Goal: Task Accomplishment & Management: Manage account settings

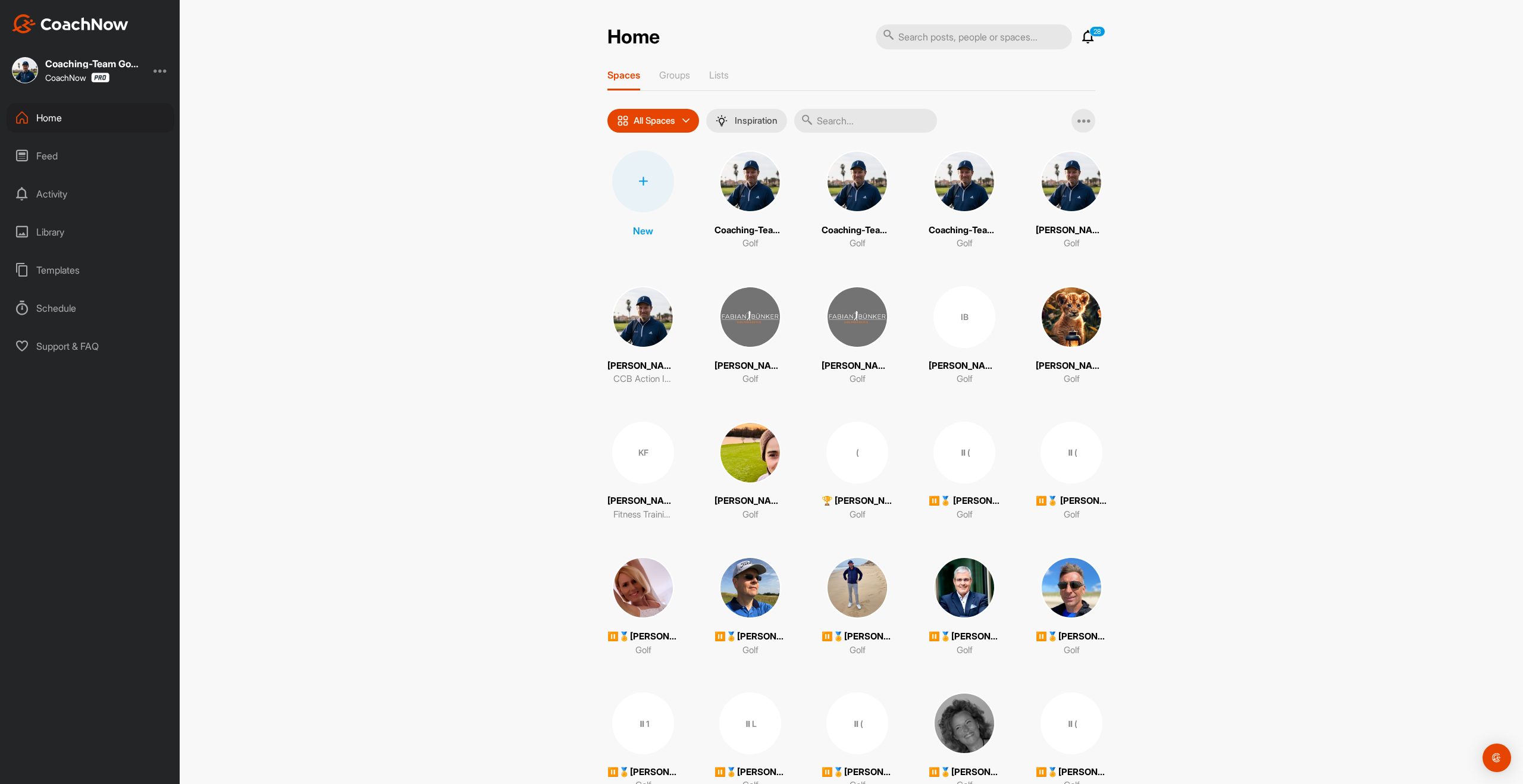
click at [860, 126] on input "text" at bounding box center [865, 121] width 142 height 24
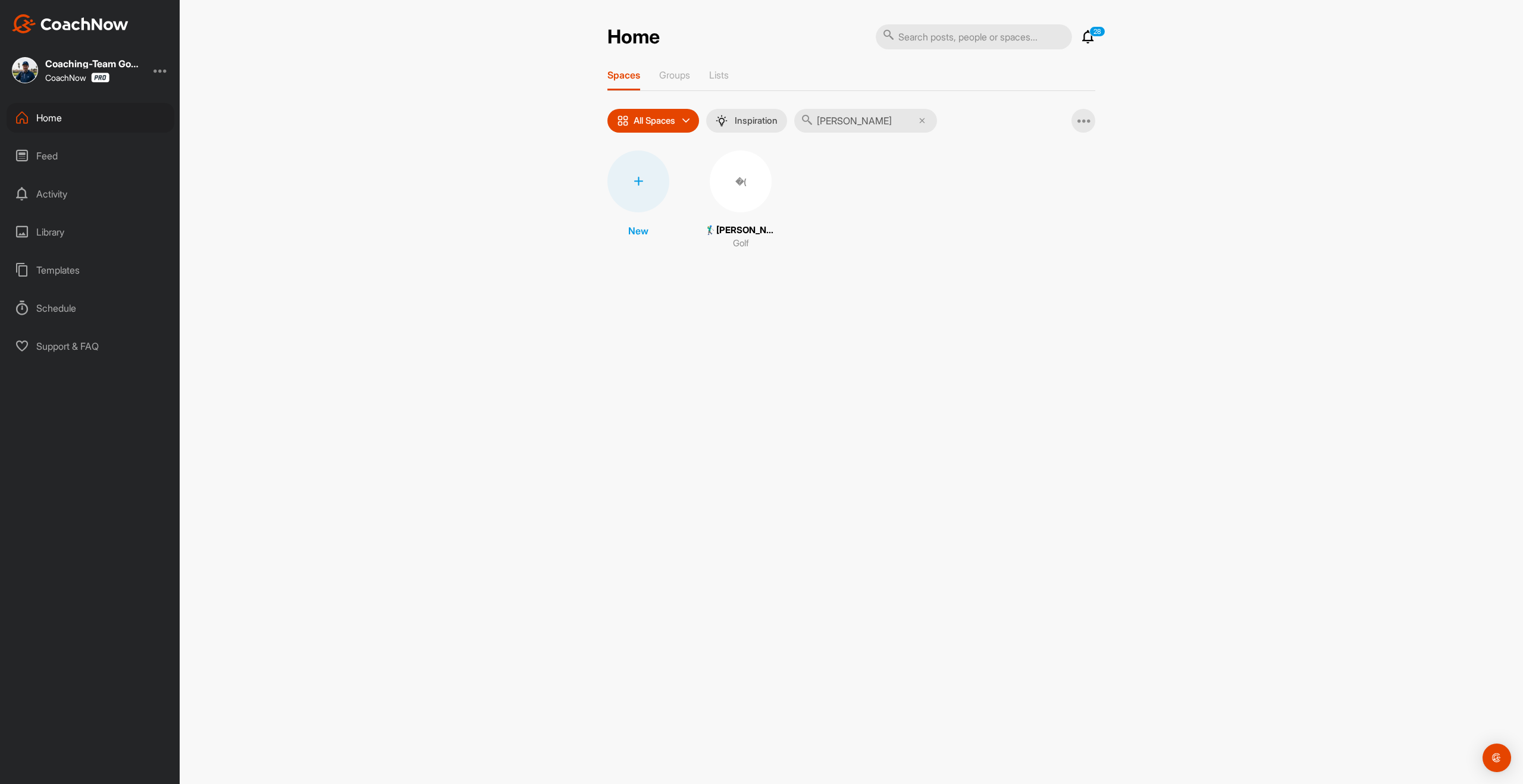
type input "[PERSON_NAME]"
click at [762, 190] on div "�(" at bounding box center [741, 181] width 62 height 62
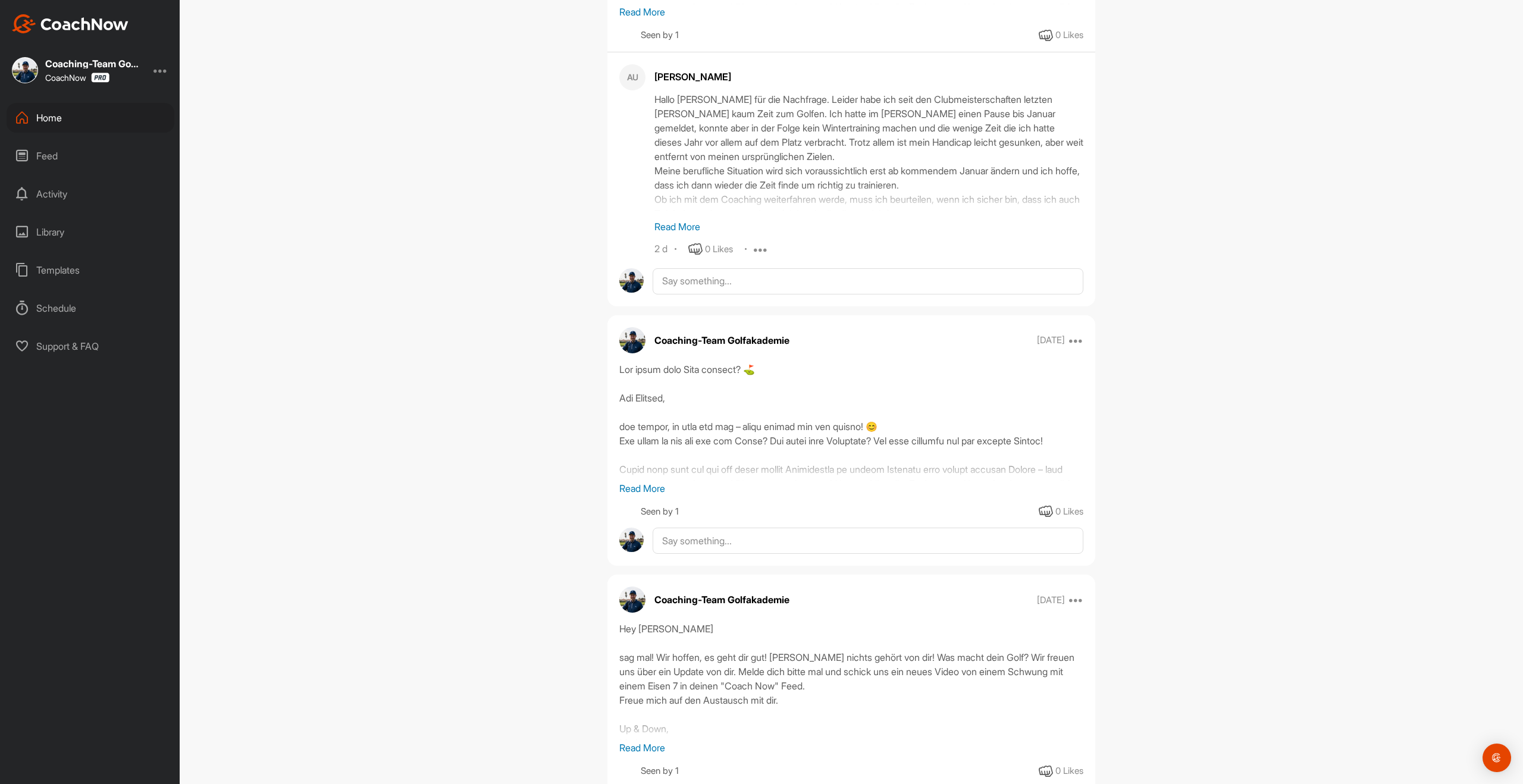
scroll to position [1459, 0]
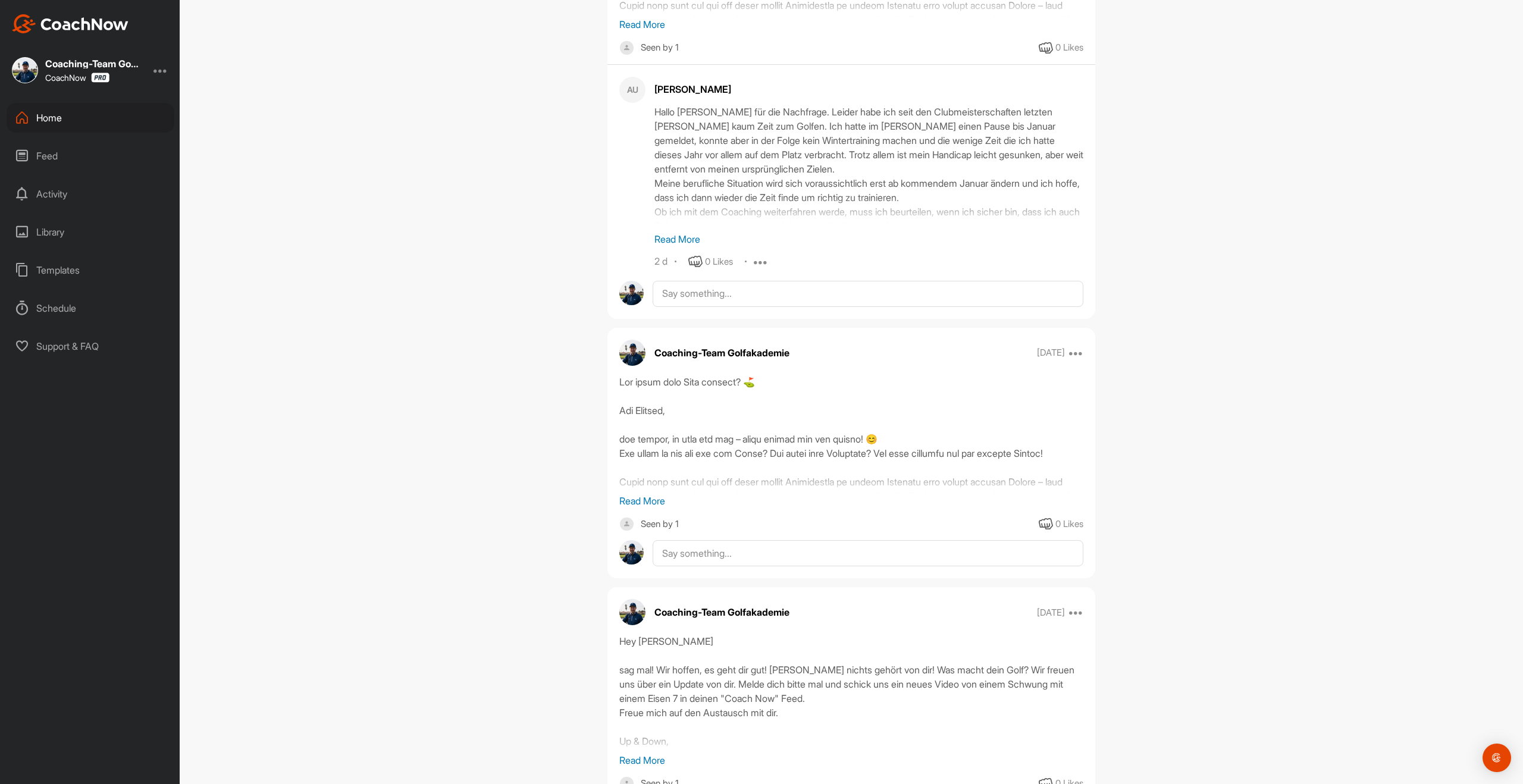
click at [686, 246] on p "Read More" at bounding box center [869, 239] width 429 height 14
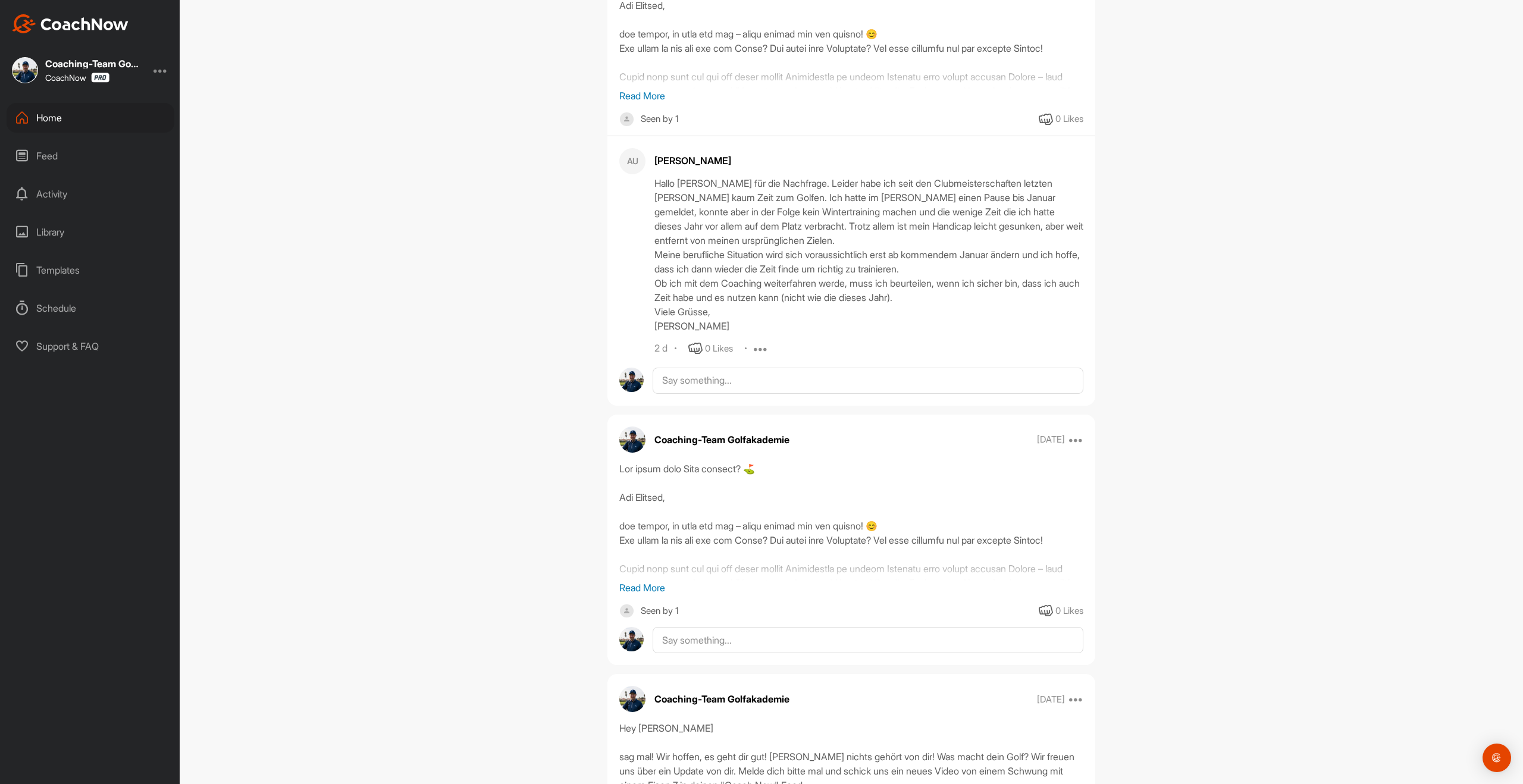
scroll to position [1360, 0]
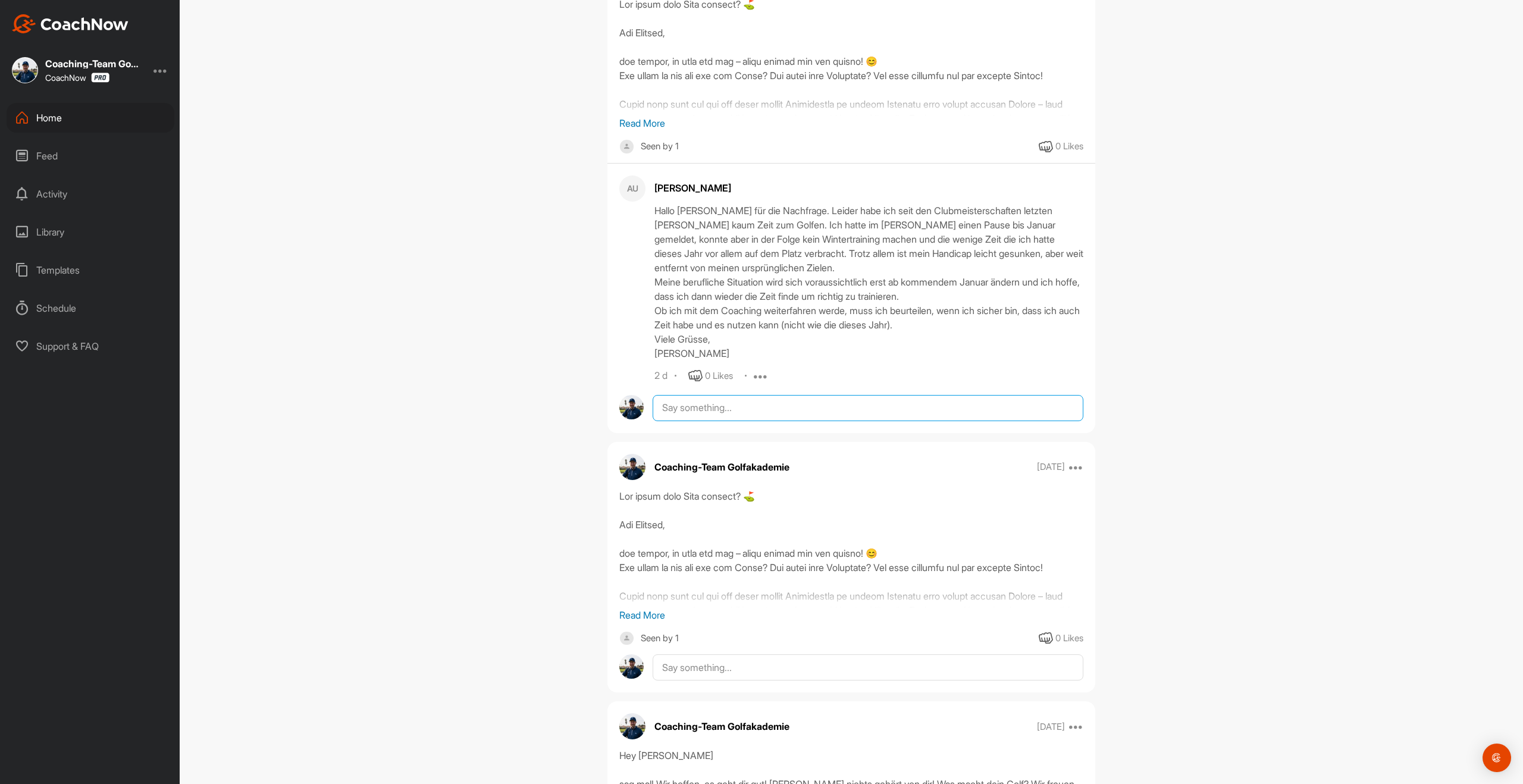
click at [722, 421] on textarea at bounding box center [868, 408] width 431 height 27
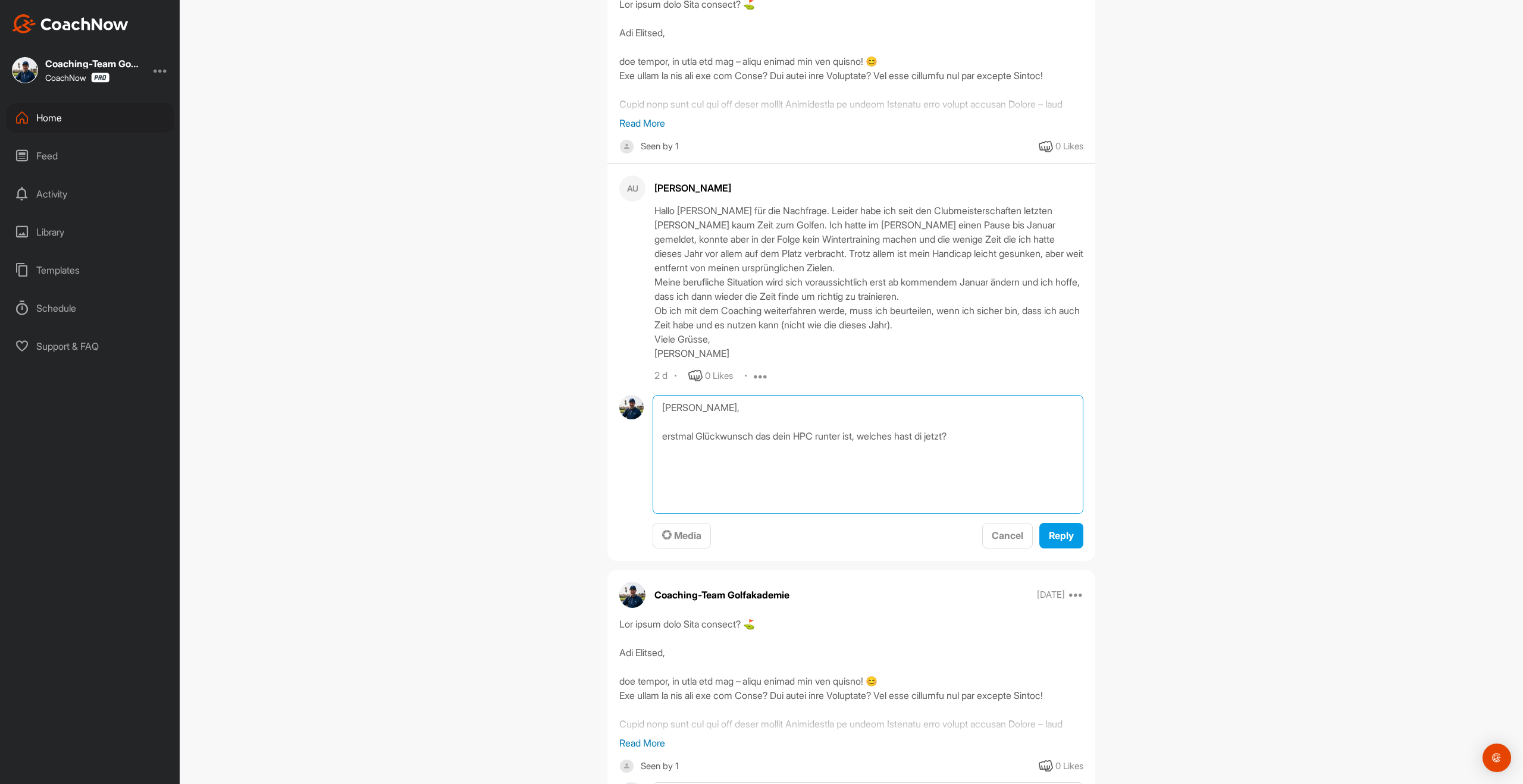
drag, startPoint x: 936, startPoint y: 478, endPoint x: 948, endPoint y: 478, distance: 12.0
click at [939, 478] on textarea "[PERSON_NAME], erstmal Glückwunsch das dein HPC runter ist, welches hast di jet…" at bounding box center [868, 455] width 431 height 119
click at [1004, 477] on textarea "[PERSON_NAME], erstmal Glückwunsch das dein HPC runter ist, welches hast du jet…" at bounding box center [868, 455] width 431 height 119
type textarea "[PERSON_NAME], erstmal Glückwunsch das dein HPC runter ist, welches hast du jet…"
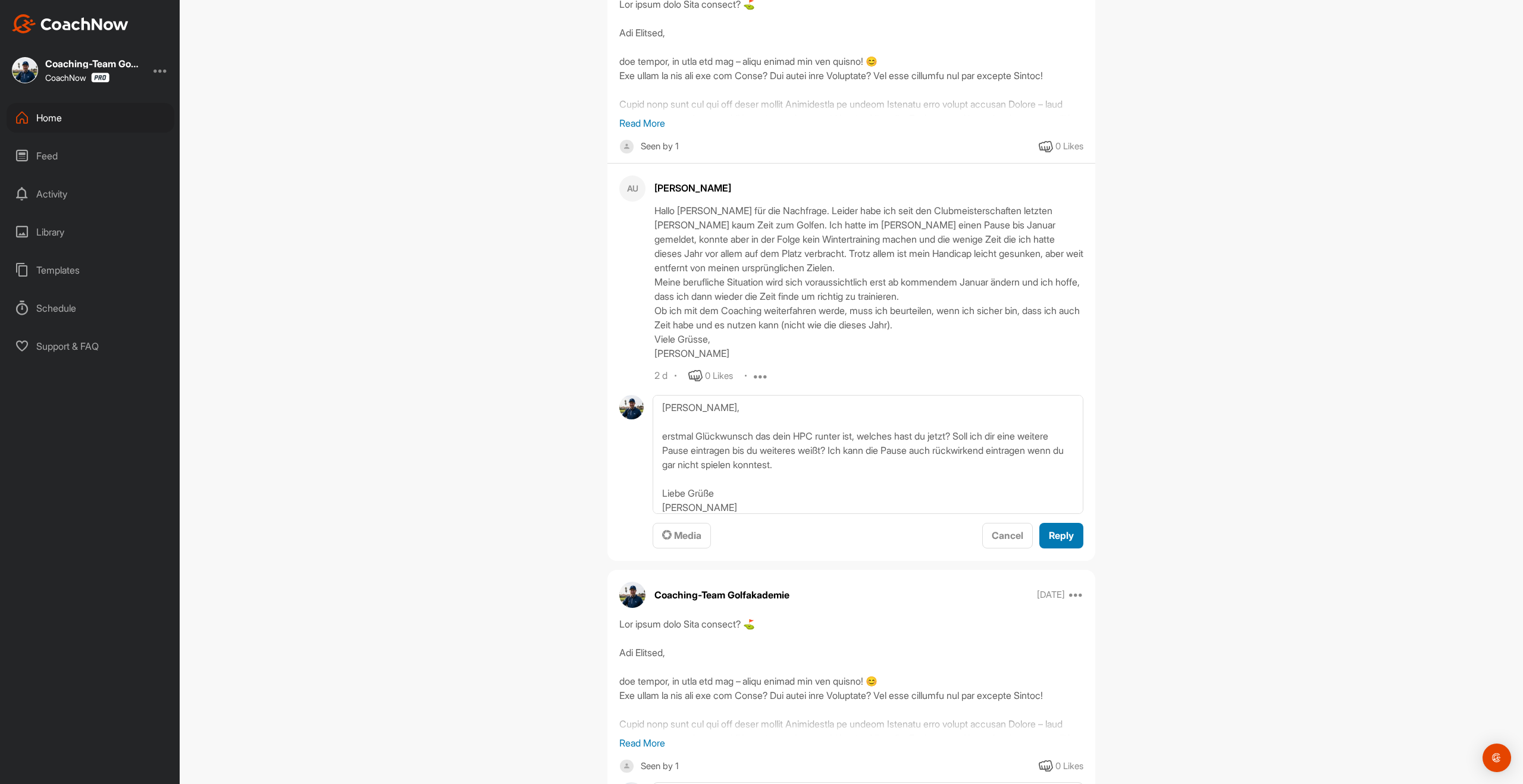
click at [1062, 548] on button "Reply" at bounding box center [1061, 536] width 44 height 26
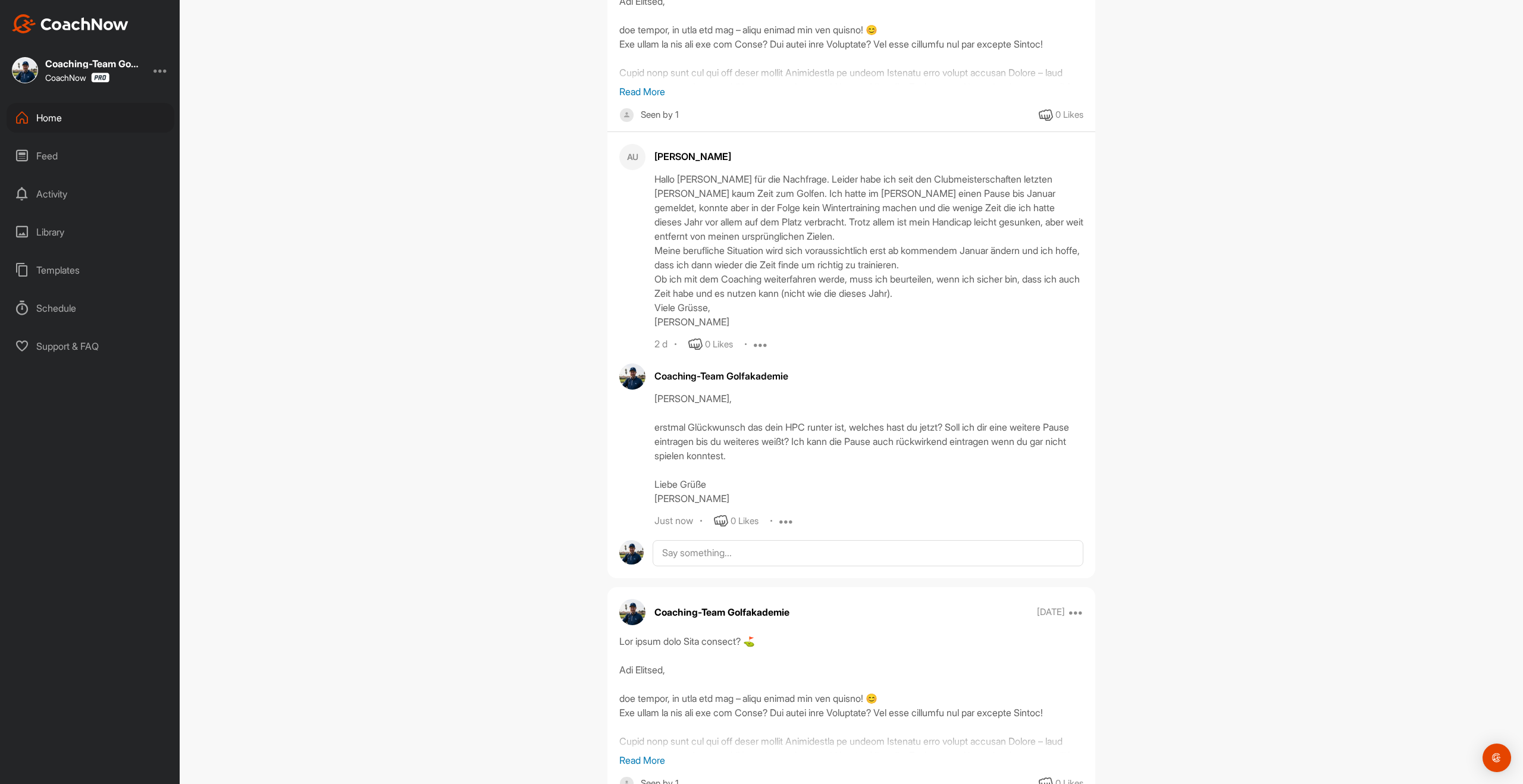
scroll to position [1392, 0]
click at [52, 119] on div "Home" at bounding box center [90, 118] width 167 height 30
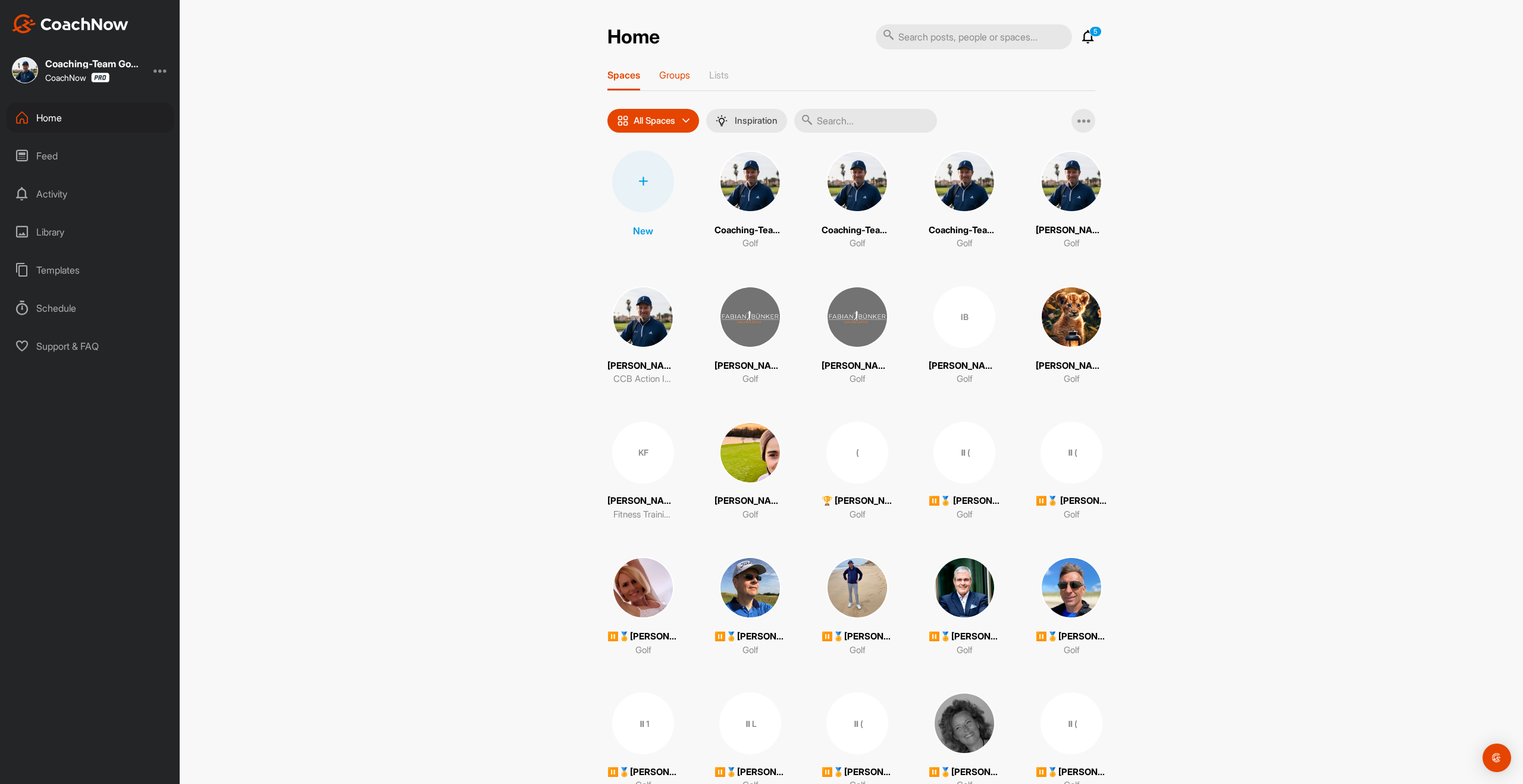
click at [671, 74] on p "Groups" at bounding box center [675, 75] width 31 height 12
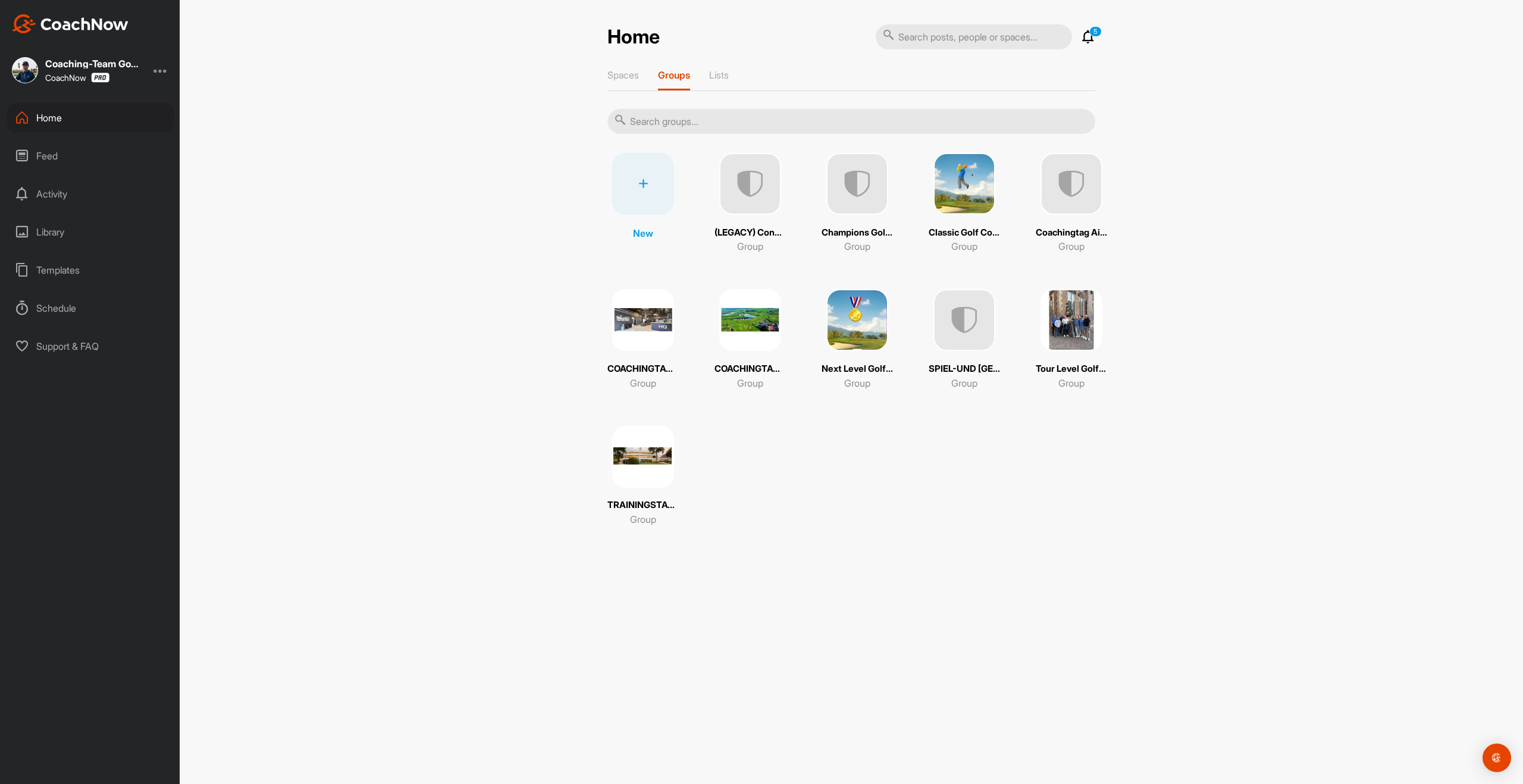
click at [866, 197] on img at bounding box center [857, 184] width 62 height 62
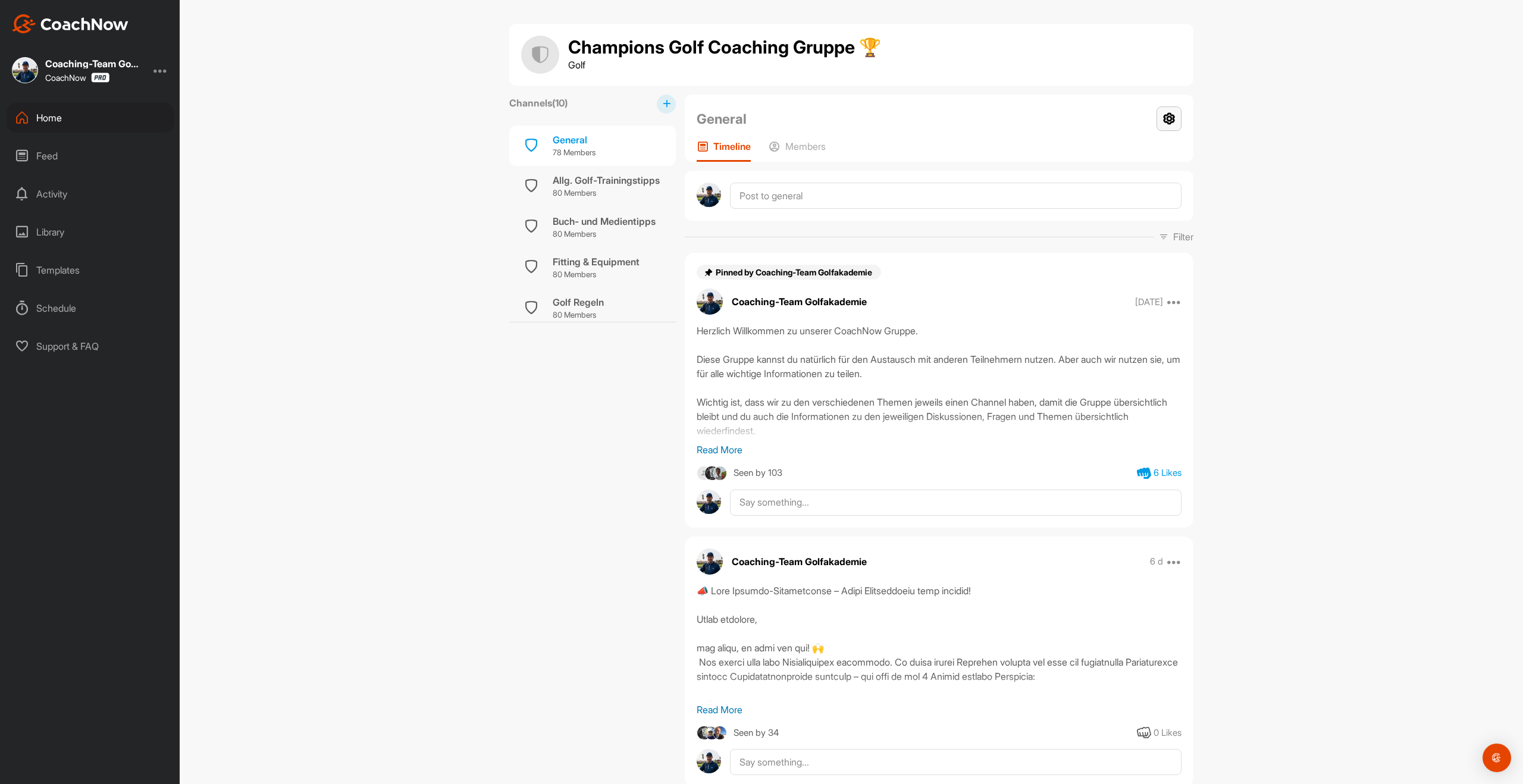
click at [1178, 118] on icon at bounding box center [1169, 118] width 25 height 24
click at [1121, 149] on li "Group Settings" at bounding box center [1133, 152] width 97 height 38
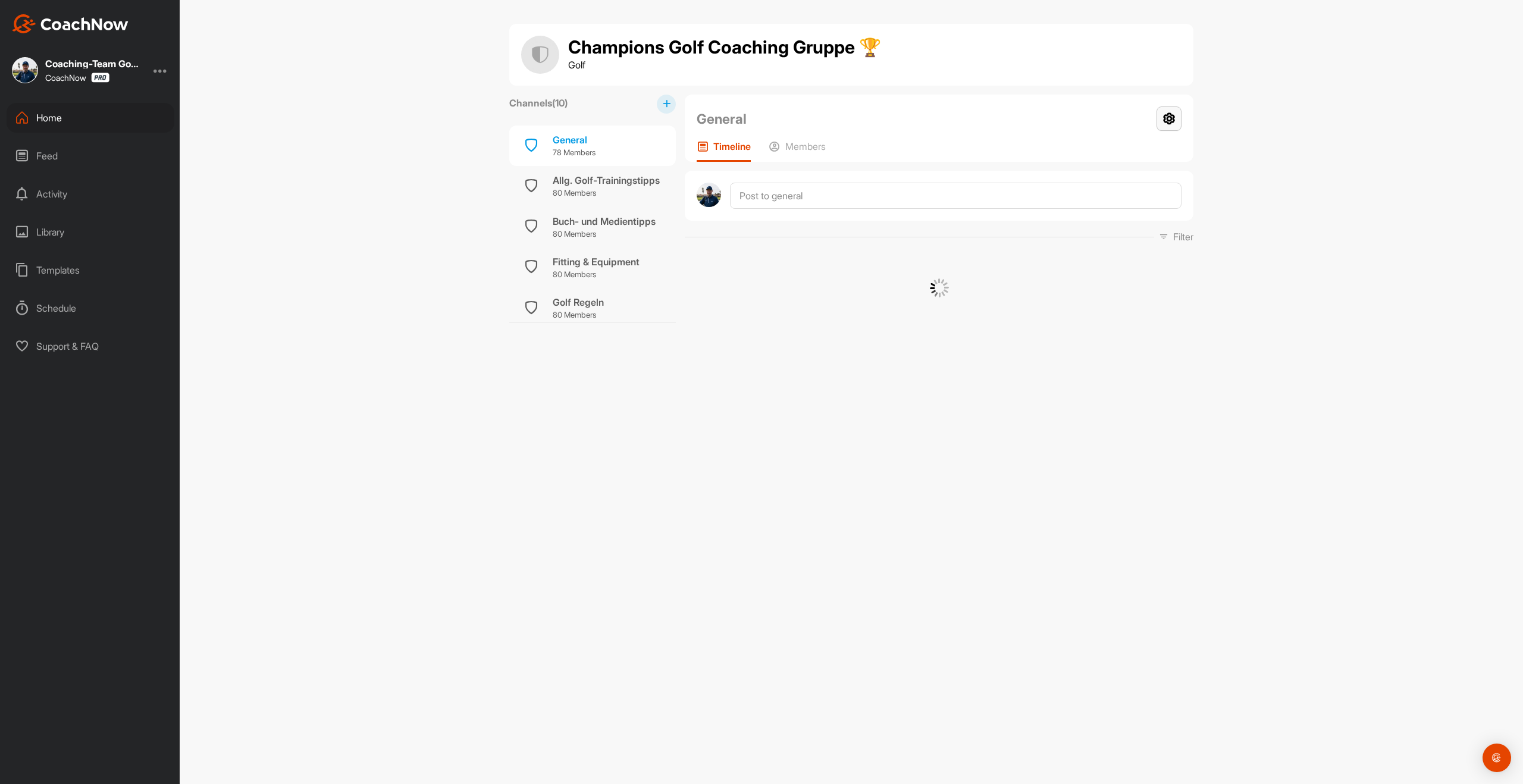
click at [1163, 118] on icon at bounding box center [1169, 118] width 25 height 24
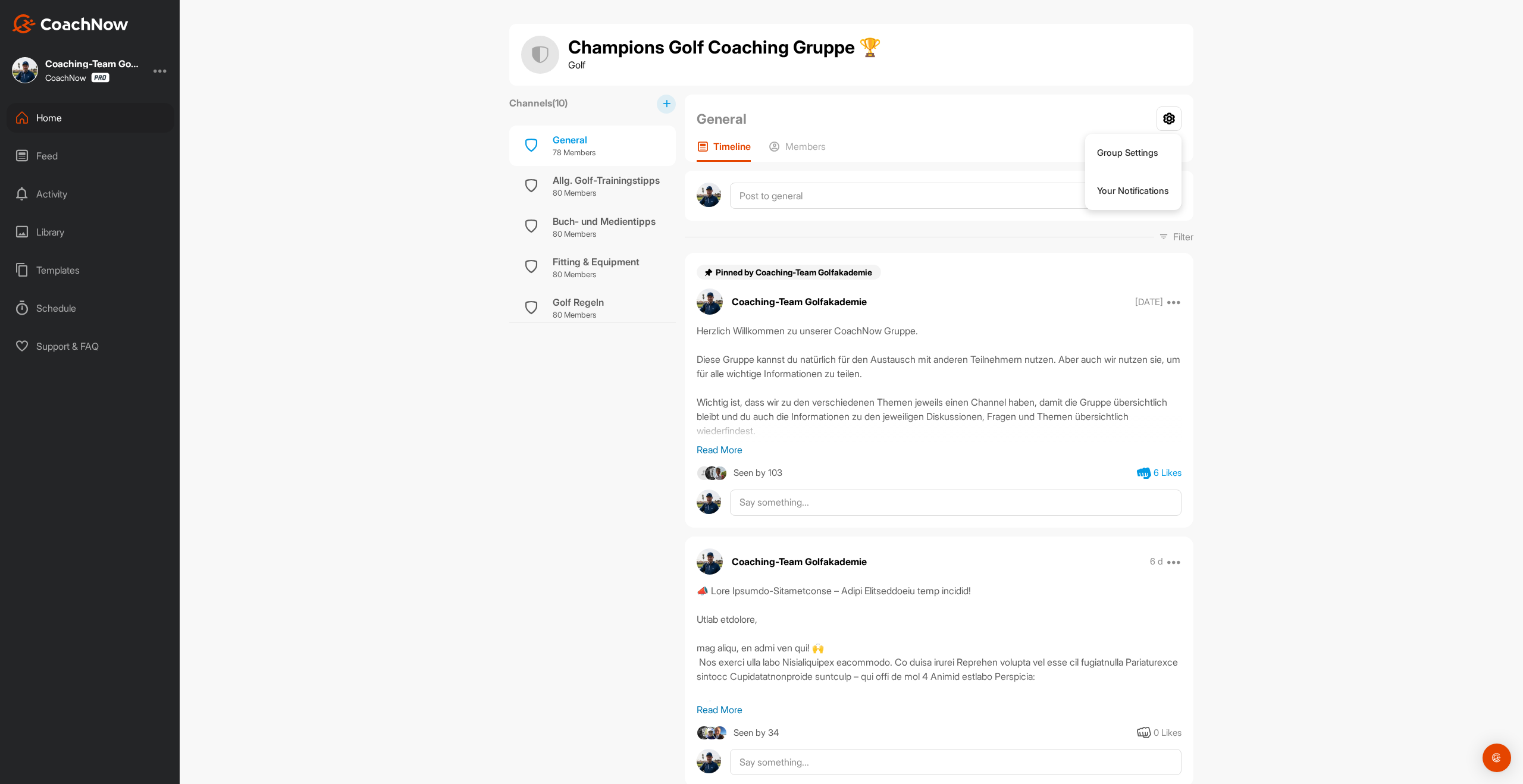
click at [712, 48] on h1 "Champions Golf Coaching Gruppe 🏆" at bounding box center [724, 47] width 313 height 20
click at [1170, 121] on icon at bounding box center [1169, 118] width 25 height 24
click at [1175, 188] on li "Your Notifications" at bounding box center [1133, 191] width 97 height 38
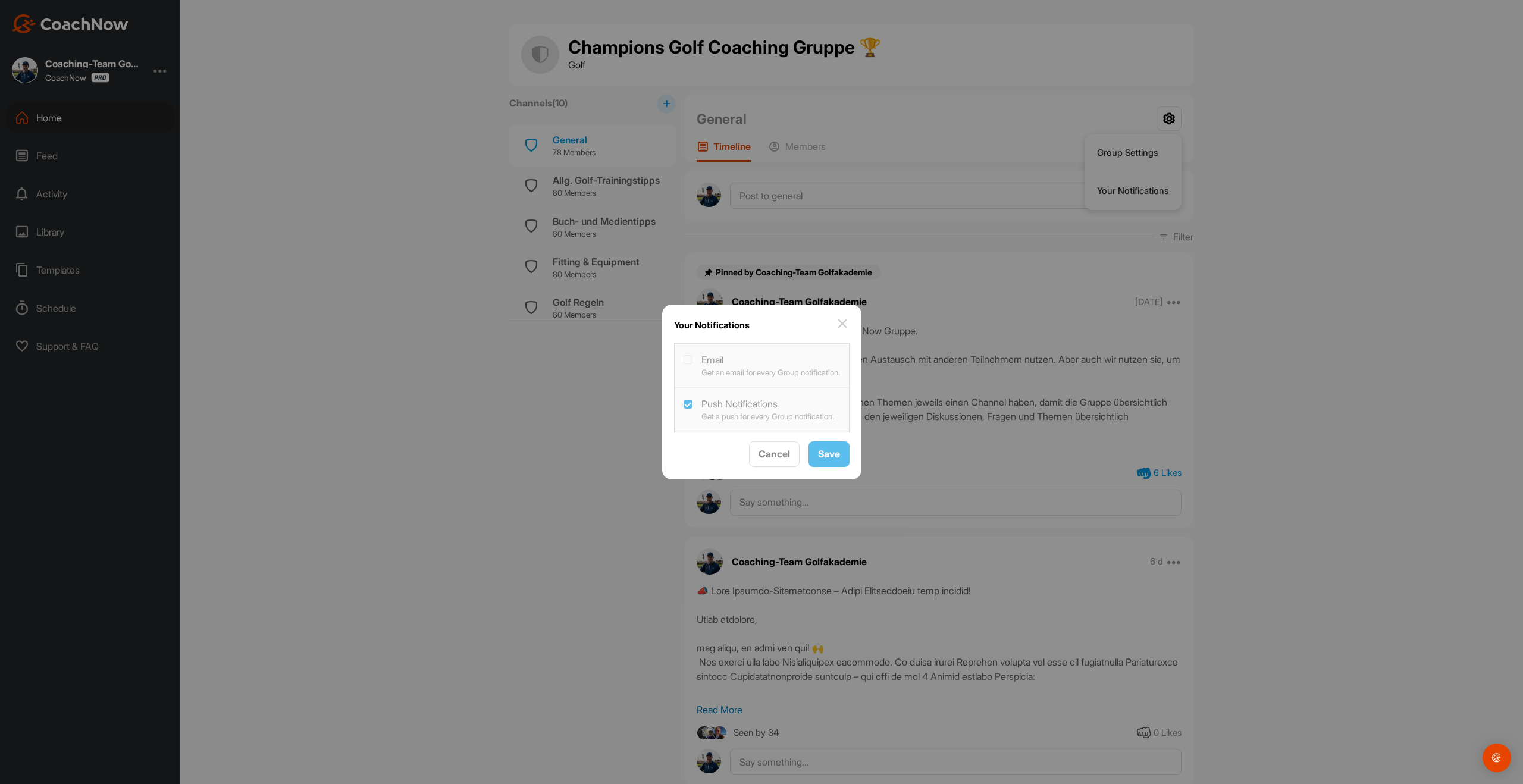
checkbox Notifications "true"
click at [844, 316] on img at bounding box center [843, 324] width 14 height 14
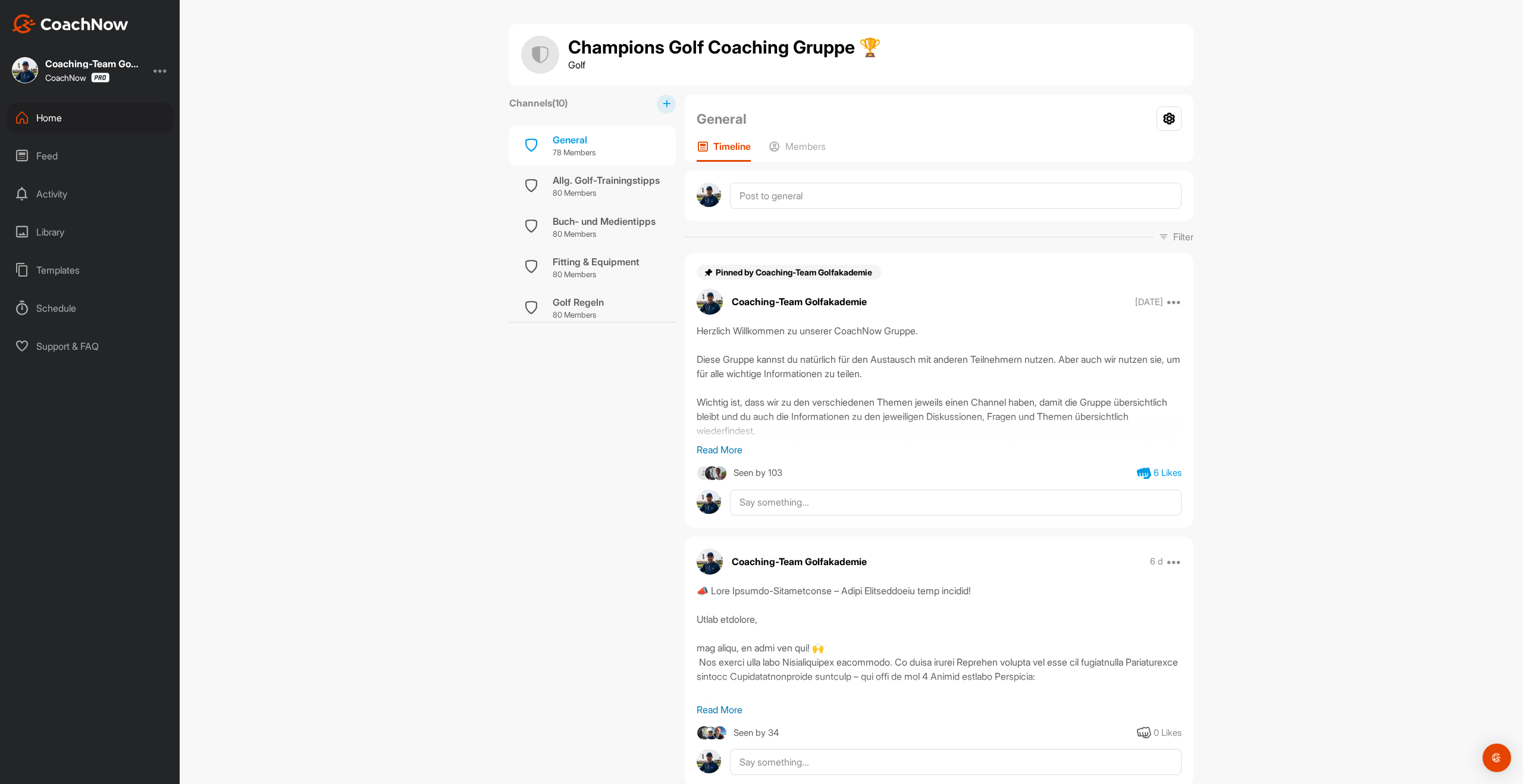
click at [851, 43] on h1 "Champions Golf Coaching Gruppe 🏆" at bounding box center [724, 47] width 313 height 20
drag, startPoint x: 612, startPoint y: 51, endPoint x: 1000, endPoint y: 41, distance: 388.1
click at [1000, 41] on div "Champions Golf Coaching Gruppe 🏆 Golf" at bounding box center [851, 54] width 660 height 38
drag, startPoint x: 799, startPoint y: 49, endPoint x: 500, endPoint y: 72, distance: 299.9
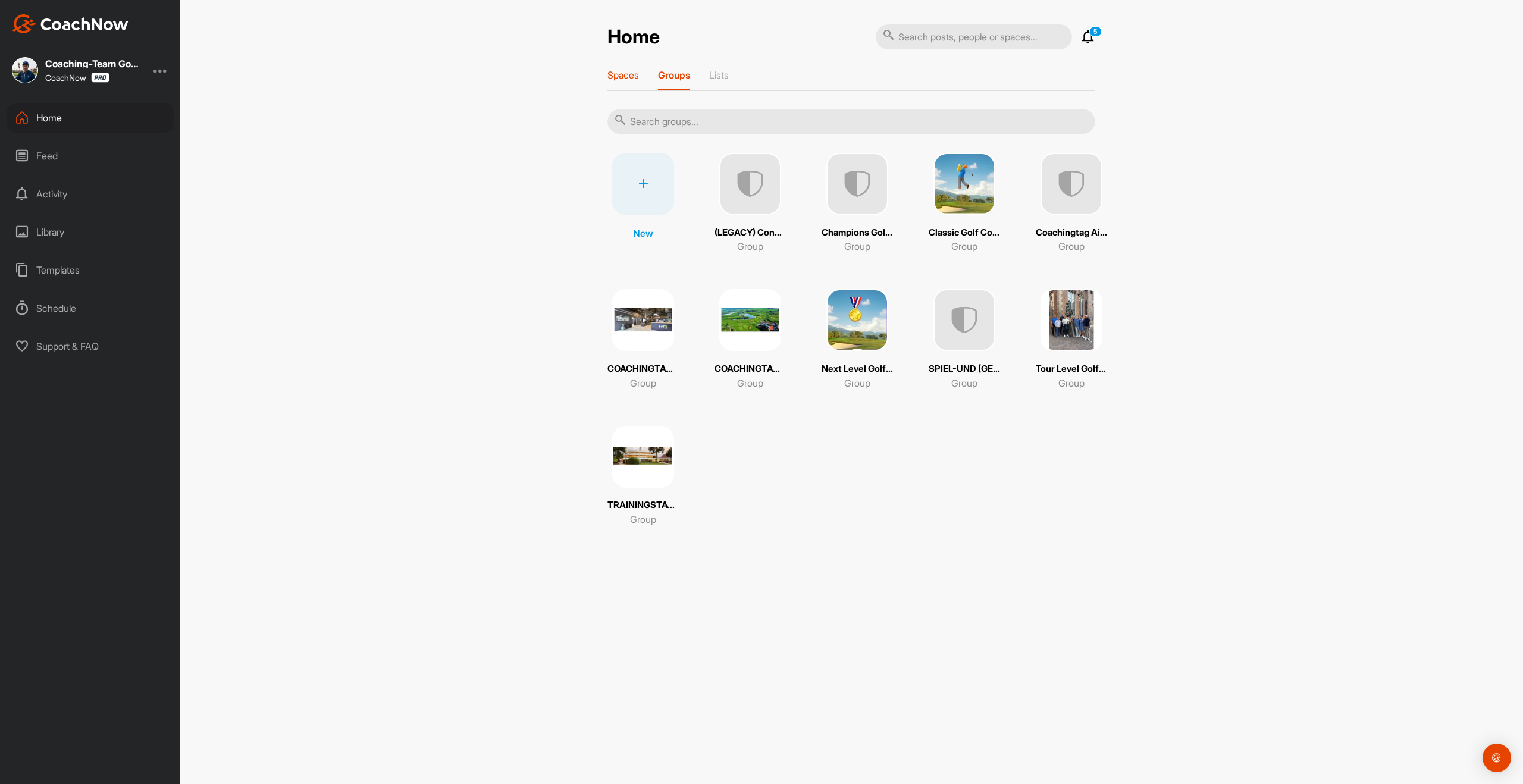
click at [630, 75] on p "Spaces" at bounding box center [623, 75] width 31 height 12
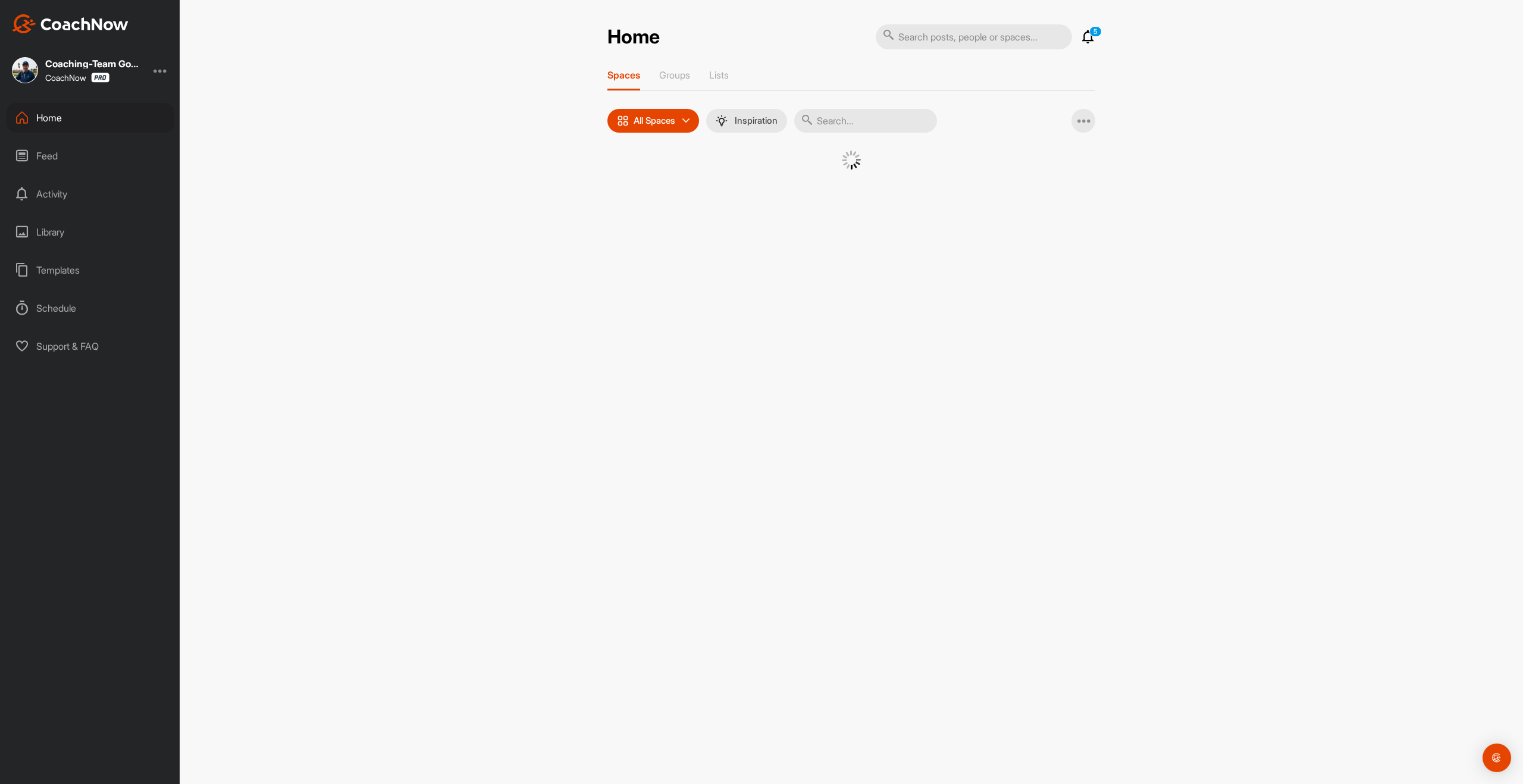
drag, startPoint x: 854, startPoint y: 109, endPoint x: 852, endPoint y: 123, distance: 14.1
click at [854, 110] on input "text" at bounding box center [865, 121] width 142 height 24
type input "sig"
click at [842, 190] on img at bounding box center [848, 181] width 62 height 62
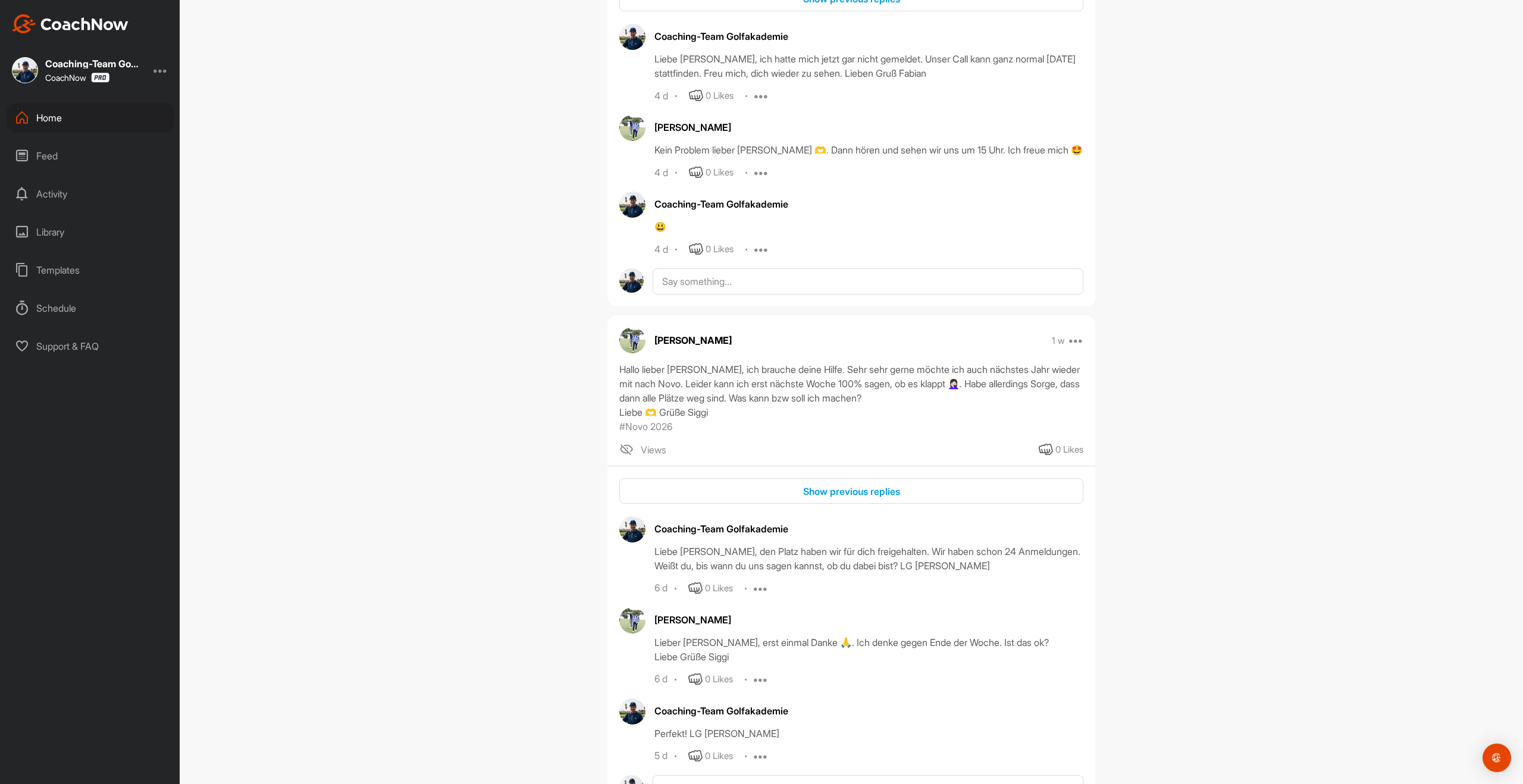
scroll to position [1625, 0]
click at [876, 483] on div "Show previous replies" at bounding box center [851, 490] width 445 height 14
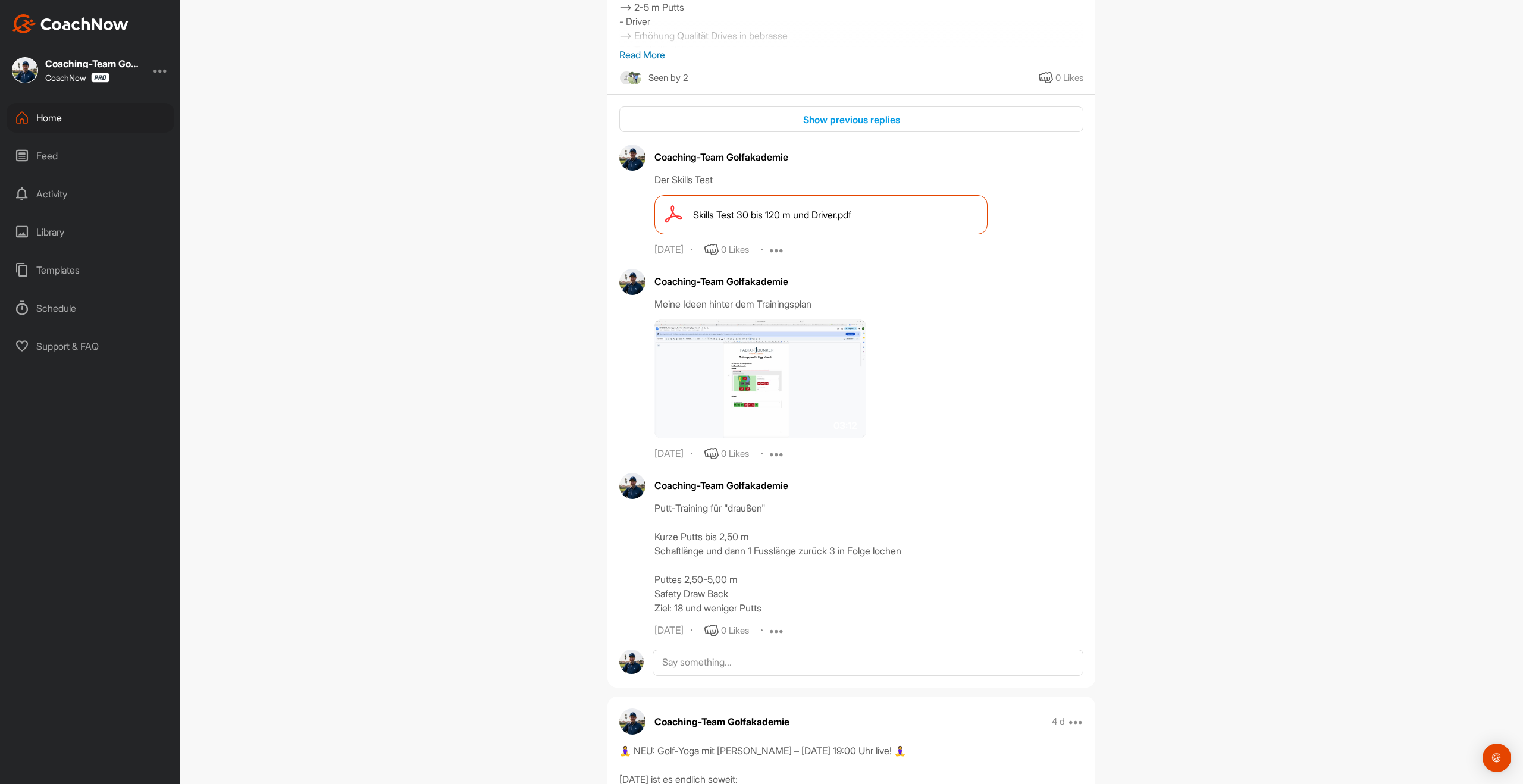
scroll to position [0, 0]
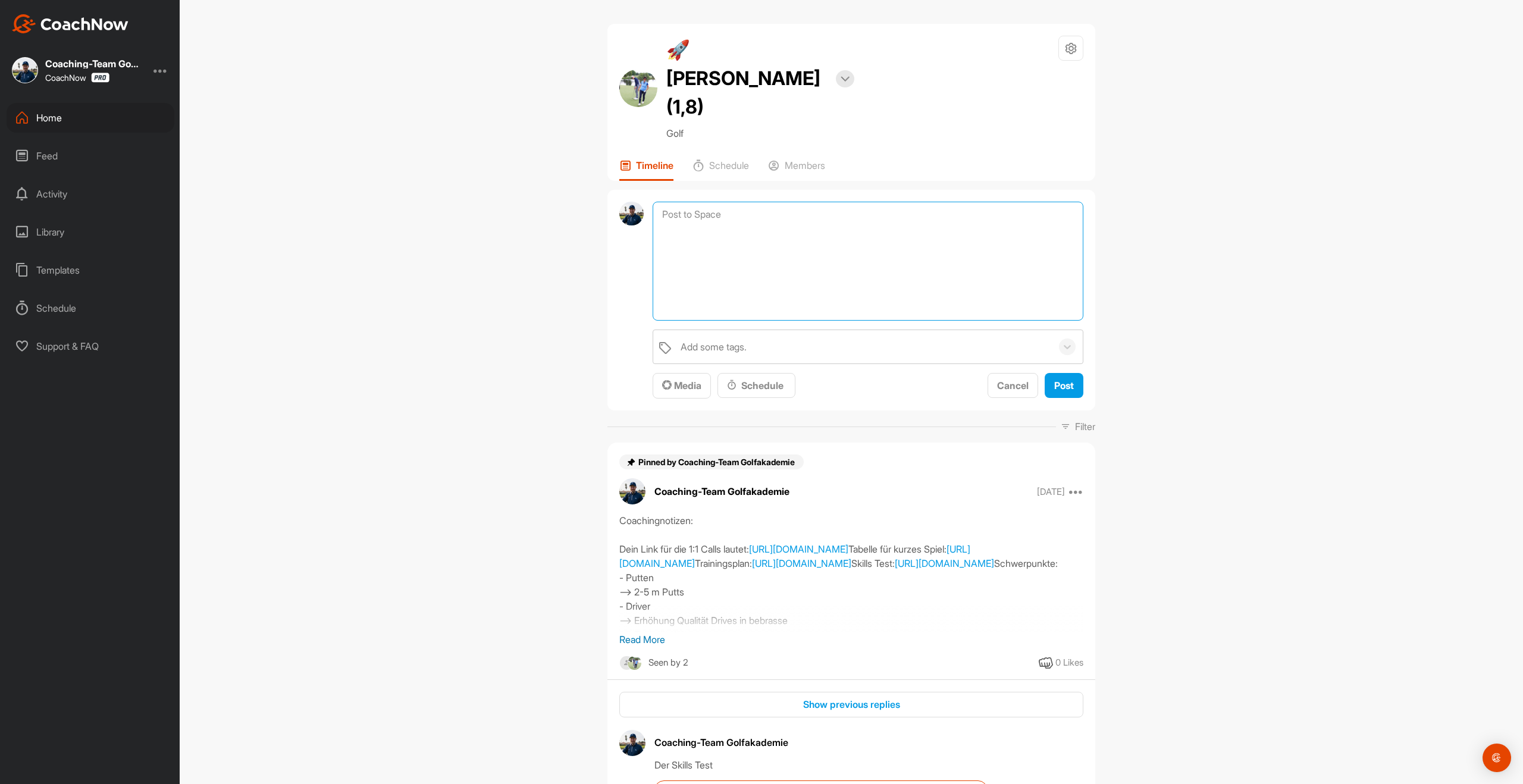
click at [789, 202] on textarea at bounding box center [868, 262] width 431 height 119
type textarea "[PERSON_NAME], ich wollt mal nachfragen ob du uns was sagen kannst wegen Novo? …"
click at [1071, 380] on span "Post" at bounding box center [1064, 386] width 19 height 12
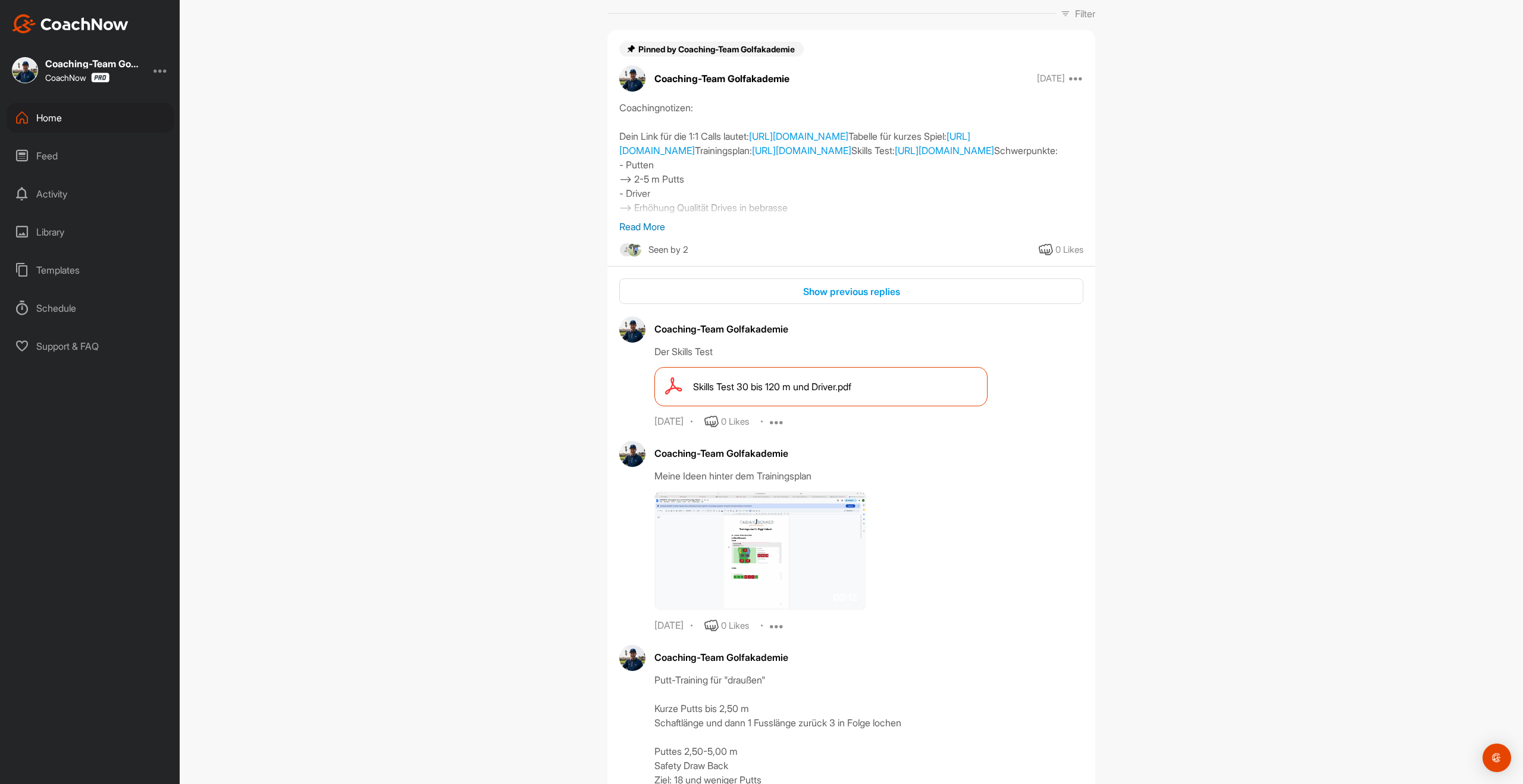
scroll to position [242, 0]
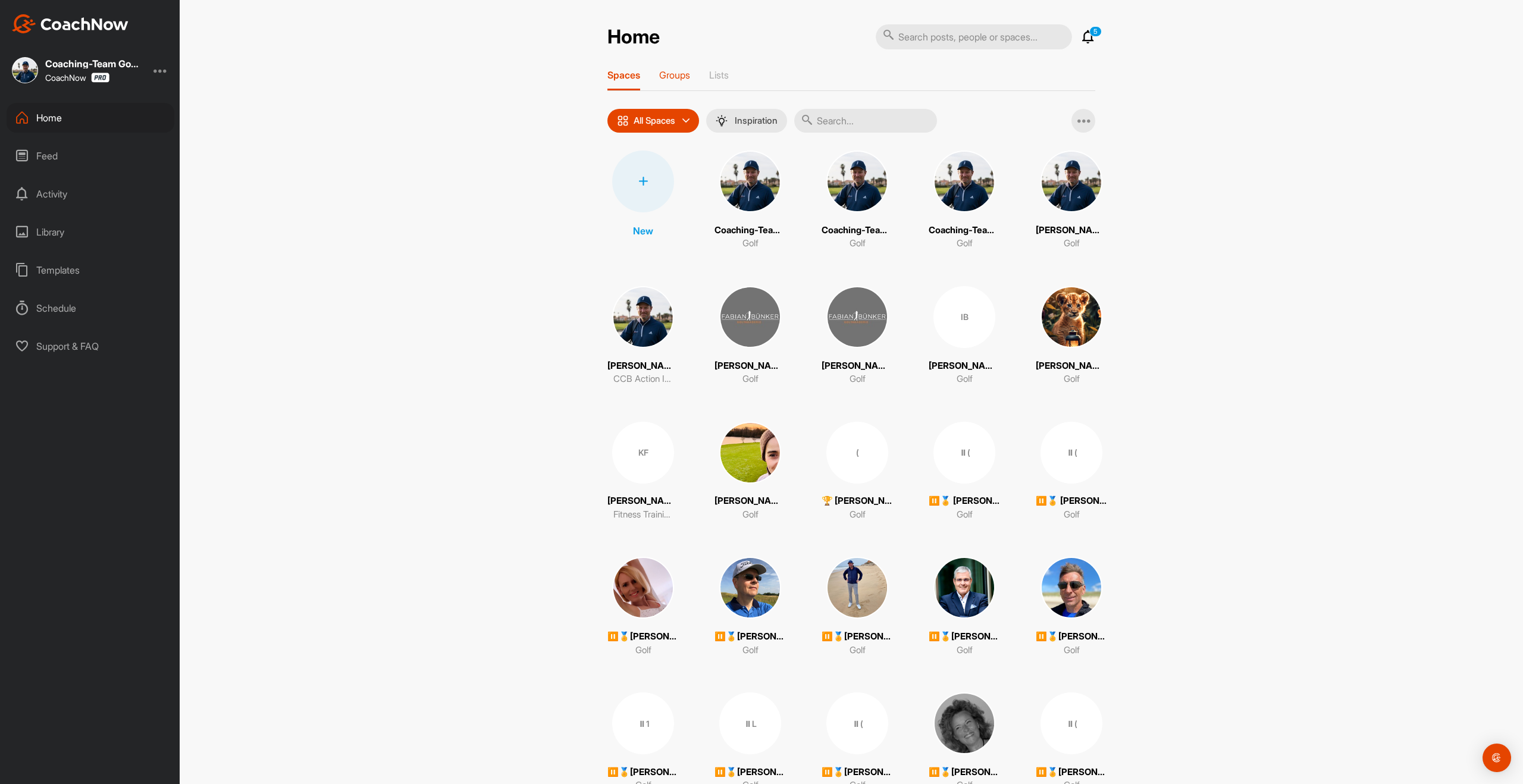
click at [680, 73] on p "Groups" at bounding box center [675, 75] width 31 height 12
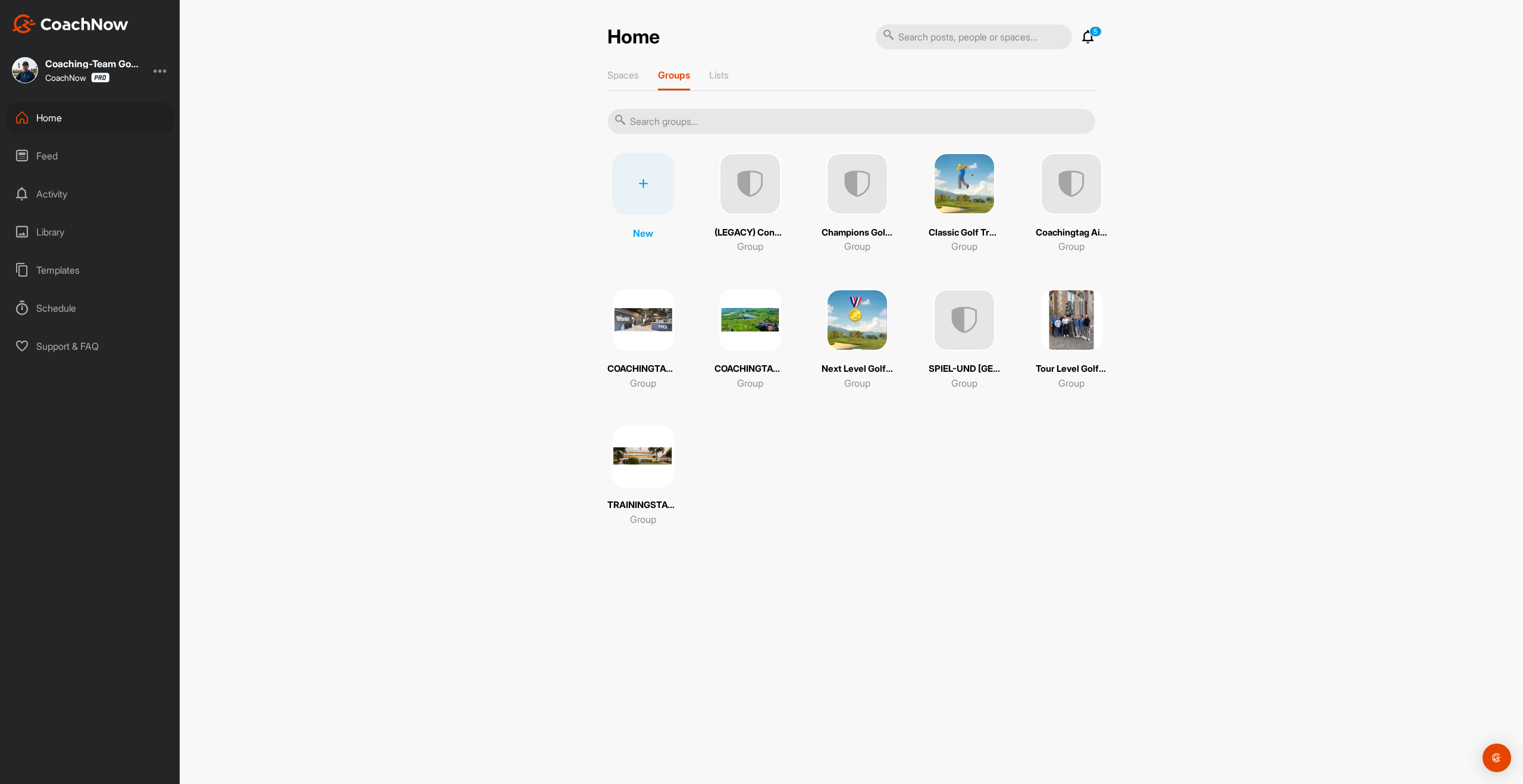
click at [1082, 175] on img at bounding box center [1071, 184] width 62 height 62
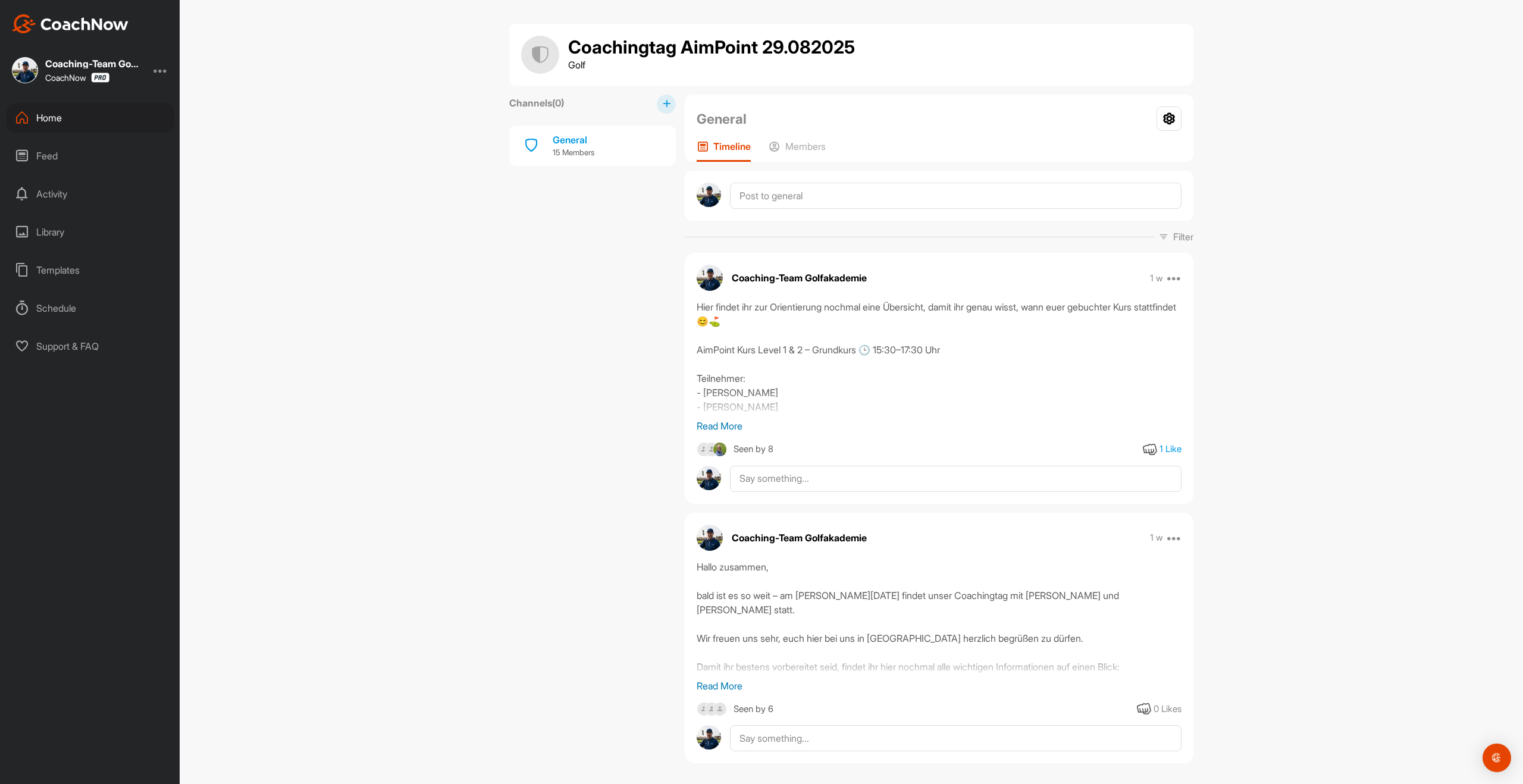
scroll to position [15, 0]
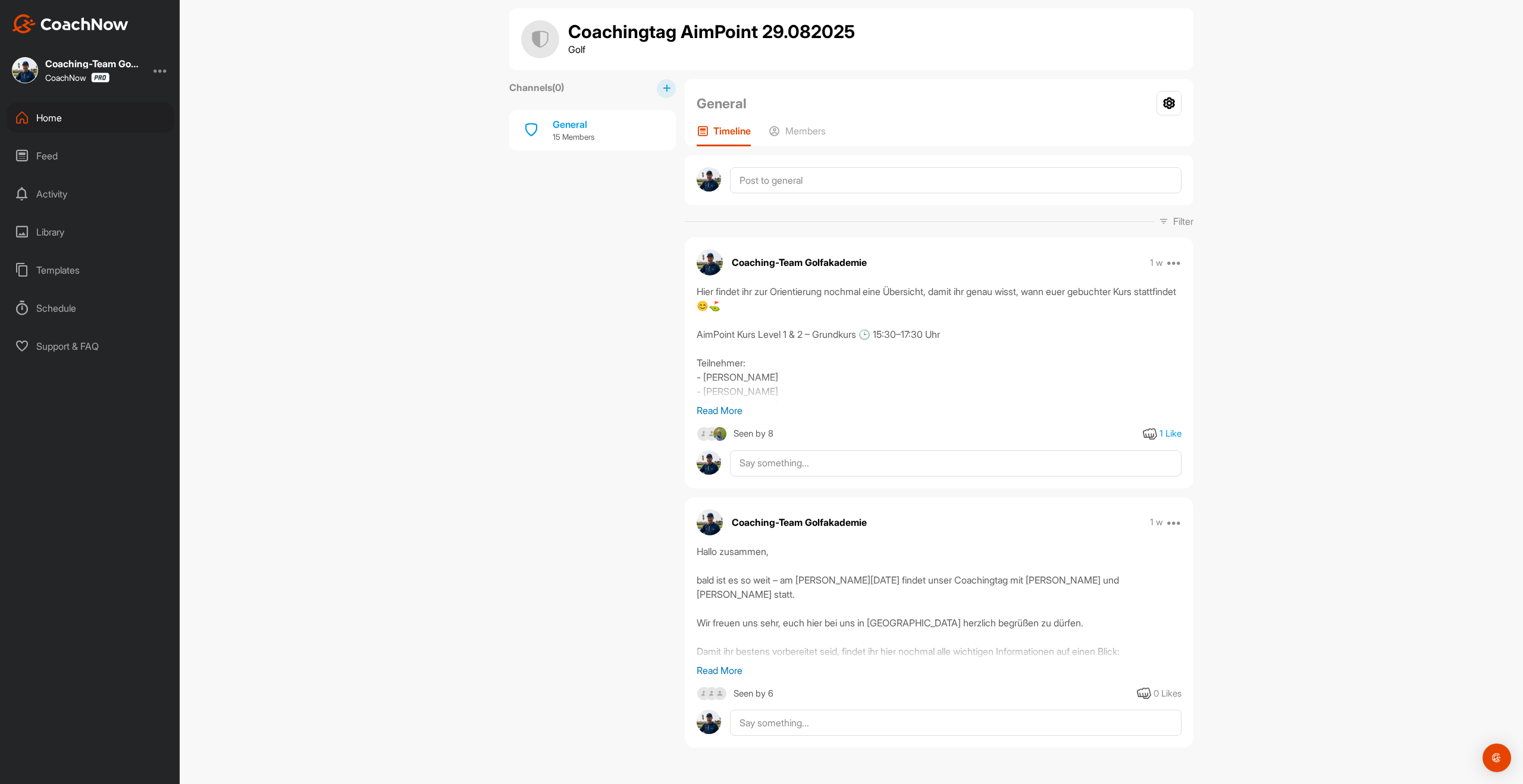
click at [733, 671] on p "Read More" at bounding box center [939, 671] width 485 height 14
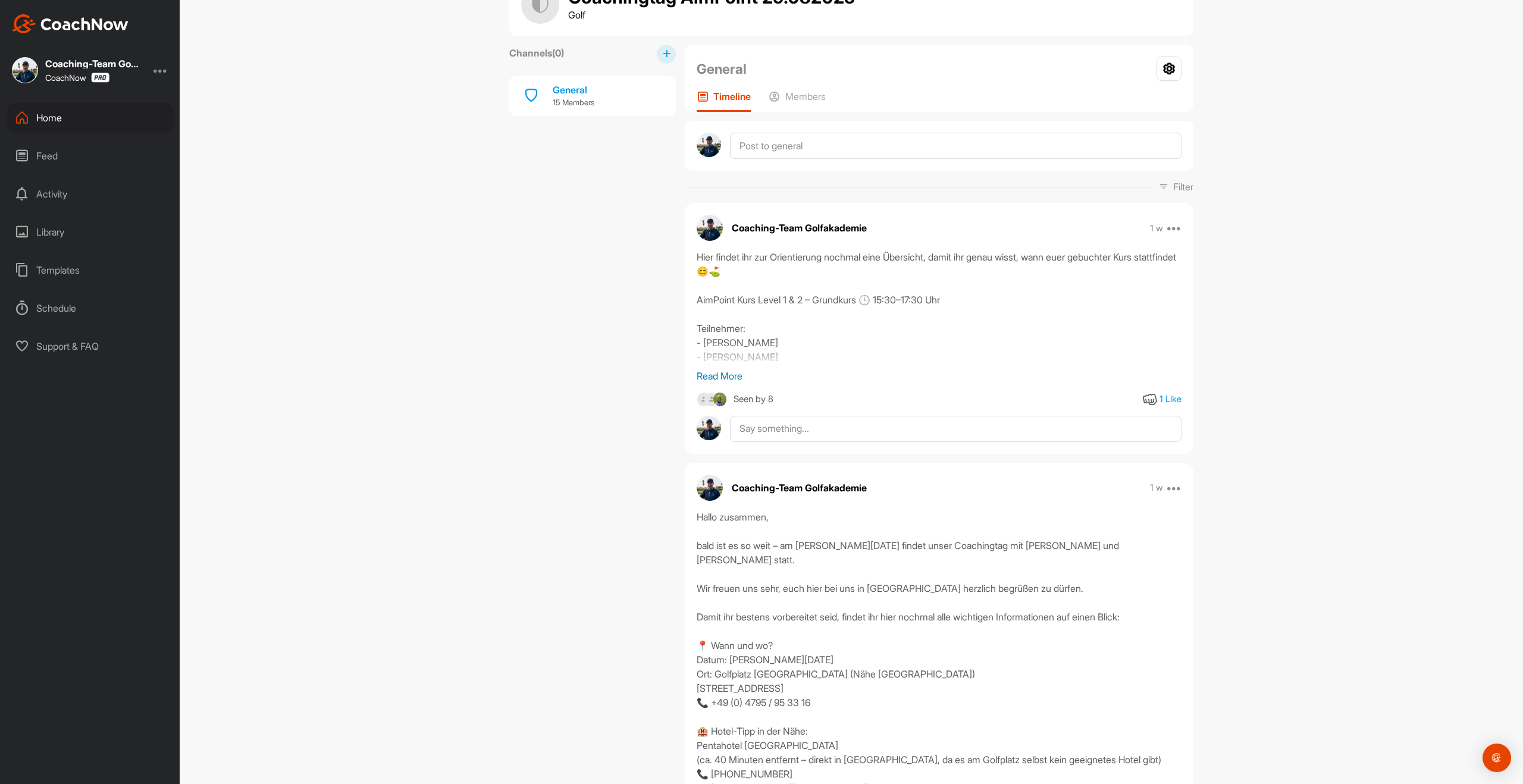
scroll to position [182, 0]
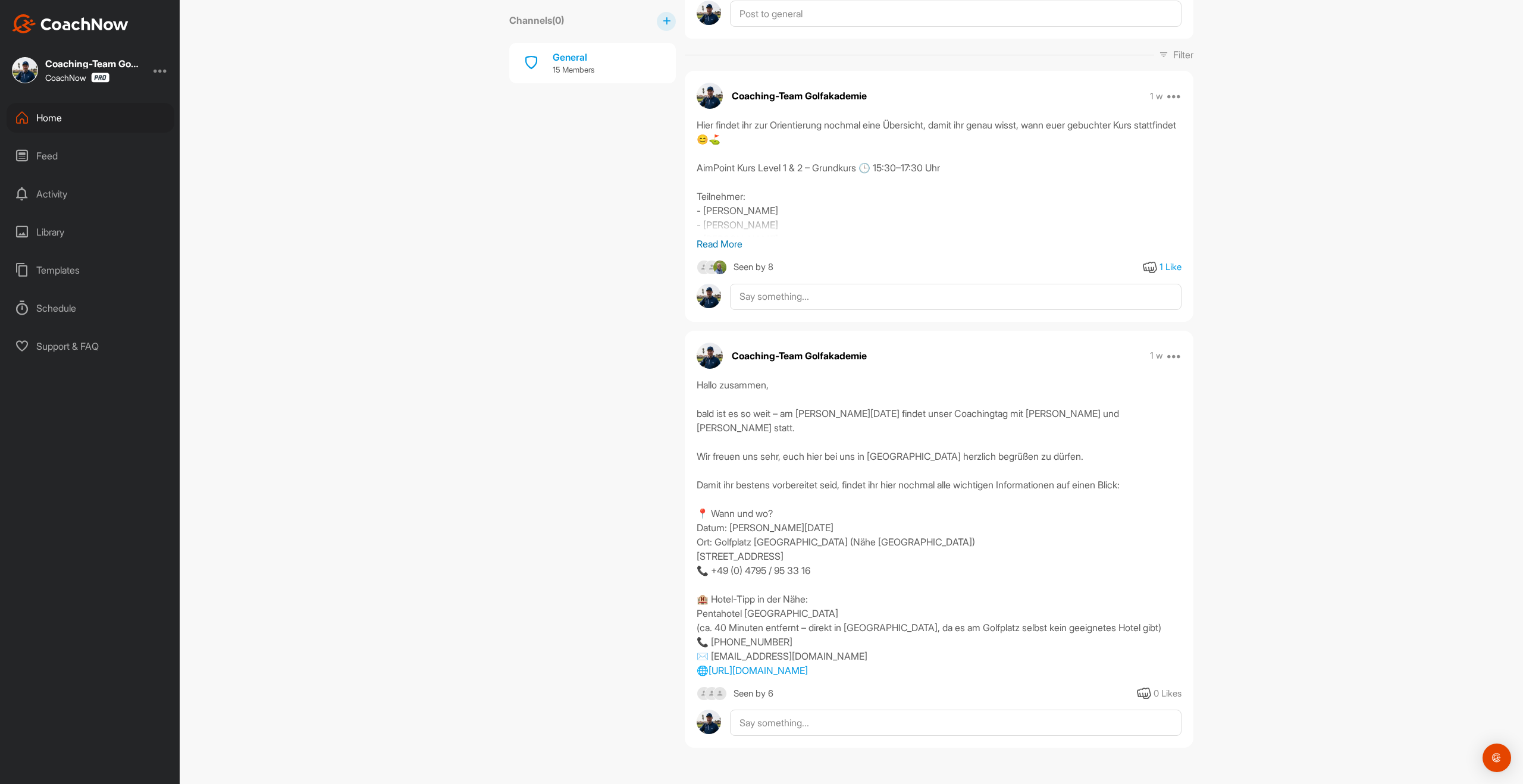
drag, startPoint x: 703, startPoint y: 384, endPoint x: 963, endPoint y: 681, distance: 394.7
click at [963, 681] on div "Hallo zusammen, bald ist es so weit – am [PERSON_NAME][DATE] findet unser Coach…" at bounding box center [939, 539] width 509 height 324
click at [671, 398] on div "Channels ( 0 ) General 15 Members" at bounding box center [592, 334] width 167 height 844
drag, startPoint x: 694, startPoint y: 382, endPoint x: 964, endPoint y: 675, distance: 398.4
click at [964, 675] on div "Hallo zusammen, bald ist es so weit – am [PERSON_NAME][DATE] findet unser Coach…" at bounding box center [939, 527] width 509 height 300
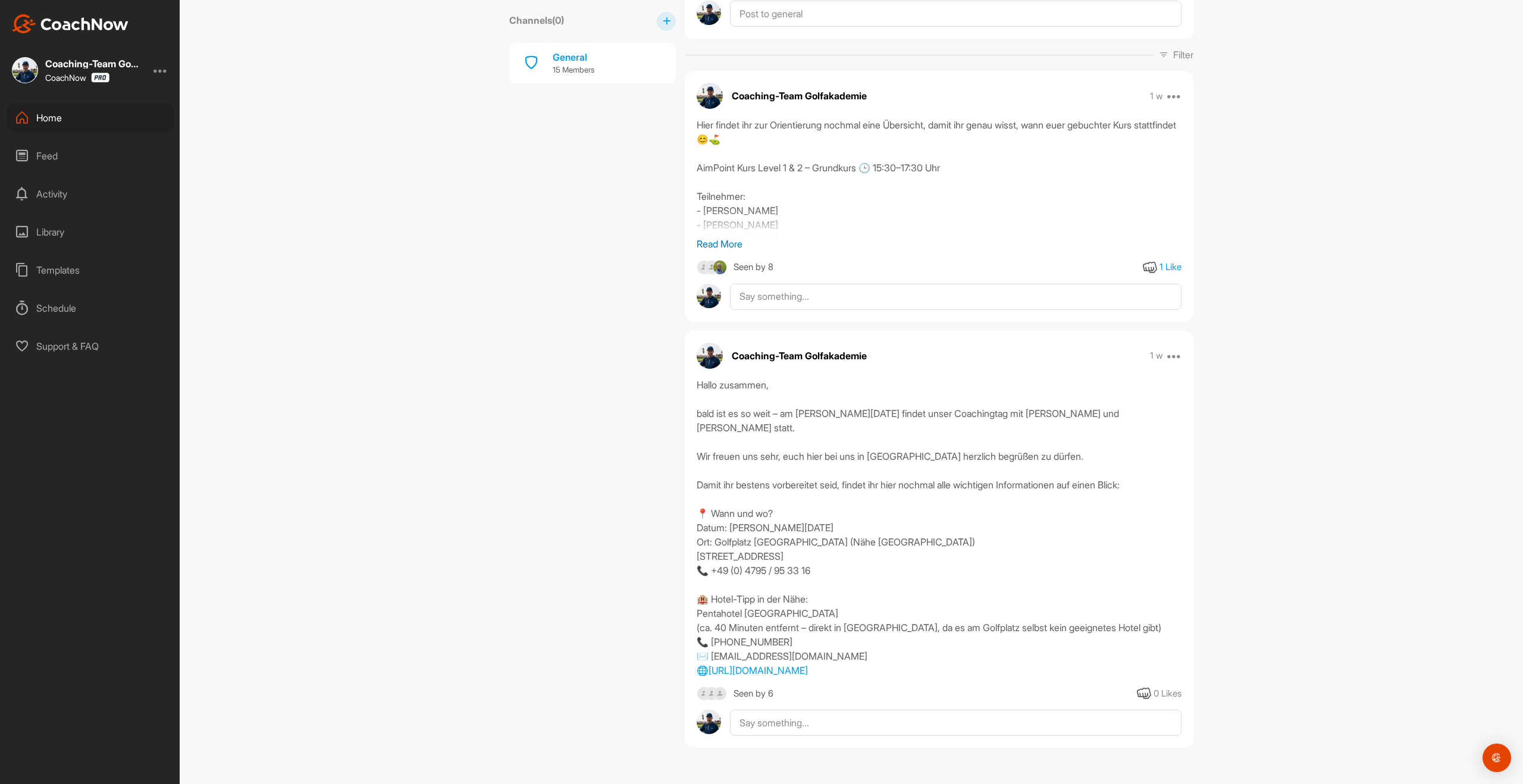
copy div "Hallo zusammen, bald ist es so weit – am [PERSON_NAME][DATE] findet unser Coach…"
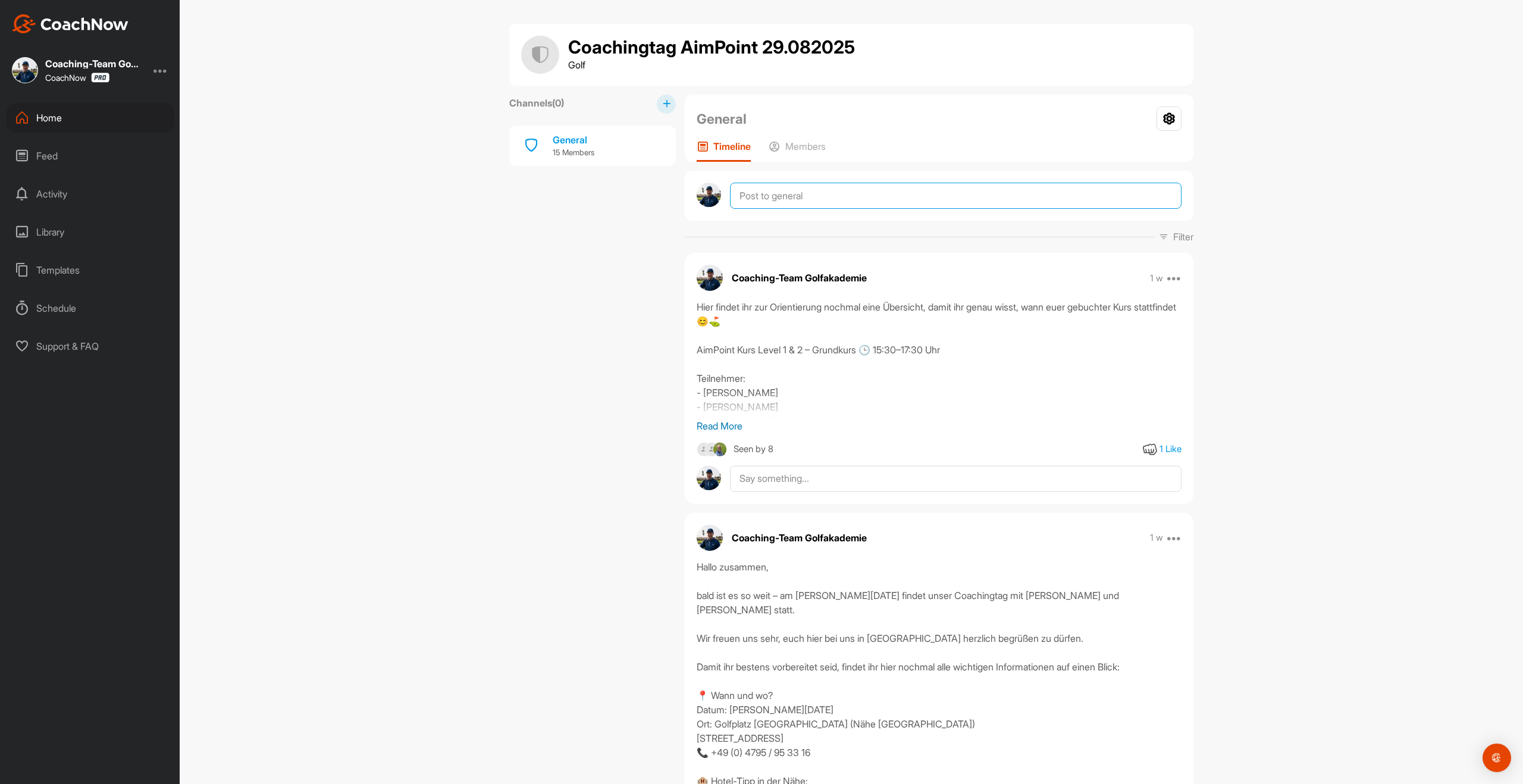
click at [795, 200] on textarea at bounding box center [955, 196] width 452 height 27
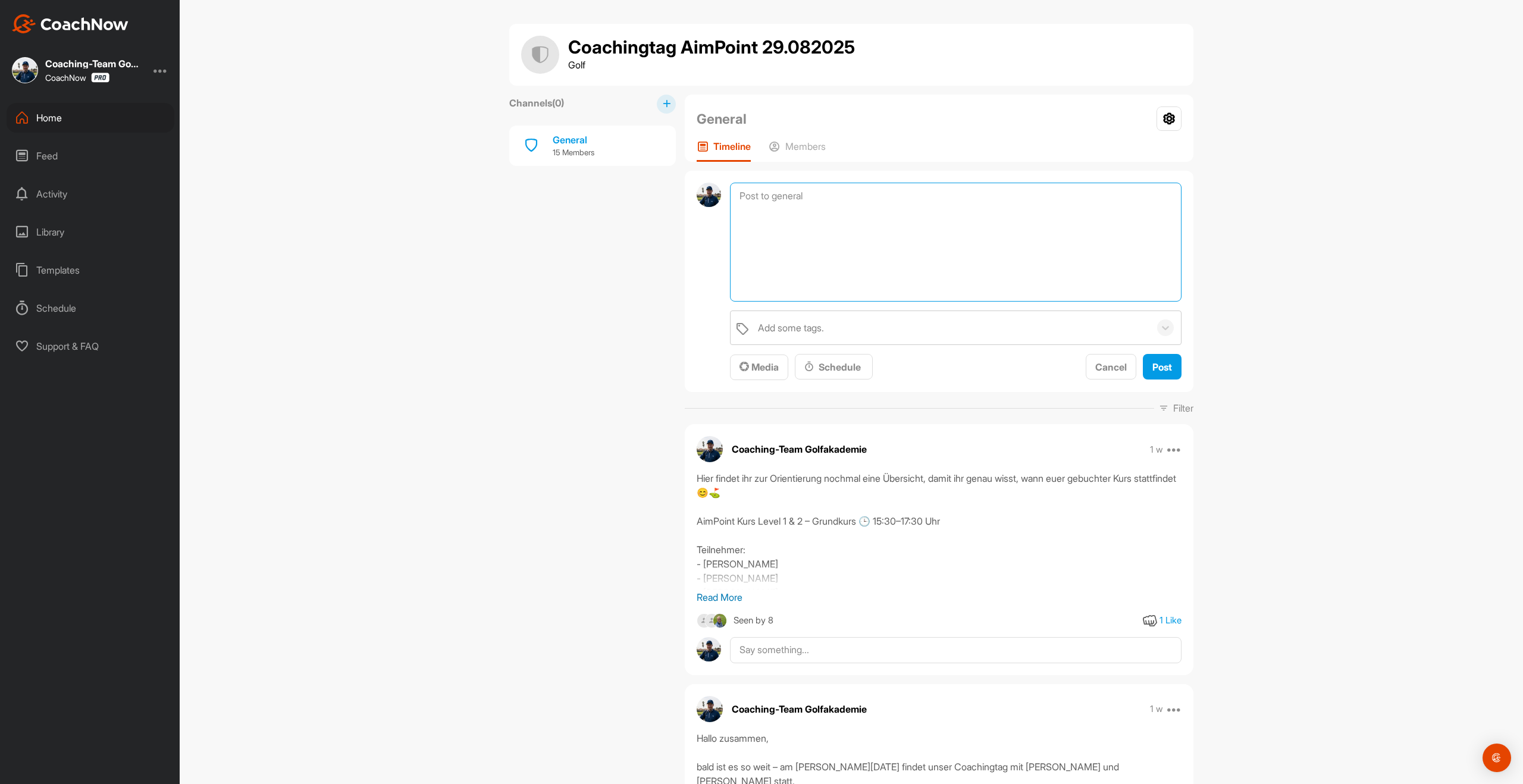
paste textarea "📌 Erinnerung: Coachingtag in [GEOGRAPHIC_DATA] am [DATE] [GEOGRAPHIC_DATA] zusa…"
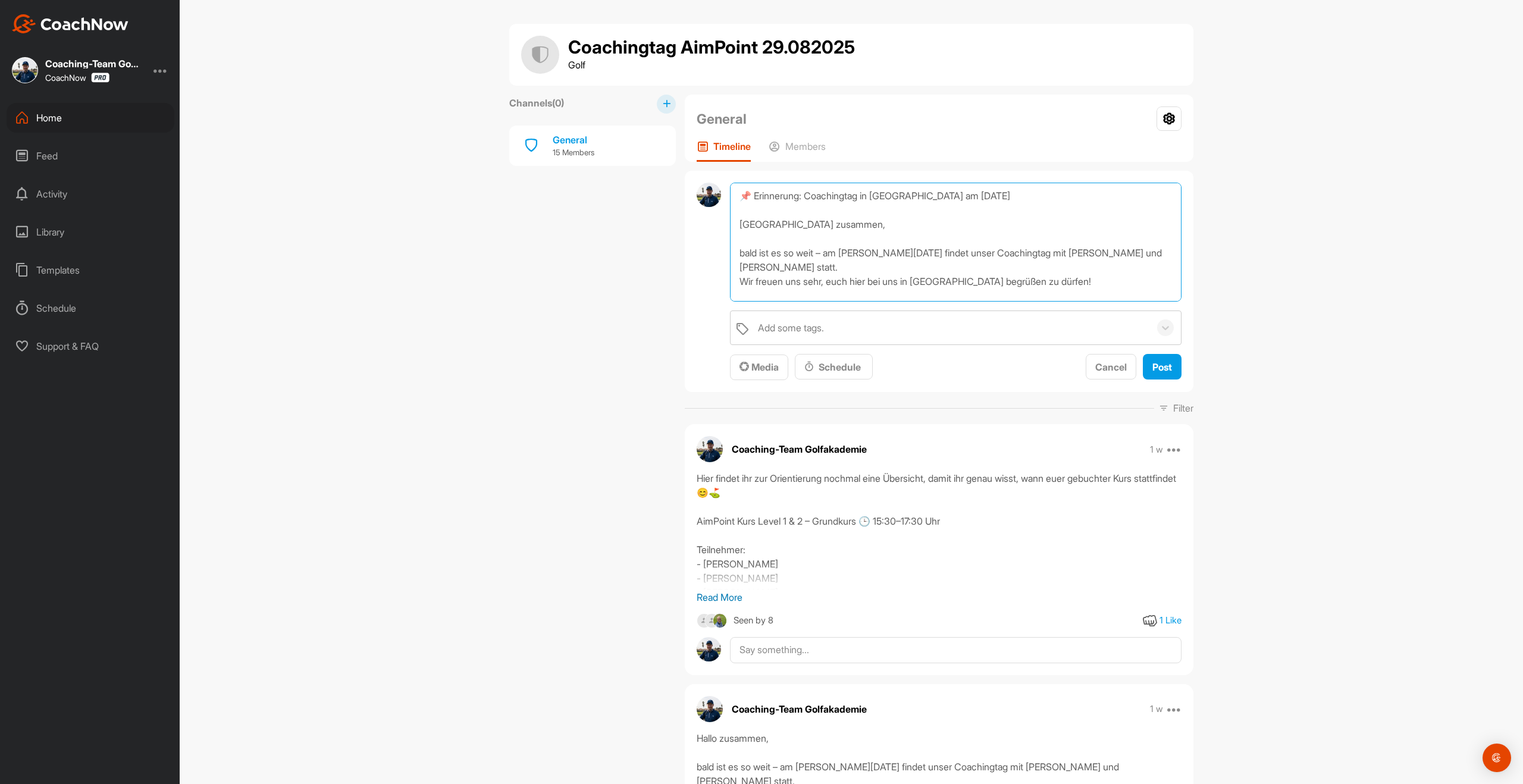
click at [831, 254] on textarea "📌 Erinnerung: Coachingtag in [GEOGRAPHIC_DATA] am [DATE] [GEOGRAPHIC_DATA] zusa…" at bounding box center [955, 242] width 452 height 119
drag, startPoint x: 844, startPoint y: 250, endPoint x: 831, endPoint y: 249, distance: 13.0
click at [831, 249] on textarea "📌 Erinnerung: Coachingtag in [GEOGRAPHIC_DATA] am [DATE] [GEOGRAPHIC_DATA] zusa…" at bounding box center [955, 242] width 452 height 119
drag, startPoint x: 745, startPoint y: 277, endPoint x: 735, endPoint y: 277, distance: 10.0
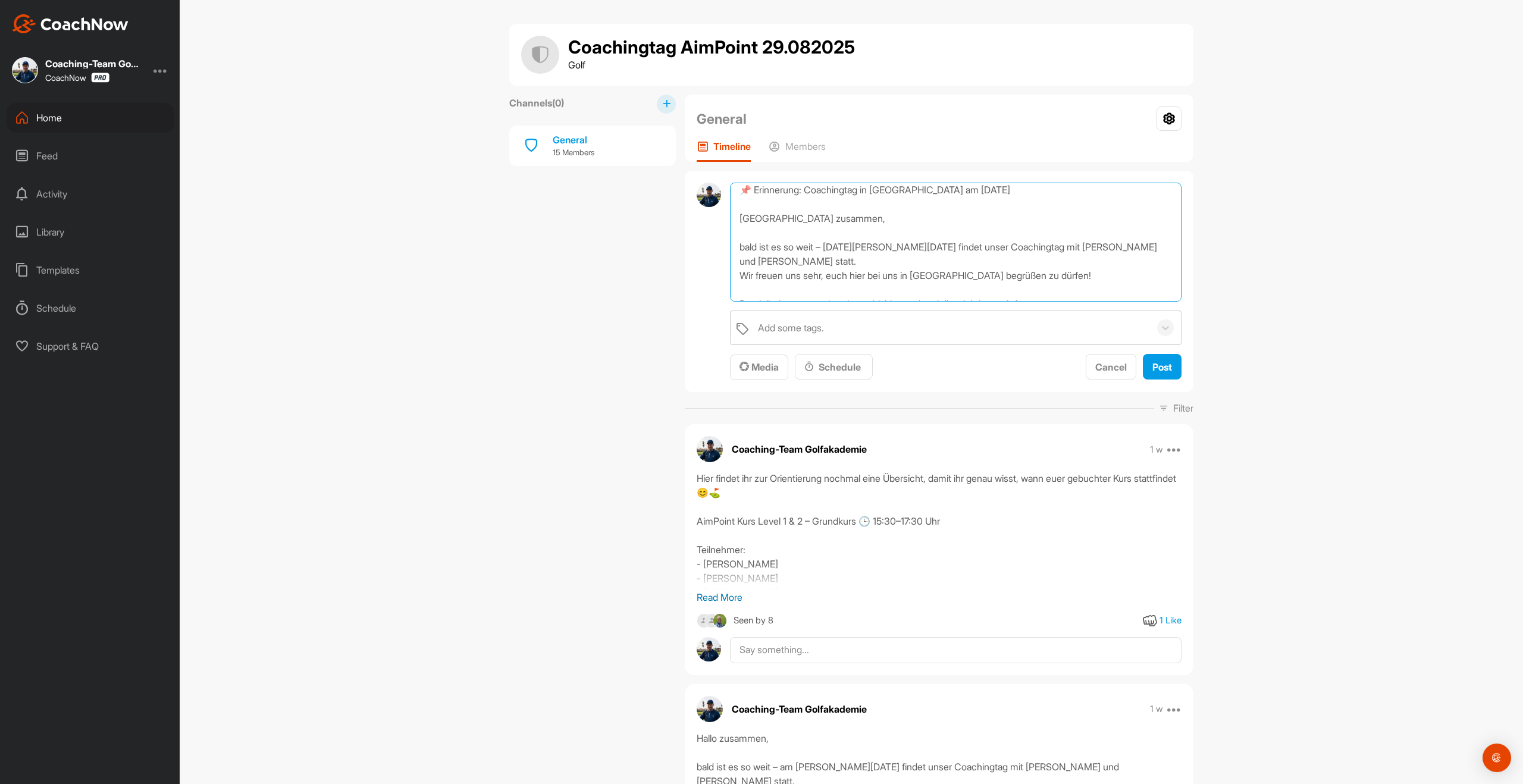
click at [735, 277] on textarea "📌 Erinnerung: Coachingtag in [GEOGRAPHIC_DATA] am [DATE] [GEOGRAPHIC_DATA] zusa…" at bounding box center [955, 242] width 452 height 119
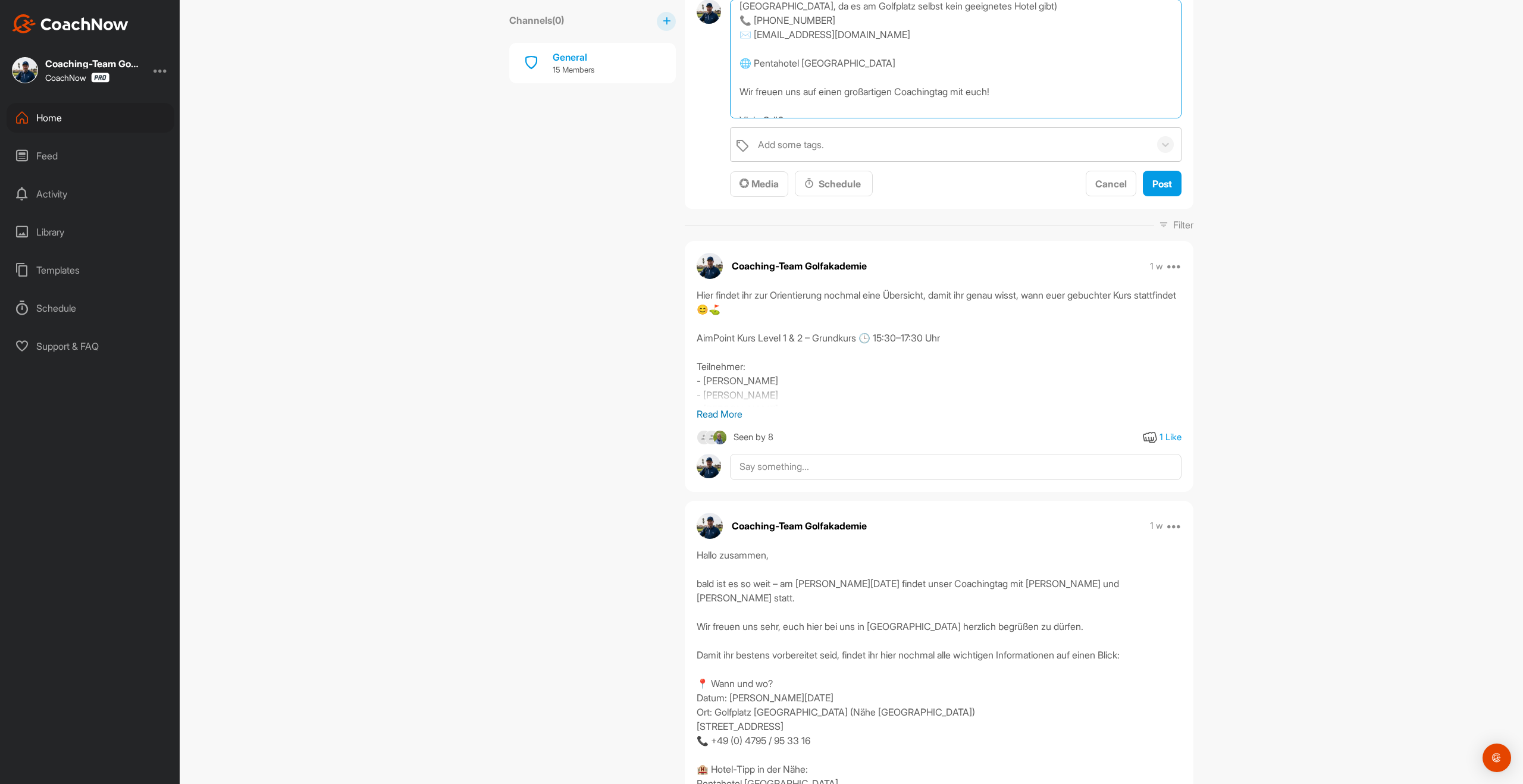
scroll to position [353, 0]
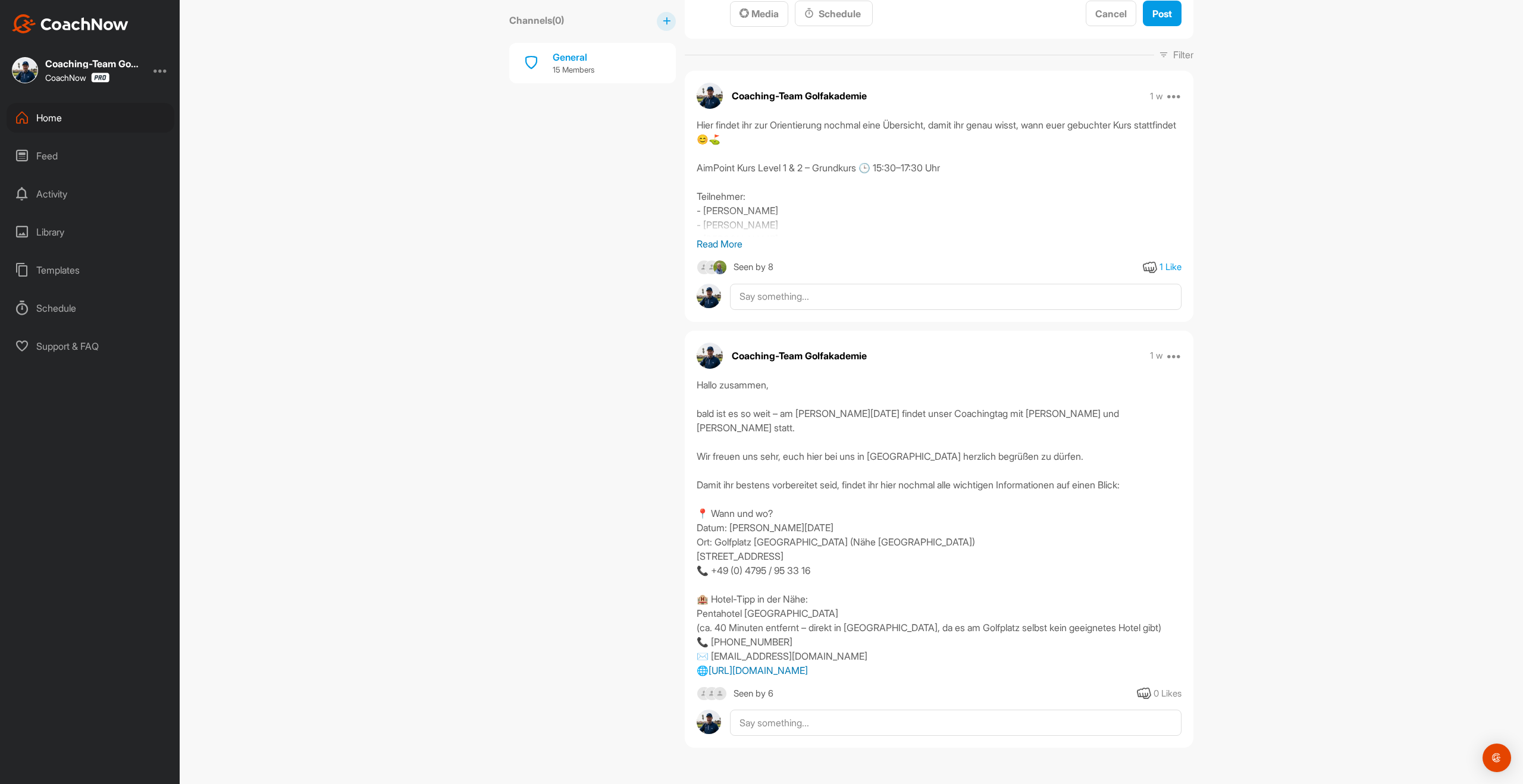
drag, startPoint x: 970, startPoint y: 669, endPoint x: 712, endPoint y: 675, distance: 258.1
click at [712, 675] on div "Hallo zusammen, bald ist es so weit – am [PERSON_NAME][DATE] findet unser Coach…" at bounding box center [939, 527] width 485 height 300
copy link "[URL][DOMAIN_NAME]"
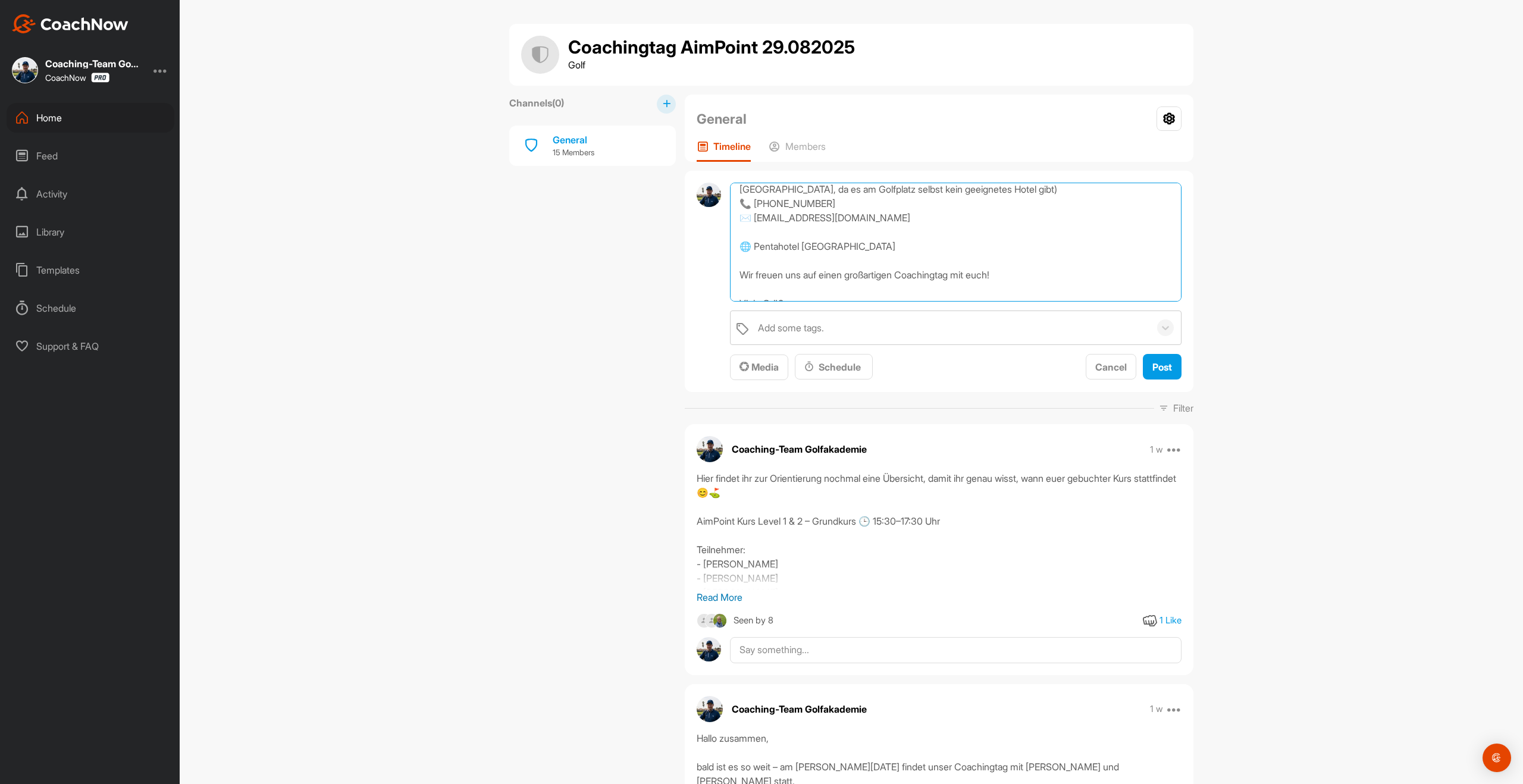
drag, startPoint x: 755, startPoint y: 232, endPoint x: 844, endPoint y: 234, distance: 89.0
click at [844, 234] on textarea "📌 Erinnerung: Coachingtag in [GEOGRAPHIC_DATA] am [DATE] [GEOGRAPHIC_DATA] zusa…" at bounding box center [955, 242] width 452 height 119
paste textarea "[URL][DOMAIN_NAME]"
click at [816, 288] on textarea "📌 Erinnerung: Coachingtag in [GEOGRAPHIC_DATA] am [DATE] [GEOGRAPHIC_DATA] zusa…" at bounding box center [955, 242] width 452 height 119
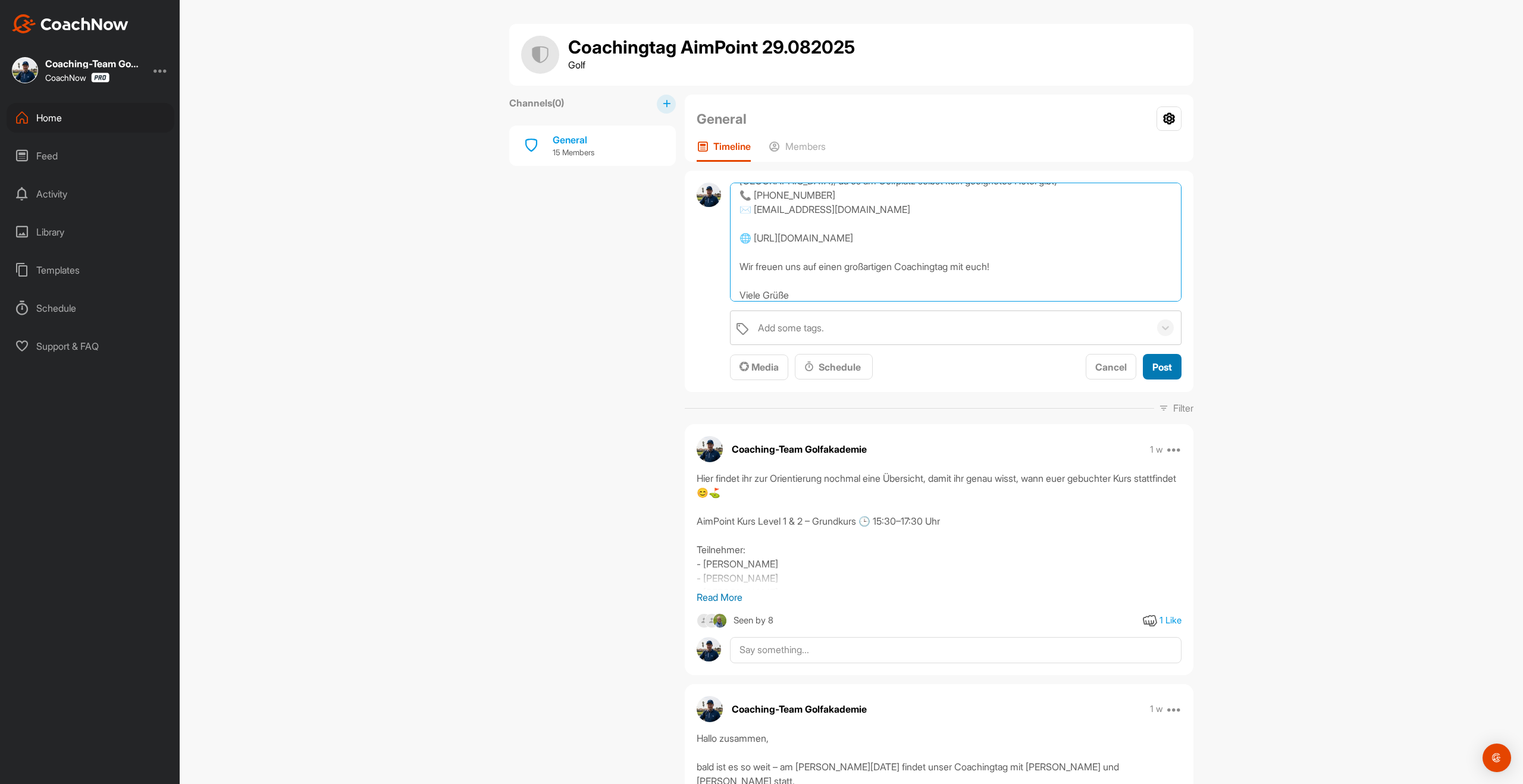
type textarea "📌 Erinnerung: Coachingtag in [GEOGRAPHIC_DATA] am [DATE] [GEOGRAPHIC_DATA] zusa…"
click at [1158, 360] on div "Post" at bounding box center [1162, 367] width 19 height 14
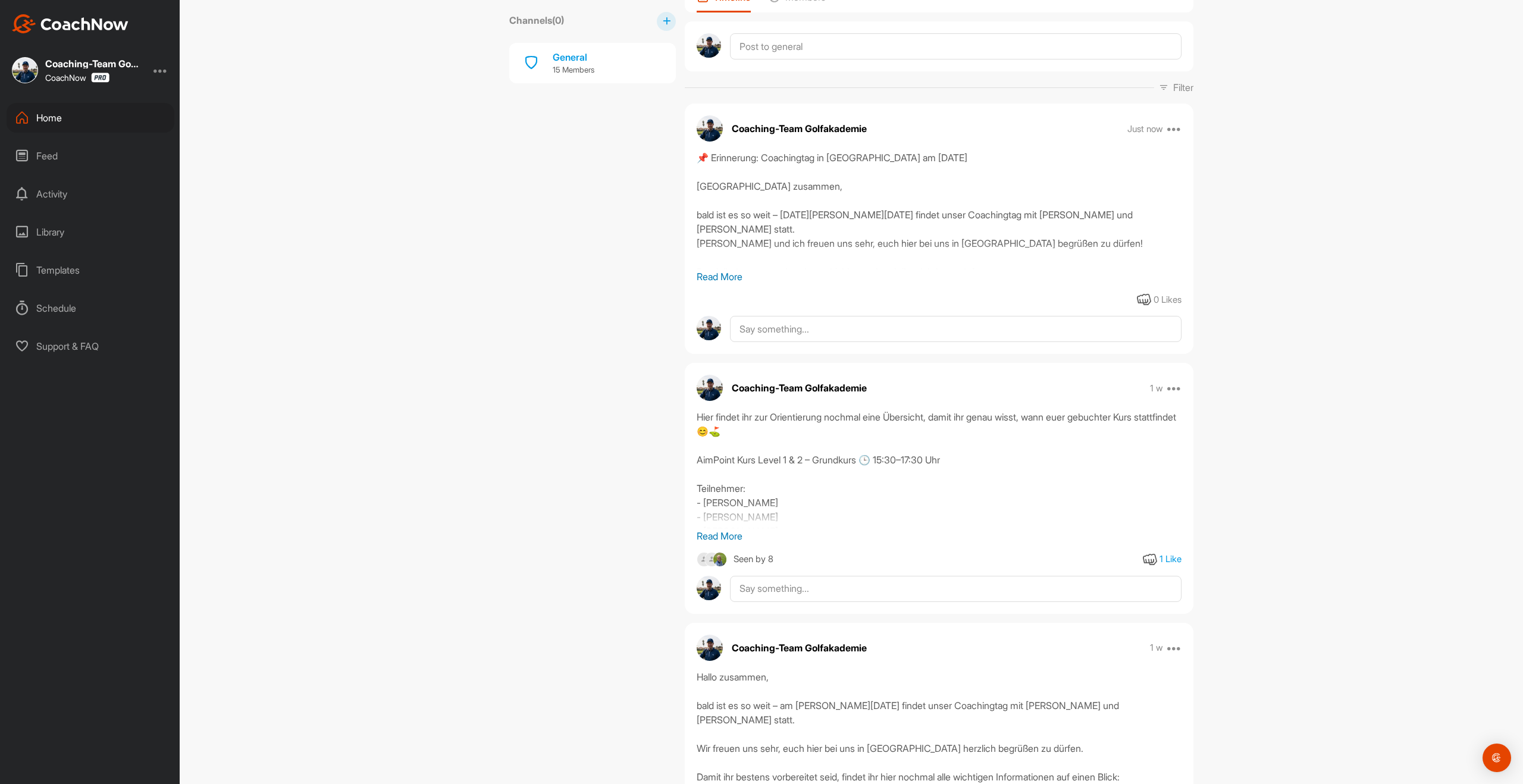
scroll to position [165, 0]
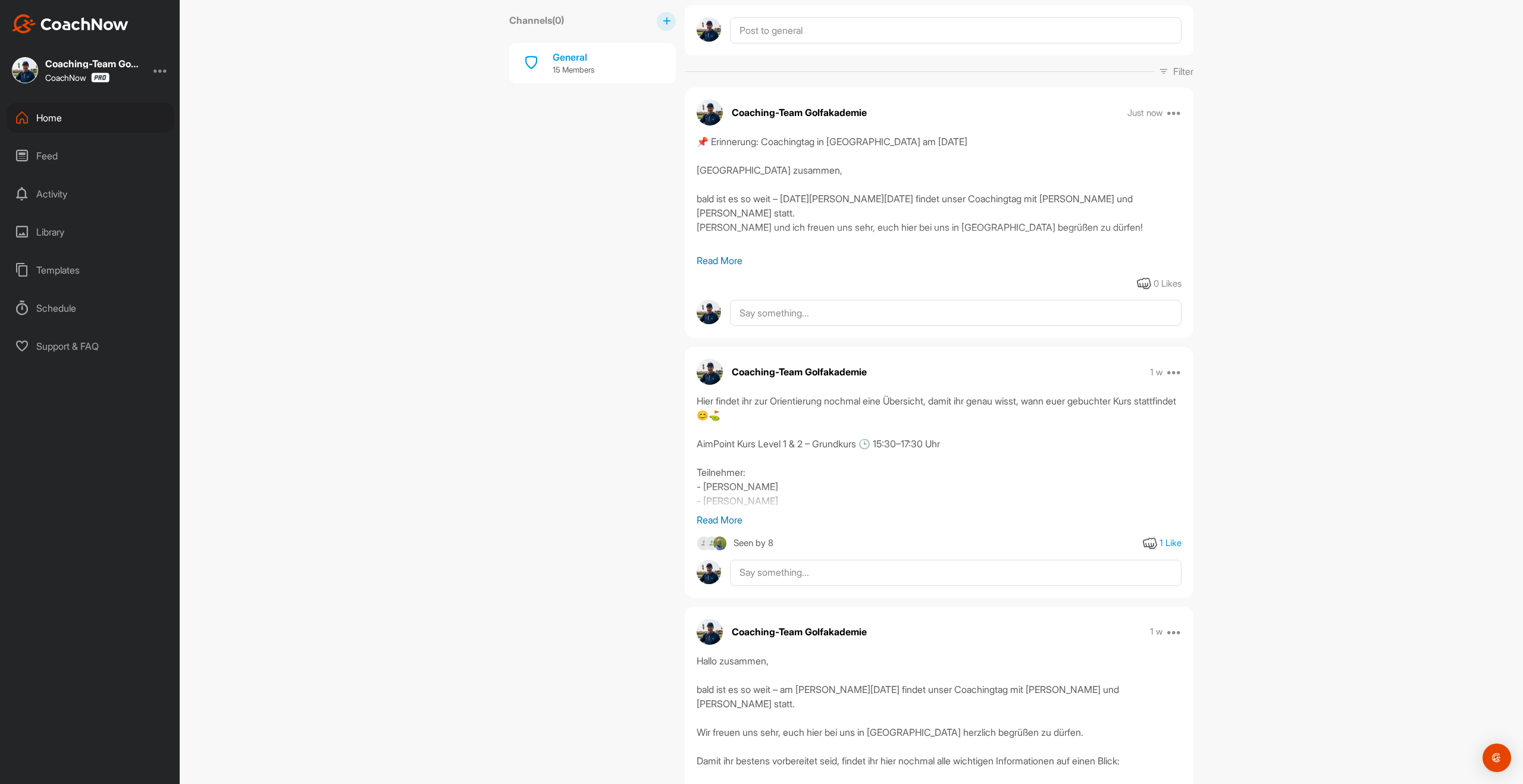
click at [724, 525] on p "Read More" at bounding box center [939, 520] width 485 height 14
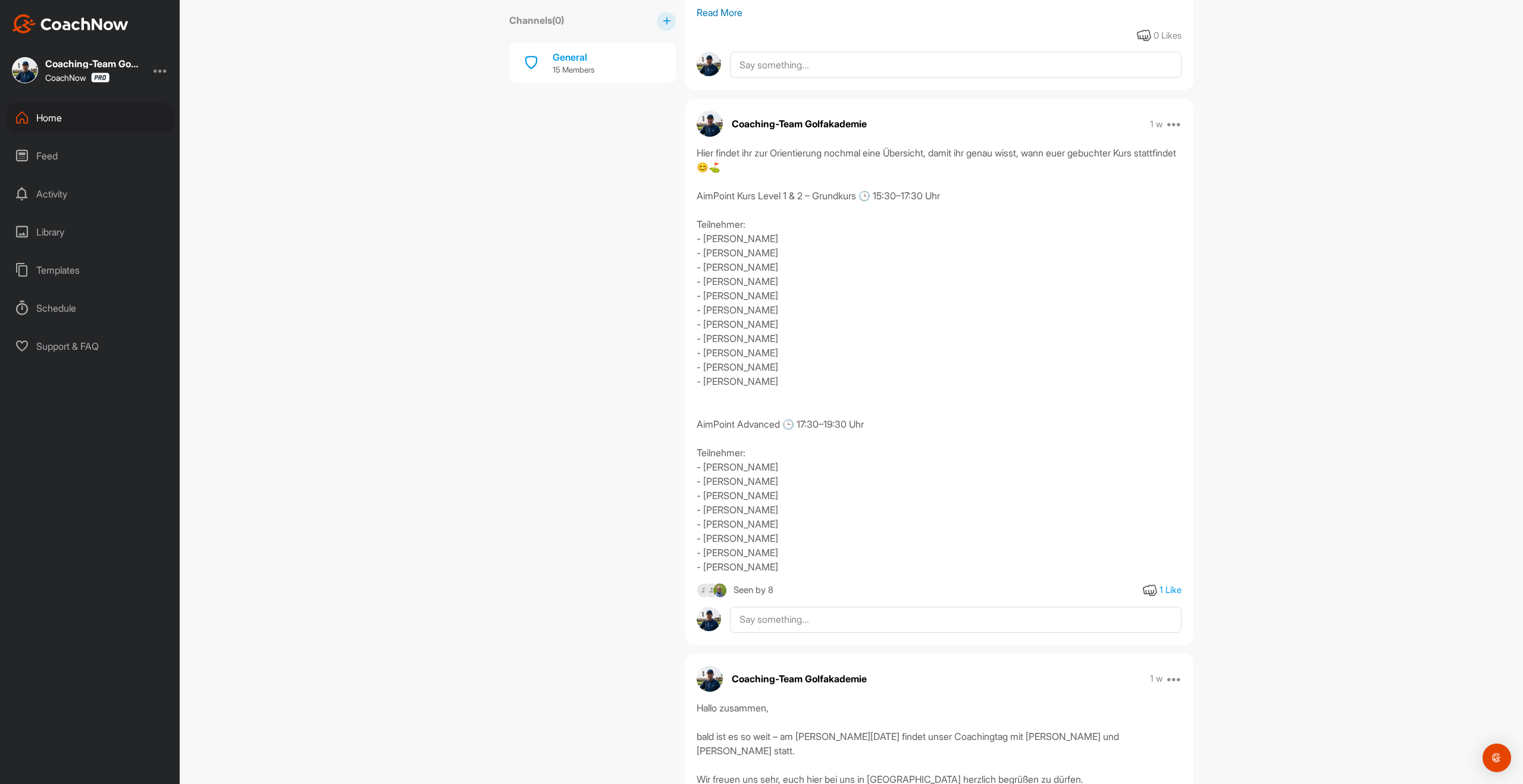
scroll to position [406, 0]
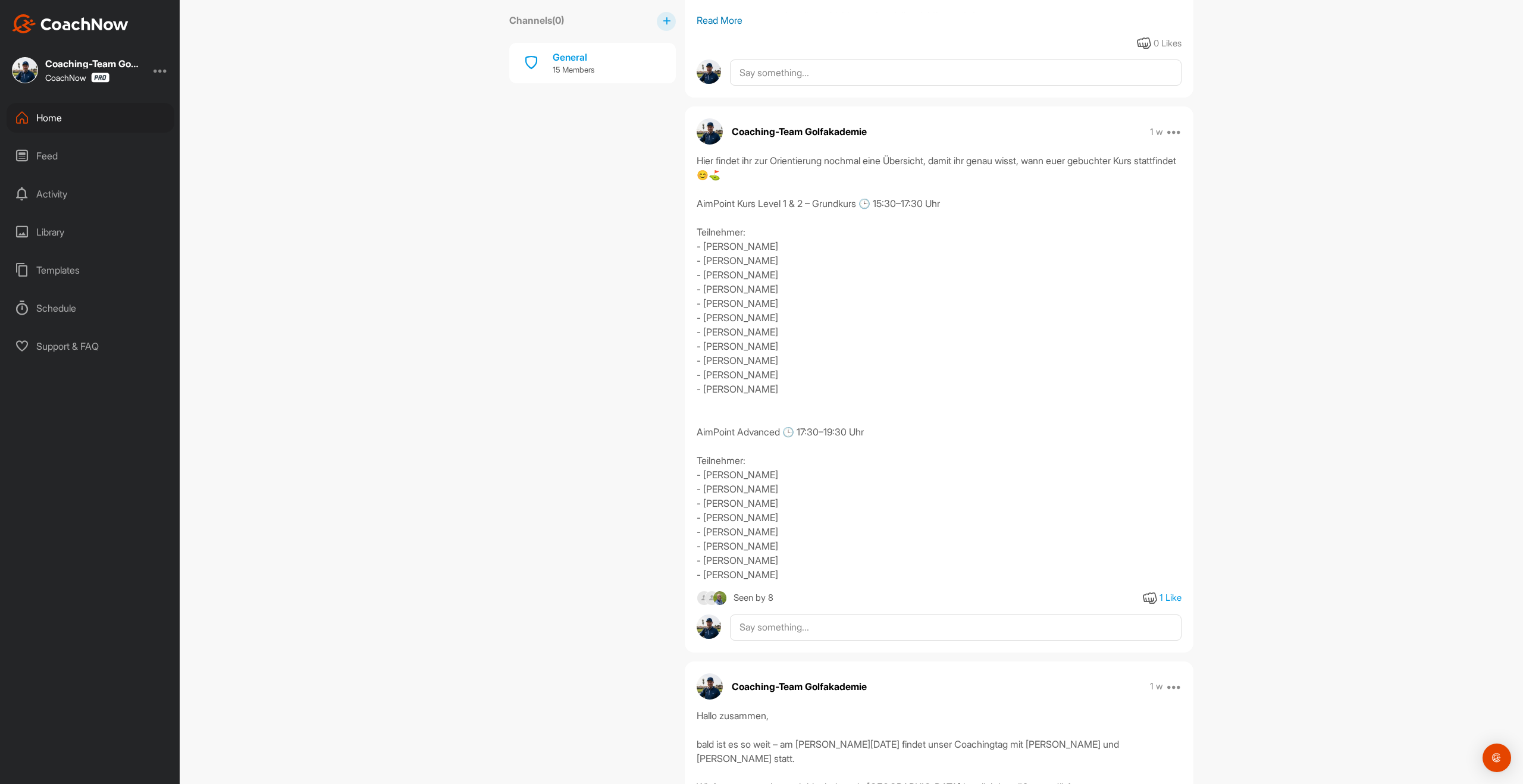
drag, startPoint x: 779, startPoint y: 415, endPoint x: 690, endPoint y: 161, distance: 269.1
click at [690, 161] on div "Hier findet ihr zur Orientierung nochmal eine Übersicht, damit ihr genau wisst,…" at bounding box center [939, 368] width 509 height 428
copy div "Hier findet ihr zur Orientierung nochmal eine Übersicht, damit ihr genau wisst,…"
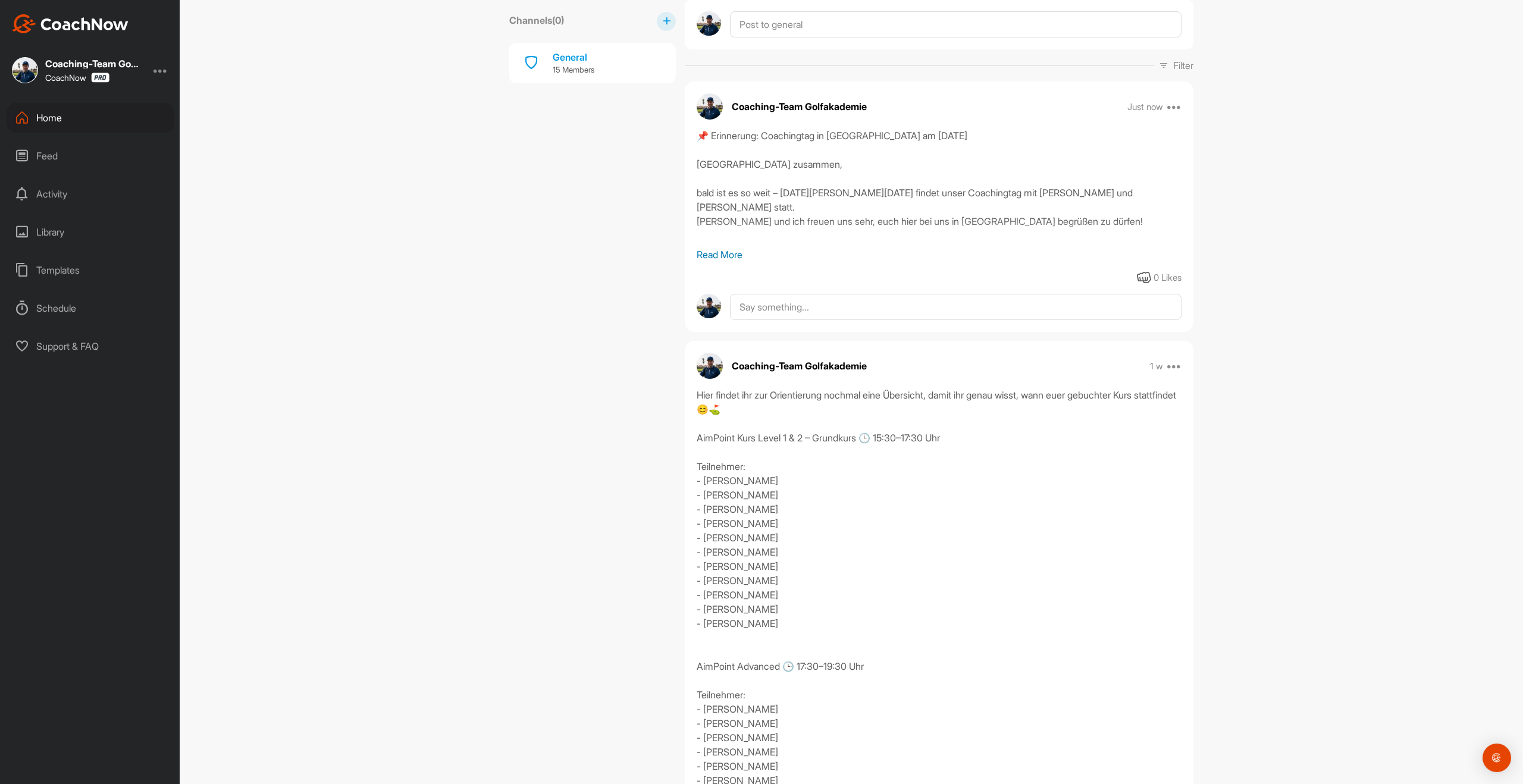
scroll to position [0, 0]
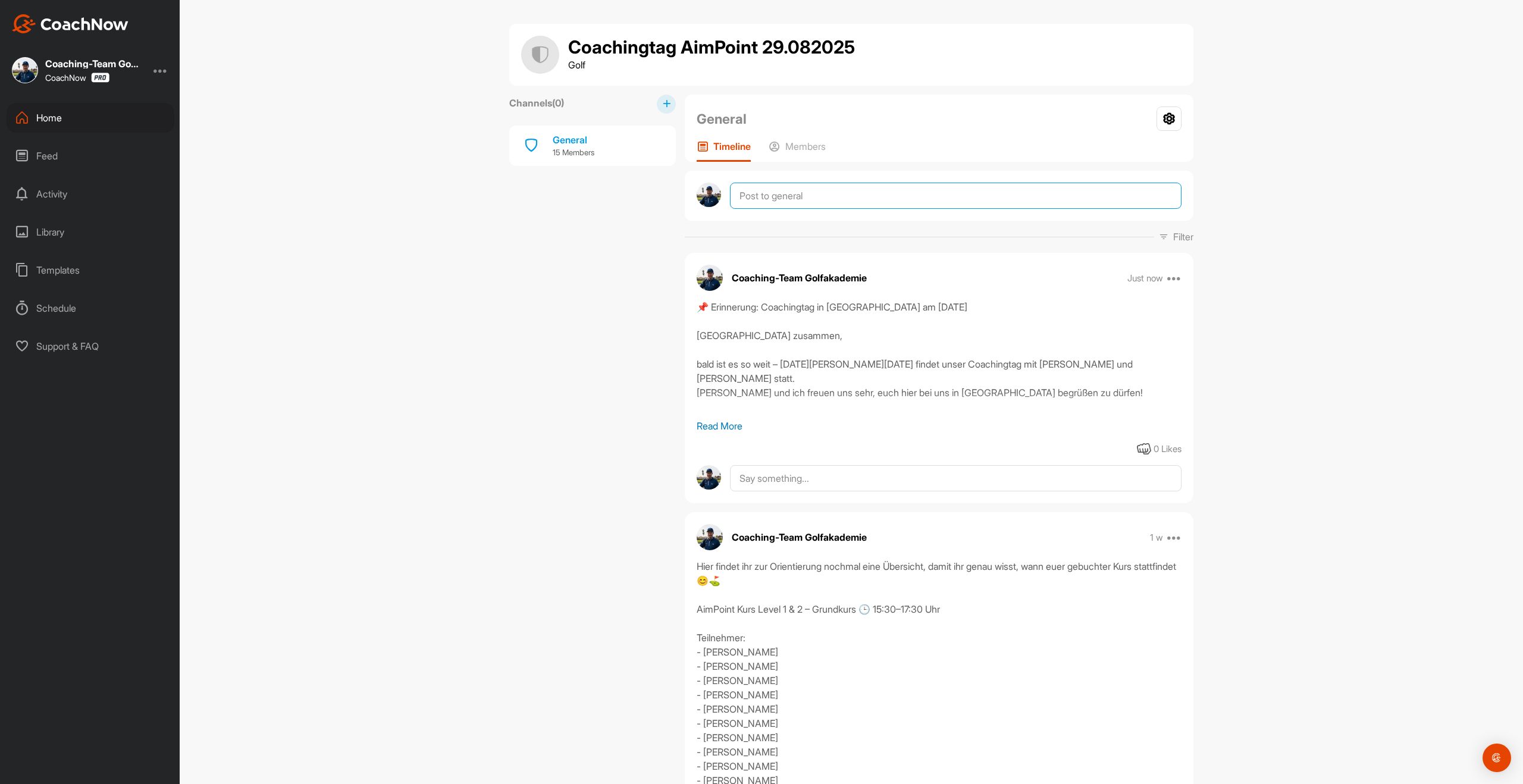
click at [762, 195] on textarea at bounding box center [955, 196] width 452 height 27
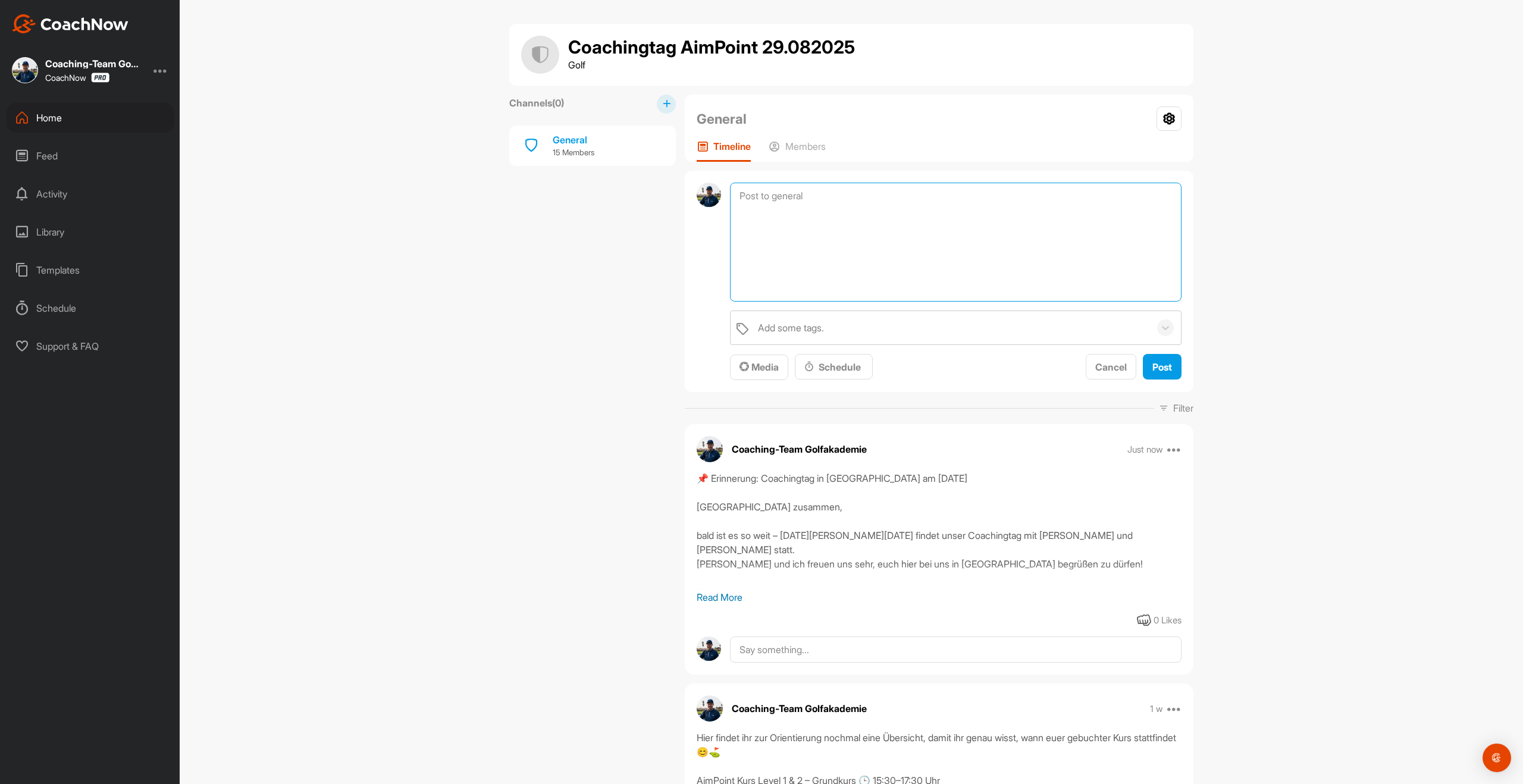
paste textarea "📌 Erinnerung: AimPoint Kurse am [DATE] [GEOGRAPHIC_DATA] zusammen, bald ist es …"
click at [741, 232] on textarea "📌 Erinnerung: AimPoint Kurse am [DATE] [GEOGRAPHIC_DATA] zusammen, bald ist es …" at bounding box center [955, 242] width 452 height 119
click at [736, 244] on textarea "📌 Erinnerung: AimPoint Kurse am [DATE] [GEOGRAPHIC_DATA] zusammen, bald ist es …" at bounding box center [955, 242] width 452 height 119
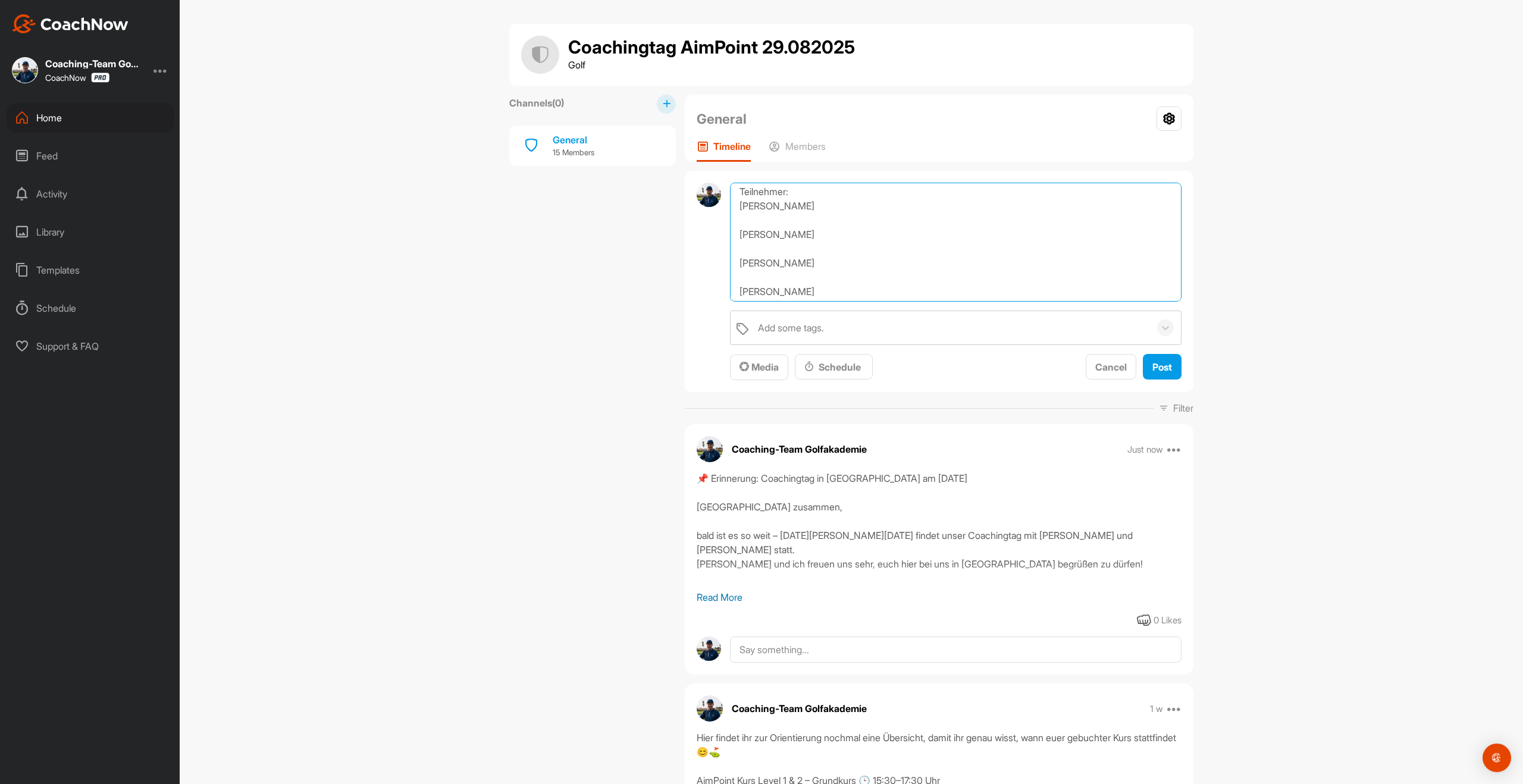
click at [741, 206] on textarea "📌 Erinnerung: AimPoint Kurse am [DATE] [GEOGRAPHIC_DATA] zusammen, bald ist es …" at bounding box center [955, 242] width 452 height 119
click at [737, 238] on textarea "📌 Erinnerung: AimPoint Kurse am [DATE] [GEOGRAPHIC_DATA] zusammen, bald ist es …" at bounding box center [955, 242] width 452 height 119
click at [735, 250] on textarea "📌 Erinnerung: AimPoint Kurse am [DATE] [GEOGRAPHIC_DATA] zusammen, bald ist es …" at bounding box center [955, 242] width 452 height 119
click at [741, 267] on textarea "📌 Erinnerung: AimPoint Kurse am [DATE] [GEOGRAPHIC_DATA] zusammen, bald ist es …" at bounding box center [955, 242] width 452 height 119
click at [740, 281] on textarea "📌 Erinnerung: AimPoint Kurse am [DATE] [GEOGRAPHIC_DATA] zusammen, bald ist es …" at bounding box center [955, 242] width 452 height 119
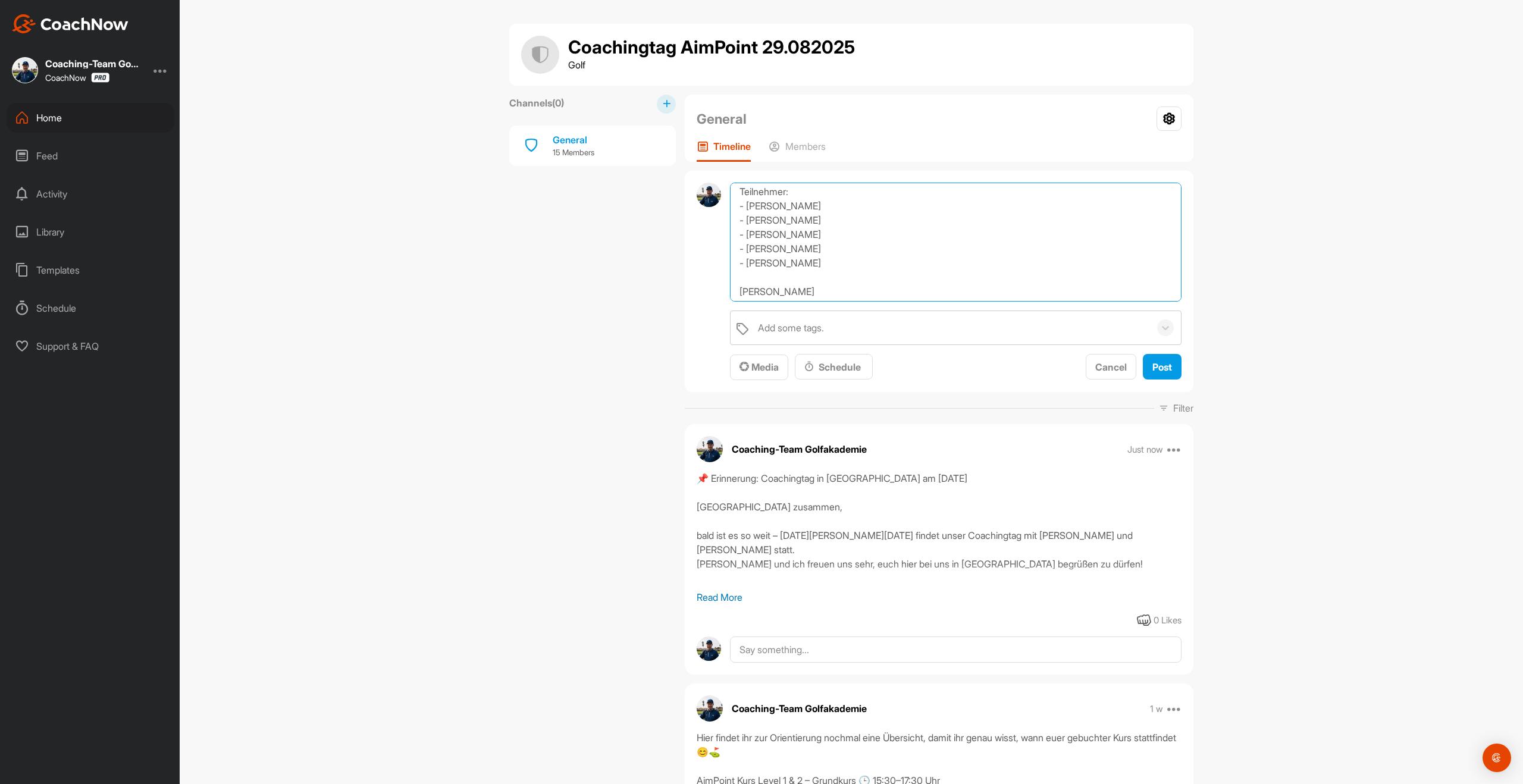
click at [736, 290] on textarea "📌 Erinnerung: AimPoint Kurse am [DATE] [GEOGRAPHIC_DATA] zusammen, bald ist es …" at bounding box center [955, 242] width 452 height 119
click at [739, 257] on textarea "📌 Erinnerung: AimPoint Kurse am [DATE] [GEOGRAPHIC_DATA] zusammen, bald ist es …" at bounding box center [955, 242] width 452 height 119
click at [739, 243] on textarea "📌 Erinnerung: AimPoint Kurse am [DATE] [GEOGRAPHIC_DATA] zusammen, bald ist es …" at bounding box center [955, 242] width 452 height 119
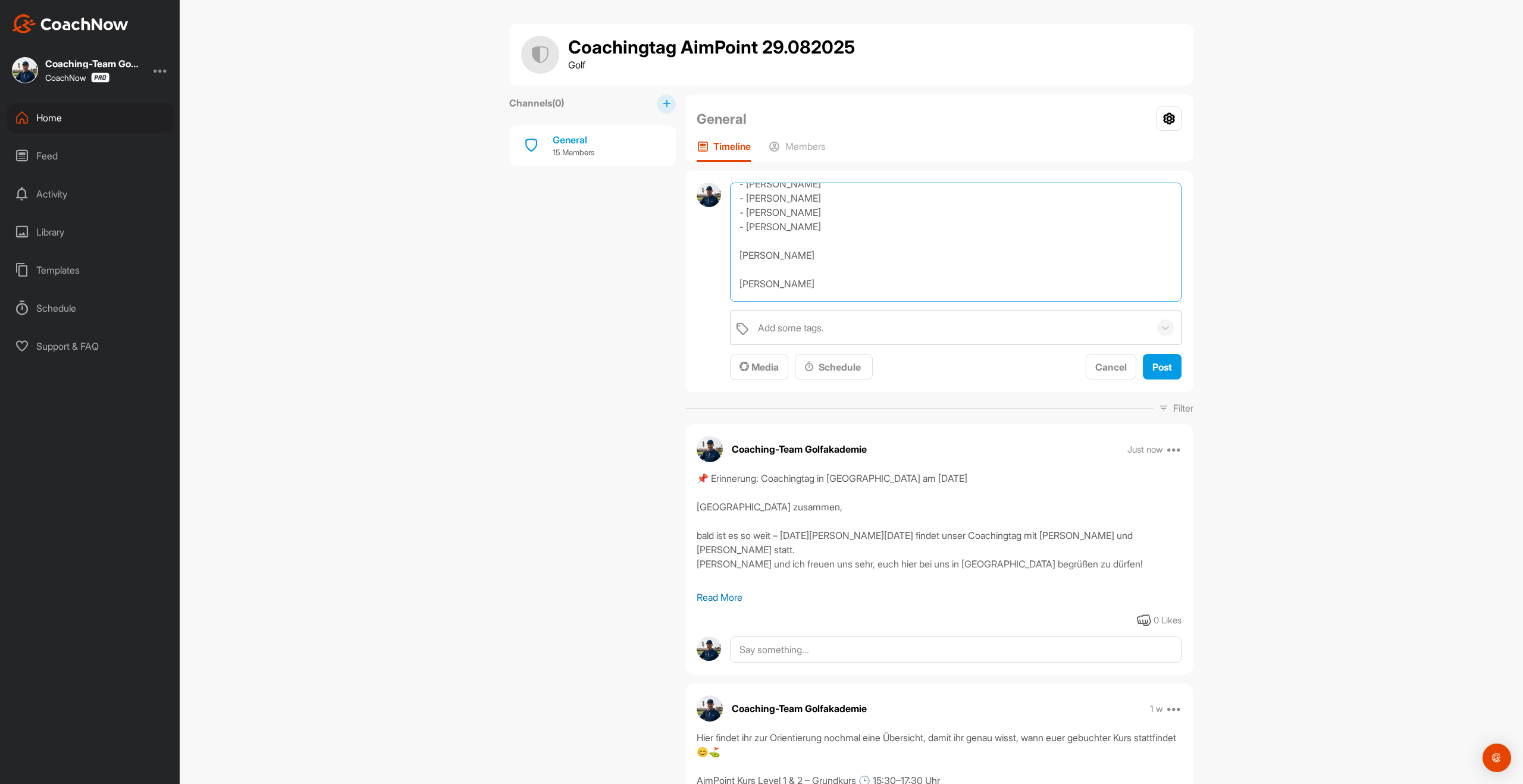
click at [737, 259] on textarea "📌 Erinnerung: AimPoint Kurse am [DATE] [GEOGRAPHIC_DATA] zusammen, bald ist es …" at bounding box center [955, 242] width 452 height 119
click at [737, 274] on textarea "📌 Erinnerung: AimPoint Kurse am [DATE] [GEOGRAPHIC_DATA] zusammen, bald ist es …" at bounding box center [955, 242] width 452 height 119
click at [740, 287] on textarea "📌 Erinnerung: AimPoint Kurse am [DATE] [GEOGRAPHIC_DATA] zusammen, bald ist es …" at bounding box center [955, 242] width 452 height 119
click at [737, 241] on textarea "📌 Erinnerung: AimPoint Kurse am [DATE] [GEOGRAPHIC_DATA] zusammen, bald ist es …" at bounding box center [955, 242] width 452 height 119
click at [739, 248] on textarea "📌 Erinnerung: AimPoint Kurse am [DATE] [GEOGRAPHIC_DATA] zusammen, bald ist es …" at bounding box center [955, 242] width 452 height 119
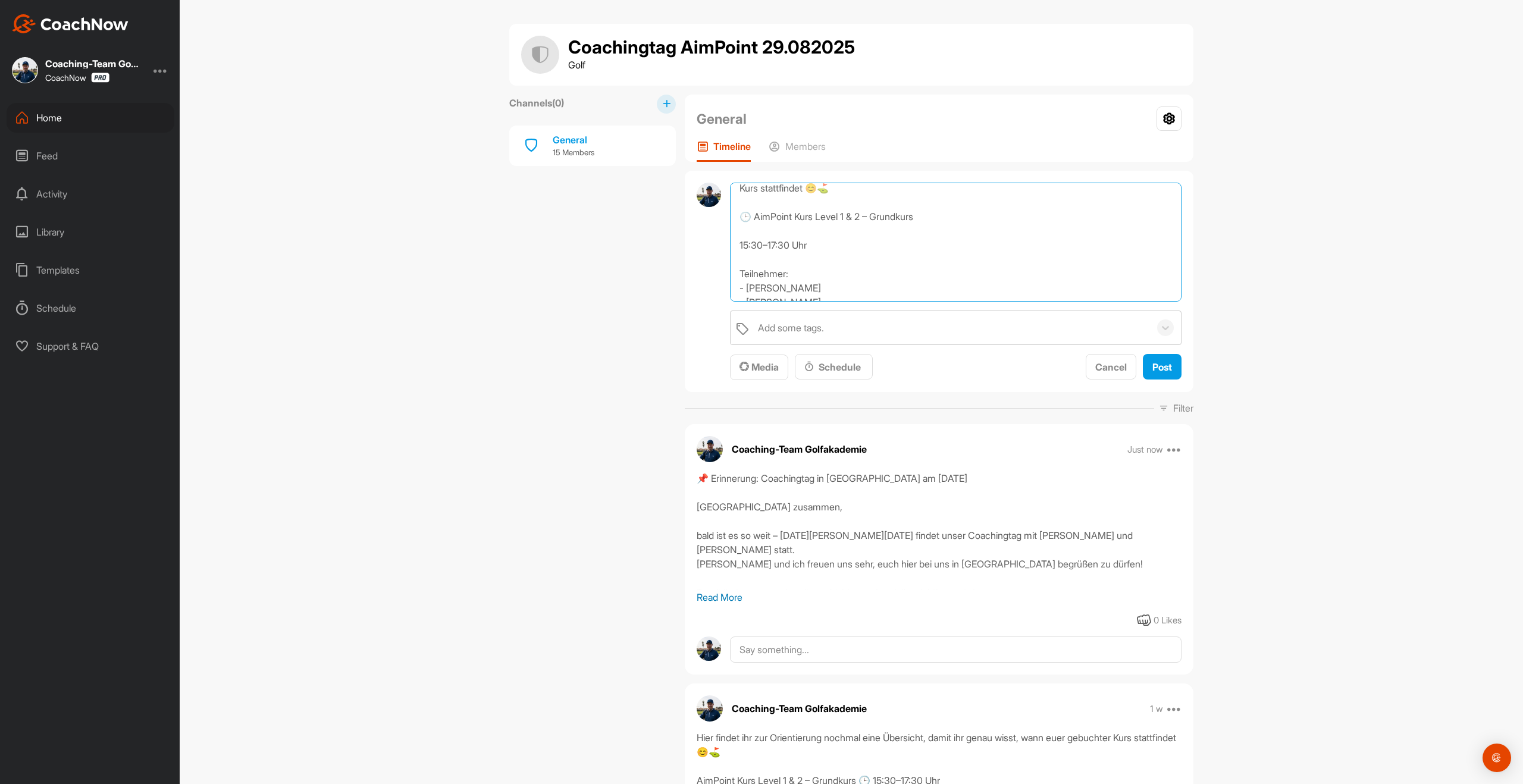
scroll to position [86, 0]
click at [738, 255] on textarea "📌 Erinnerung: AimPoint Kurse am [DATE] [GEOGRAPHIC_DATA] zusammen, bald ist es …" at bounding box center [955, 242] width 452 height 119
click at [739, 226] on textarea "📌 Erinnerung: AimPoint Kurse am [DATE] [GEOGRAPHIC_DATA] zusammen, bald ist es …" at bounding box center [955, 242] width 452 height 119
click at [736, 266] on textarea "📌 Erinnerung: AimPoint Kurse am [DATE] [GEOGRAPHIC_DATA] zusammen, bald ist es …" at bounding box center [955, 242] width 452 height 119
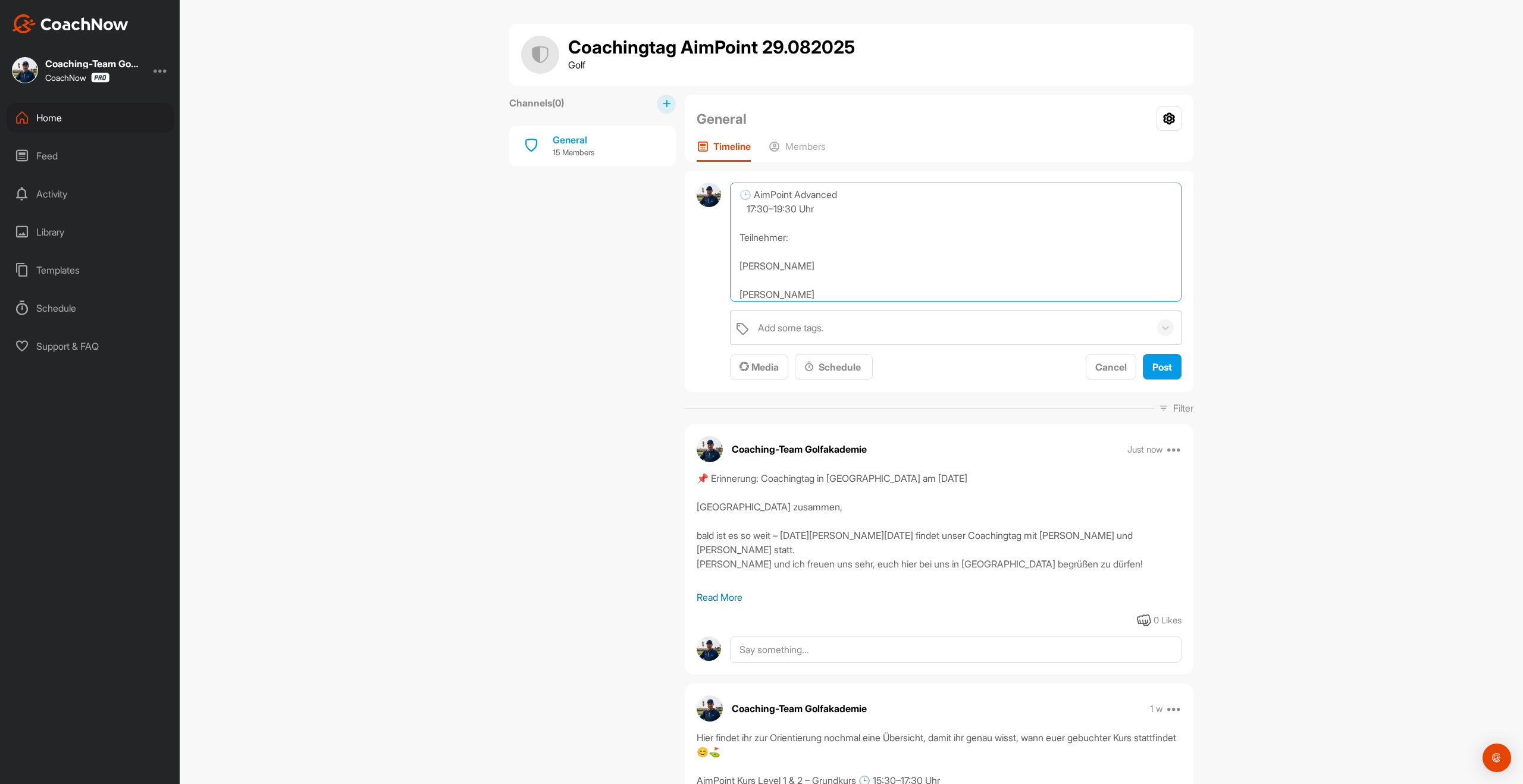
scroll to position [328, 0]
click at [743, 270] on textarea "📌 Erinnerung: AimPoint Kurse am [DATE] [GEOGRAPHIC_DATA] zusammen, bald ist es …" at bounding box center [955, 242] width 452 height 119
click at [740, 268] on textarea "📌 Erinnerung: AimPoint Kurse am [DATE] [GEOGRAPHIC_DATA] zusammen, bald ist es …" at bounding box center [955, 242] width 452 height 119
click at [741, 279] on textarea "📌 Erinnerung: AimPoint Kurse am [DATE] [GEOGRAPHIC_DATA] zusammen, bald ist es …" at bounding box center [955, 242] width 452 height 119
click at [737, 293] on textarea "📌 Erinnerung: AimPoint Kurse am [DATE] [GEOGRAPHIC_DATA] zusammen, bald ist es …" at bounding box center [955, 242] width 452 height 119
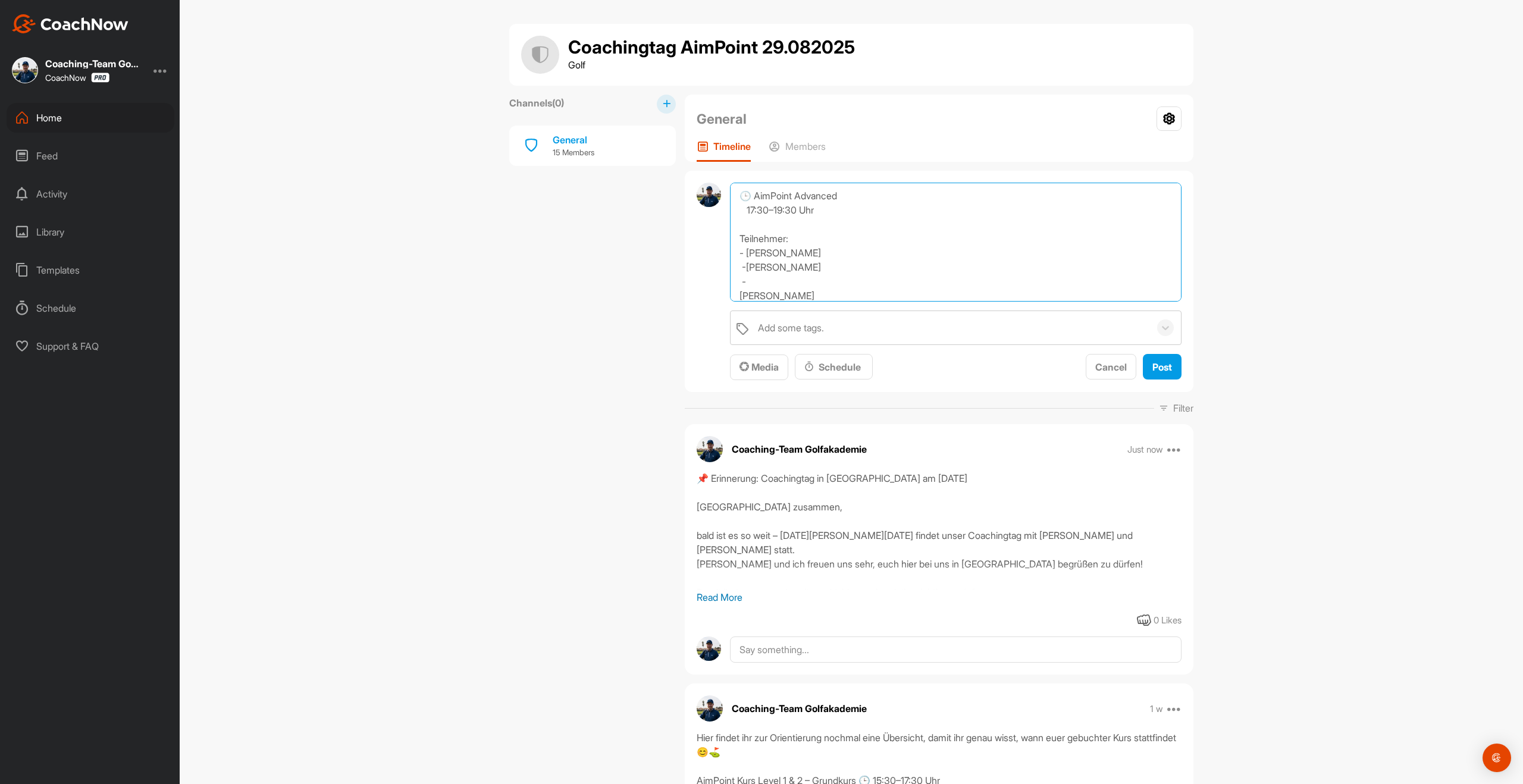
scroll to position [329, 0]
click at [735, 255] on textarea "📌 Erinnerung: AimPoint Kurse am [DATE] [GEOGRAPHIC_DATA] zusammen, bald ist es …" at bounding box center [955, 242] width 452 height 119
click at [746, 255] on textarea "📌 Erinnerung: AimPoint Kurse am [DATE] [GEOGRAPHIC_DATA] zusammen, bald ist es …" at bounding box center [955, 242] width 452 height 119
click at [748, 267] on textarea "📌 Erinnerung: AimPoint Kurse am [DATE] [GEOGRAPHIC_DATA] zusammen, bald ist es …" at bounding box center [955, 242] width 452 height 119
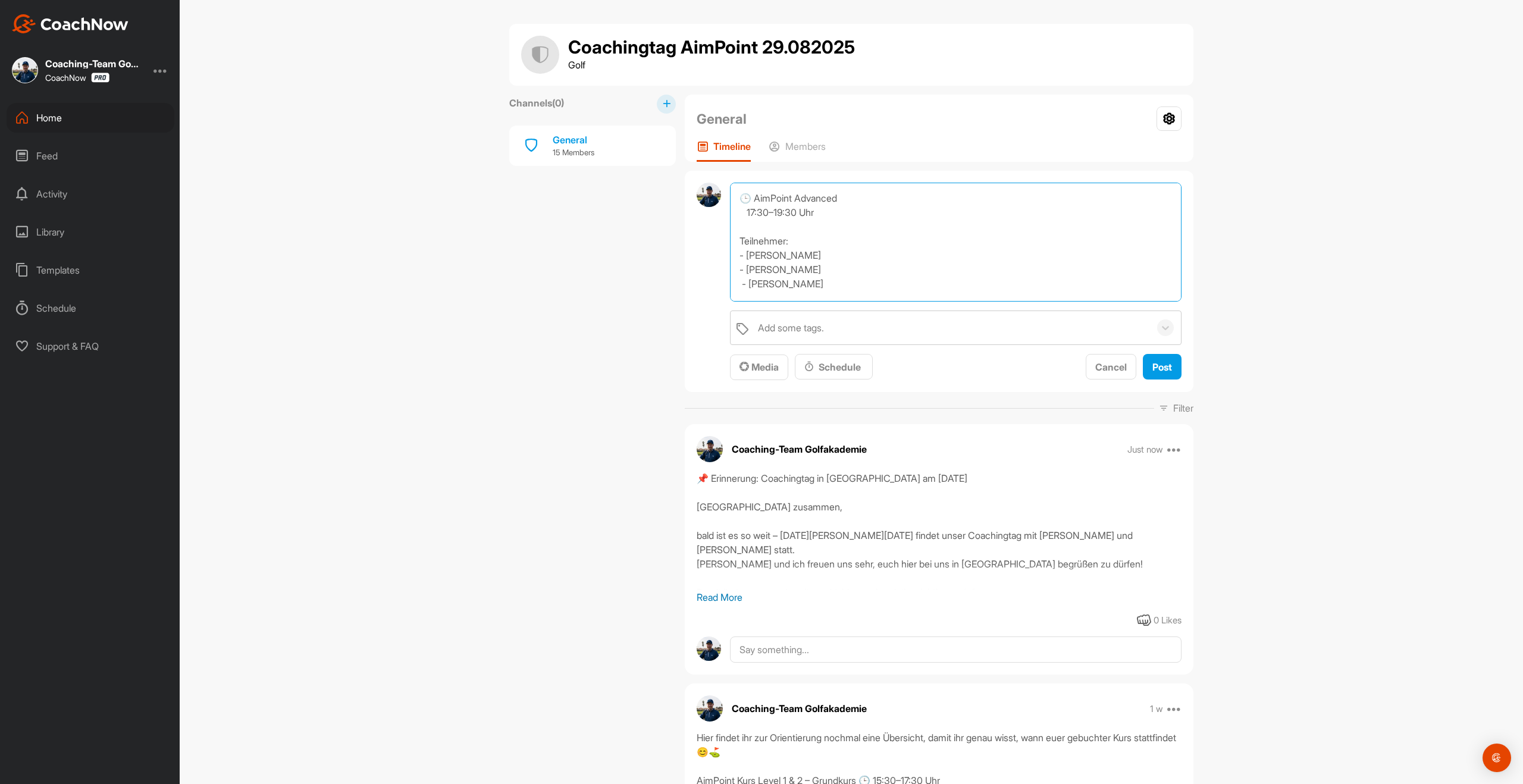
click at [749, 284] on textarea "📌 Erinnerung: AimPoint Kurse am [DATE] [GEOGRAPHIC_DATA] zusammen, bald ist es …" at bounding box center [955, 242] width 452 height 119
click at [737, 252] on textarea "📌 Erinnerung: AimPoint Kurse am [DATE] [GEOGRAPHIC_DATA] zusammen, bald ist es …" at bounding box center [955, 242] width 452 height 119
click at [736, 276] on textarea "📌 Erinnerung: AimPoint Kurse am [DATE] [GEOGRAPHIC_DATA] zusammen, bald ist es …" at bounding box center [955, 242] width 452 height 119
click at [737, 286] on textarea "📌 Erinnerung: AimPoint Kurse am [DATE] [GEOGRAPHIC_DATA] zusammen, bald ist es …" at bounding box center [955, 242] width 452 height 119
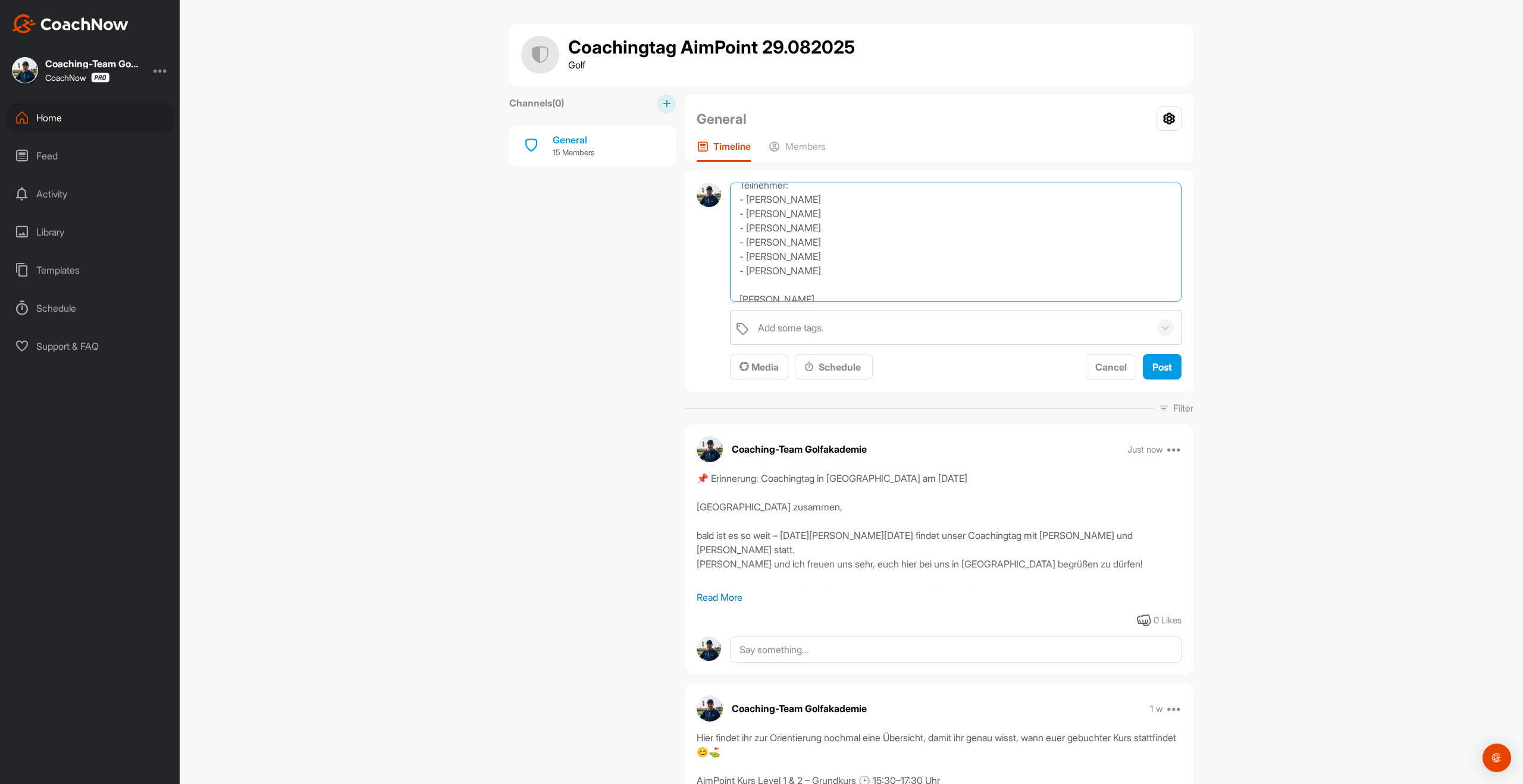
scroll to position [408, 0]
click at [736, 265] on textarea "📌 Erinnerung: AimPoint Kurse am [DATE] [GEOGRAPHIC_DATA] zusammen, bald ist es …" at bounding box center [955, 242] width 452 height 119
drag, startPoint x: 741, startPoint y: 274, endPoint x: 751, endPoint y: 274, distance: 10.0
click at [741, 274] on textarea "📌 Erinnerung: AimPoint Kurse am [DATE] [GEOGRAPHIC_DATA] zusammen, bald ist es …" at bounding box center [955, 242] width 452 height 119
click at [738, 287] on textarea "📌 Erinnerung: AimPoint Kurse am [DATE] [GEOGRAPHIC_DATA] zusammen, bald ist es …" at bounding box center [955, 242] width 452 height 119
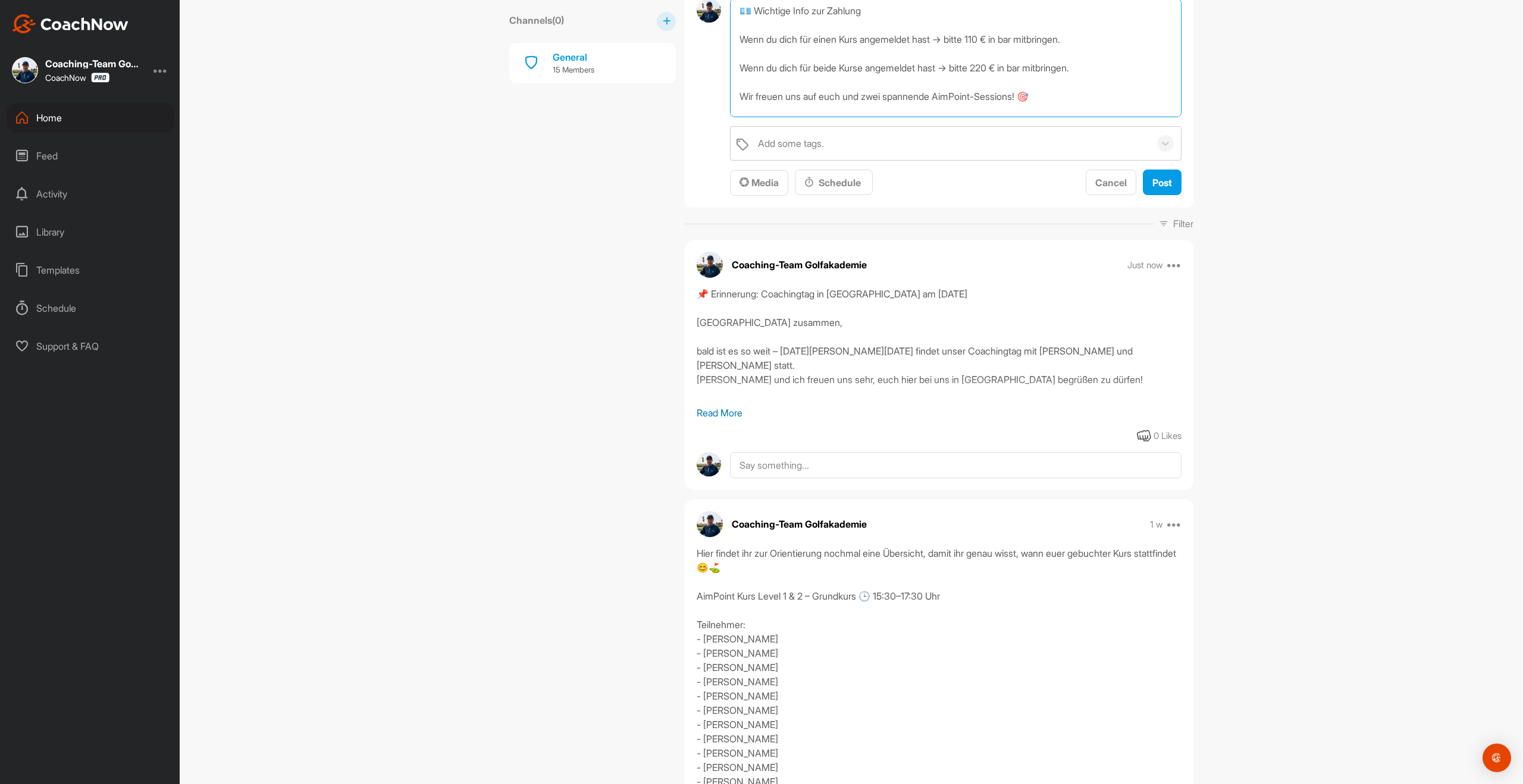
scroll to position [534, 0]
click at [823, 101] on textarea "📌 Erinnerung: AimPoint Kurse am [DATE] [GEOGRAPHIC_DATA] zusammen, bald ist es …" at bounding box center [955, 58] width 452 height 119
type textarea "📌 Erinnerung: AimPoint Kurse am [DATE] [GEOGRAPHIC_DATA] zusammen, bald ist es …"
click at [1153, 188] on span "Post" at bounding box center [1162, 183] width 19 height 12
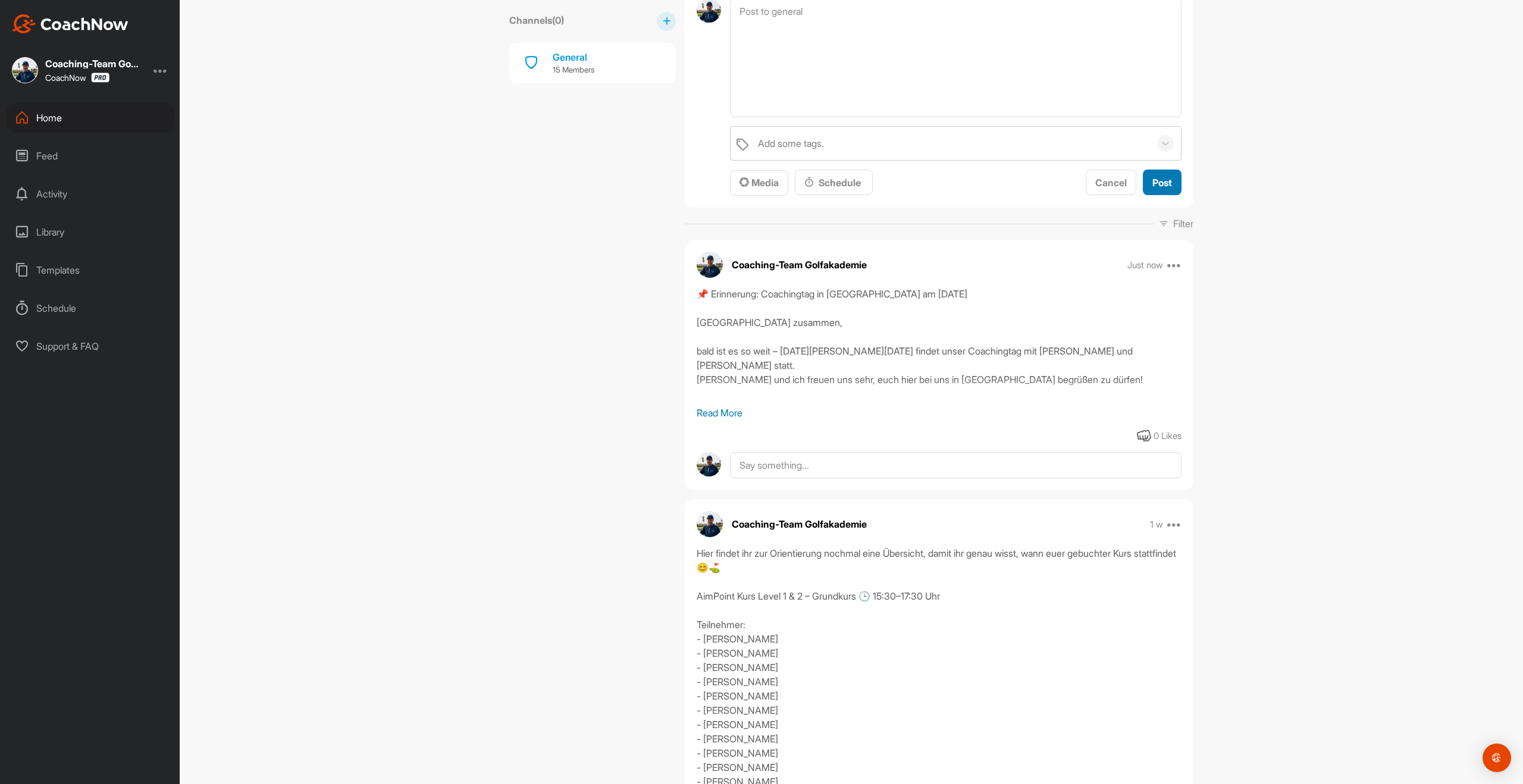
scroll to position [0, 0]
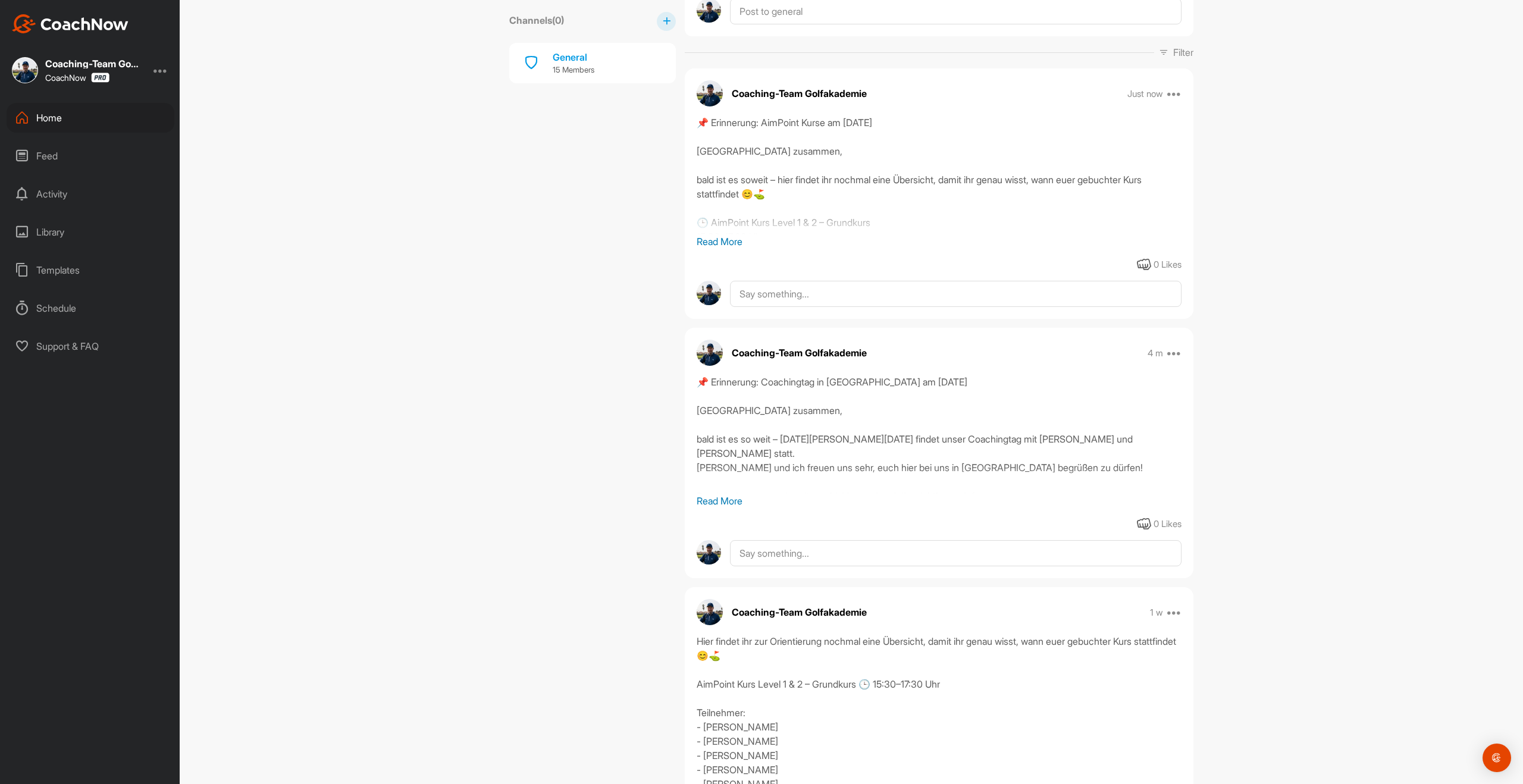
click at [714, 501] on p "Read More" at bounding box center [939, 501] width 485 height 14
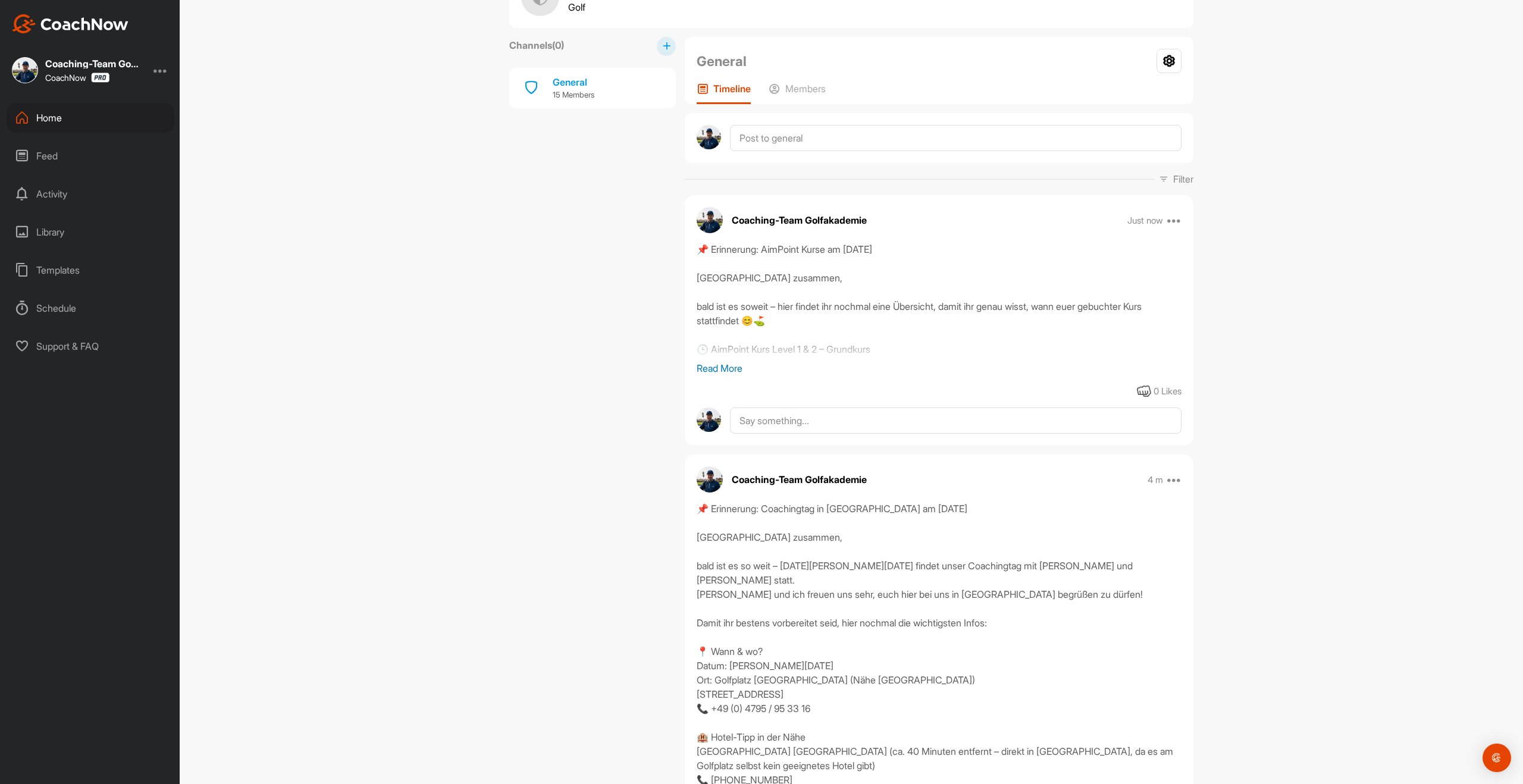
scroll to position [48, 0]
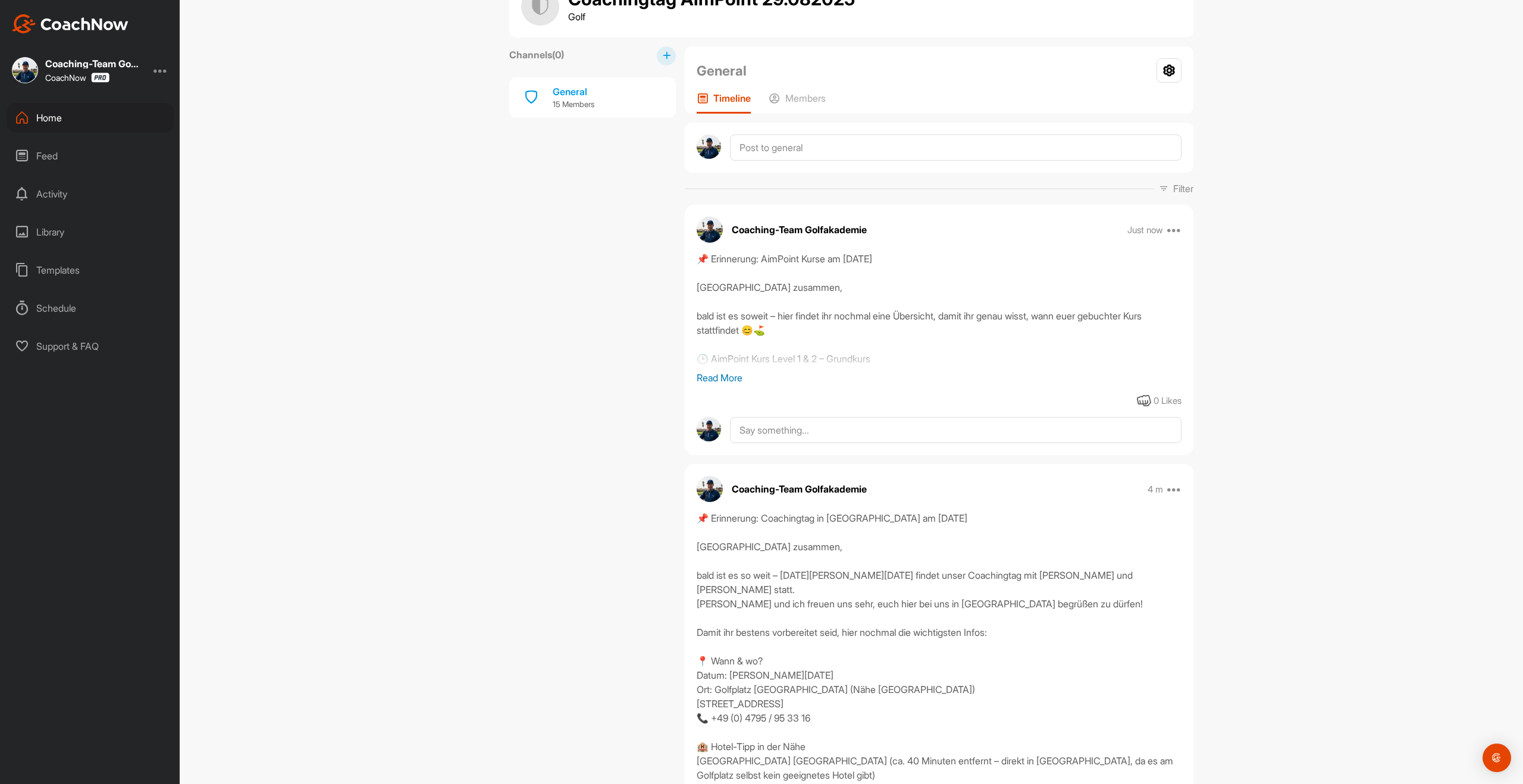
click at [32, 113] on div "Home" at bounding box center [90, 118] width 167 height 30
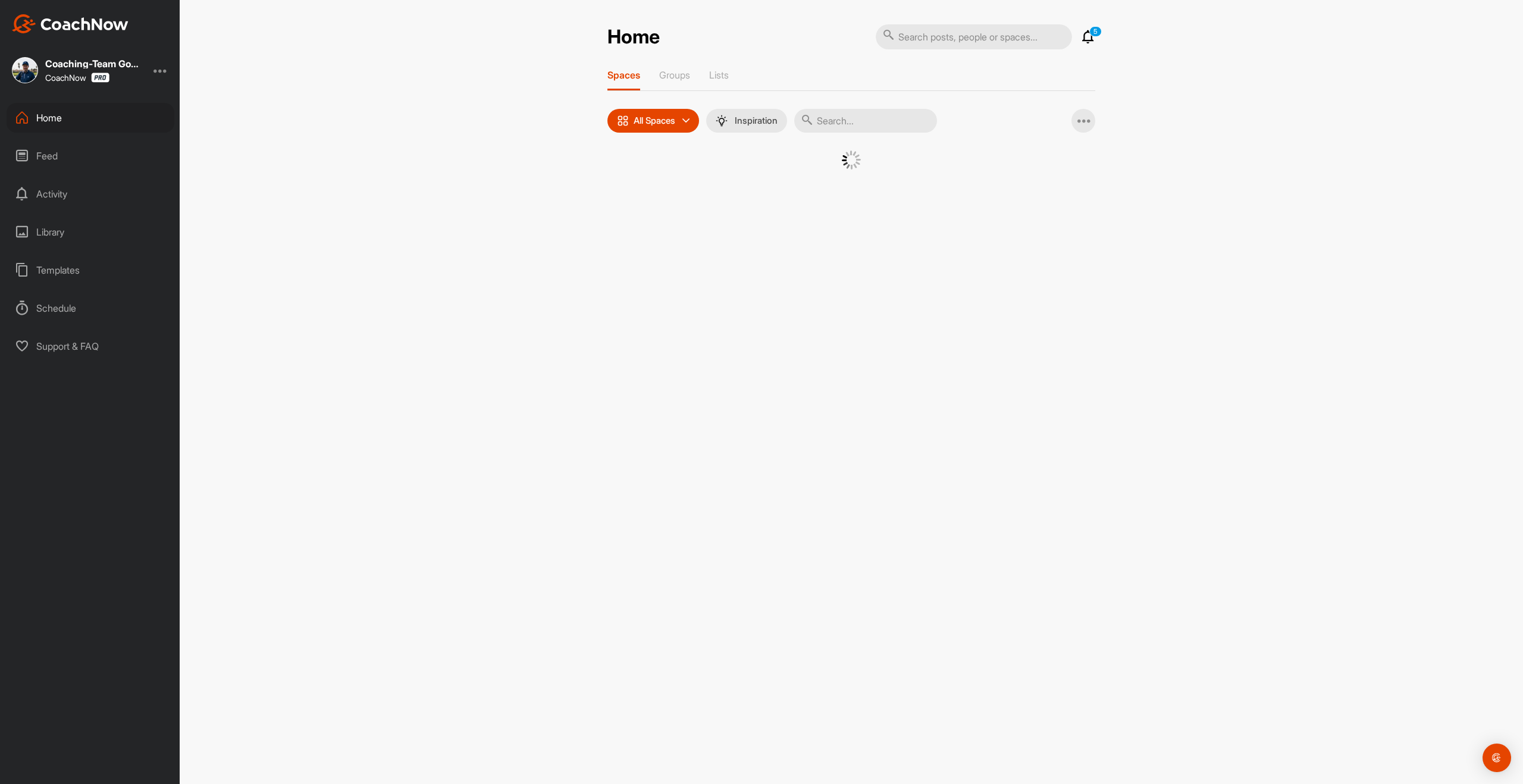
click at [850, 118] on input "text" at bounding box center [865, 121] width 142 height 24
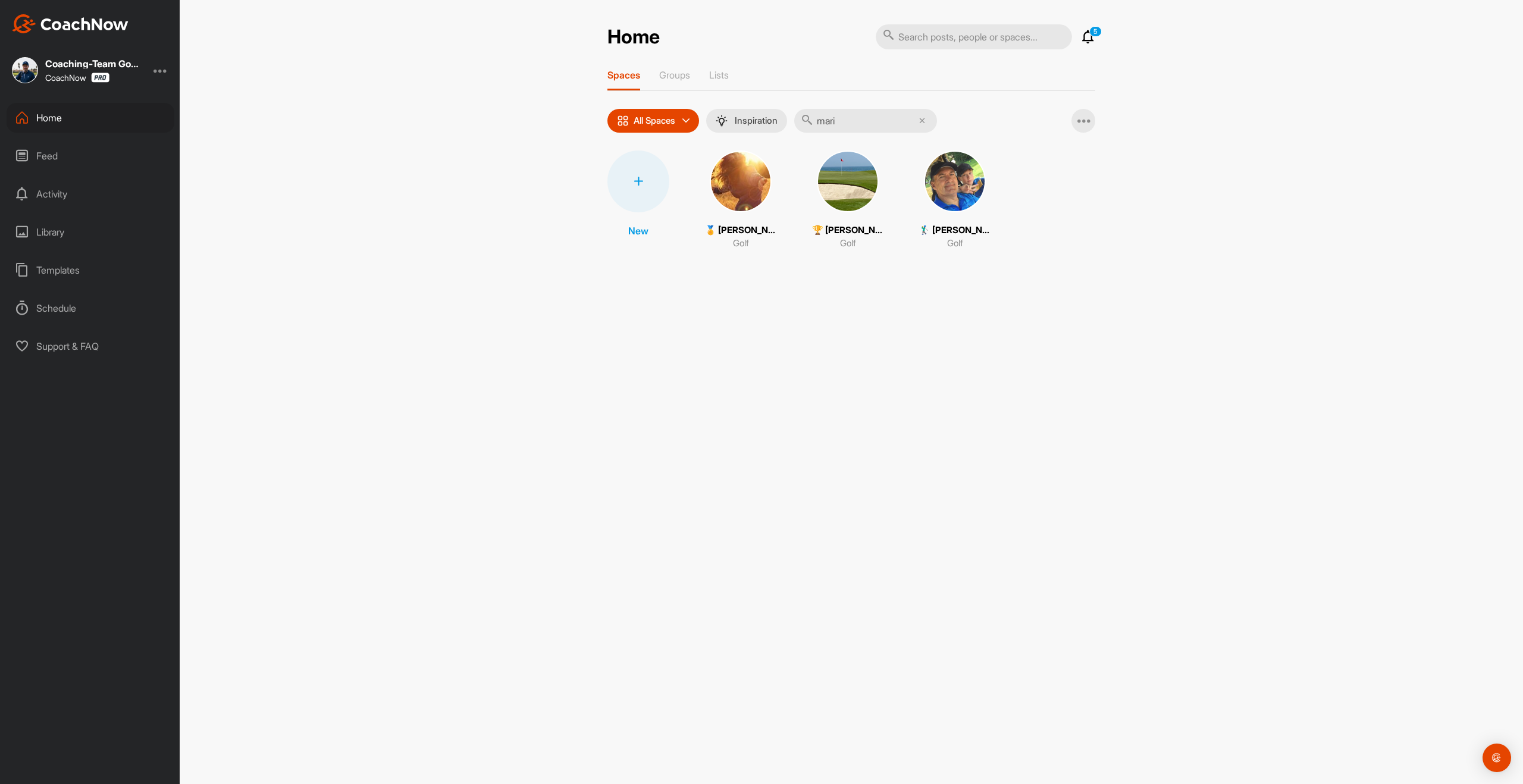
type input "mari"
click at [743, 183] on img at bounding box center [741, 181] width 62 height 62
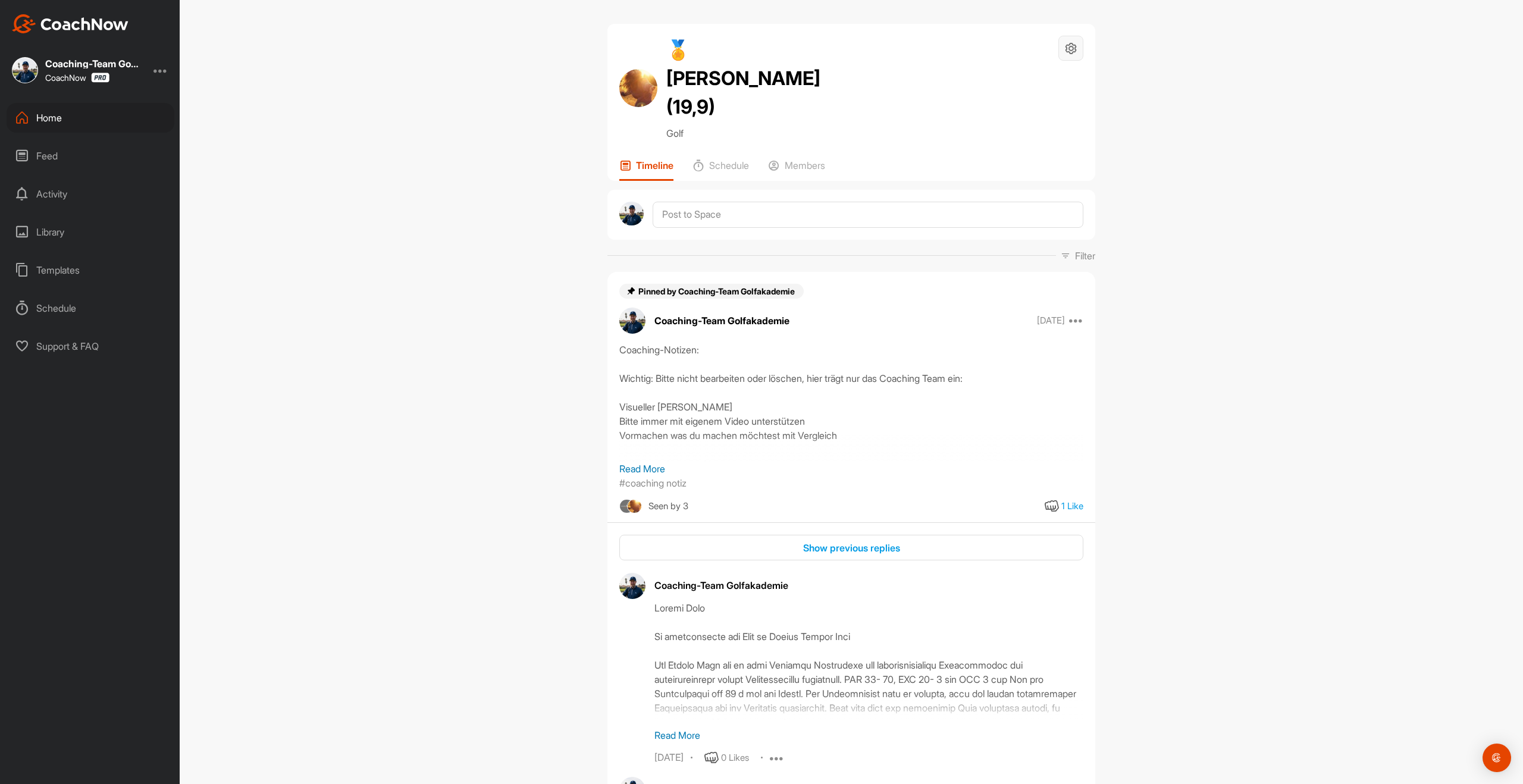
click at [1079, 52] on div at bounding box center [1071, 47] width 25 height 25
click at [1038, 85] on li "Space Settings" at bounding box center [1035, 81] width 97 height 38
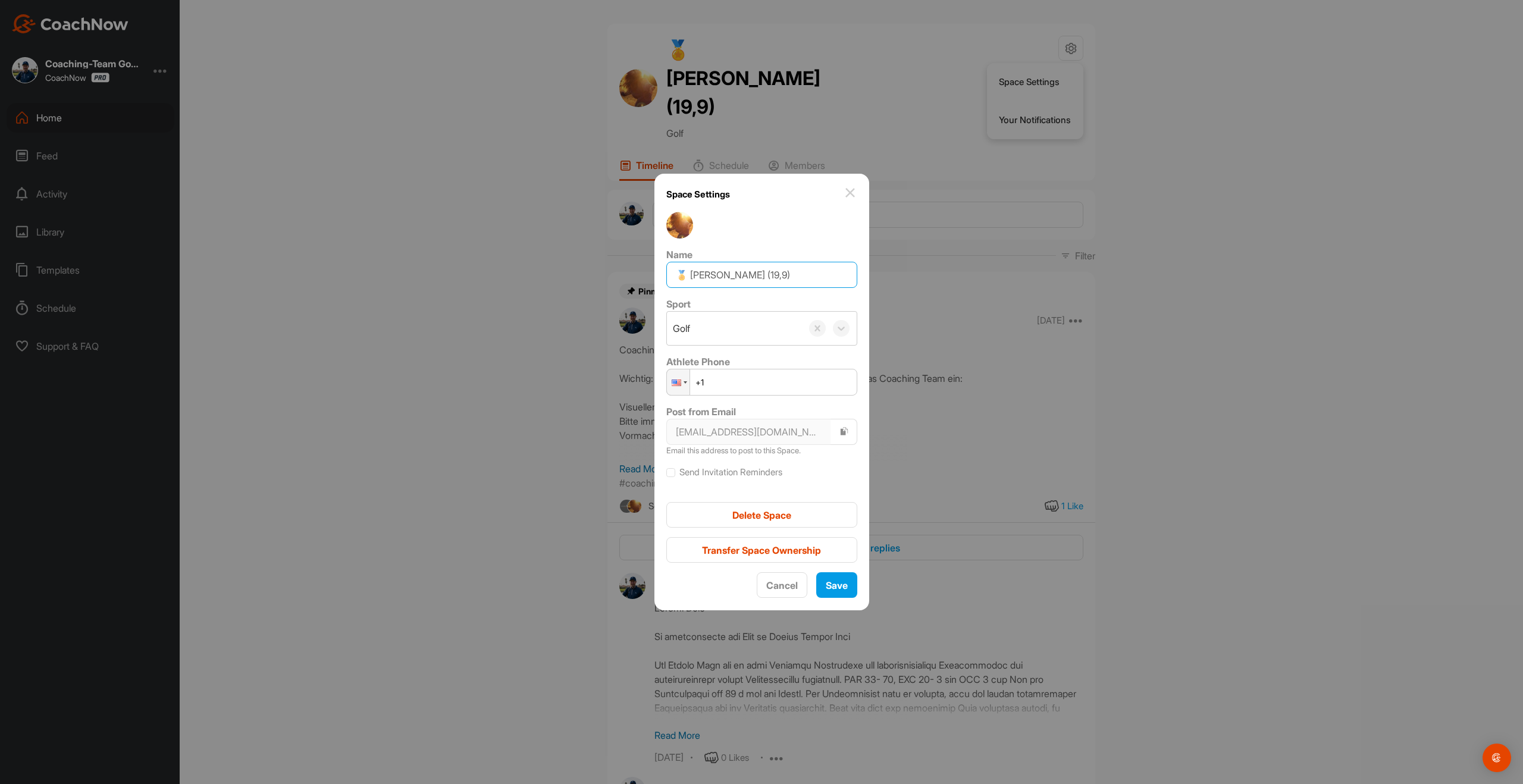
drag, startPoint x: 786, startPoint y: 277, endPoint x: 790, endPoint y: 273, distance: 5.7
click at [790, 273] on input "🏅 [PERSON_NAME] (19,9)" at bounding box center [762, 274] width 191 height 27
type input "🏅 [PERSON_NAME] (19,4)"
click at [834, 587] on span "Save" at bounding box center [836, 585] width 22 height 12
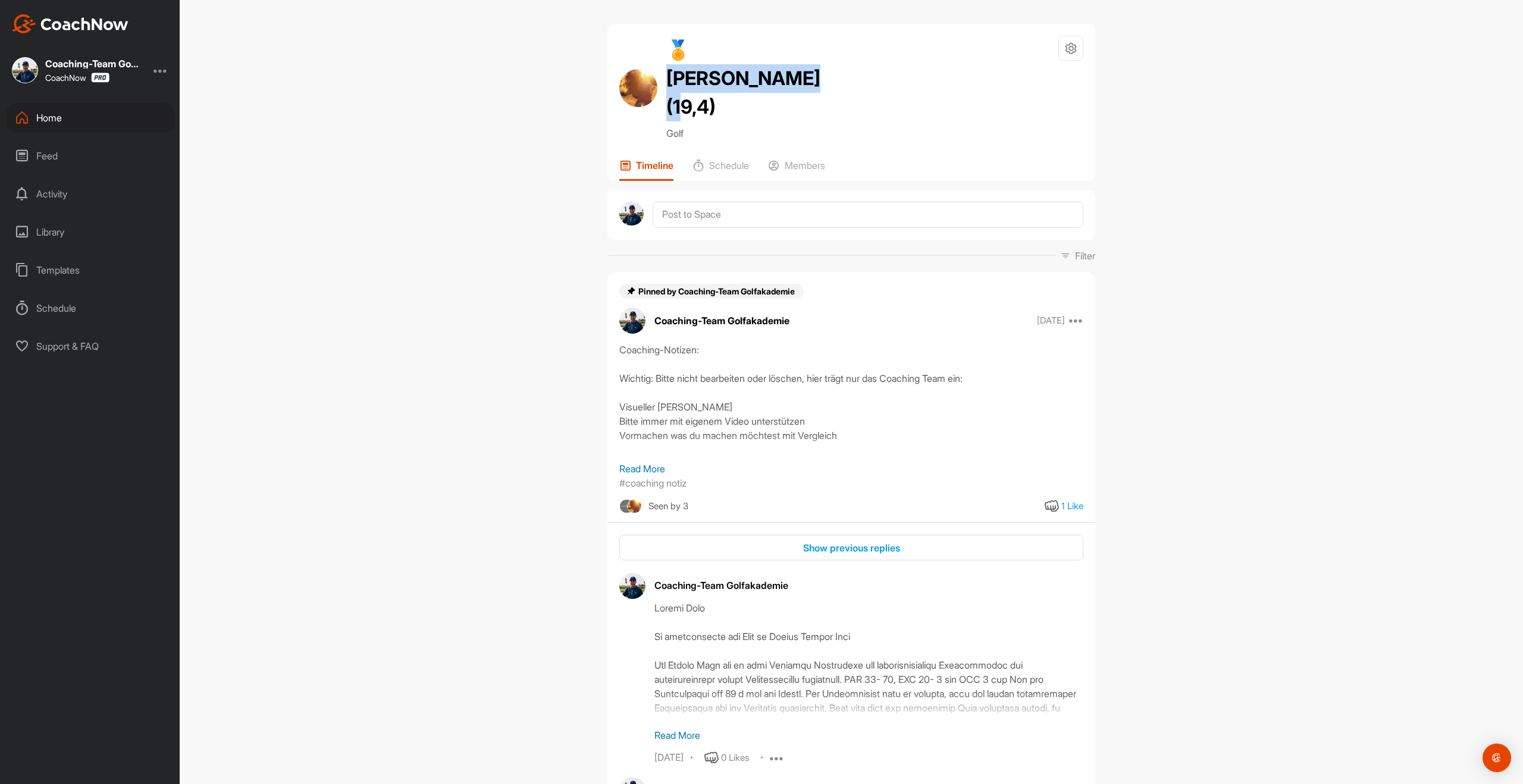
drag, startPoint x: 687, startPoint y: 48, endPoint x: 728, endPoint y: 68, distance: 45.6
click at [728, 68] on h2 "🏅 [PERSON_NAME] (19,4)" at bounding box center [747, 78] width 161 height 85
copy h2 "[PERSON_NAME]"
click at [38, 109] on div "Home" at bounding box center [90, 118] width 167 height 30
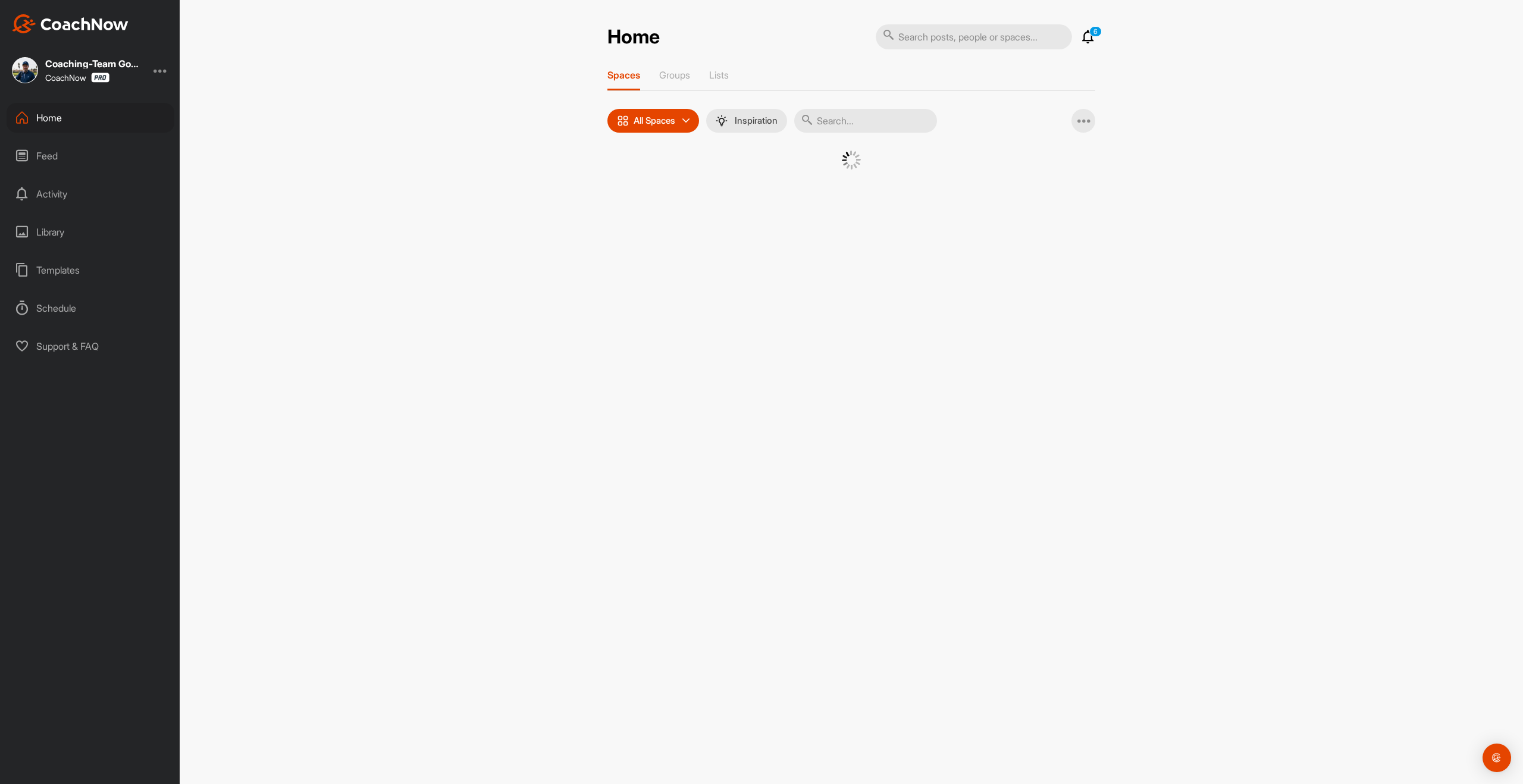
click at [852, 123] on input "text" at bounding box center [865, 121] width 142 height 24
type input "[PERSON_NAME]"
click at [728, 181] on div "�(" at bounding box center [741, 181] width 62 height 62
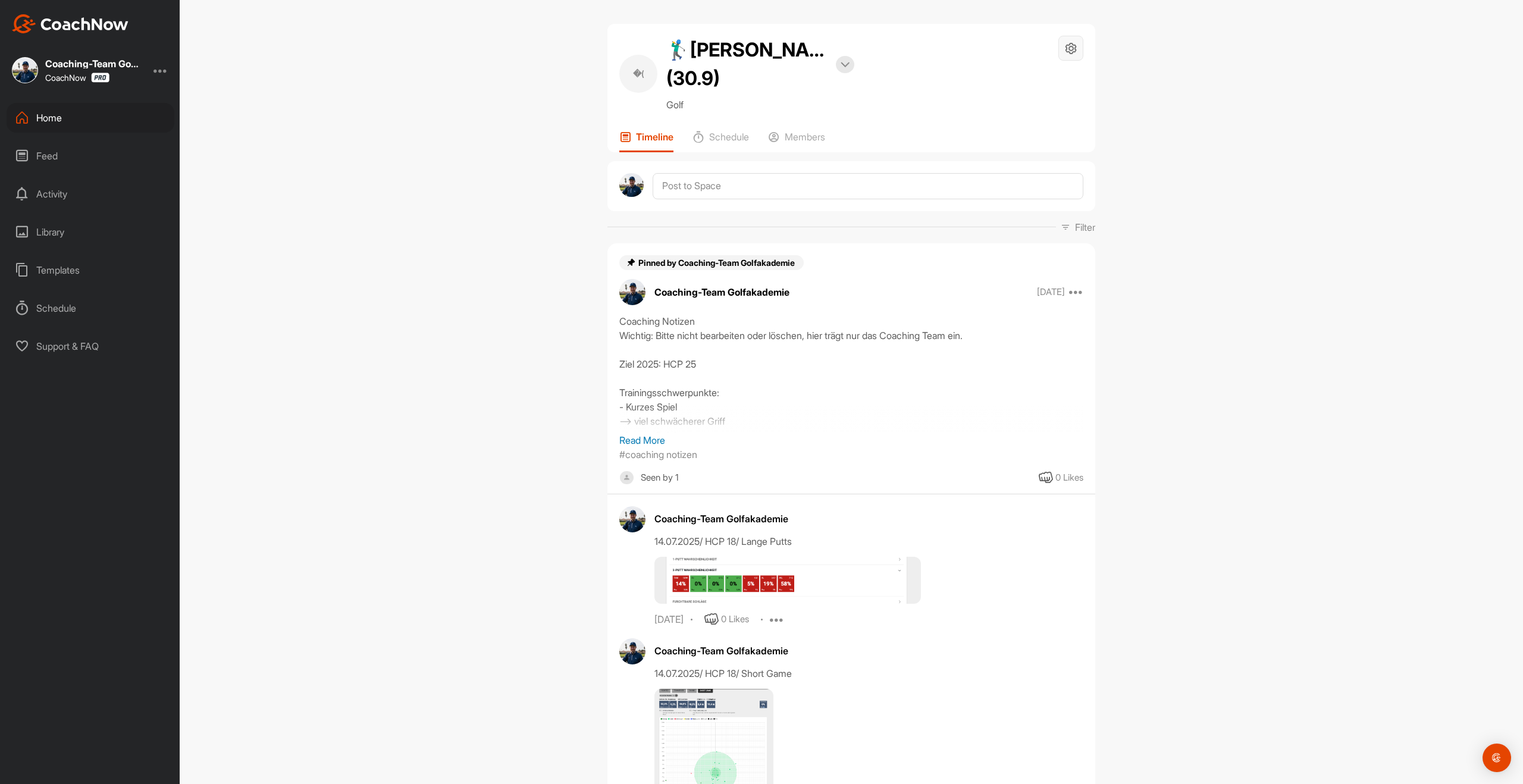
drag, startPoint x: 1060, startPoint y: 47, endPoint x: 1067, endPoint y: 56, distance: 11.4
click at [1061, 47] on div at bounding box center [1071, 47] width 25 height 25
click at [1052, 79] on li "Space Settings" at bounding box center [1035, 81] width 97 height 38
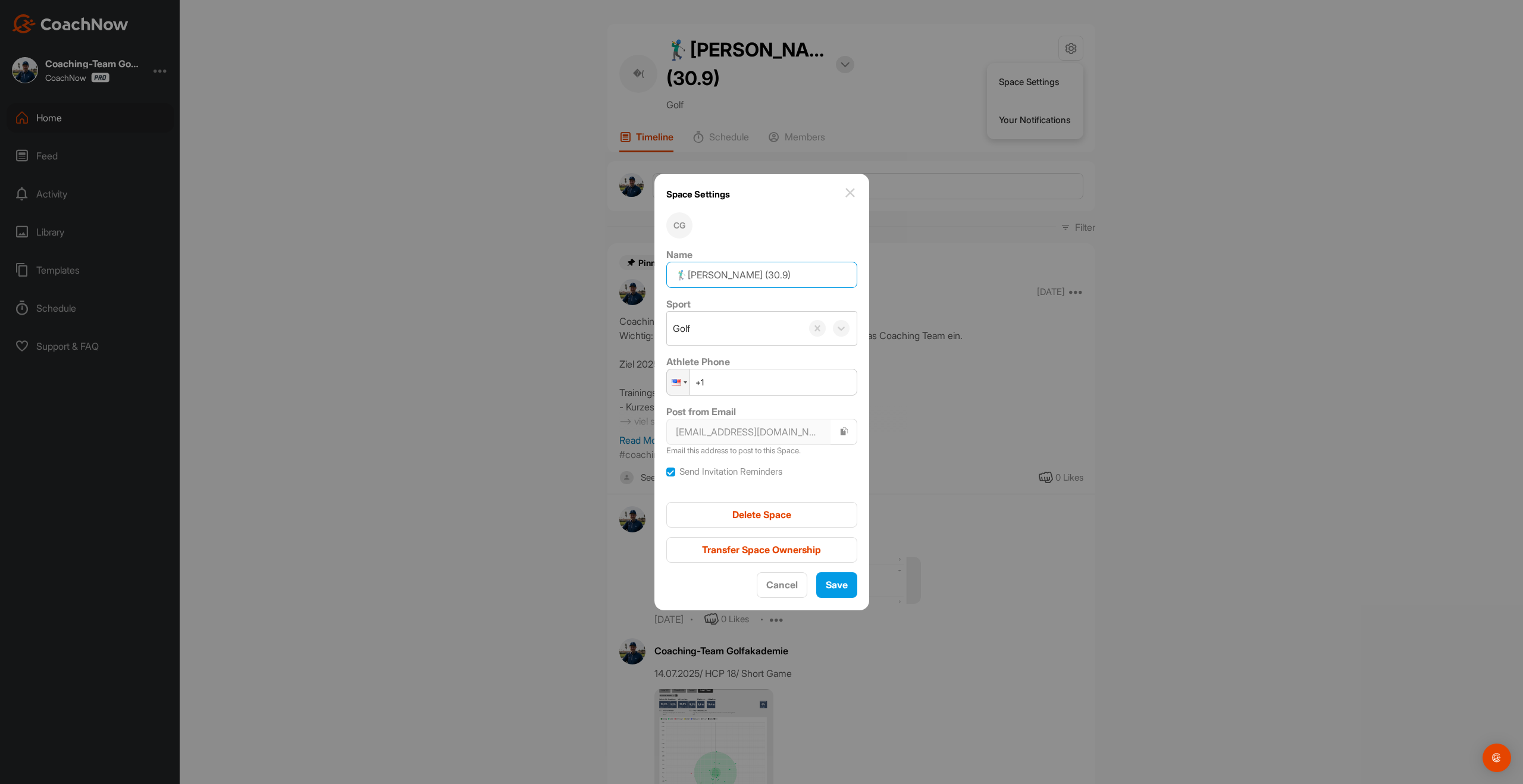
click at [803, 272] on input "🏌‍♂[PERSON_NAME] (30.9)" at bounding box center [762, 274] width 191 height 27
type input "🏌‍♂[PERSON_NAME] (30.6)"
click at [833, 578] on div "Save" at bounding box center [836, 585] width 22 height 14
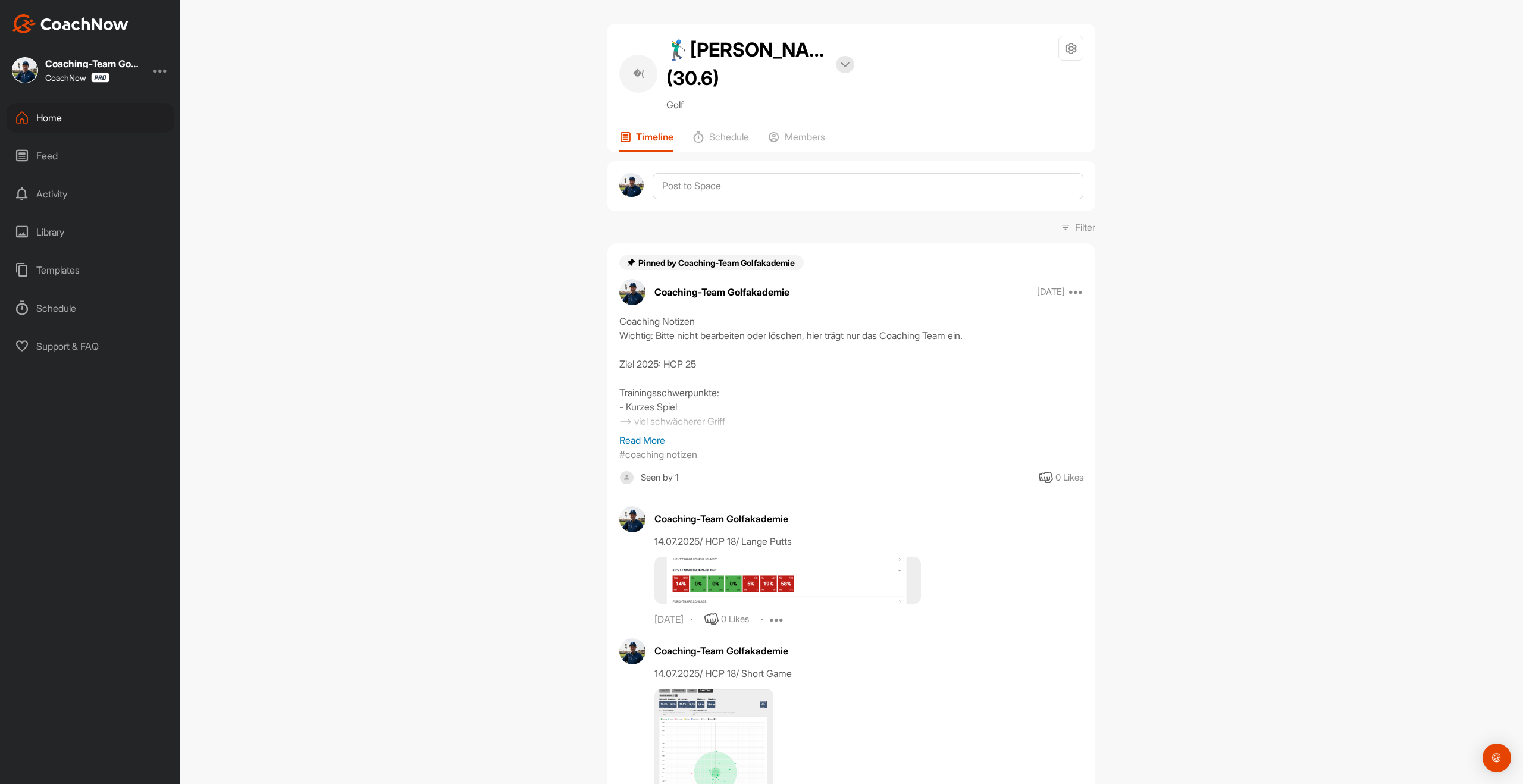
scroll to position [2, 0]
drag, startPoint x: 683, startPoint y: 47, endPoint x: 756, endPoint y: 68, distance: 76.0
click at [756, 68] on h2 "🏌‍♂[PERSON_NAME] (30.6)" at bounding box center [747, 62] width 161 height 57
copy h2 "[PERSON_NAME]"
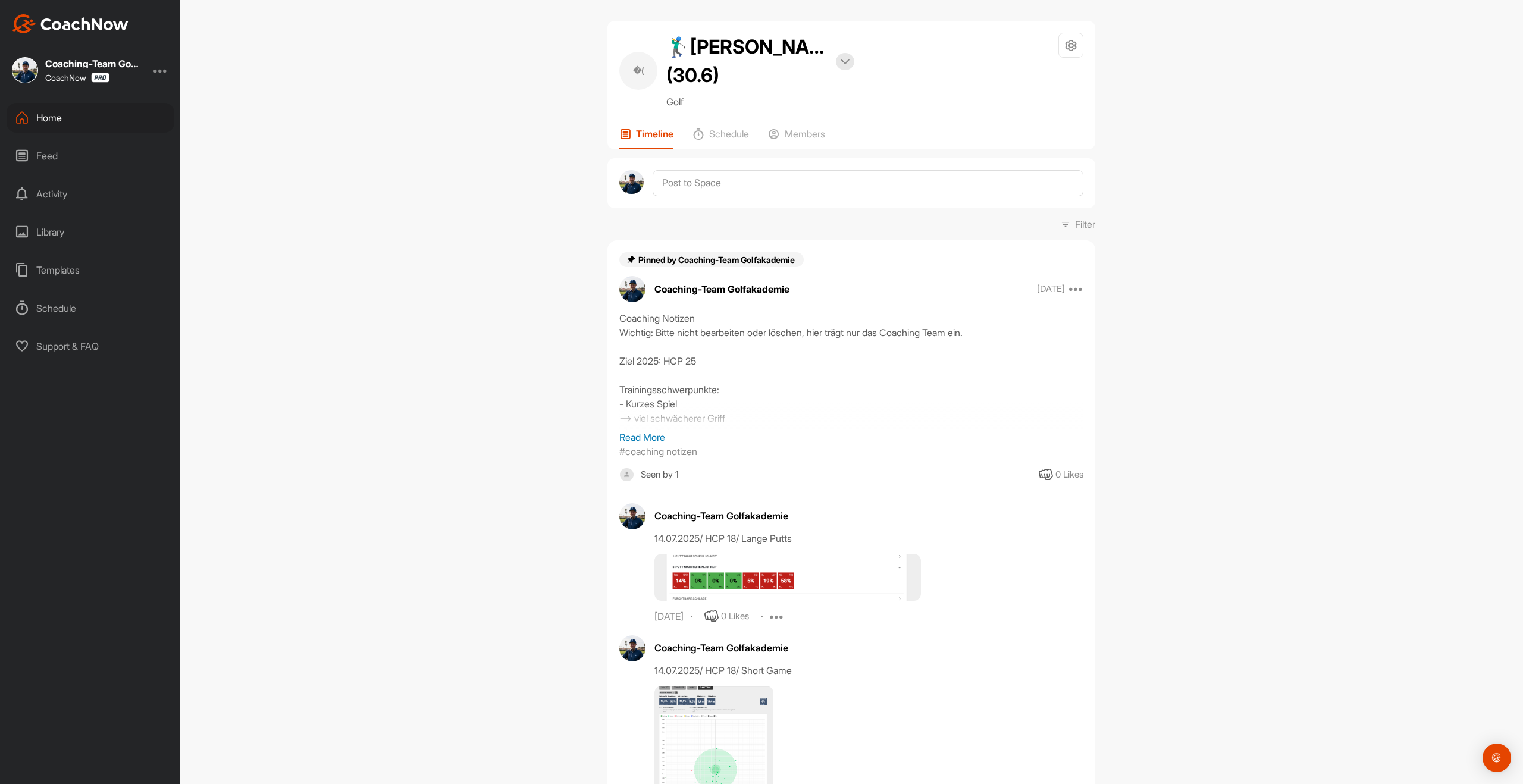
click at [38, 120] on div "Home" at bounding box center [90, 118] width 167 height 30
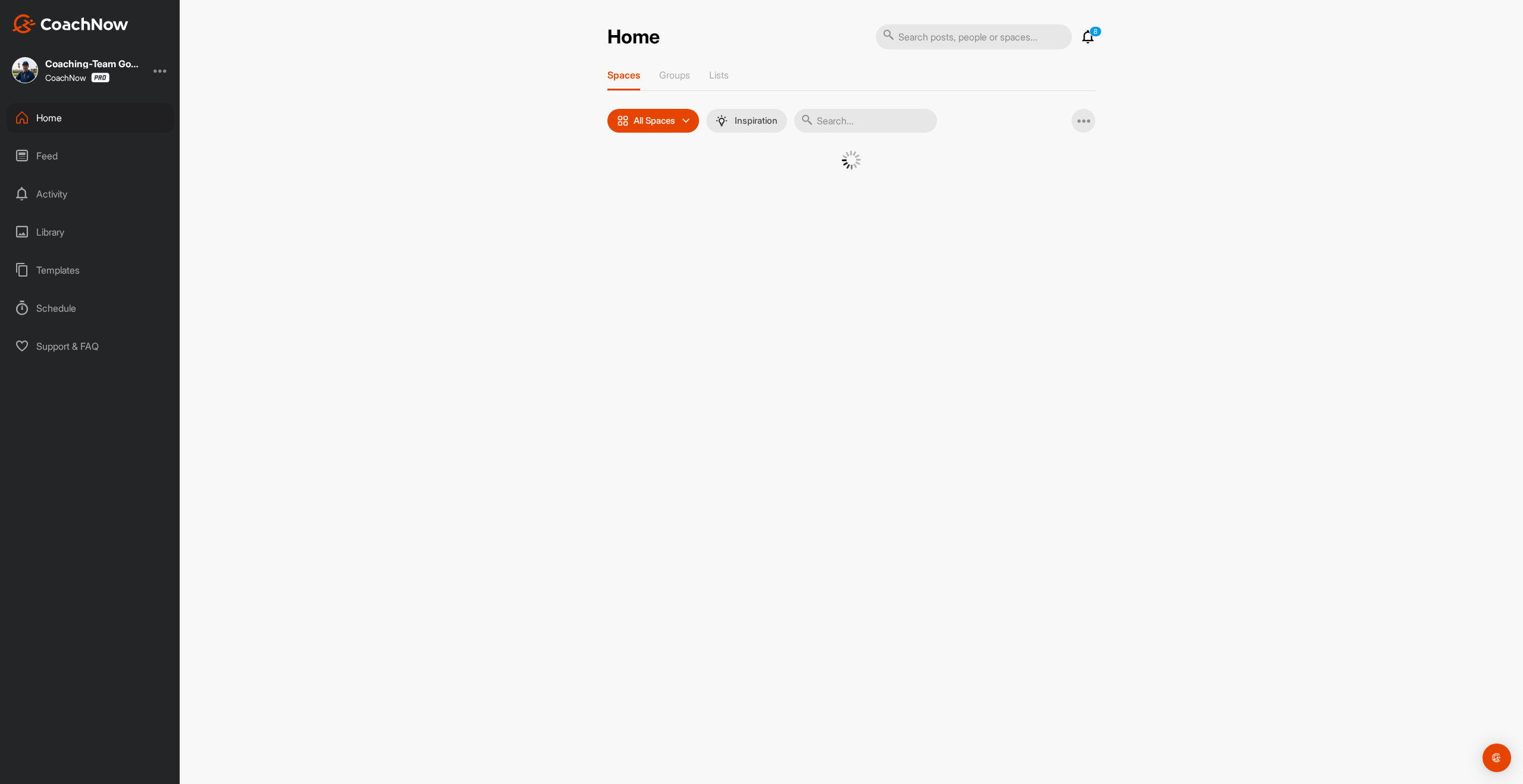
click at [823, 126] on input "text" at bounding box center [865, 121] width 142 height 24
type input "[PERSON_NAME]"
click at [747, 191] on img at bounding box center [741, 181] width 62 height 62
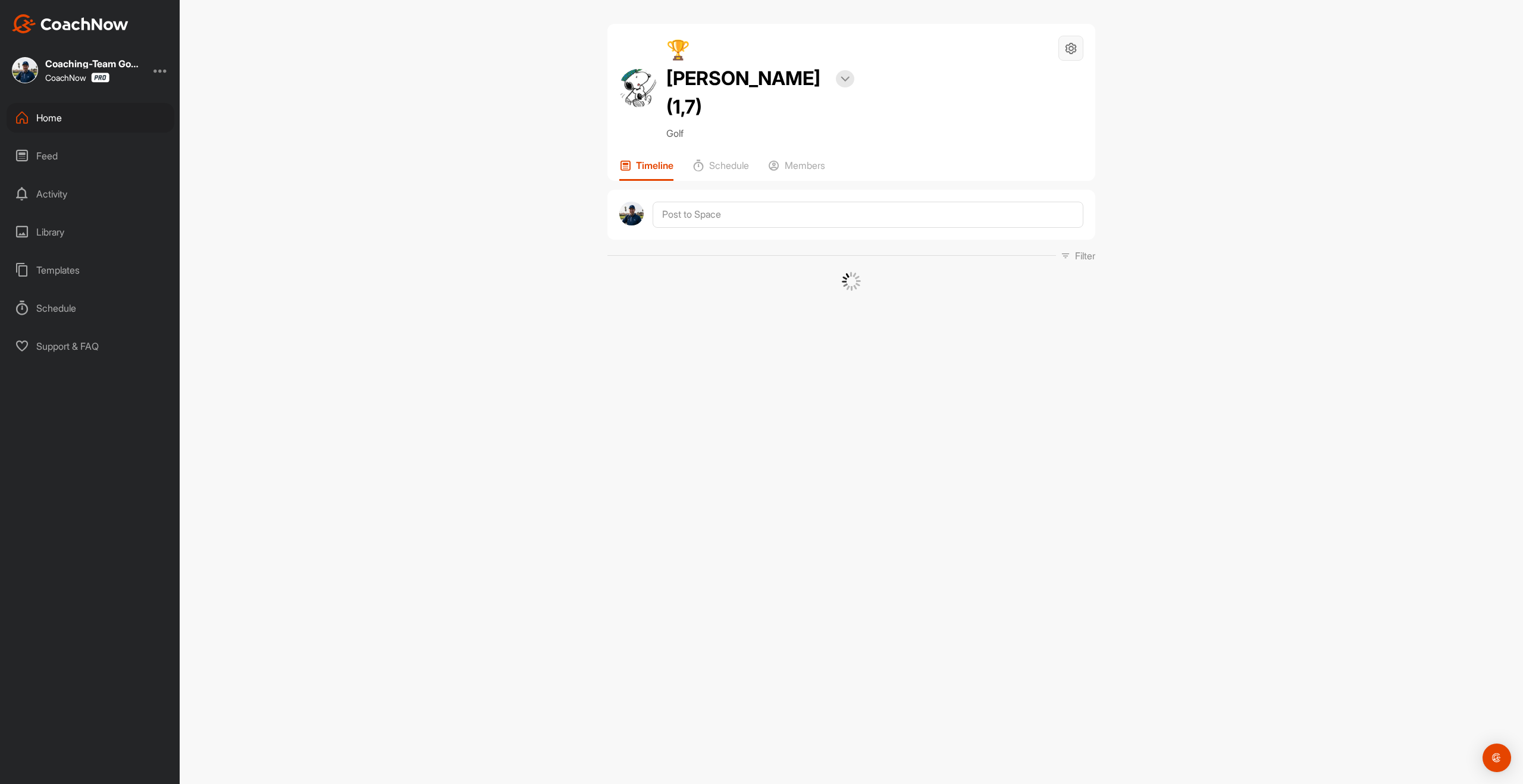
click at [1068, 53] on icon at bounding box center [1071, 48] width 14 height 14
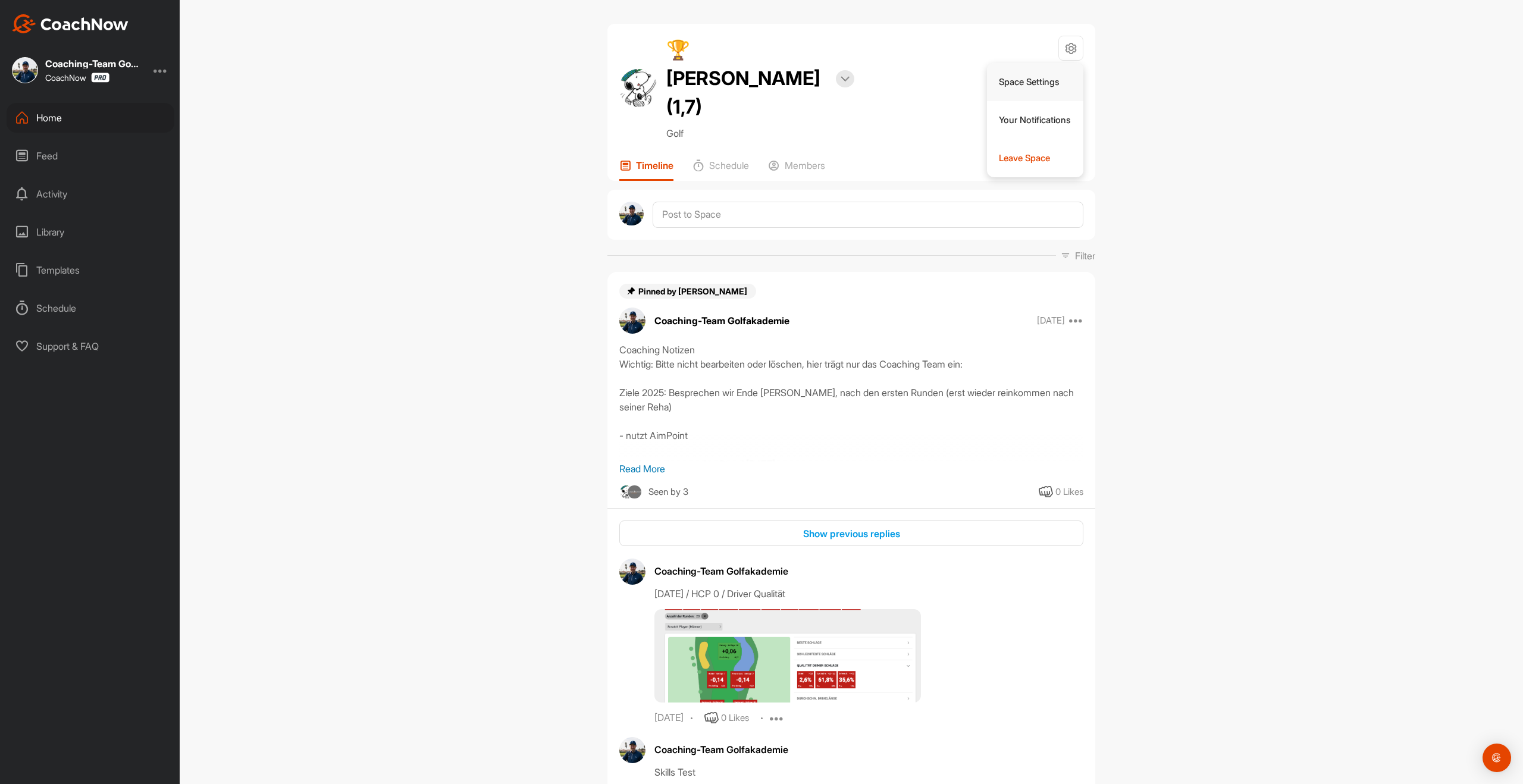
click at [1026, 84] on li "Space Settings" at bounding box center [1035, 81] width 97 height 38
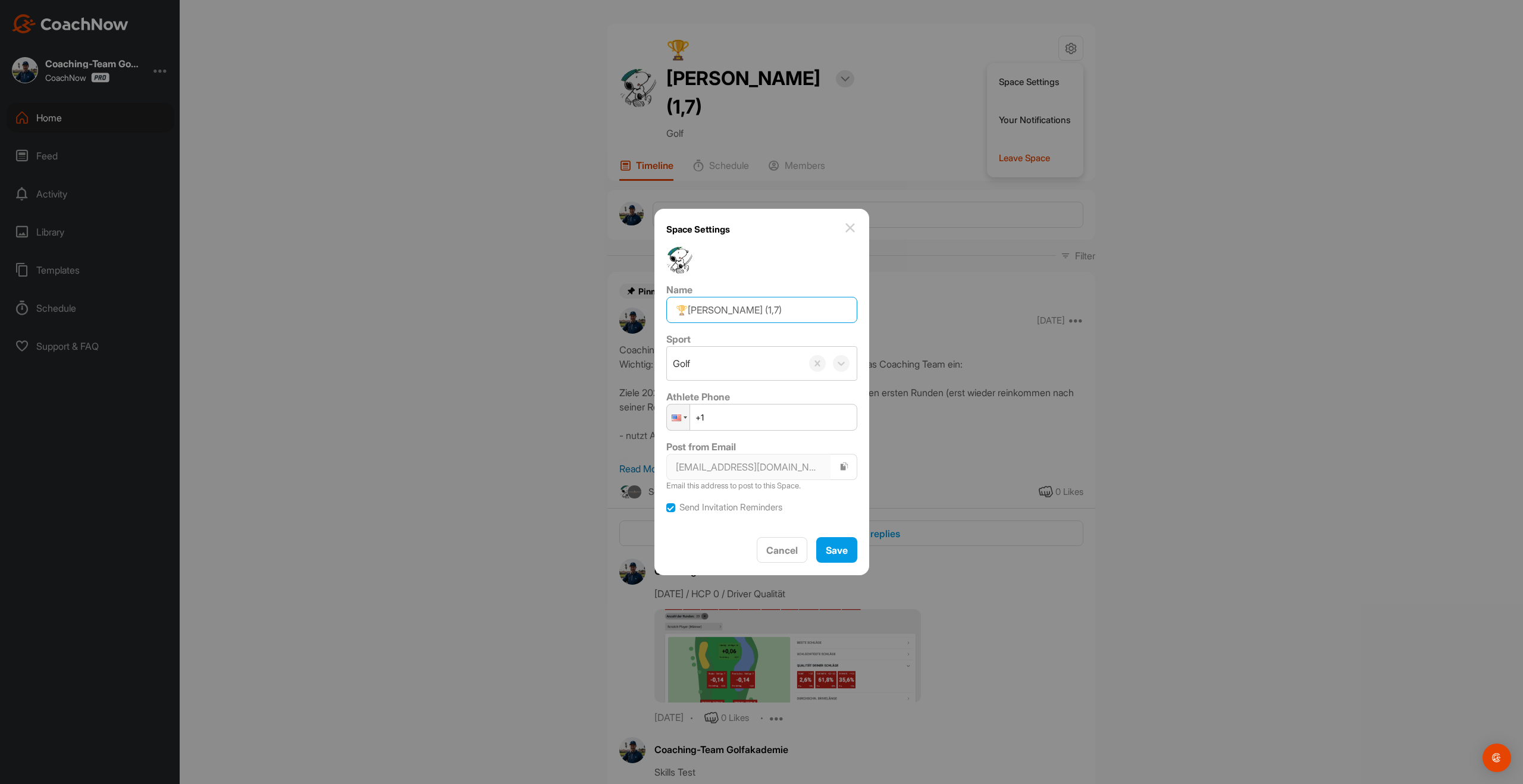
drag, startPoint x: 762, startPoint y: 307, endPoint x: 770, endPoint y: 305, distance: 8.2
click at [770, 305] on input "🏆[PERSON_NAME] (1,7)" at bounding box center [762, 310] width 191 height 27
type input "🏆[PERSON_NAME] (1,4)"
click at [840, 553] on span "Save" at bounding box center [836, 550] width 22 height 12
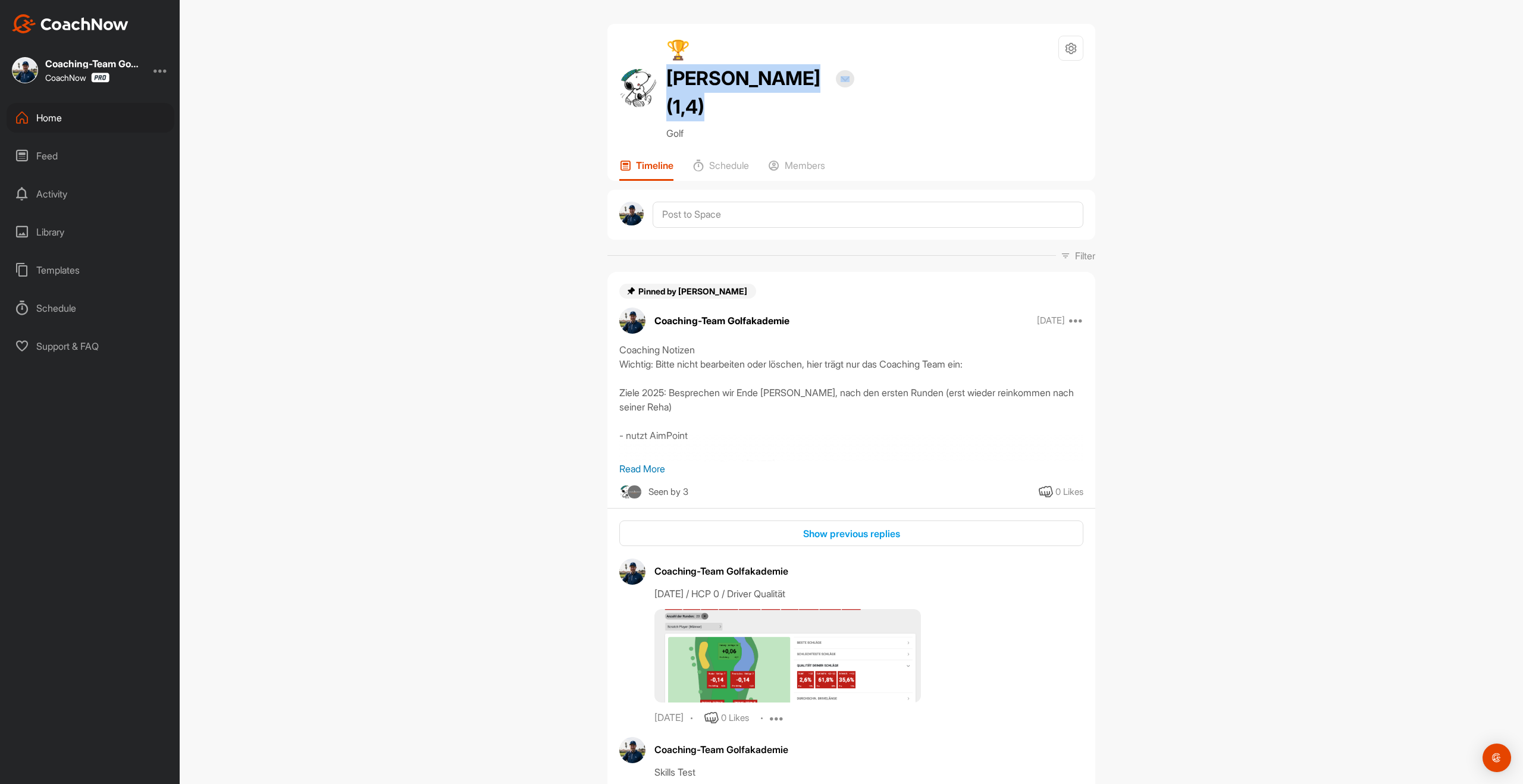
drag, startPoint x: 686, startPoint y: 52, endPoint x: 838, endPoint y: 56, distance: 152.1
click at [838, 56] on div "🏆[PERSON_NAME] (1,4) Bookings" at bounding box center [761, 78] width 188 height 85
click at [790, 44] on h2 "🏆[PERSON_NAME] (1,4)" at bounding box center [747, 78] width 161 height 85
drag, startPoint x: 807, startPoint y: 49, endPoint x: 688, endPoint y: 54, distance: 119.1
click at [688, 54] on h2 "🏆[PERSON_NAME] (1,4)" at bounding box center [747, 78] width 161 height 85
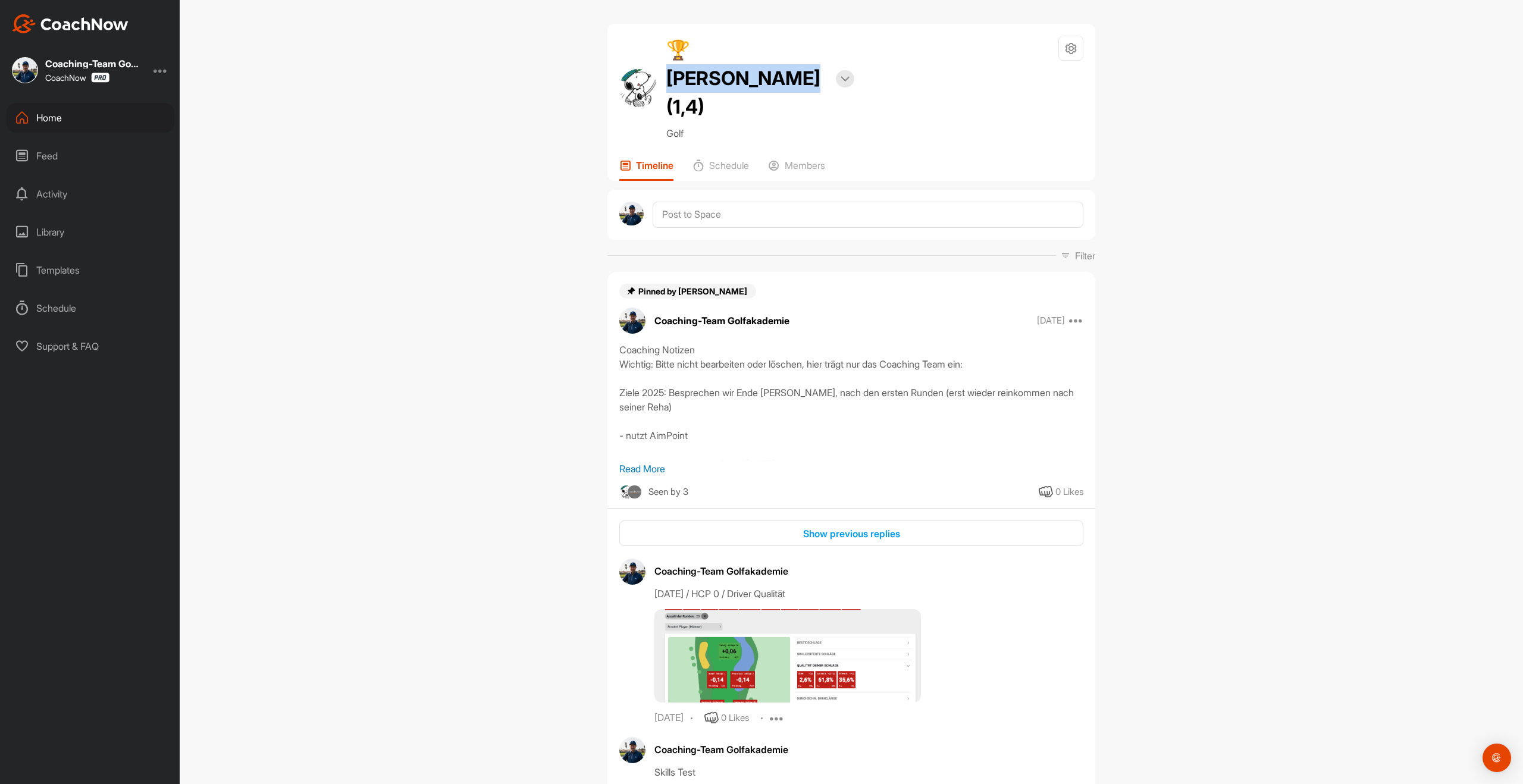
copy h2 "rank Bielert"
click at [61, 114] on div "Home" at bounding box center [90, 118] width 167 height 30
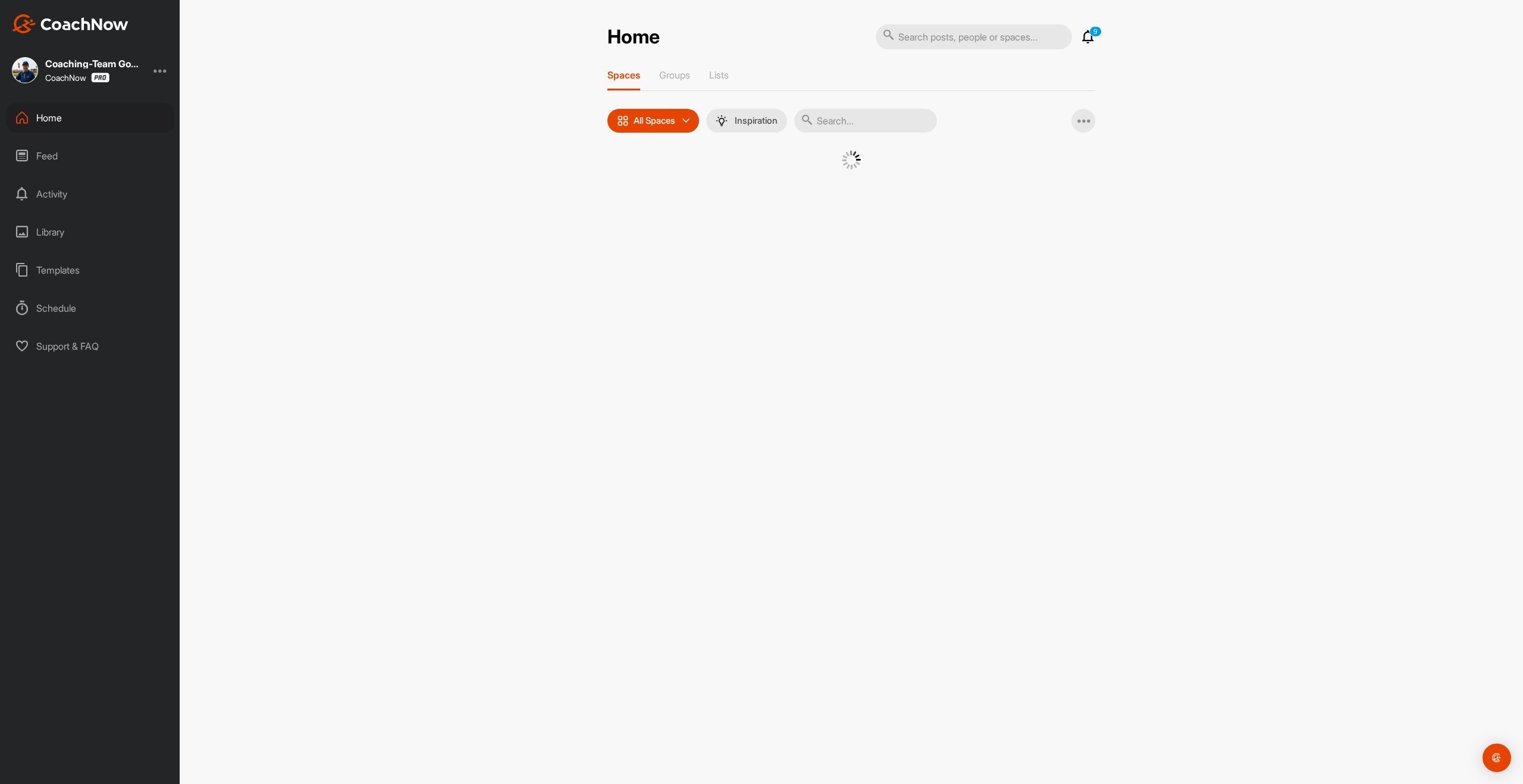
click at [859, 122] on input "text" at bounding box center [865, 121] width 142 height 24
type input "[PERSON_NAME]"
click at [60, 270] on div "Templates" at bounding box center [90, 270] width 167 height 30
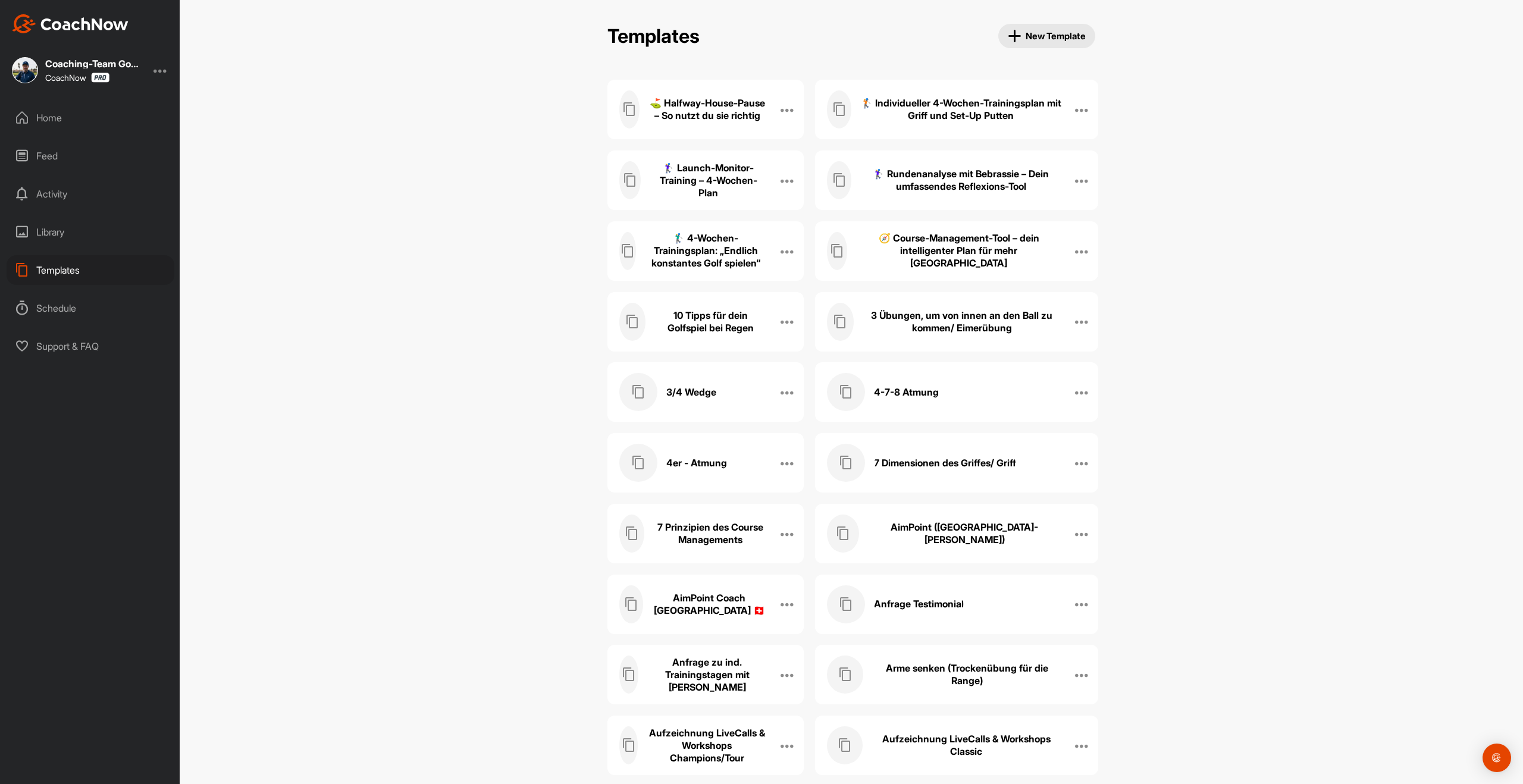
scroll to position [3109, 0]
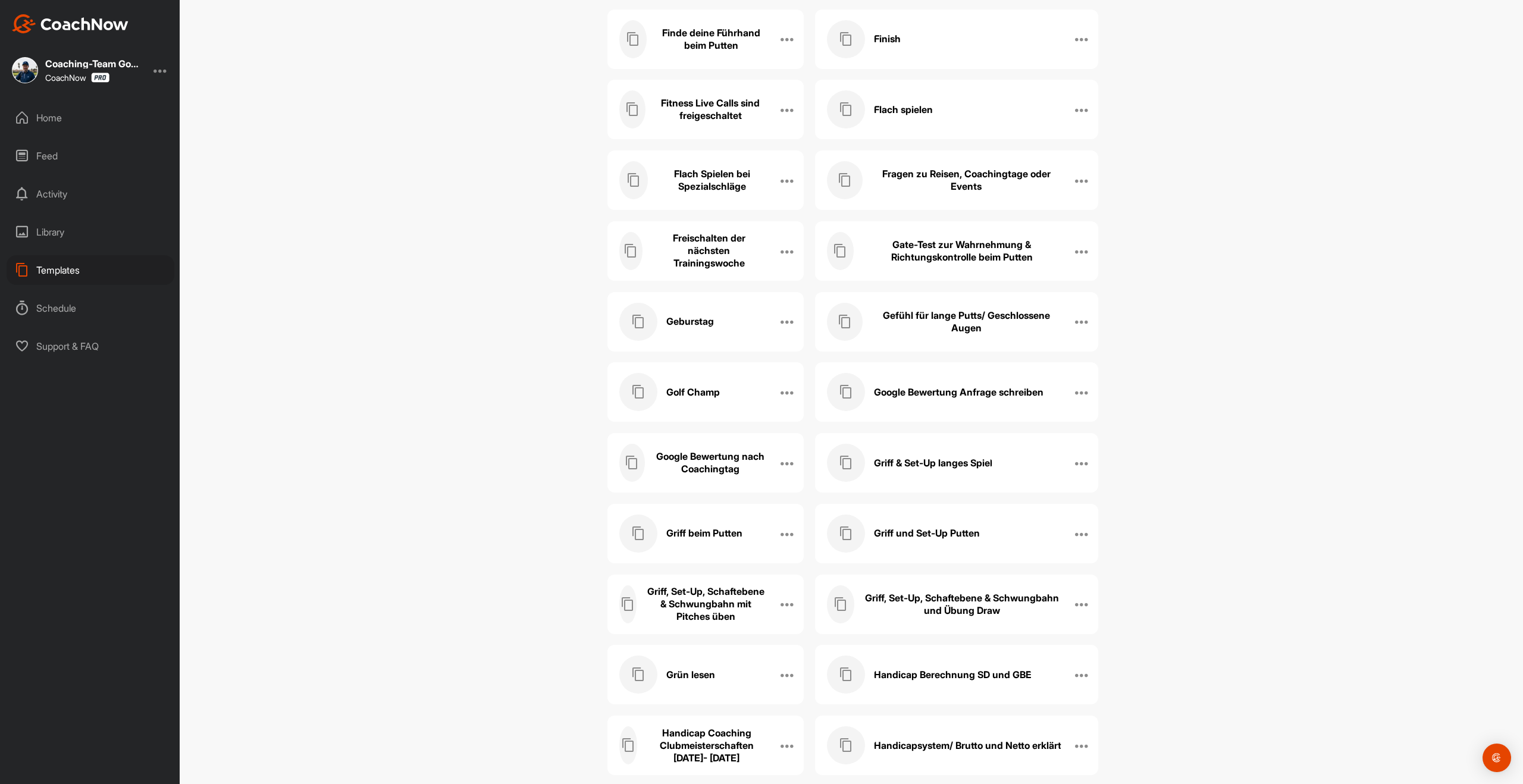
click at [996, 382] on div "Google Bewertung Anfrage schreiben" at bounding box center [943, 391] width 234 height 38
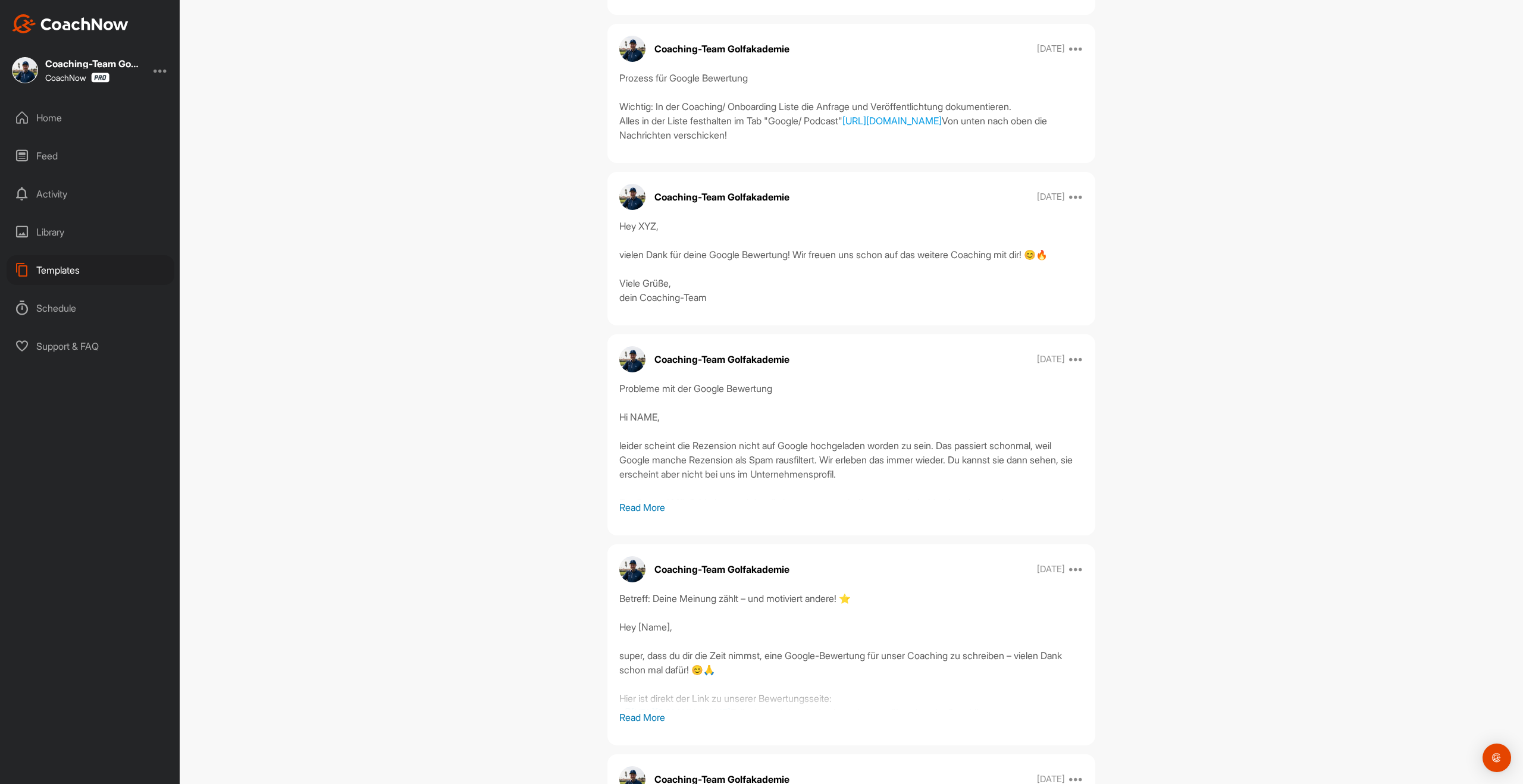
scroll to position [992, 0]
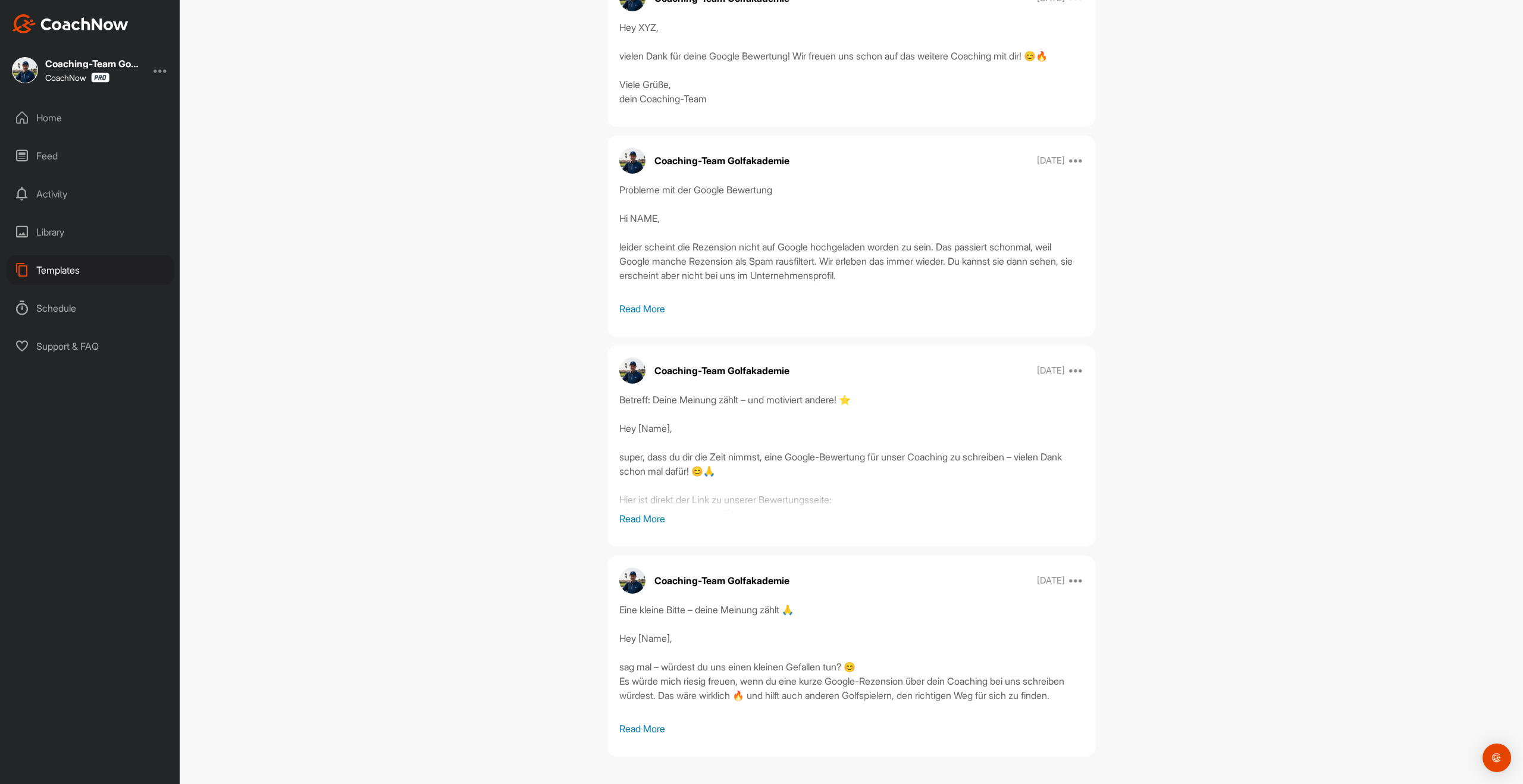
click at [642, 526] on p "Read More" at bounding box center [851, 519] width 464 height 14
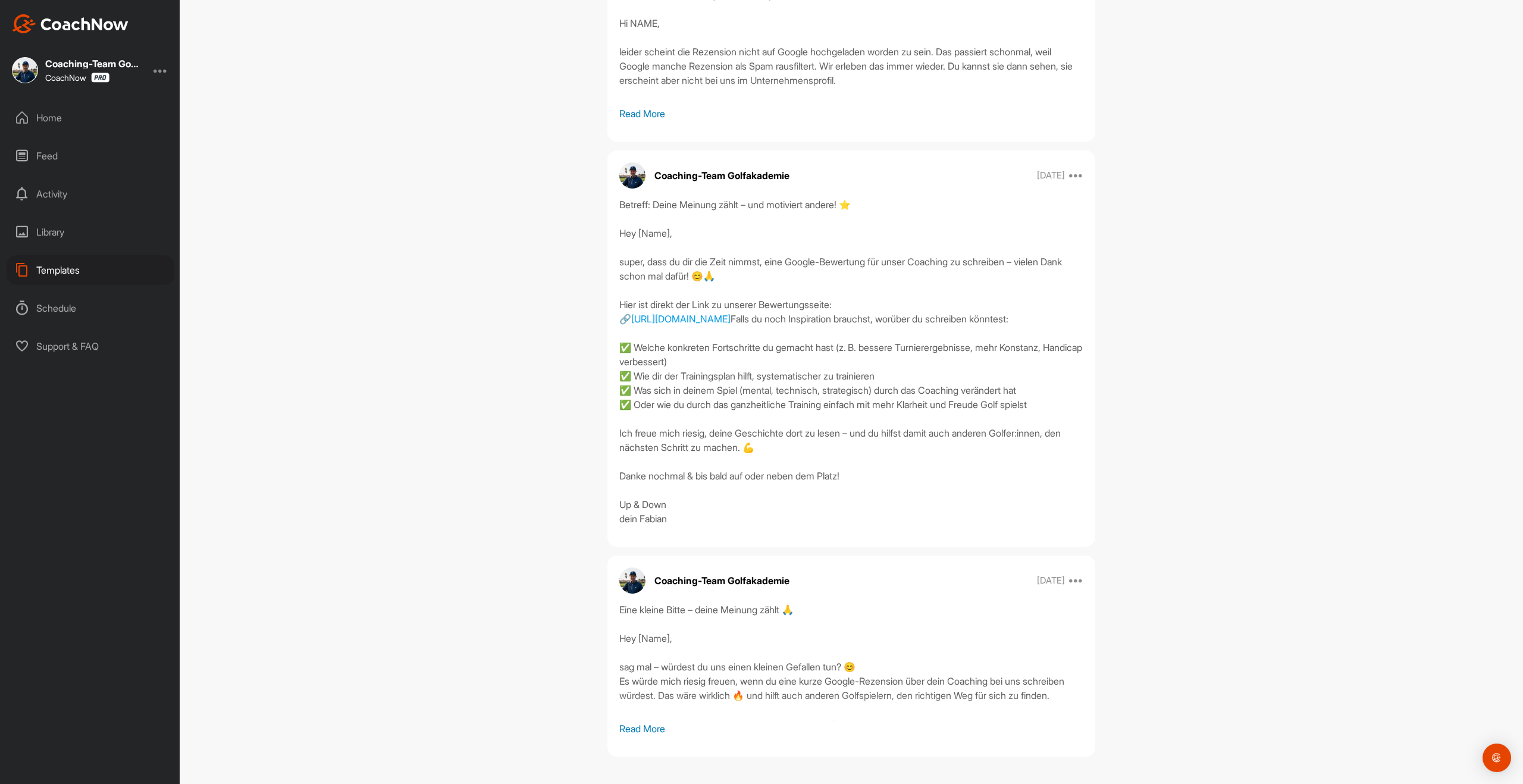
scroll to position [1407, 0]
drag, startPoint x: 667, startPoint y: 520, endPoint x: 614, endPoint y: 171, distance: 353.0
click at [614, 197] on div "Betreff: Deine Meinung zählt – und motiviert andere! ⭐ Hey [Name], super, dass …" at bounding box center [852, 361] width 488 height 328
copy div "Betreff: Deine Meinung zählt – und motiviert andere! ⭐ Hey [Name], super, dass …"
click at [64, 123] on div "Home" at bounding box center [90, 118] width 167 height 30
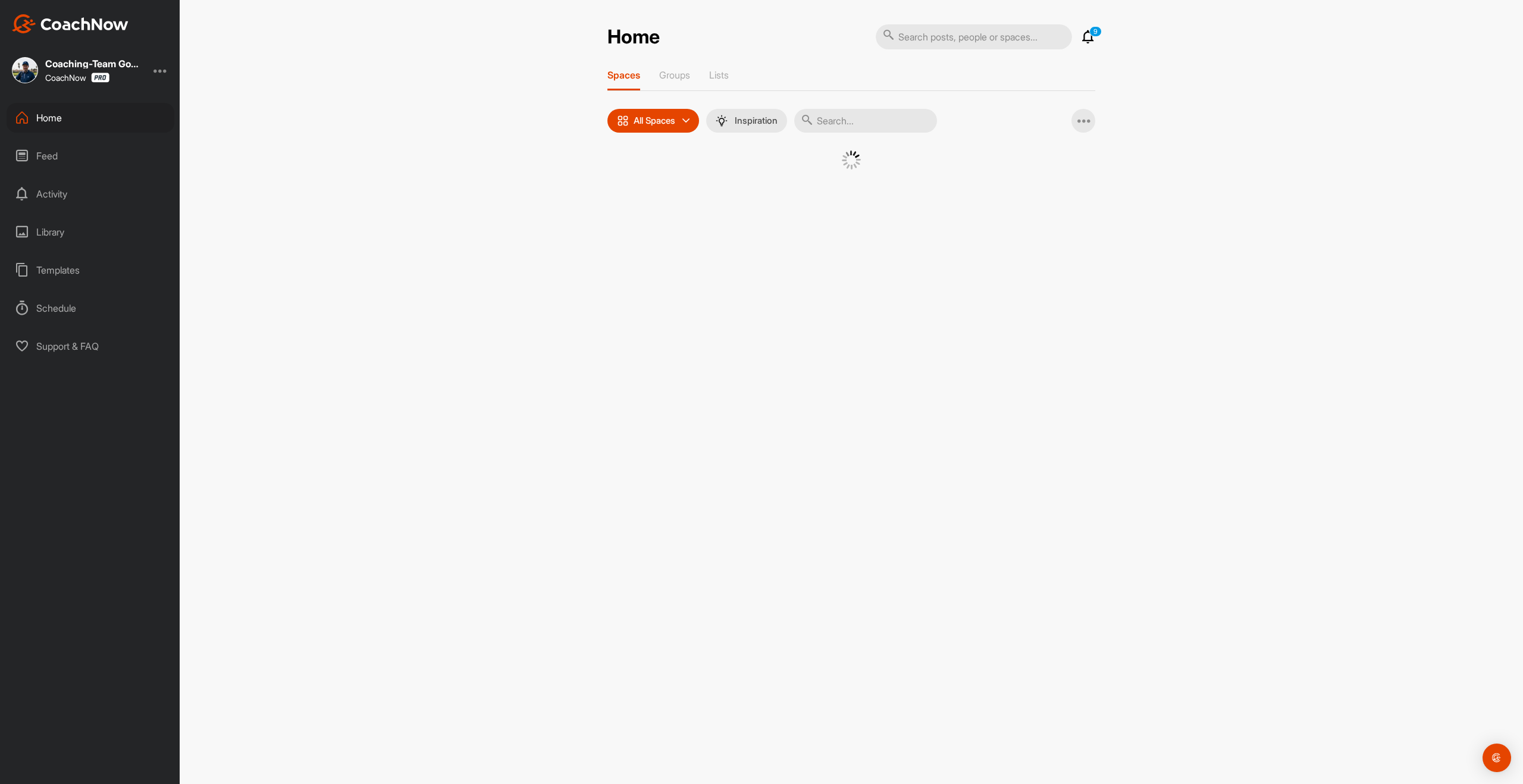
click at [841, 120] on input "text" at bounding box center [865, 121] width 142 height 24
type input "carina"
click at [752, 197] on div "�(" at bounding box center [741, 181] width 62 height 62
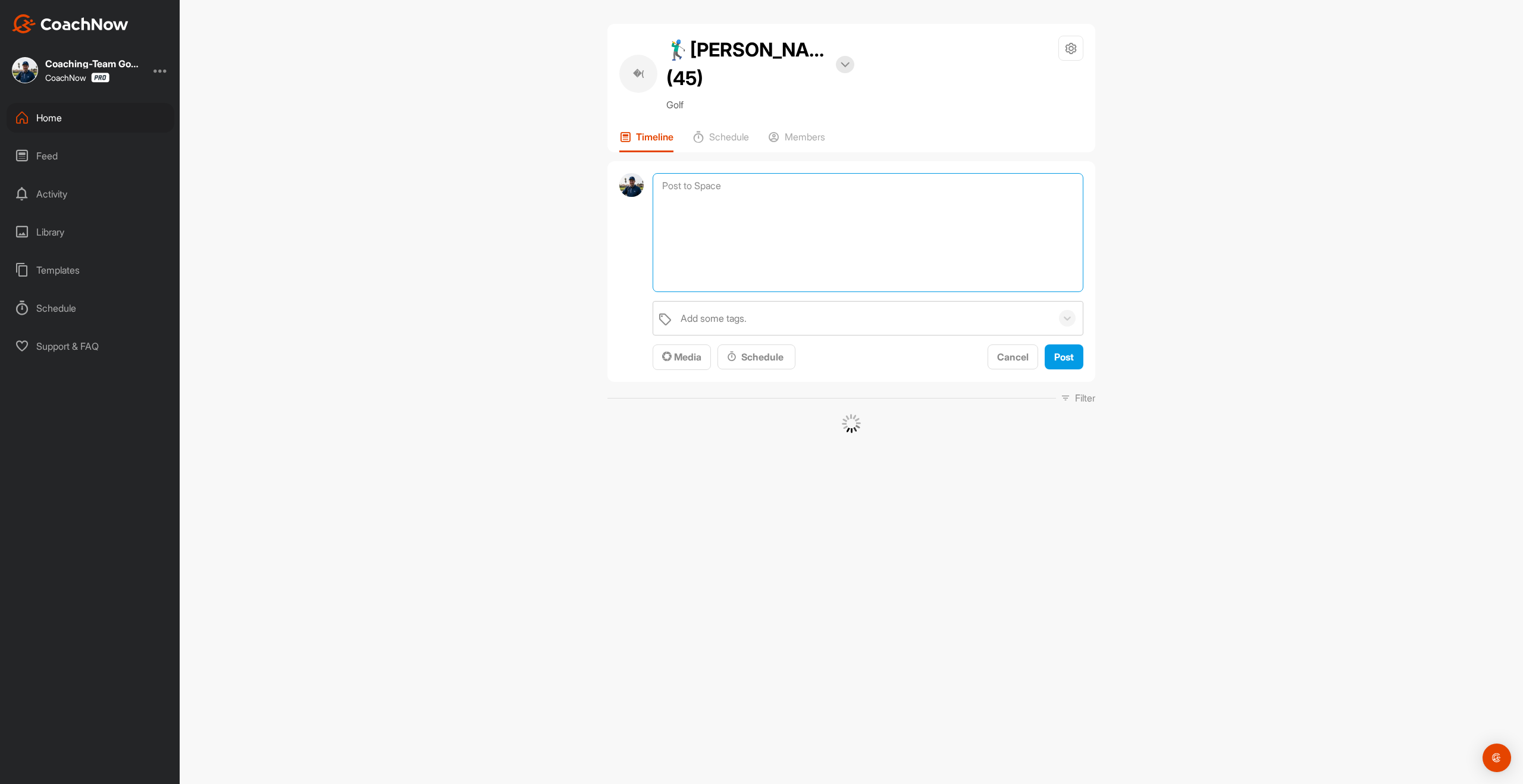
click at [747, 195] on textarea at bounding box center [868, 233] width 431 height 119
paste textarea "Betreff: Deine Meinung zählt – und motiviert andere! ⭐ Hey [Name], super, dass …"
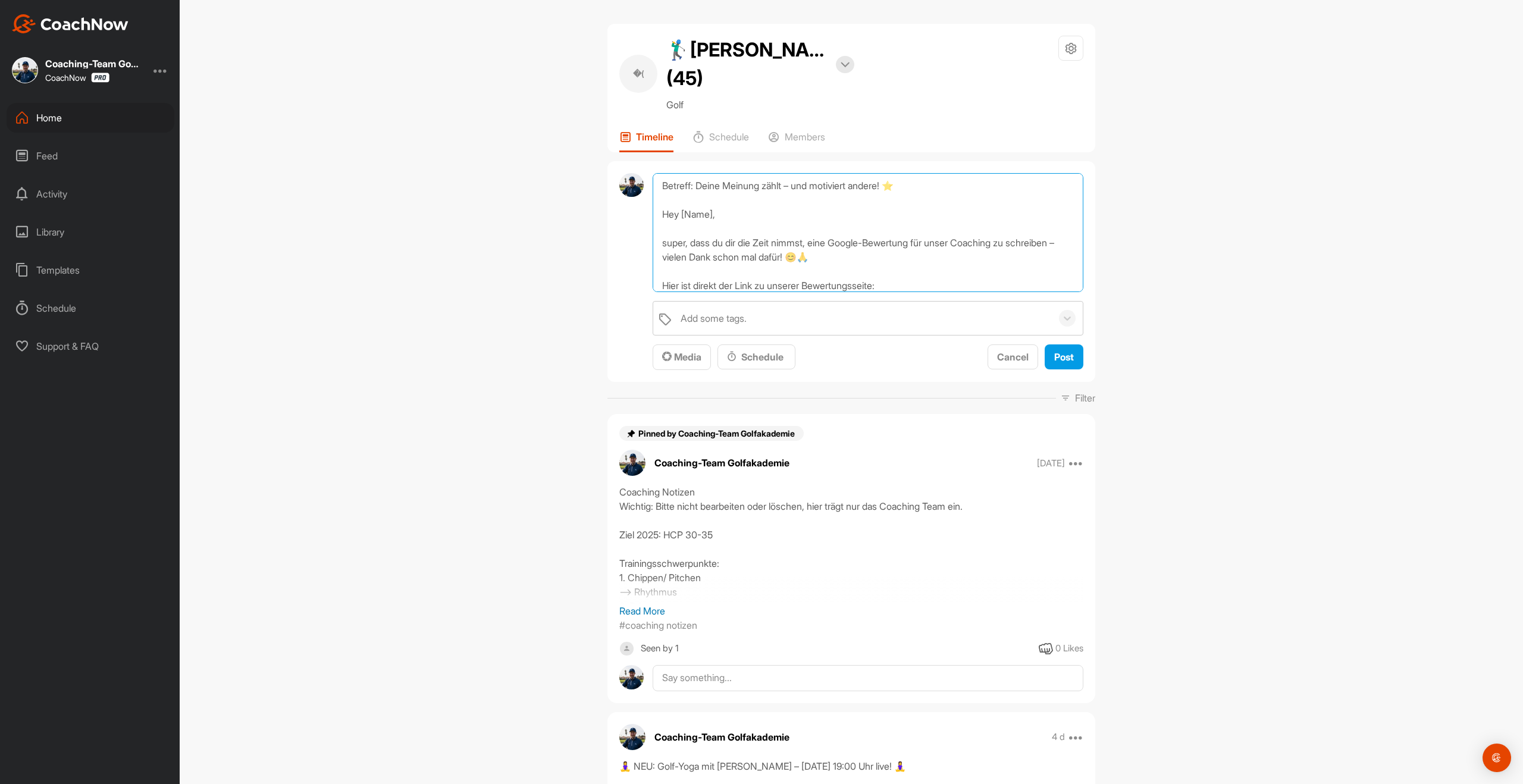
drag, startPoint x: 682, startPoint y: 213, endPoint x: 716, endPoint y: 208, distance: 34.4
click at [716, 208] on textarea "Betreff: Deine Meinung zählt – und motiviert andere! ⭐ Hey [Name], super, dass …" at bounding box center [868, 233] width 431 height 119
type textarea "Betreff: Deine Meinung zählt – und motiviert andere! ⭐ Hey [PERSON_NAME], super…"
click at [1062, 361] on span "Post" at bounding box center [1064, 357] width 19 height 12
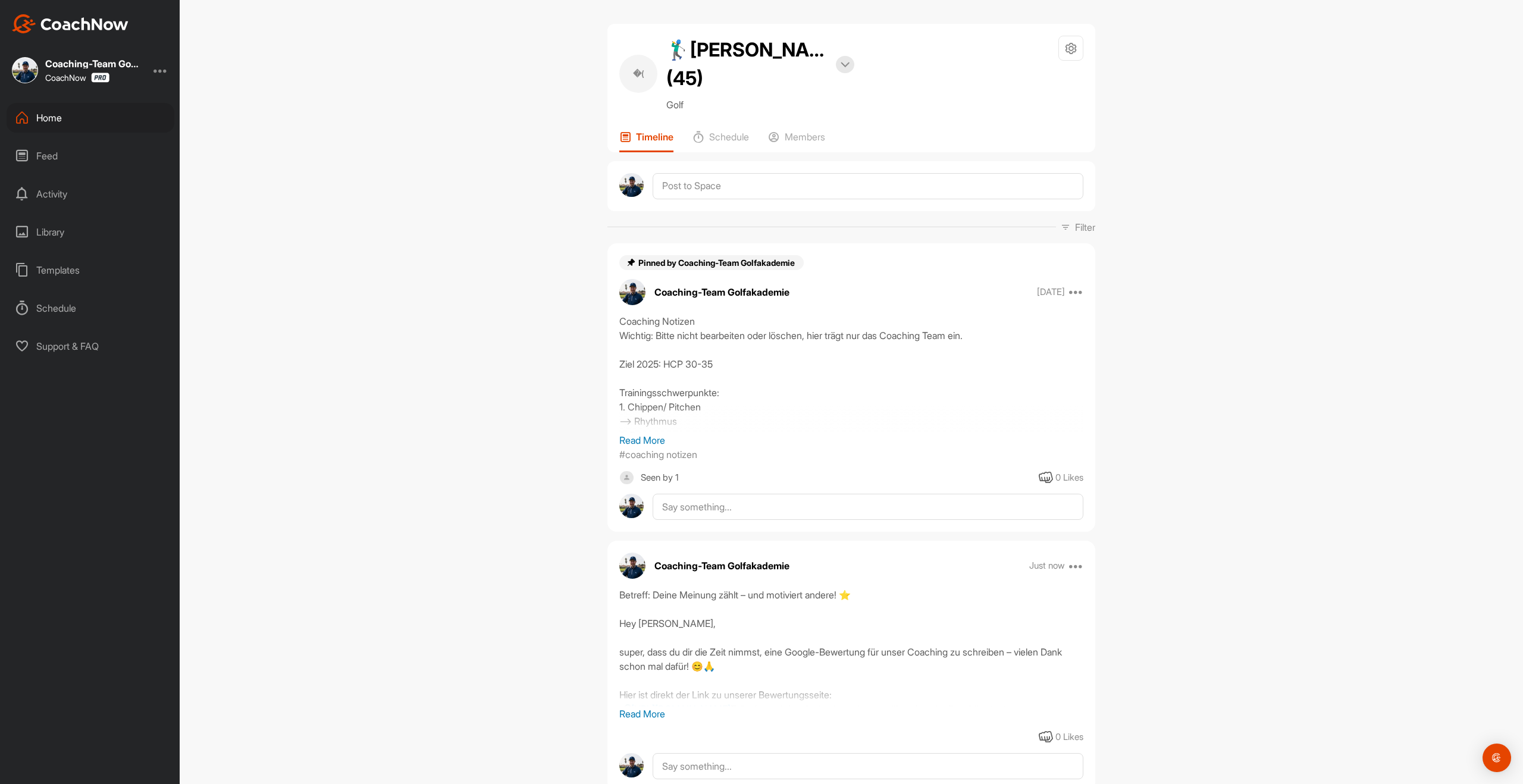
click at [48, 122] on div "Home" at bounding box center [90, 118] width 167 height 30
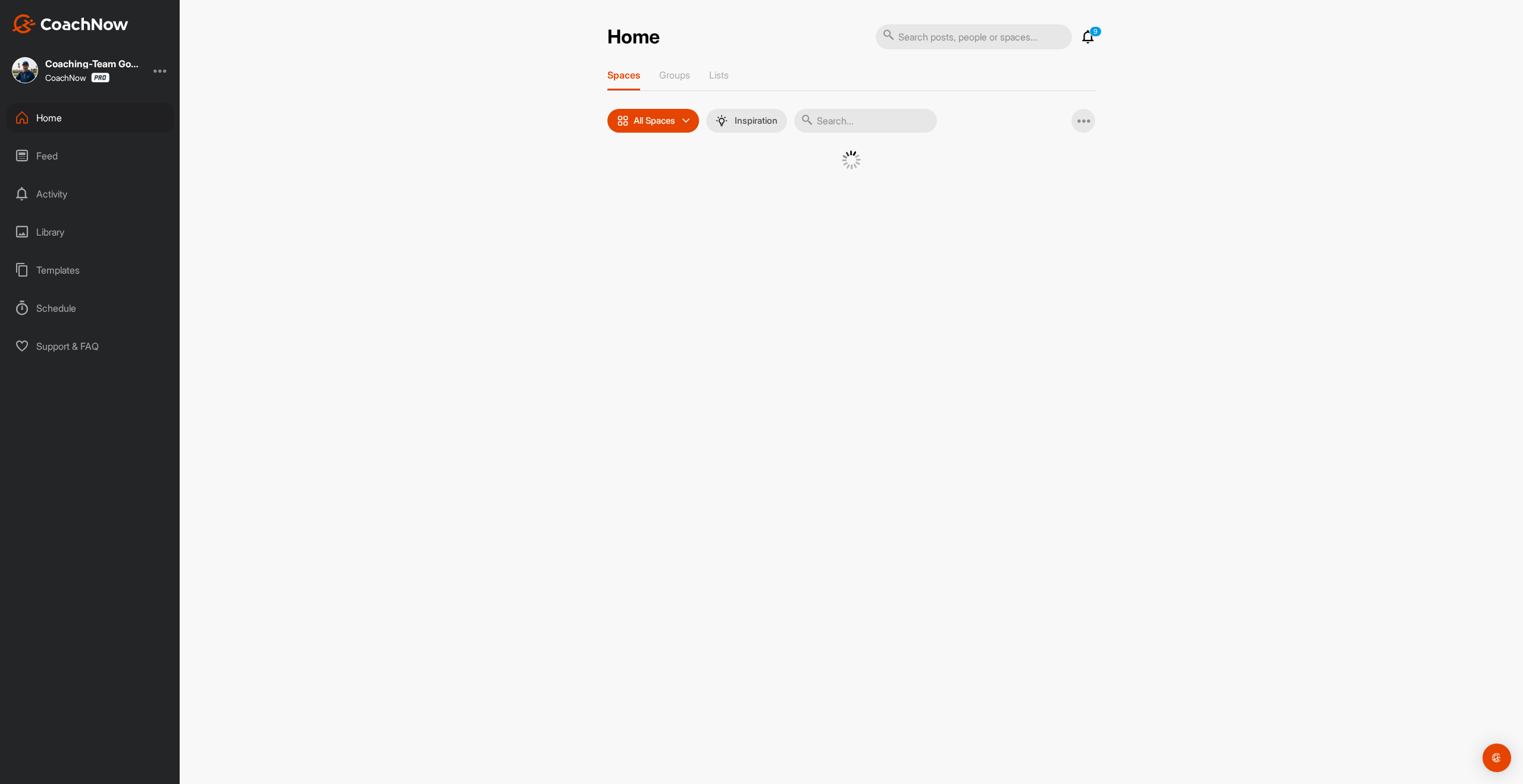
click at [877, 123] on input "text" at bounding box center [865, 121] width 142 height 24
type input "[PERSON_NAME]"
click at [746, 181] on div "�(" at bounding box center [741, 181] width 62 height 62
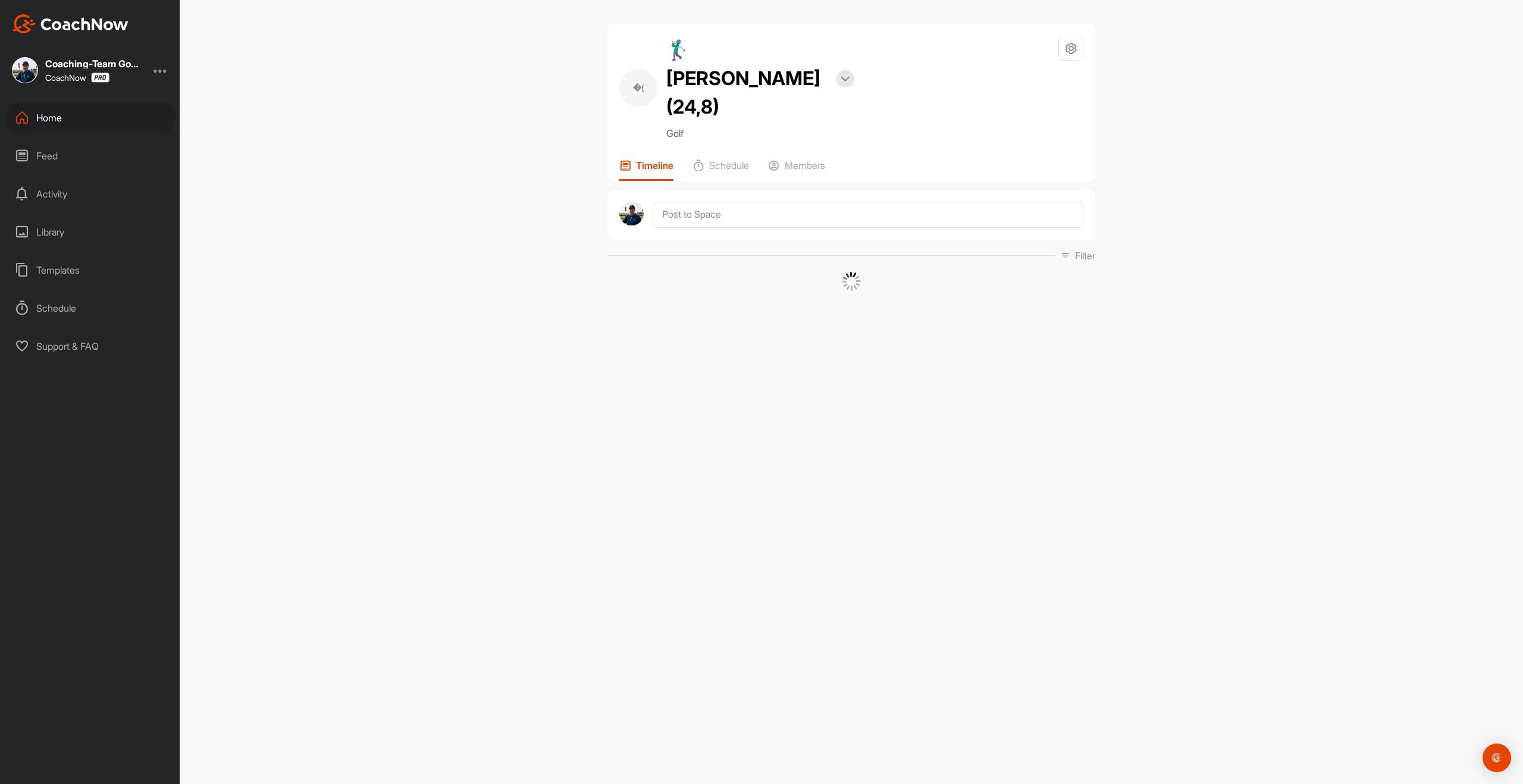
drag, startPoint x: 1080, startPoint y: 47, endPoint x: 986, endPoint y: 98, distance: 106.9
click at [1079, 47] on div at bounding box center [1071, 47] width 25 height 25
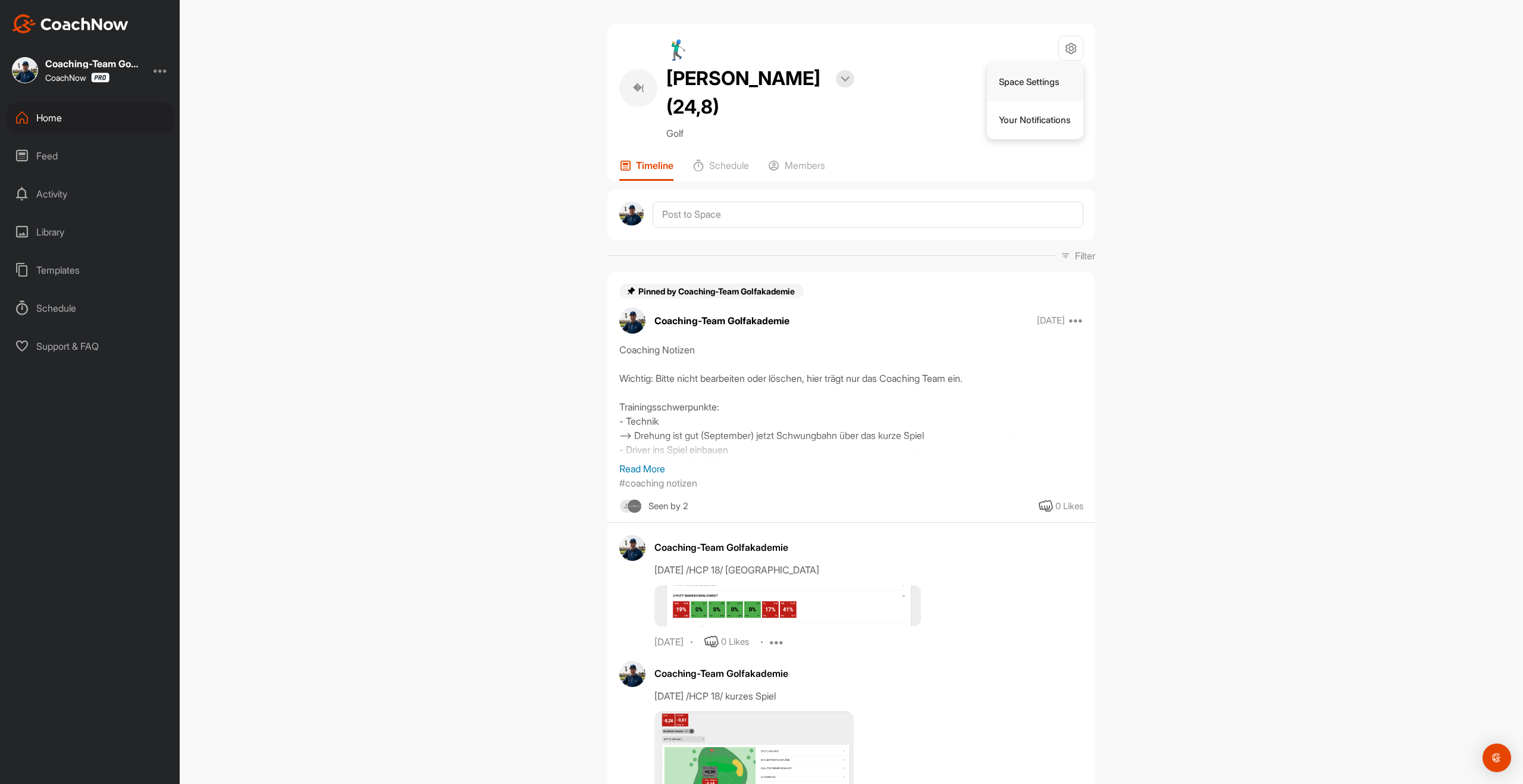
click at [1021, 84] on li "Space Settings" at bounding box center [1035, 81] width 97 height 38
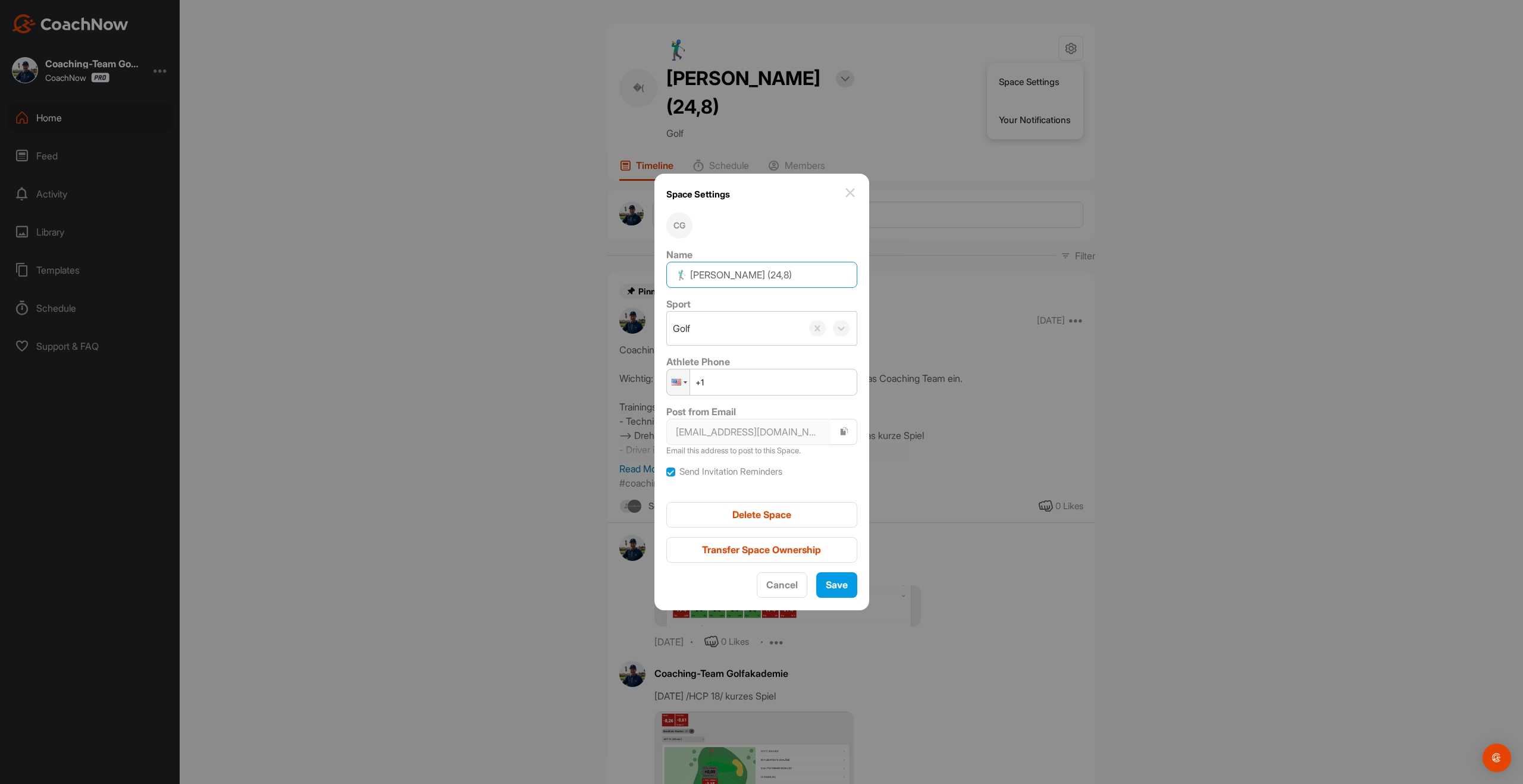
drag, startPoint x: 772, startPoint y: 276, endPoint x: 784, endPoint y: 273, distance: 12.4
click at [784, 273] on input "🏌‍♂ [PERSON_NAME] (24,8)" at bounding box center [762, 274] width 191 height 27
type input "🏌‍♂ [PERSON_NAME] (23,6)"
click at [829, 585] on span "Save" at bounding box center [836, 584] width 22 height 12
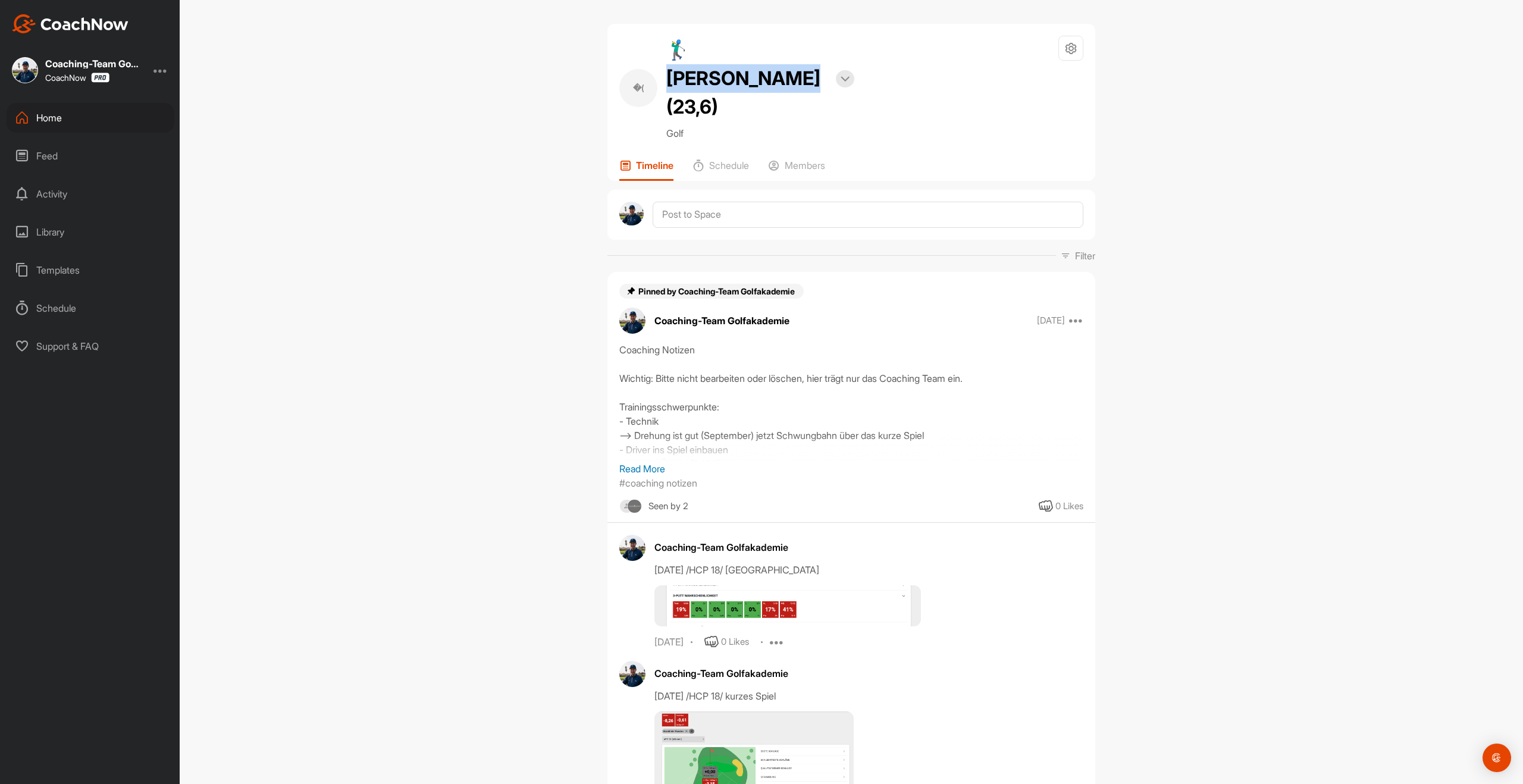
drag, startPoint x: 692, startPoint y: 49, endPoint x: 824, endPoint y: 56, distance: 132.2
click at [824, 56] on h2 "🏌‍♂ [PERSON_NAME] (23,6)" at bounding box center [747, 78] width 161 height 85
copy h2 "[PERSON_NAME]"
click at [49, 118] on div "Home" at bounding box center [90, 118] width 167 height 30
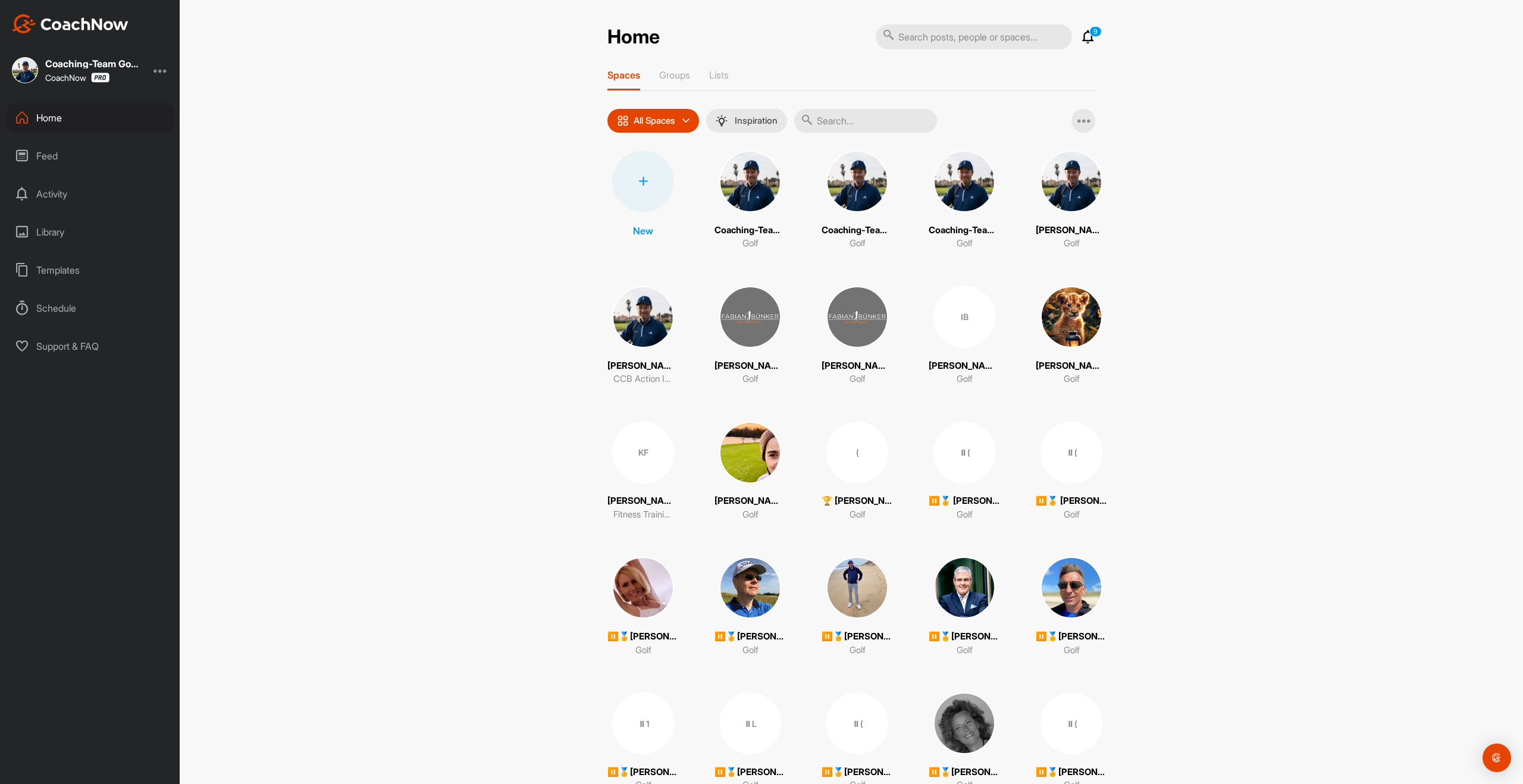
click at [842, 125] on input "text" at bounding box center [865, 121] width 142 height 24
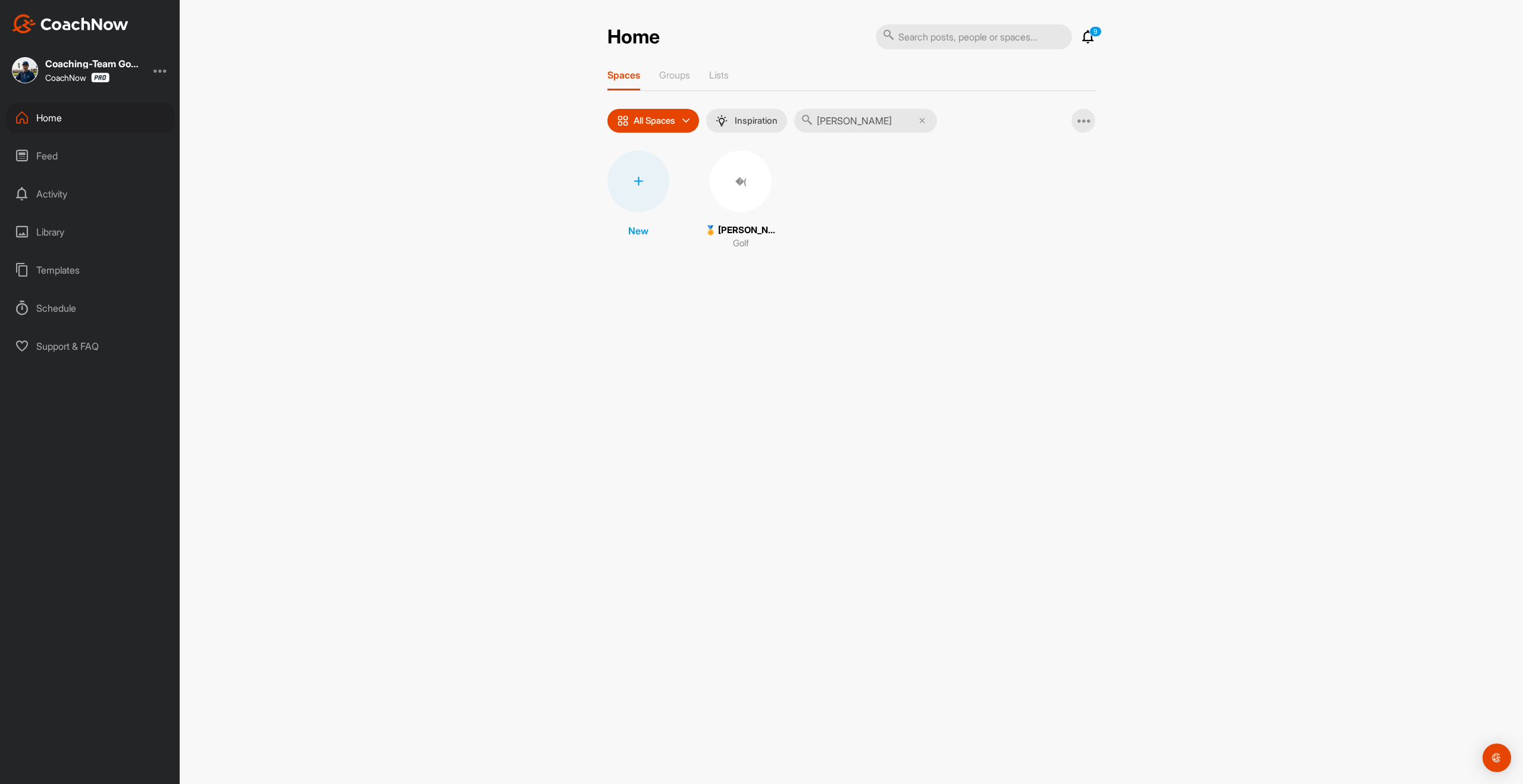
type input "[PERSON_NAME]"
click at [751, 179] on div "�(" at bounding box center [741, 181] width 62 height 62
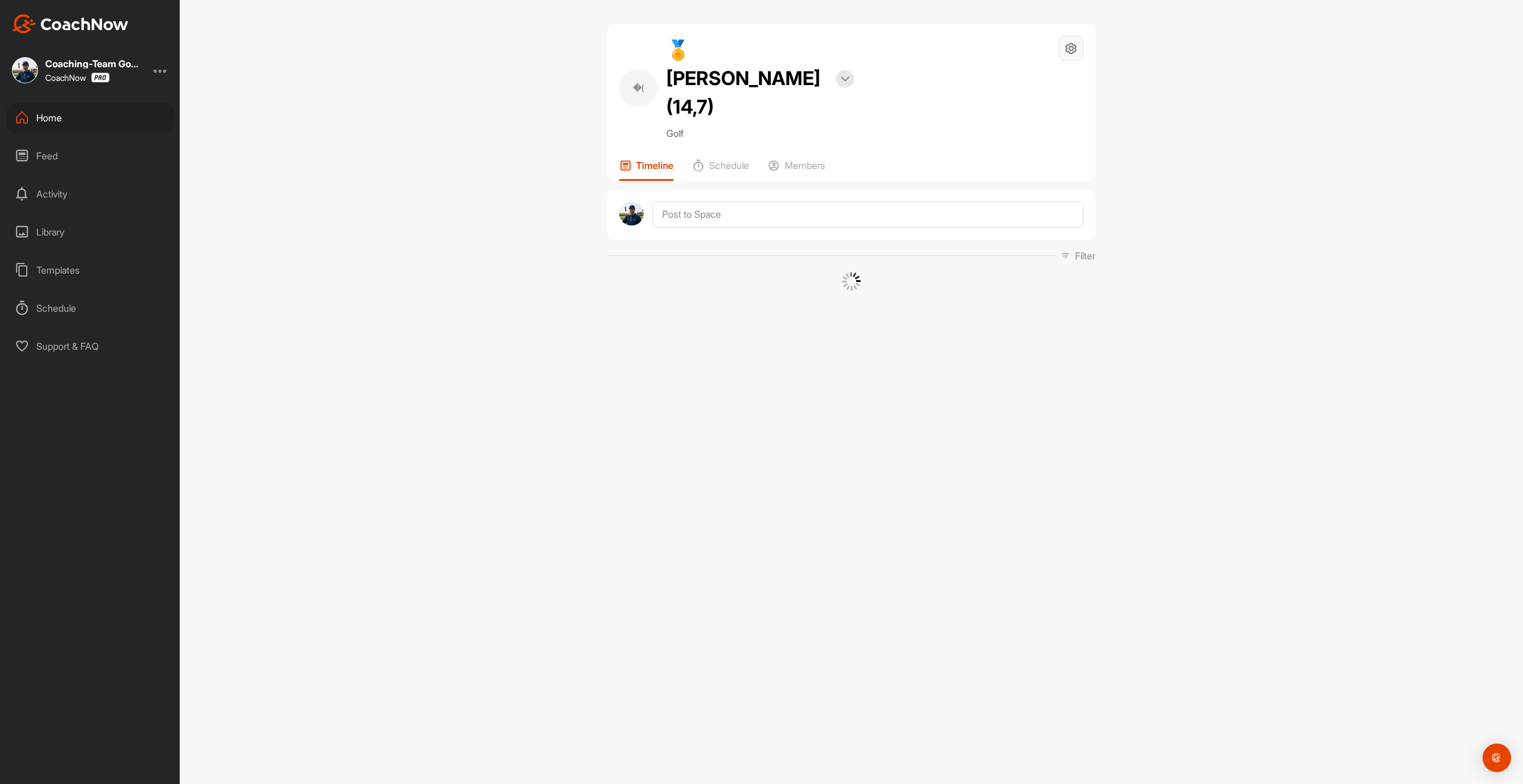
click at [1070, 48] on icon at bounding box center [1071, 48] width 14 height 14
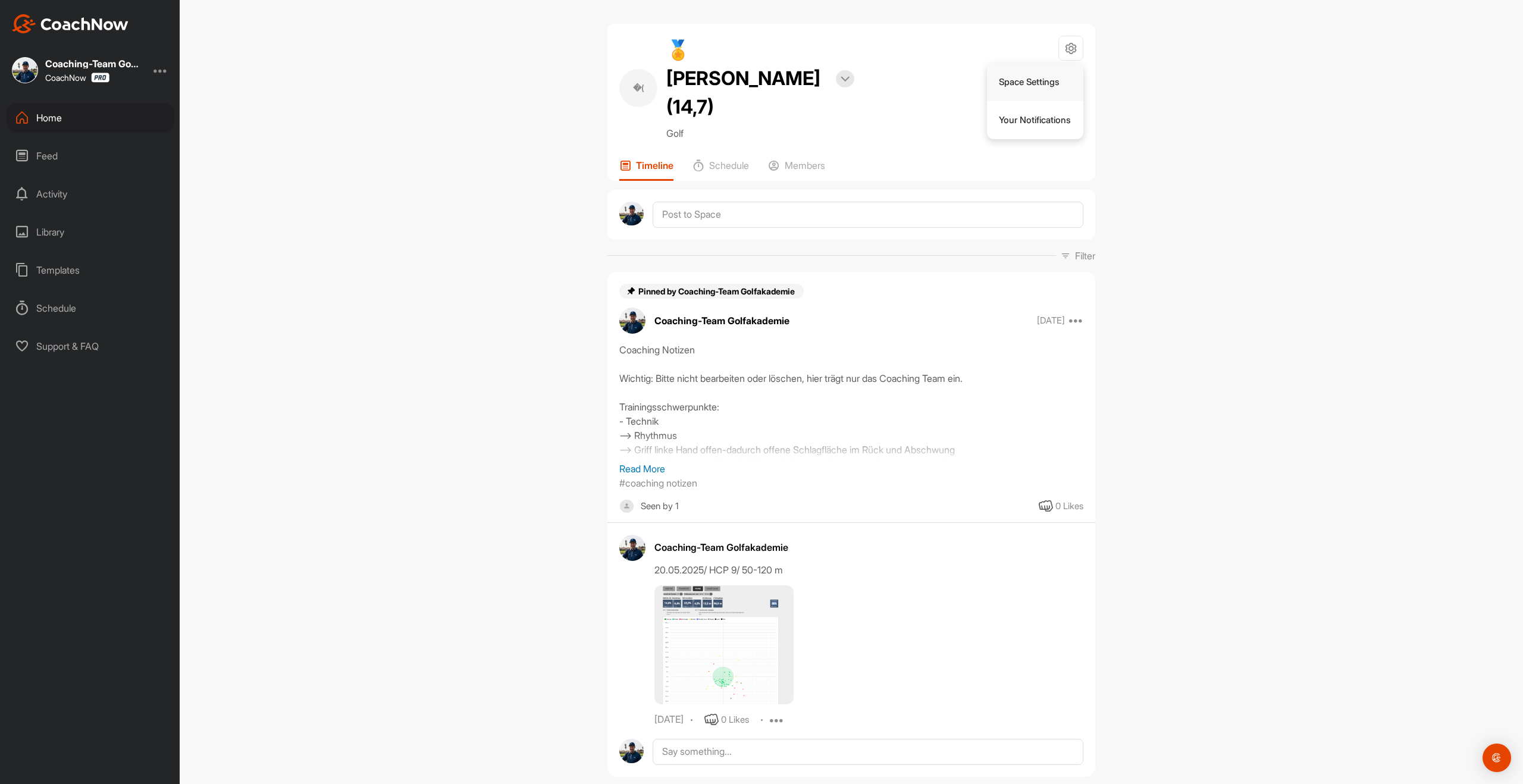
click at [1032, 83] on li "Space Settings" at bounding box center [1035, 81] width 97 height 38
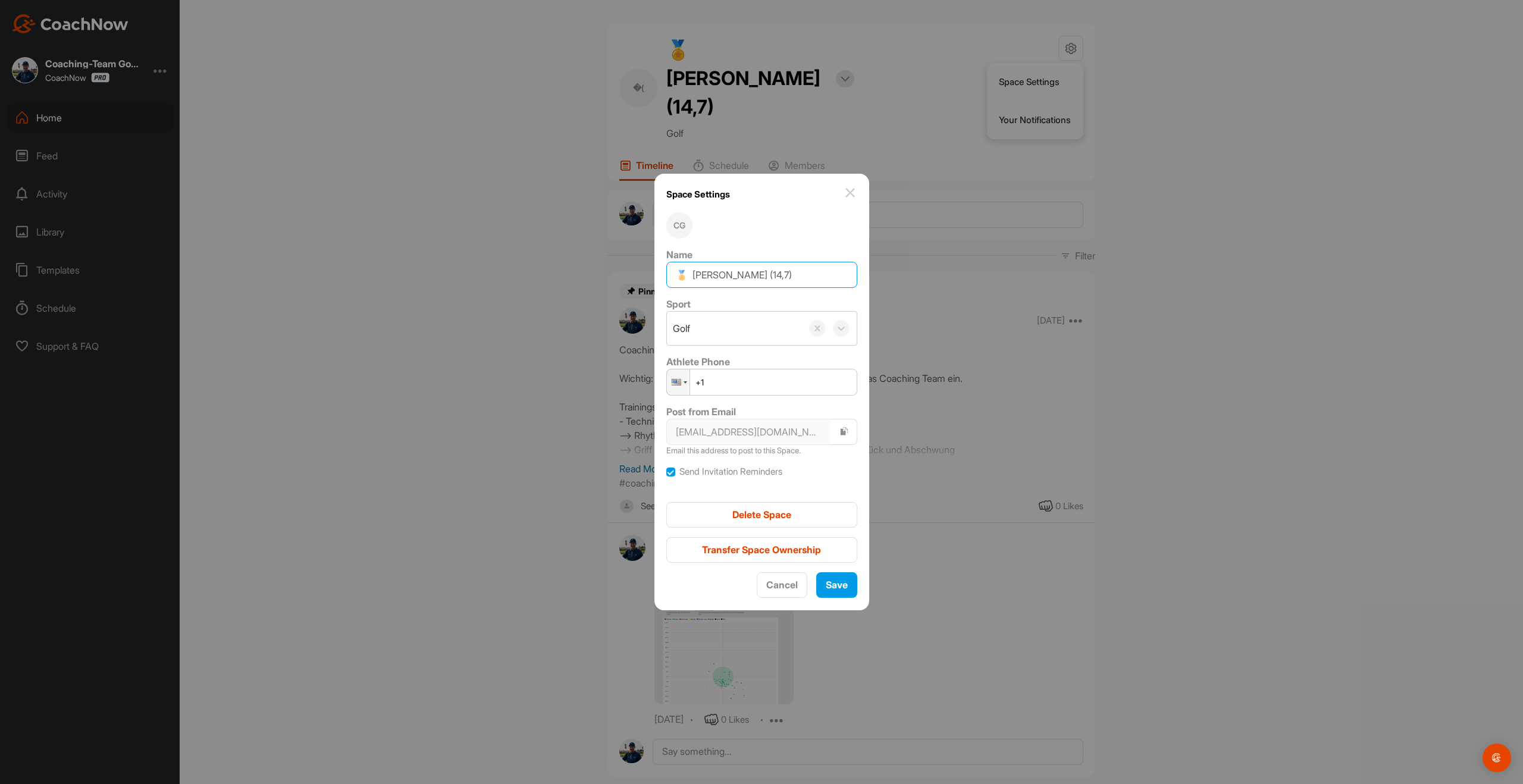
click at [763, 274] on input "🏅 [PERSON_NAME] (14,7)" at bounding box center [762, 274] width 191 height 27
drag, startPoint x: 752, startPoint y: 274, endPoint x: 765, endPoint y: 273, distance: 13.0
click at [765, 273] on input "🏅 [PERSON_NAME] (14,7)" at bounding box center [762, 274] width 191 height 27
click at [759, 274] on input "🏅 [PERSON_NAME] (14,7)" at bounding box center [762, 274] width 191 height 27
drag, startPoint x: 755, startPoint y: 274, endPoint x: 768, endPoint y: 273, distance: 13.0
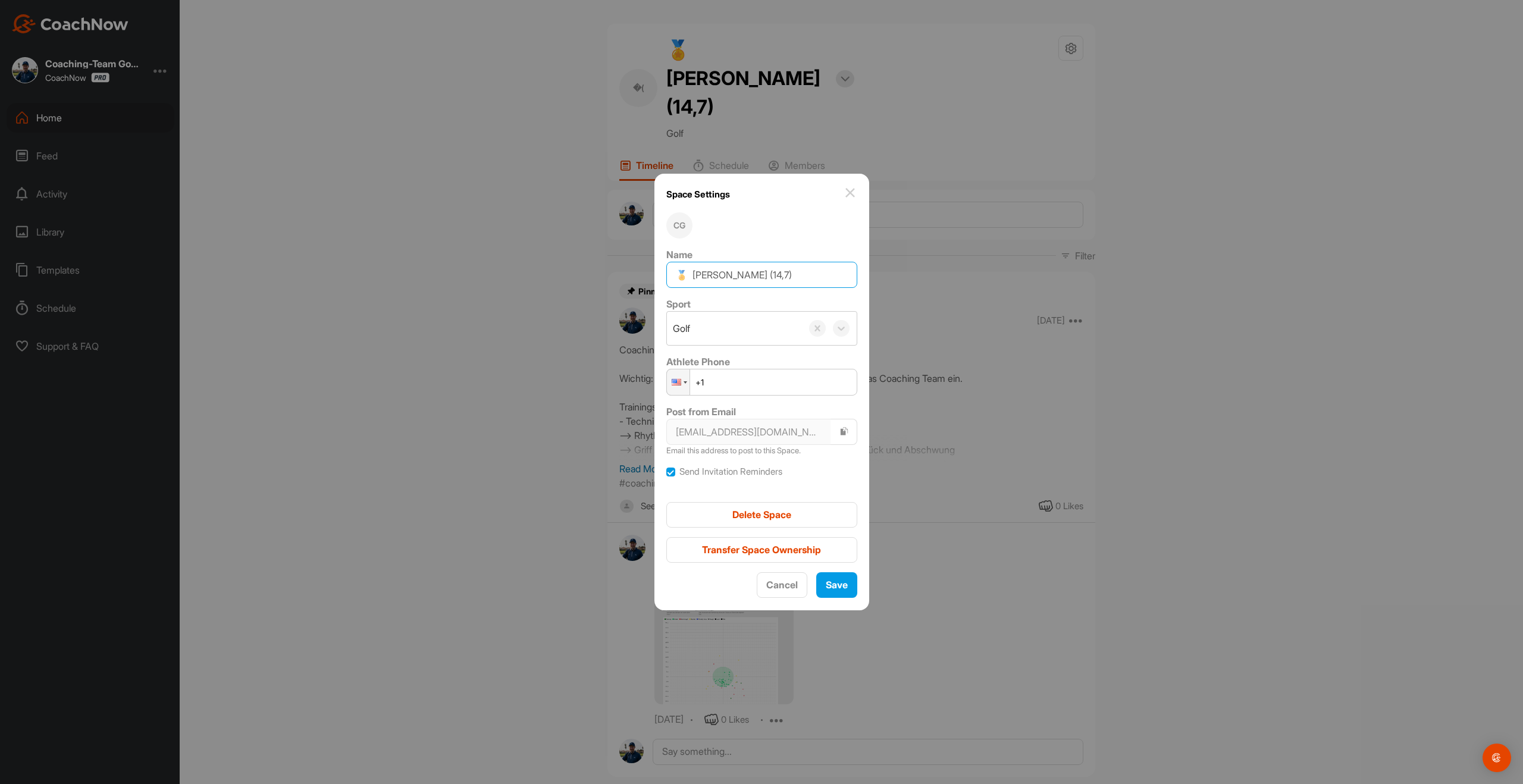
click at [768, 273] on input "🏅 [PERSON_NAME] (14,7)" at bounding box center [762, 274] width 191 height 27
type input "🏅 [PERSON_NAME] (13,0)"
click at [836, 592] on div "Save" at bounding box center [836, 585] width 22 height 14
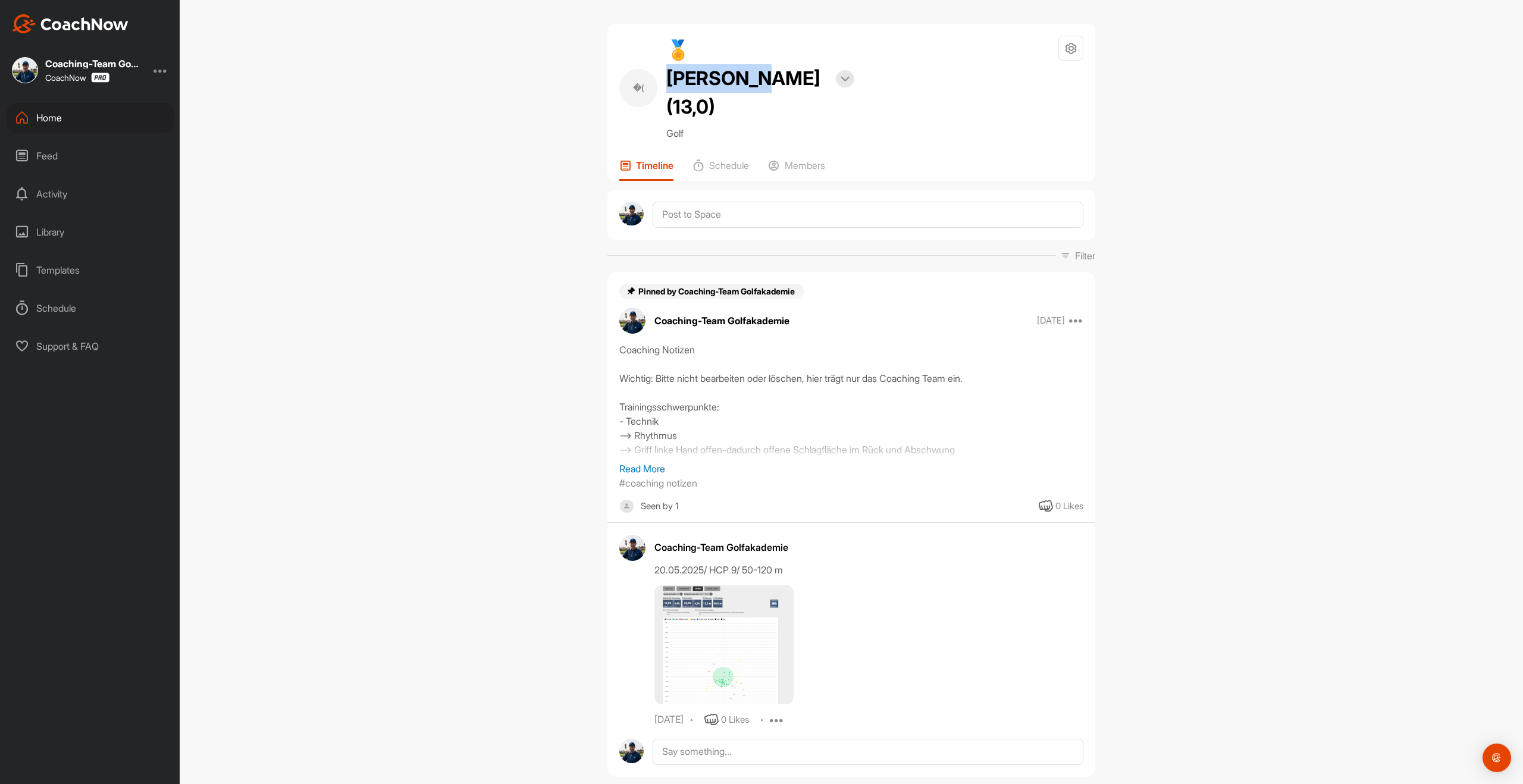
drag, startPoint x: 681, startPoint y: 48, endPoint x: 817, endPoint y: 56, distance: 136.2
click at [817, 56] on h2 "🏅 [PERSON_NAME] (13,0)" at bounding box center [747, 78] width 161 height 85
copy h2 "[PERSON_NAME]"
click at [54, 127] on div "Home" at bounding box center [90, 118] width 167 height 30
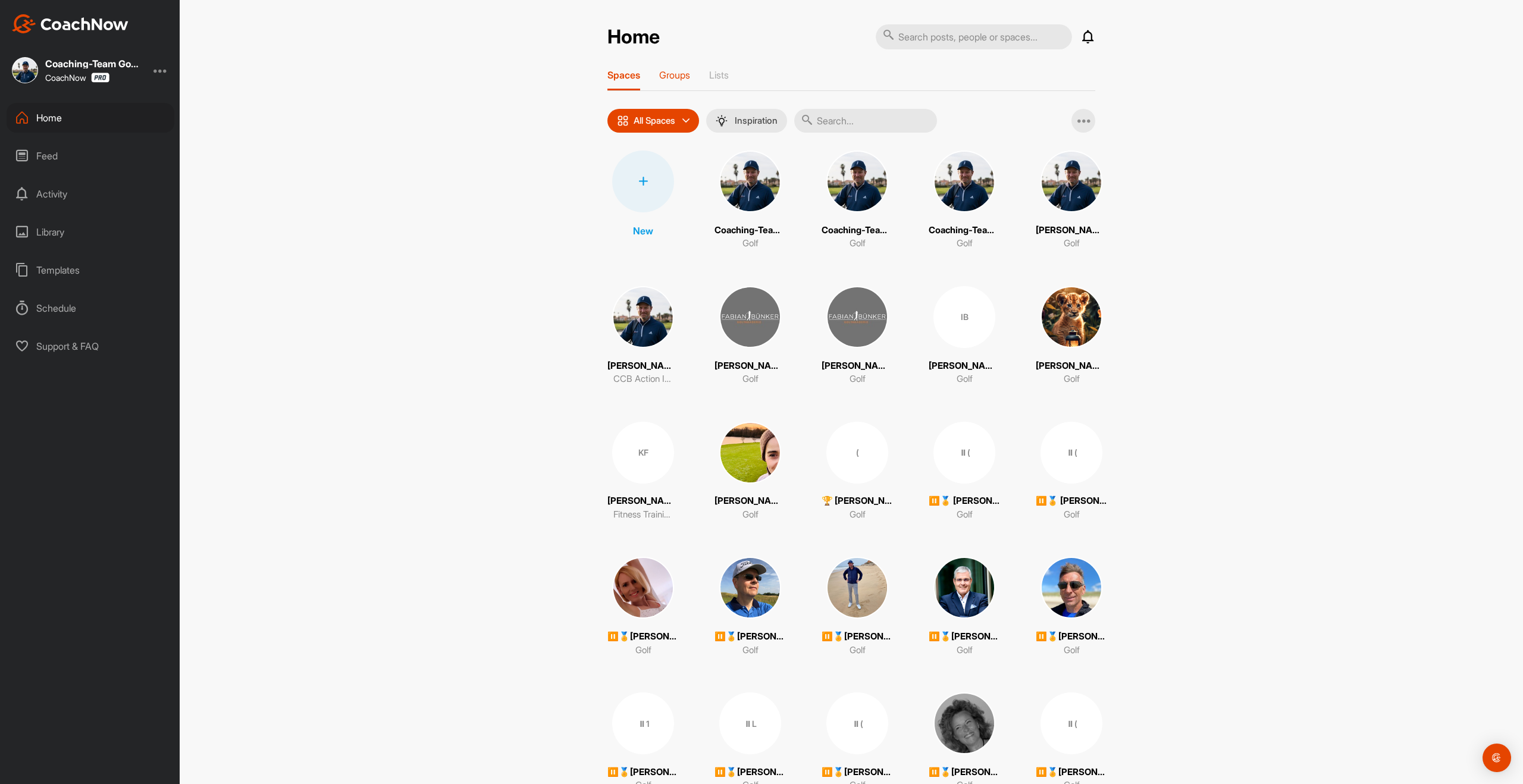
click at [666, 76] on p "Groups" at bounding box center [675, 75] width 31 height 12
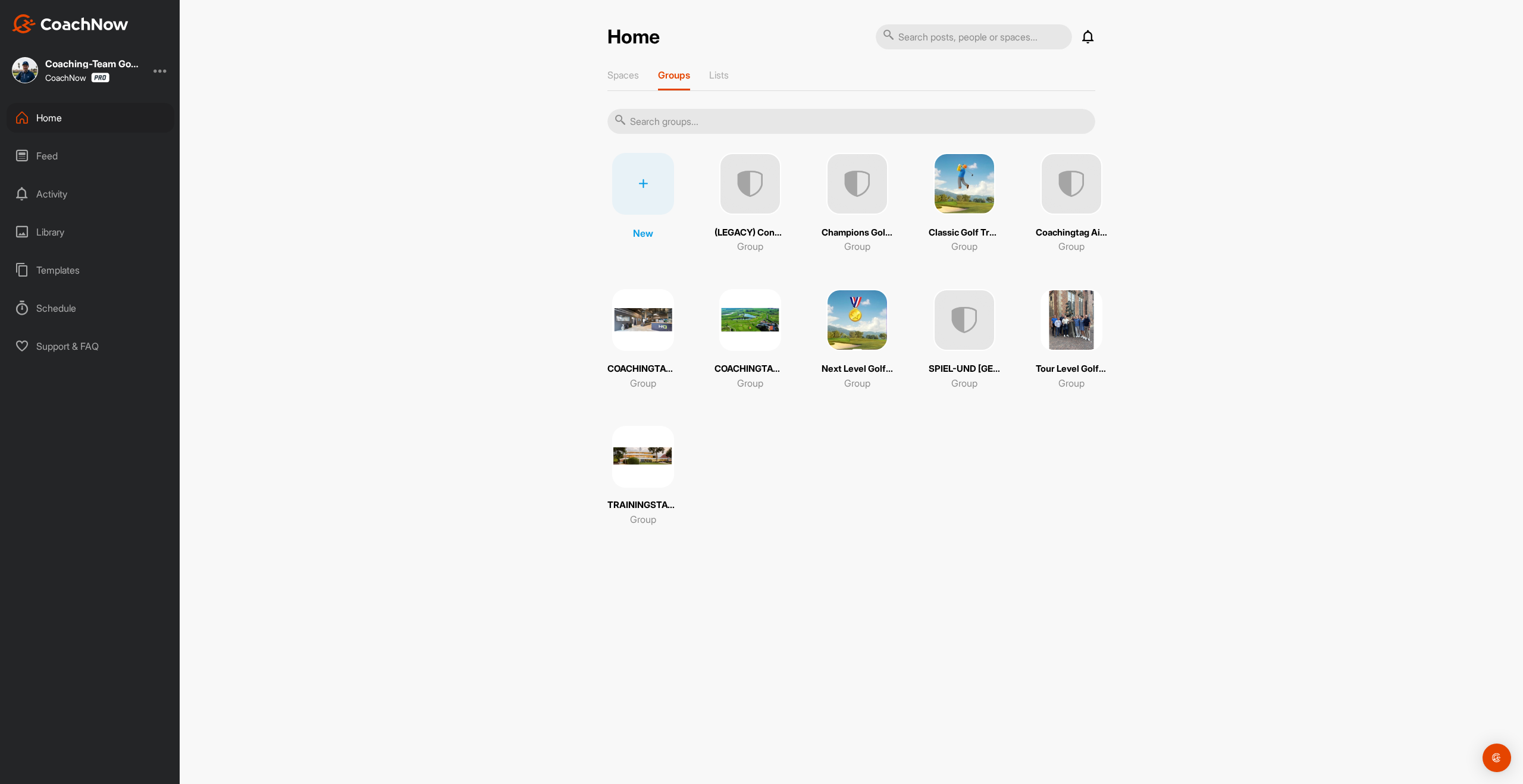
click at [863, 204] on img at bounding box center [857, 184] width 62 height 62
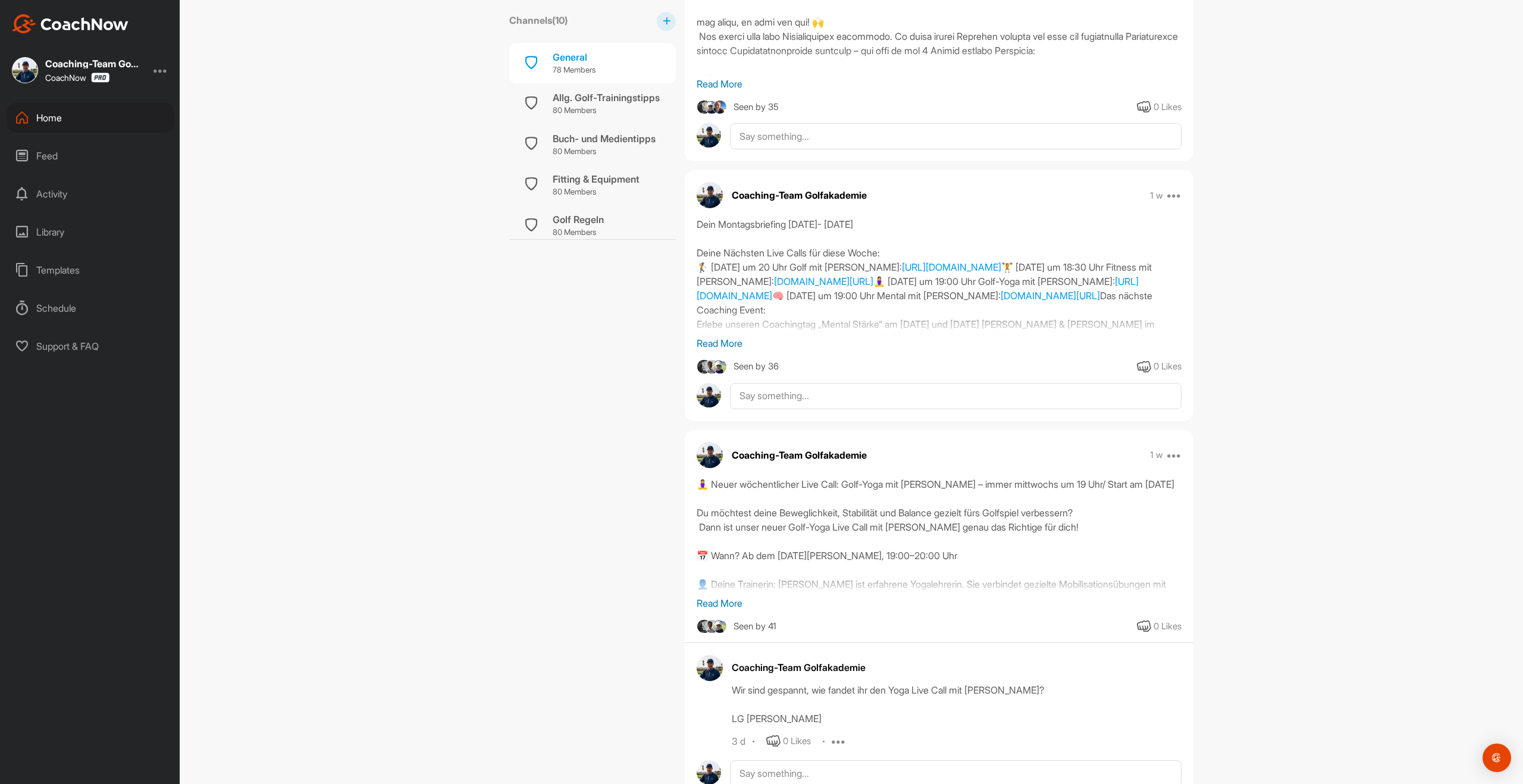
scroll to position [697, 0]
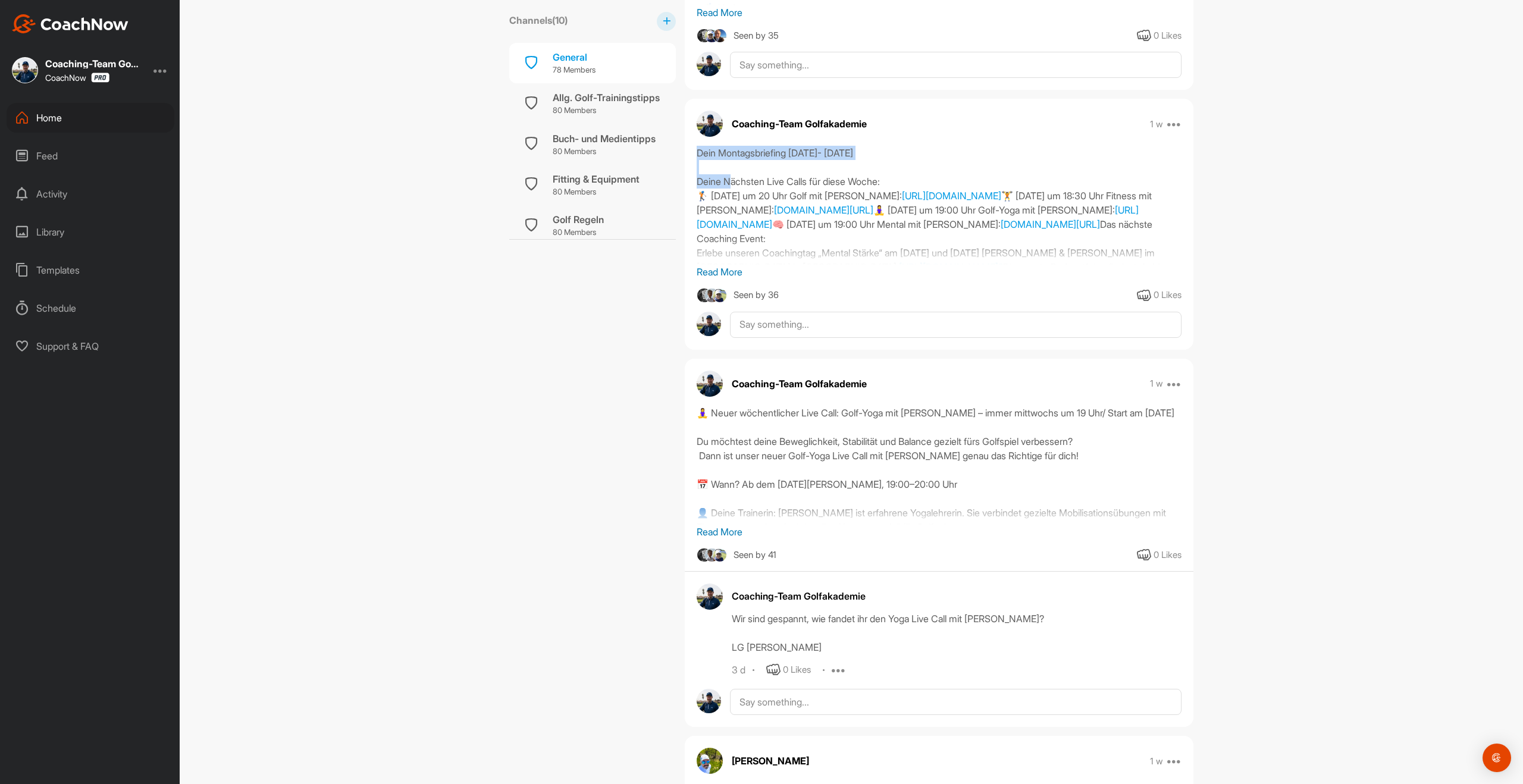
drag, startPoint x: 693, startPoint y: 153, endPoint x: 906, endPoint y: 173, distance: 213.9
click at [906, 173] on div "Dein Montagsbriefing [DATE]- [DATE] [PERSON_NAME] Live Calls für diese Woche: 🏌…" at bounding box center [939, 213] width 509 height 134
copy div "Dein Montagsbriefing [DATE]- [DATE]"
drag, startPoint x: 740, startPoint y: 184, endPoint x: 902, endPoint y: 188, distance: 162.0
click at [902, 188] on div "Dein Montagsbriefing [DATE]- [DATE] [PERSON_NAME] Live Calls für diese Woche: 🏌…" at bounding box center [939, 205] width 485 height 119
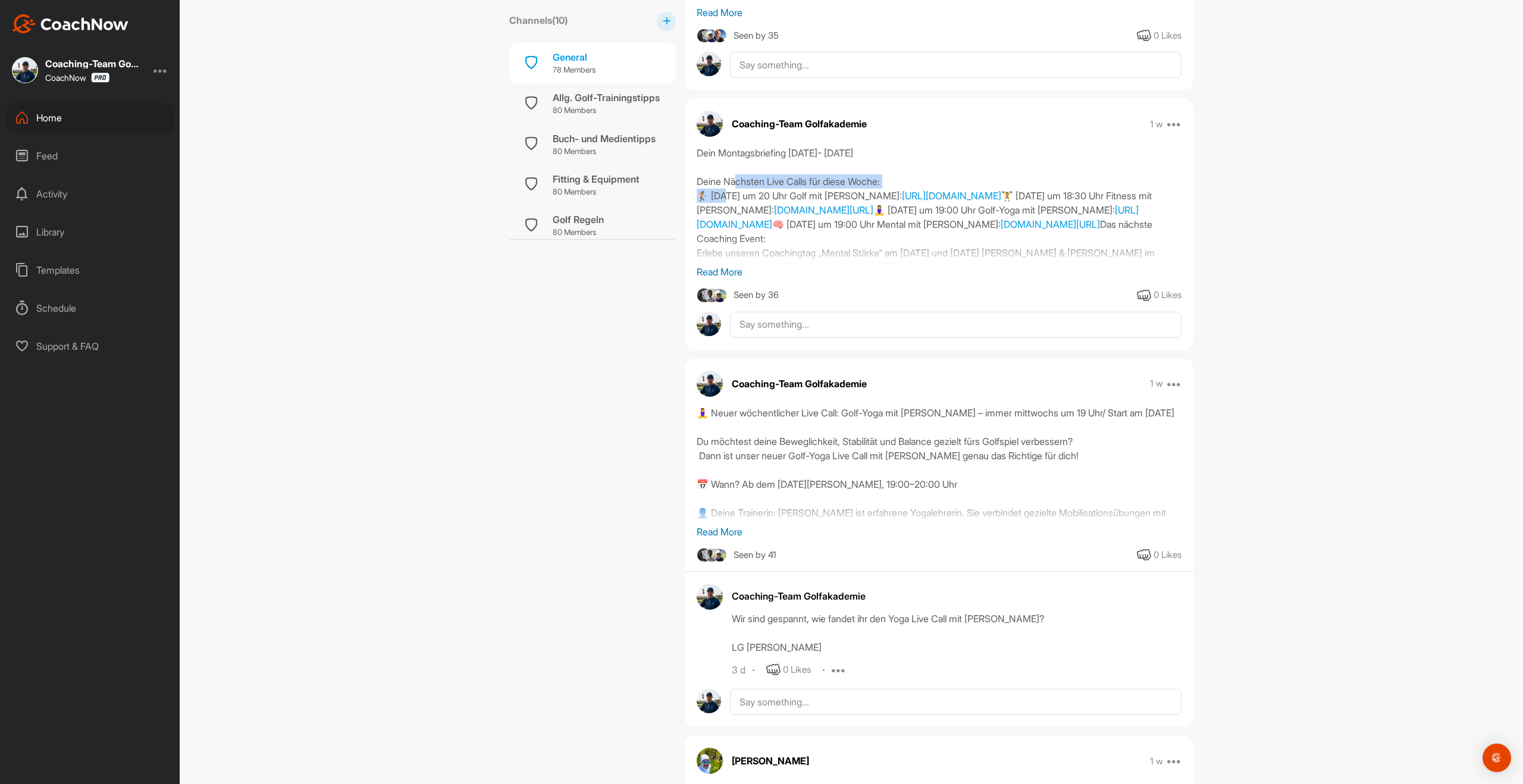
drag, startPoint x: 694, startPoint y: 192, endPoint x: 1135, endPoint y: 197, distance: 441.0
click at [1135, 197] on div "Dein Montagsbriefing [DATE]- [DATE] [PERSON_NAME] Live Calls für diese Woche: 🏌…" at bounding box center [939, 213] width 509 height 134
drag, startPoint x: 695, startPoint y: 208, endPoint x: 1075, endPoint y: 213, distance: 380.0
click at [1075, 213] on div "Dein Montagsbriefing [DATE]- [DATE] [PERSON_NAME] Live Calls für diese Woche: 🏌…" at bounding box center [939, 213] width 509 height 134
drag, startPoint x: 696, startPoint y: 224, endPoint x: 1131, endPoint y: 227, distance: 435.0
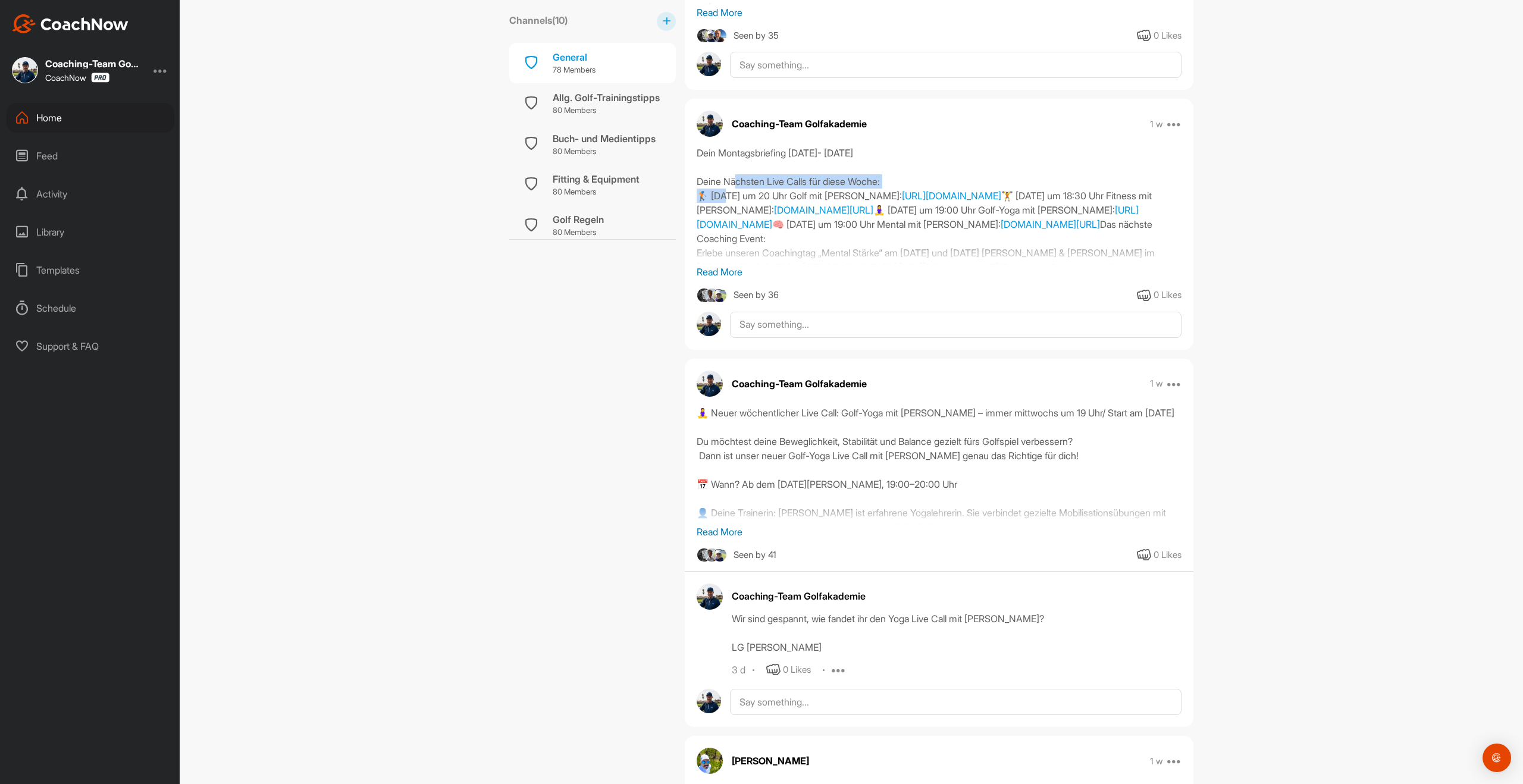
click at [1131, 227] on div "Dein Montagsbriefing [DATE]- [DATE] [PERSON_NAME] Live Calls für diese Woche: 🏌…" at bounding box center [939, 205] width 485 height 119
click at [699, 238] on div "Dein Montagsbriefing [DATE]- [DATE] [PERSON_NAME] Live Calls für diese Woche: 🏌…" at bounding box center [939, 205] width 485 height 119
drag, startPoint x: 696, startPoint y: 238, endPoint x: 945, endPoint y: 242, distance: 249.0
click at [945, 242] on div "Dein Montagsbriefing [DATE]- [DATE] [PERSON_NAME] Live Calls für diese Woche: 🏌…" at bounding box center [939, 205] width 485 height 119
click at [700, 234] on div "Dein Montagsbriefing [DATE]- [DATE] [PERSON_NAME] Live Calls für diese Woche: 🏌…" at bounding box center [939, 205] width 485 height 119
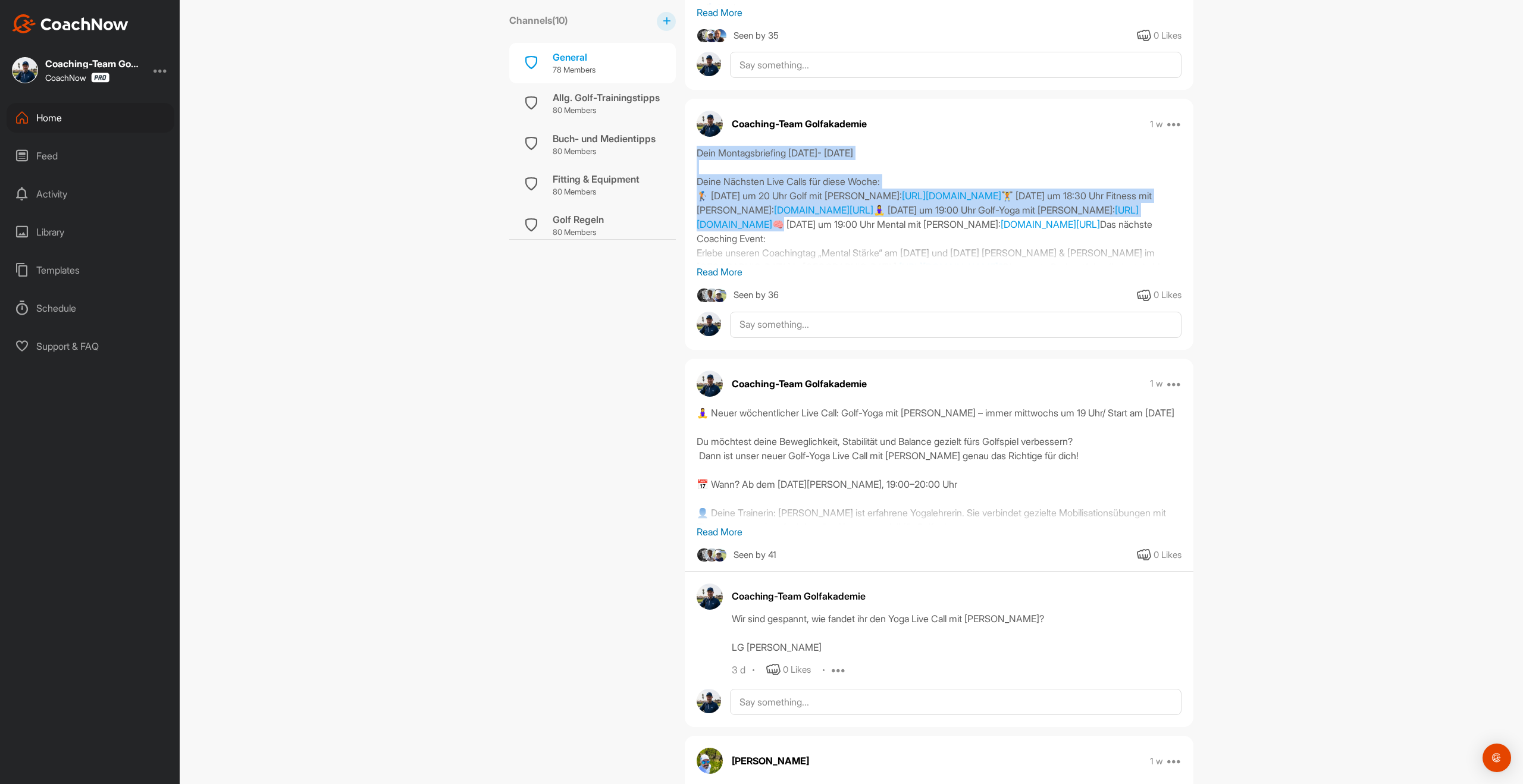
drag, startPoint x: 694, startPoint y: 236, endPoint x: 1058, endPoint y: 255, distance: 364.5
click at [1054, 254] on div "Dein Montagsbriefing [DATE]- [DATE] [PERSON_NAME] Live Calls für diese Woche: 🏌…" at bounding box center [939, 213] width 509 height 134
click at [1059, 255] on div "Dein Montagsbriefing [DATE]- [DATE] [PERSON_NAME] Live Calls für diese Woche: 🏌…" at bounding box center [939, 205] width 485 height 119
drag, startPoint x: 694, startPoint y: 235, endPoint x: 858, endPoint y: 246, distance: 164.4
click at [857, 246] on div "Dein Montagsbriefing [DATE]- [DATE] [PERSON_NAME] Live Calls für diese Woche: 🏌…" at bounding box center [939, 213] width 509 height 134
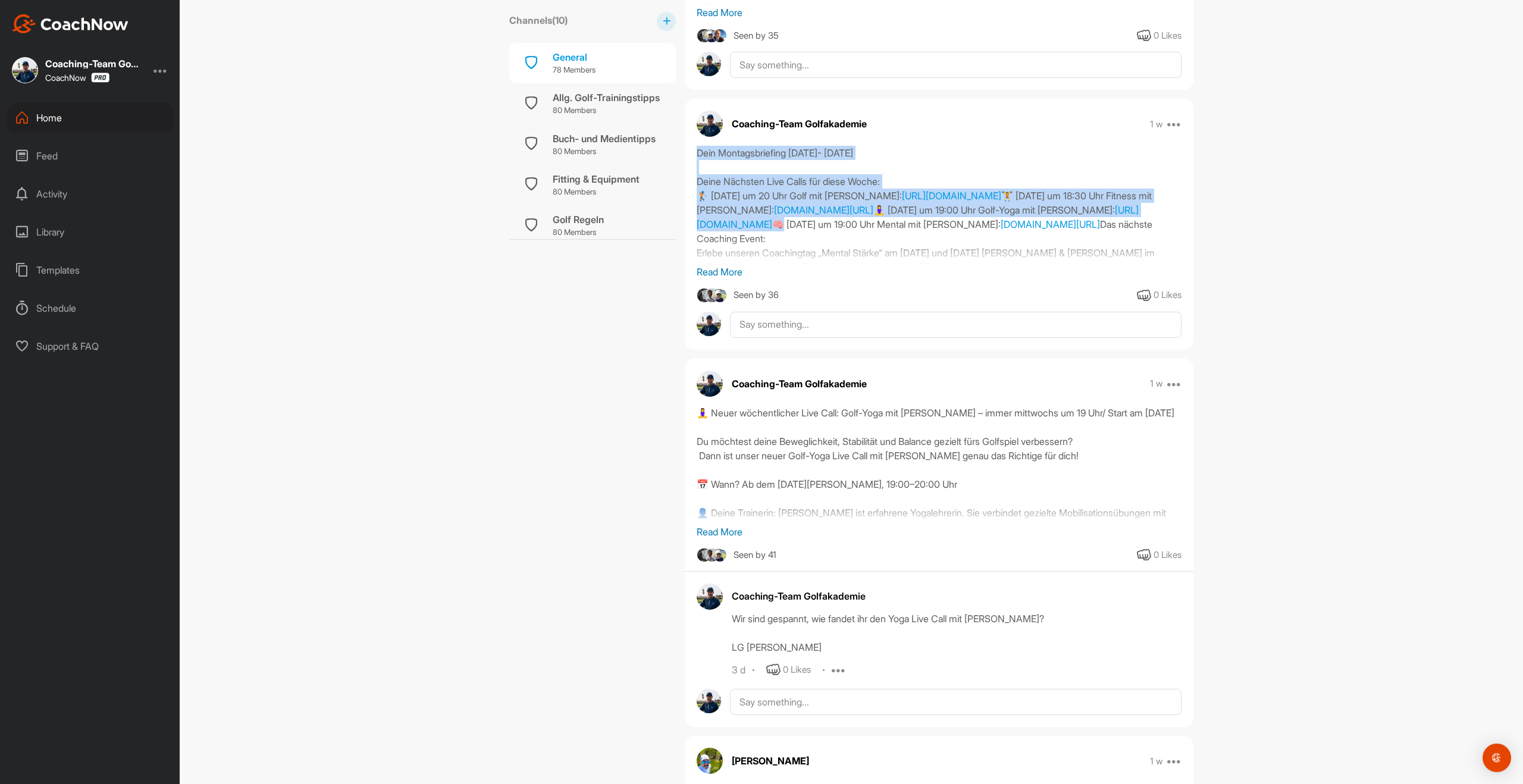
click at [1036, 262] on div "Dein Montagsbriefing [DATE]- [DATE] [PERSON_NAME] Live Calls für diese Woche: 🏌…" at bounding box center [939, 205] width 485 height 119
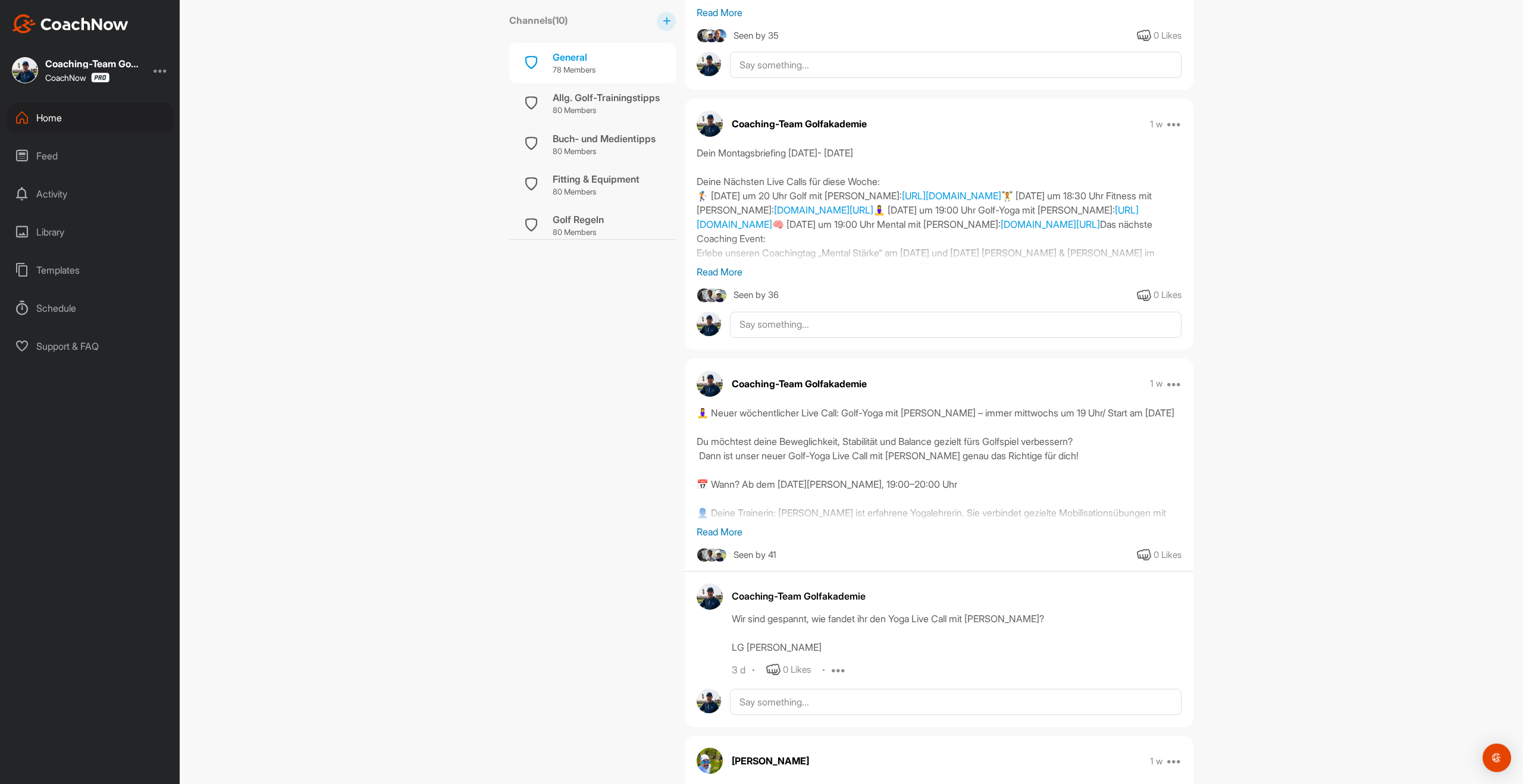
drag, startPoint x: 1088, startPoint y: 241, endPoint x: 1108, endPoint y: 250, distance: 21.9
click at [1117, 247] on div "Dein Montagsbriefing [DATE]- [DATE] [PERSON_NAME] Live Calls für diese Woche: 🏌…" at bounding box center [939, 205] width 485 height 119
drag, startPoint x: 832, startPoint y: 258, endPoint x: 740, endPoint y: 251, distance: 92.3
click at [832, 258] on div "Dein Montagsbriefing [DATE]- [DATE] [PERSON_NAME] Live Calls für diese Woche: 🏌…" at bounding box center [939, 205] width 485 height 119
drag, startPoint x: 695, startPoint y: 235, endPoint x: 1207, endPoint y: 250, distance: 512.2
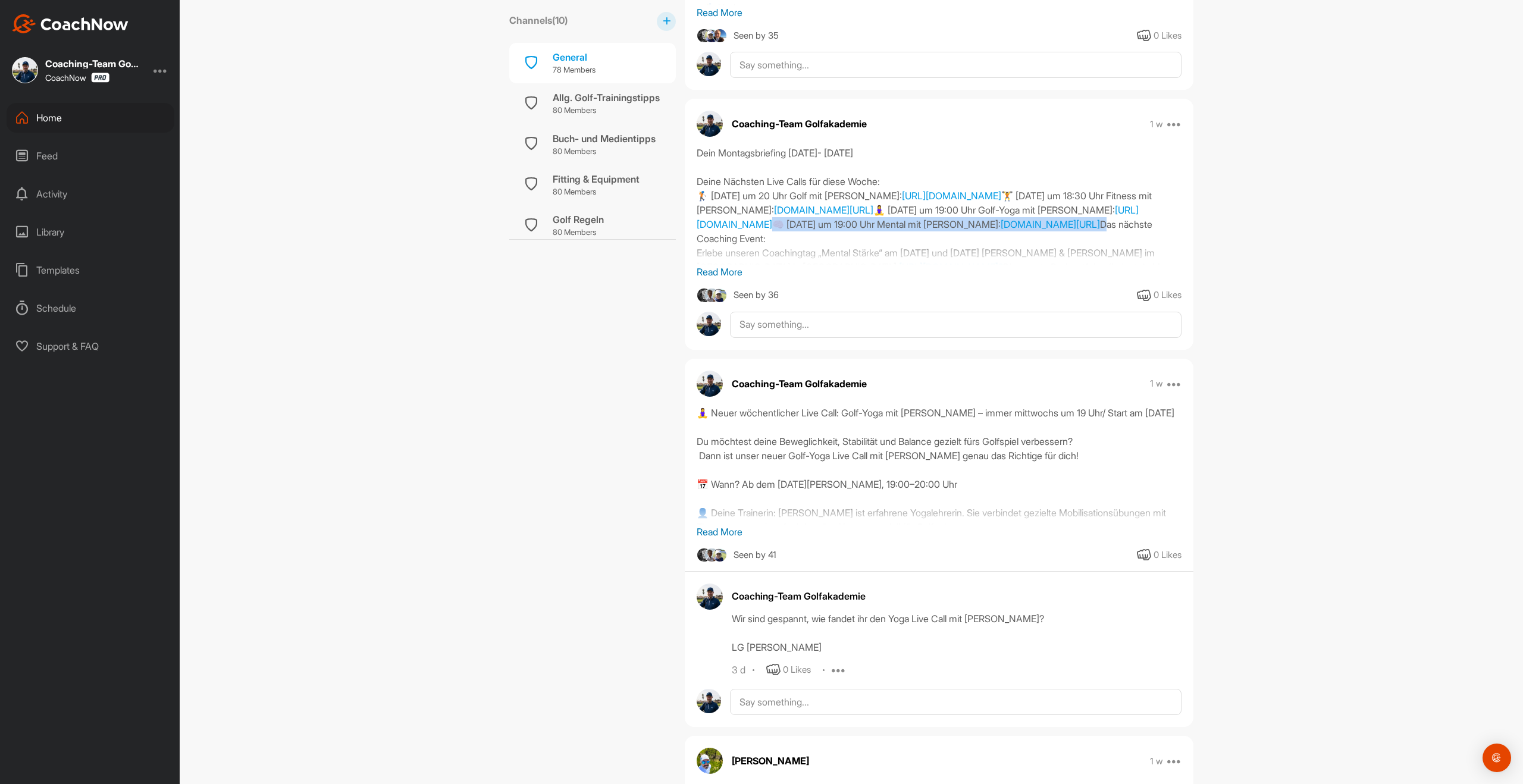
click at [1207, 250] on div "Champions Golf Training Gruppe 🏆 Golf Channels ( 10 ) General 78 Members Allg. …" at bounding box center [851, 392] width 1343 height 784
click at [714, 272] on p "Read More" at bounding box center [939, 272] width 485 height 14
click at [714, 265] on div "Dein Montagsbriefing [DATE]- [DATE] [PERSON_NAME] Live Calls für diese Woche: 🏌…" at bounding box center [939, 205] width 485 height 119
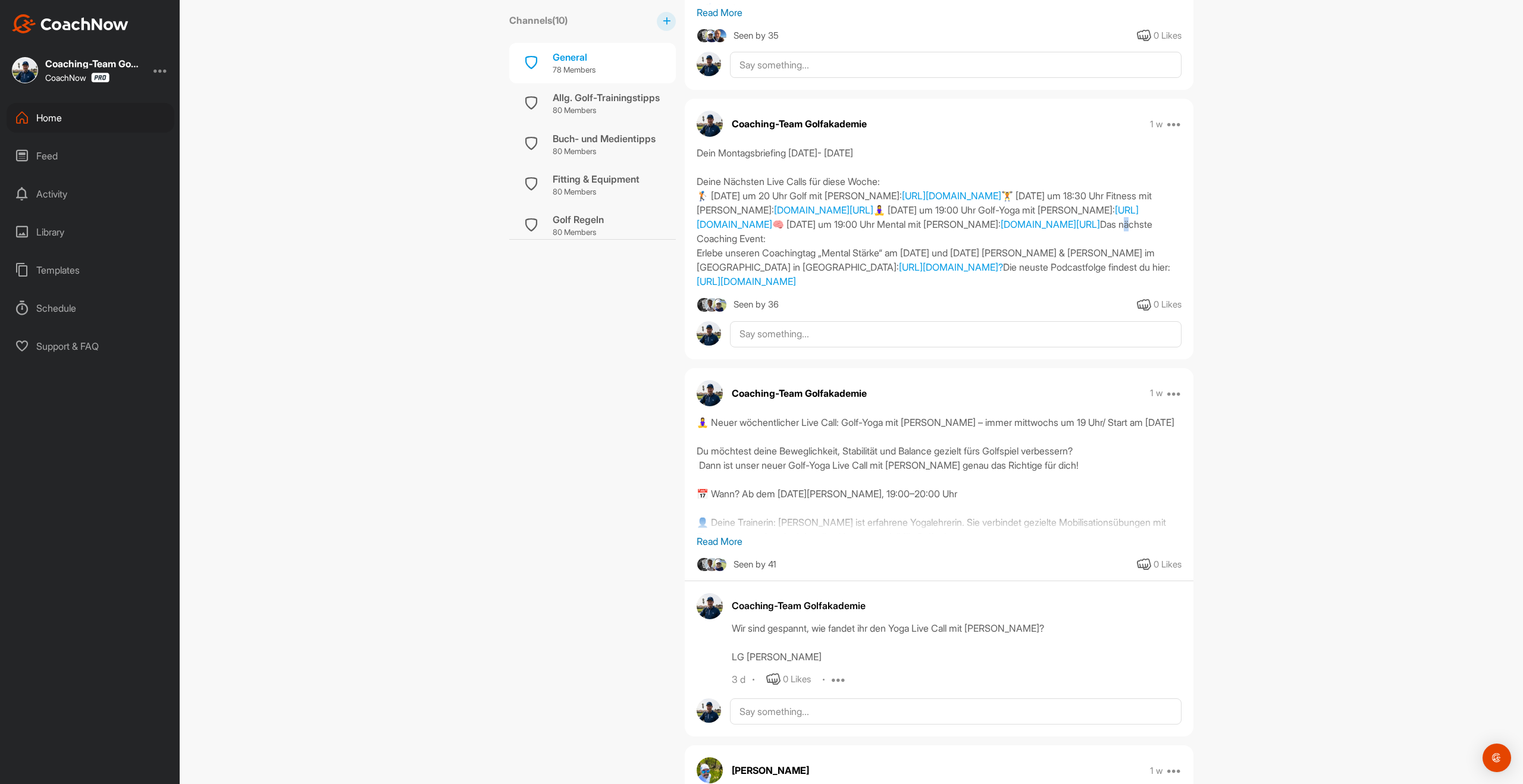
drag, startPoint x: 697, startPoint y: 267, endPoint x: 871, endPoint y: 326, distance: 183.7
click at [871, 288] on div "Dein Montagsbriefing [DATE]- [DATE] [PERSON_NAME] Live Calls für diese Woche: 🏌…" at bounding box center [939, 217] width 485 height 142
drag, startPoint x: 795, startPoint y: 313, endPoint x: 833, endPoint y: 313, distance: 38.0
click at [797, 288] on div "Dein Montagsbriefing [DATE]- [DATE] [PERSON_NAME] Live Calls für diese Woche: 🏌…" at bounding box center [939, 217] width 485 height 142
drag, startPoint x: 855, startPoint y: 323, endPoint x: 870, endPoint y: 324, distance: 15.0
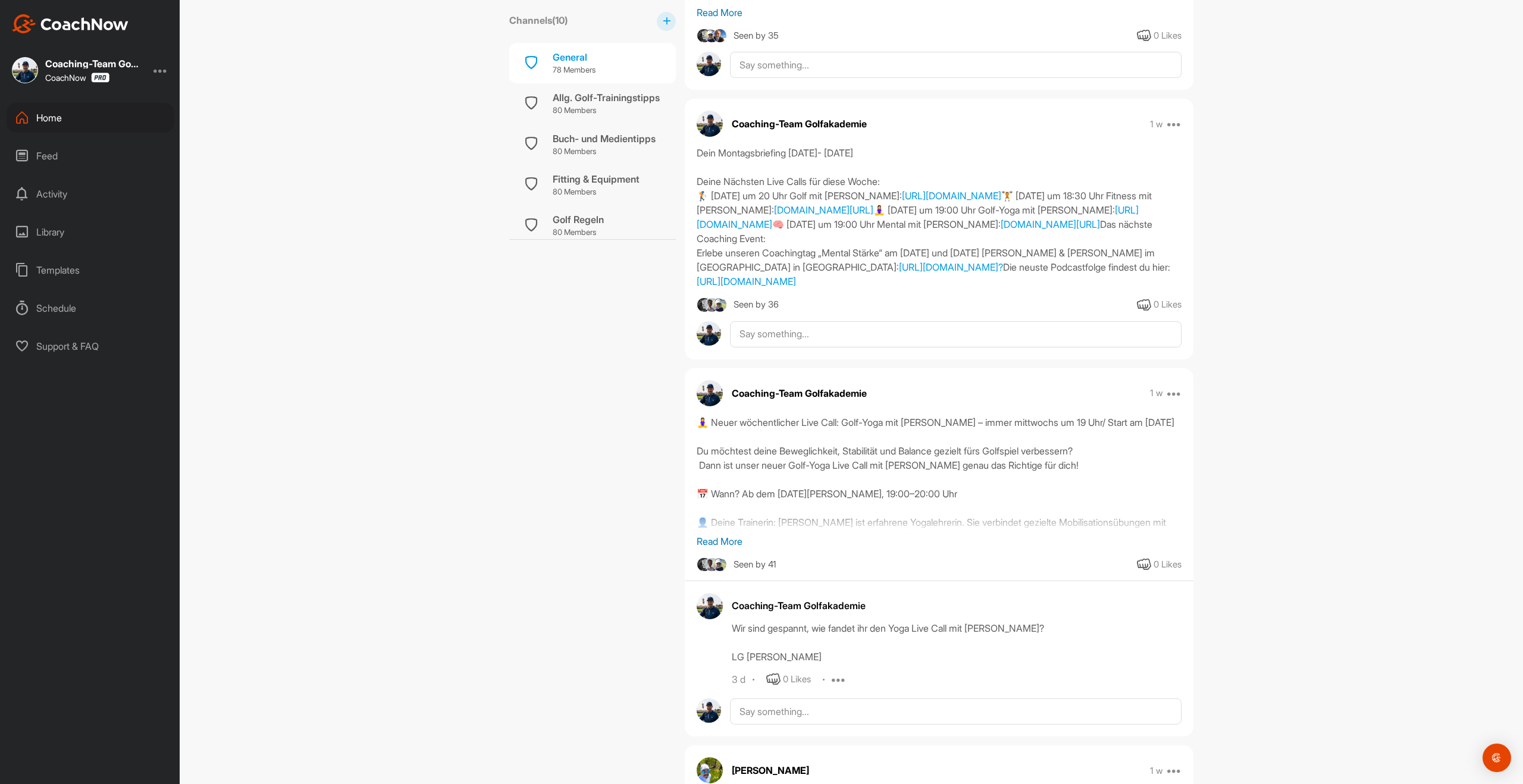
click at [859, 288] on div "Dein Montagsbriefing [DATE]- [DATE] [PERSON_NAME] Live Calls für diese Woche: 🏌…" at bounding box center [939, 217] width 485 height 142
drag, startPoint x: 876, startPoint y: 323, endPoint x: 688, endPoint y: 268, distance: 195.9
click at [688, 268] on div "Dein Montagsbriefing [DATE]- [DATE] [PERSON_NAME] Live Calls für diese Woche: 🏌…" at bounding box center [939, 217] width 509 height 142
click at [54, 122] on div "Home" at bounding box center [90, 118] width 167 height 30
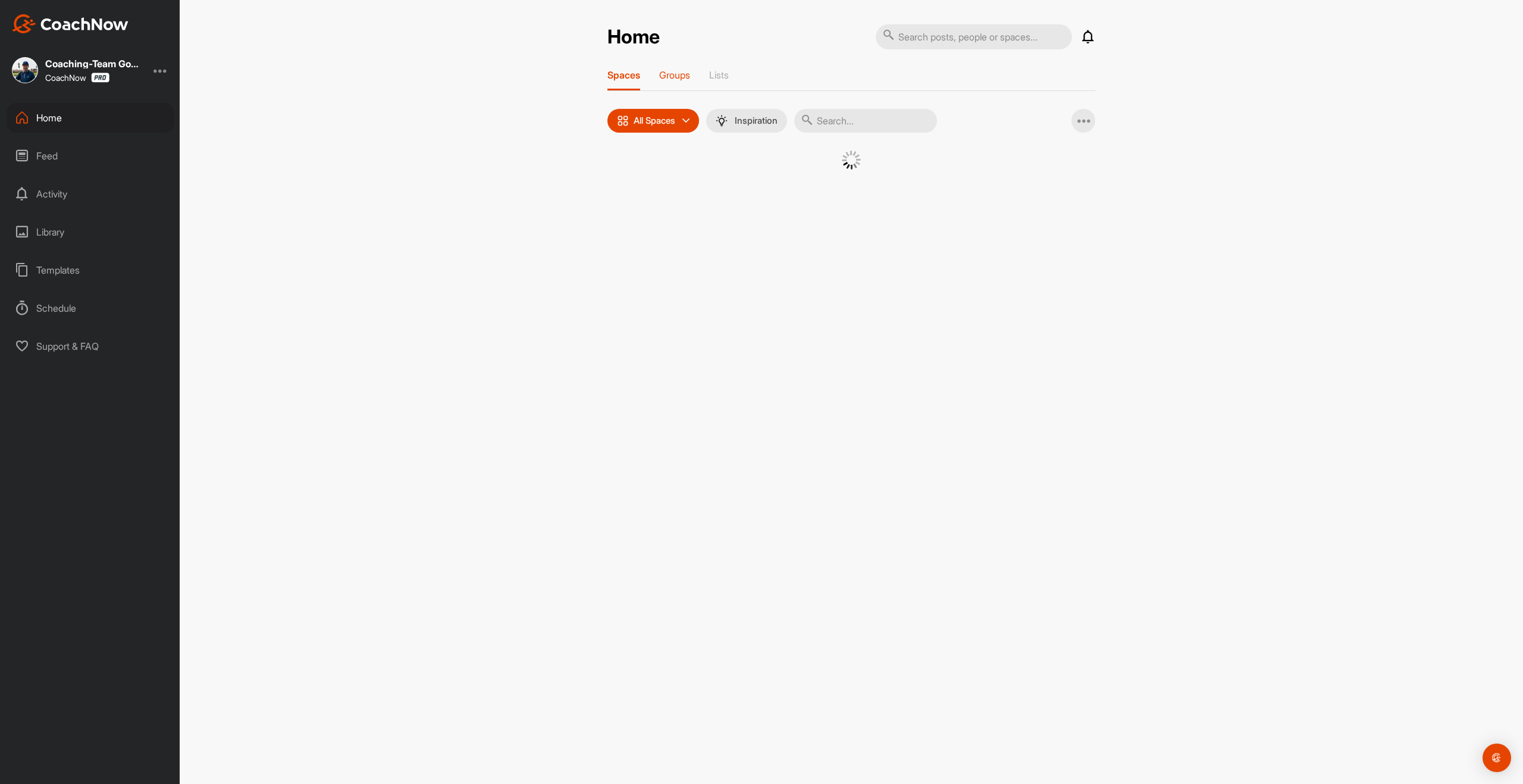
click at [682, 77] on p "Groups" at bounding box center [675, 75] width 31 height 12
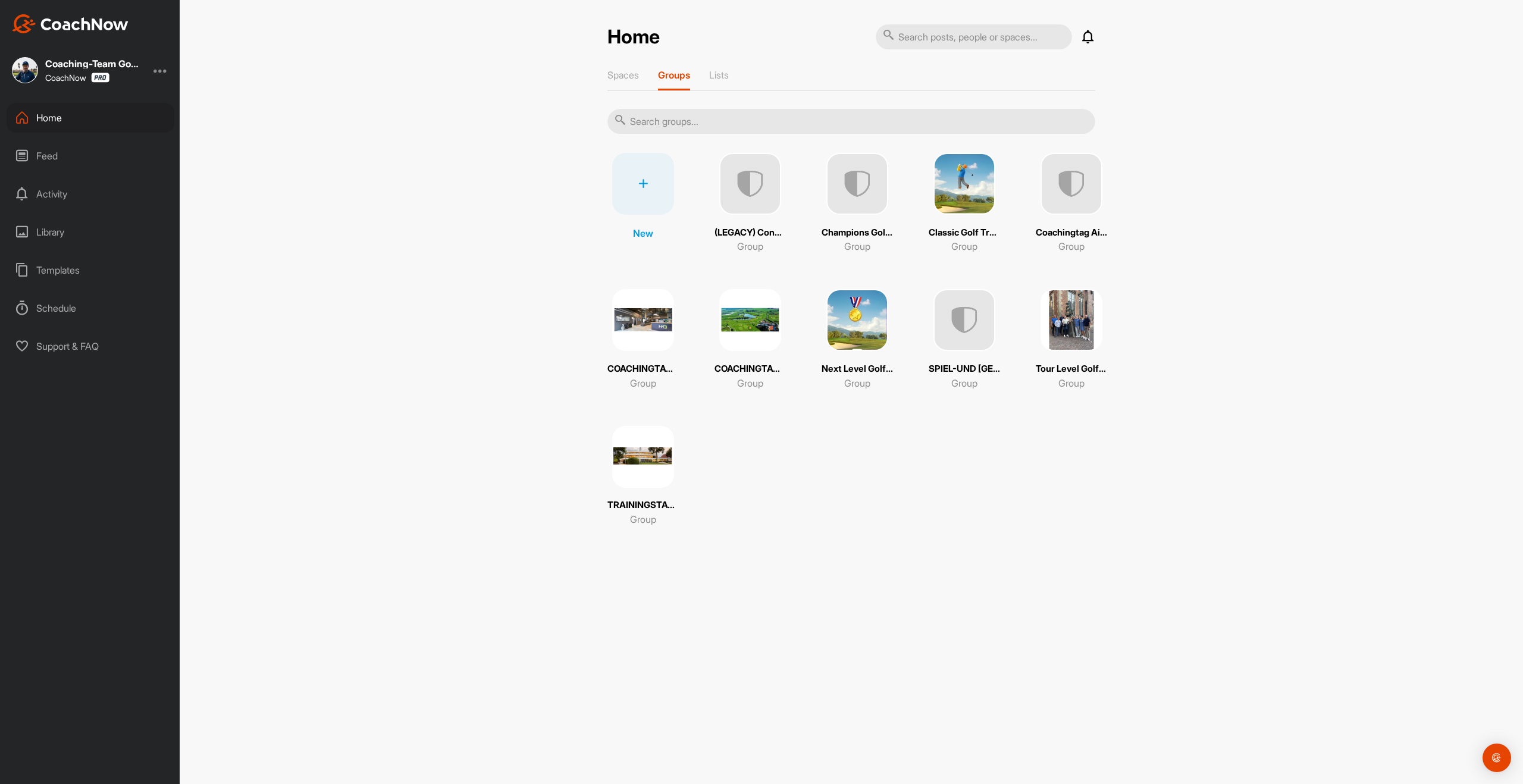
click at [954, 182] on img at bounding box center [964, 184] width 62 height 62
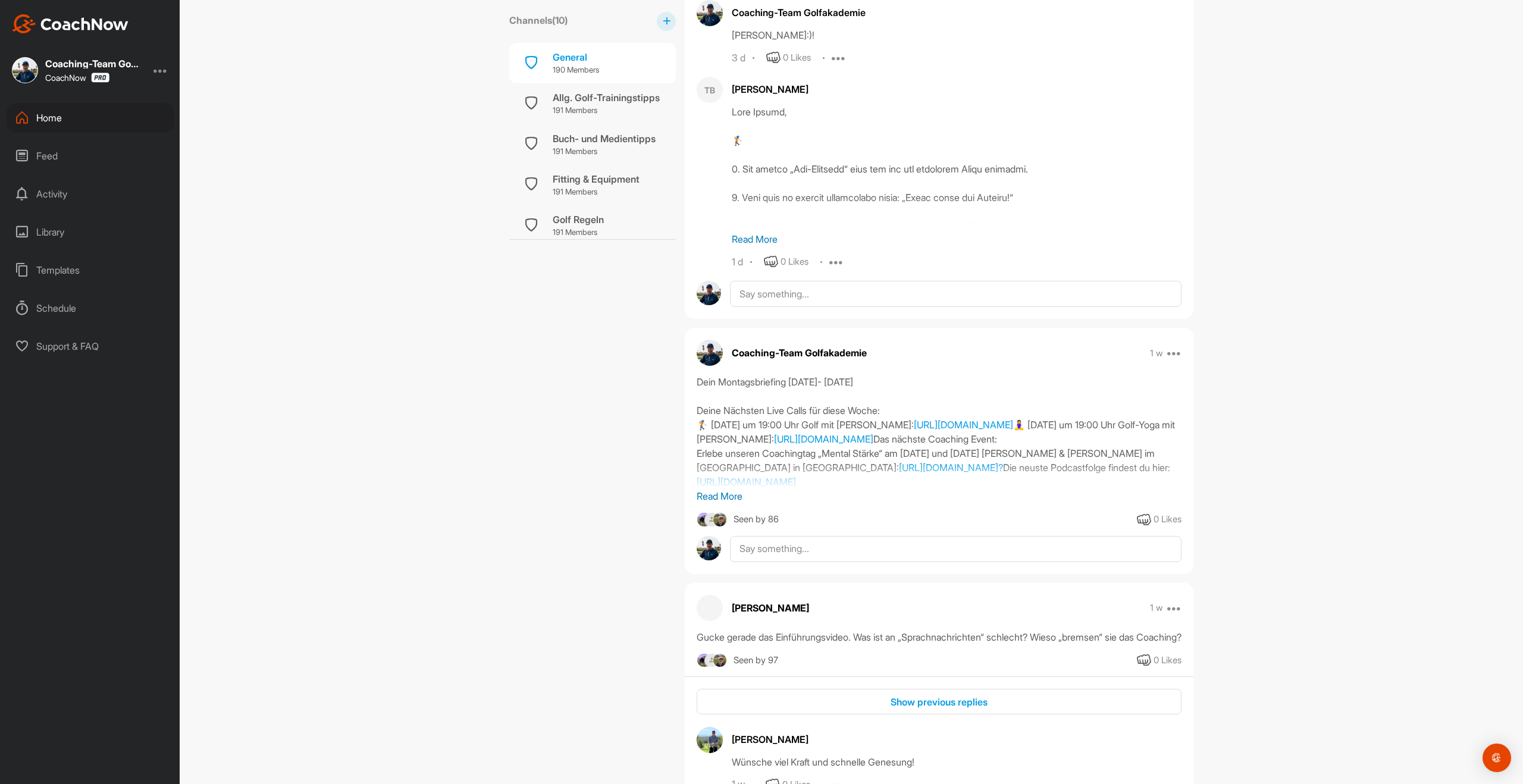
scroll to position [1206, 0]
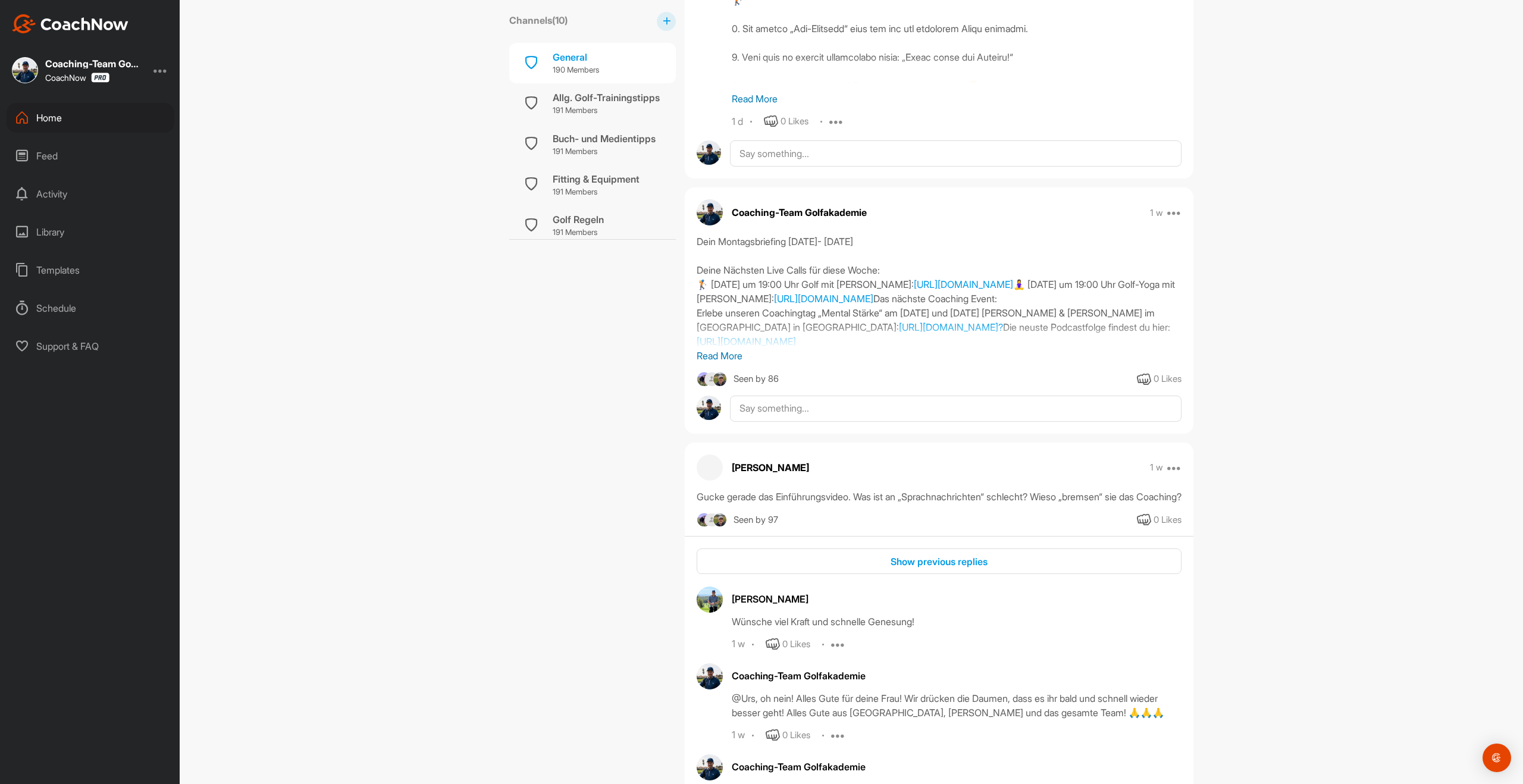
click at [731, 356] on p "Read More" at bounding box center [939, 356] width 485 height 14
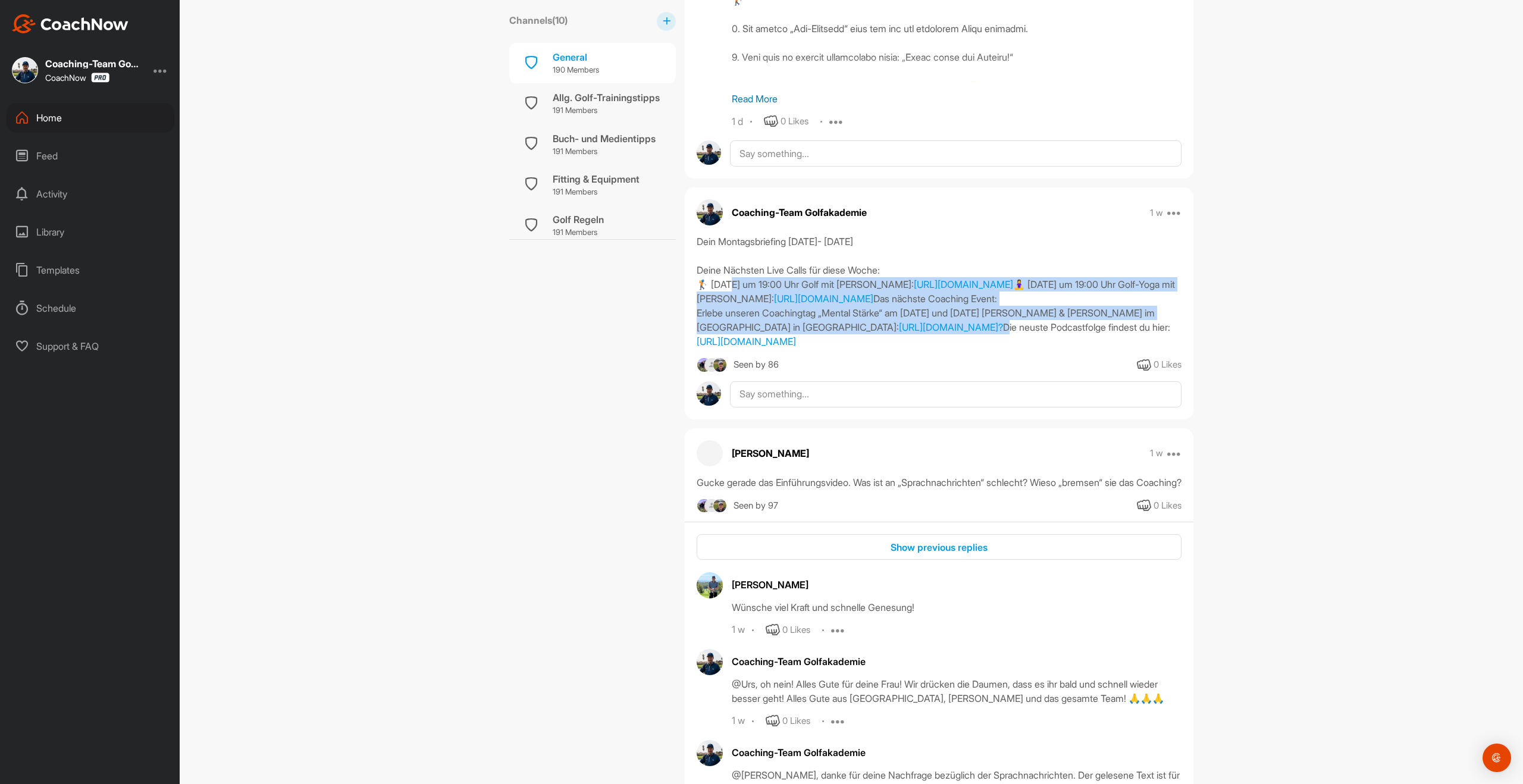
drag, startPoint x: 699, startPoint y: 284, endPoint x: 993, endPoint y: 367, distance: 305.5
click at [993, 349] on div "Dein Montagsbriefing [DATE]- [DATE] Deine Nächsten Live Calls für diese Woche: …" at bounding box center [939, 291] width 485 height 114
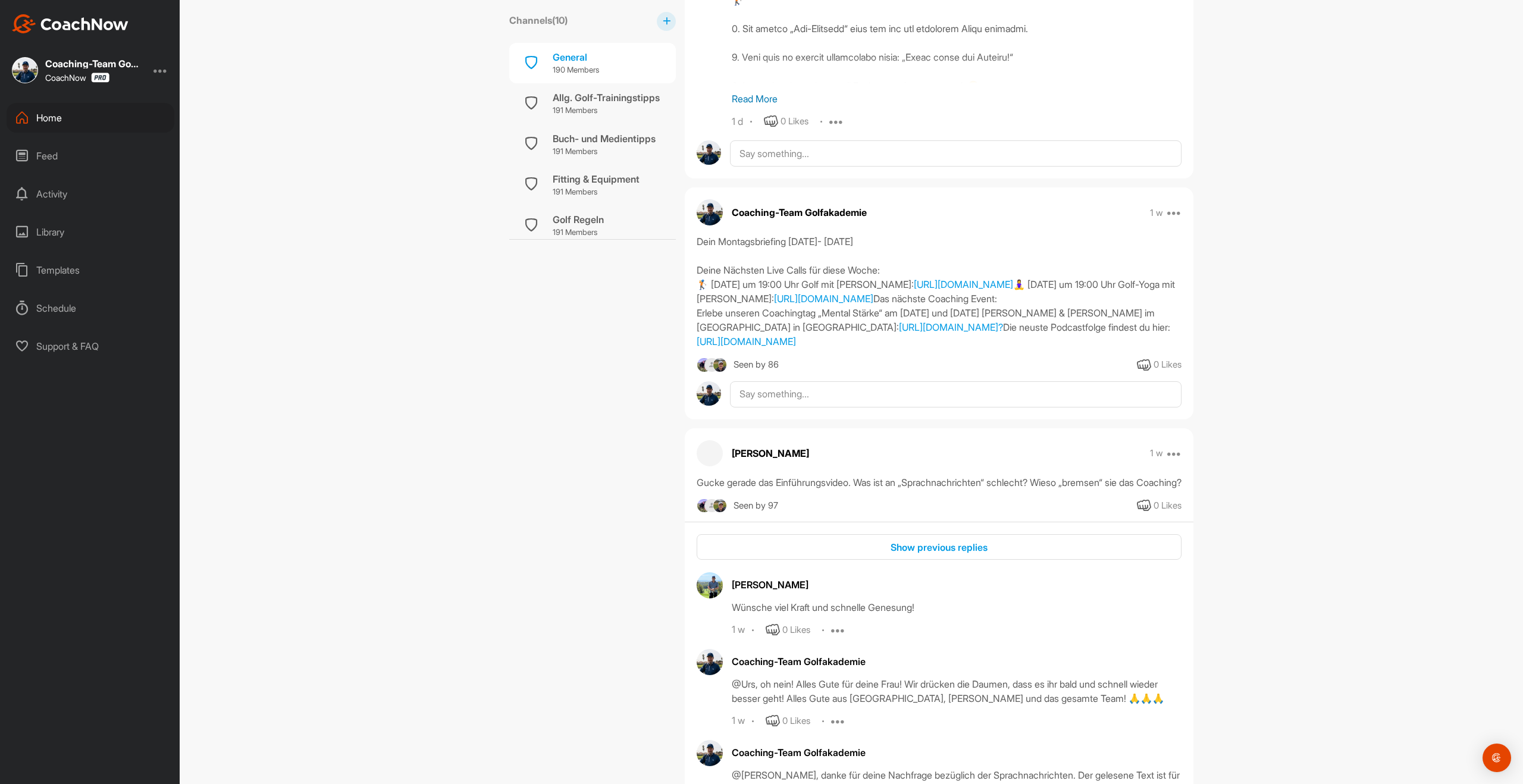
click at [58, 122] on div "Home" at bounding box center [90, 118] width 167 height 30
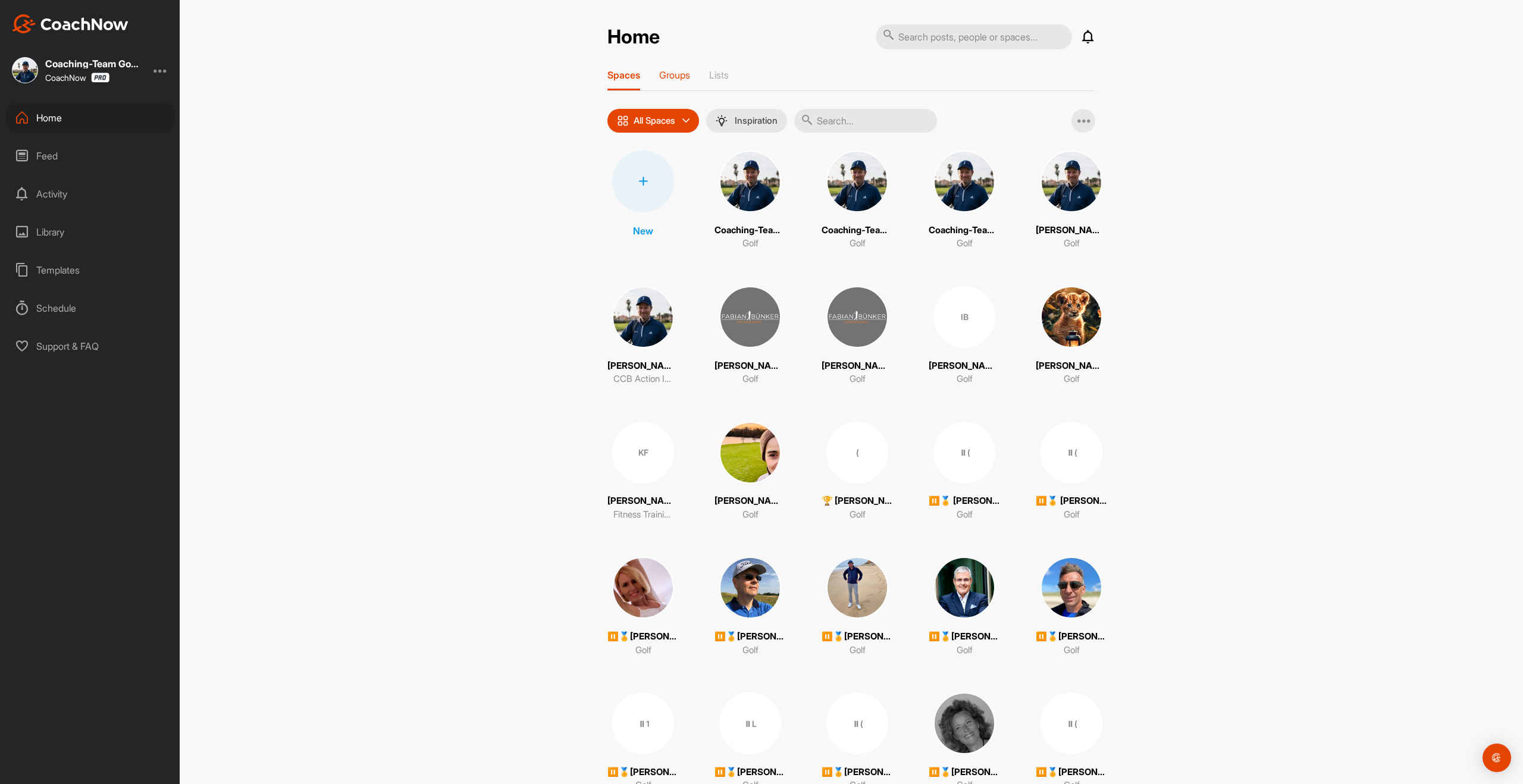
click at [669, 72] on p "Groups" at bounding box center [675, 75] width 31 height 12
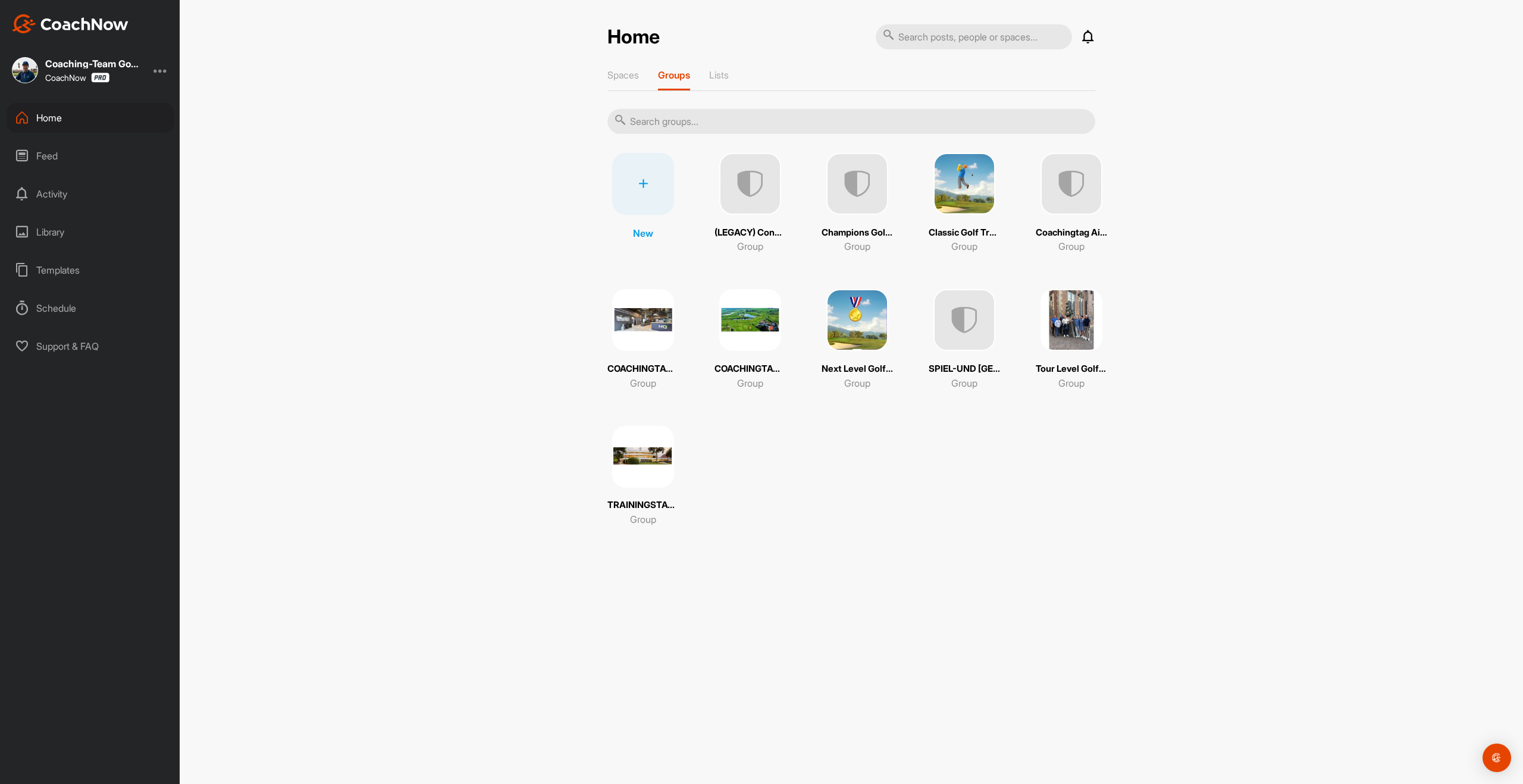
click at [854, 323] on img at bounding box center [857, 320] width 62 height 62
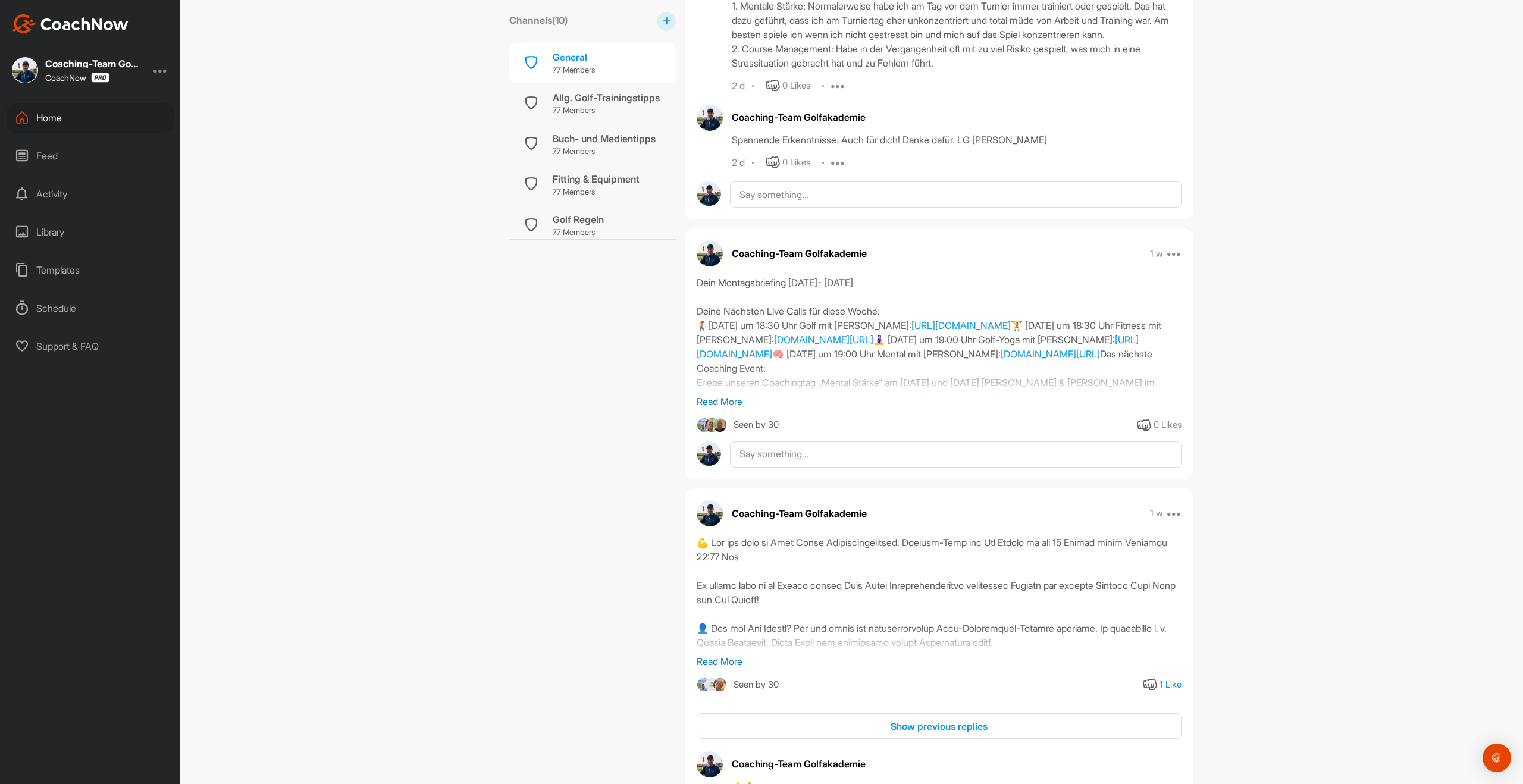
scroll to position [814, 0]
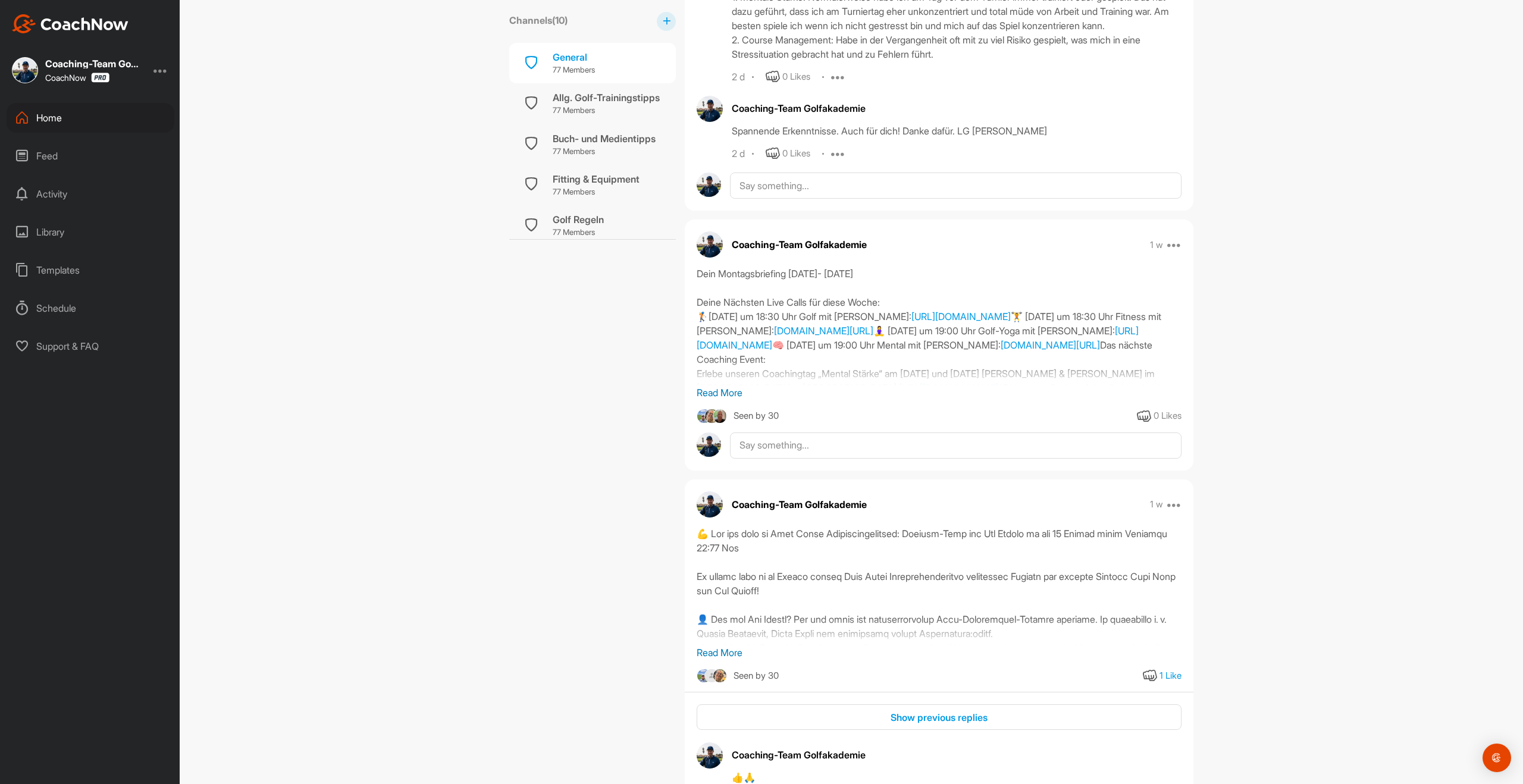
click at [726, 394] on p "Read More" at bounding box center [939, 393] width 485 height 14
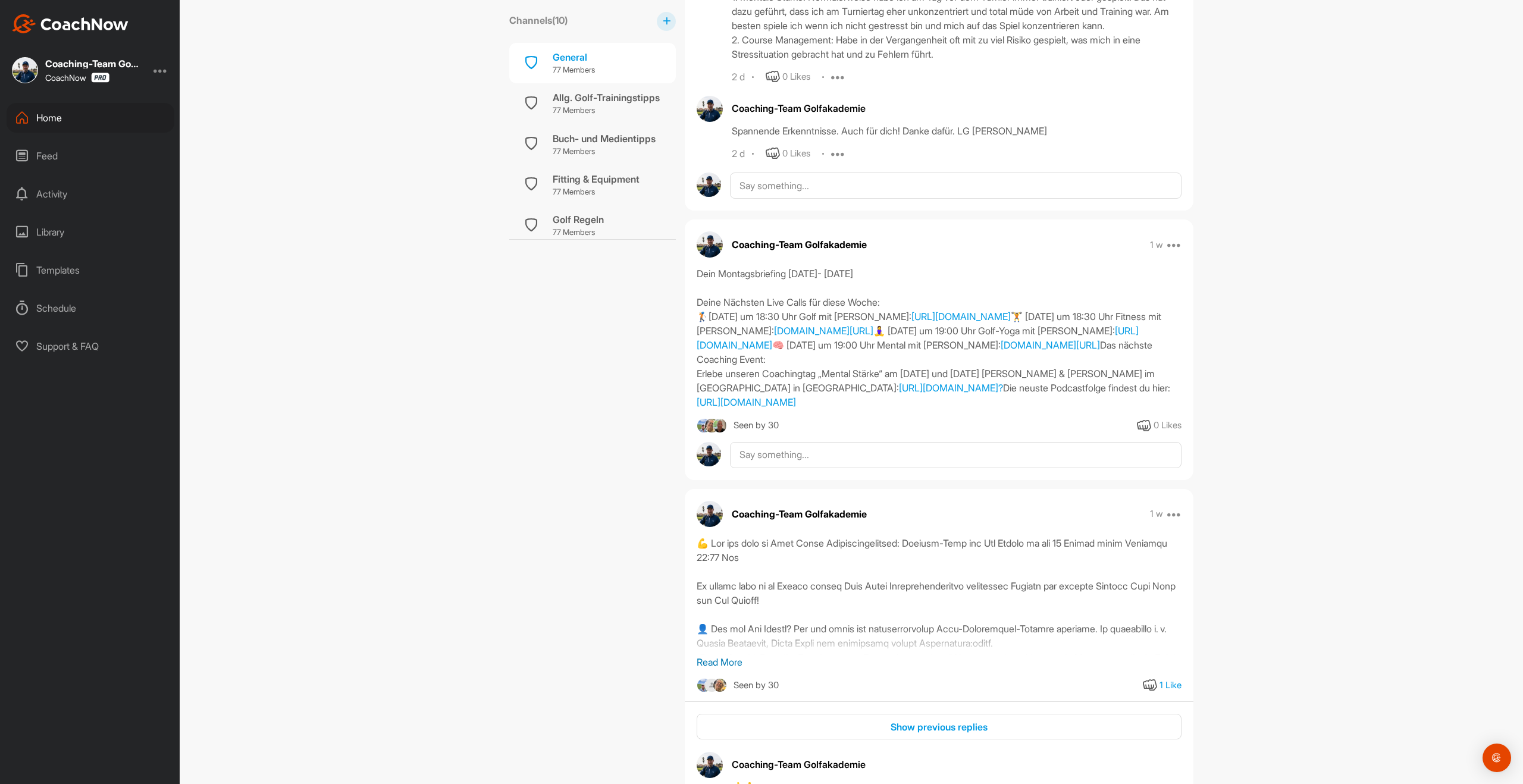
click at [716, 306] on div "Dein Montagsbriefing [DATE]- [DATE] [PERSON_NAME] Live Calls für diese Woche: 🏌…" at bounding box center [939, 337] width 485 height 142
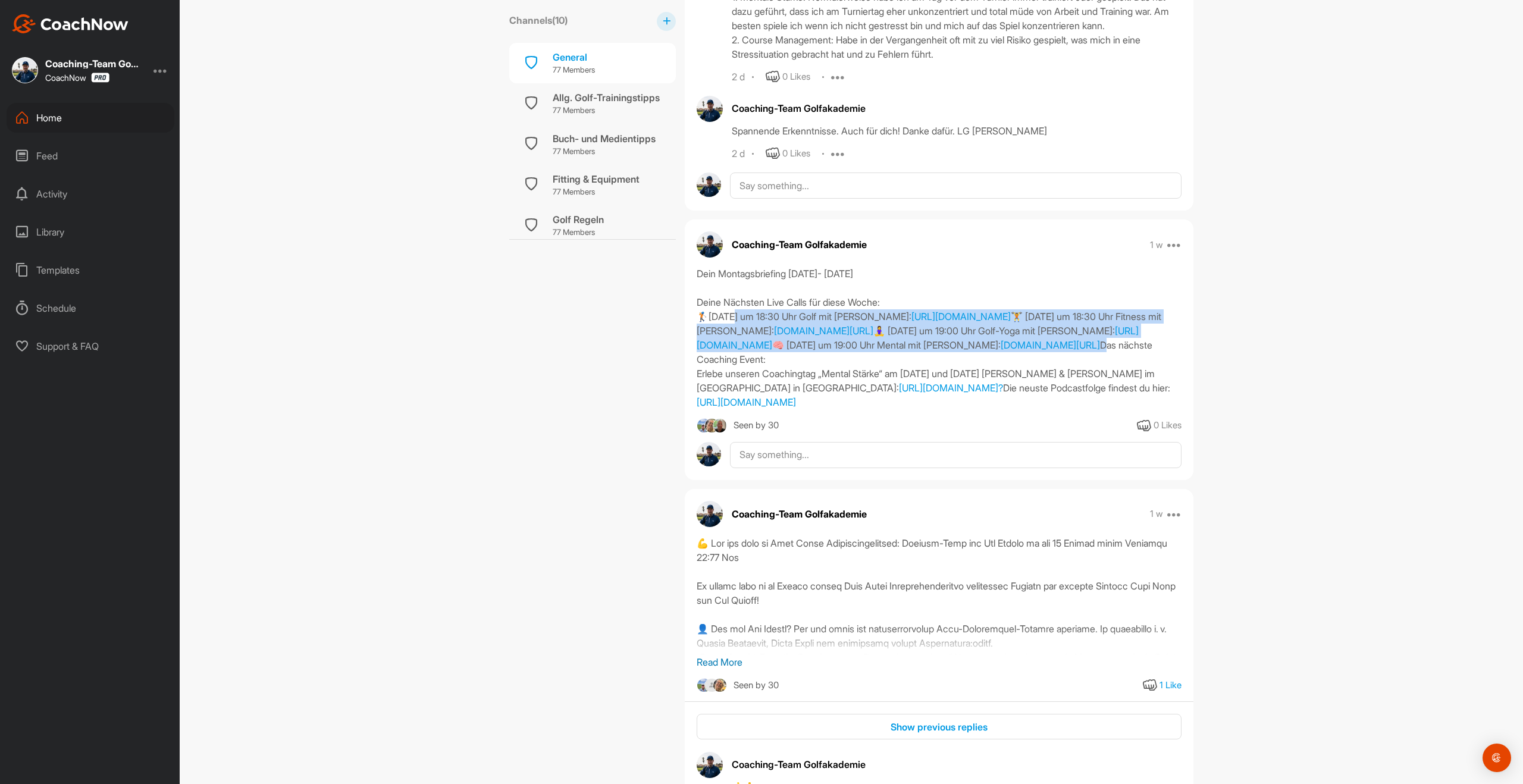
drag, startPoint x: 700, startPoint y: 313, endPoint x: 973, endPoint y: 369, distance: 278.7
click at [973, 369] on div "Dein Montagsbriefing [DATE]- [DATE] [PERSON_NAME] Live Calls für diese Woche: 🏌…" at bounding box center [939, 337] width 485 height 142
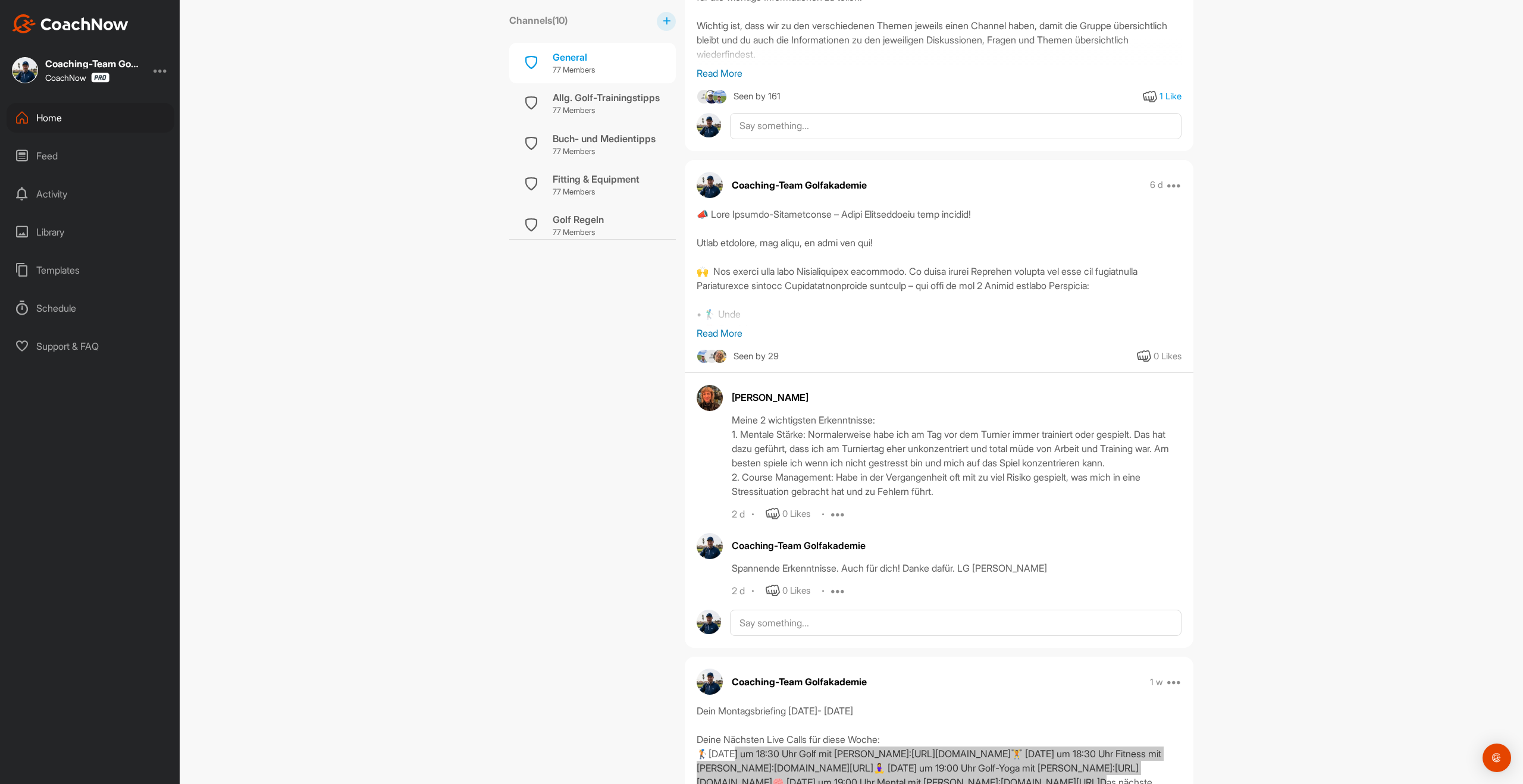
scroll to position [0, 0]
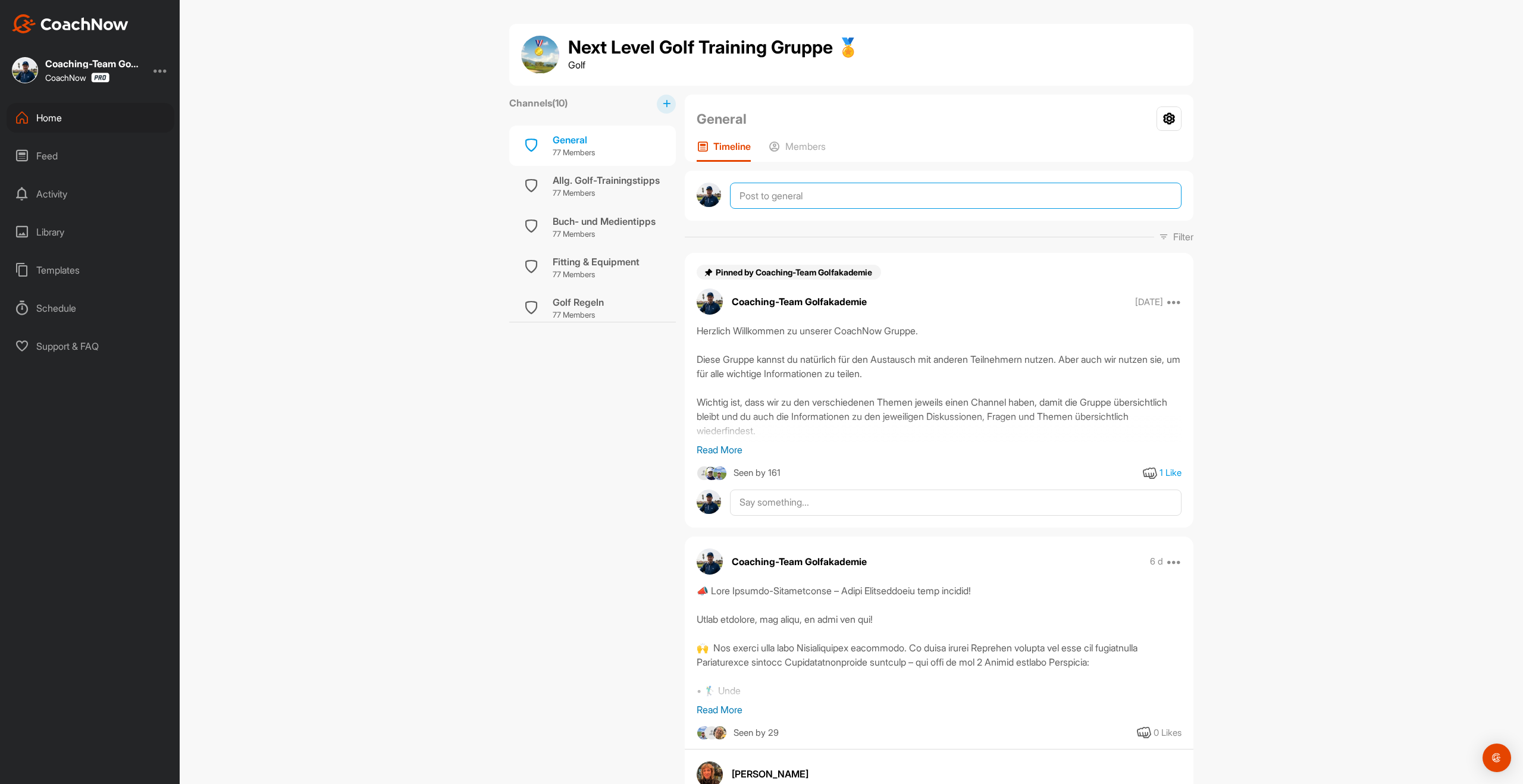
click at [846, 188] on textarea at bounding box center [955, 196] width 452 height 27
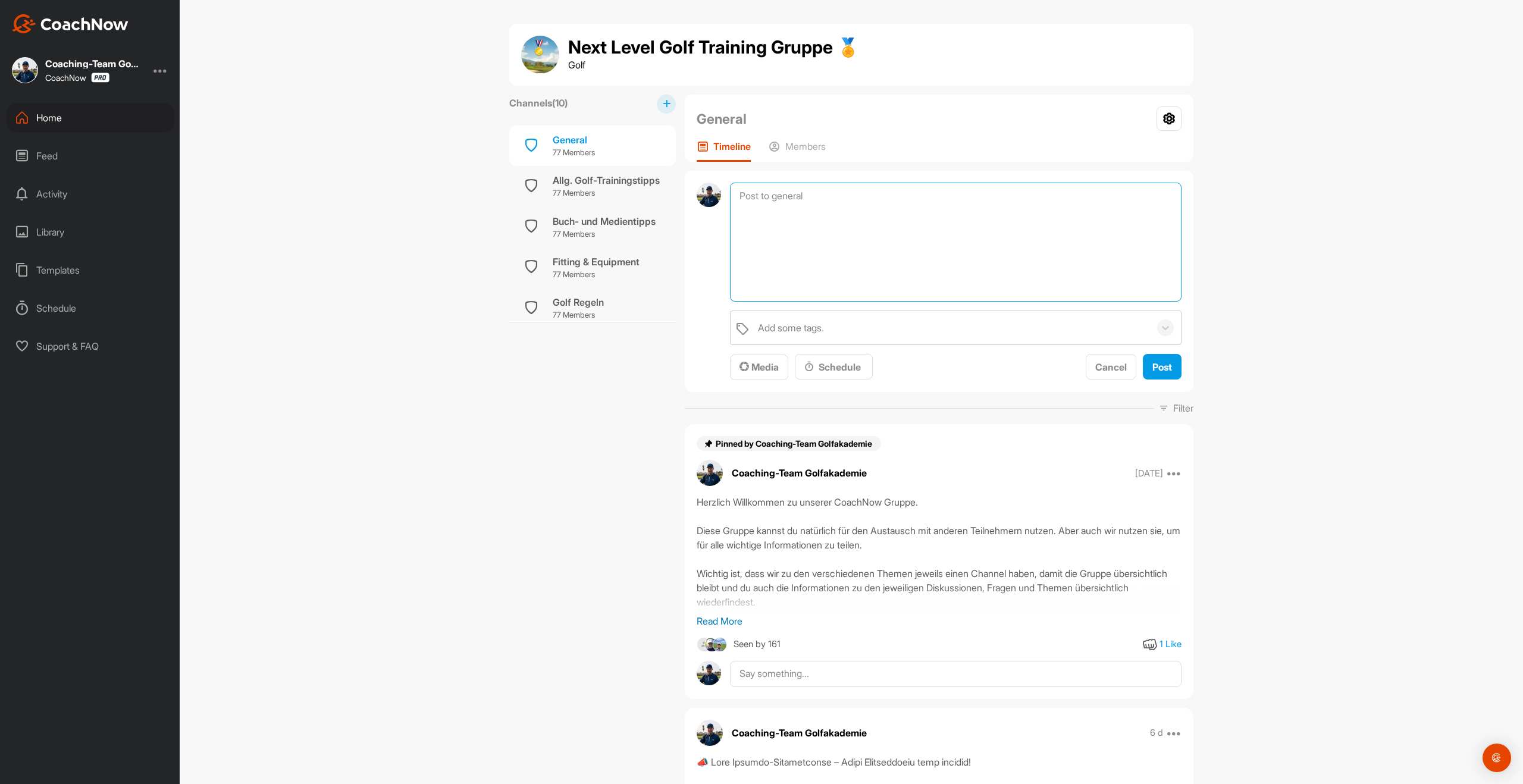
paste textarea "Dein Montagsbriefing [DATE]- [DATE] [PERSON_NAME] Live Calls für diese Woche: 🏌…"
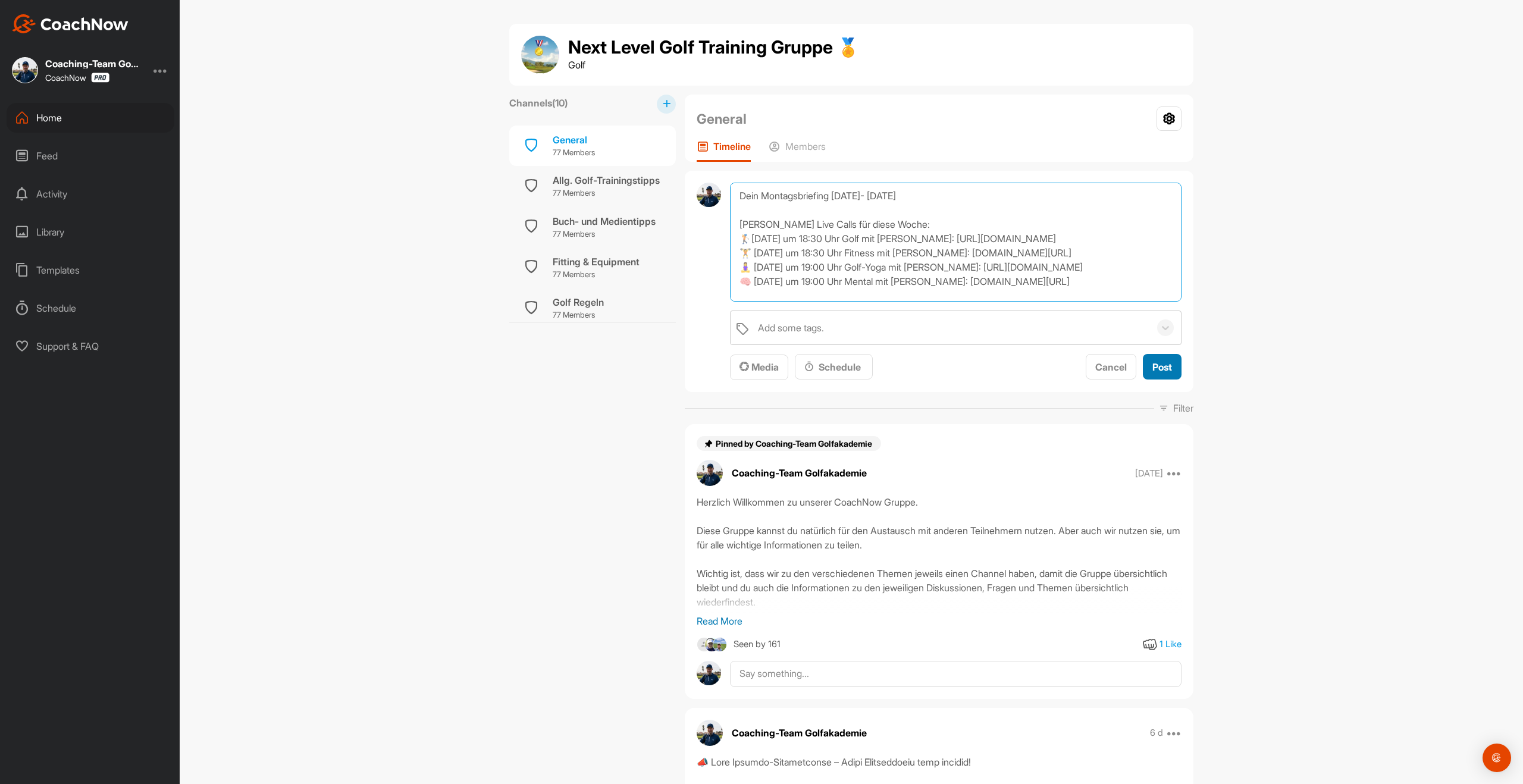
type textarea "Dein Montagsbriefing [DATE]- [DATE] [PERSON_NAME] Live Calls für diese Woche: 🏌…"
click at [1166, 363] on span "Post" at bounding box center [1162, 367] width 19 height 12
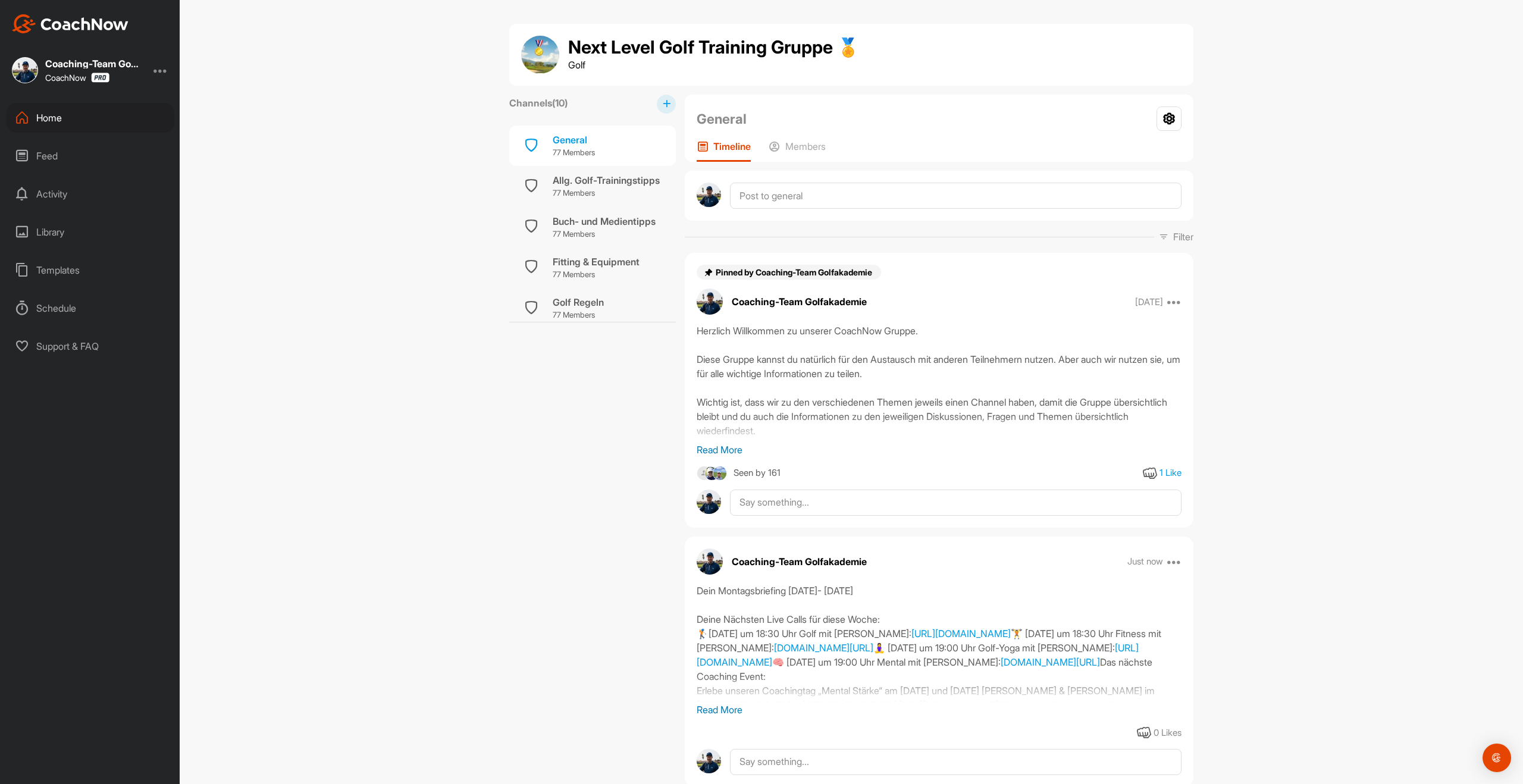
click at [51, 118] on div "Home" at bounding box center [90, 118] width 167 height 30
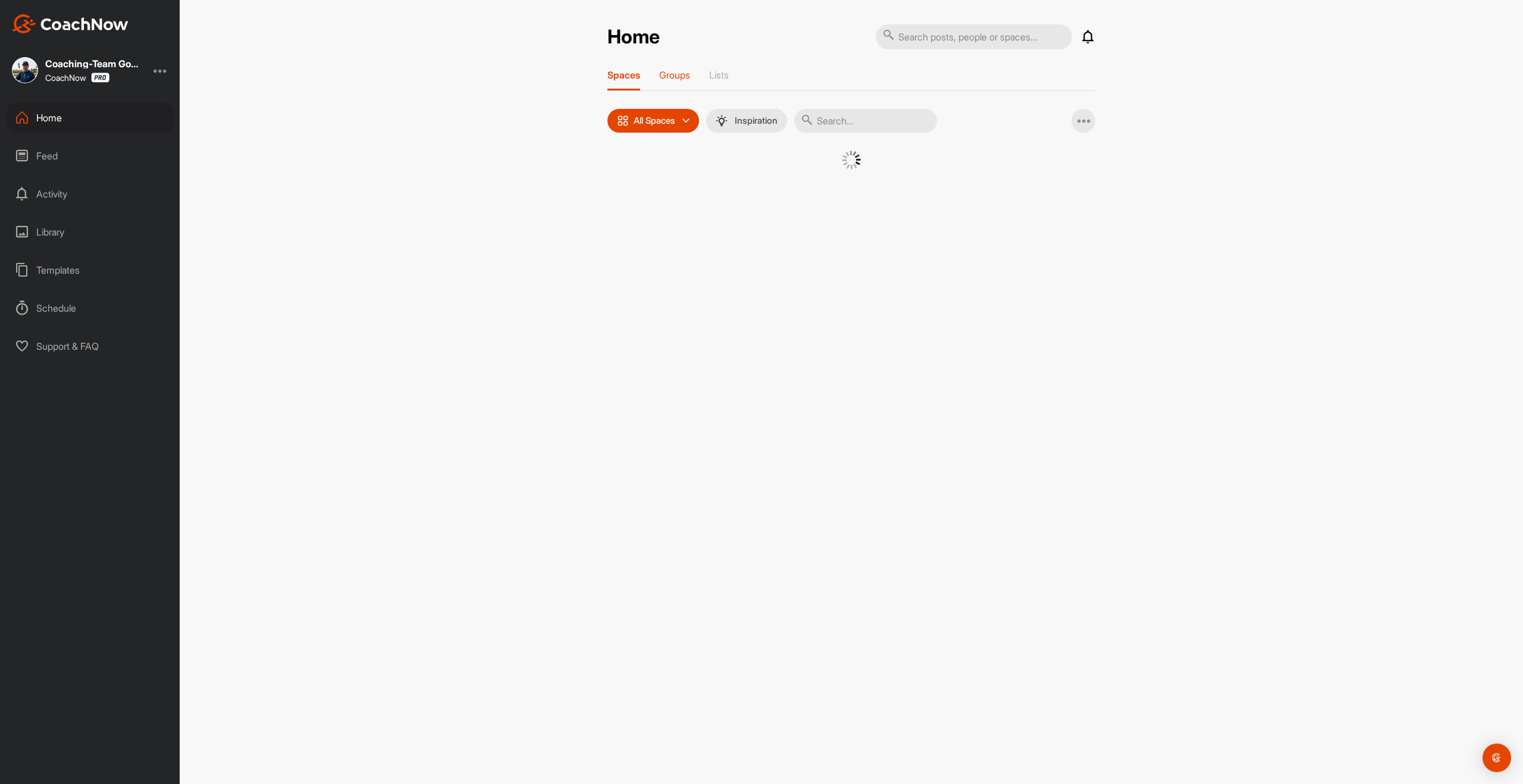
click at [679, 80] on p "Groups" at bounding box center [675, 75] width 31 height 12
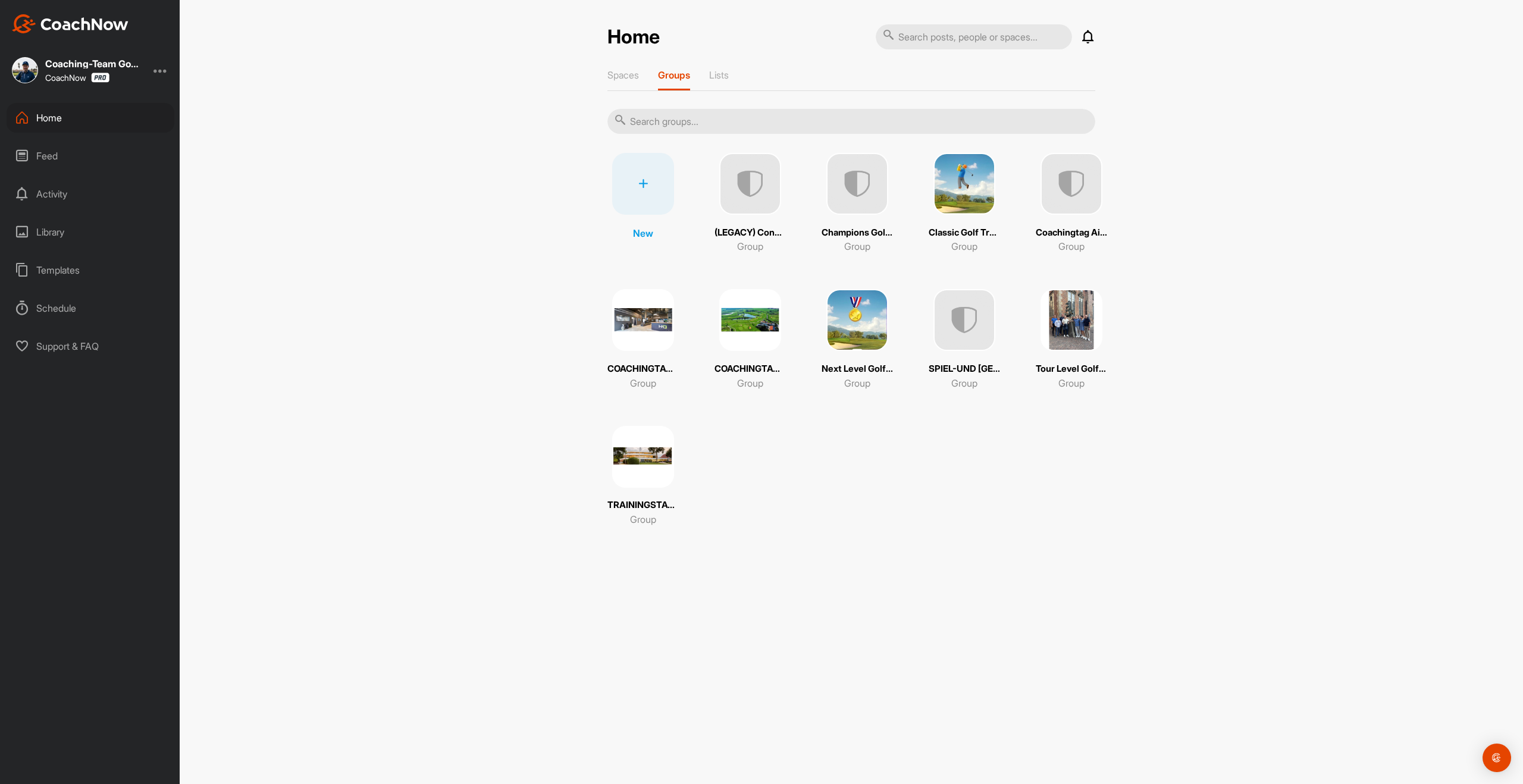
click at [964, 191] on img at bounding box center [964, 184] width 62 height 62
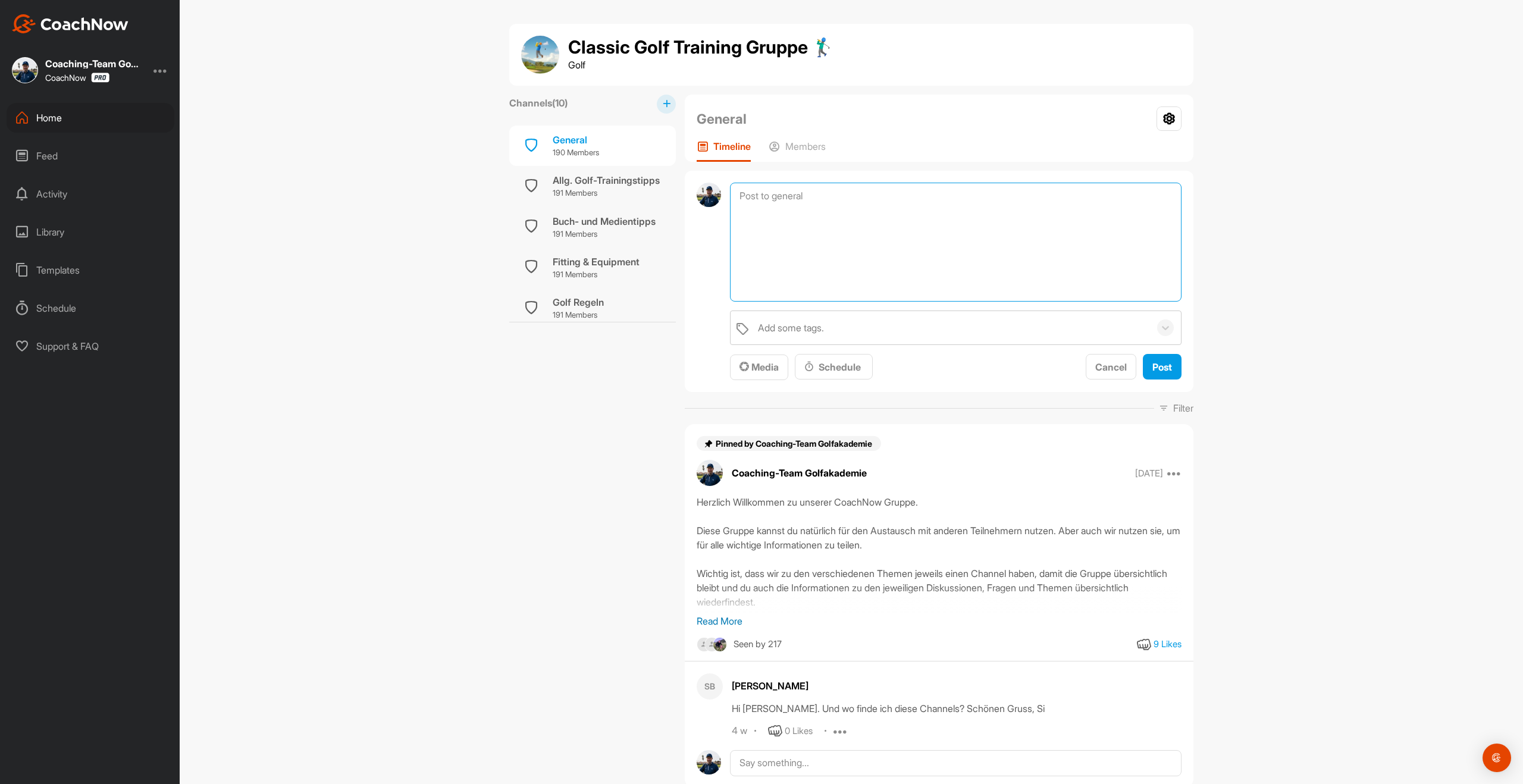
click at [865, 201] on textarea at bounding box center [955, 242] width 452 height 119
paste textarea "Dein Montagsbriefing [DATE]- [DATE] Deine Nächsten Live Calls für diese Woche: …"
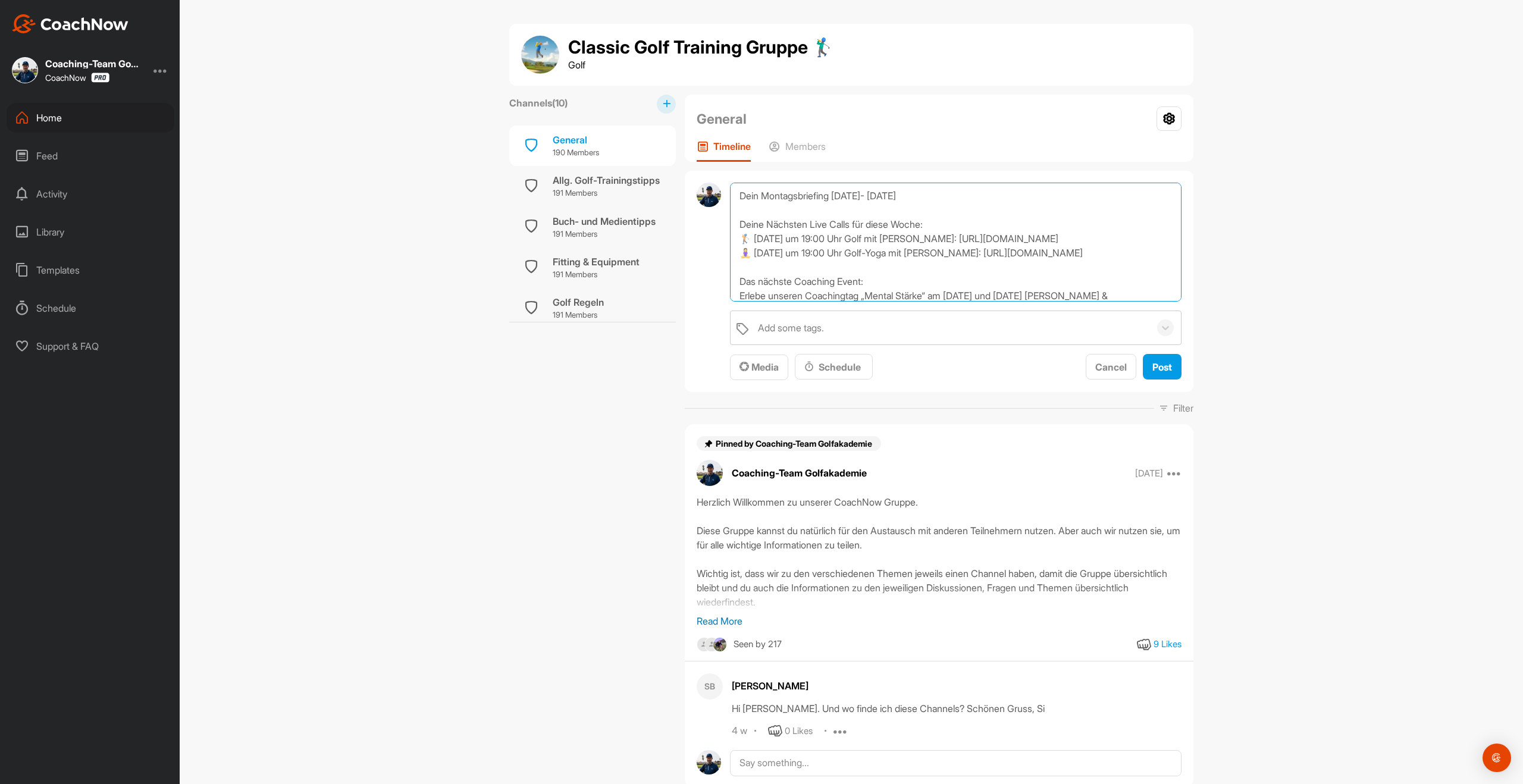
scroll to position [86, 0]
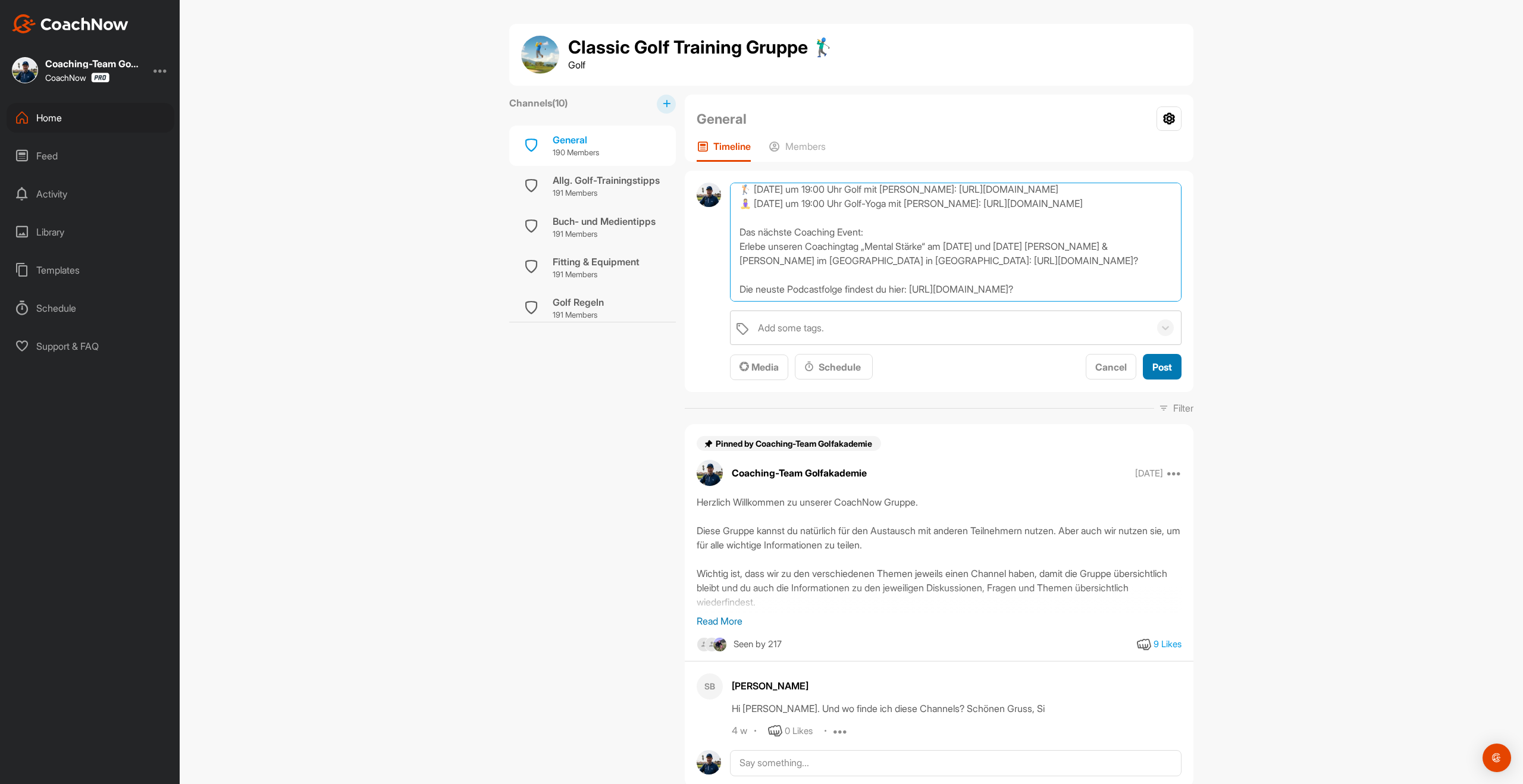
type textarea "Dein Montagsbriefing [DATE]- [DATE] Deine Nächsten Live Calls für diese Woche: …"
click at [1169, 373] on span "Post" at bounding box center [1162, 367] width 19 height 12
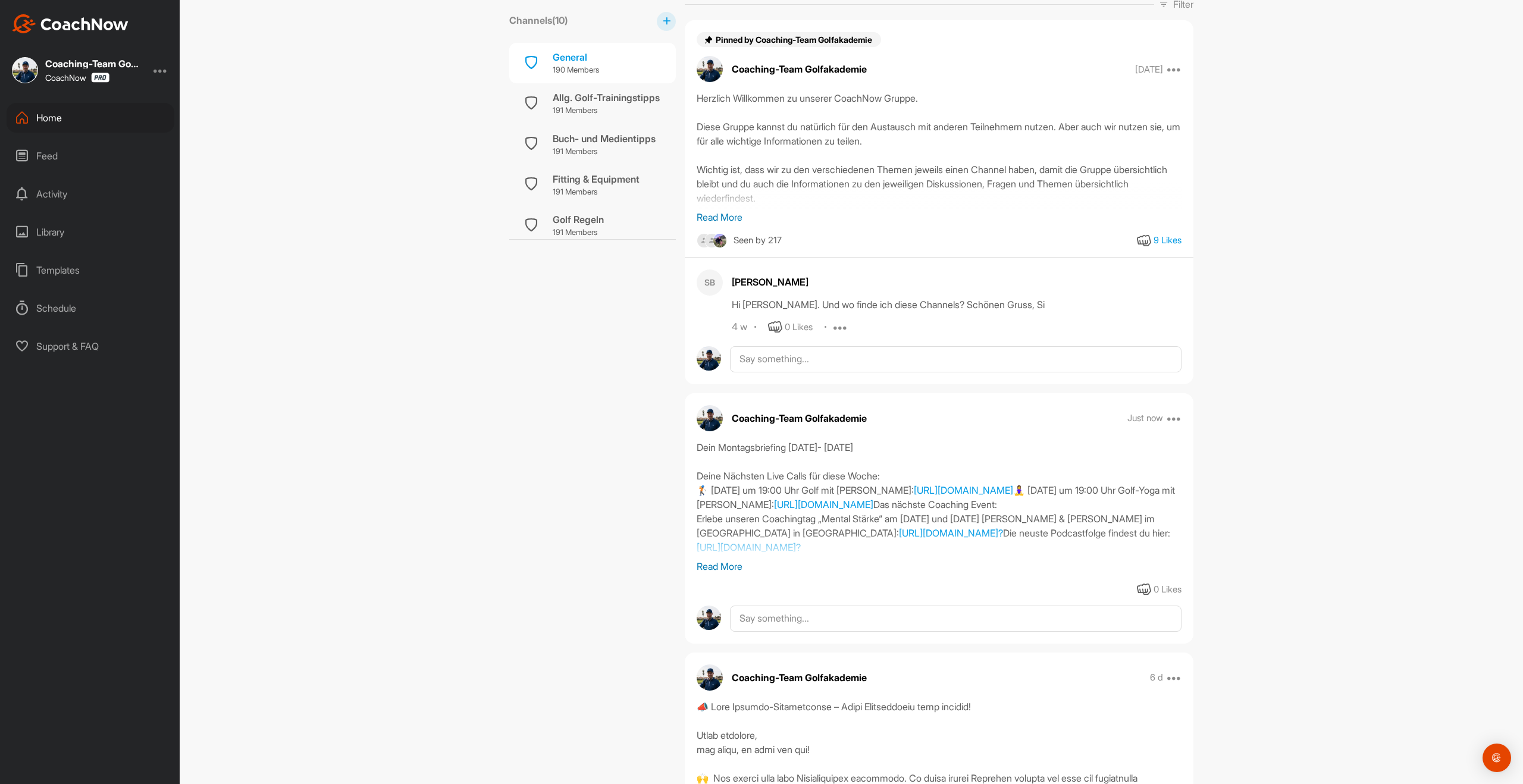
scroll to position [233, 0]
click at [738, 569] on p "Read More" at bounding box center [939, 566] width 485 height 14
click at [49, 120] on div "Home" at bounding box center [90, 118] width 167 height 30
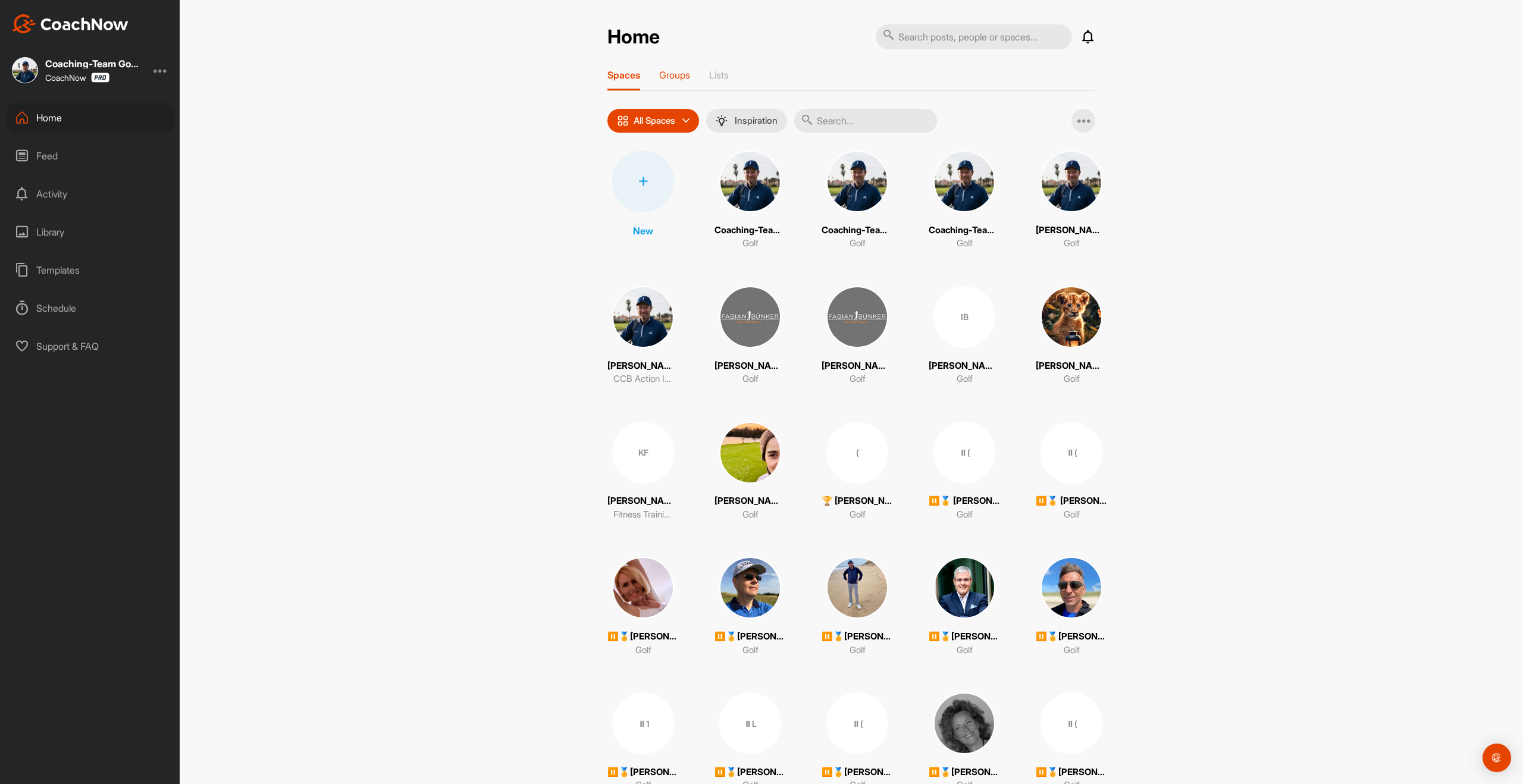
click at [665, 76] on p "Groups" at bounding box center [675, 75] width 31 height 12
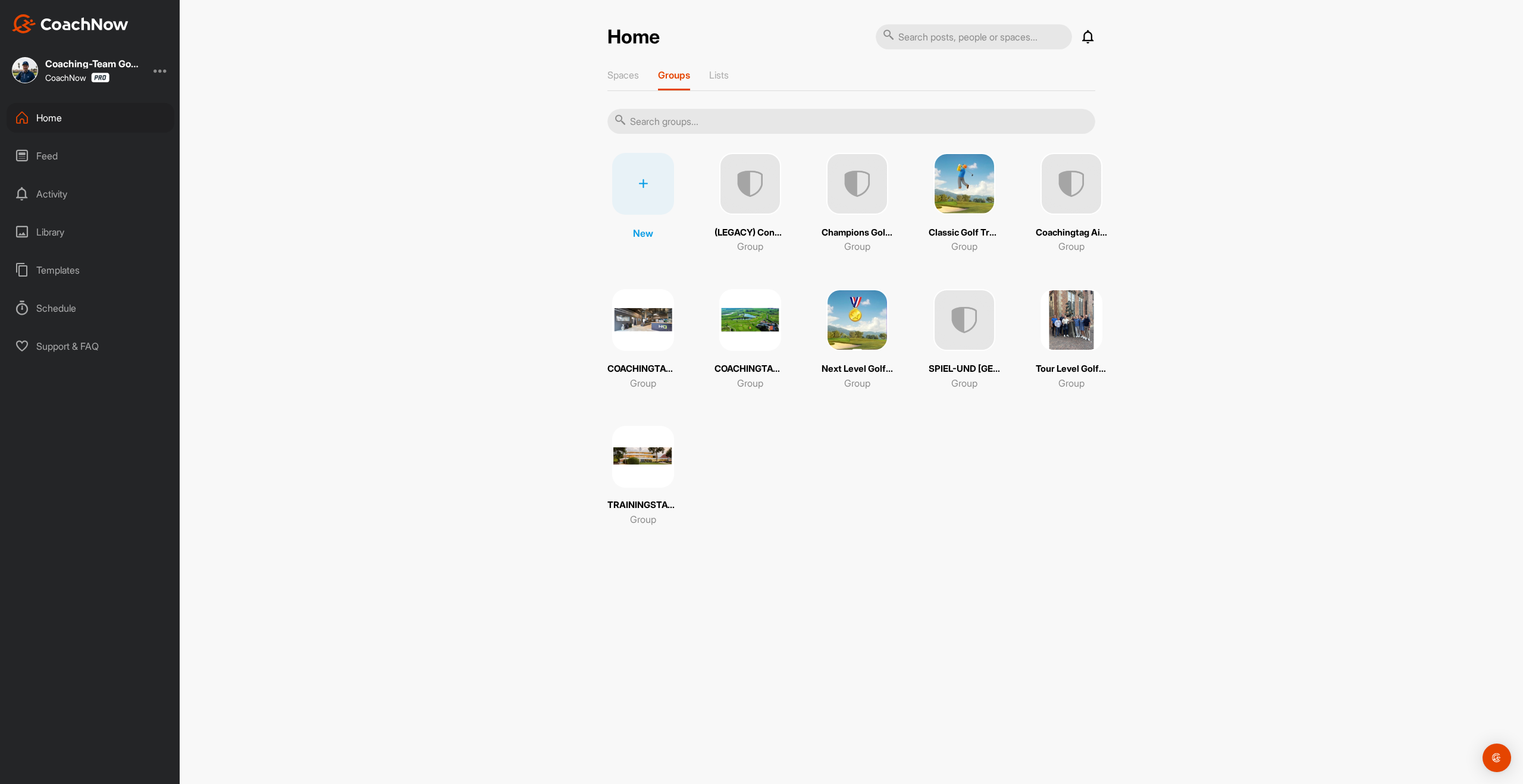
click at [843, 198] on img at bounding box center [857, 184] width 62 height 62
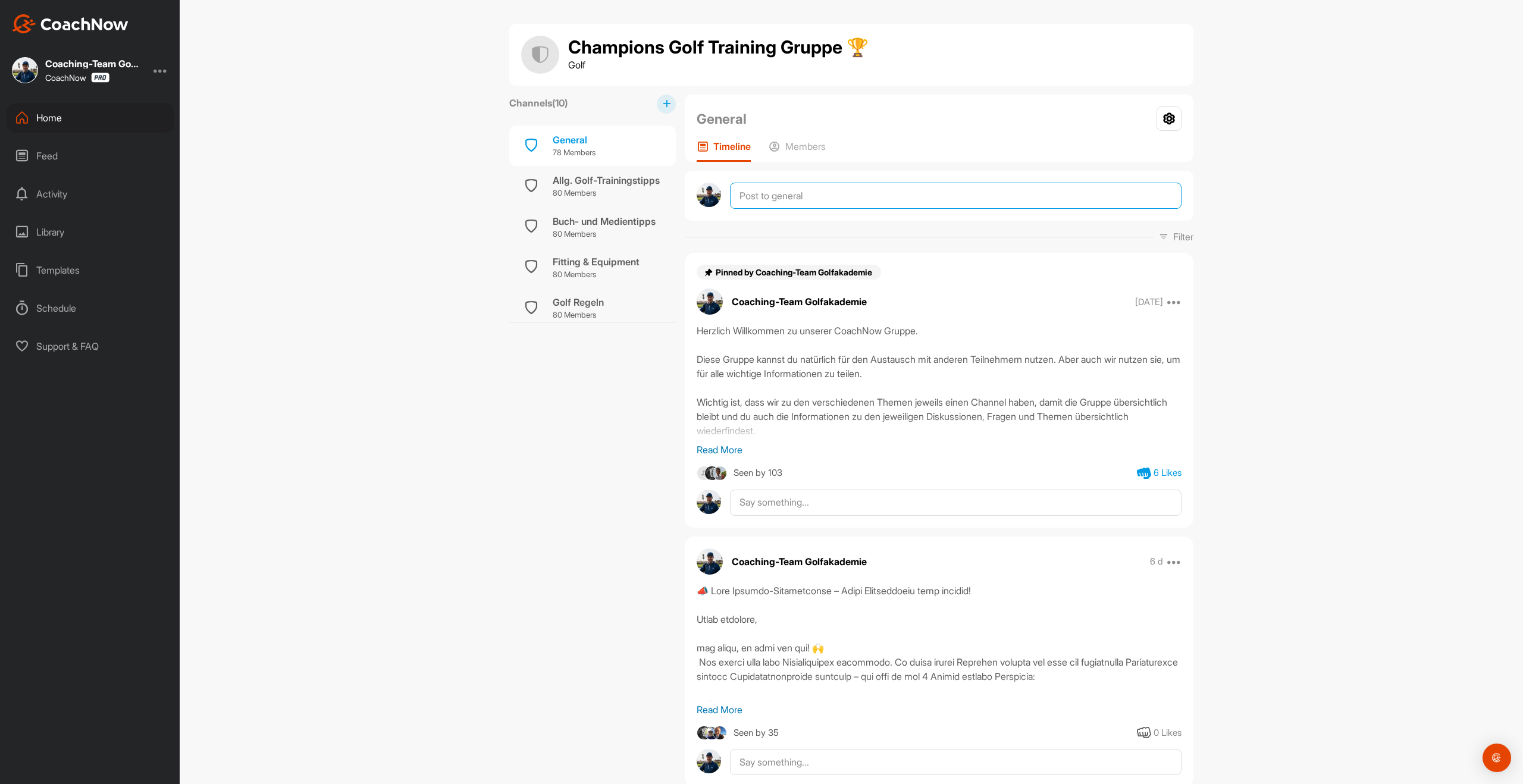
click at [778, 198] on textarea at bounding box center [955, 196] width 452 height 27
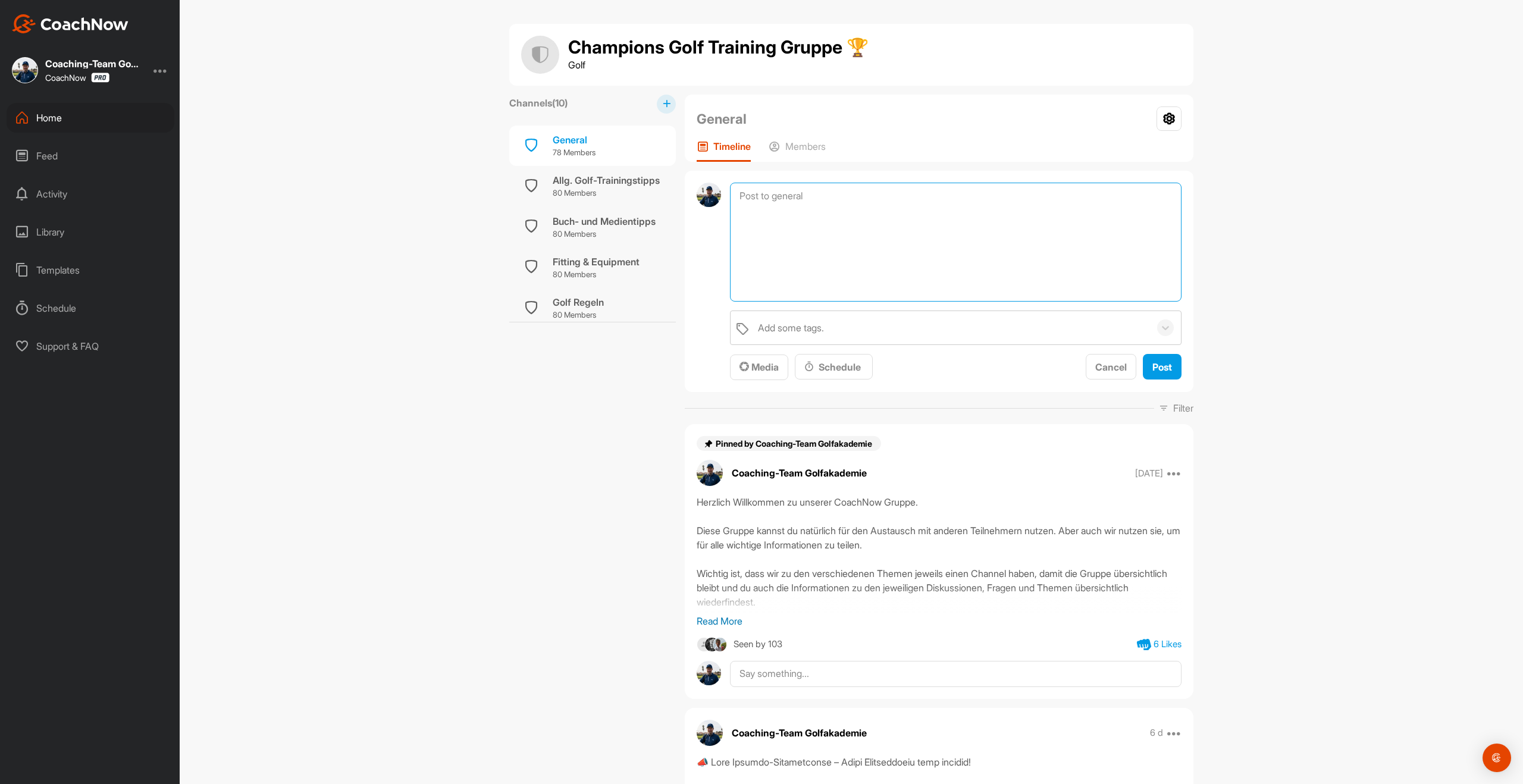
click at [778, 198] on textarea at bounding box center [955, 242] width 452 height 119
paste textarea "Dein Montagsbriefing [DATE]- [DATE] [PERSON_NAME] Live Calls für diese Woche: 🏌…"
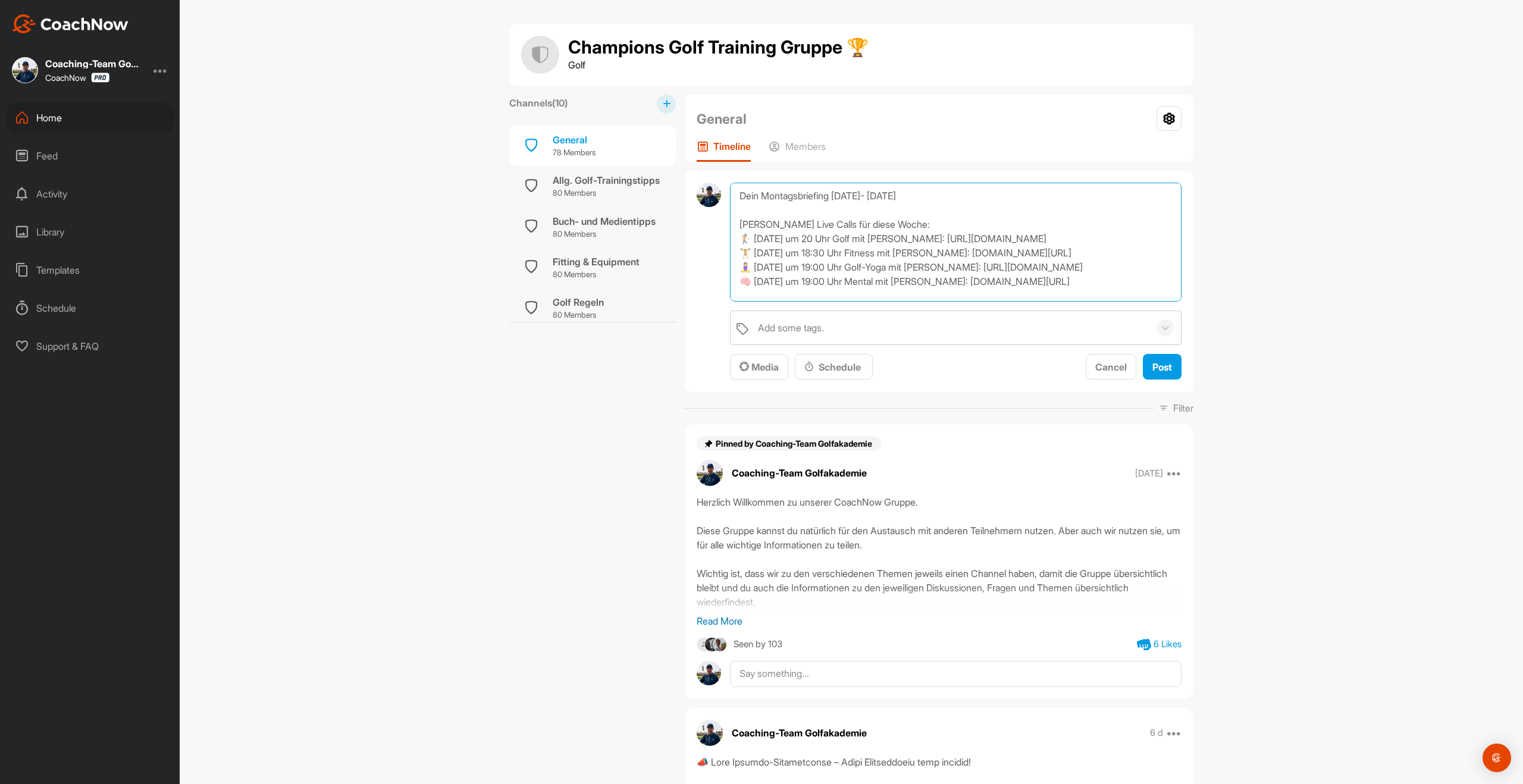
scroll to position [86, 0]
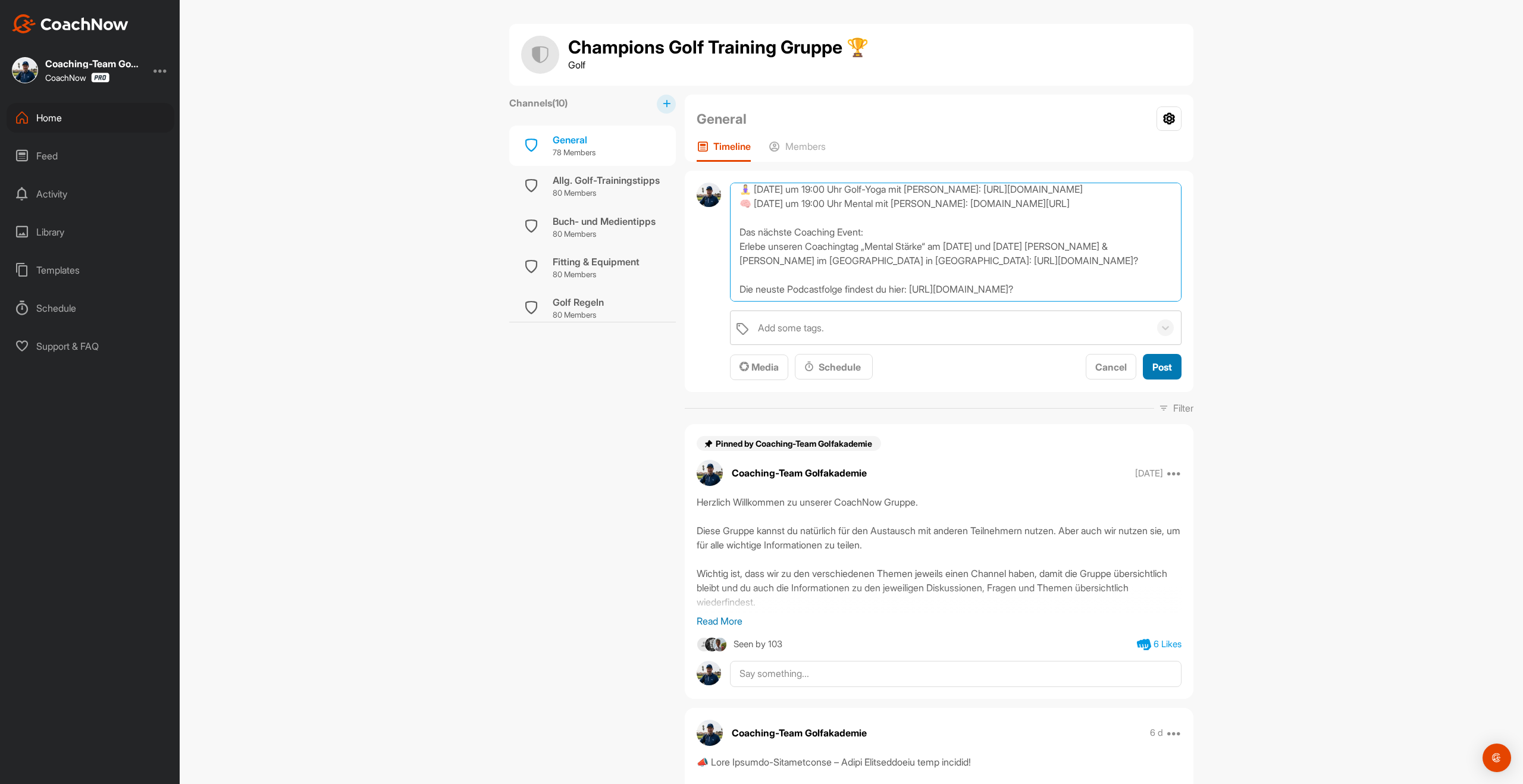
type textarea "Dein Montagsbriefing [DATE]- [DATE] [PERSON_NAME] Live Calls für diese Woche: 🏌…"
click at [1166, 366] on span "Post" at bounding box center [1162, 367] width 19 height 12
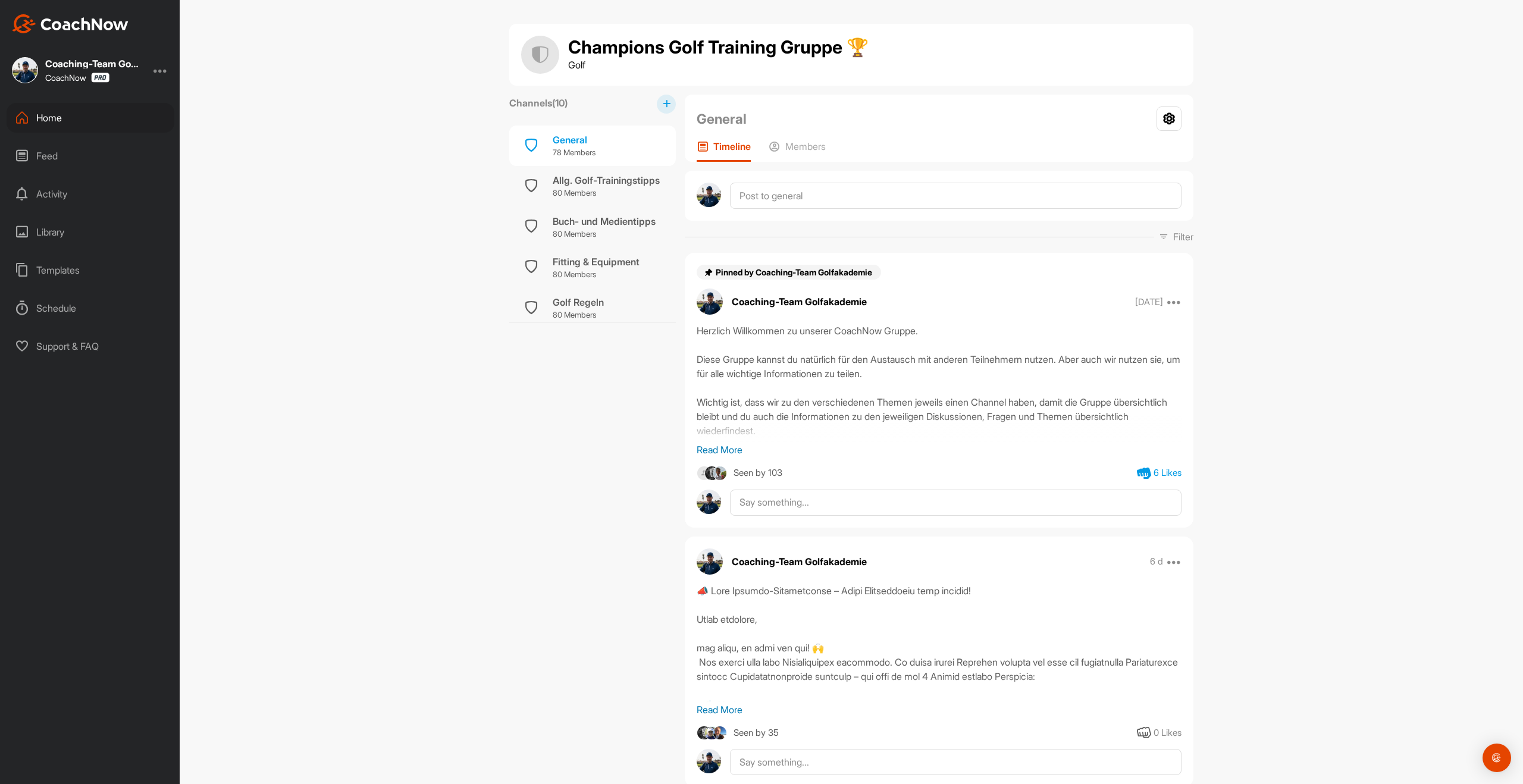
scroll to position [0, 0]
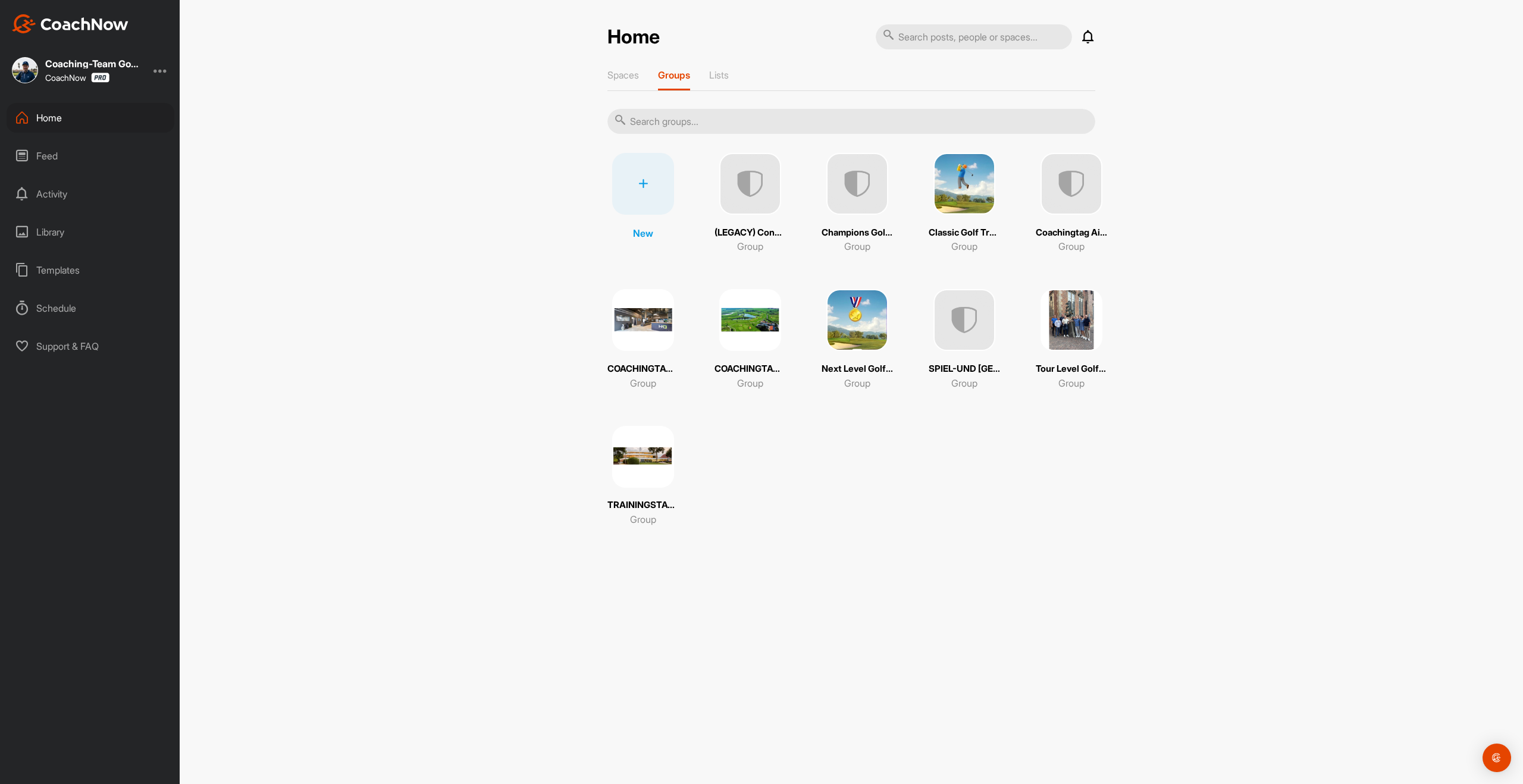
click at [1066, 332] on img at bounding box center [1071, 320] width 62 height 62
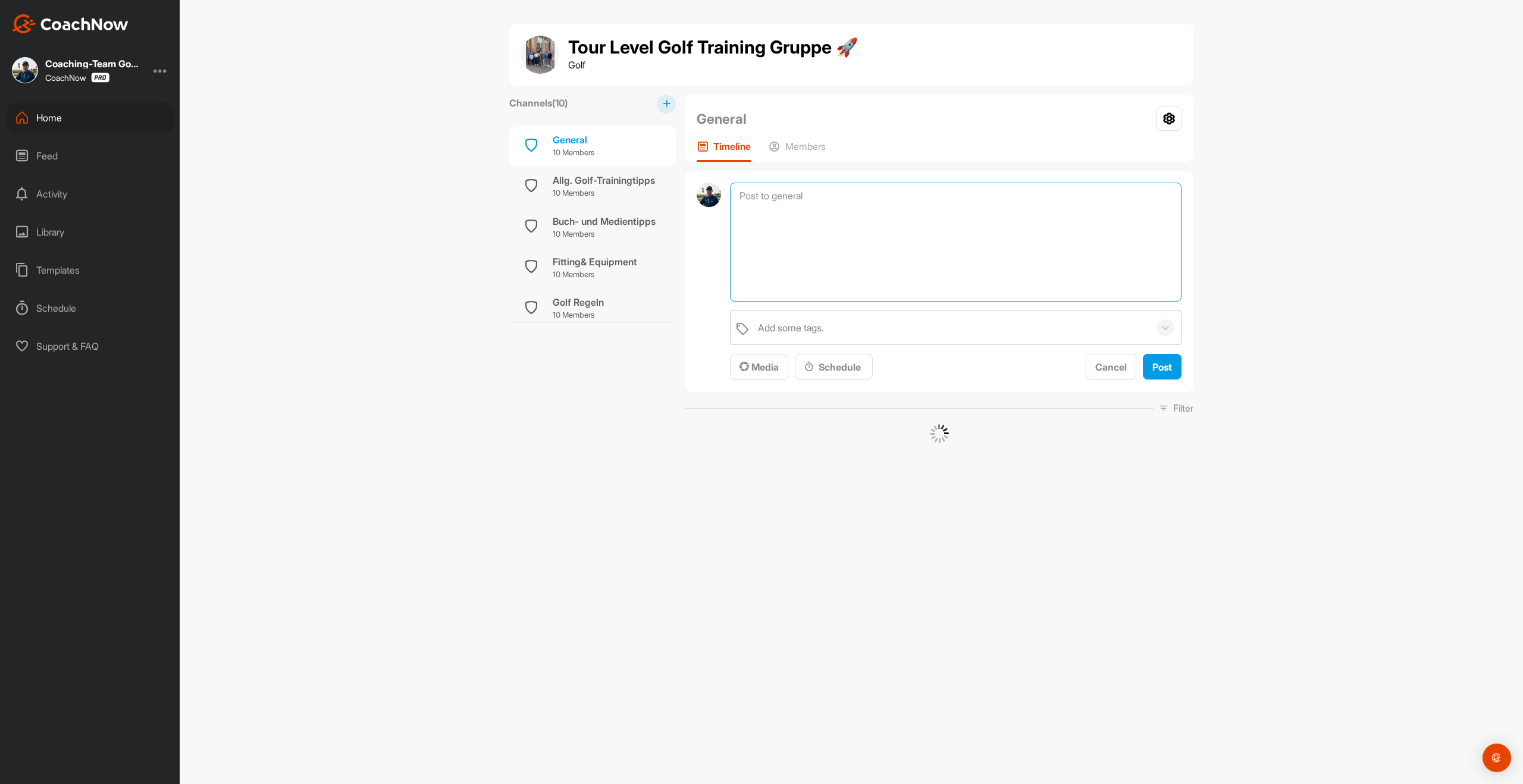
click at [789, 208] on textarea at bounding box center [955, 242] width 452 height 119
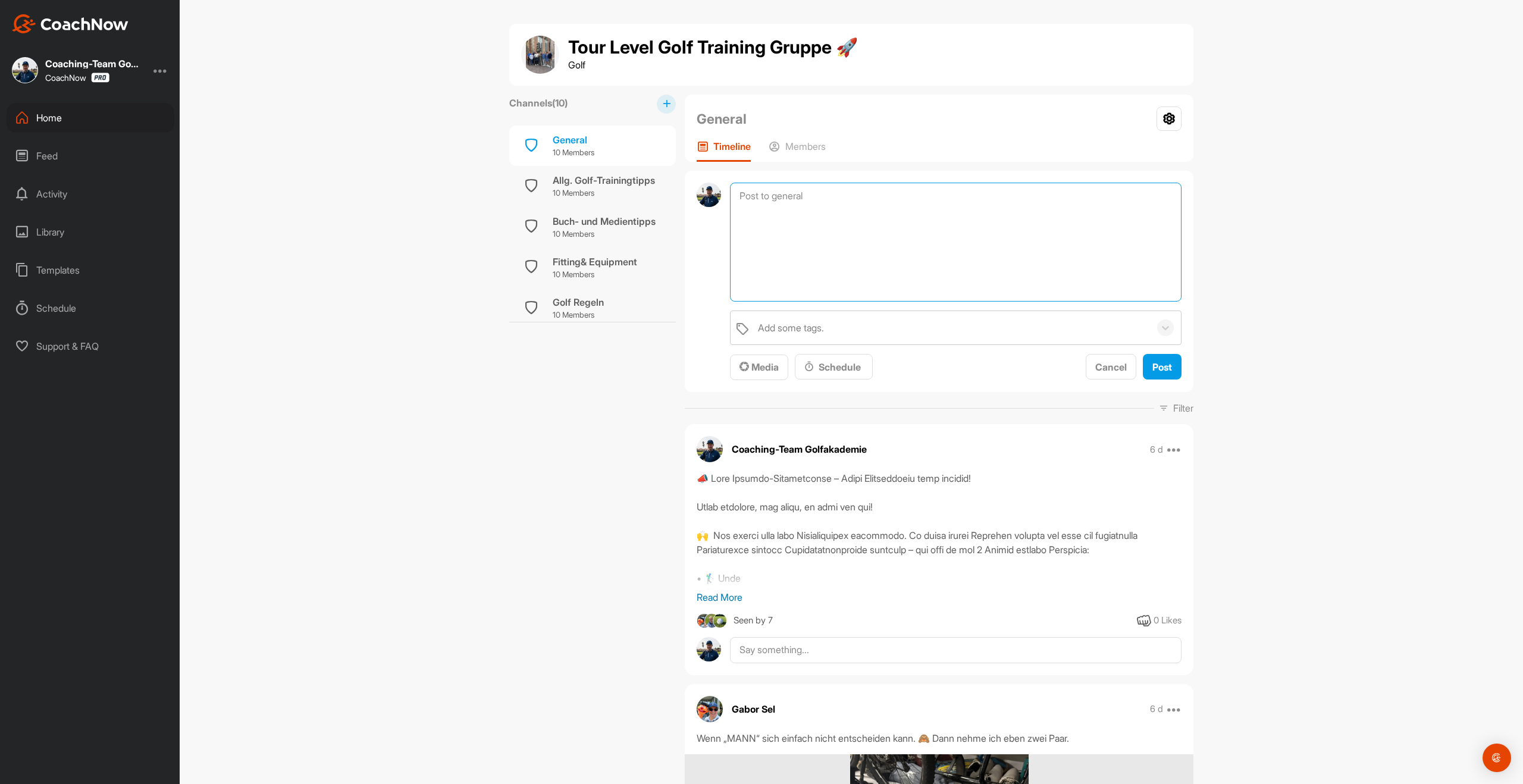
paste textarea "Dein Montagsbriefing [DATE]- [DATE] [PERSON_NAME] Live Calls für diese Woche: 🏌…"
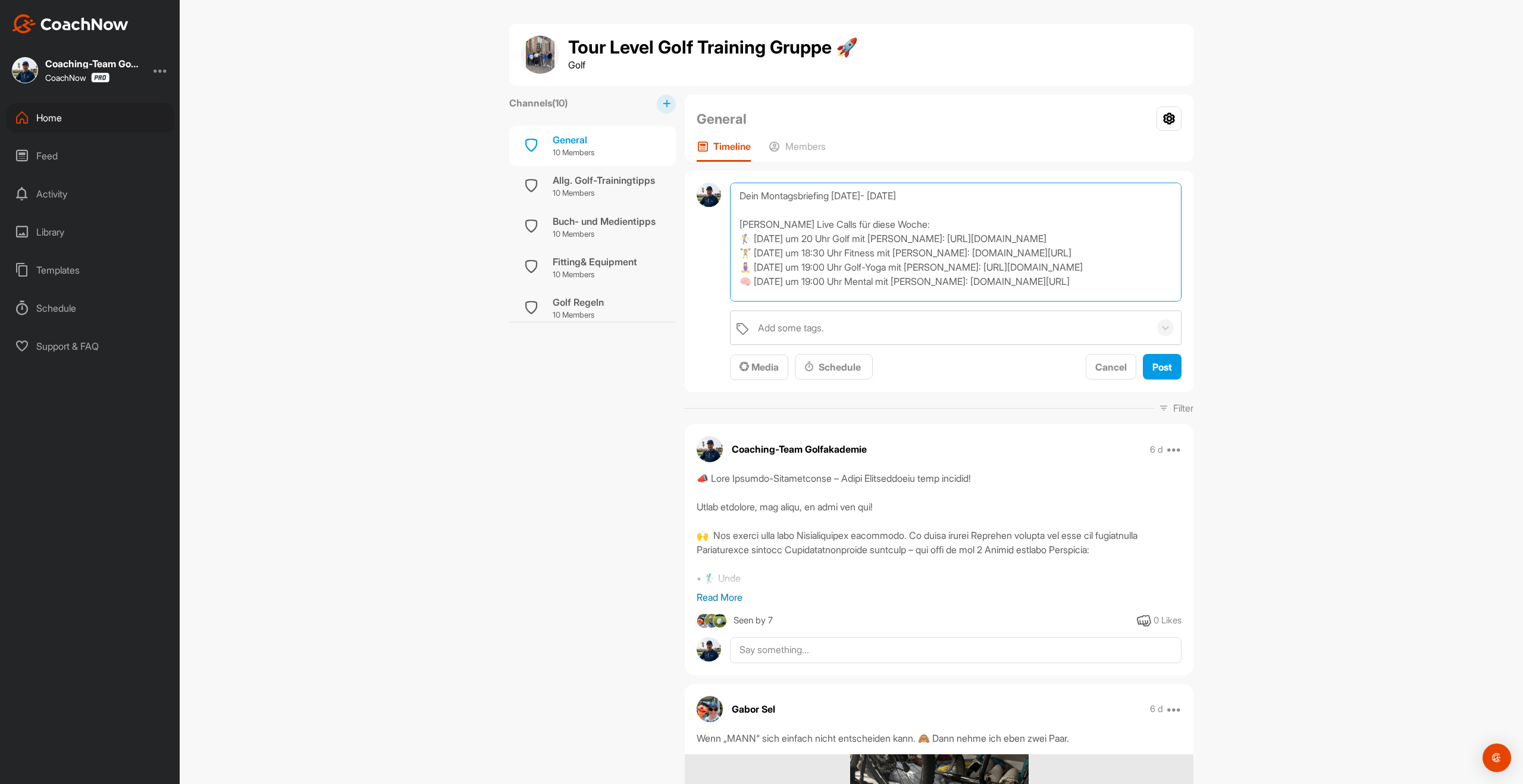
scroll to position [86, 0]
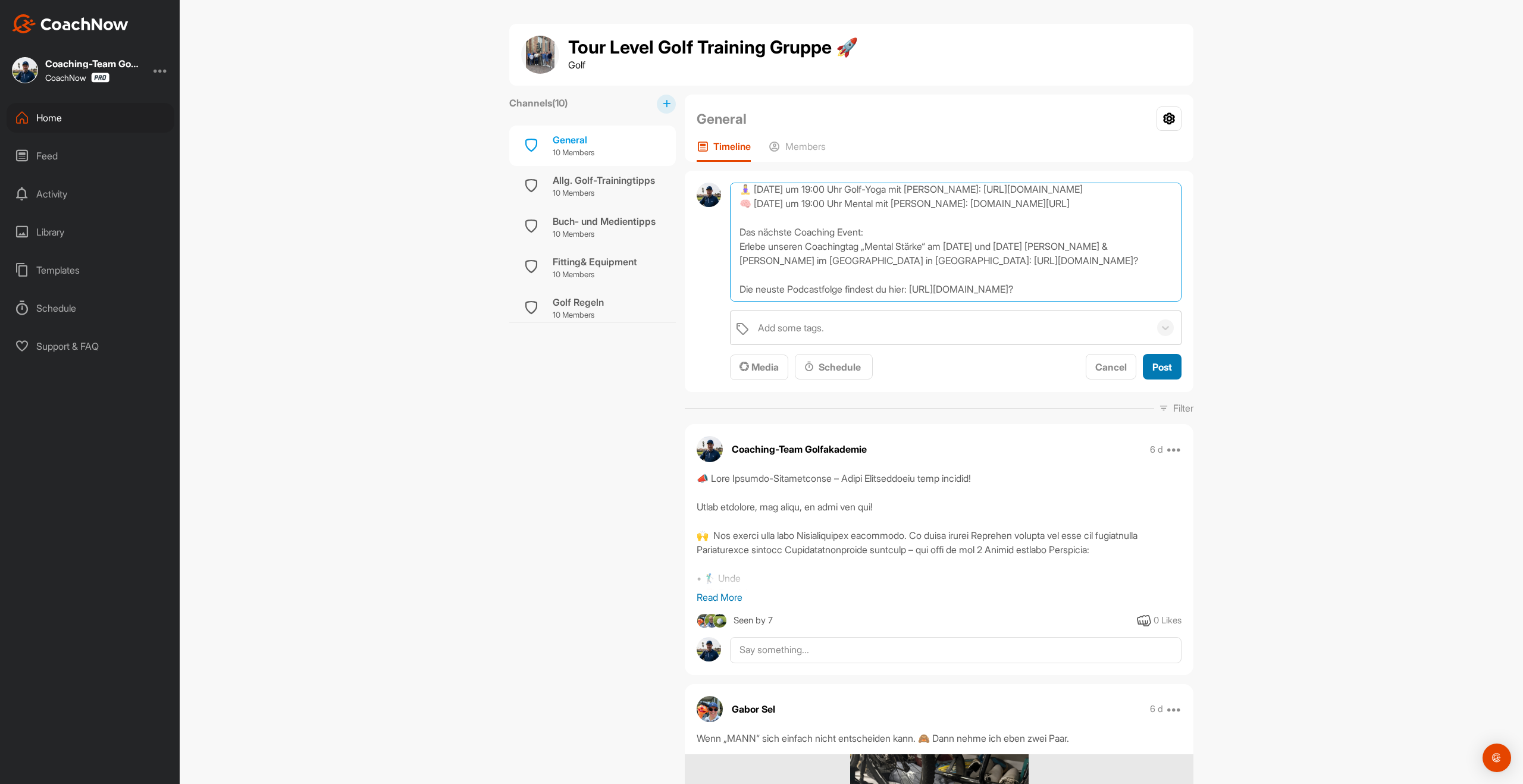
type textarea "Dein Montagsbriefing [DATE]- [DATE] [PERSON_NAME] Live Calls für diese Woche: 🏌…"
click at [1179, 366] on button "Post" at bounding box center [1162, 367] width 39 height 26
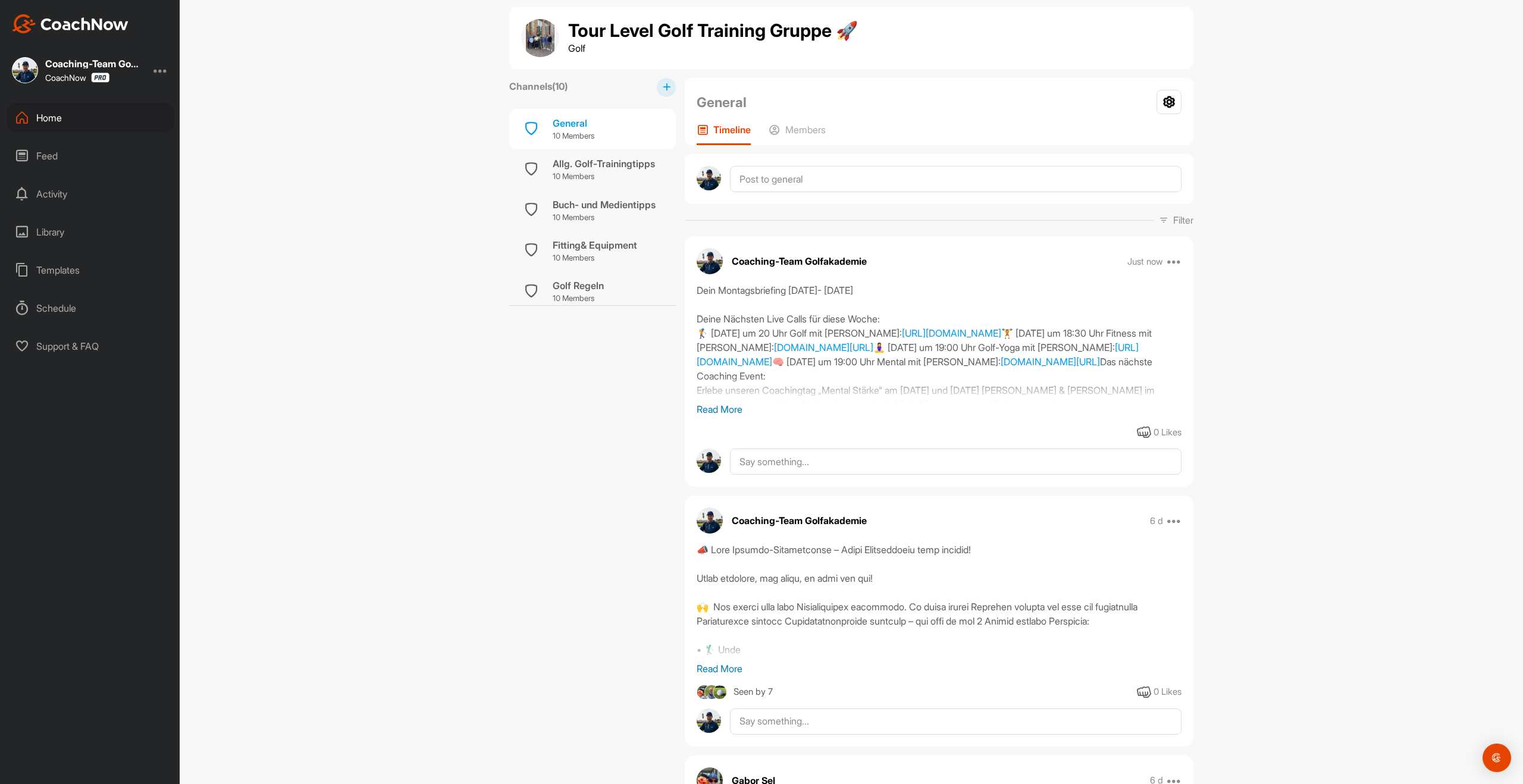
scroll to position [0, 0]
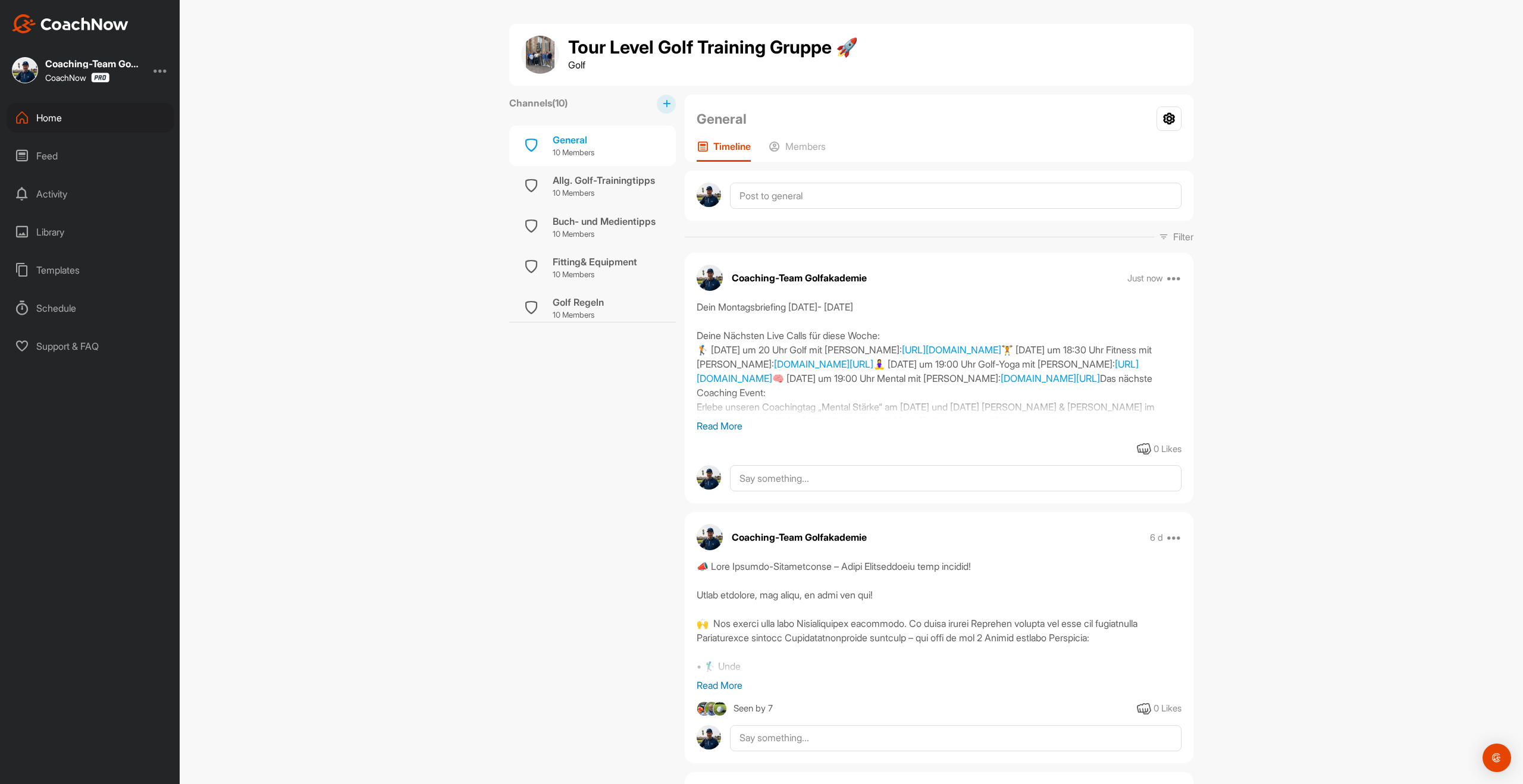
click at [73, 272] on div "Templates" at bounding box center [90, 270] width 167 height 30
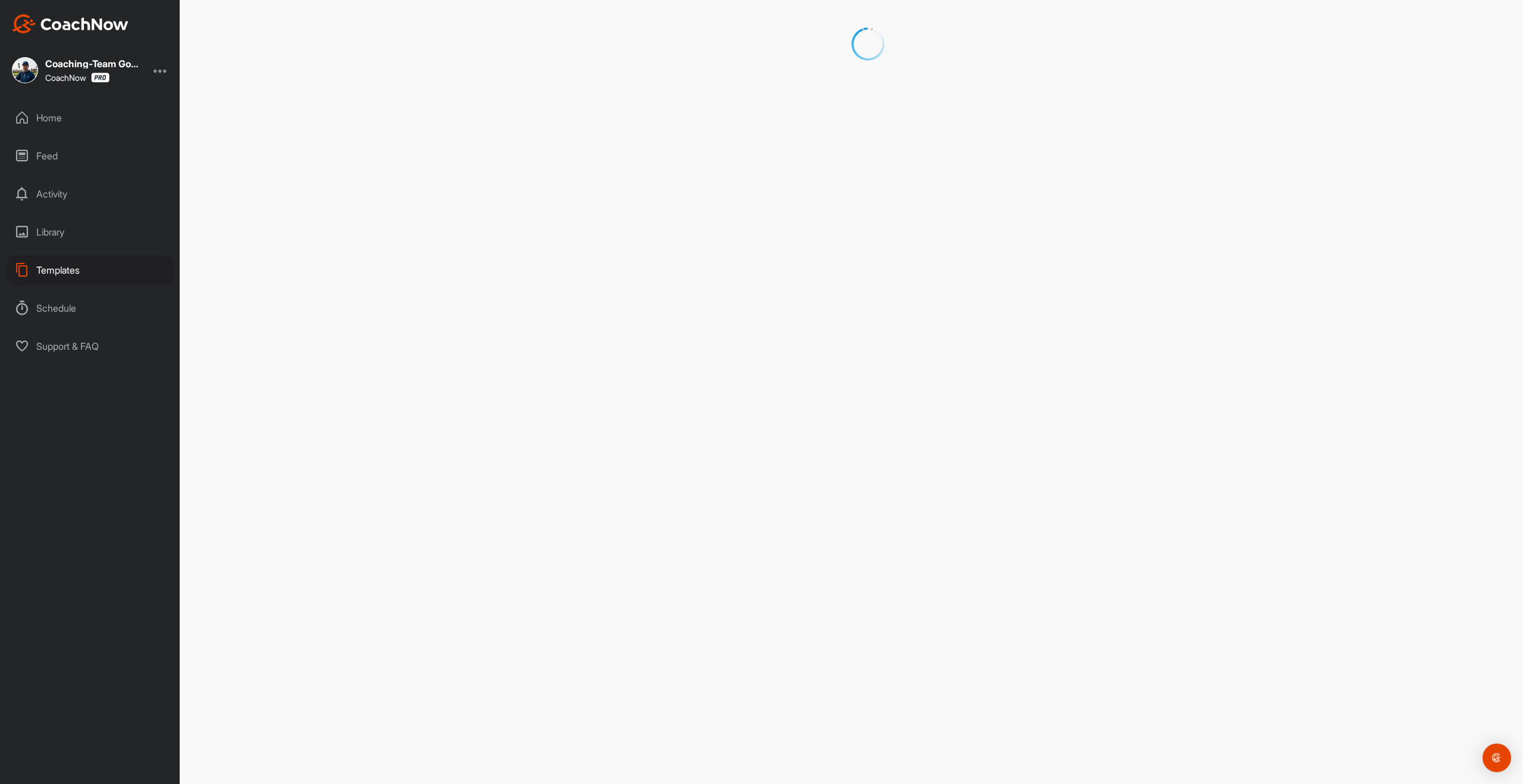
click at [72, 272] on div "Templates" at bounding box center [90, 270] width 167 height 30
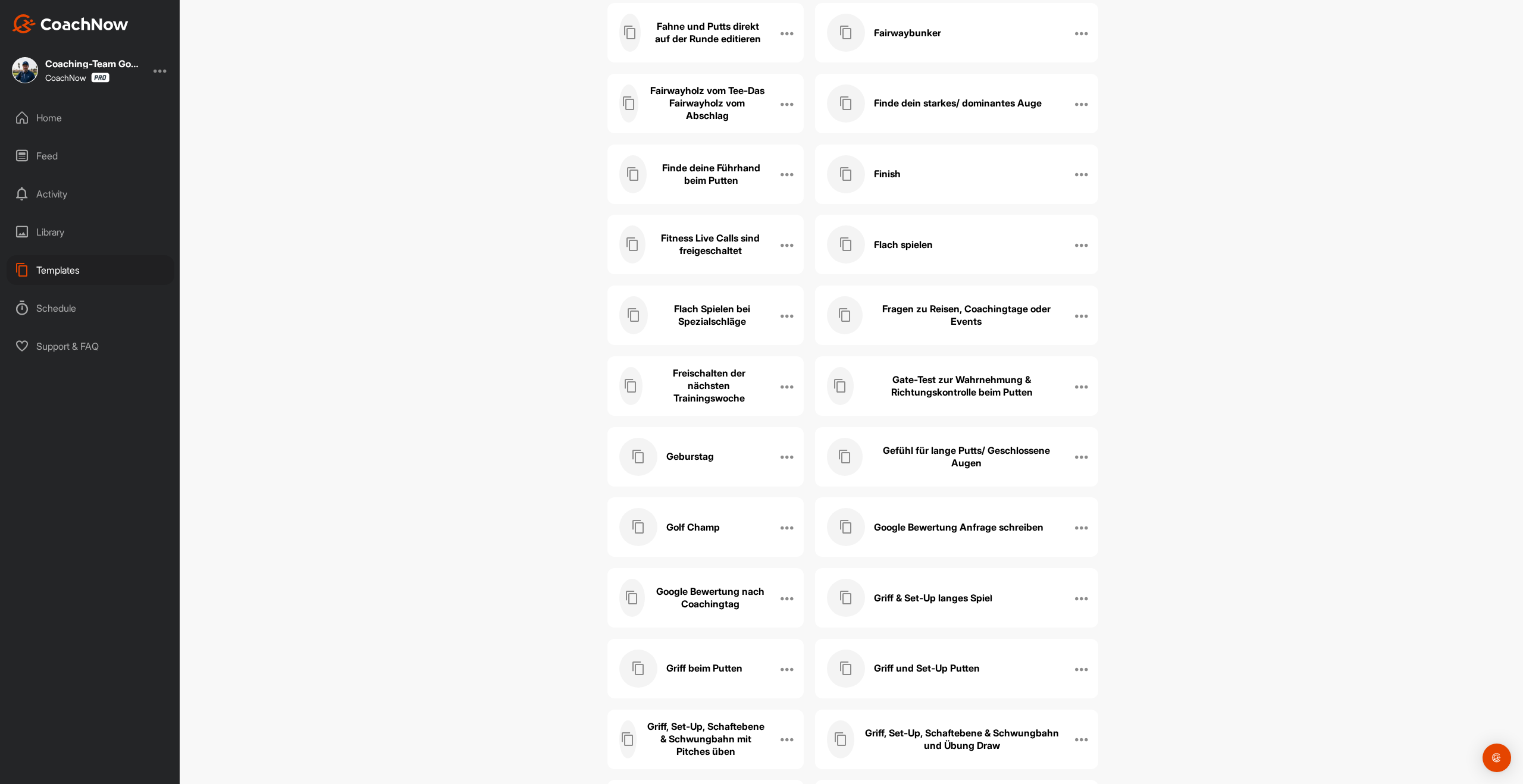
scroll to position [3809, 0]
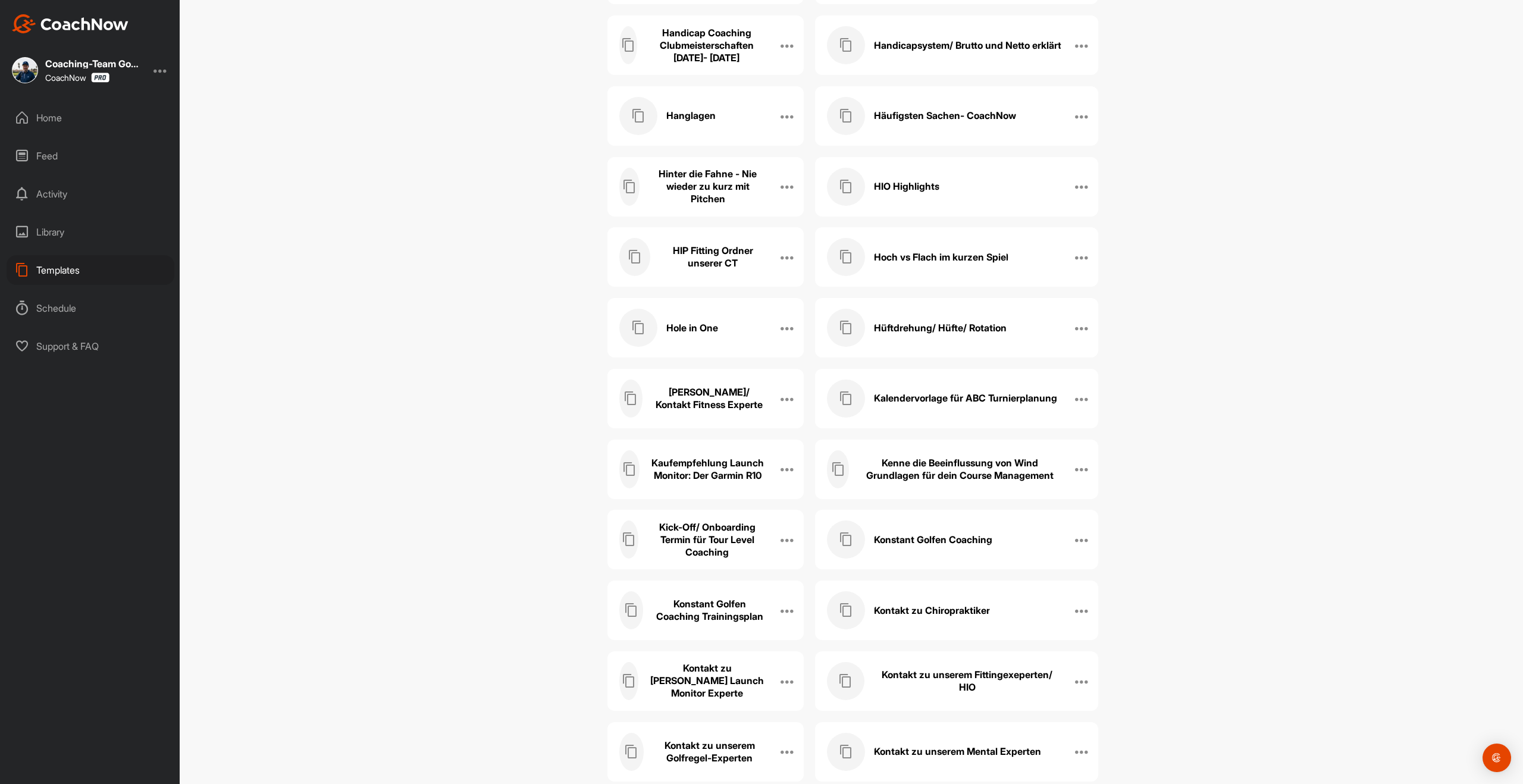
click at [1025, 611] on div "Kontakt zu Chiropraktiker" at bounding box center [943, 610] width 234 height 38
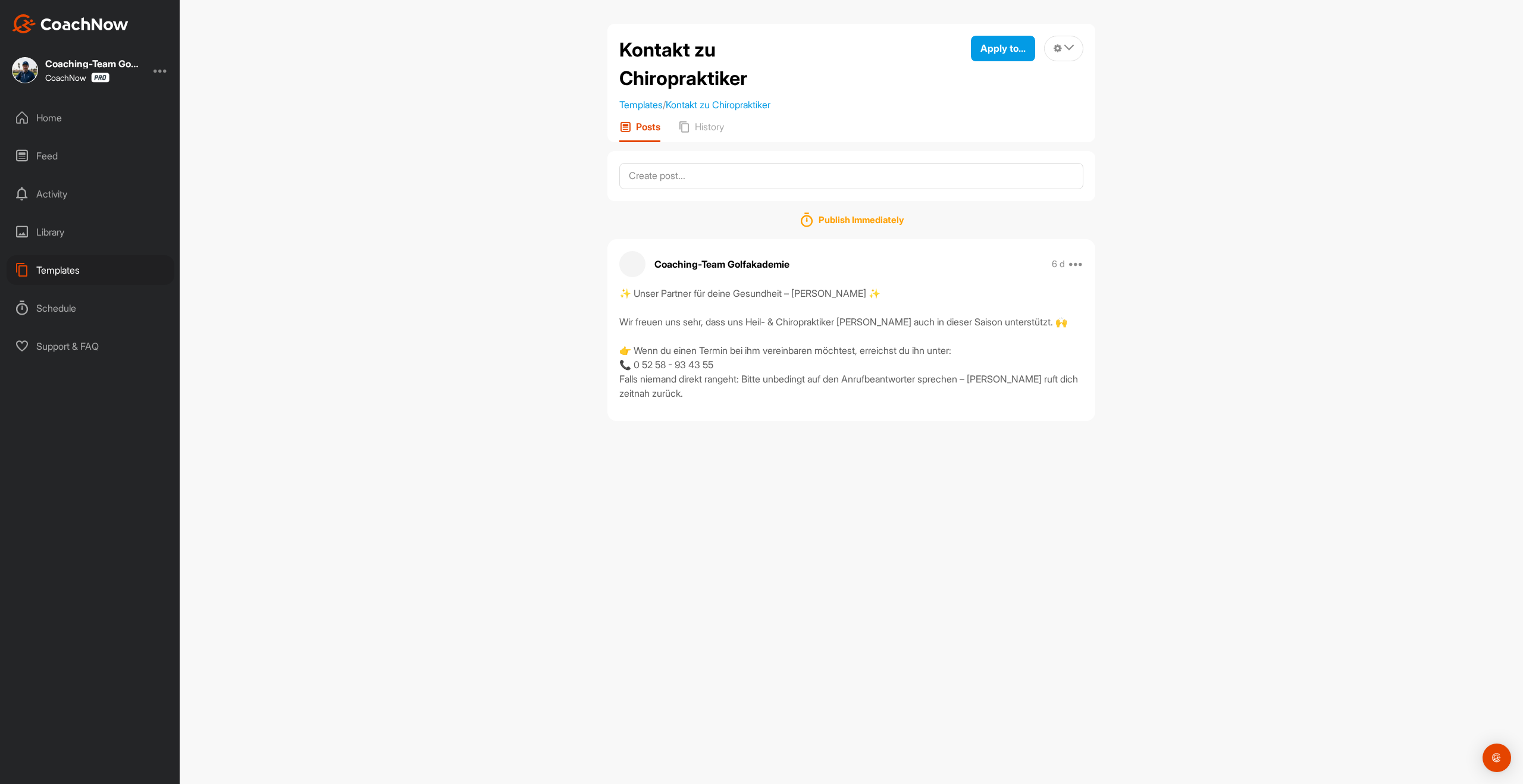
click at [78, 272] on div "Templates" at bounding box center [90, 270] width 167 height 30
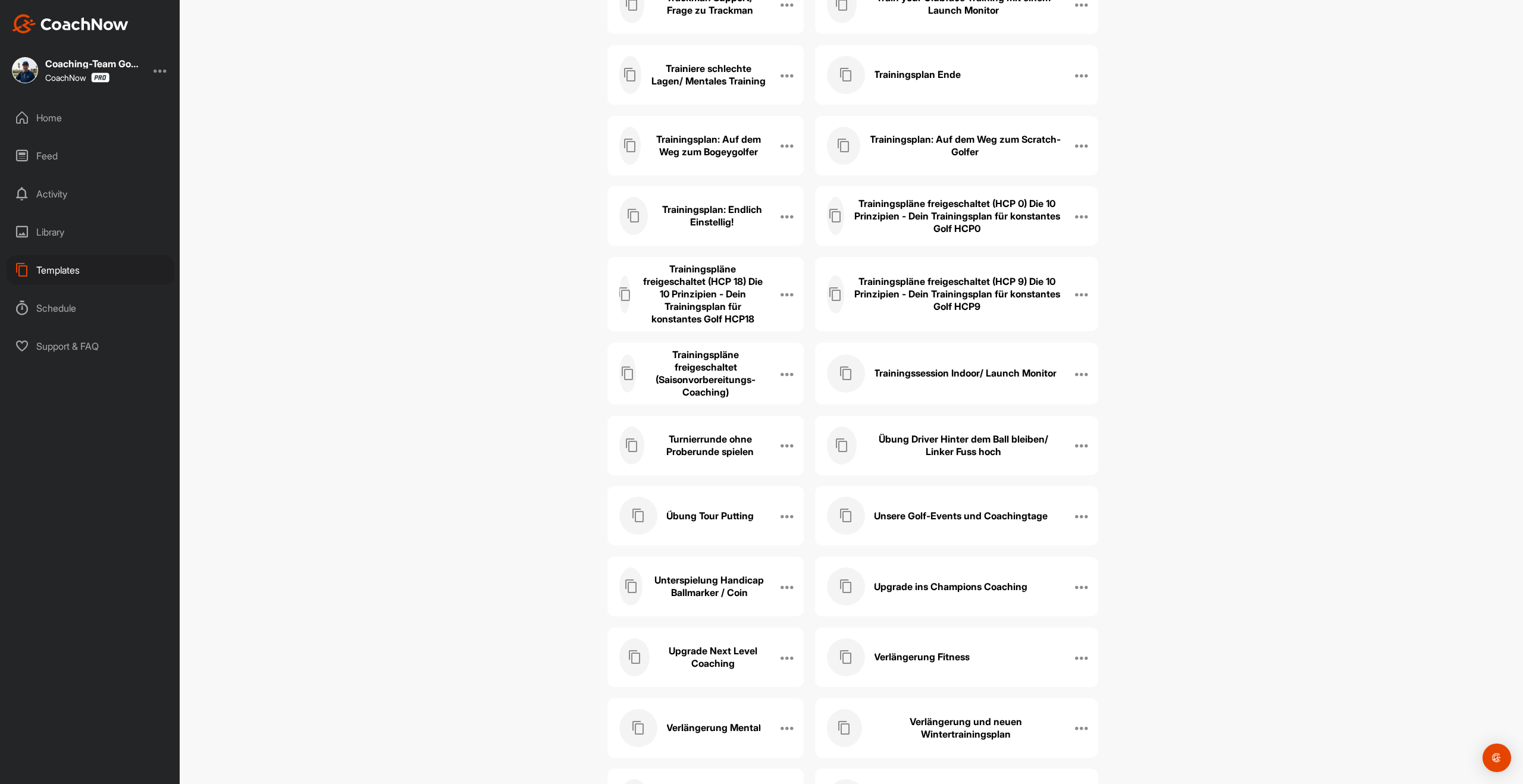
scroll to position [3533, 0]
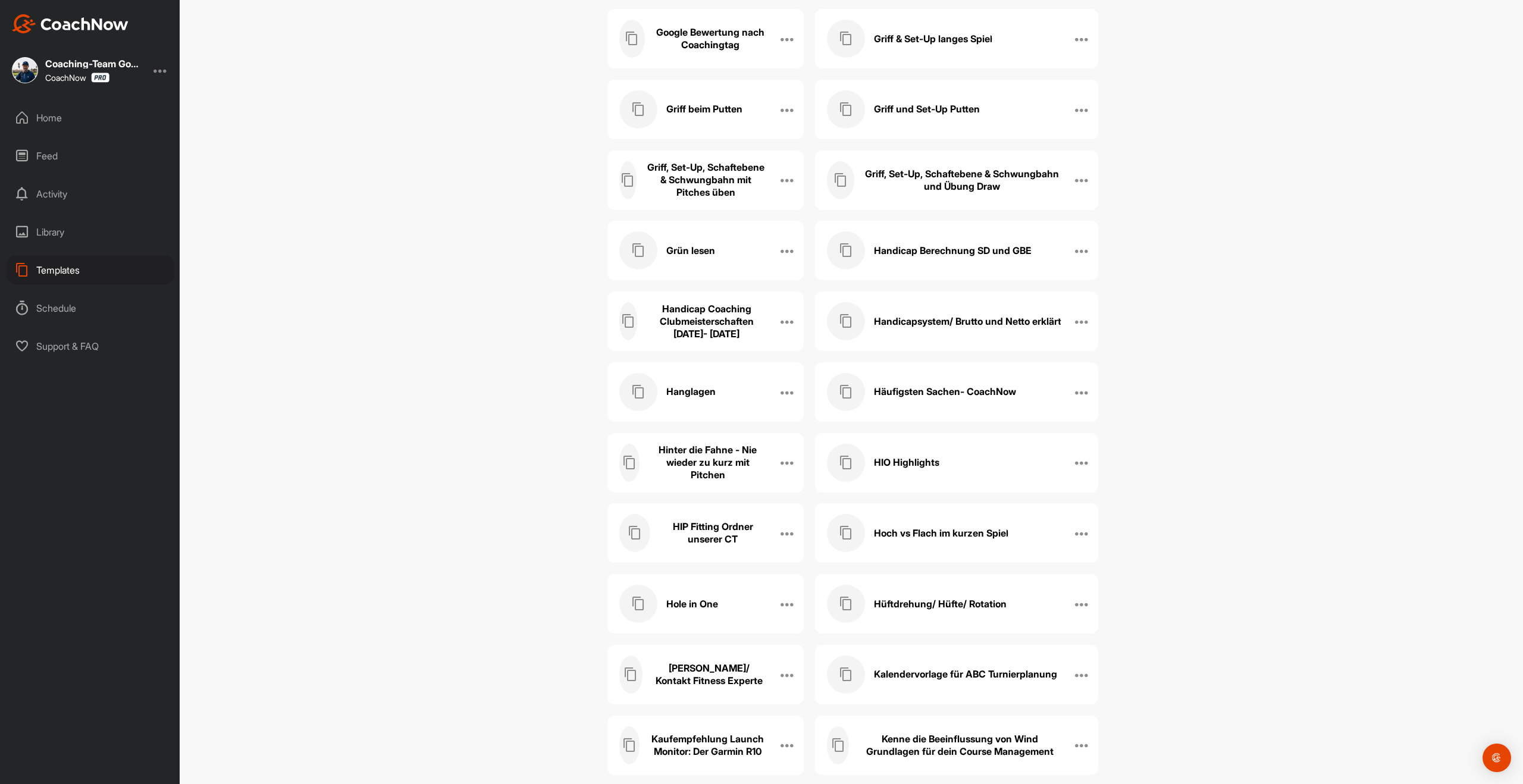
click at [961, 397] on h3 "Häufigsten Sachen- CoachNow" at bounding box center [945, 392] width 142 height 13
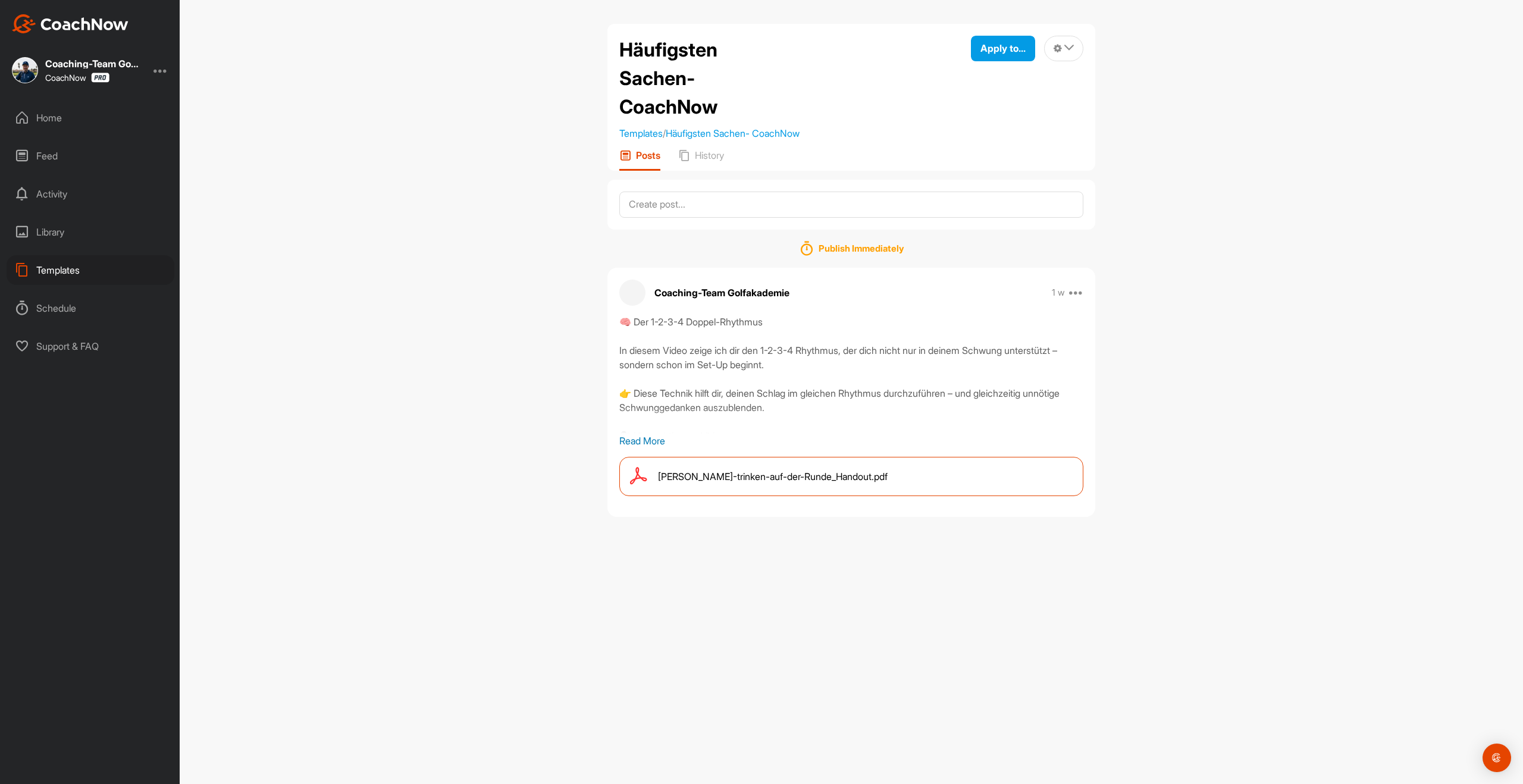
click at [650, 439] on p "Read More" at bounding box center [851, 441] width 464 height 14
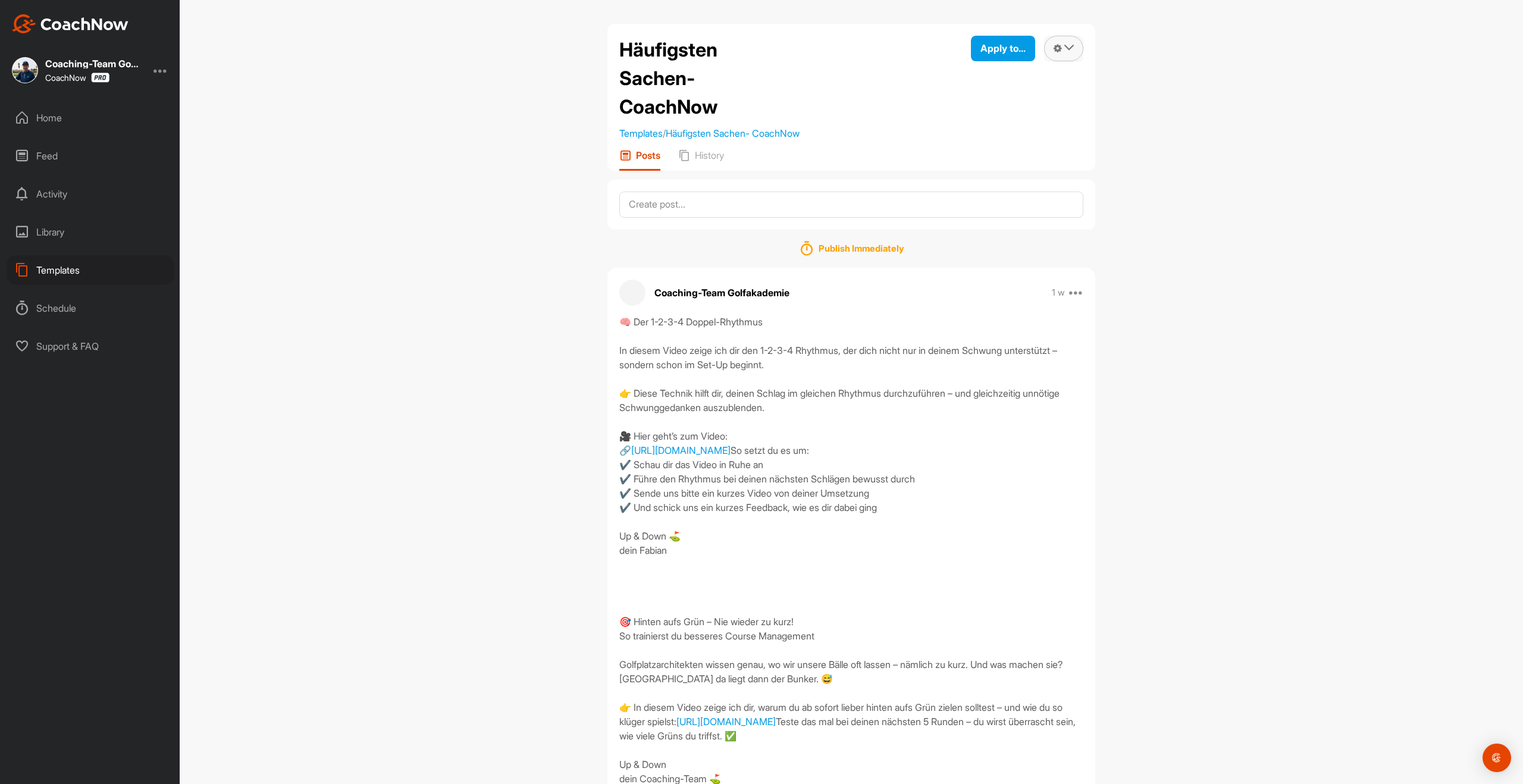
drag, startPoint x: 1079, startPoint y: 45, endPoint x: 1068, endPoint y: 47, distance: 11.2
click at [1078, 45] on button at bounding box center [1063, 48] width 39 height 26
click at [1057, 80] on li "Edit Name" at bounding box center [1050, 81] width 65 height 38
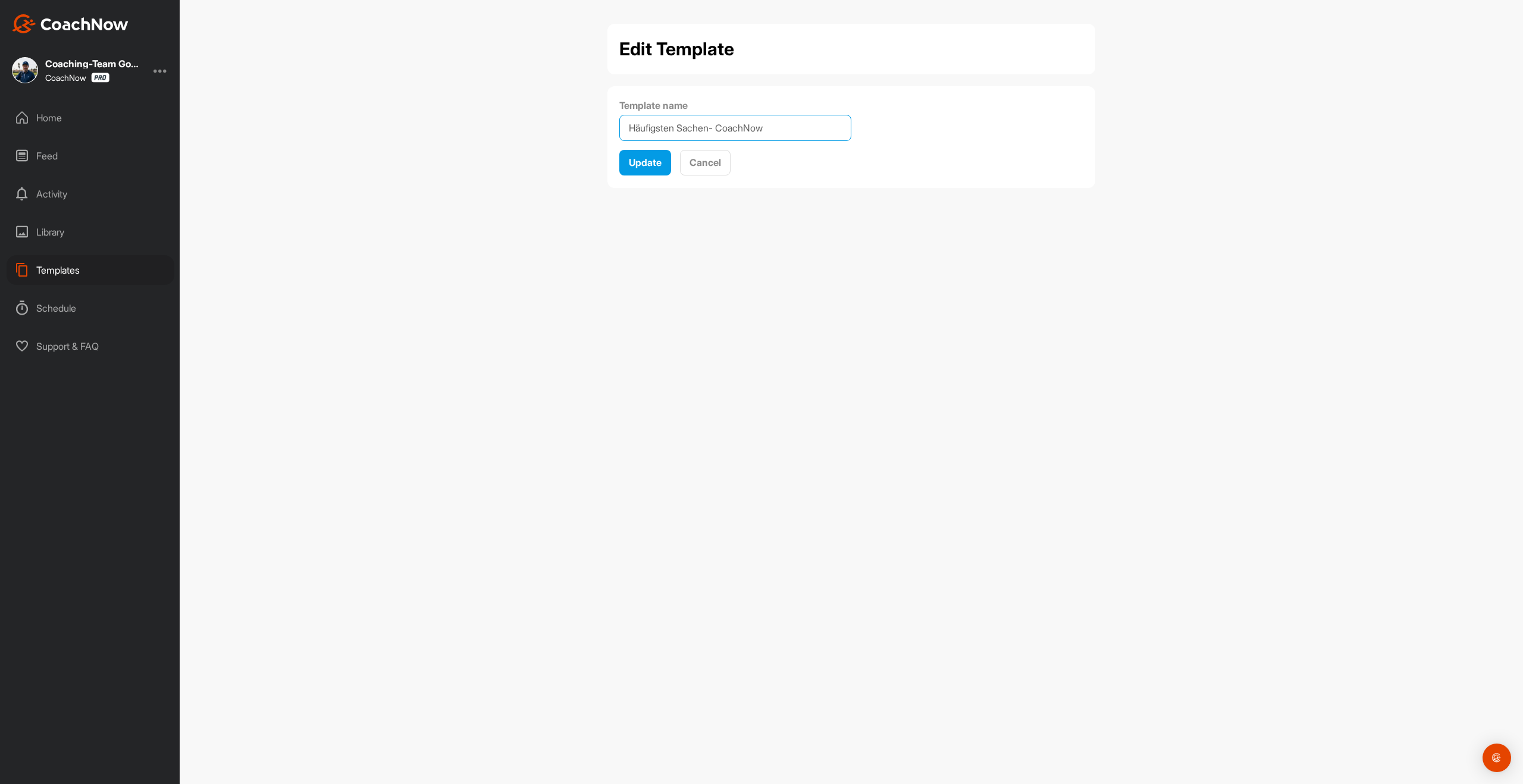
drag, startPoint x: 761, startPoint y: 127, endPoint x: 611, endPoint y: 128, distance: 150.0
click at [611, 128] on div "Template name Häufigsten Sachen- CoachNow Update Cancel" at bounding box center [852, 137] width 488 height 101
type input "m"
type input "Meistens Coachings"
click at [657, 164] on span "Update" at bounding box center [645, 162] width 33 height 12
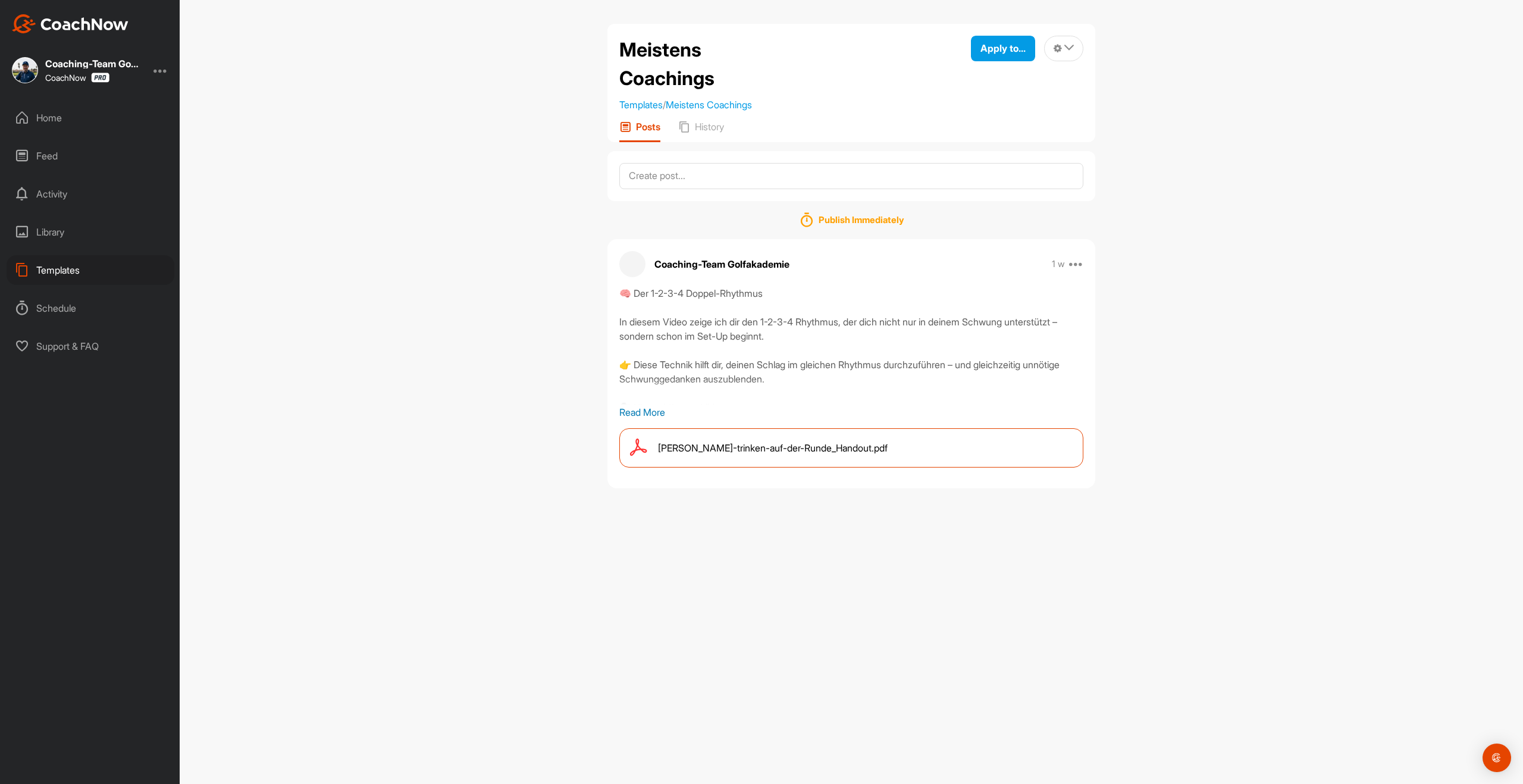
click at [52, 274] on div "Templates" at bounding box center [90, 270] width 167 height 30
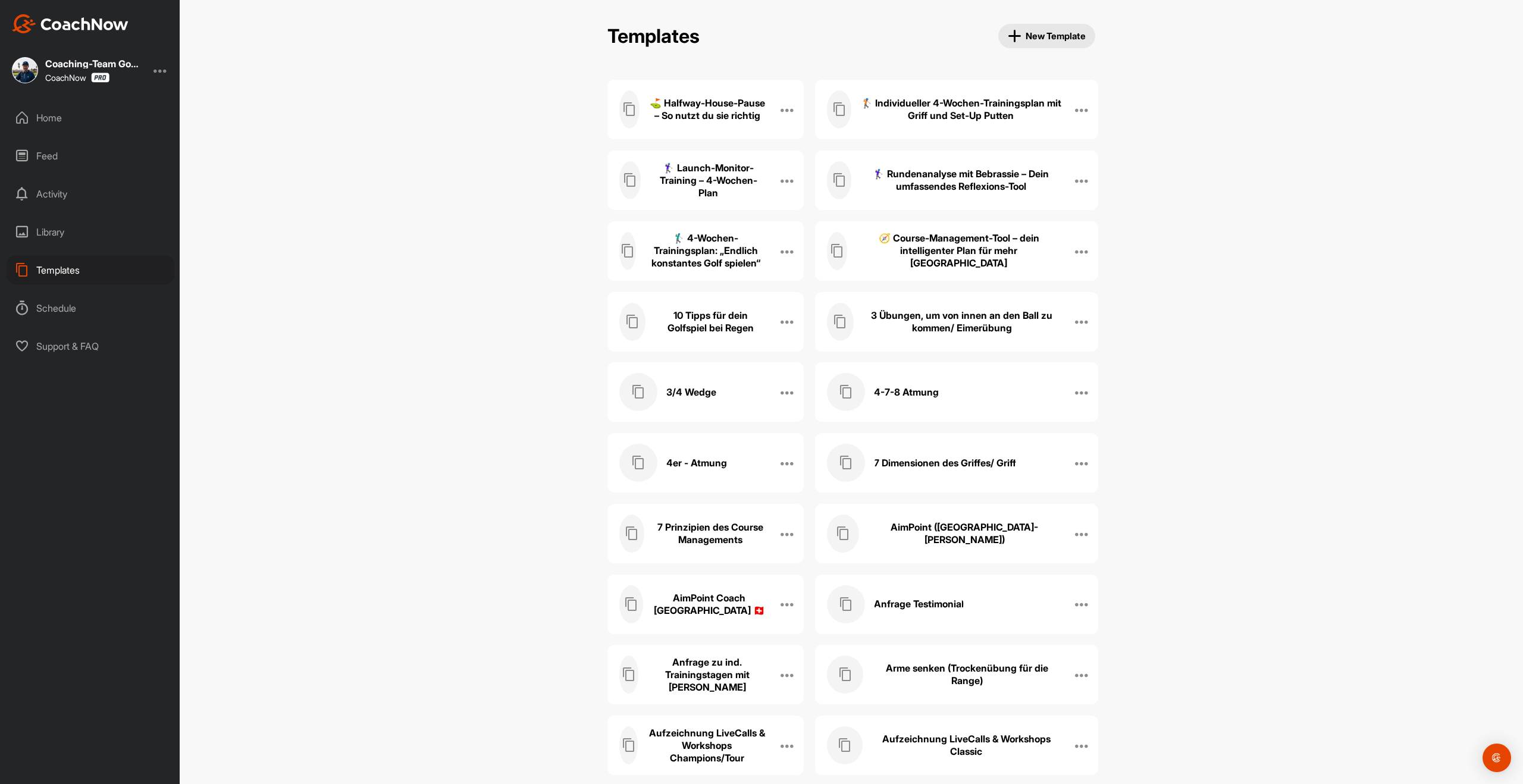
scroll to position [4734, 0]
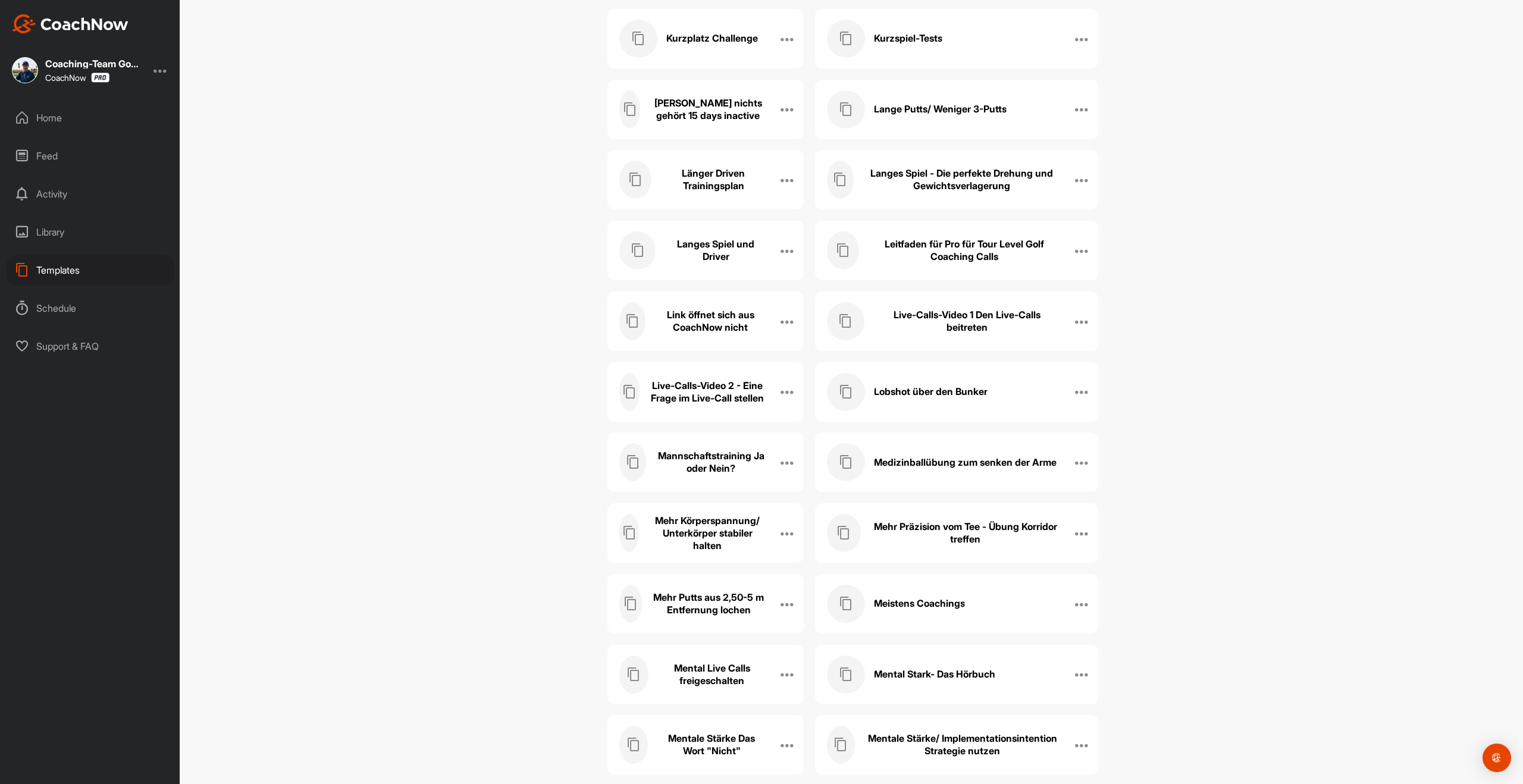
click at [937, 392] on h3 "Lobshot über den Bunker" at bounding box center [931, 392] width 114 height 13
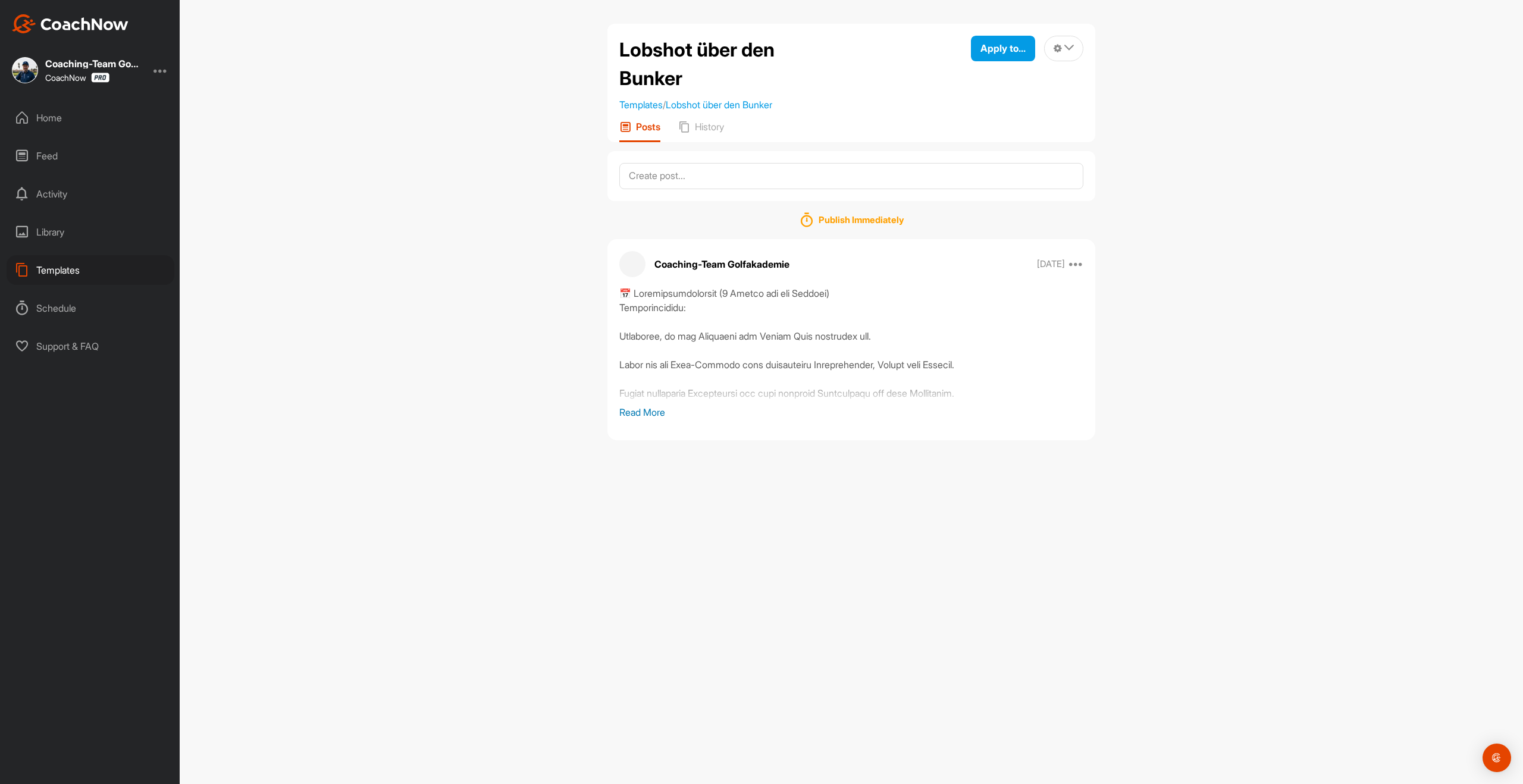
click at [635, 414] on p "Read More" at bounding box center [851, 412] width 464 height 14
click at [52, 122] on div "Home" at bounding box center [90, 118] width 167 height 30
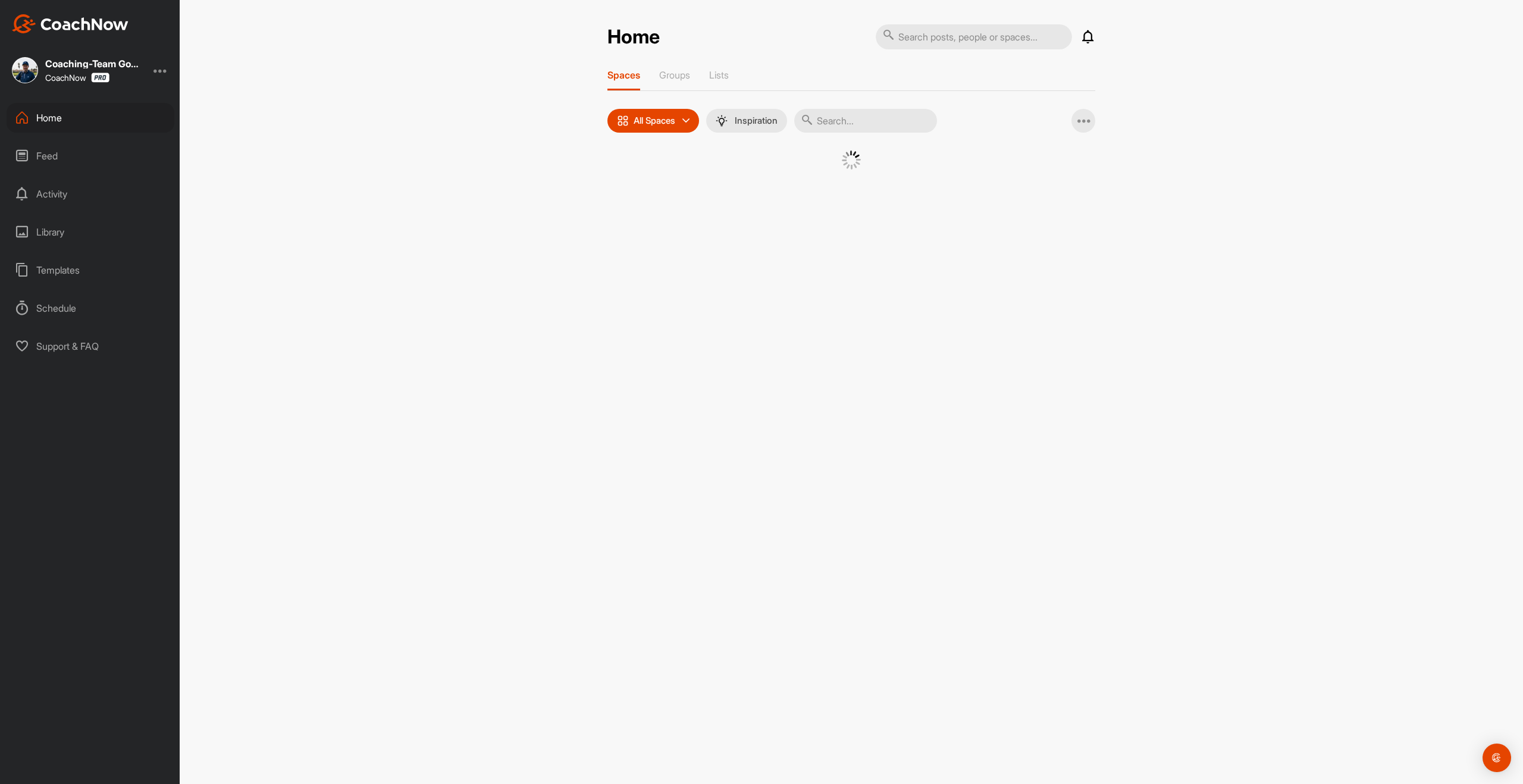
click at [849, 118] on input "text" at bounding box center [865, 121] width 142 height 24
type input "[PERSON_NAME]"
click at [827, 206] on span "�(" at bounding box center [848, 181] width 62 height 62
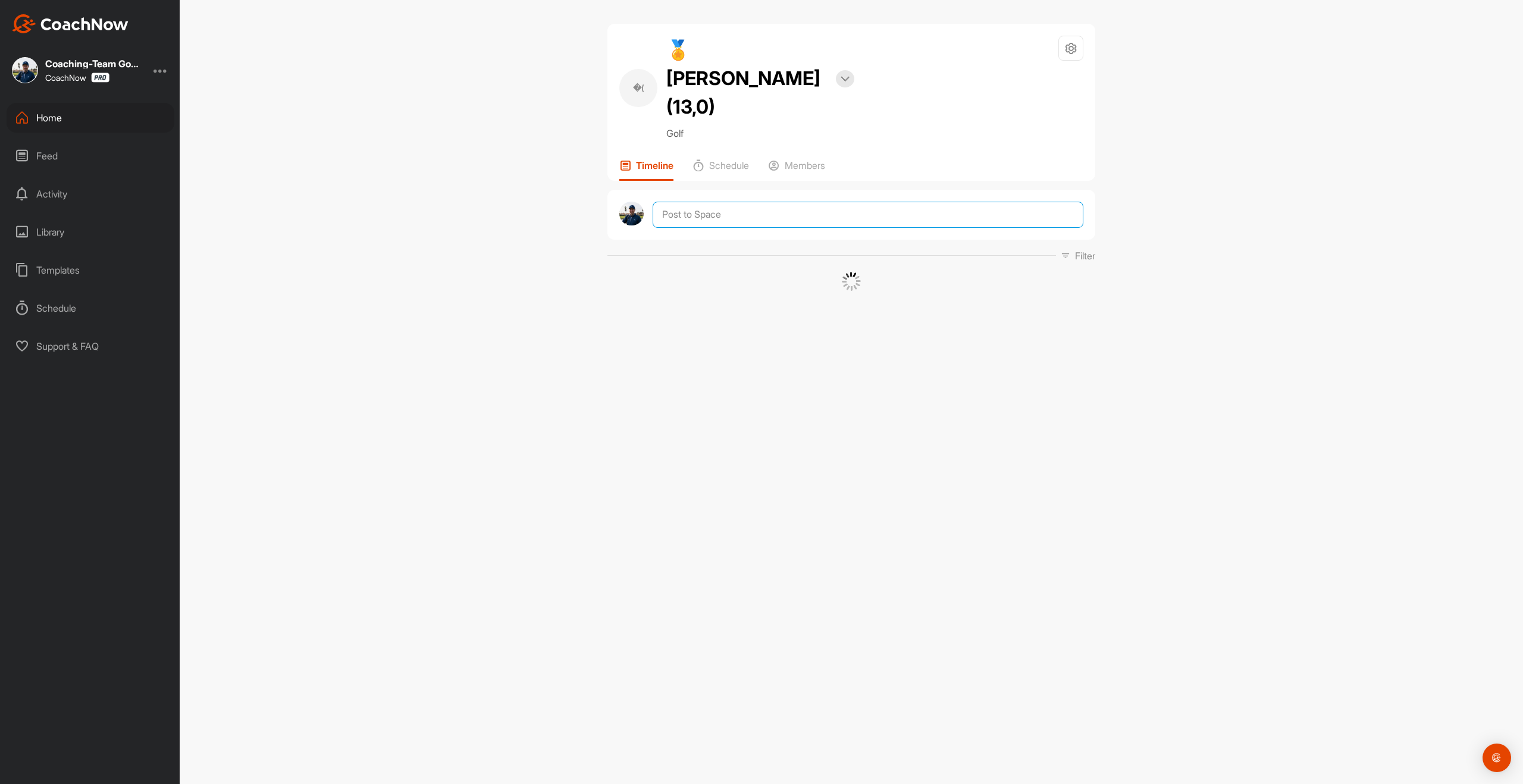
click at [832, 202] on textarea at bounding box center [868, 215] width 431 height 27
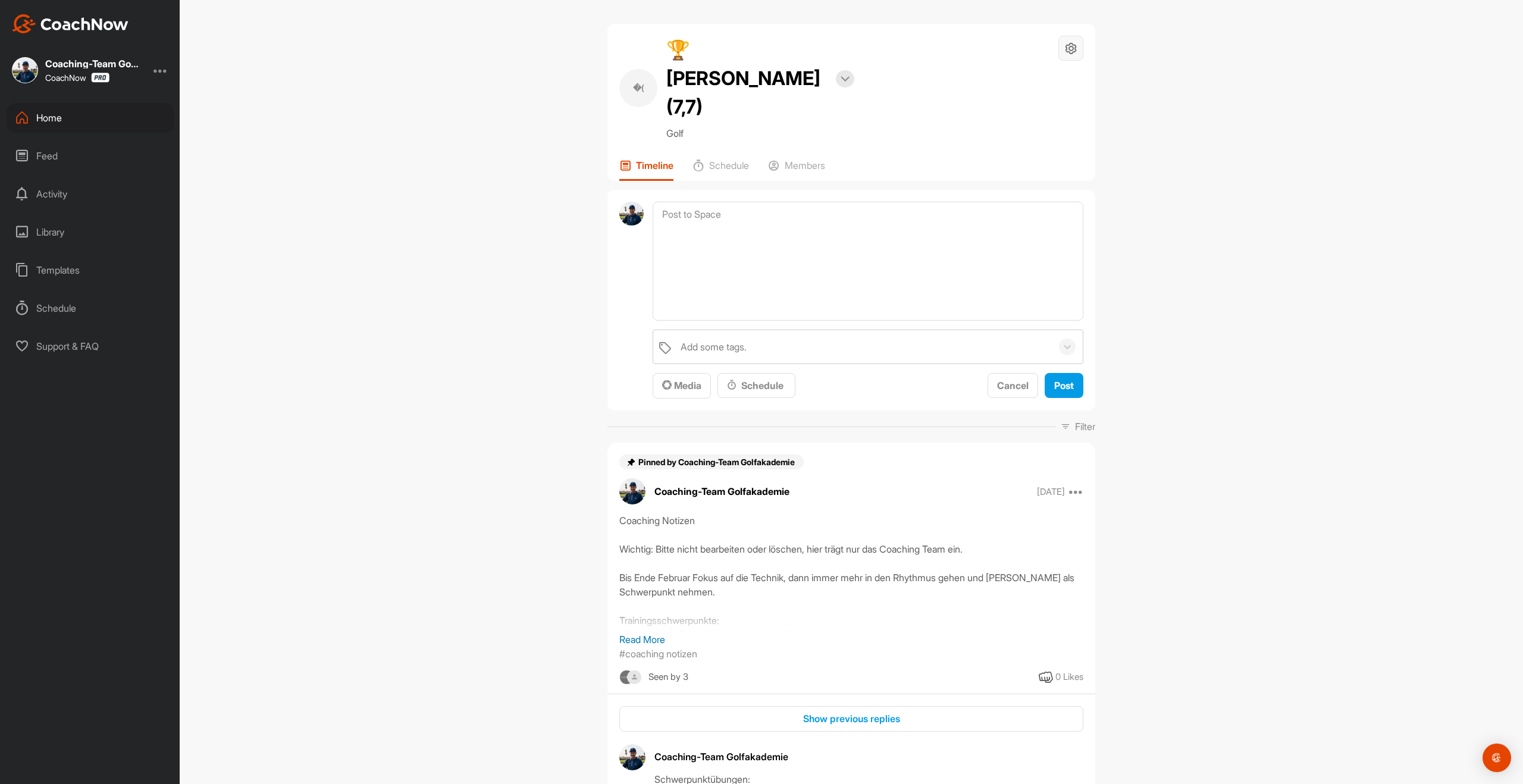
click at [1073, 52] on icon at bounding box center [1071, 48] width 14 height 14
click at [1036, 85] on li "Space Settings" at bounding box center [1035, 81] width 97 height 38
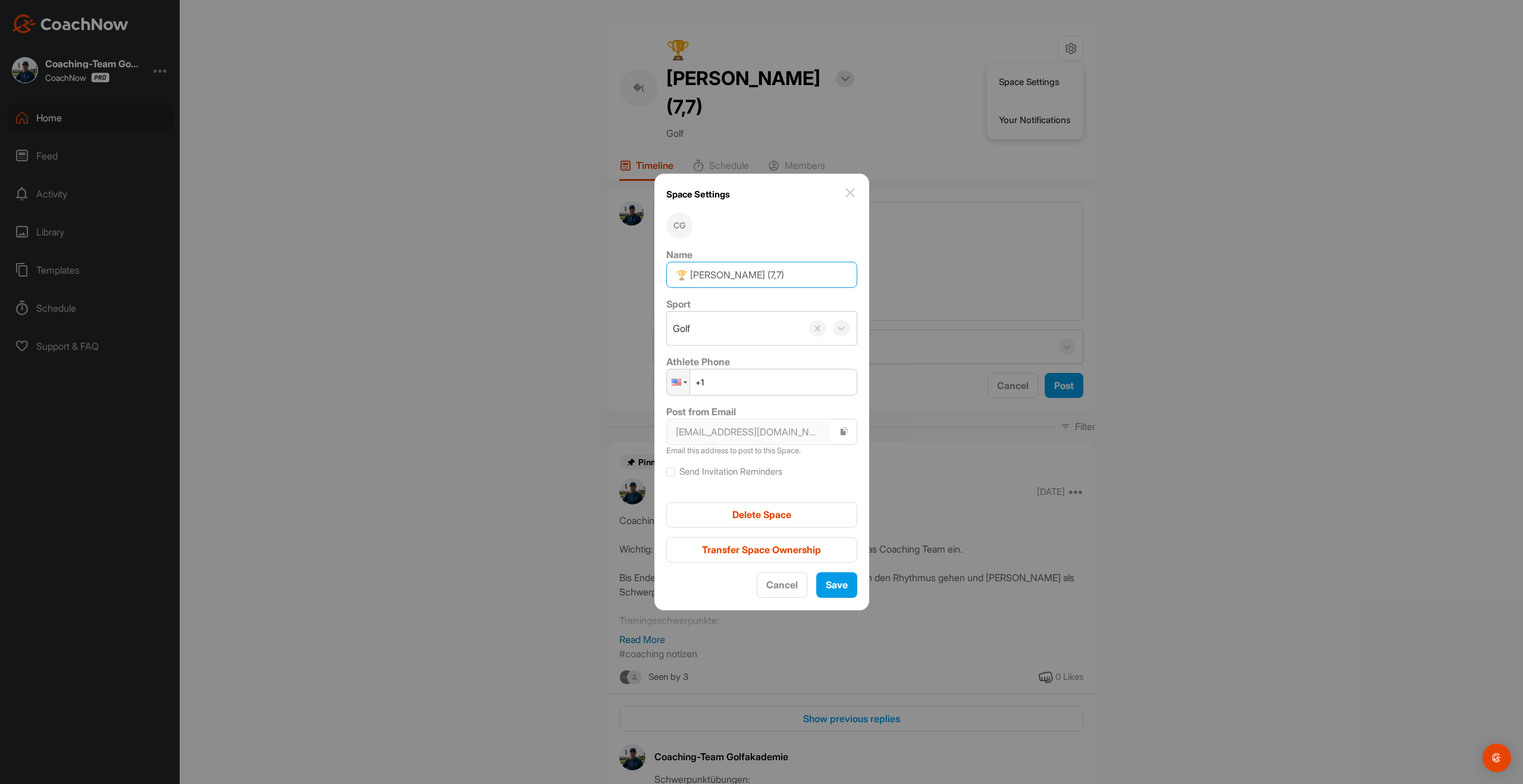
drag, startPoint x: 740, startPoint y: 273, endPoint x: 746, endPoint y: 272, distance: 6.1
click at [746, 272] on input "🏆 [PERSON_NAME] (7,7)" at bounding box center [762, 274] width 191 height 27
type input "🏆 [PERSON_NAME] (7,3)"
click at [834, 585] on span "Save" at bounding box center [836, 584] width 22 height 12
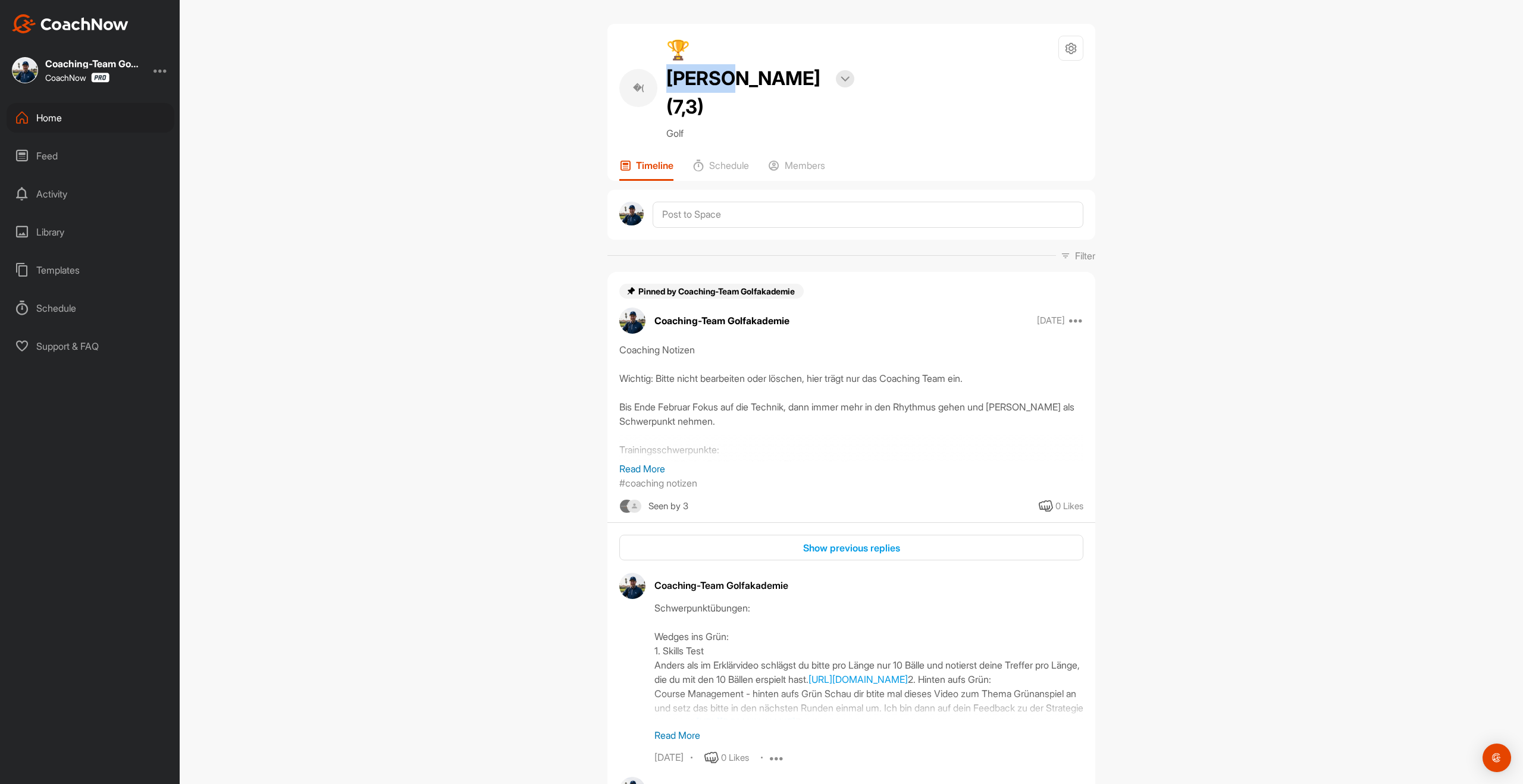
drag, startPoint x: 690, startPoint y: 48, endPoint x: 752, endPoint y: 42, distance: 62.3
click at [752, 42] on h2 "🏆 [PERSON_NAME] (7,3)" at bounding box center [747, 78] width 161 height 85
click at [44, 125] on div "Home" at bounding box center [90, 118] width 167 height 30
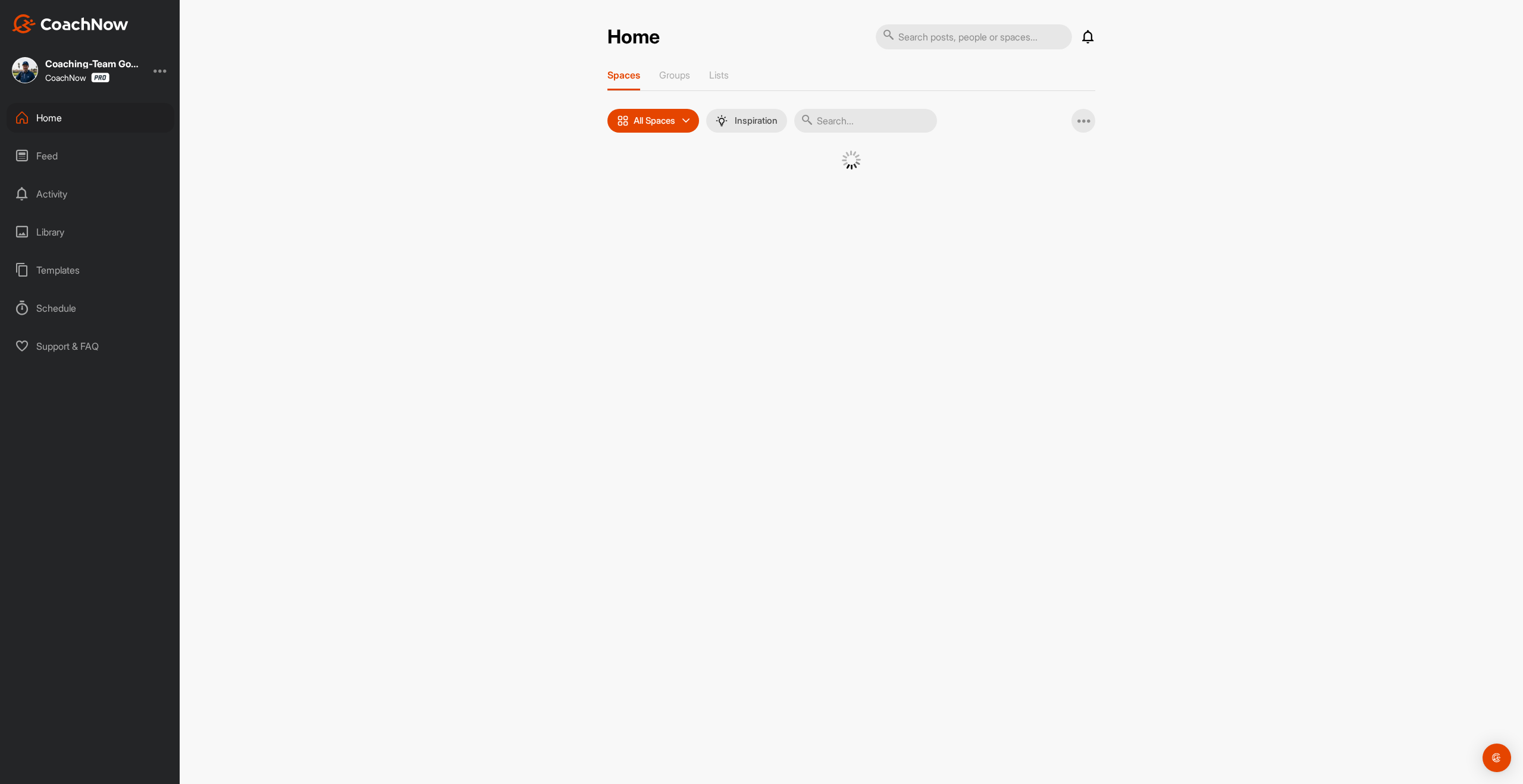
click at [848, 121] on input "text" at bounding box center [865, 121] width 142 height 24
type input "[PERSON_NAME]"
click at [708, 186] on div "🏅 [PERSON_NAME] (15,2) Golf" at bounding box center [741, 200] width 72 height 100
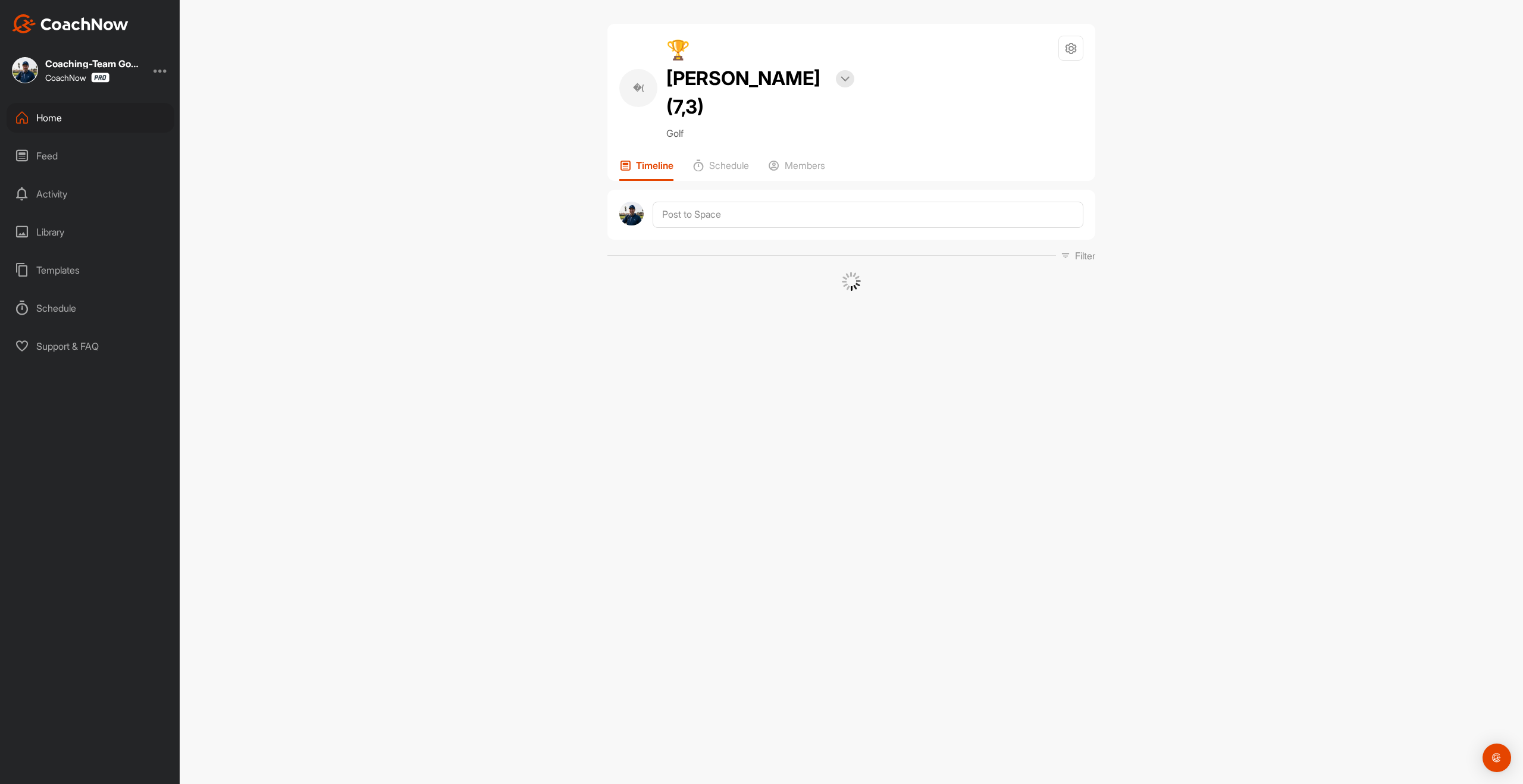
click at [728, 190] on div "Filter Media Type Images Videos Notes Audio Documents Author Sort by Created at…" at bounding box center [852, 241] width 488 height 101
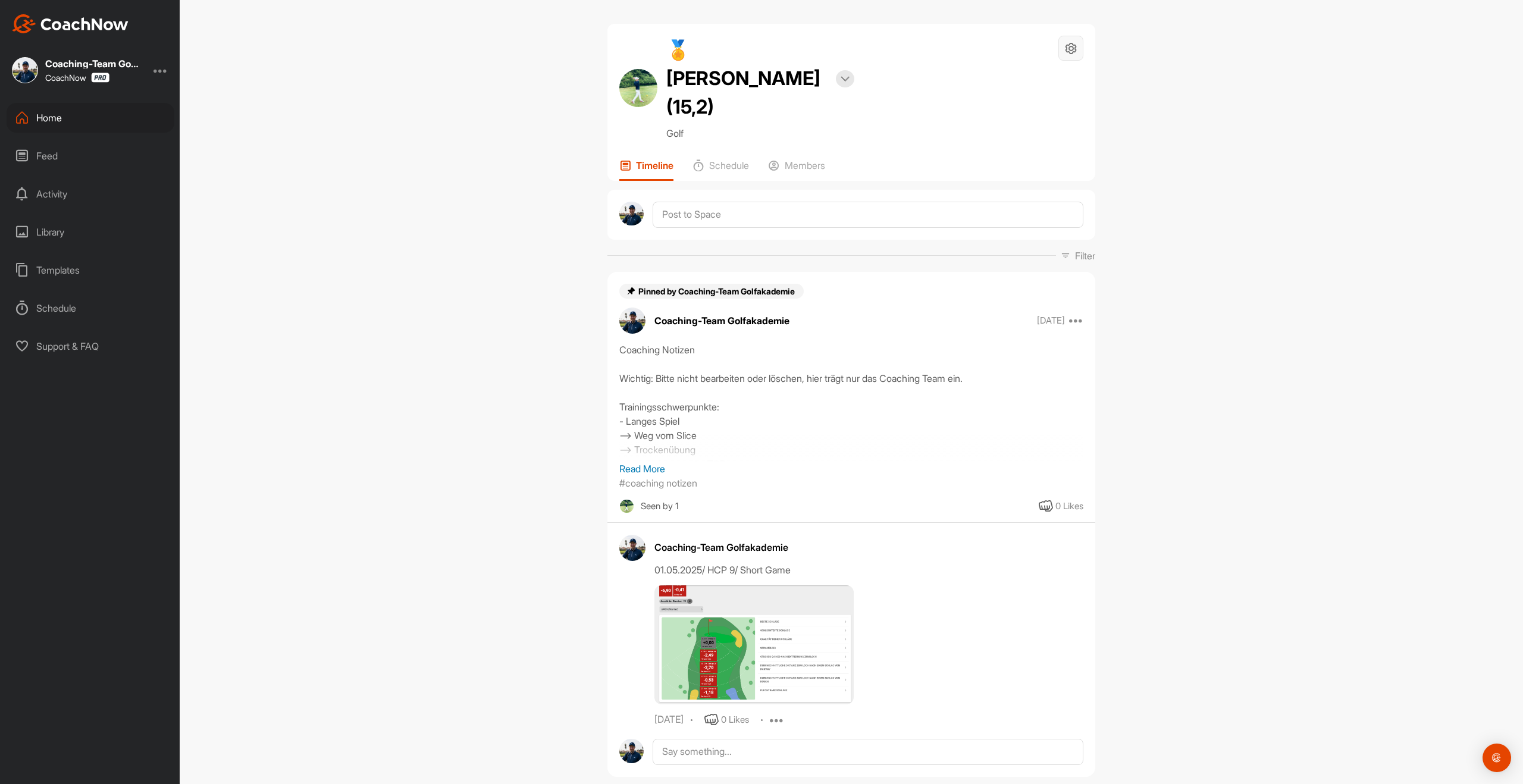
click at [1069, 51] on icon at bounding box center [1071, 48] width 14 height 14
click at [1050, 74] on li "Space Settings" at bounding box center [1035, 81] width 97 height 38
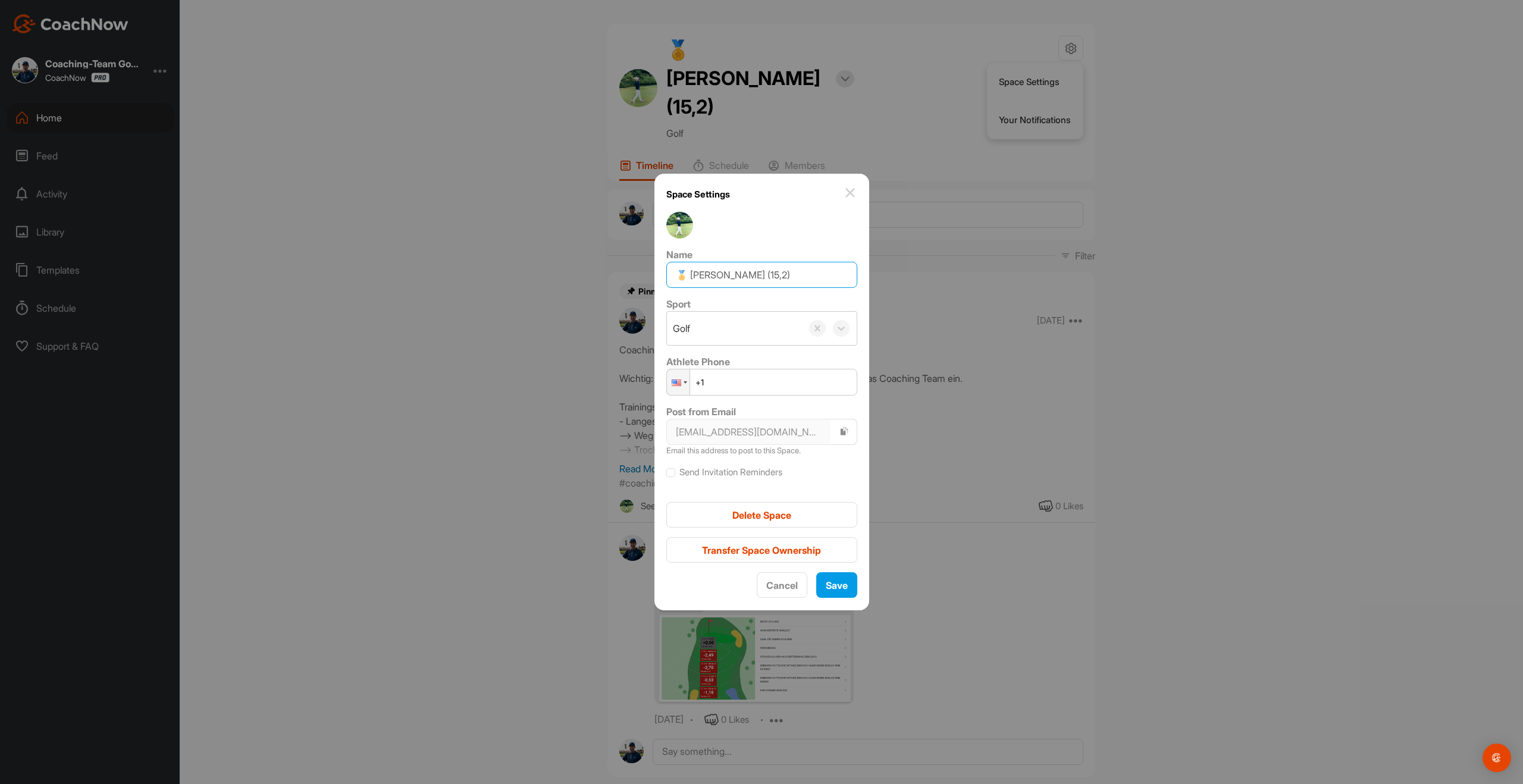
drag, startPoint x: 782, startPoint y: 275, endPoint x: 792, endPoint y: 270, distance: 11.2
click at [792, 270] on input "🏅 [PERSON_NAME] (15,2)" at bounding box center [762, 274] width 191 height 27
type input "🏅 [PERSON_NAME] (13,9)"
click at [836, 583] on span "Save" at bounding box center [836, 585] width 22 height 12
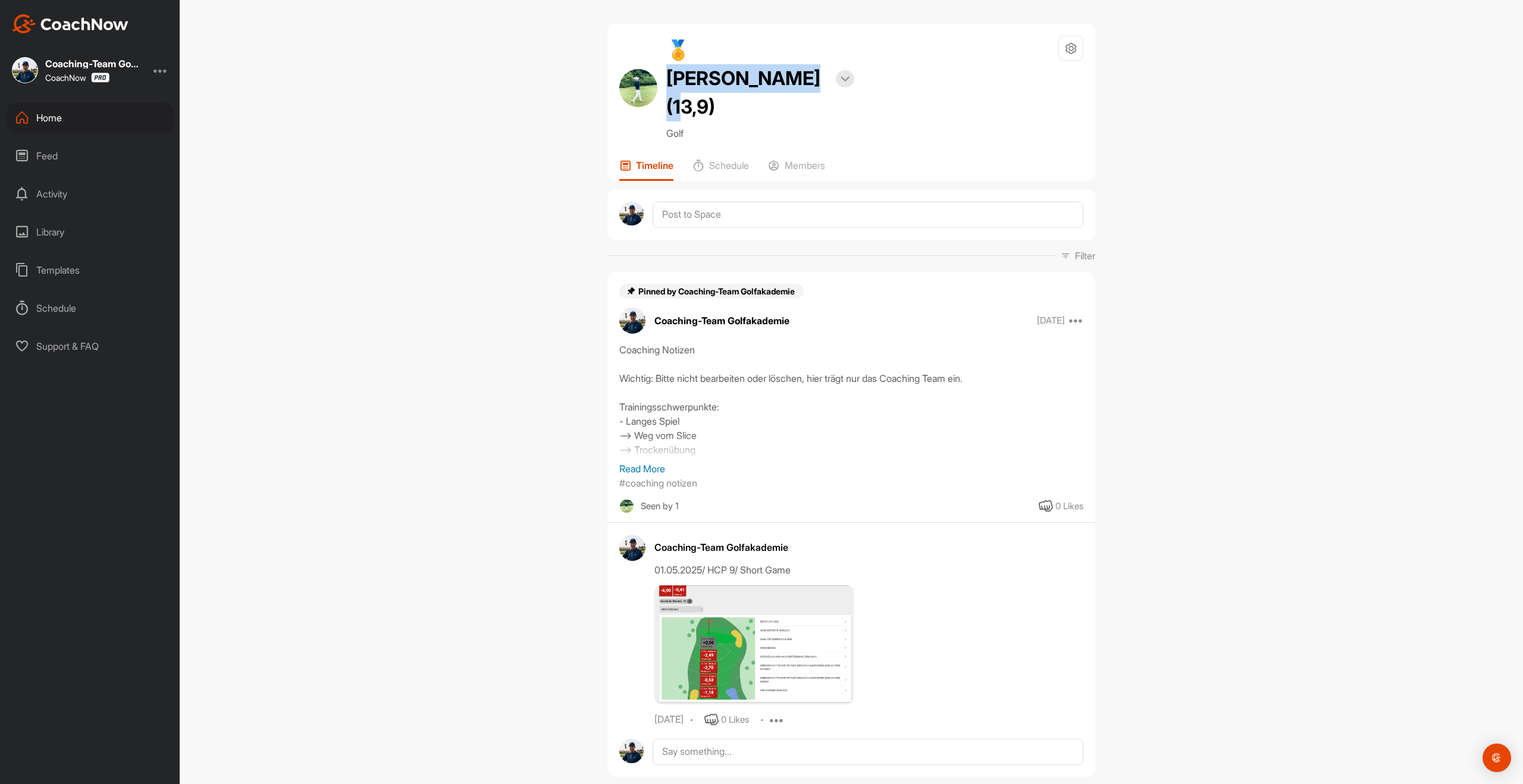
drag, startPoint x: 749, startPoint y: 79, endPoint x: 688, endPoint y: 49, distance: 68.0
click at [688, 49] on h2 "🏅 [PERSON_NAME] (13,9)" at bounding box center [747, 78] width 161 height 85
click at [48, 116] on div "Home" at bounding box center [90, 118] width 167 height 30
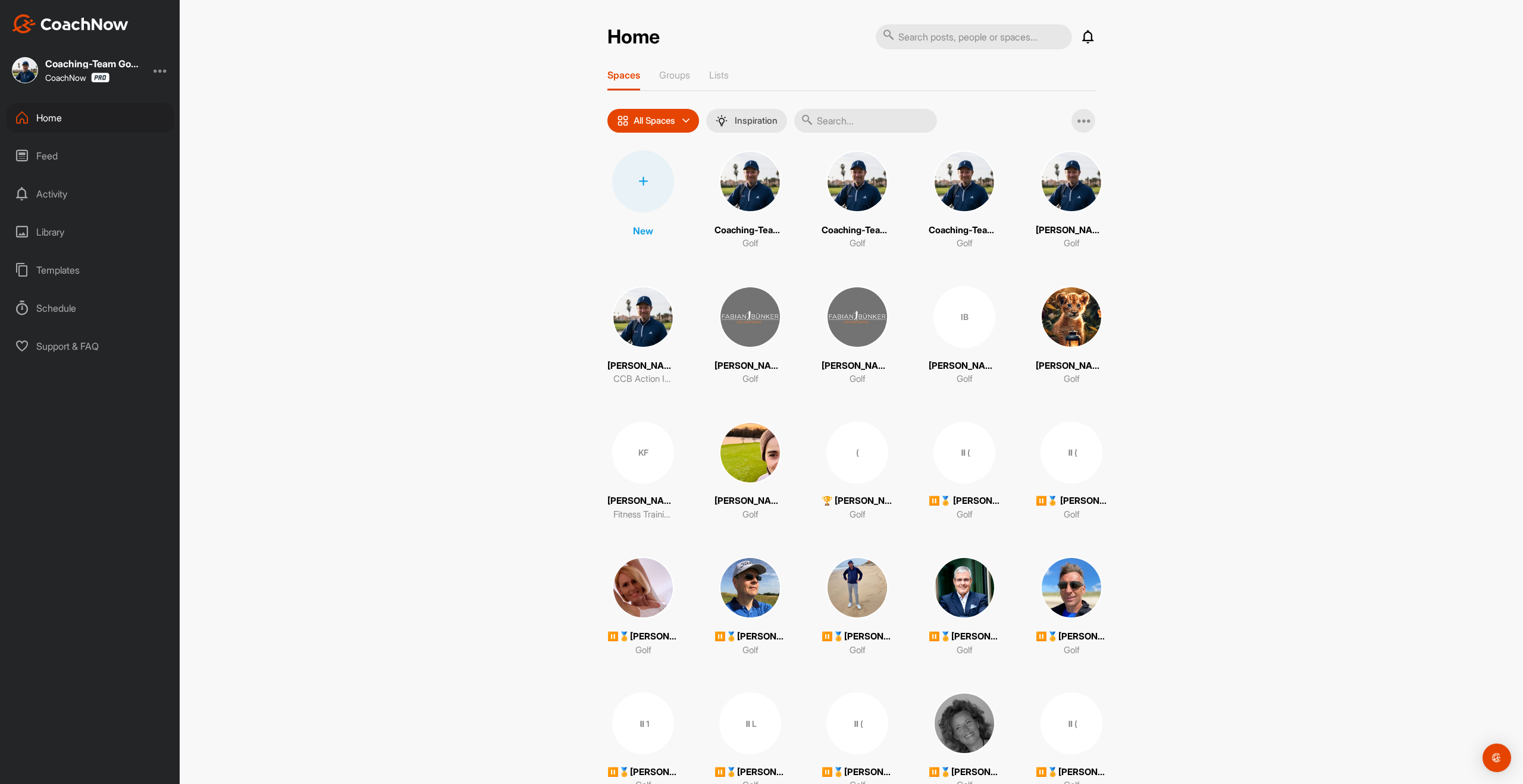
click at [845, 118] on input "text" at bounding box center [865, 121] width 142 height 24
type input "th"
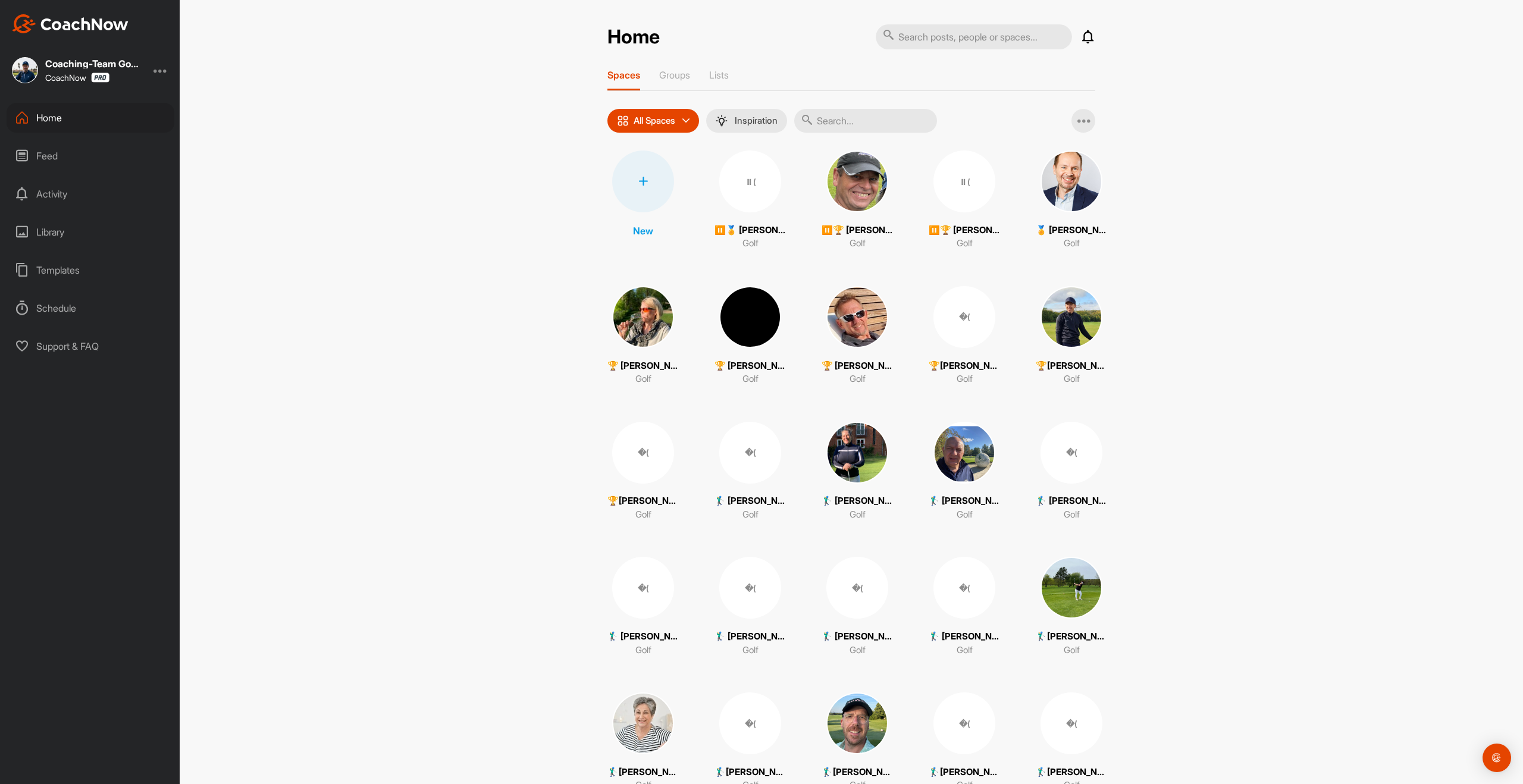
drag, startPoint x: 863, startPoint y: 112, endPoint x: 861, endPoint y: 120, distance: 8.2
click at [862, 113] on input "text" at bounding box center [865, 121] width 142 height 24
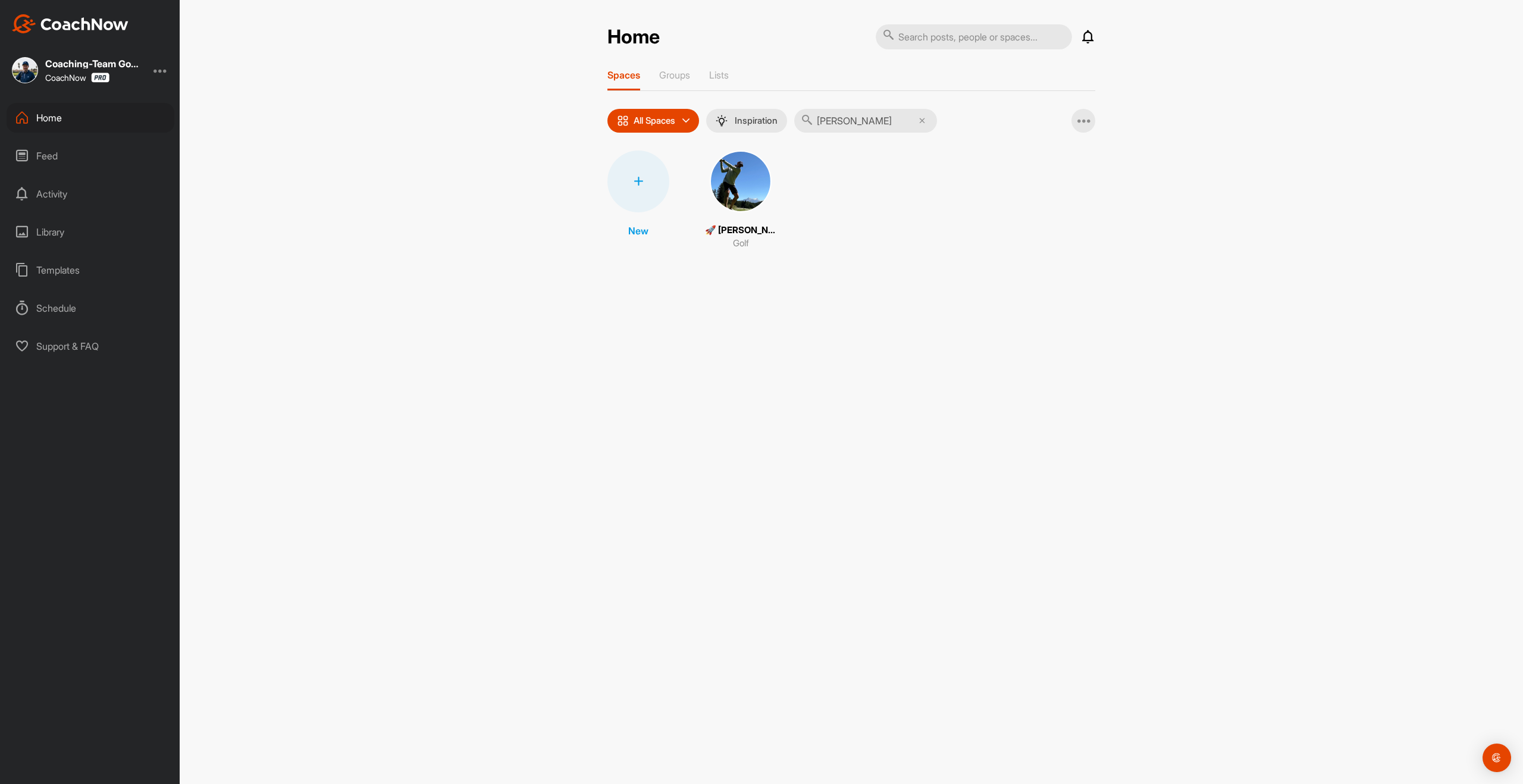
type input "[PERSON_NAME]"
click at [737, 190] on img at bounding box center [741, 181] width 62 height 62
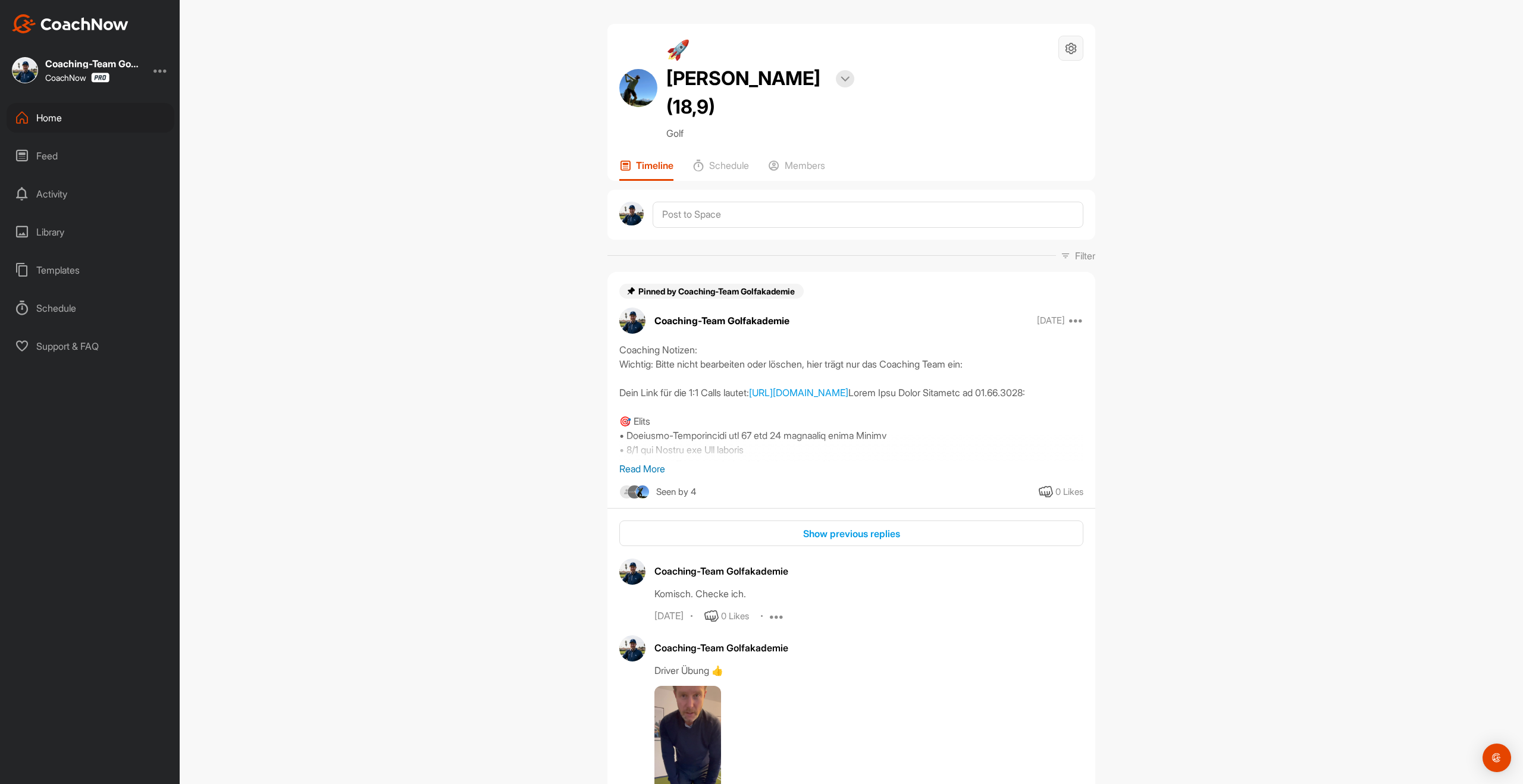
click at [1072, 55] on icon at bounding box center [1071, 48] width 14 height 14
click at [1034, 90] on li "Space Settings" at bounding box center [1035, 81] width 97 height 38
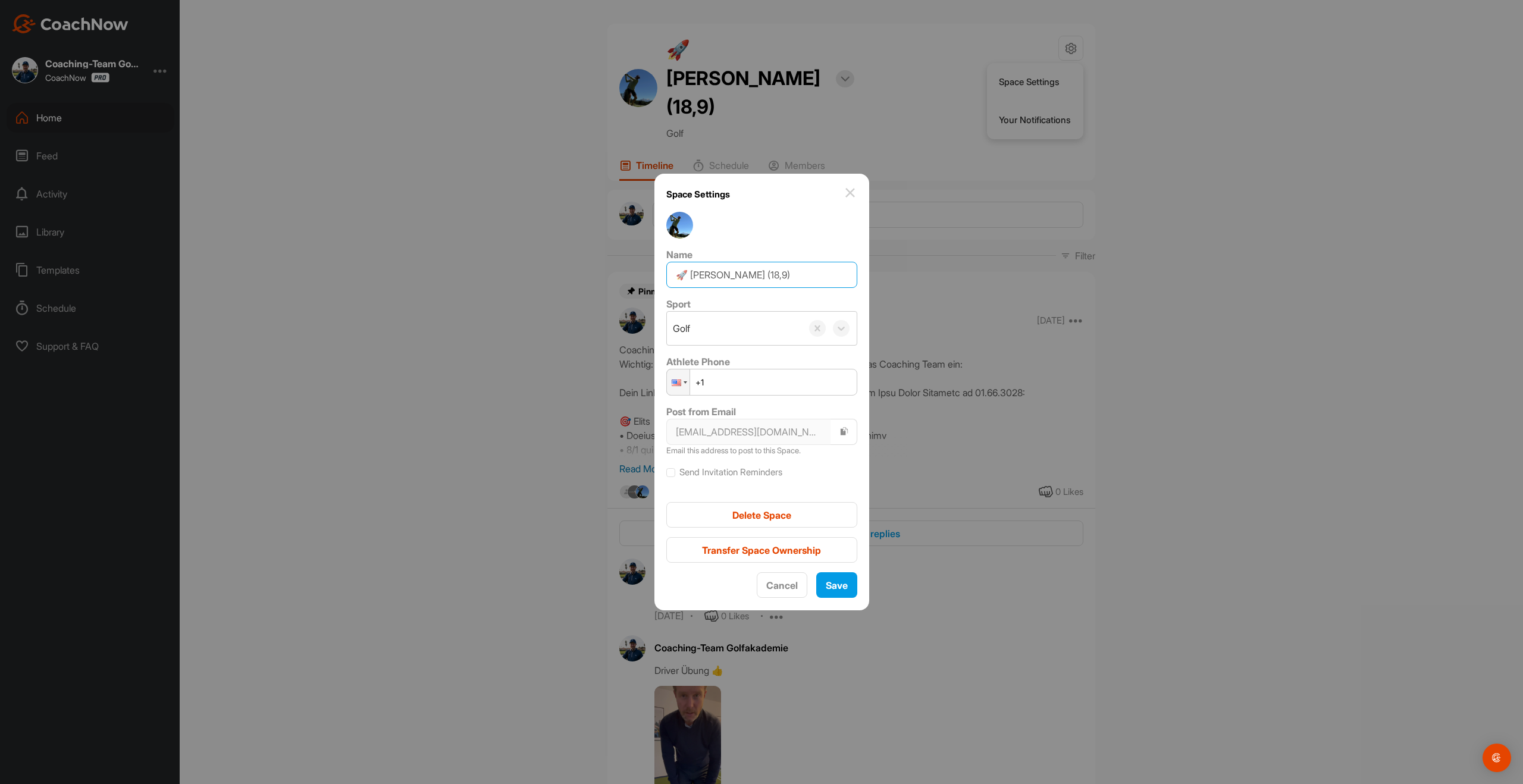
drag, startPoint x: 774, startPoint y: 274, endPoint x: 786, endPoint y: 270, distance: 12.6
click at [786, 270] on input "🚀 [PERSON_NAME] (18,9)" at bounding box center [762, 274] width 191 height 27
type input "🚀 [PERSON_NAME] (16,9)"
click at [828, 589] on span "Save" at bounding box center [836, 585] width 22 height 12
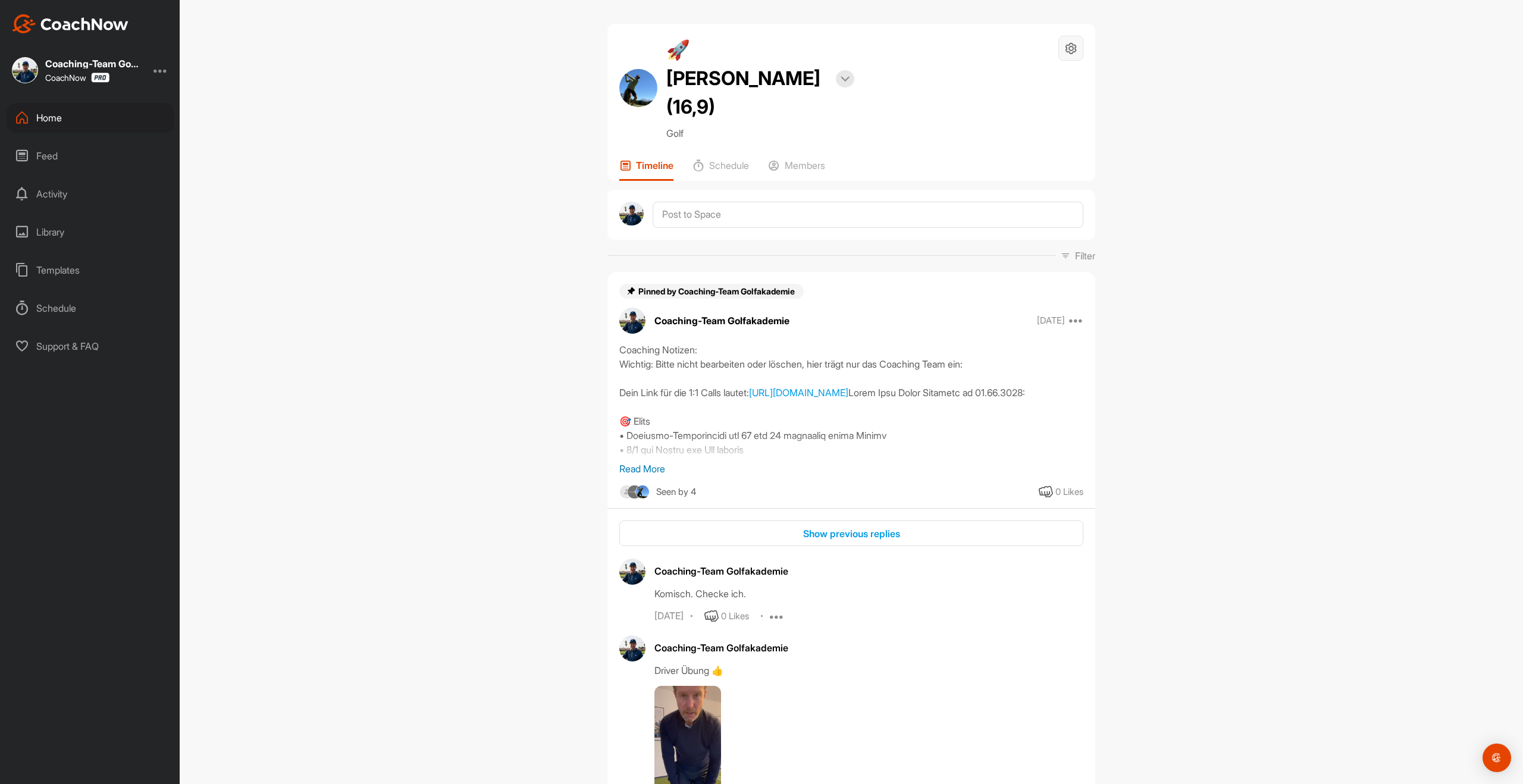
click at [1071, 49] on icon at bounding box center [1071, 48] width 14 height 14
click at [1046, 81] on li "Space Settings" at bounding box center [1035, 81] width 97 height 38
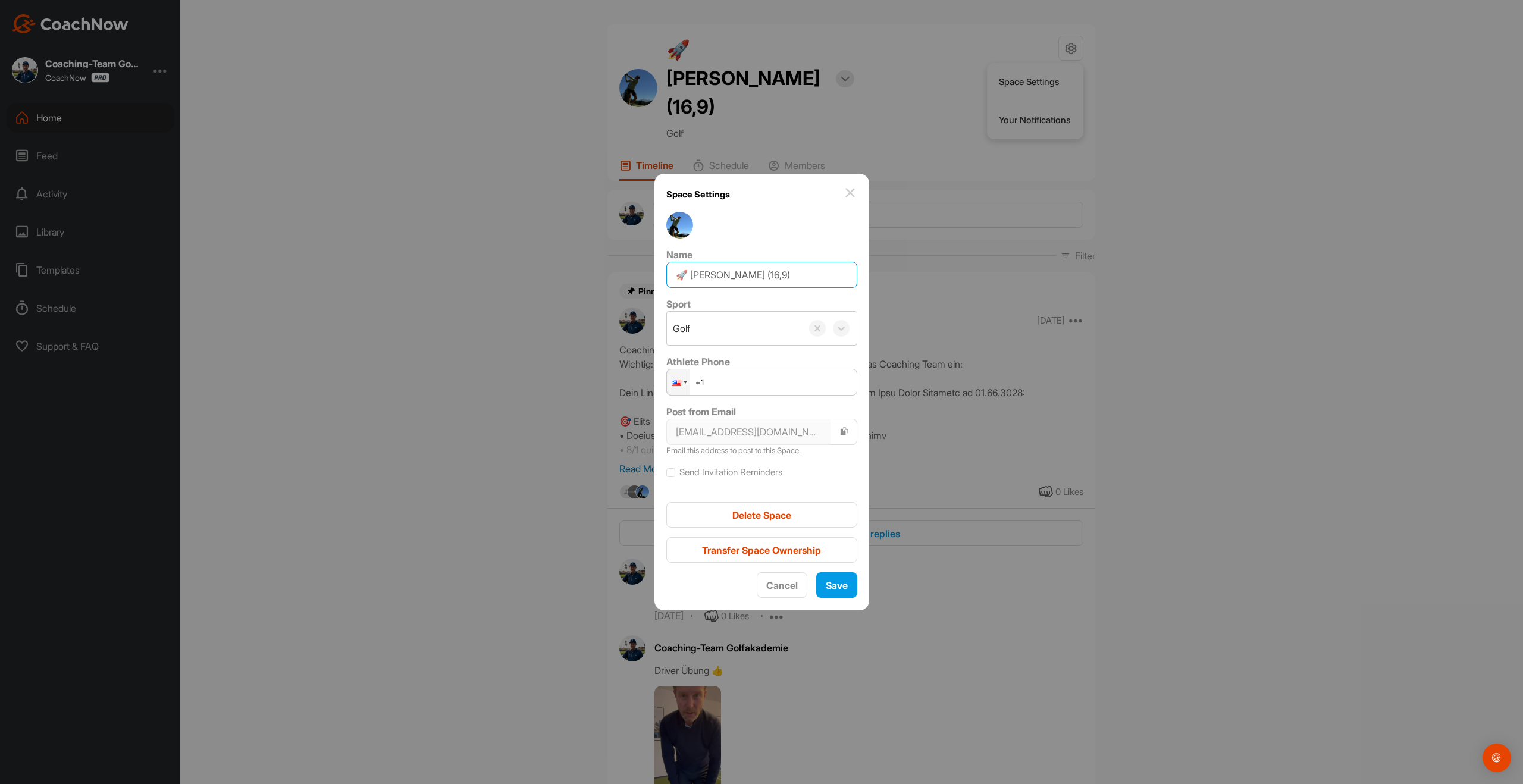
click at [784, 272] on input "🚀 [PERSON_NAME] (16,9)" at bounding box center [762, 274] width 191 height 27
type input "🚀 [PERSON_NAME] (16,8)"
click at [843, 584] on button "Save" at bounding box center [836, 585] width 41 height 26
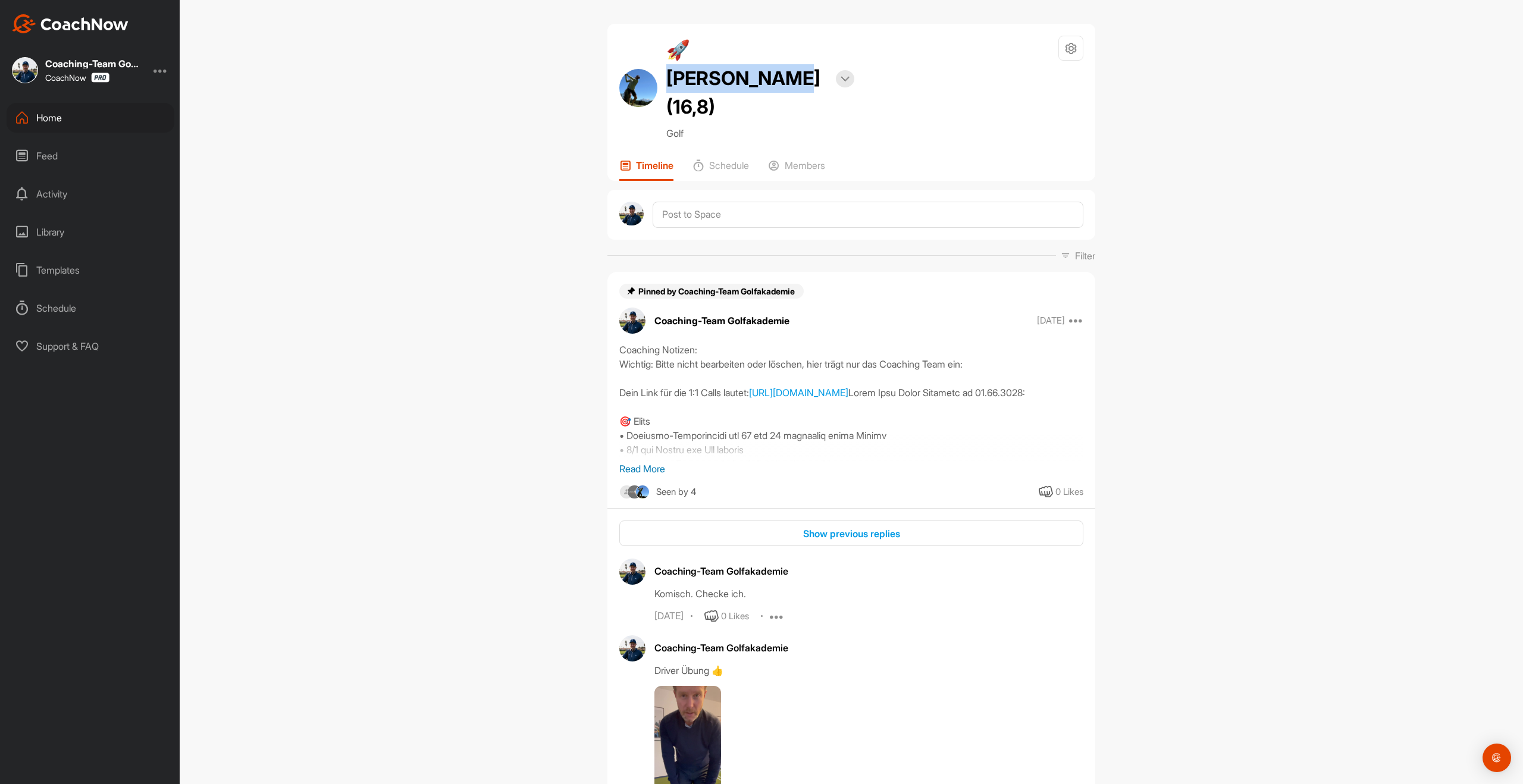
drag, startPoint x: 819, startPoint y: 50, endPoint x: 695, endPoint y: 48, distance: 124.0
click at [695, 48] on h2 "🚀 [PERSON_NAME] (16,8)" at bounding box center [747, 78] width 161 height 85
click at [696, 202] on textarea at bounding box center [868, 215] width 431 height 27
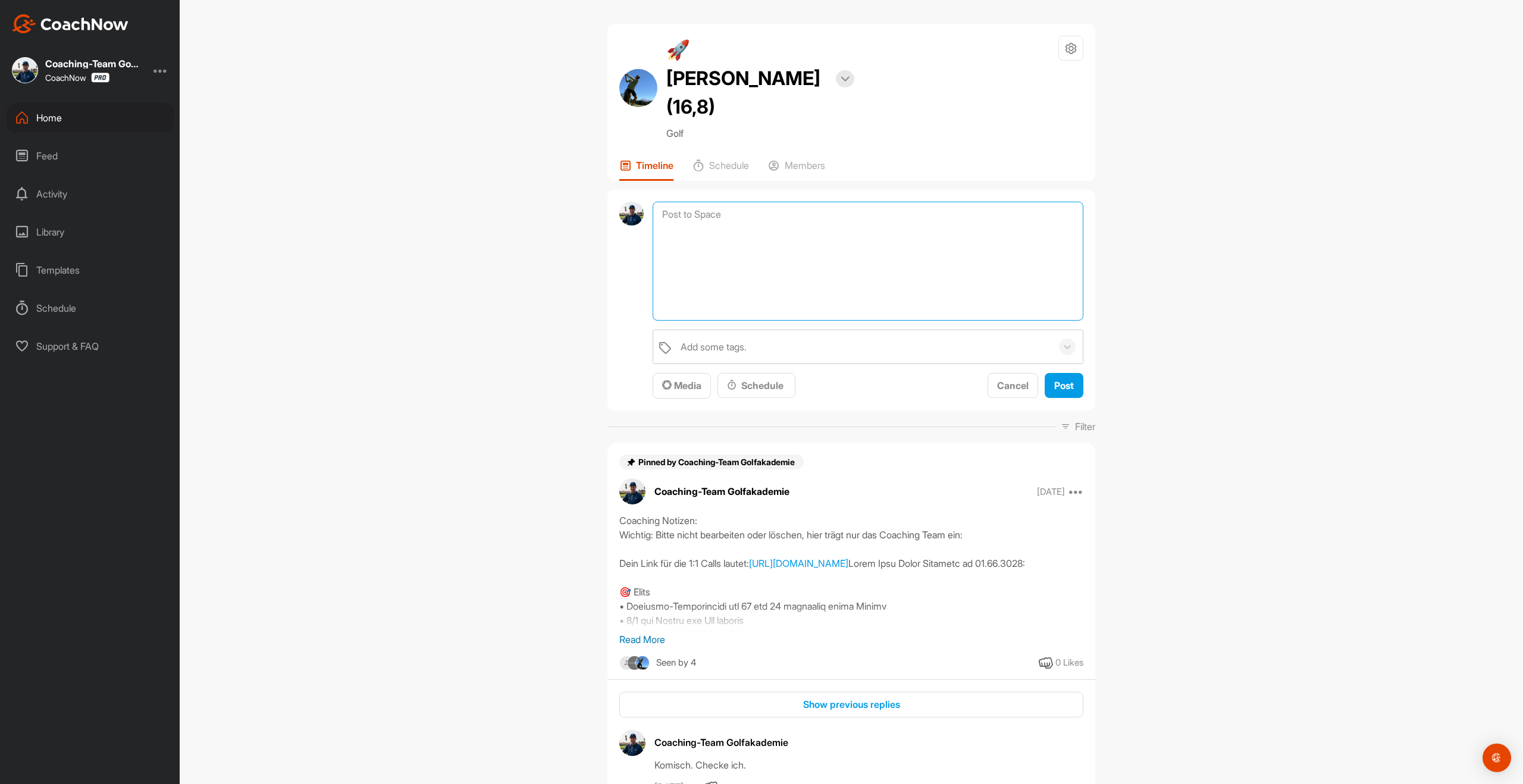
paste textarea "🏆 Dein persönlicher Award! Hey, du hast dich unterspielt – Glückwunsch! 🎉 Und d…"
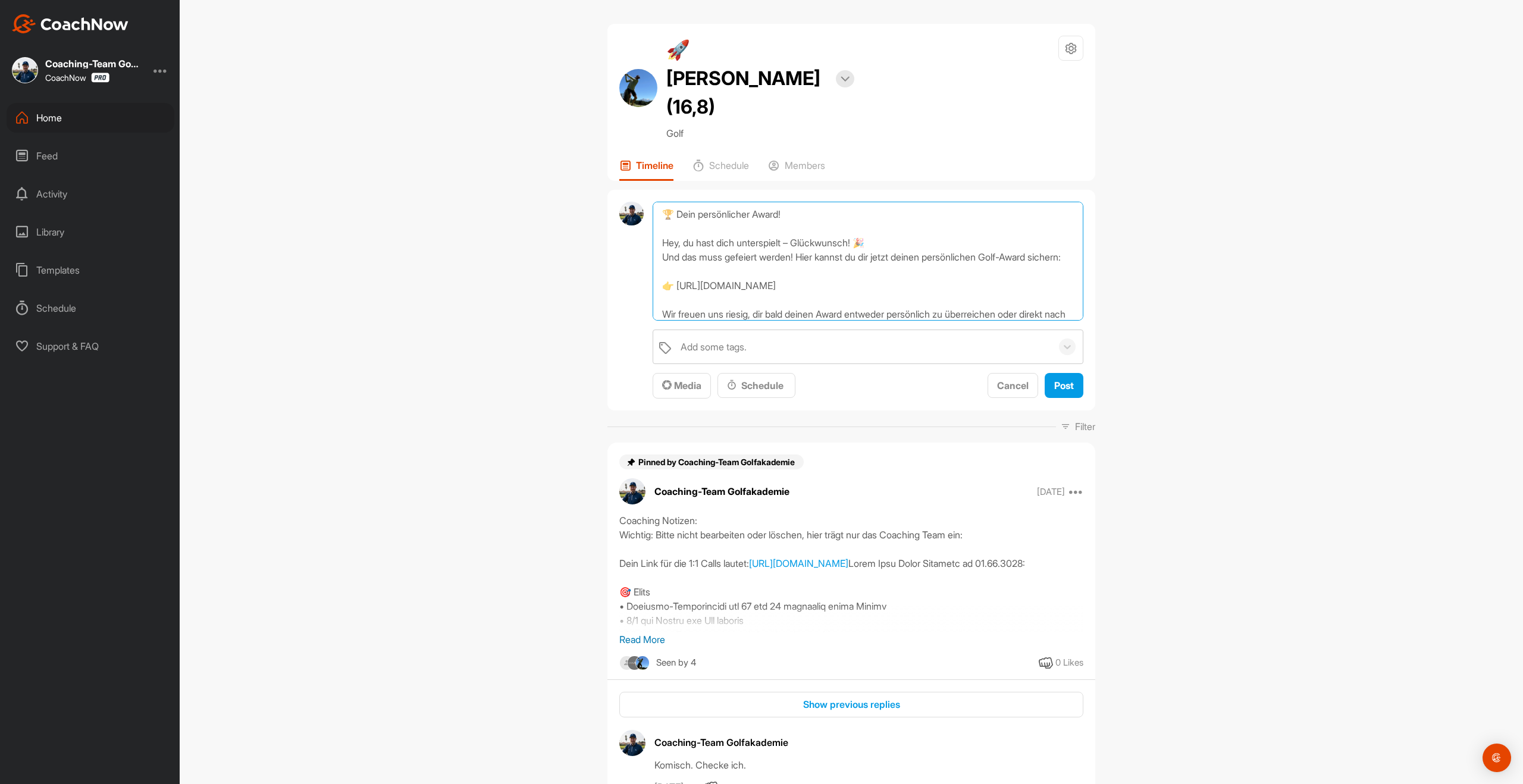
scroll to position [72, 0]
type textarea "🏆 Dein persönlicher Award! Hey, du hast dich unterspielt – Glückwunsch! 🎉 Und d…"
click at [1062, 380] on span "Post" at bounding box center [1064, 386] width 19 height 12
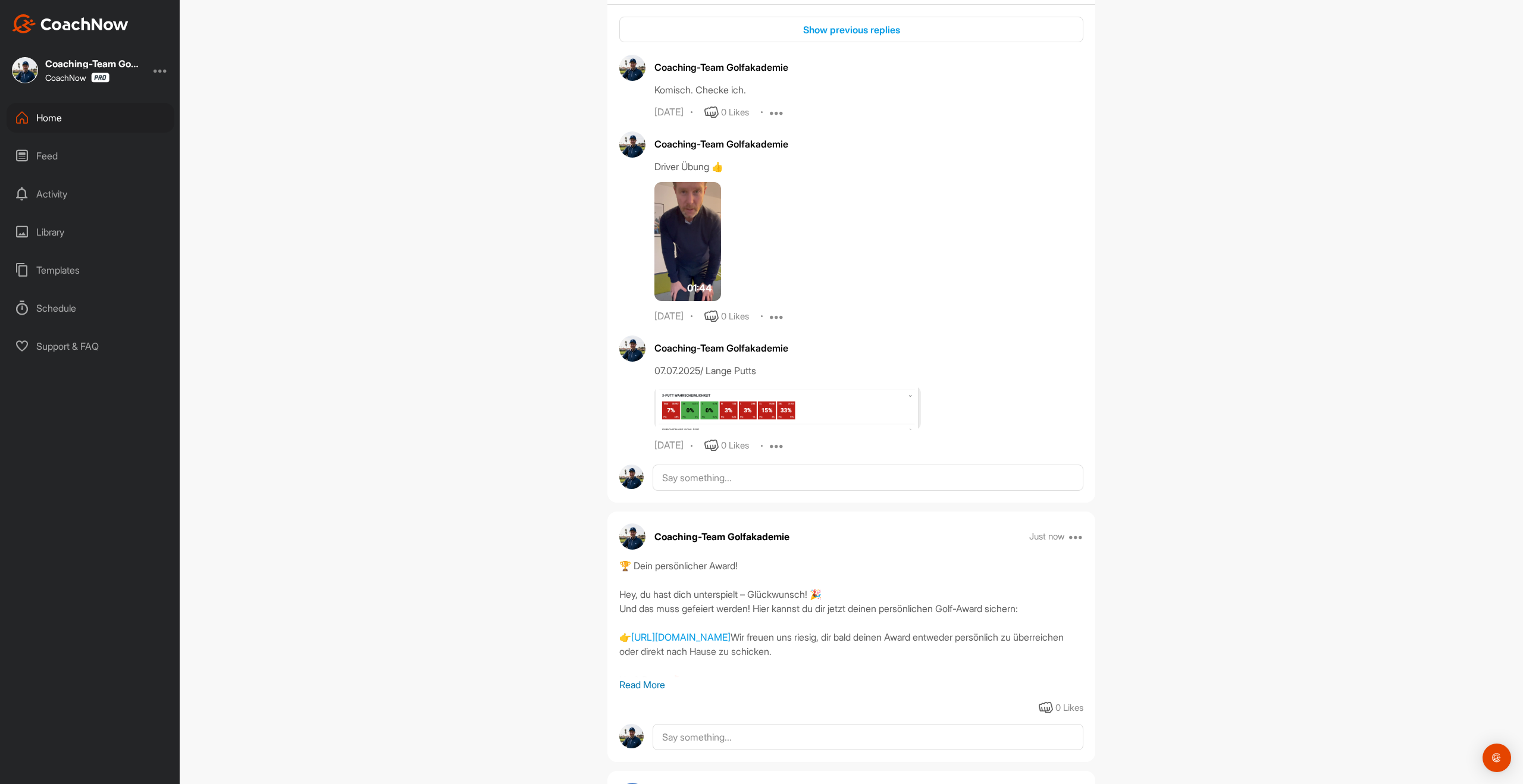
scroll to position [505, 0]
click at [42, 115] on div "Home" at bounding box center [90, 118] width 167 height 30
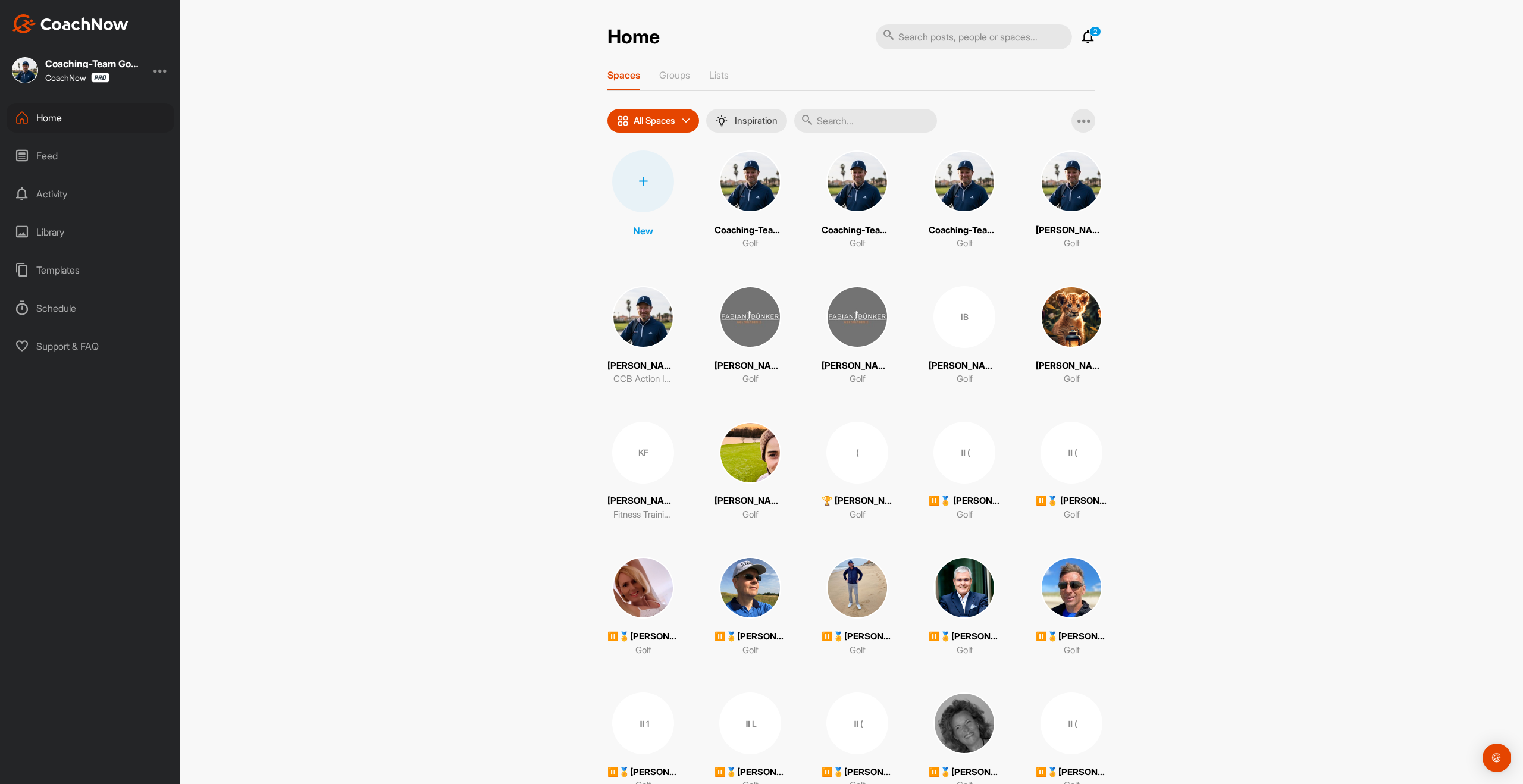
click at [840, 115] on input "text" at bounding box center [865, 121] width 142 height 24
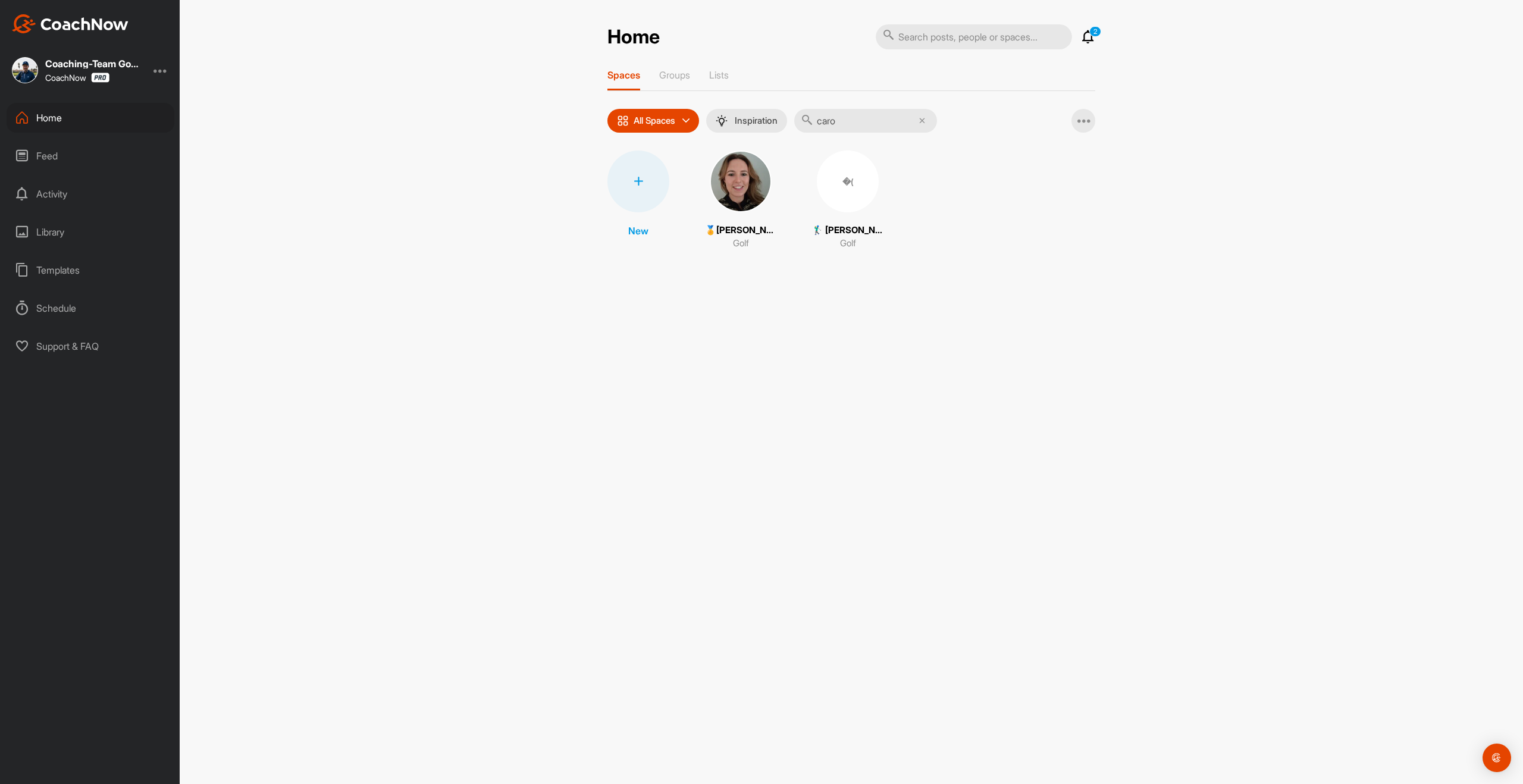
type input "caro"
click at [746, 185] on img at bounding box center [741, 181] width 62 height 62
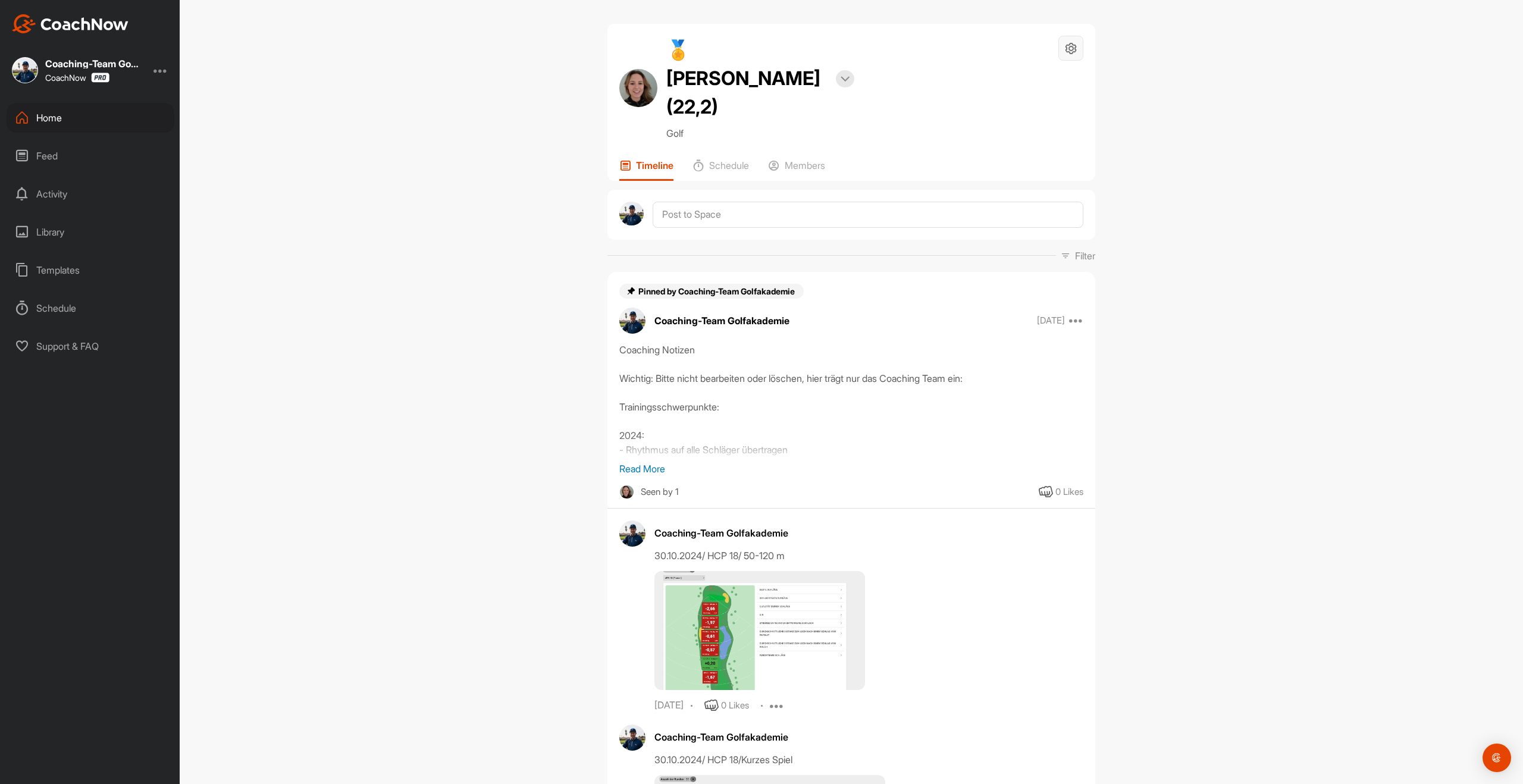
click at [1068, 56] on div at bounding box center [1071, 47] width 25 height 25
click at [1023, 83] on li "Space Settings" at bounding box center [1035, 81] width 97 height 38
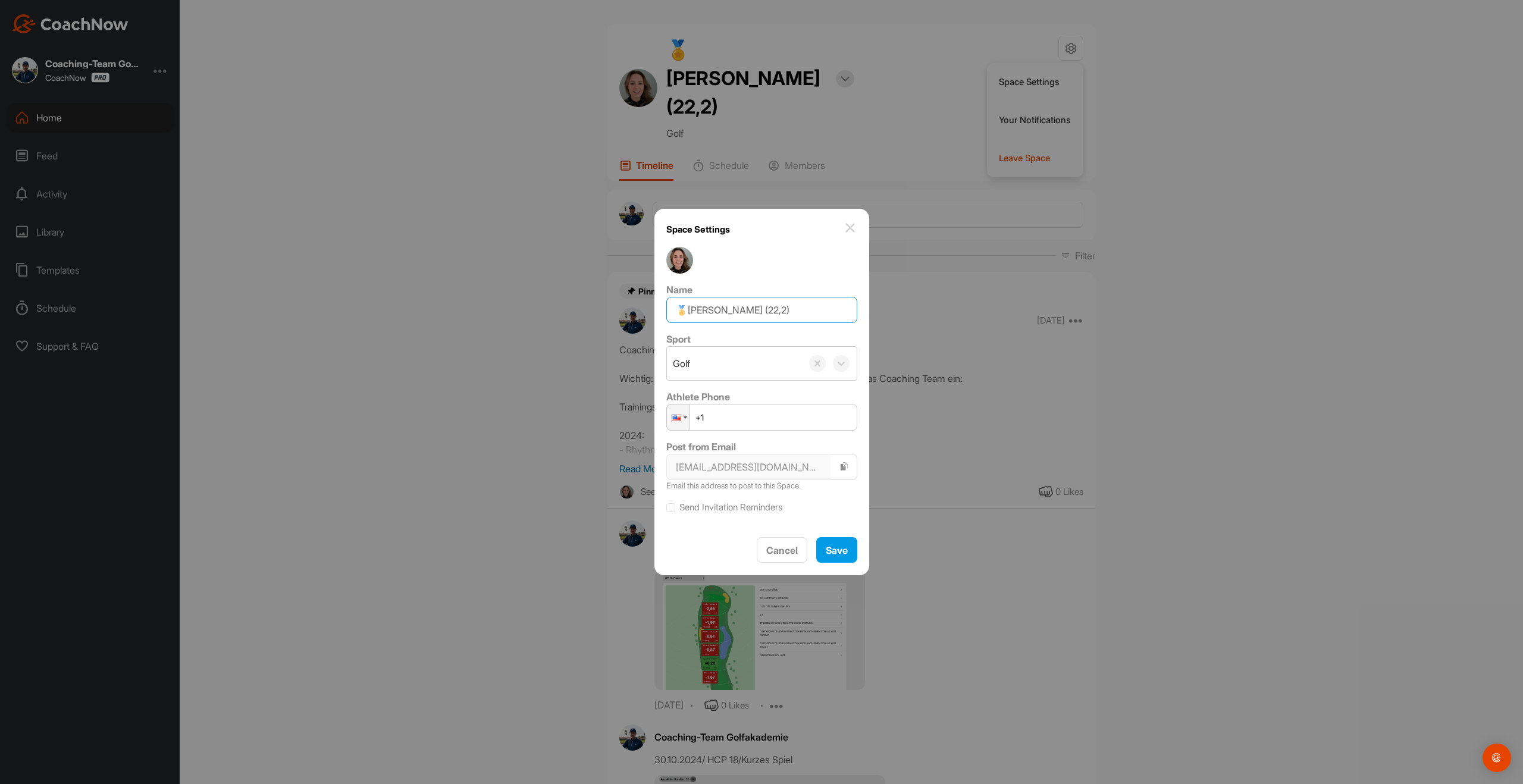
click at [779, 308] on input "🏅[PERSON_NAME] (22,2)" at bounding box center [762, 310] width 191 height 27
drag, startPoint x: 770, startPoint y: 311, endPoint x: 783, endPoint y: 307, distance: 13.6
click at [783, 307] on input "🏅[PERSON_NAME] (22,2)" at bounding box center [762, 310] width 191 height 27
type input "🏅[PERSON_NAME] (20,8)"
click at [843, 554] on button "Save" at bounding box center [836, 550] width 41 height 26
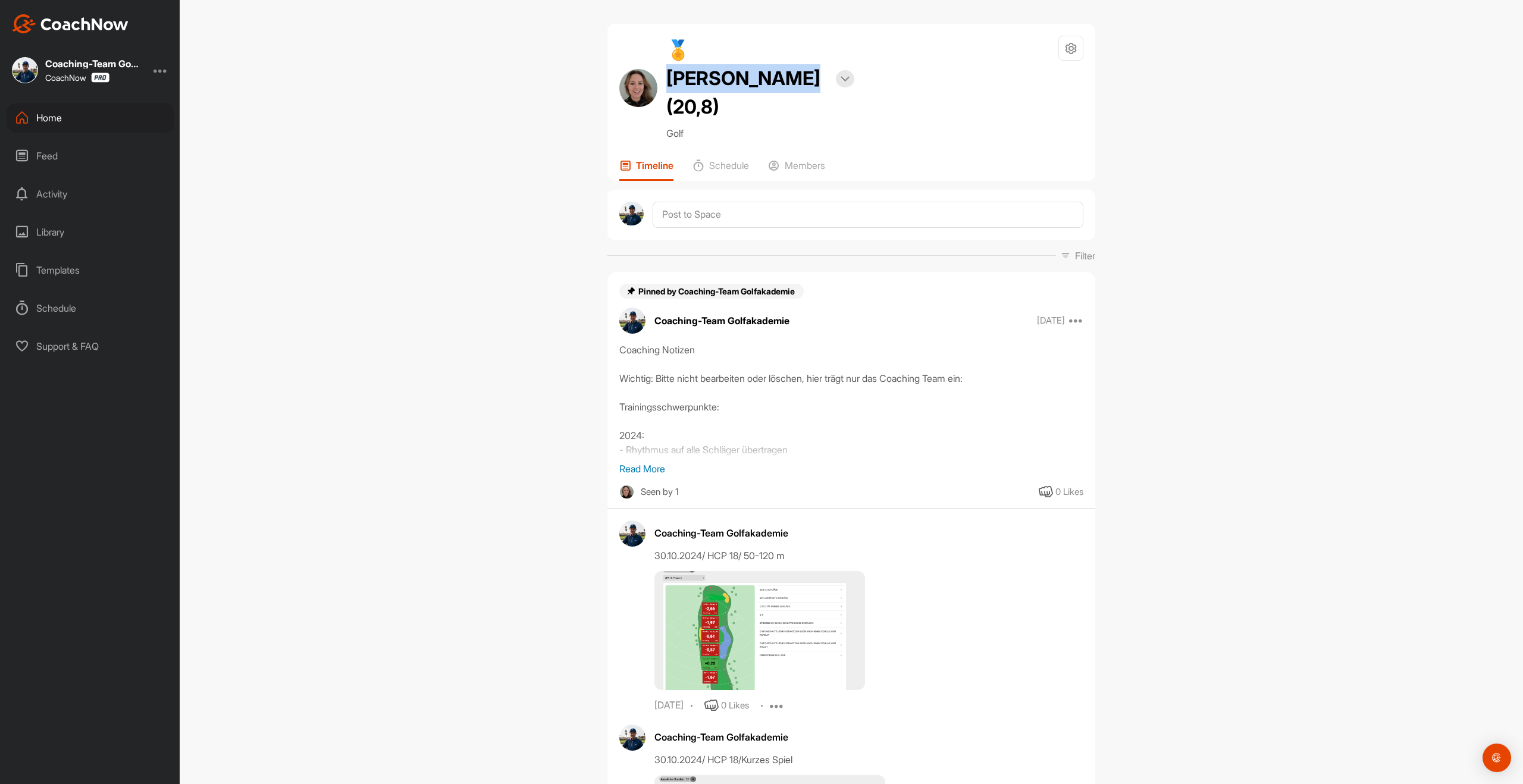
drag, startPoint x: 687, startPoint y: 45, endPoint x: 821, endPoint y: 43, distance: 134.0
click at [821, 43] on h2 "🏅[PERSON_NAME] (20,8)" at bounding box center [747, 78] width 161 height 85
click at [47, 118] on div "Home" at bounding box center [90, 118] width 167 height 30
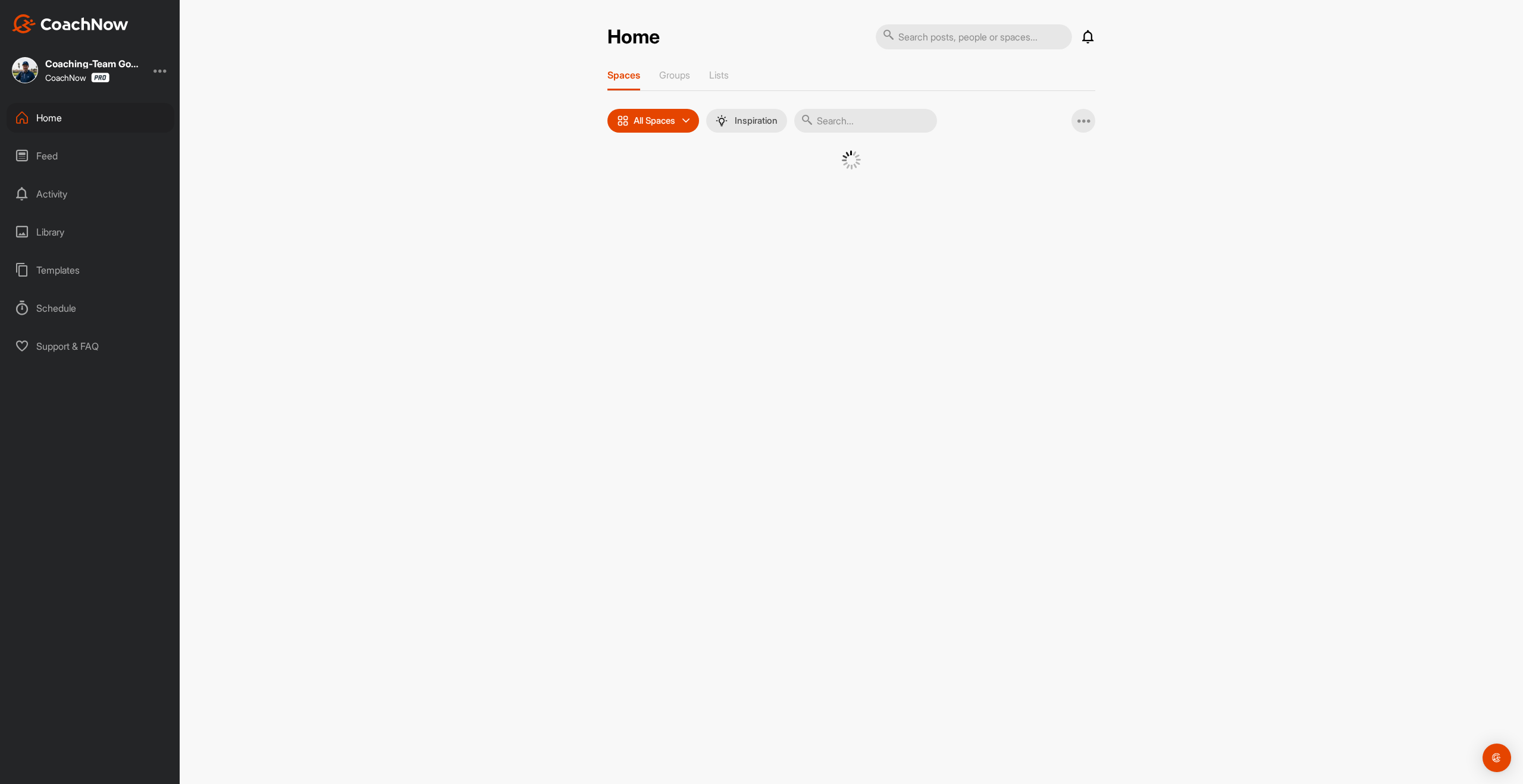
click at [832, 126] on input "text" at bounding box center [865, 121] width 142 height 24
type input "vera otterb"
click at [750, 181] on img at bounding box center [741, 181] width 62 height 62
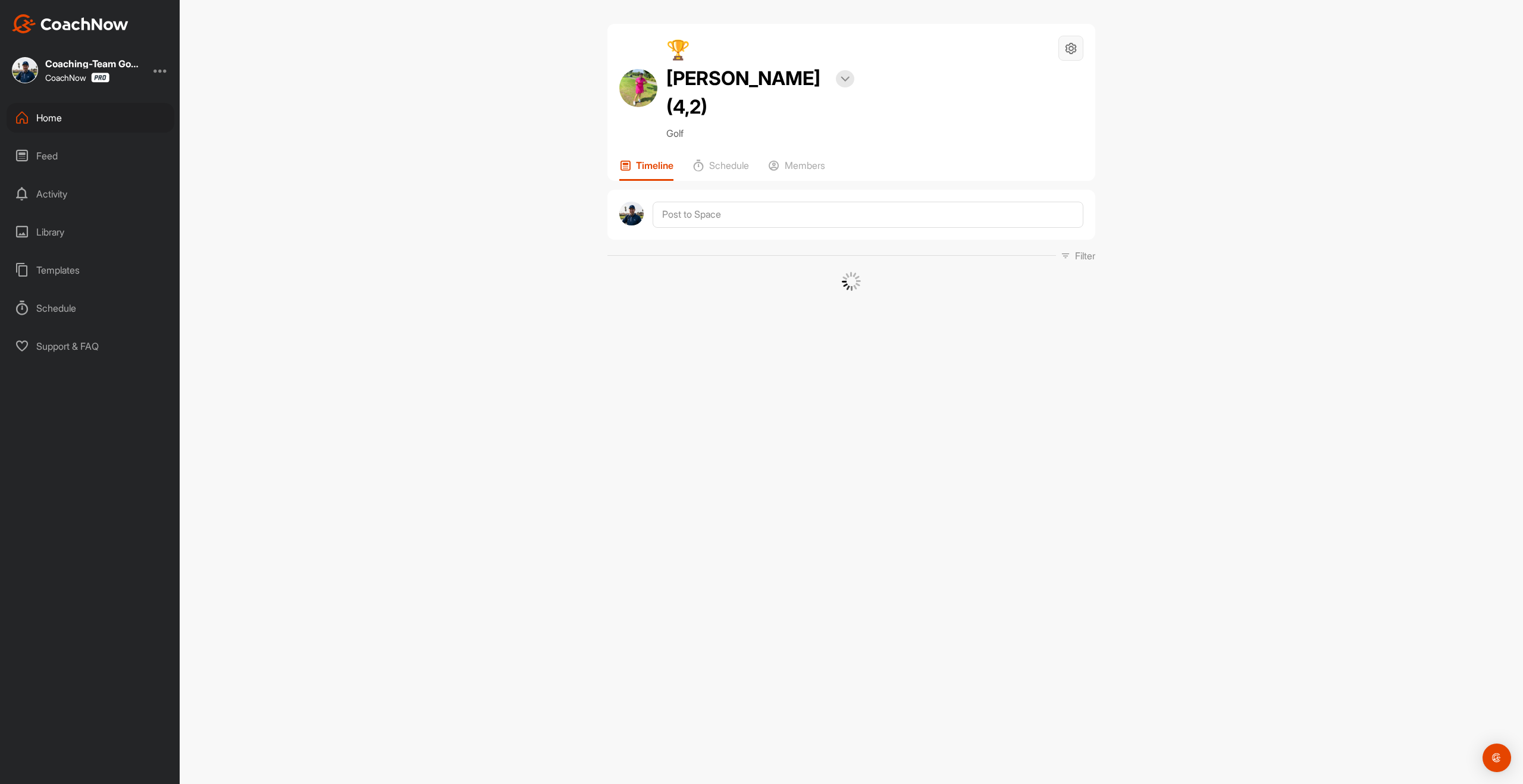
click at [1072, 53] on icon at bounding box center [1071, 48] width 14 height 14
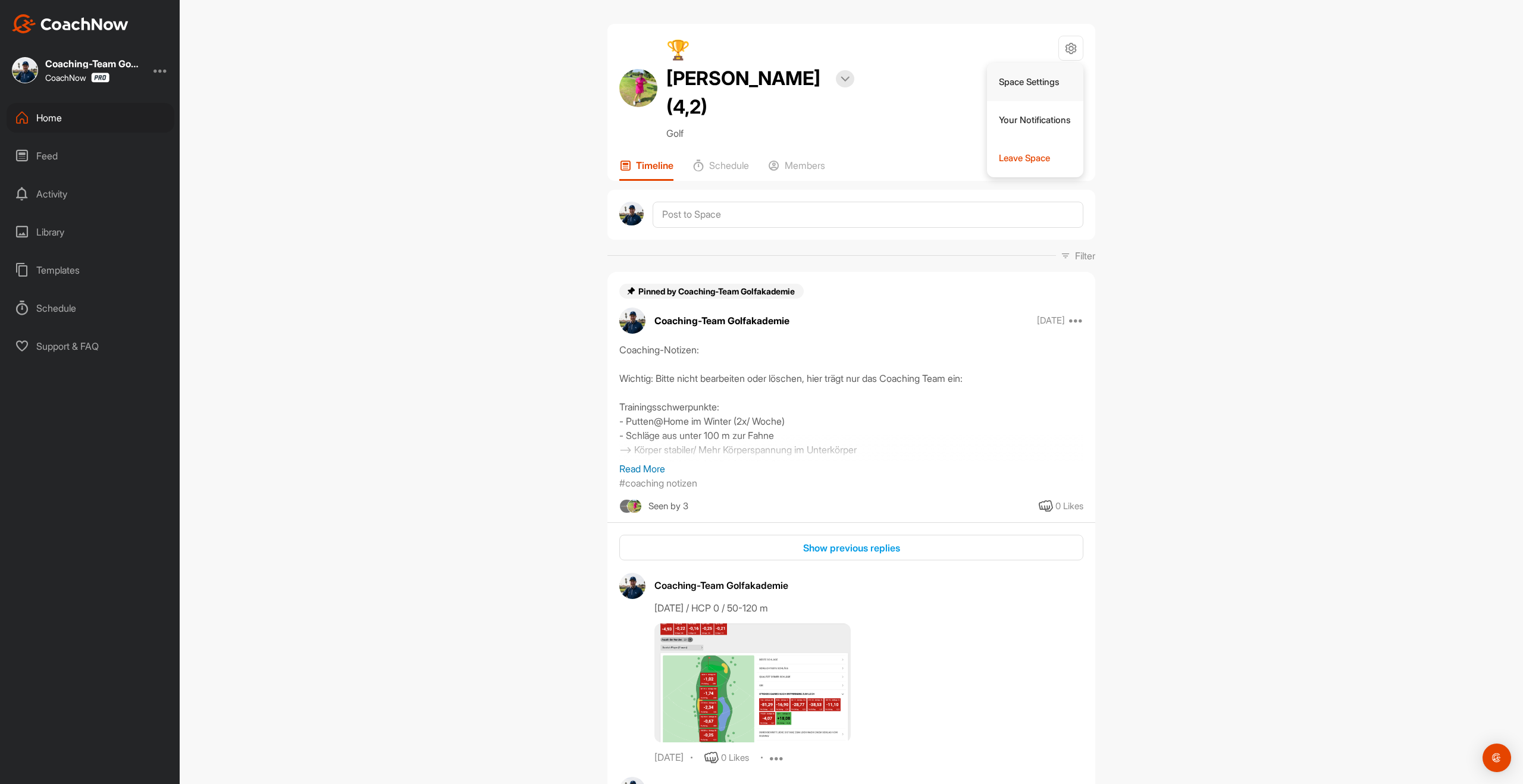
click at [1046, 86] on li "Space Settings" at bounding box center [1035, 81] width 97 height 38
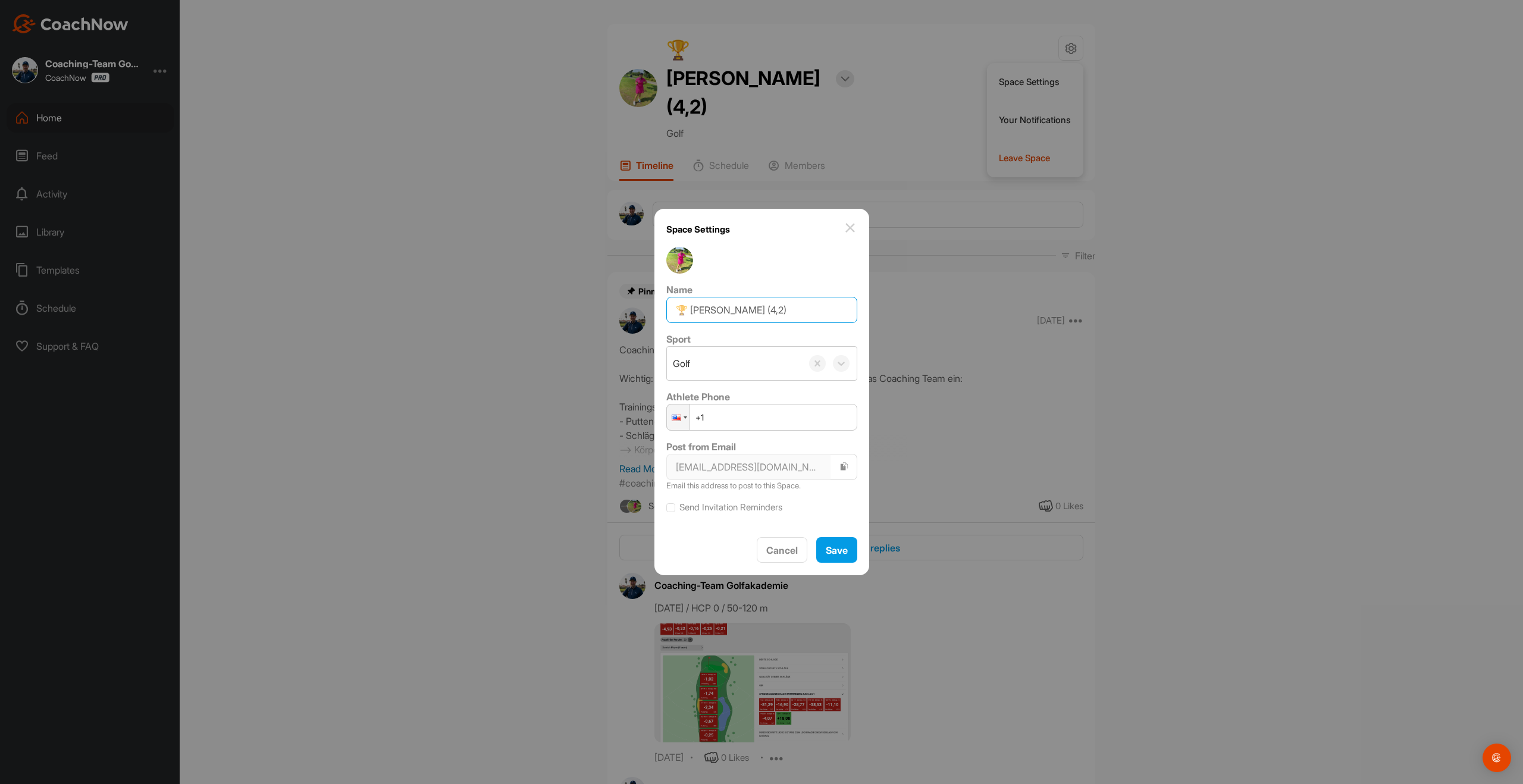
drag, startPoint x: 778, startPoint y: 308, endPoint x: 784, endPoint y: 307, distance: 6.1
click at [784, 307] on input "🏆 [PERSON_NAME] (4,2)" at bounding box center [762, 310] width 191 height 27
type input "🏆 [PERSON_NAME] (4,0)"
click at [836, 553] on span "Save" at bounding box center [836, 550] width 22 height 12
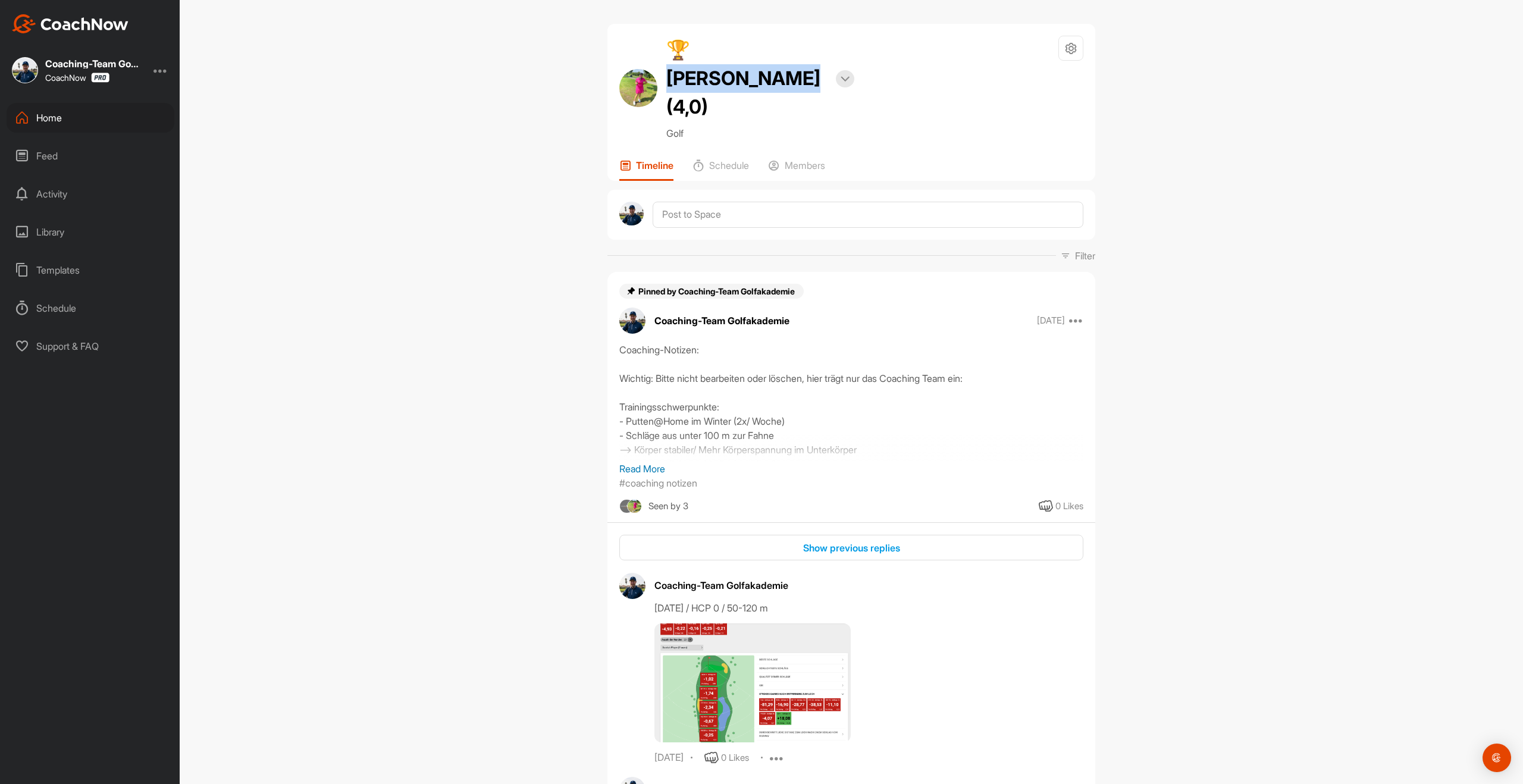
drag, startPoint x: 690, startPoint y: 48, endPoint x: 819, endPoint y: 49, distance: 129.0
click at [819, 49] on h2 "🏆 [PERSON_NAME] (4,0)" at bounding box center [747, 78] width 161 height 85
click at [54, 109] on div "Home" at bounding box center [90, 118] width 167 height 30
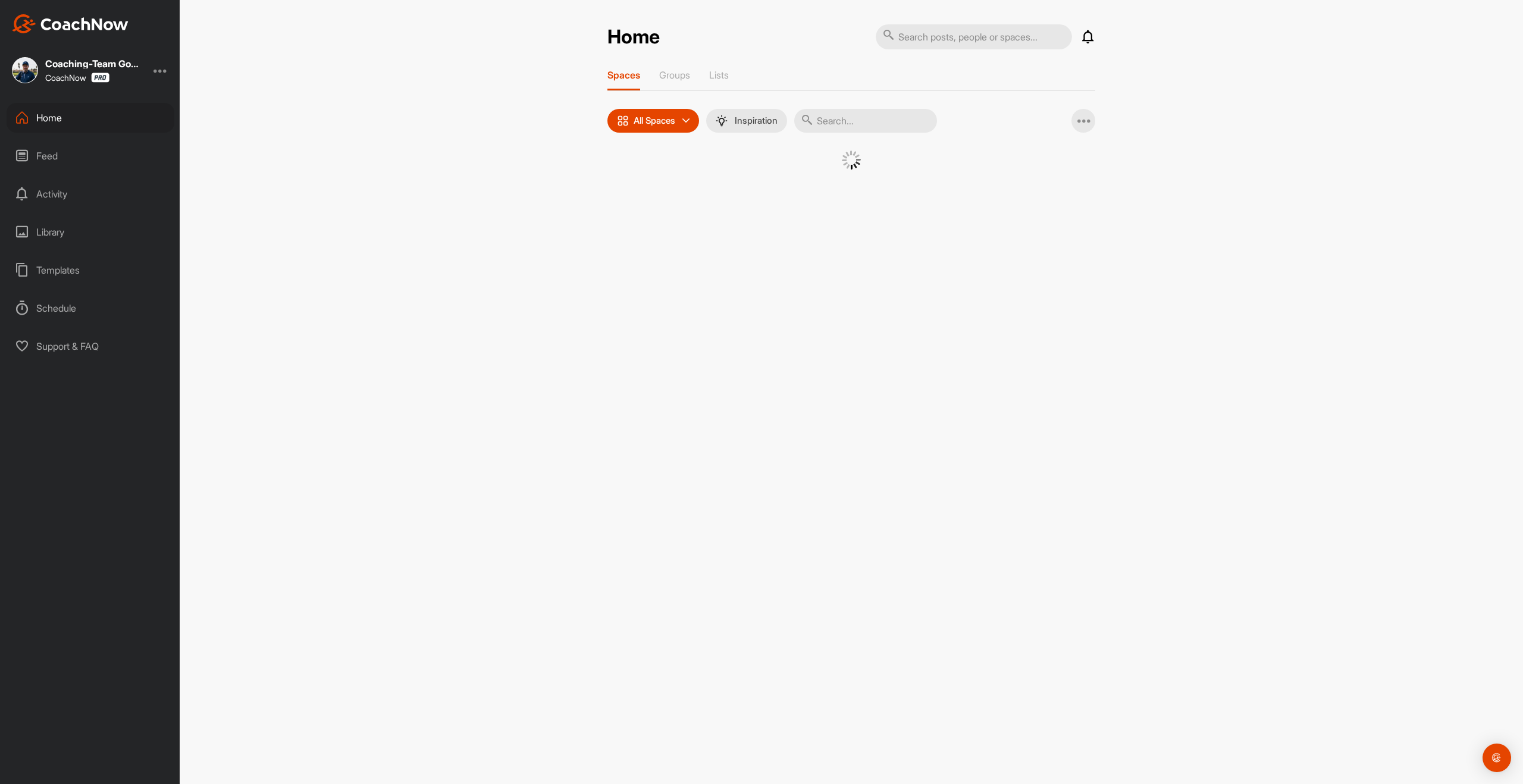
click at [887, 124] on input "text" at bounding box center [865, 121] width 142 height 24
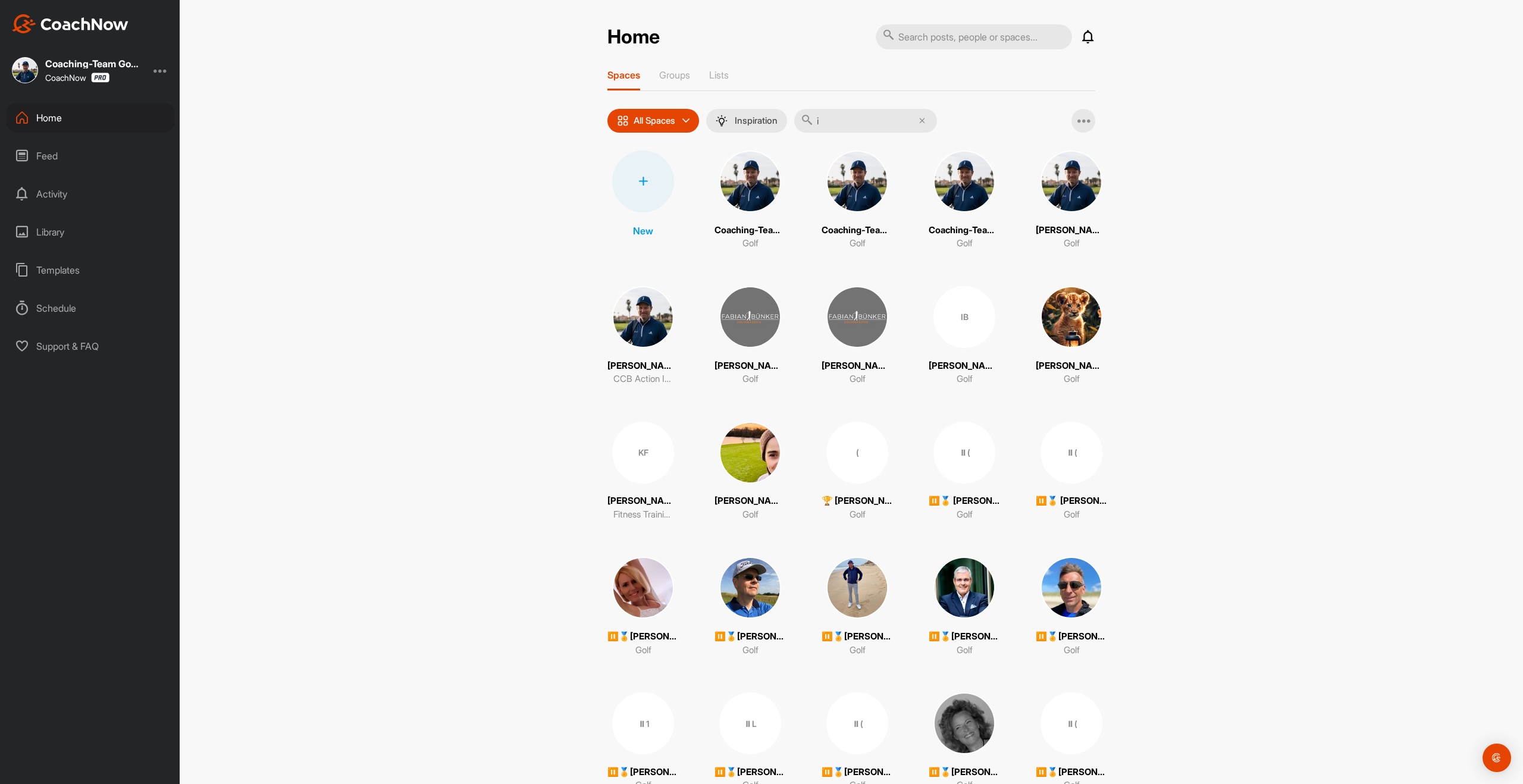
type input "is"
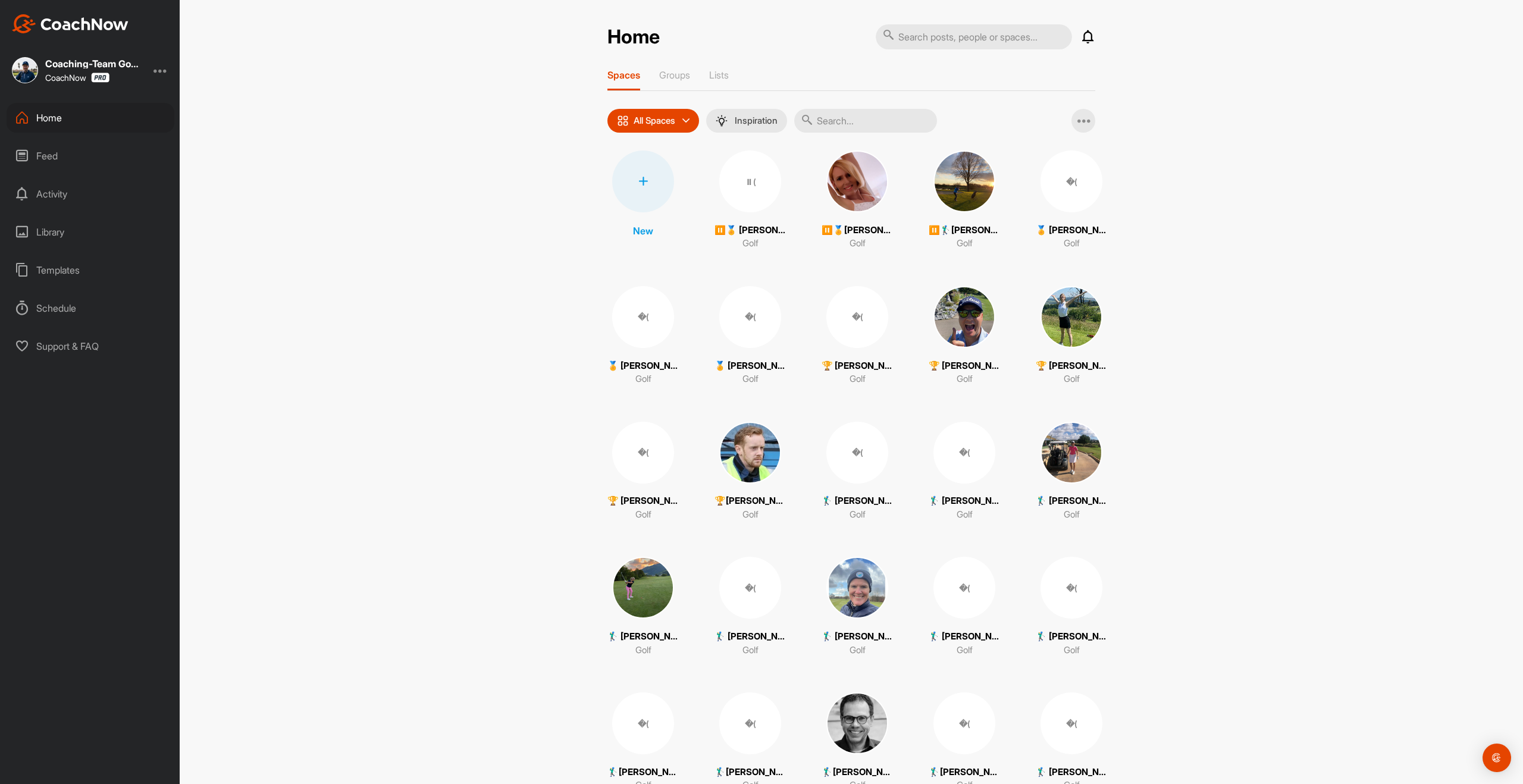
click at [843, 122] on input "text" at bounding box center [865, 121] width 142 height 24
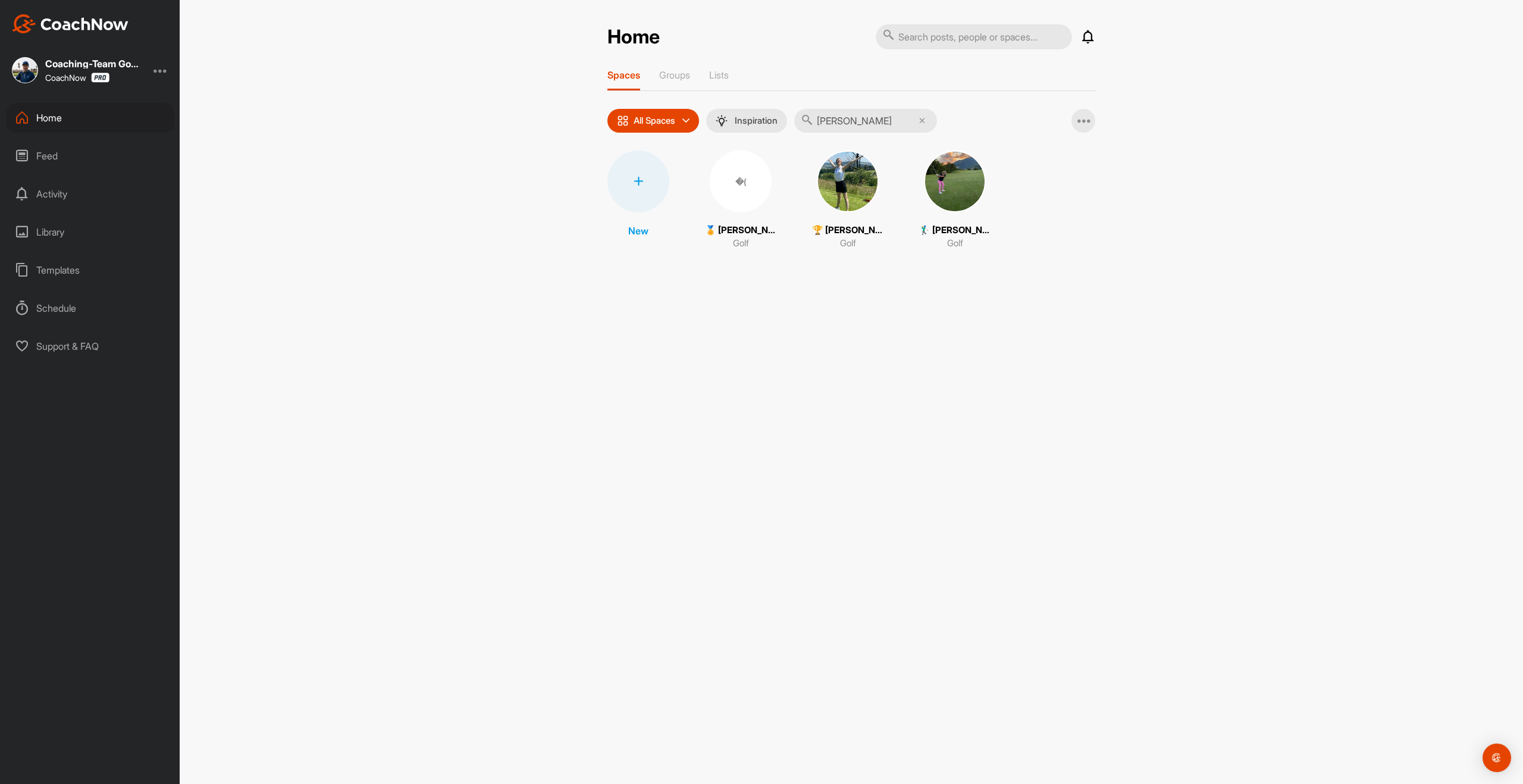
type input "[PERSON_NAME]"
click at [840, 186] on img at bounding box center [848, 181] width 62 height 62
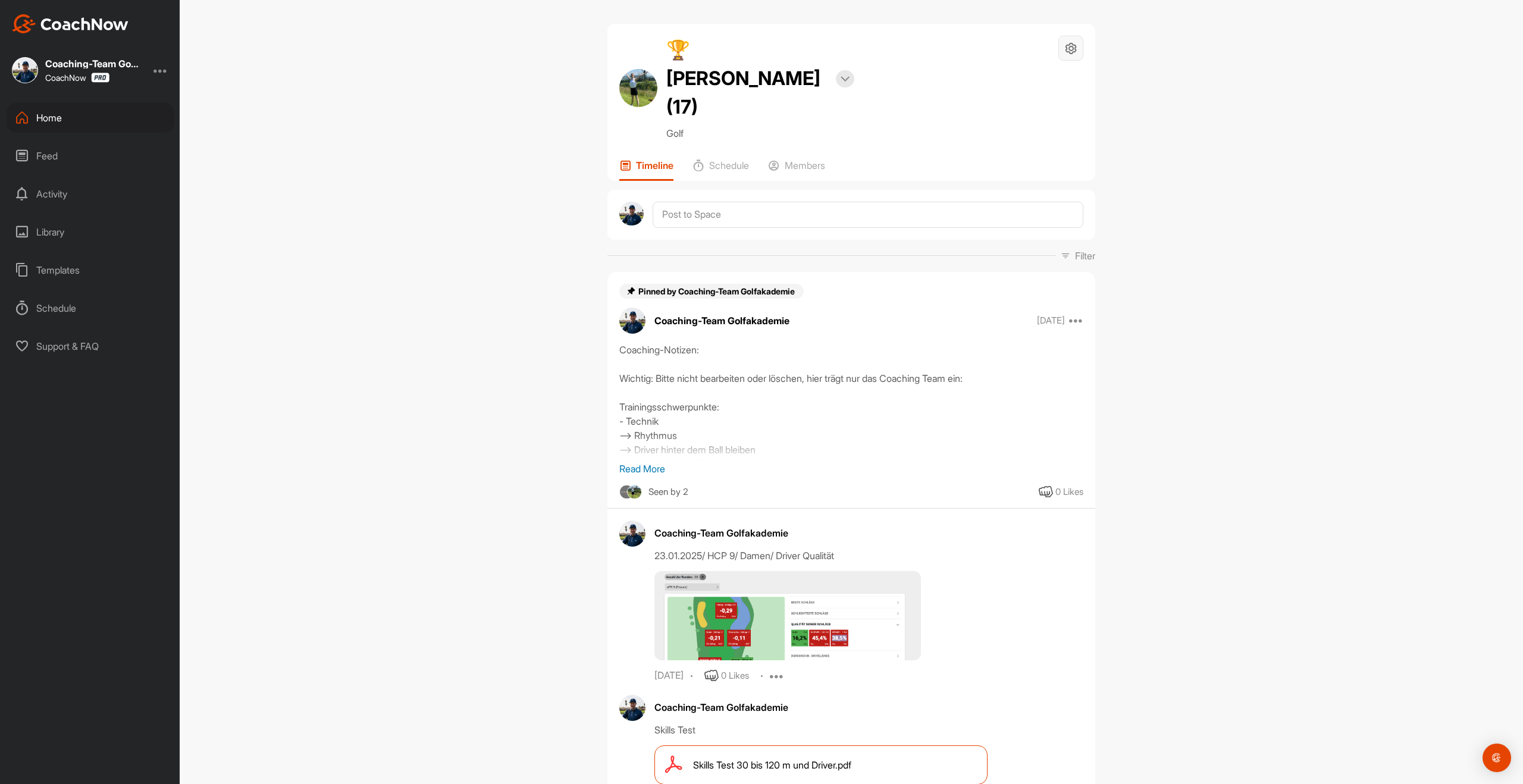
click at [1063, 51] on div at bounding box center [1071, 47] width 25 height 25
click at [1050, 69] on li "Space Settings" at bounding box center [1035, 81] width 97 height 38
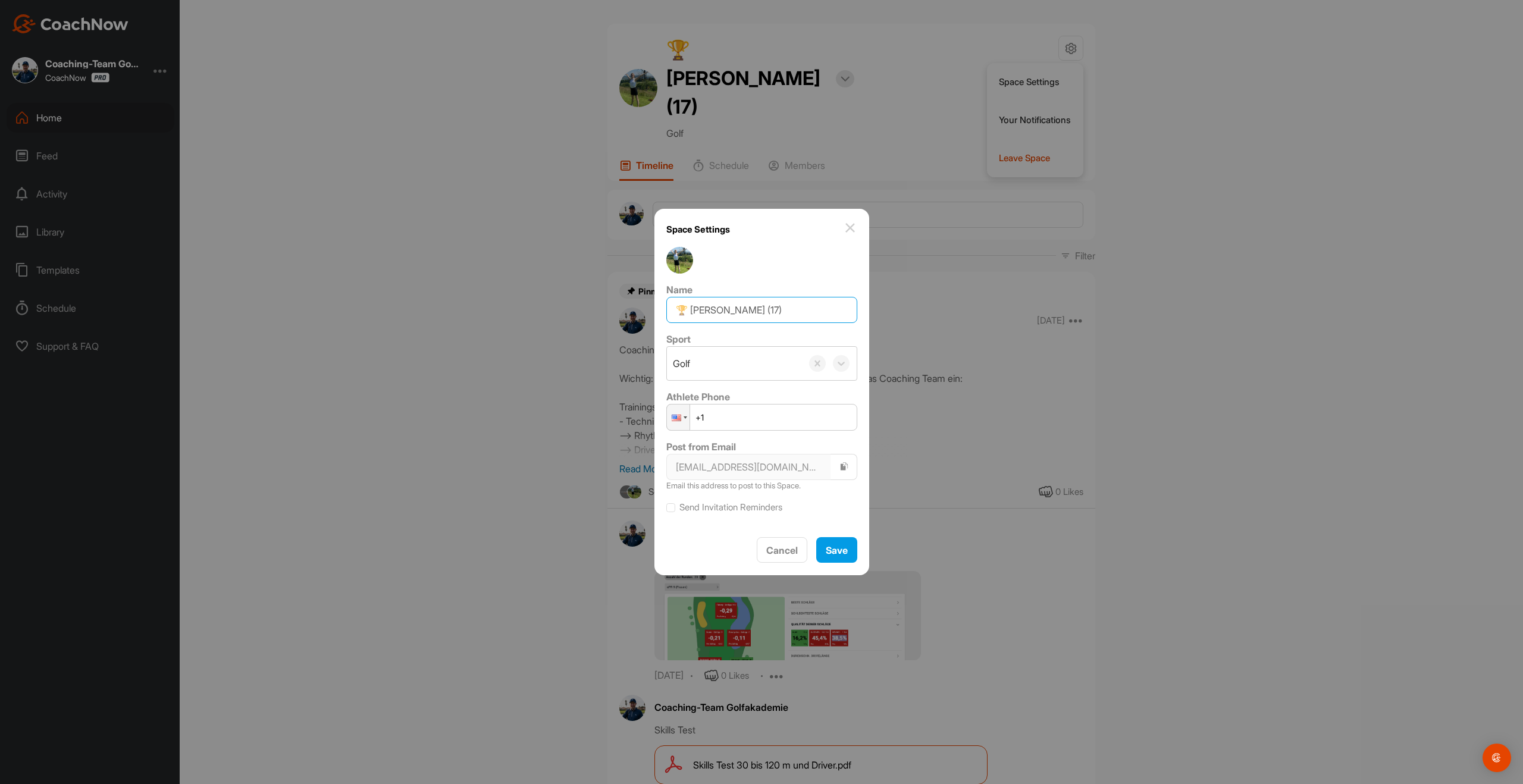
click at [786, 304] on input "🏆 [PERSON_NAME] (17)" at bounding box center [762, 310] width 191 height 27
type input "🏆 [PERSON_NAME] (16,8)"
click at [829, 558] on button "Save" at bounding box center [836, 550] width 41 height 26
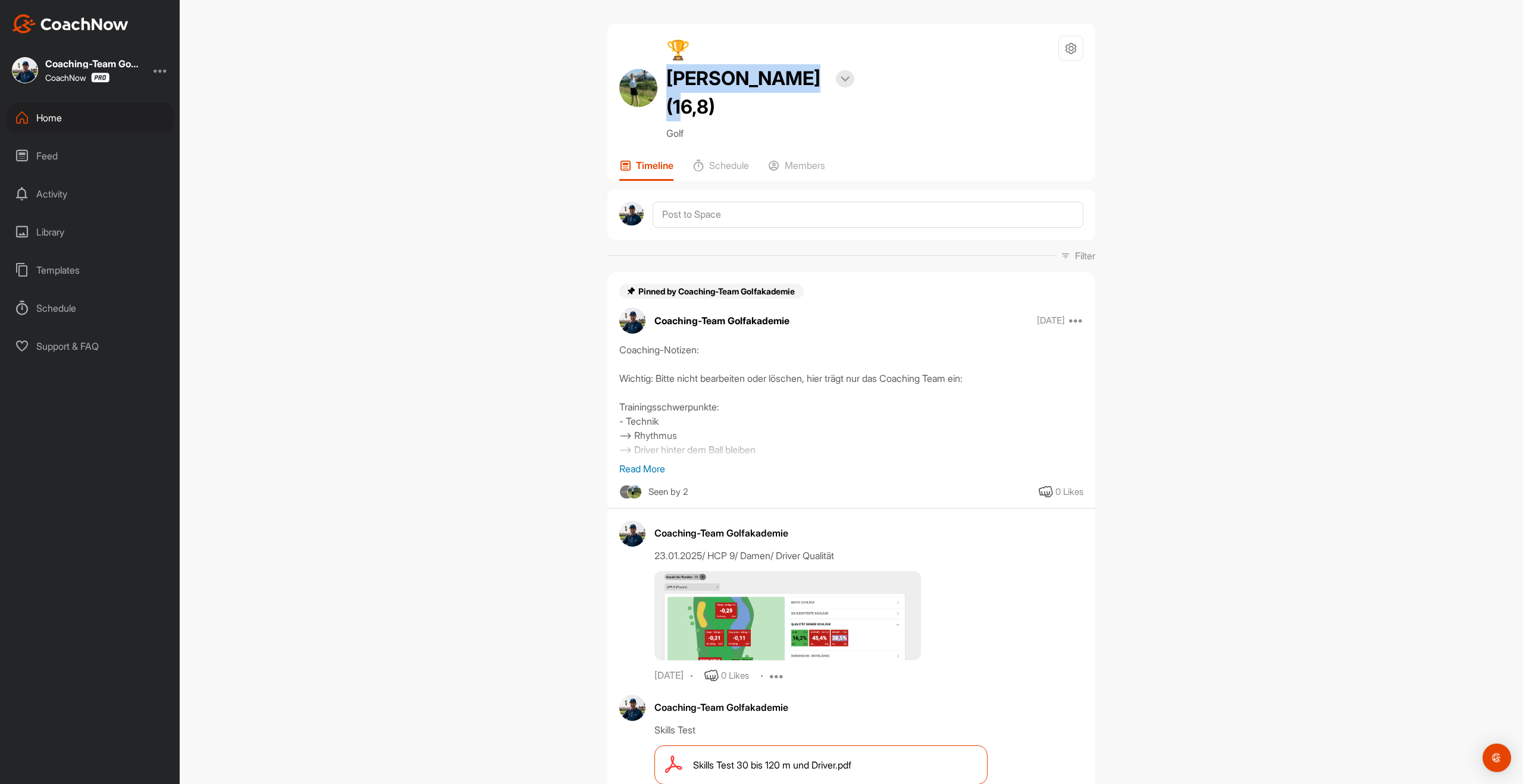
drag, startPoint x: 695, startPoint y: 50, endPoint x: 754, endPoint y: 69, distance: 62.0
click at [754, 69] on h2 "🏆 [PERSON_NAME] (16,8)" at bounding box center [747, 78] width 161 height 85
click at [739, 202] on textarea at bounding box center [868, 215] width 431 height 27
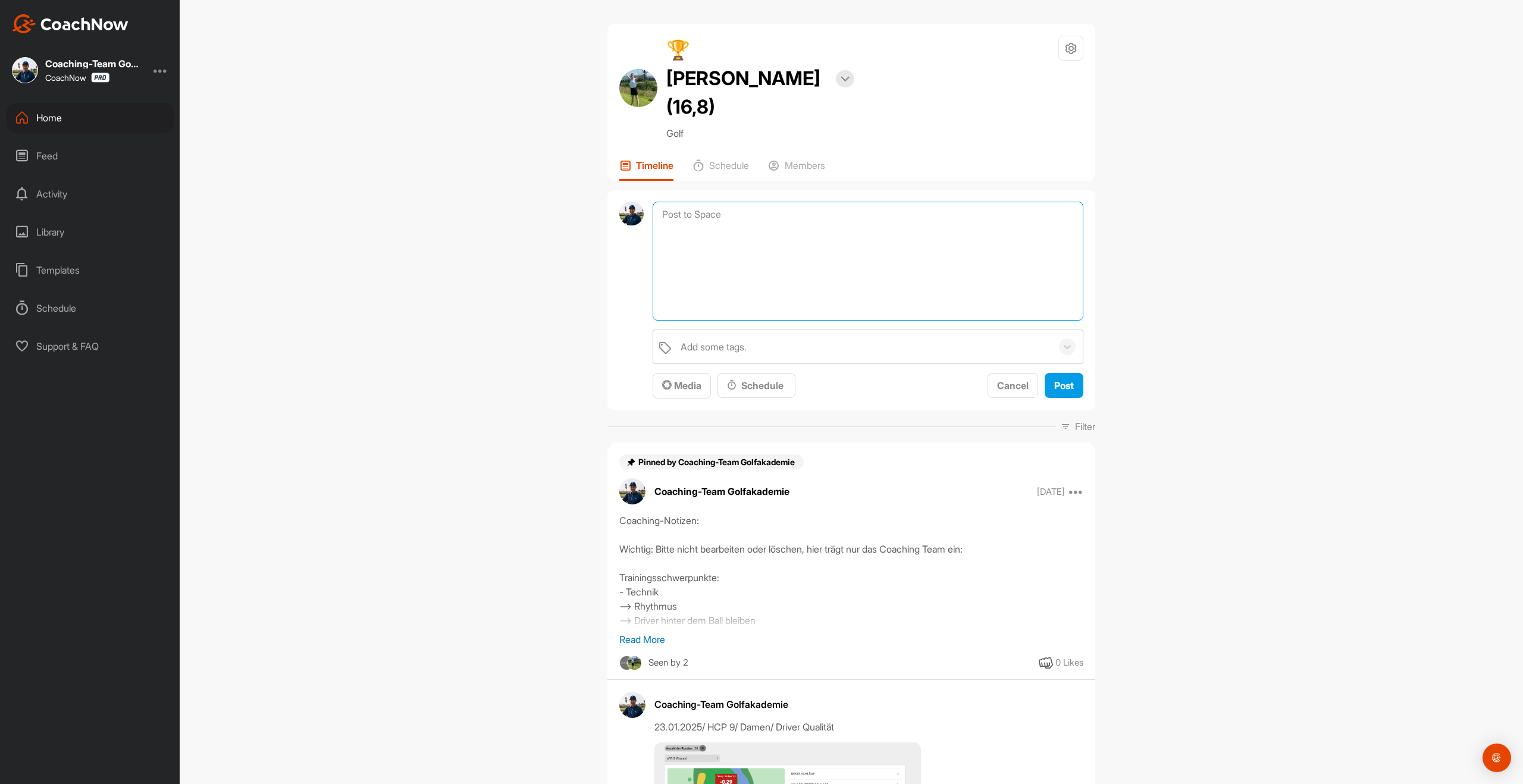
paste textarea "🏆 Dein persönlicher Award! Hey, du hast dich unterspielt – Glückwunsch! 🎉 Und d…"
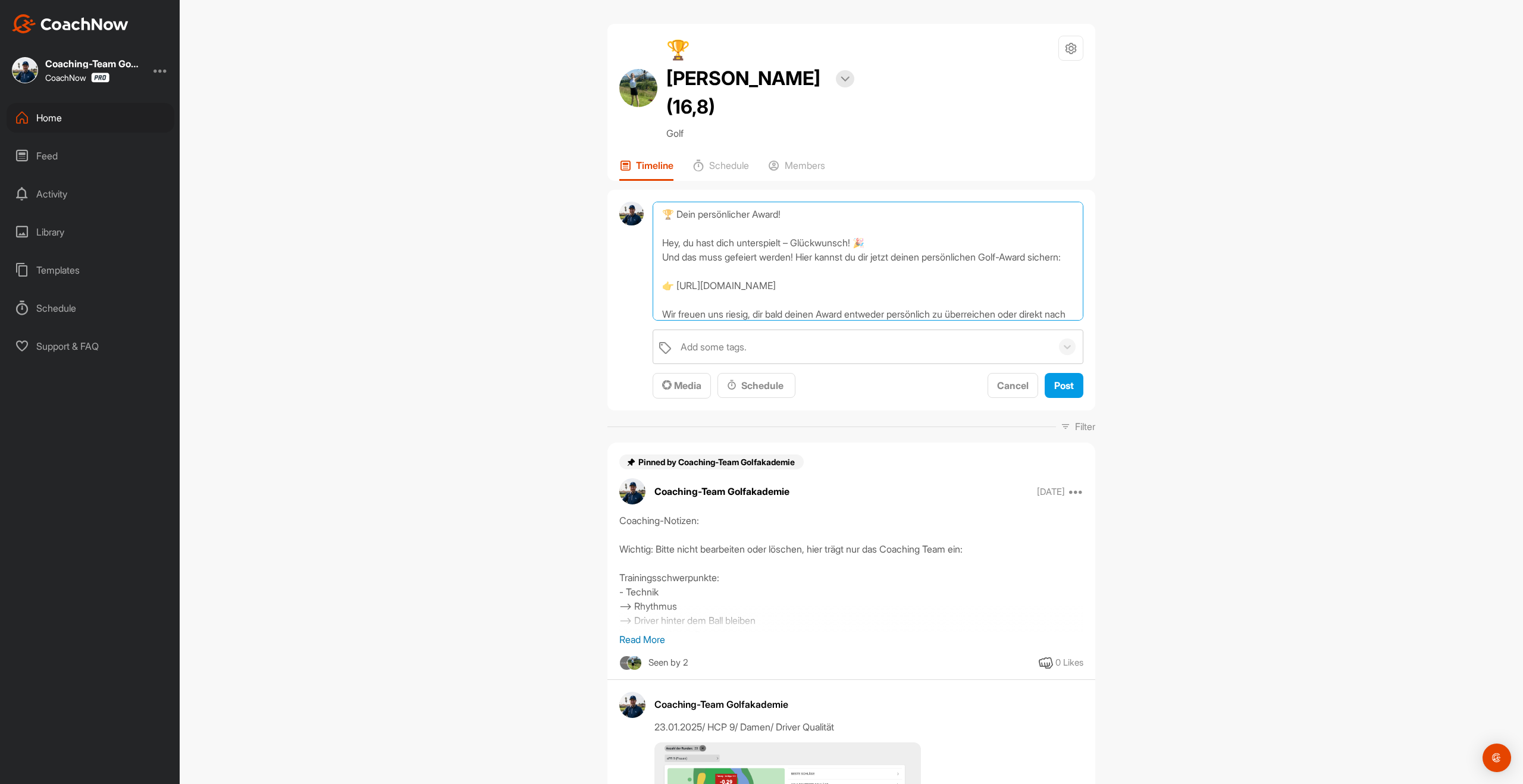
scroll to position [72, 0]
type textarea "🏆 Dein persönlicher Award! Hey, du hast dich unterspielt – Glückwunsch! 🎉 Und d…"
click at [1063, 380] on span "Post" at bounding box center [1064, 386] width 19 height 12
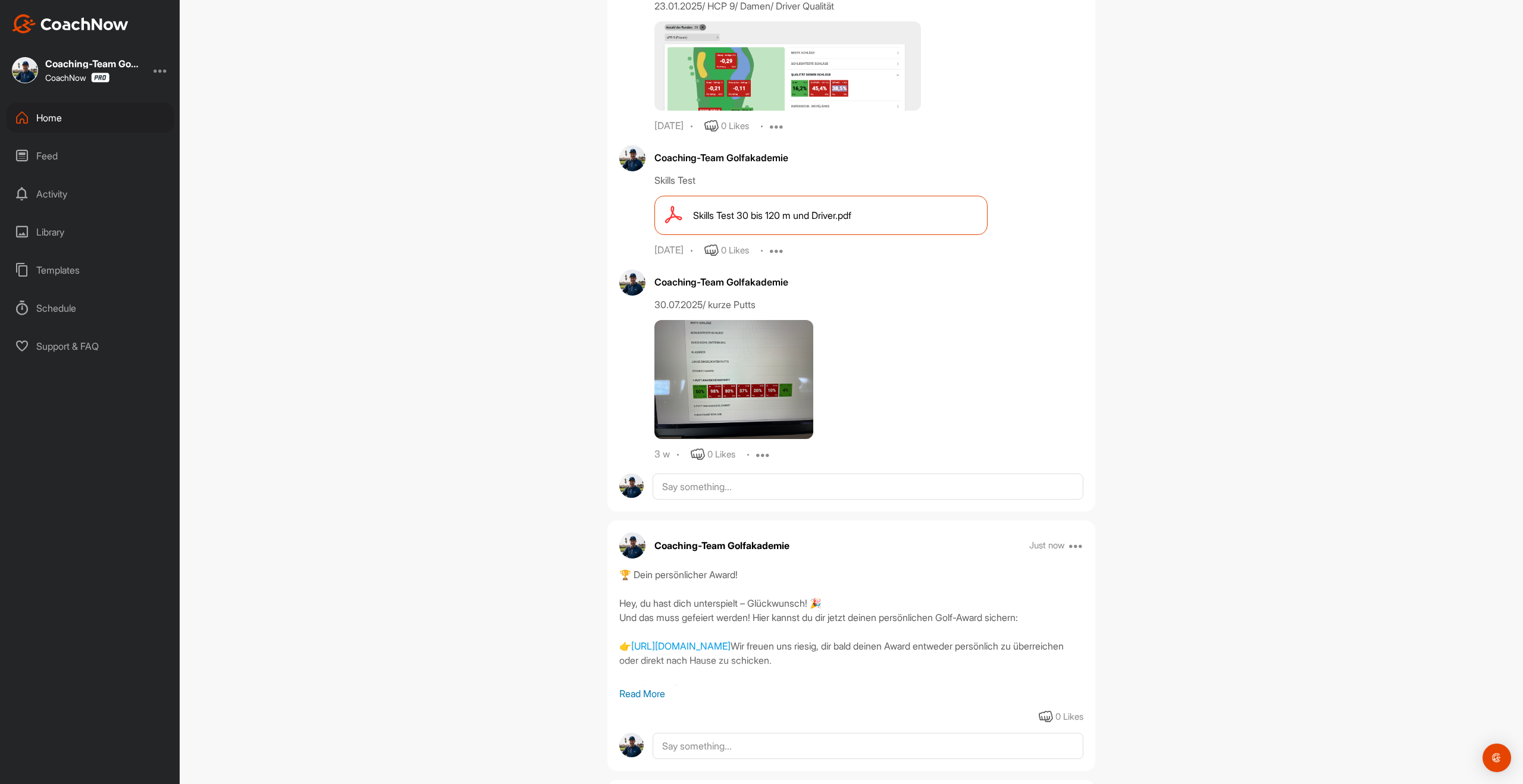
scroll to position [550, 0]
click at [45, 123] on div "Home" at bounding box center [90, 118] width 167 height 30
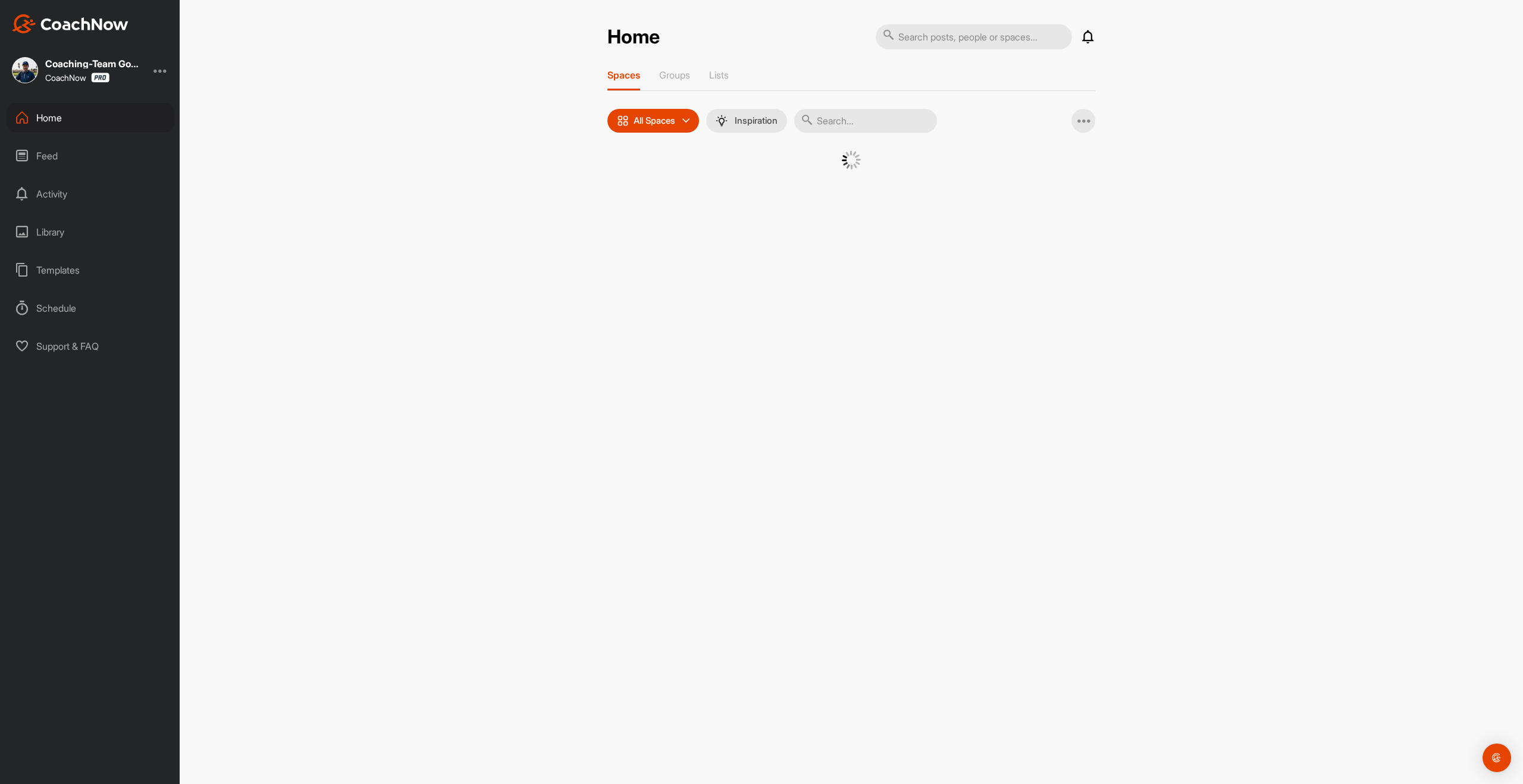
click at [870, 122] on input "text" at bounding box center [865, 121] width 142 height 24
type input "[PERSON_NAME]"
click at [737, 186] on img at bounding box center [741, 181] width 62 height 62
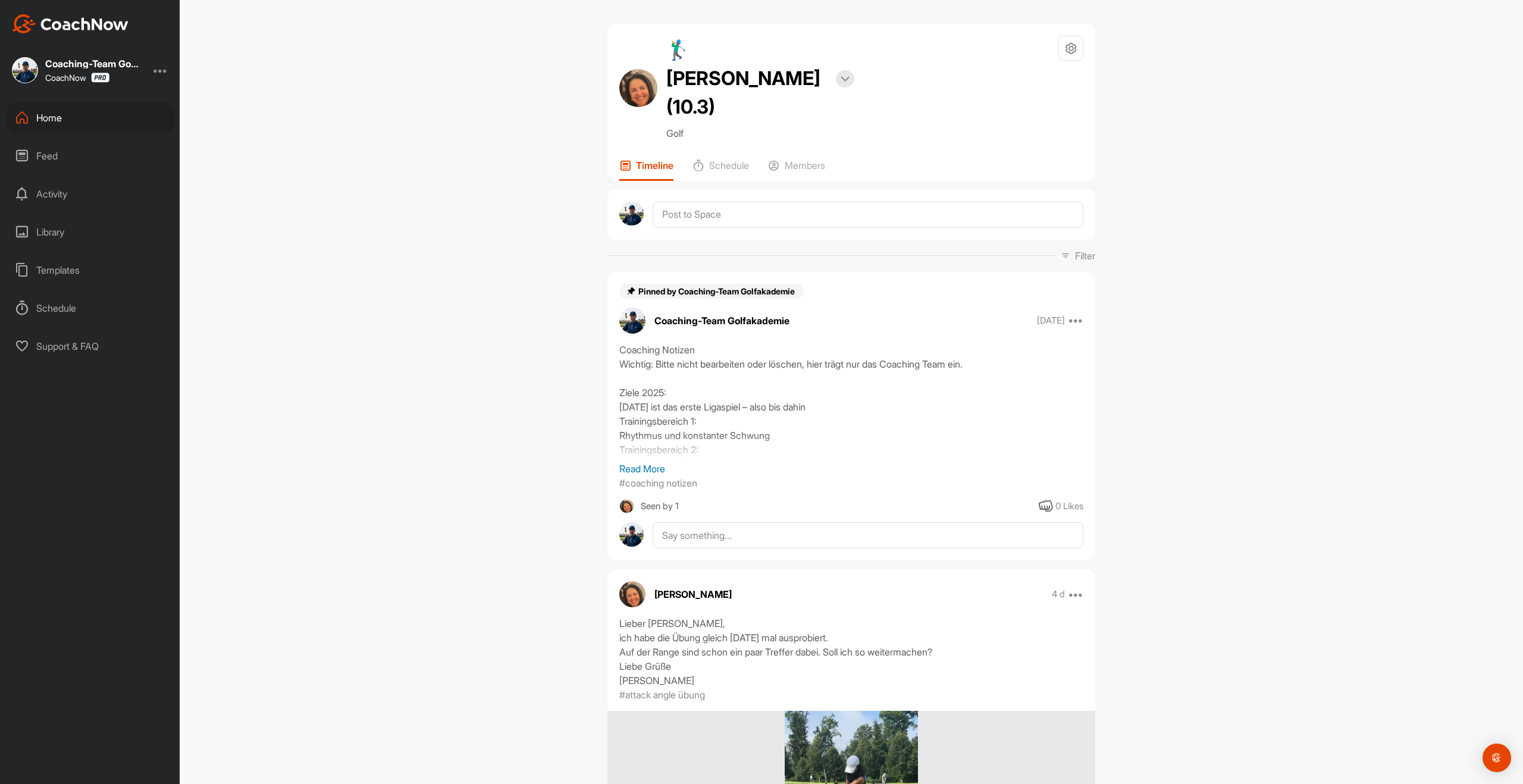
drag, startPoint x: 1071, startPoint y: 52, endPoint x: 1066, endPoint y: 61, distance: 10.3
click at [1071, 52] on icon at bounding box center [1071, 48] width 14 height 14
click at [1030, 84] on li "Space Settings" at bounding box center [1035, 81] width 97 height 38
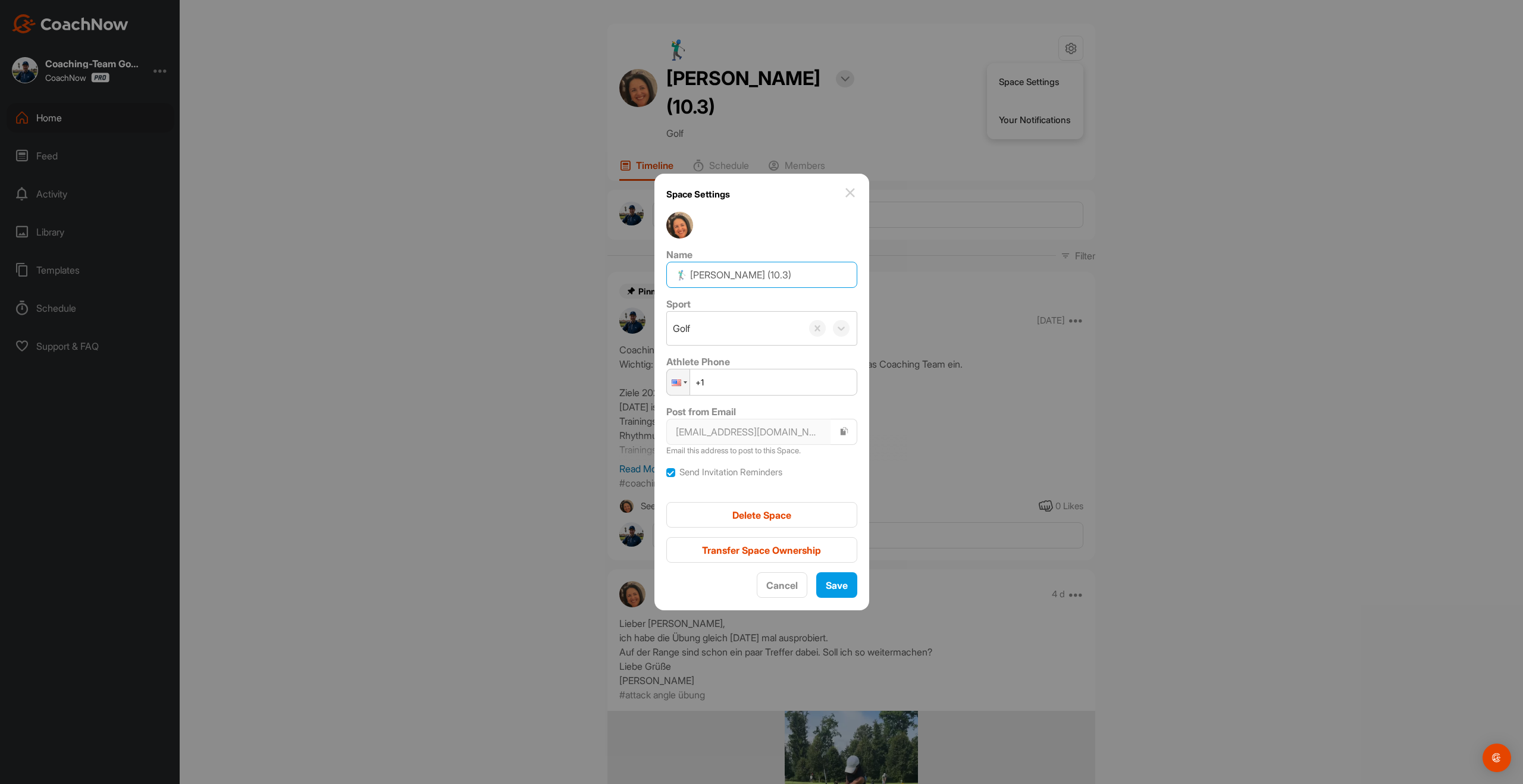
click at [786, 272] on input "🏌‍♂ [PERSON_NAME] (10.3)" at bounding box center [762, 274] width 191 height 27
type input "🏌‍♂ [PERSON_NAME] (10.0)"
click at [840, 591] on span "Save" at bounding box center [836, 585] width 22 height 12
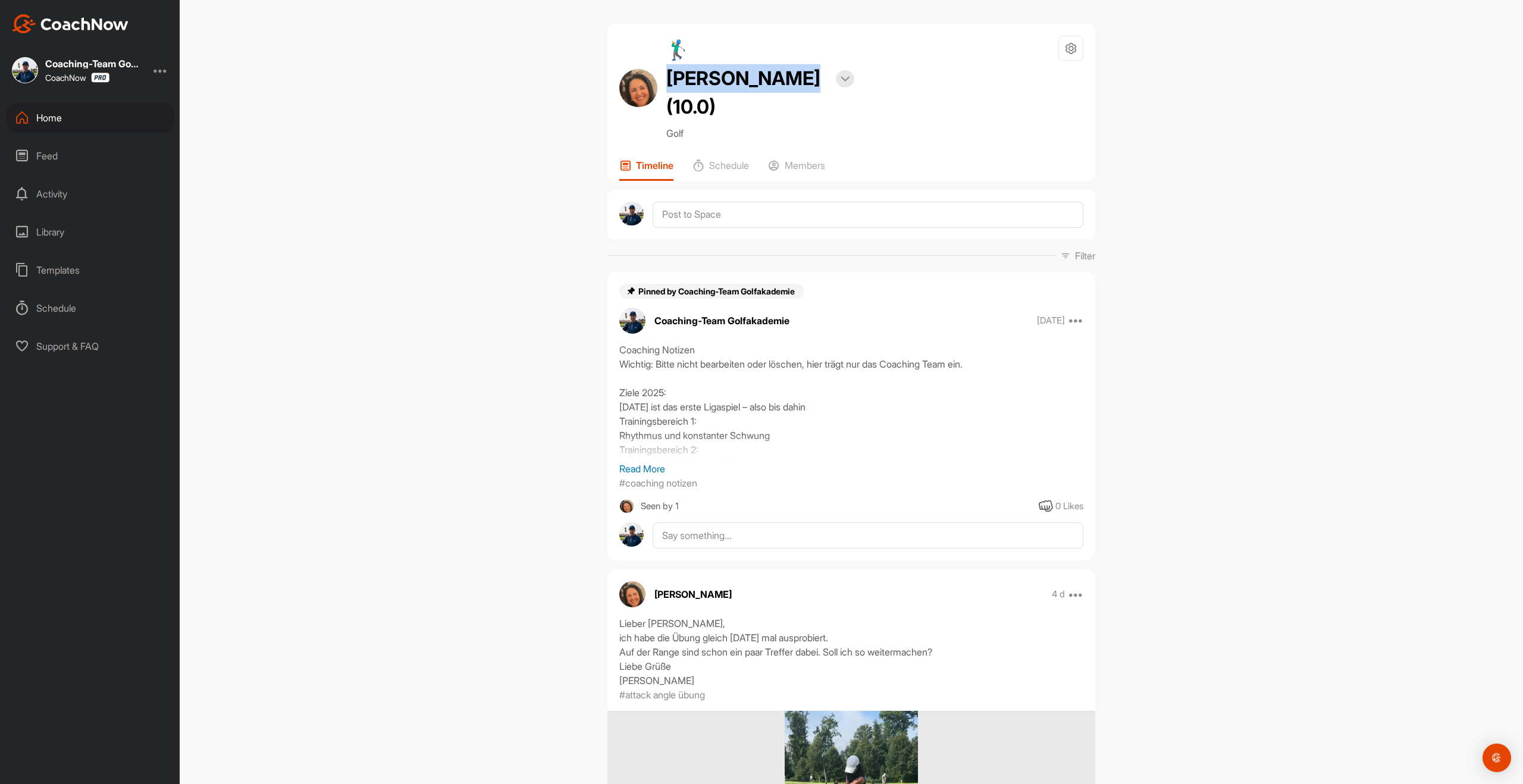
drag, startPoint x: 687, startPoint y: 52, endPoint x: 822, endPoint y: 47, distance: 135.1
click at [822, 47] on h2 "🏌‍♂ [PERSON_NAME] (10.0)" at bounding box center [747, 78] width 161 height 85
click at [47, 118] on div "Home" at bounding box center [90, 118] width 167 height 30
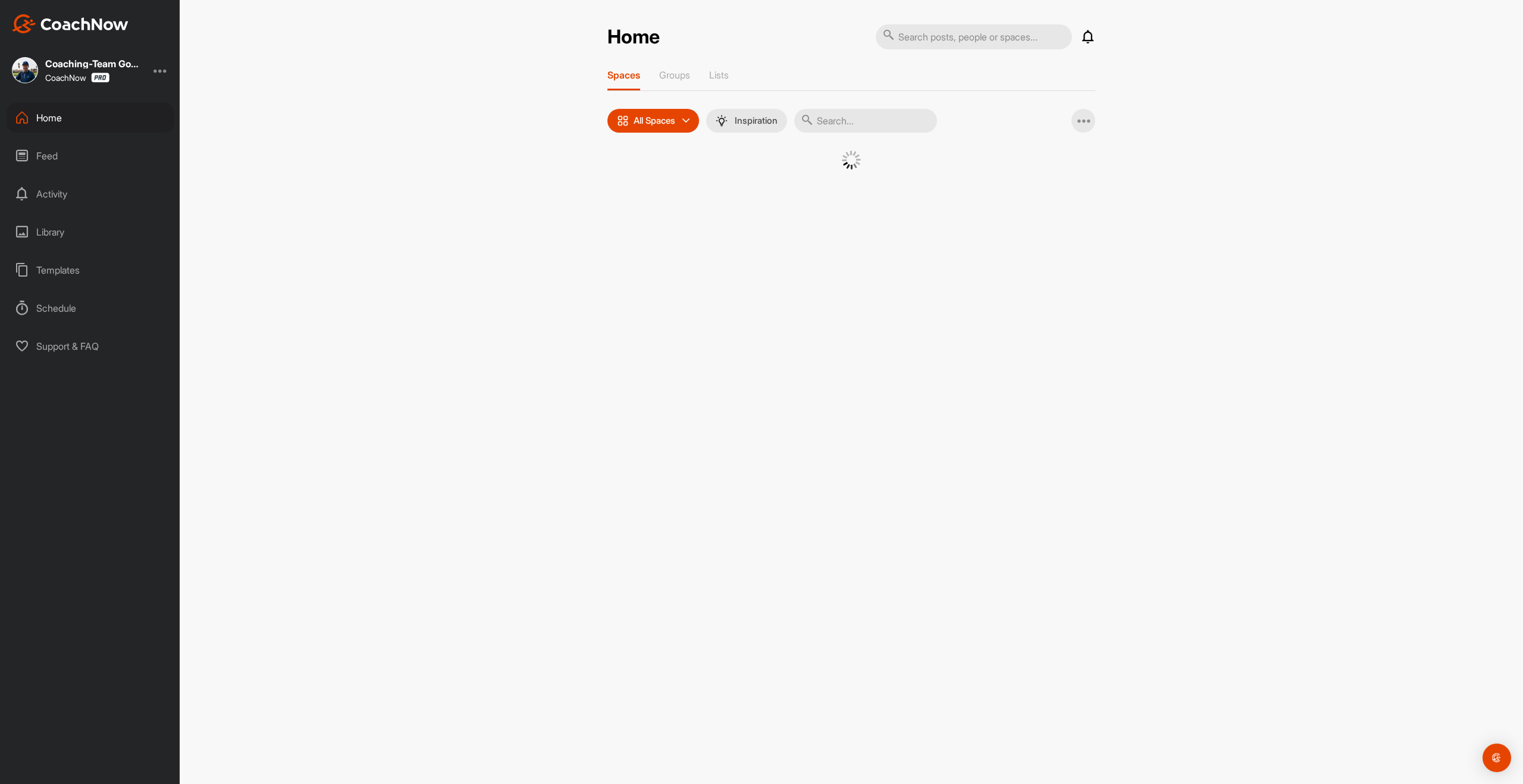
click at [838, 126] on input "text" at bounding box center [865, 121] width 142 height 24
type input "[PERSON_NAME]"
click at [736, 204] on img at bounding box center [741, 181] width 62 height 62
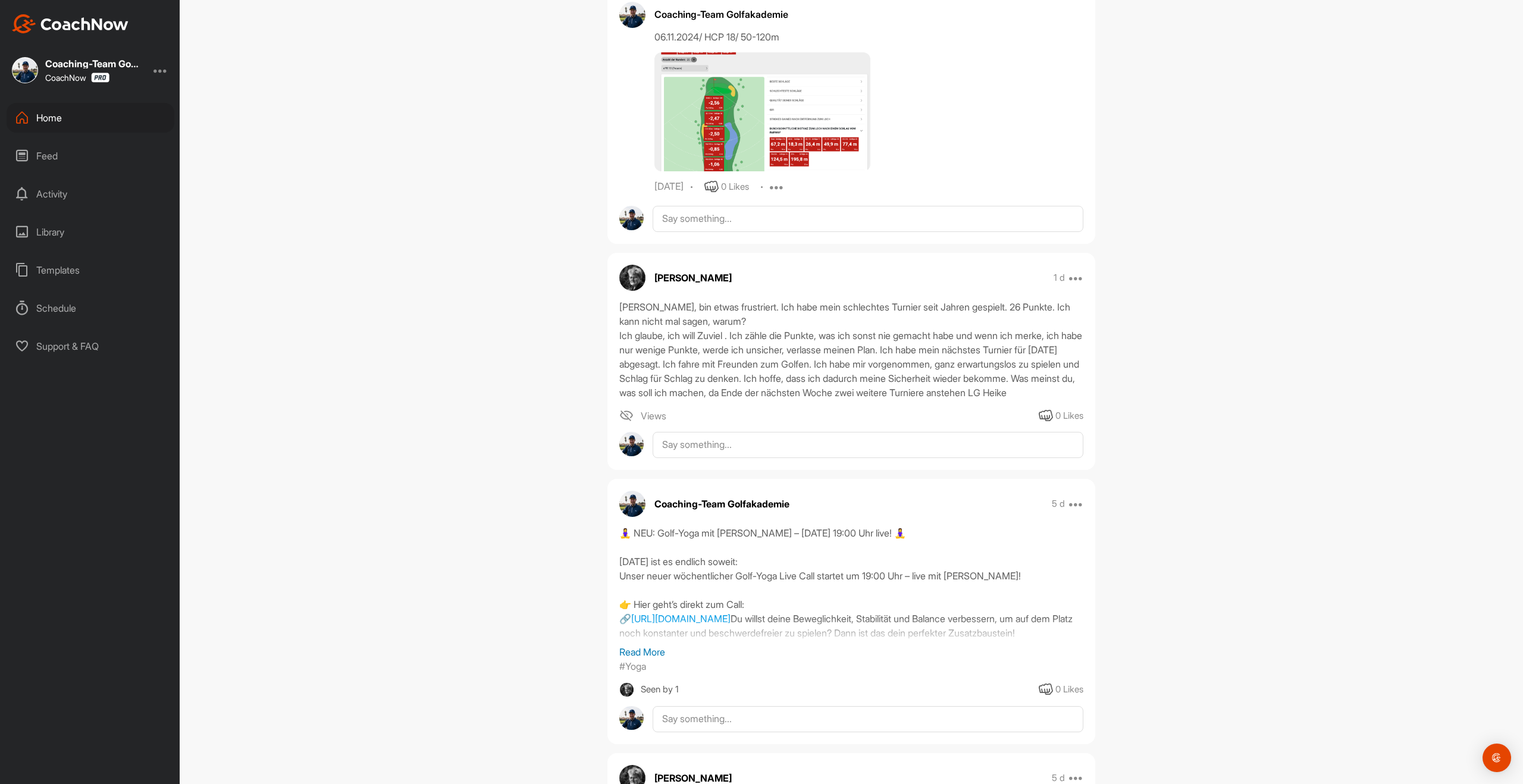
scroll to position [740, 0]
click at [47, 270] on div "Templates" at bounding box center [90, 270] width 167 height 30
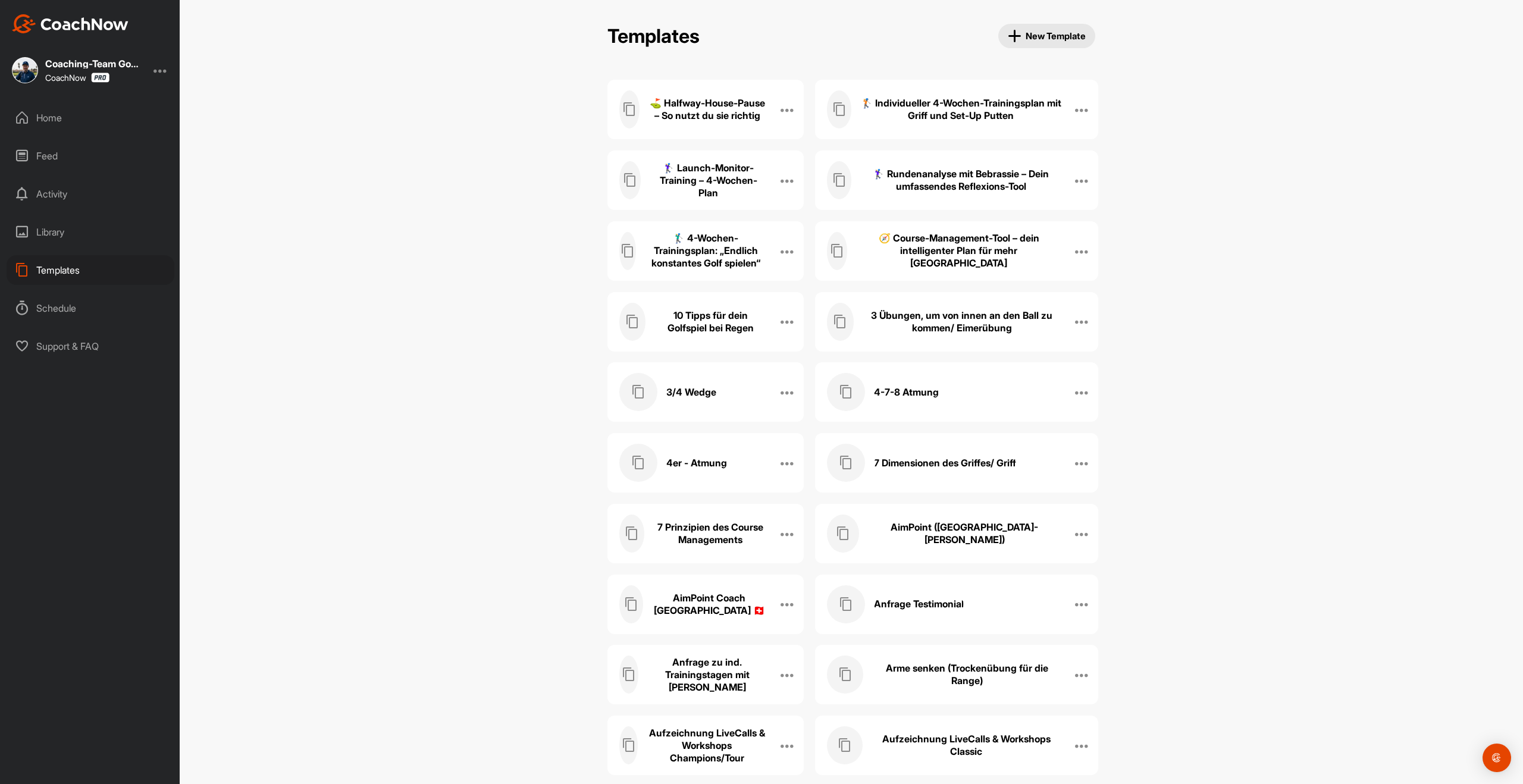
scroll to position [4734, 0]
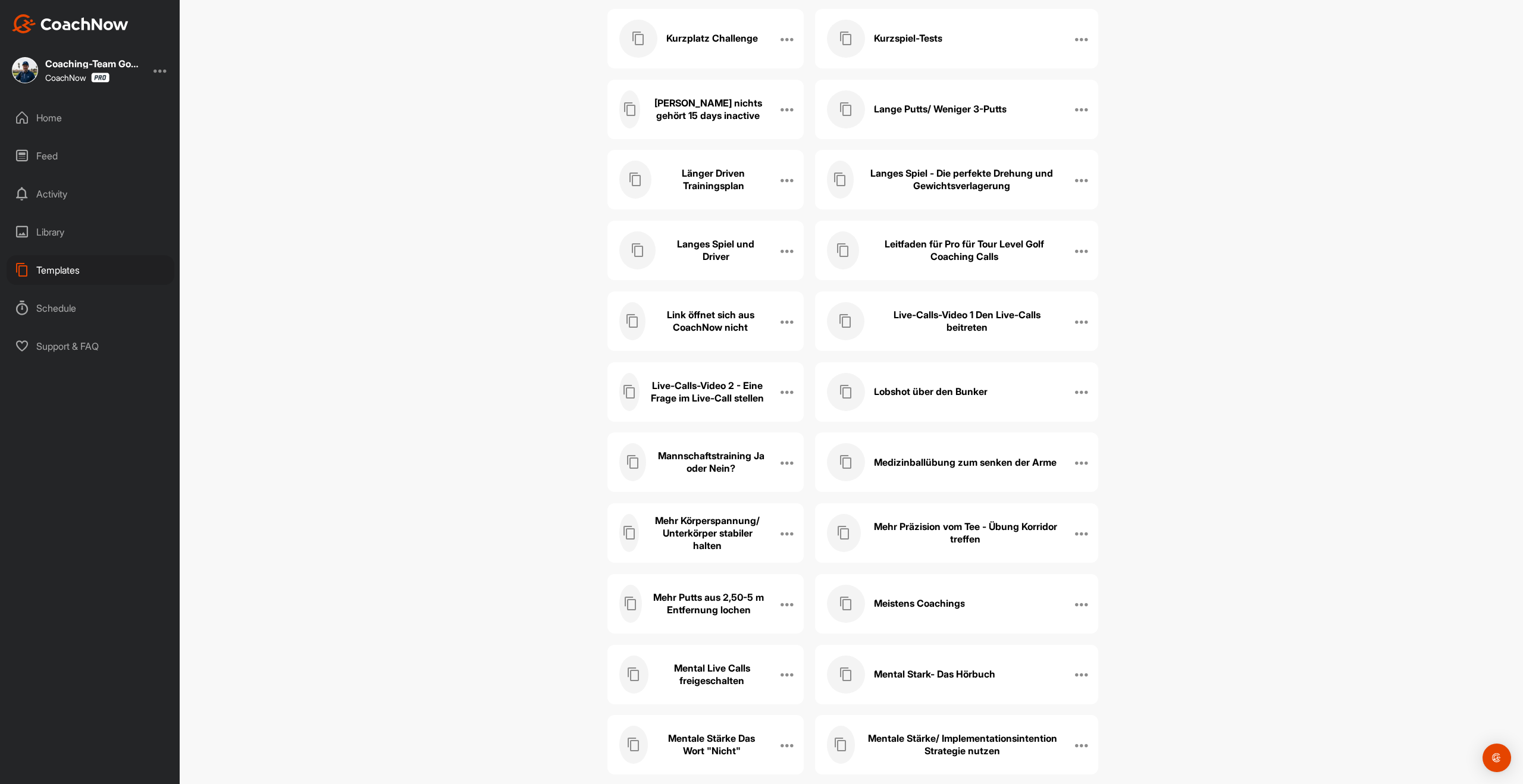
click at [952, 372] on div "Lobshot über den Bunker Edit Name Manage Posts Manage Members Delete" at bounding box center [957, 392] width 283 height 60
click at [955, 383] on div "Lobshot über den Bunker" at bounding box center [943, 391] width 234 height 38
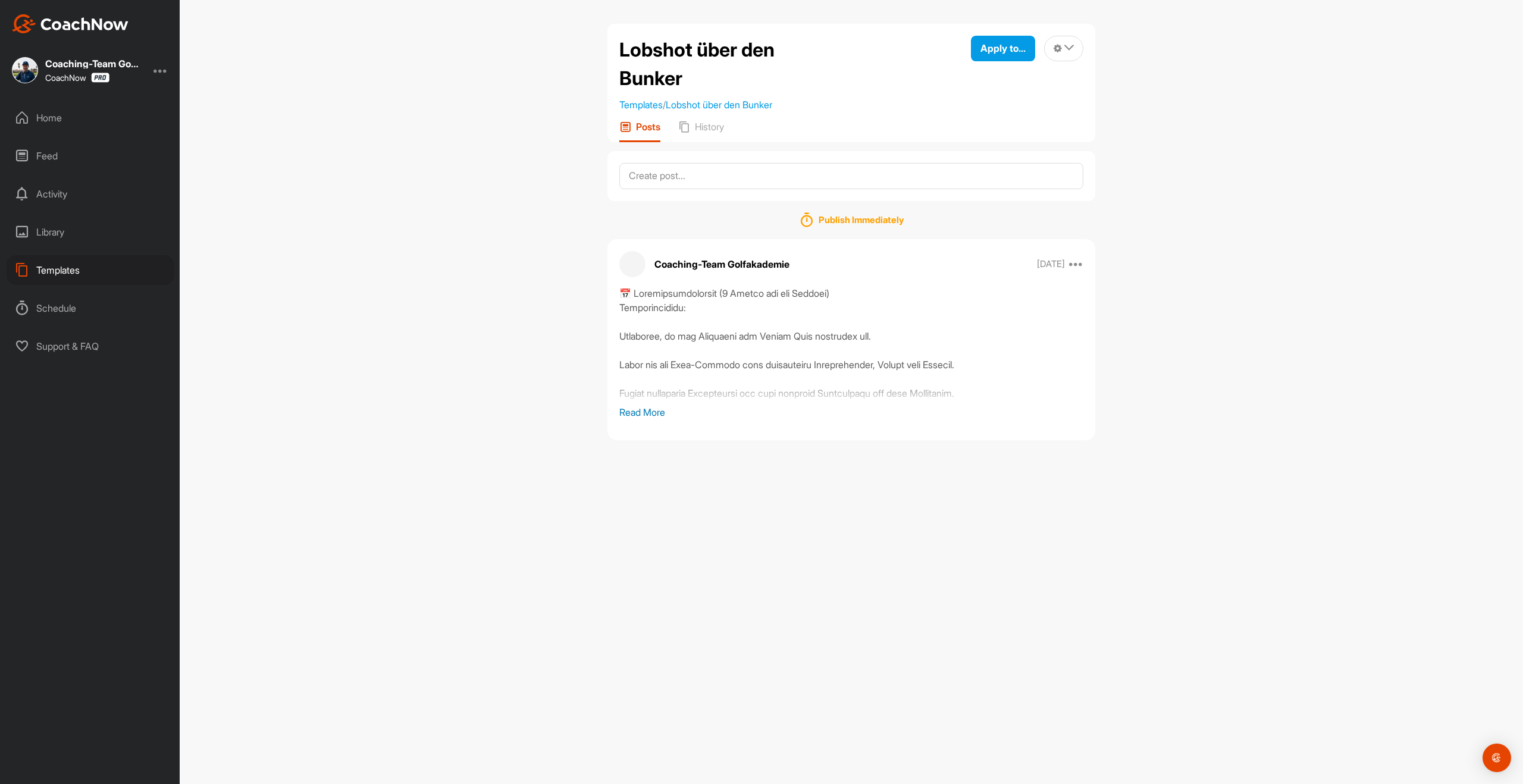
click at [635, 411] on p "Read More" at bounding box center [851, 412] width 464 height 14
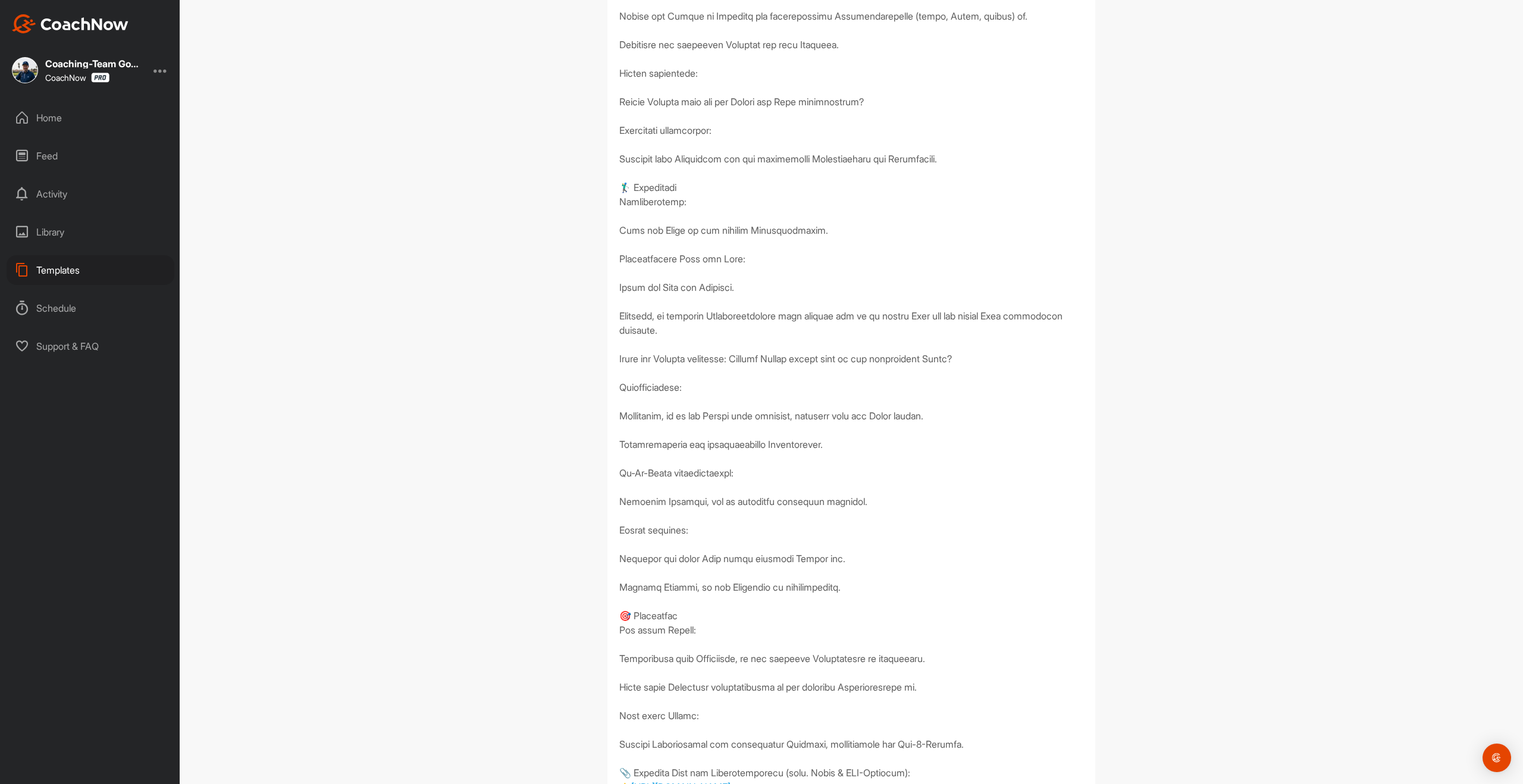
scroll to position [692, 0]
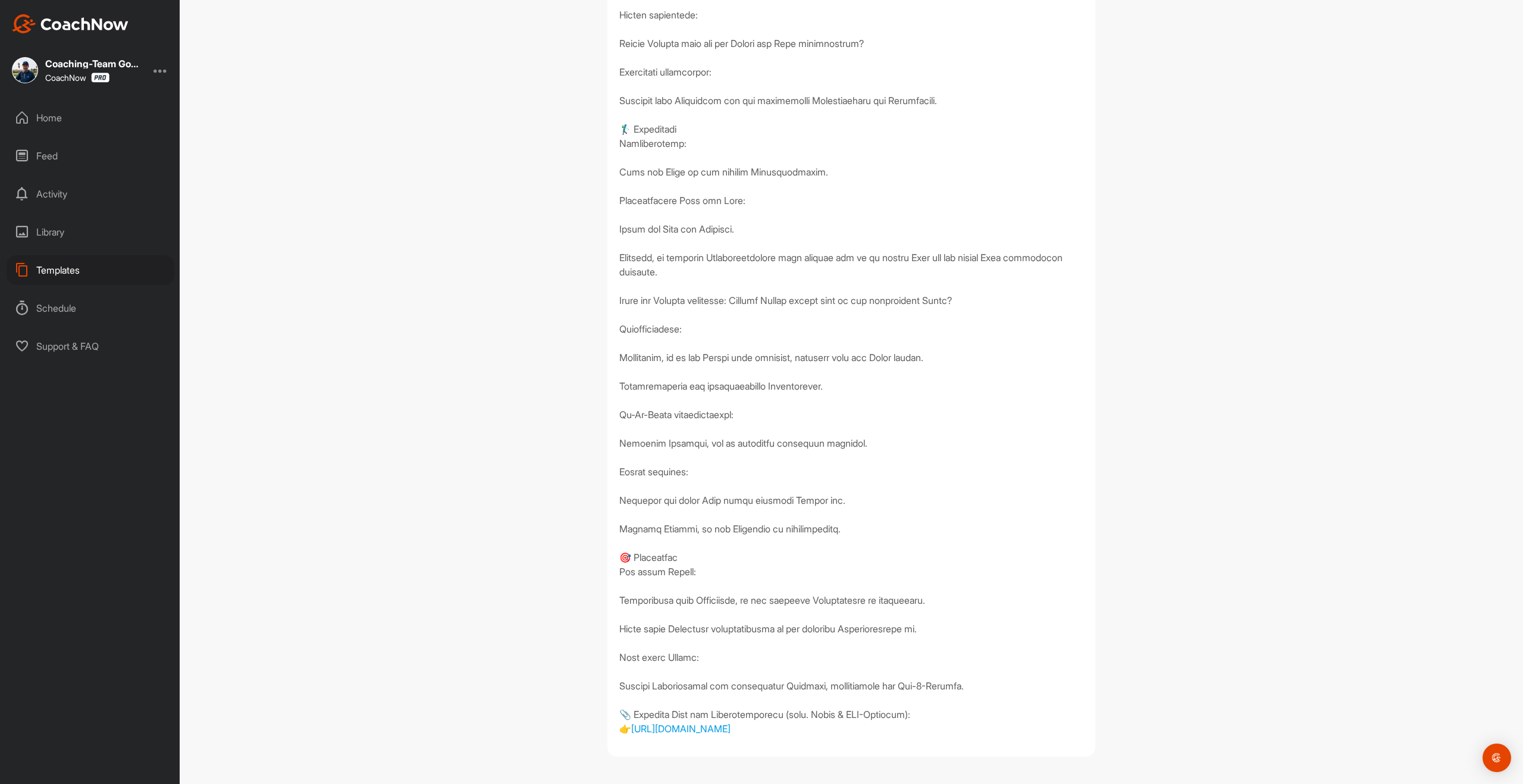
drag, startPoint x: 615, startPoint y: 288, endPoint x: 914, endPoint y: 783, distance: 578.3
click at [914, 783] on div "Lobshot über den Bunker Templates / Lobshot über den Bunker Apply to... Apply t…" at bounding box center [851, 392] width 1343 height 784
drag, startPoint x: 1026, startPoint y: 654, endPoint x: 947, endPoint y: 724, distance: 105.6
click at [1025, 658] on div "[URL][DOMAIN_NAME]" at bounding box center [851, 164] width 464 height 1142
click at [731, 726] on link "[URL][DOMAIN_NAME]" at bounding box center [680, 728] width 99 height 12
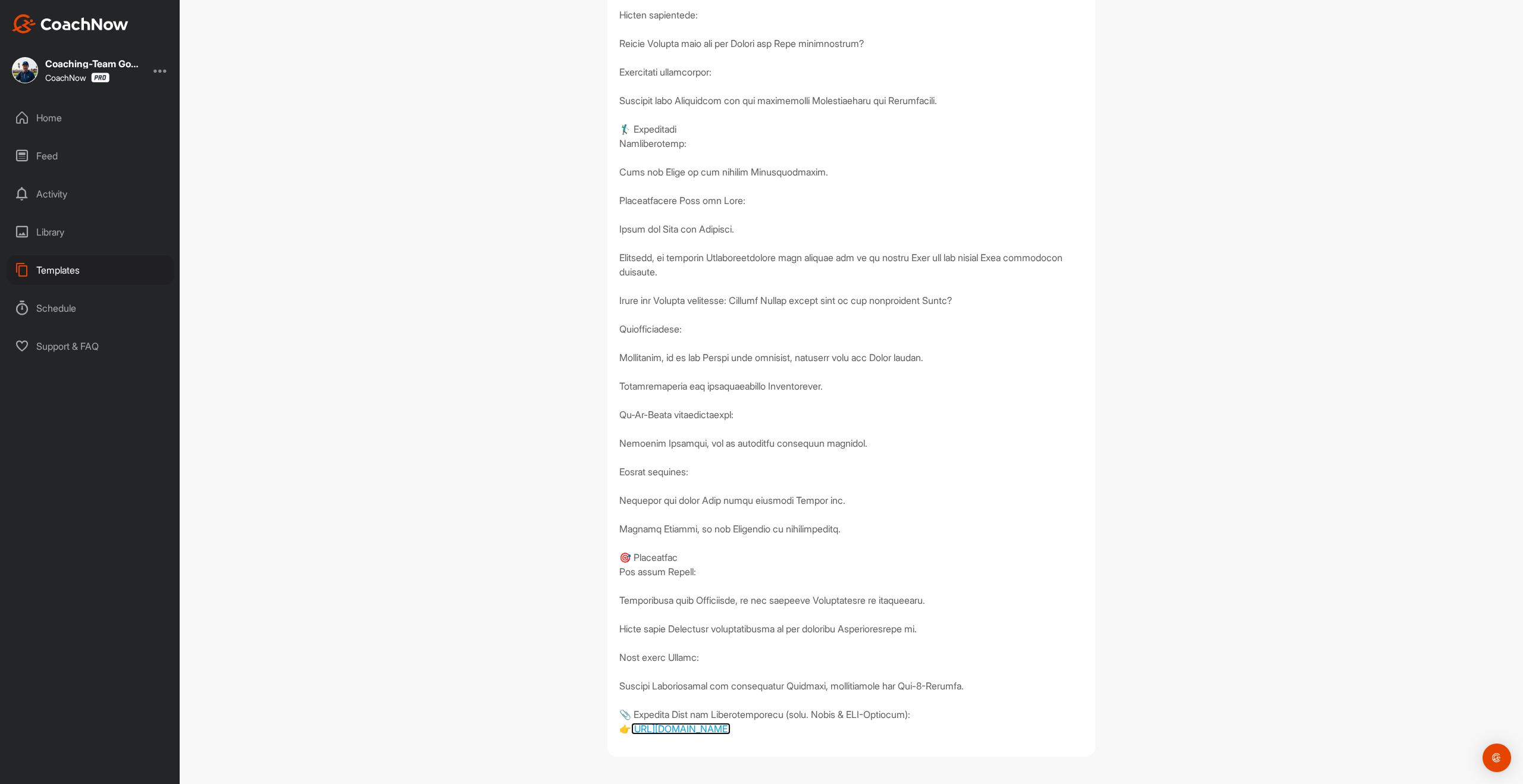
scroll to position [0, 0]
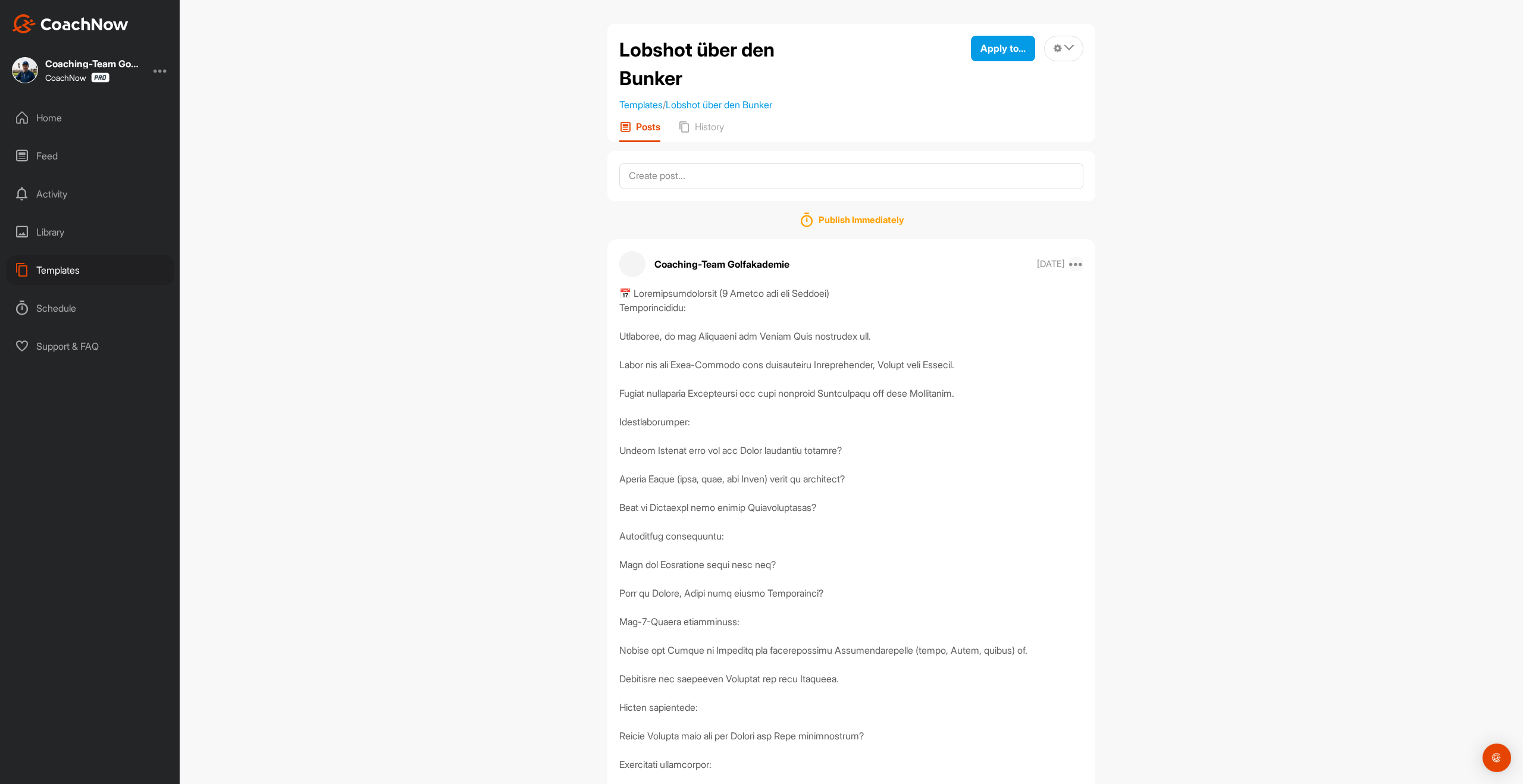
drag, startPoint x: 1078, startPoint y: 262, endPoint x: 1075, endPoint y: 280, distance: 18.2
click at [1078, 262] on icon at bounding box center [1076, 264] width 14 height 14
click at [987, 353] on button "Edit" at bounding box center [1003, 342] width 161 height 39
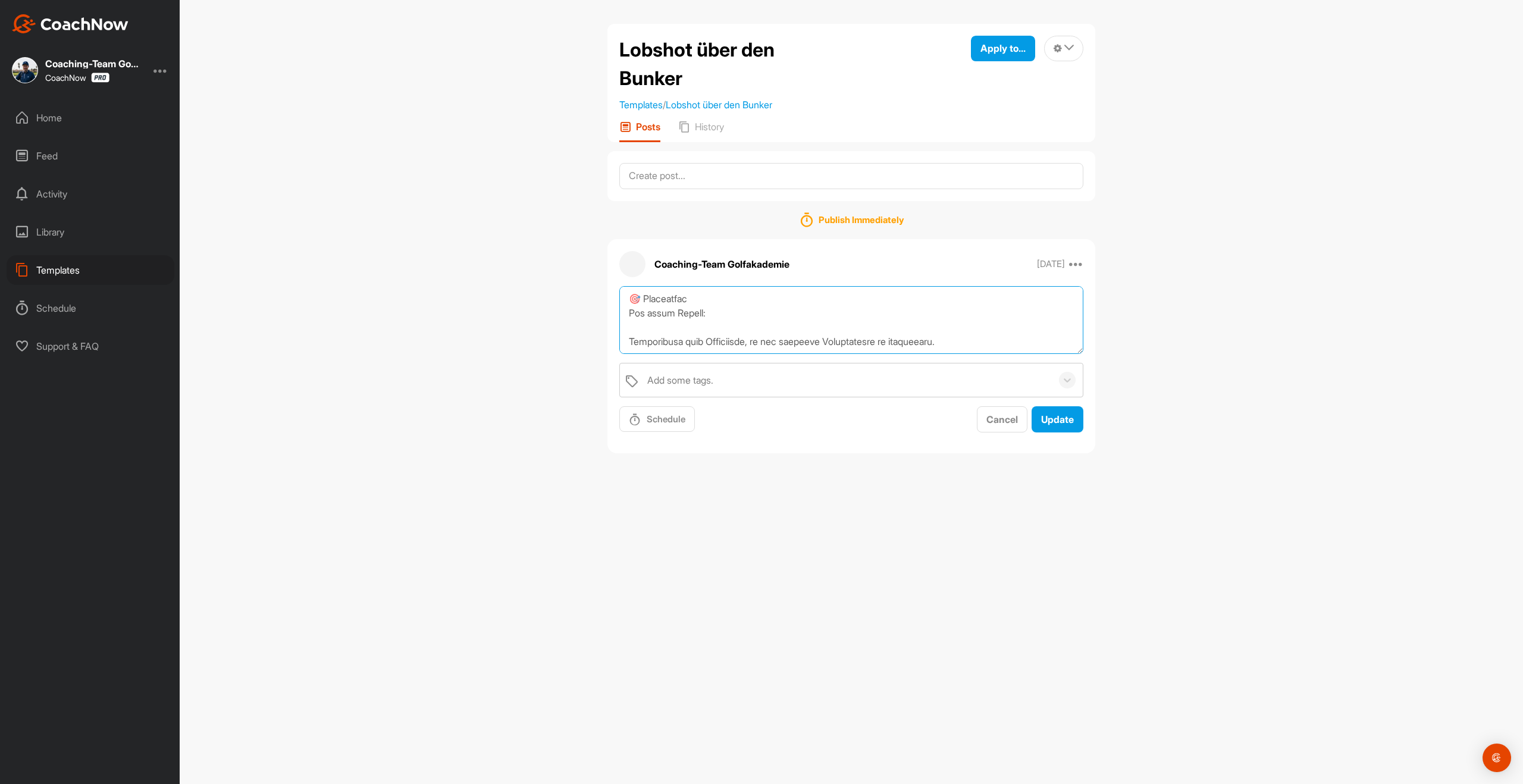
drag, startPoint x: 628, startPoint y: 295, endPoint x: 996, endPoint y: 473, distance: 408.8
click at [1000, 480] on div "Lobshot über den Bunker Templates / Lobshot über den Bunker Apply to... Apply t…" at bounding box center [851, 392] width 1343 height 784
paste textarea "Lobshot über den Bunker Pitchen In diesem Video zeigt dir [PERSON_NAME] was du …"
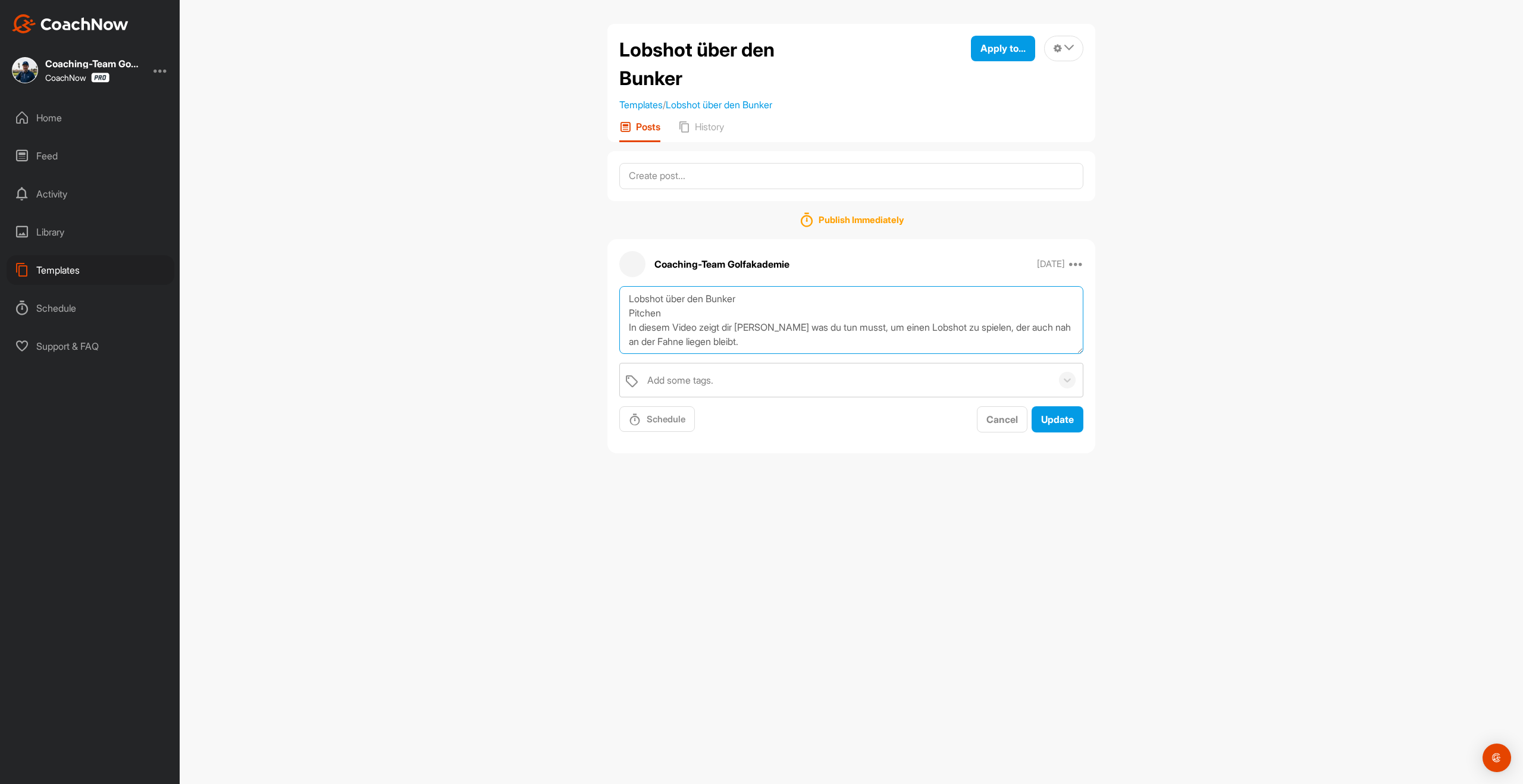
click at [794, 297] on textarea "Lobshot über den Bunker Pitchen In diesem Video zeigt dir [PERSON_NAME] was du …" at bounding box center [851, 320] width 464 height 68
drag, startPoint x: 706, startPoint y: 299, endPoint x: 624, endPoint y: 299, distance: 82.0
click at [624, 299] on textarea "Lobshot über den Bunker Pitchen In diesem Video zeigt dir [PERSON_NAME] was du …" at bounding box center [851, 320] width 464 height 68
drag, startPoint x: 619, startPoint y: 340, endPoint x: 612, endPoint y: 340, distance: 7.0
click at [612, 340] on div "Pitchen In diesem Video zeigt dir [PERSON_NAME] was du tun musst, um einen Lobs…" at bounding box center [852, 360] width 488 height 147
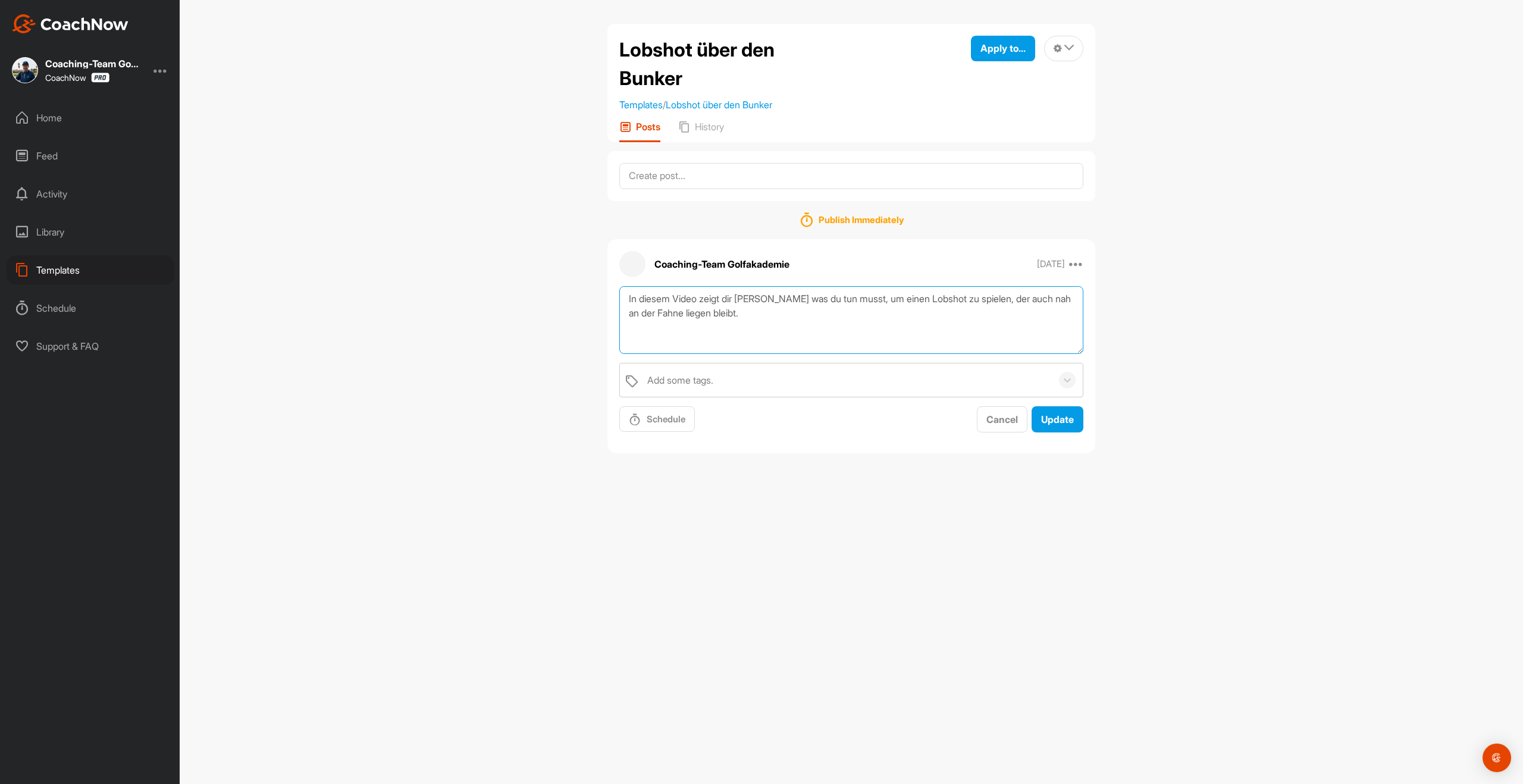
click at [625, 329] on textarea "In diesem Video zeigt dir [PERSON_NAME] was du tun musst, um einen Lobshot zu s…" at bounding box center [851, 320] width 464 height 68
click at [758, 321] on textarea "In diesem Video zeigt dir [PERSON_NAME] was du tun musst, um einen Lobshot zu s…" at bounding box center [851, 320] width 464 height 68
paste textarea "[URL][DOMAIN_NAME]"
type textarea "In diesem Video zeigt dir [PERSON_NAME] was du tun musst, um einen Lobshot zu s…"
click at [1060, 423] on span "Update" at bounding box center [1057, 419] width 33 height 12
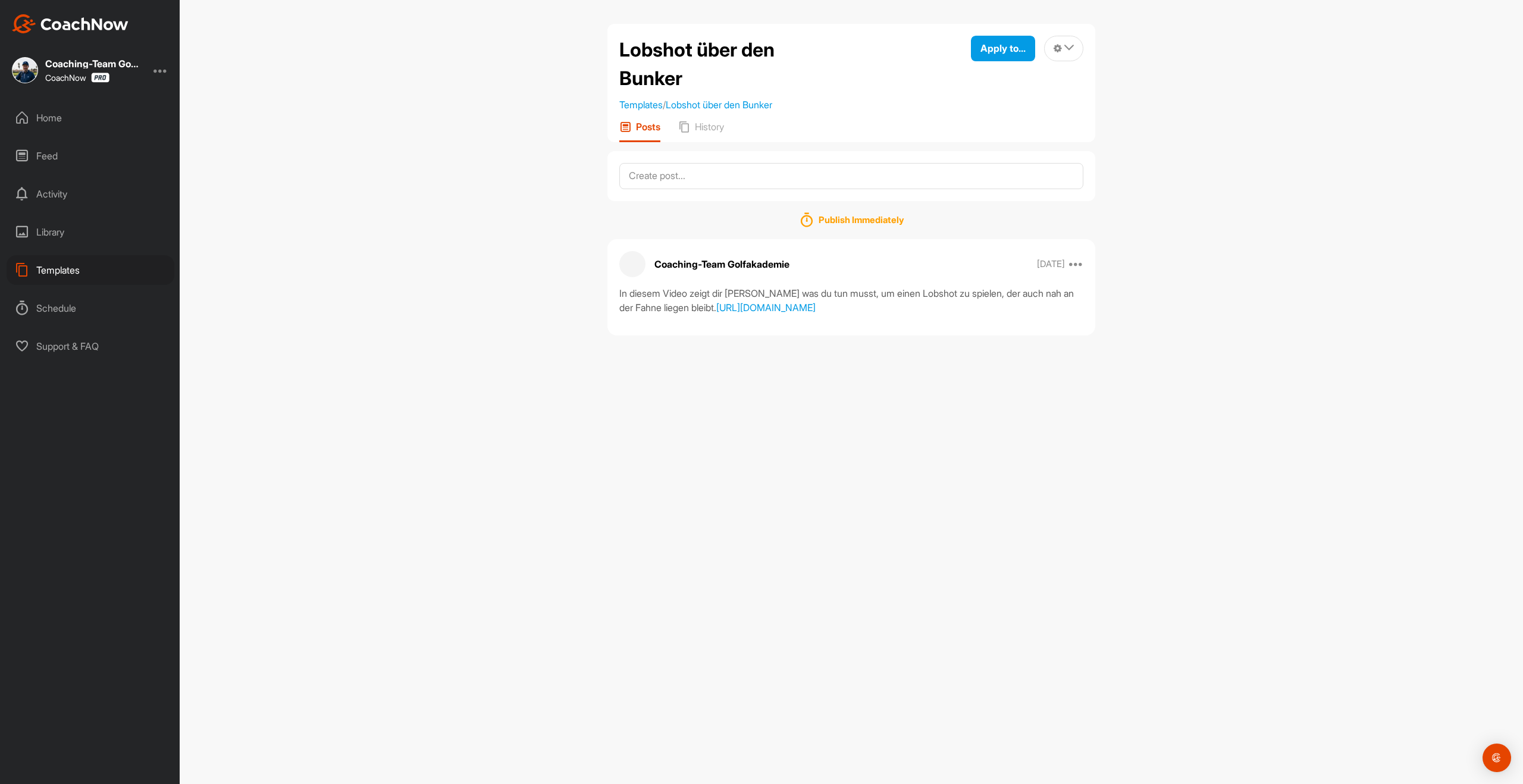
click at [68, 274] on div "Templates" at bounding box center [90, 270] width 167 height 30
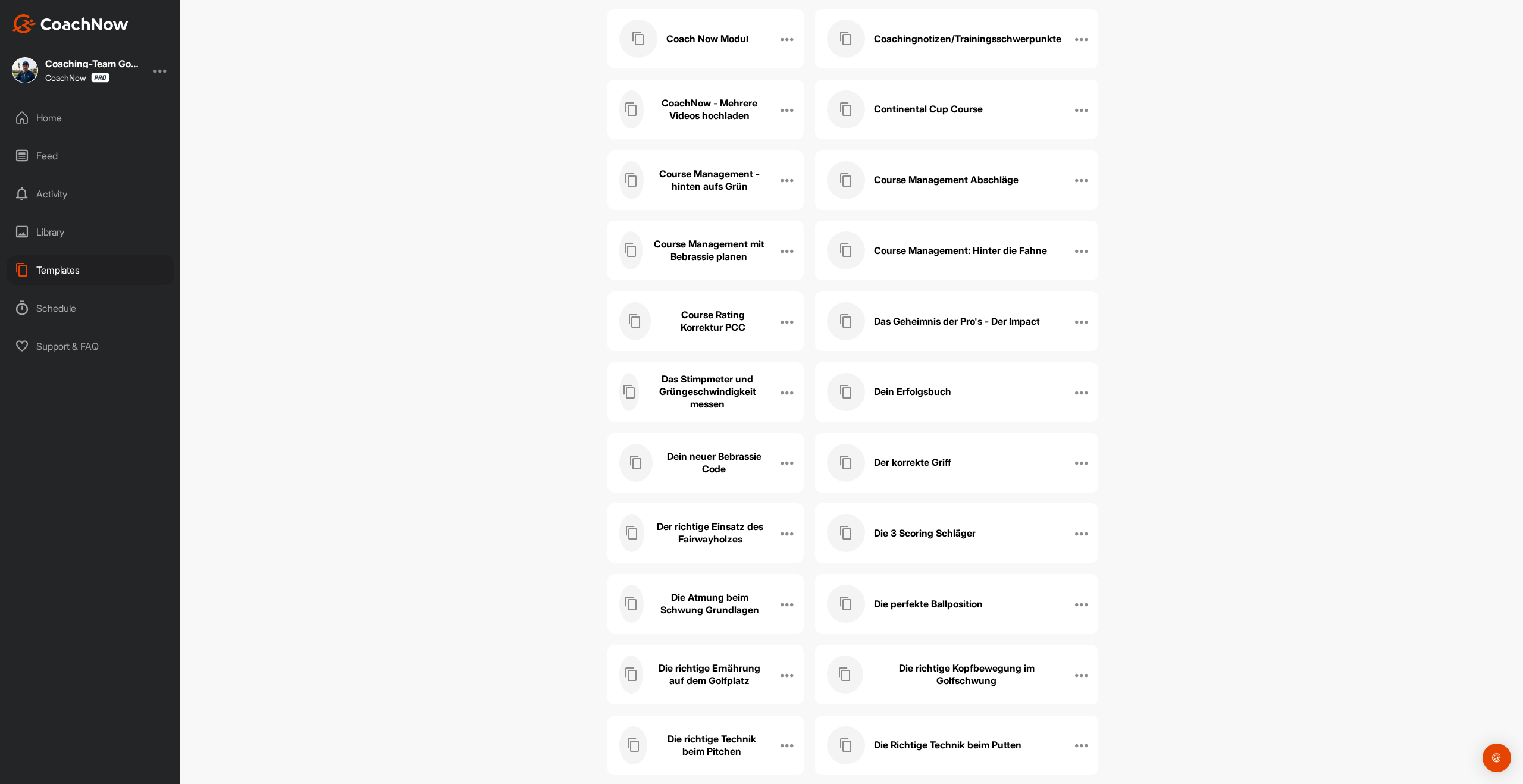
scroll to position [3886, 0]
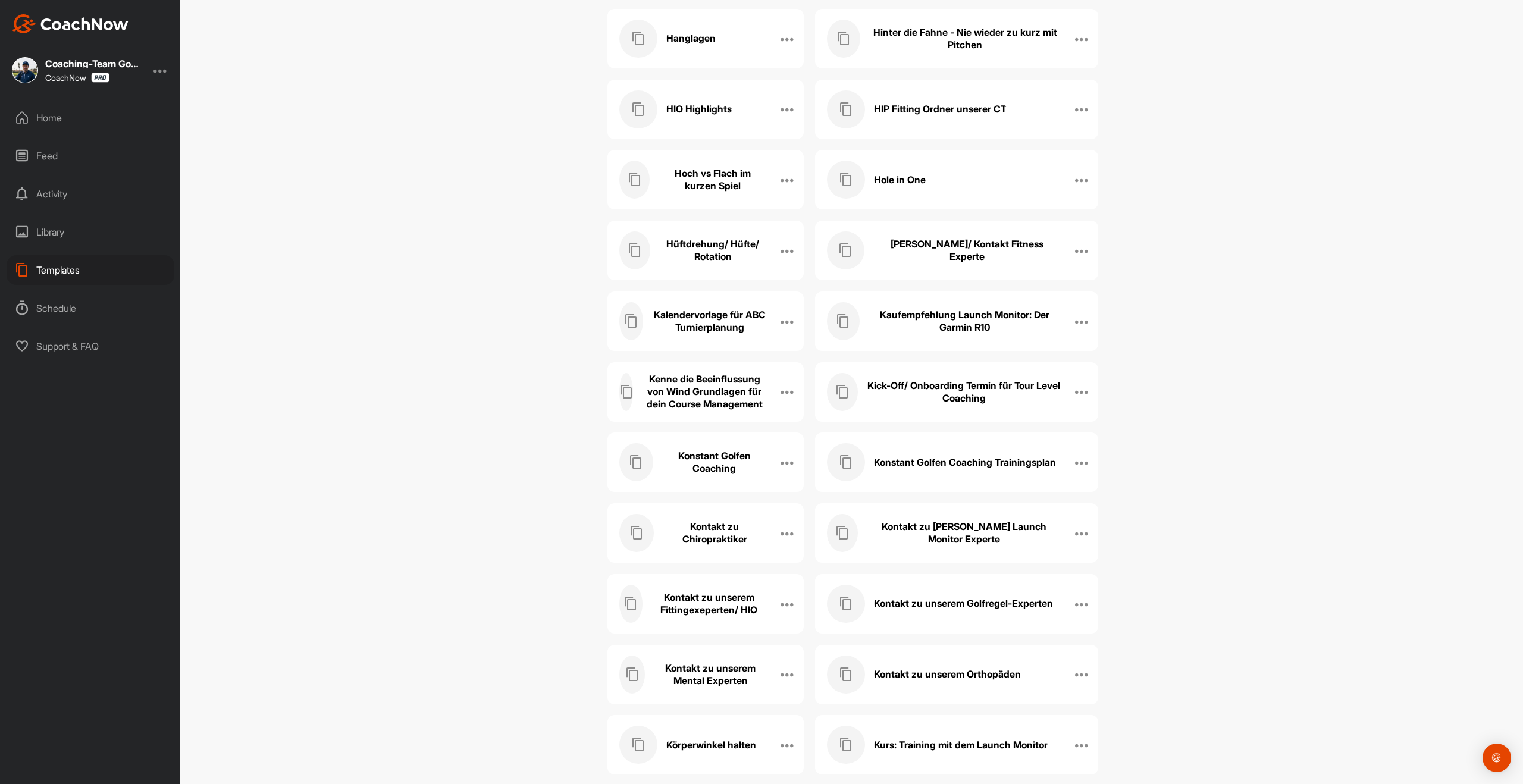
click at [711, 396] on h3 "Kenne die Beeinflussung von Wind Grundlagen für dein Course Management" at bounding box center [704, 391] width 125 height 38
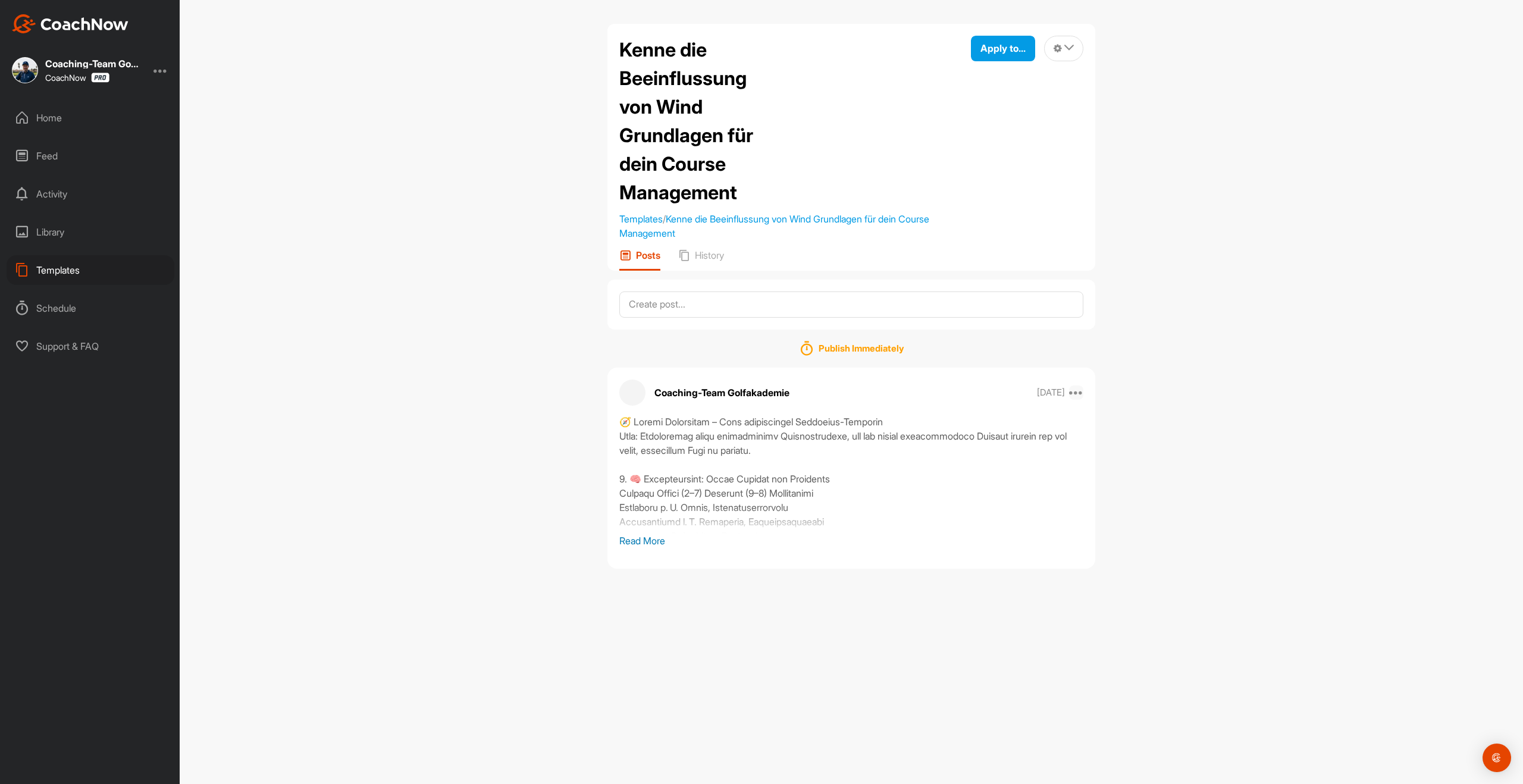
click at [1079, 393] on icon at bounding box center [1076, 393] width 14 height 14
click at [999, 475] on button "Edit" at bounding box center [1003, 471] width 161 height 39
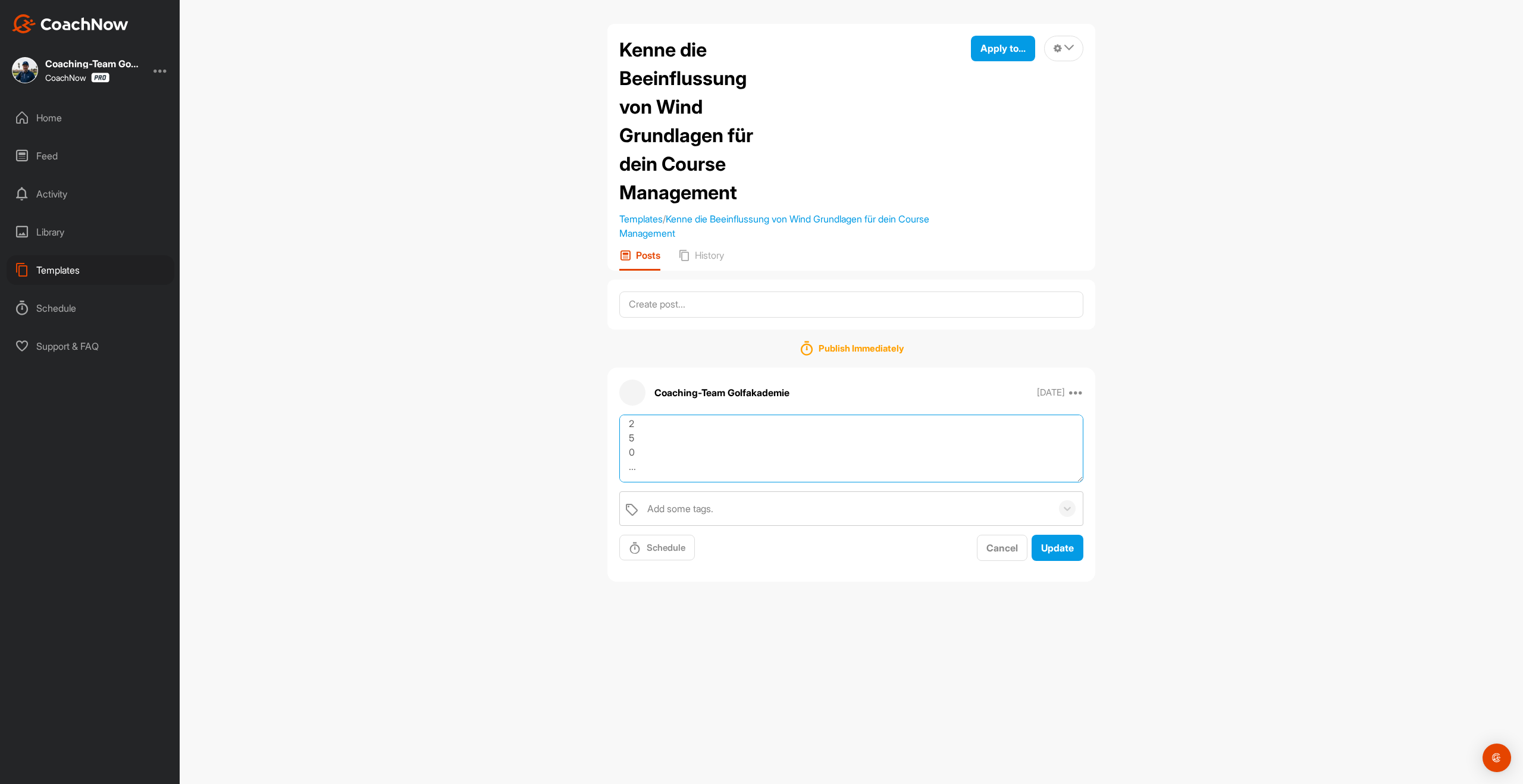
scroll to position [629, 0]
drag, startPoint x: 628, startPoint y: 423, endPoint x: 935, endPoint y: 576, distance: 343.0
click at [935, 576] on div "Coaching-Team Golfakademie [DATE] Copy to ... Edit Edit Tags Pin to top Delete …" at bounding box center [852, 475] width 488 height 215
paste textarea "Kenne die Beeinflussung von Wind Grundlagen für dein Course Management Gegenwin…"
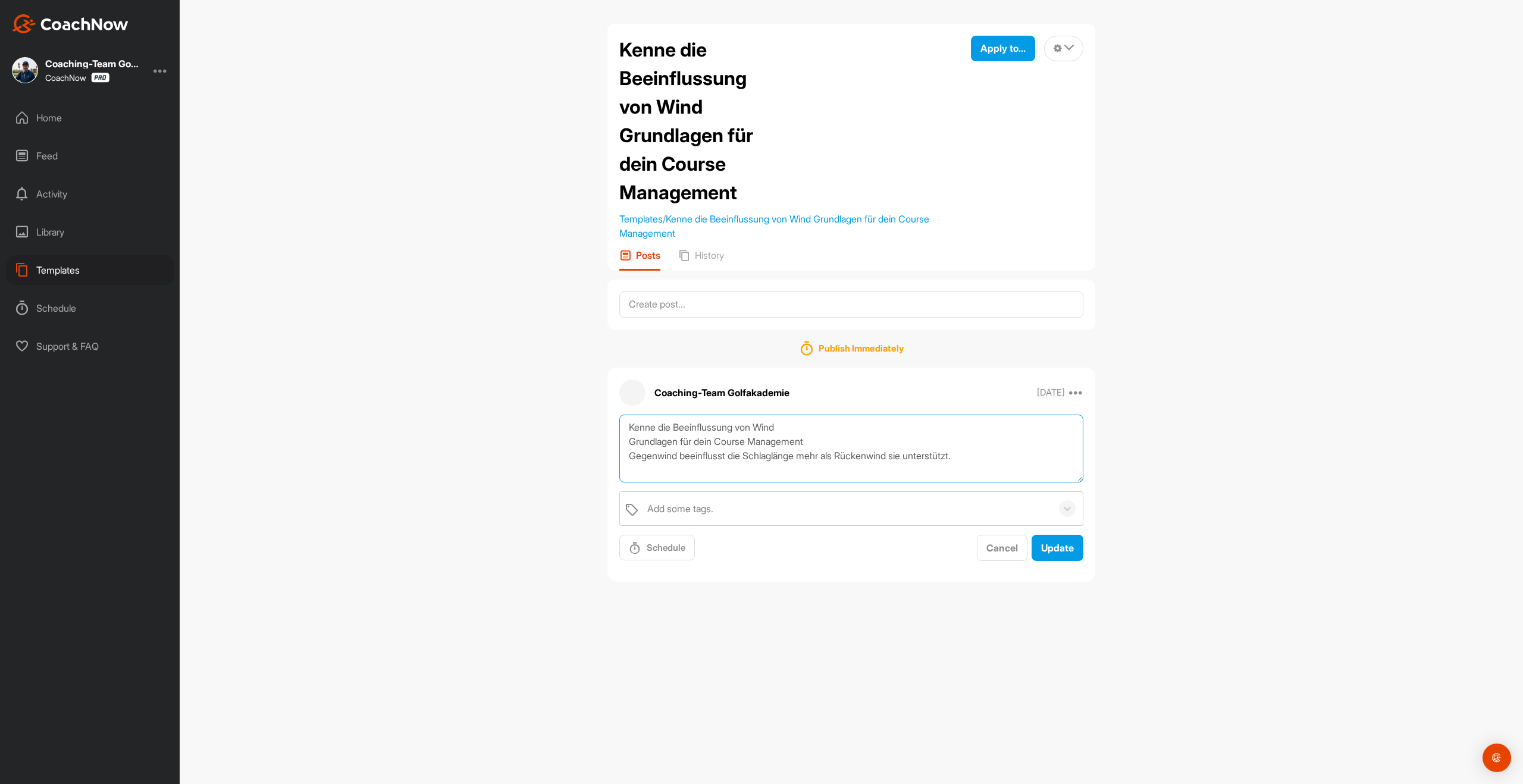
drag, startPoint x: 812, startPoint y: 457, endPoint x: 604, endPoint y: 437, distance: 209.0
click at [604, 437] on div "Kenne die Beeinflussung von Wind Grundlagen für dein Course Management Template…" at bounding box center [852, 307] width 512 height 567
click at [630, 456] on textarea "Gegenwind beeinflusst die Schlaglänge mehr als Rückenwind sie unterstützt." at bounding box center [851, 448] width 464 height 68
click at [998, 433] on textarea "Gegenwind beeinflusst die Schlaglänge mehr als Rückenwind sie unterstützt." at bounding box center [851, 448] width 464 height 68
paste textarea "[URL][DOMAIN_NAME]"
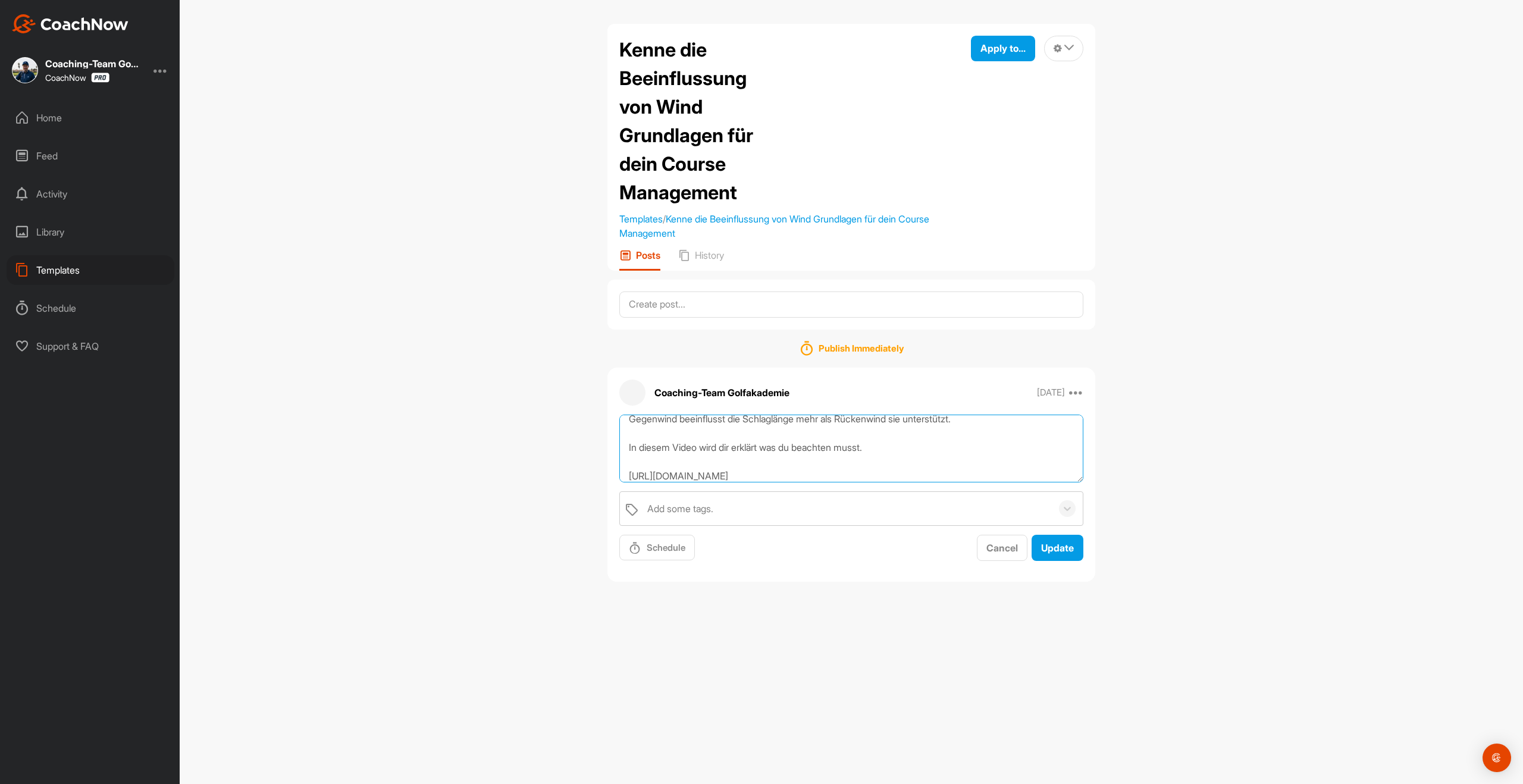
scroll to position [23, 0]
type textarea "Gegenwind beeinflusst die Schlaglänge mehr als Rückenwind sie unterstützt. In d…"
click at [1055, 544] on span "Update" at bounding box center [1057, 547] width 33 height 12
click at [54, 120] on div "Home" at bounding box center [90, 118] width 167 height 30
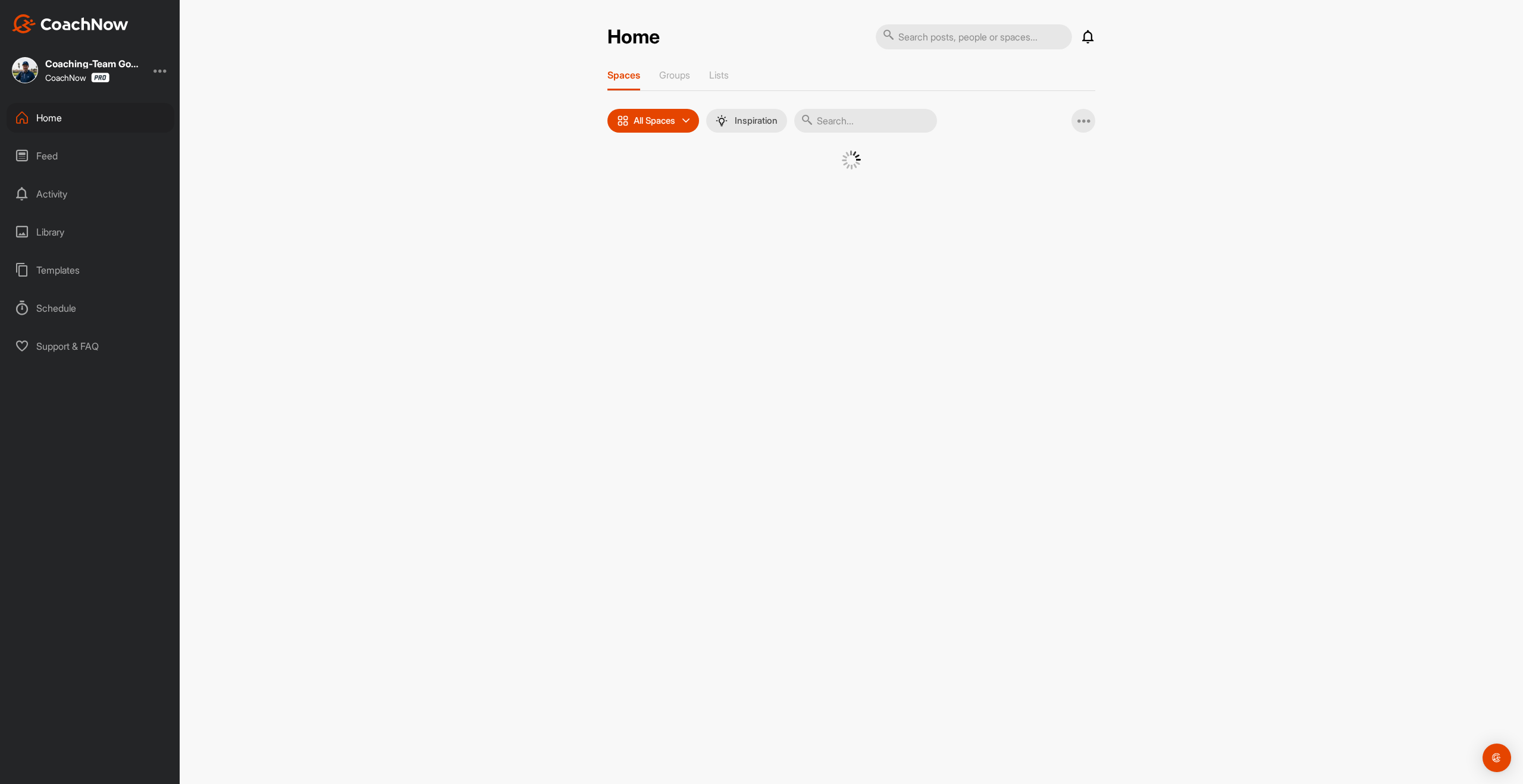
click at [846, 119] on input "text" at bounding box center [865, 121] width 142 height 24
type input "remo"
click at [724, 213] on div "🚀 [PERSON_NAME] (12,7) Golf" at bounding box center [741, 200] width 72 height 100
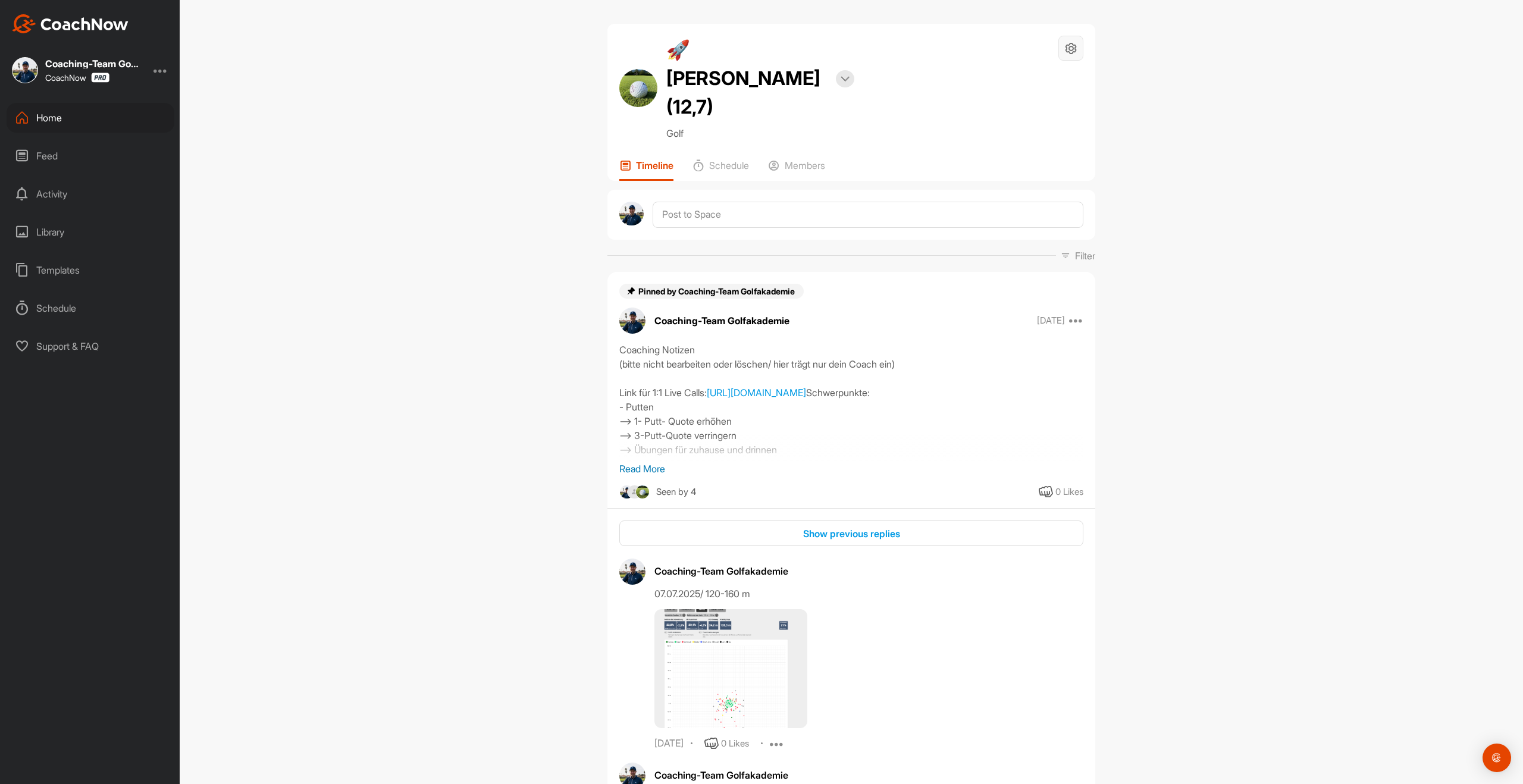
click at [1068, 52] on icon at bounding box center [1071, 48] width 14 height 14
click at [1016, 76] on li "Space Settings" at bounding box center [1035, 81] width 97 height 38
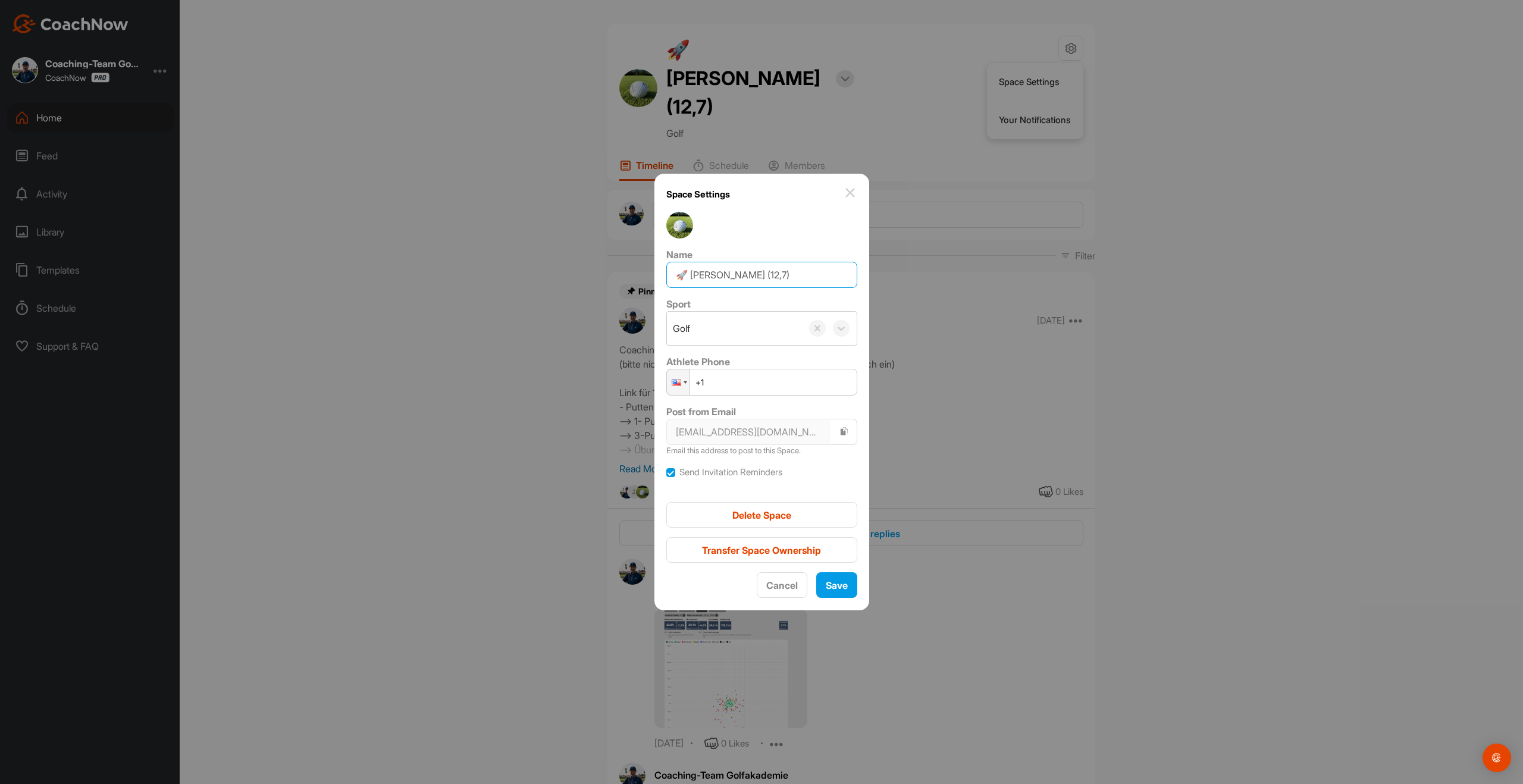
drag, startPoint x: 774, startPoint y: 275, endPoint x: 782, endPoint y: 272, distance: 8.5
click at [782, 272] on input "🚀 [PERSON_NAME] (12,7)" at bounding box center [762, 274] width 191 height 27
type input "🚀 [PERSON_NAME] (11)"
click at [836, 590] on span "Save" at bounding box center [836, 585] width 22 height 12
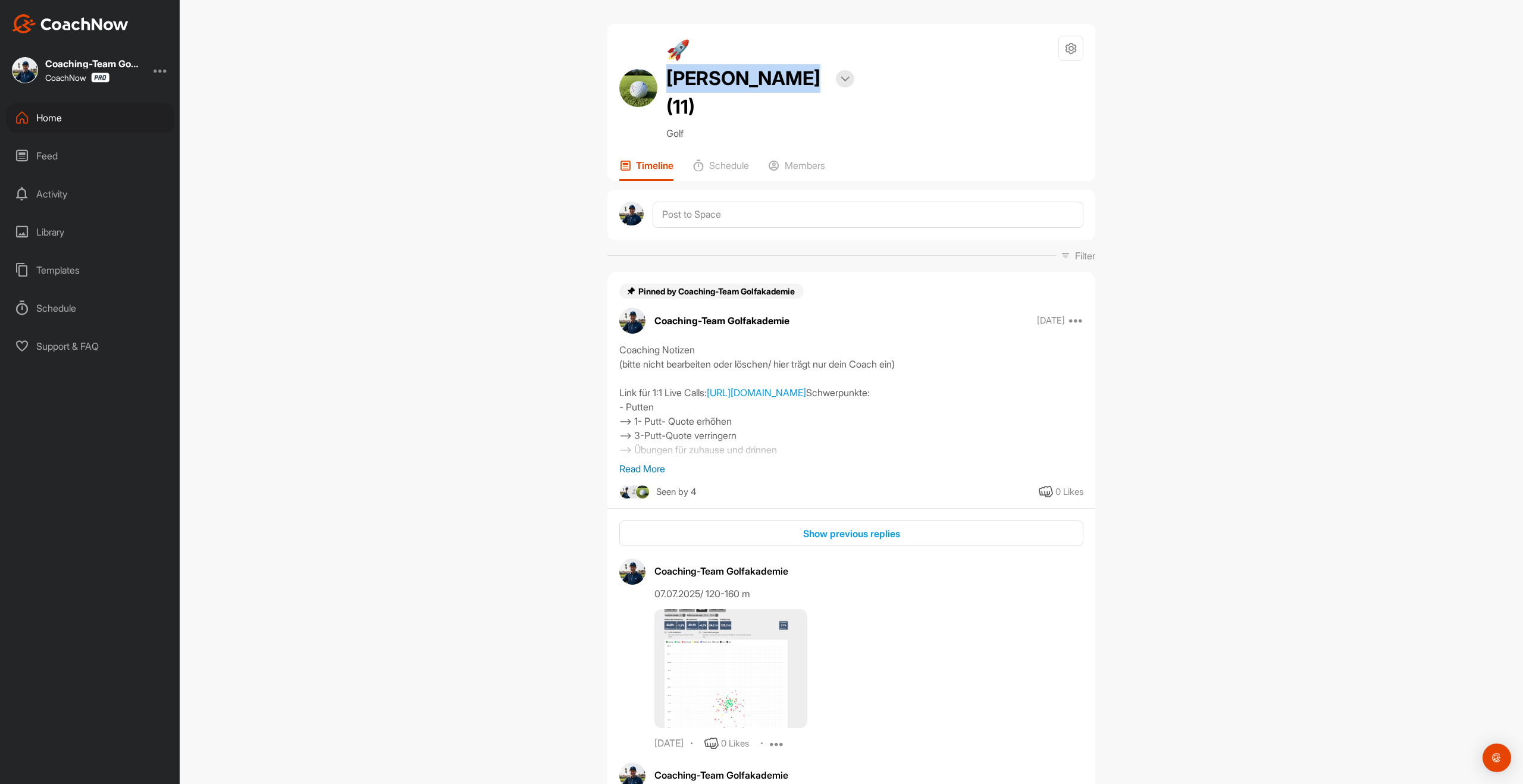
drag, startPoint x: 683, startPoint y: 47, endPoint x: 824, endPoint y: 51, distance: 141.1
click at [824, 51] on h2 "🚀 [PERSON_NAME] (11)" at bounding box center [747, 78] width 161 height 85
click at [52, 116] on div "Home" at bounding box center [90, 118] width 167 height 30
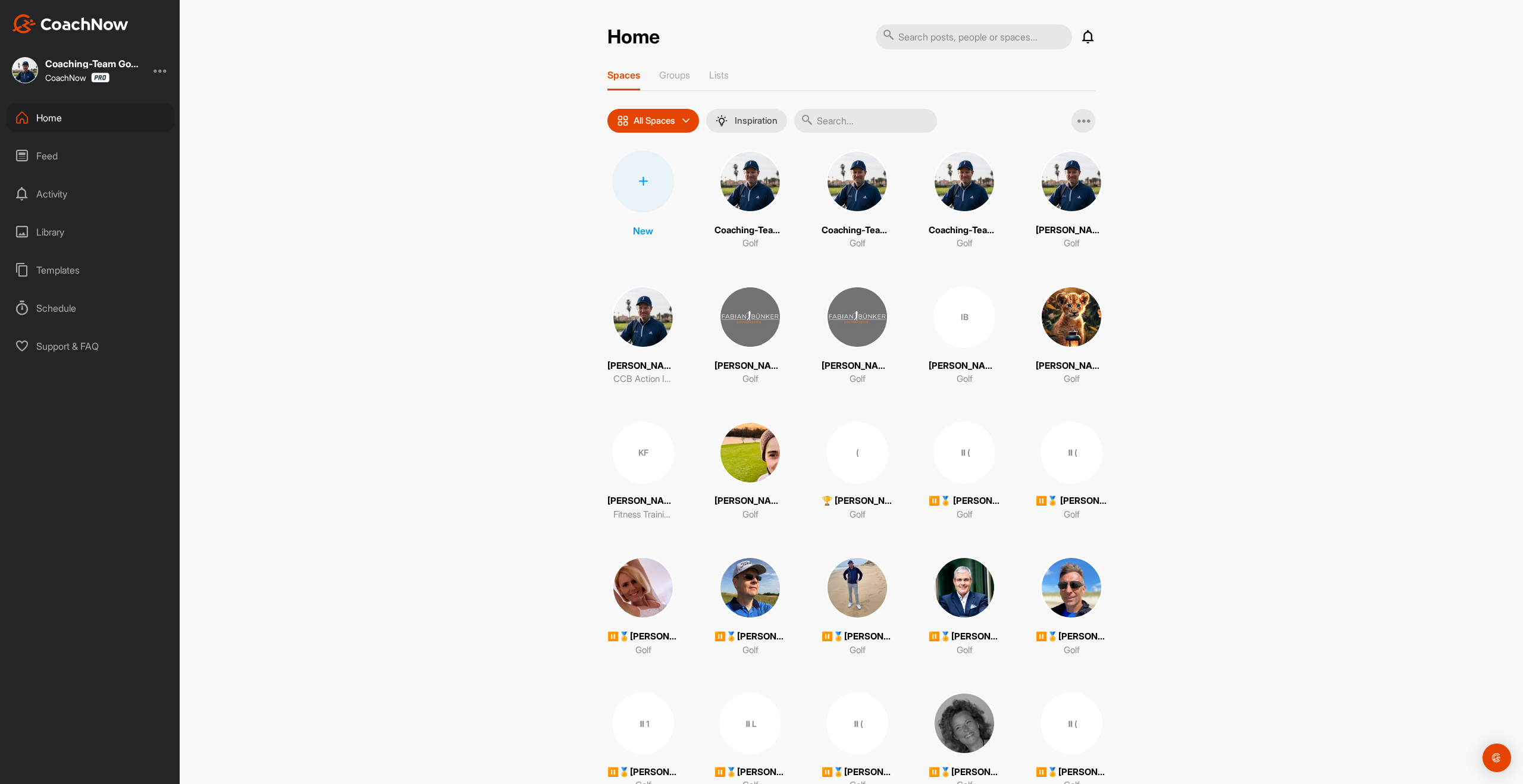
click at [837, 120] on input "text" at bounding box center [865, 121] width 142 height 24
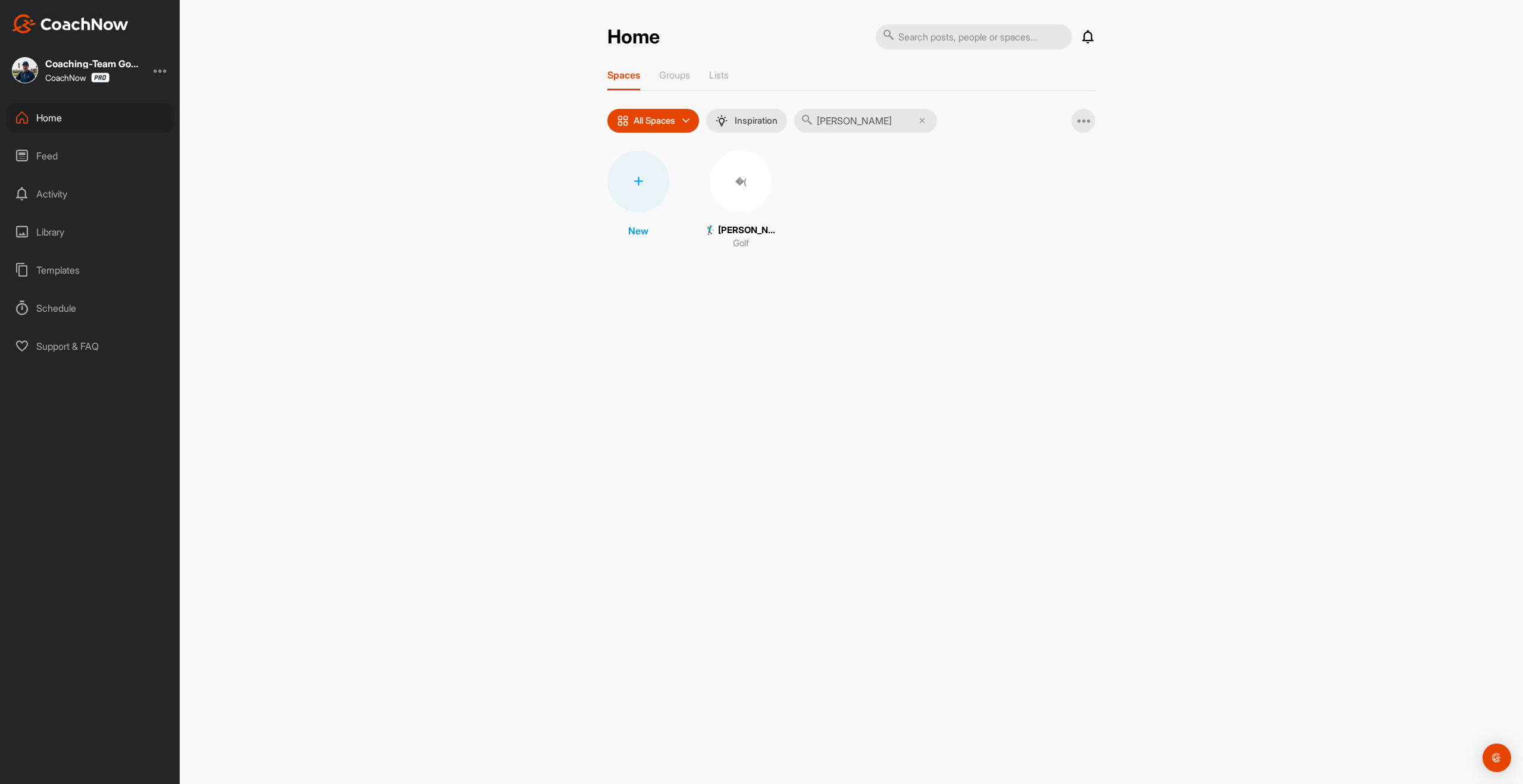
type input "[PERSON_NAME]"
click at [736, 191] on div "�(" at bounding box center [741, 181] width 62 height 62
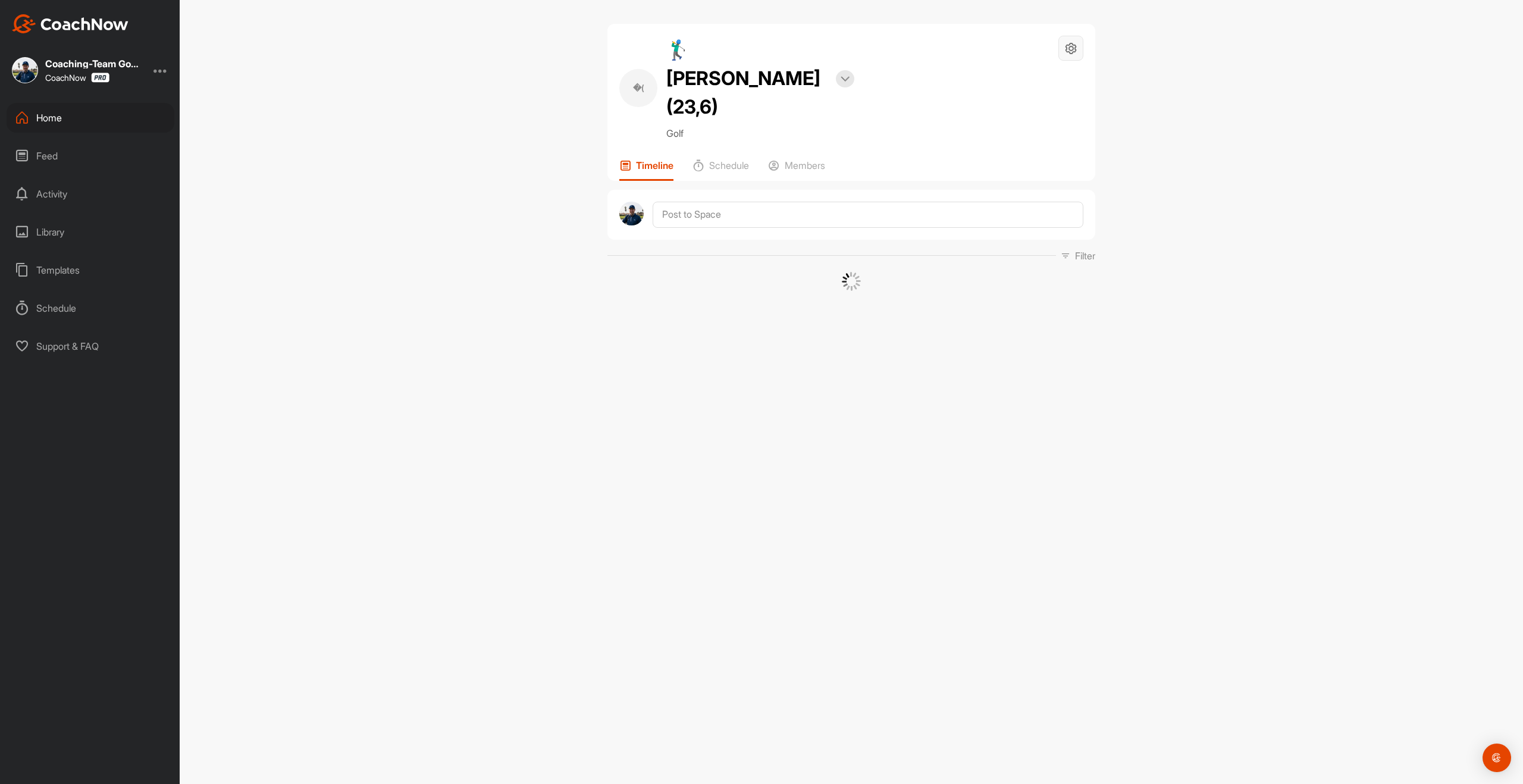
click at [1082, 48] on div at bounding box center [1071, 47] width 25 height 25
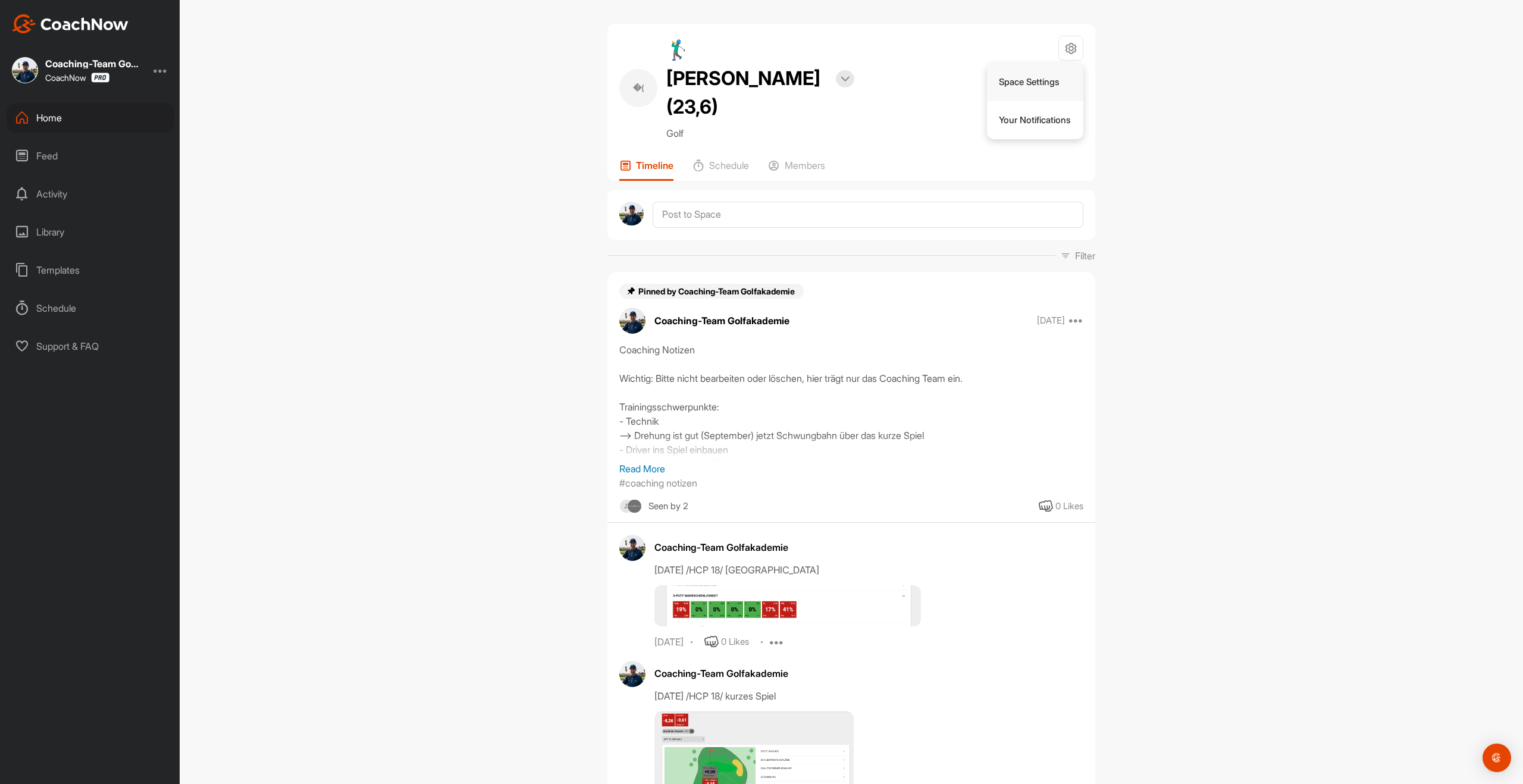
click at [1057, 83] on li "Space Settings" at bounding box center [1035, 81] width 97 height 38
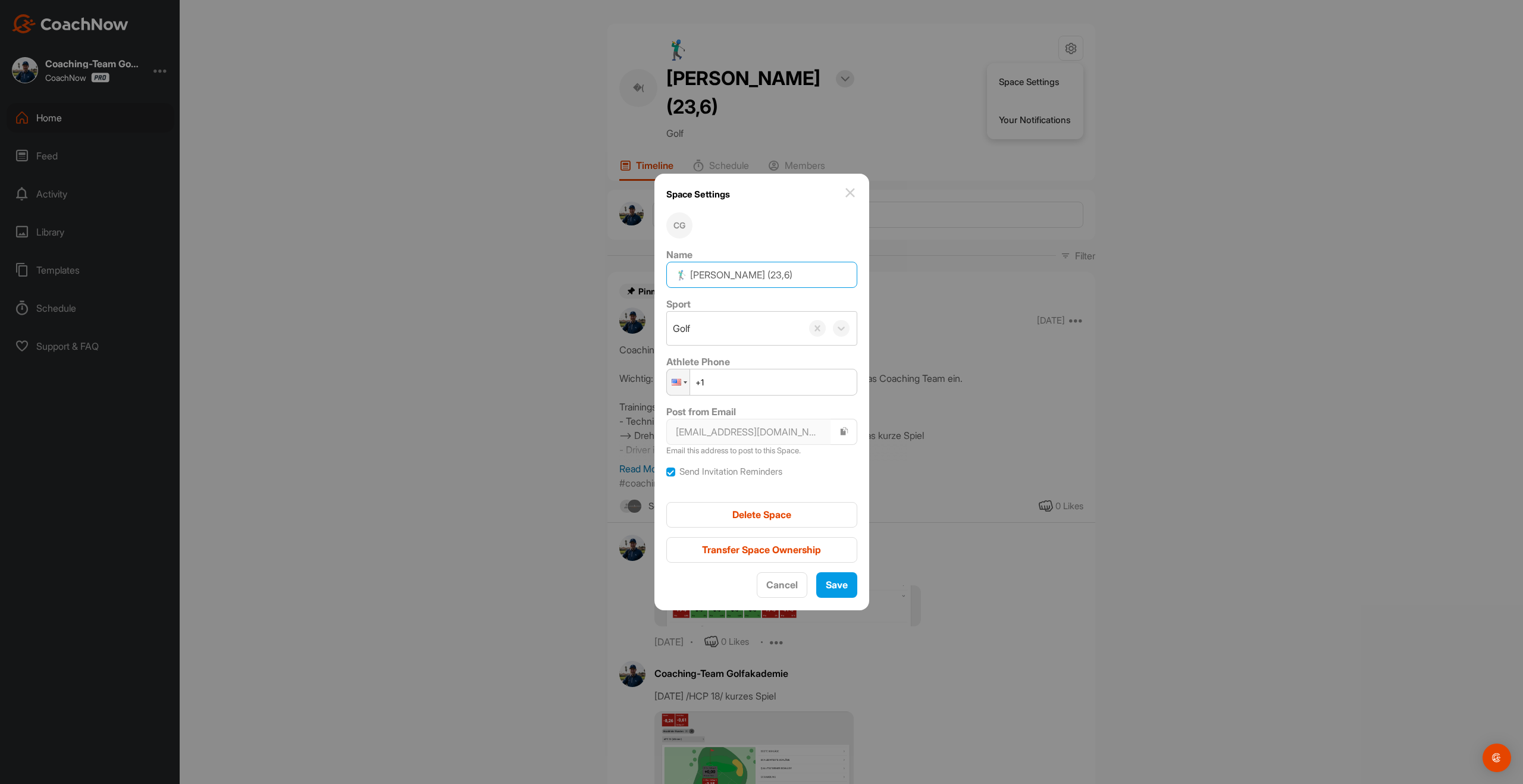
click at [783, 276] on input "🏌‍♂ [PERSON_NAME] (23,6)" at bounding box center [762, 274] width 191 height 27
click at [782, 277] on input "🏌‍♂ [PERSON_NAME] (23,6)" at bounding box center [762, 274] width 191 height 27
click at [783, 276] on input "🏌‍♂ [PERSON_NAME] (23,6)" at bounding box center [762, 274] width 191 height 27
type input "🏌‍♂ [PERSON_NAME] (23,1)"
click at [840, 589] on span "Save" at bounding box center [836, 584] width 22 height 12
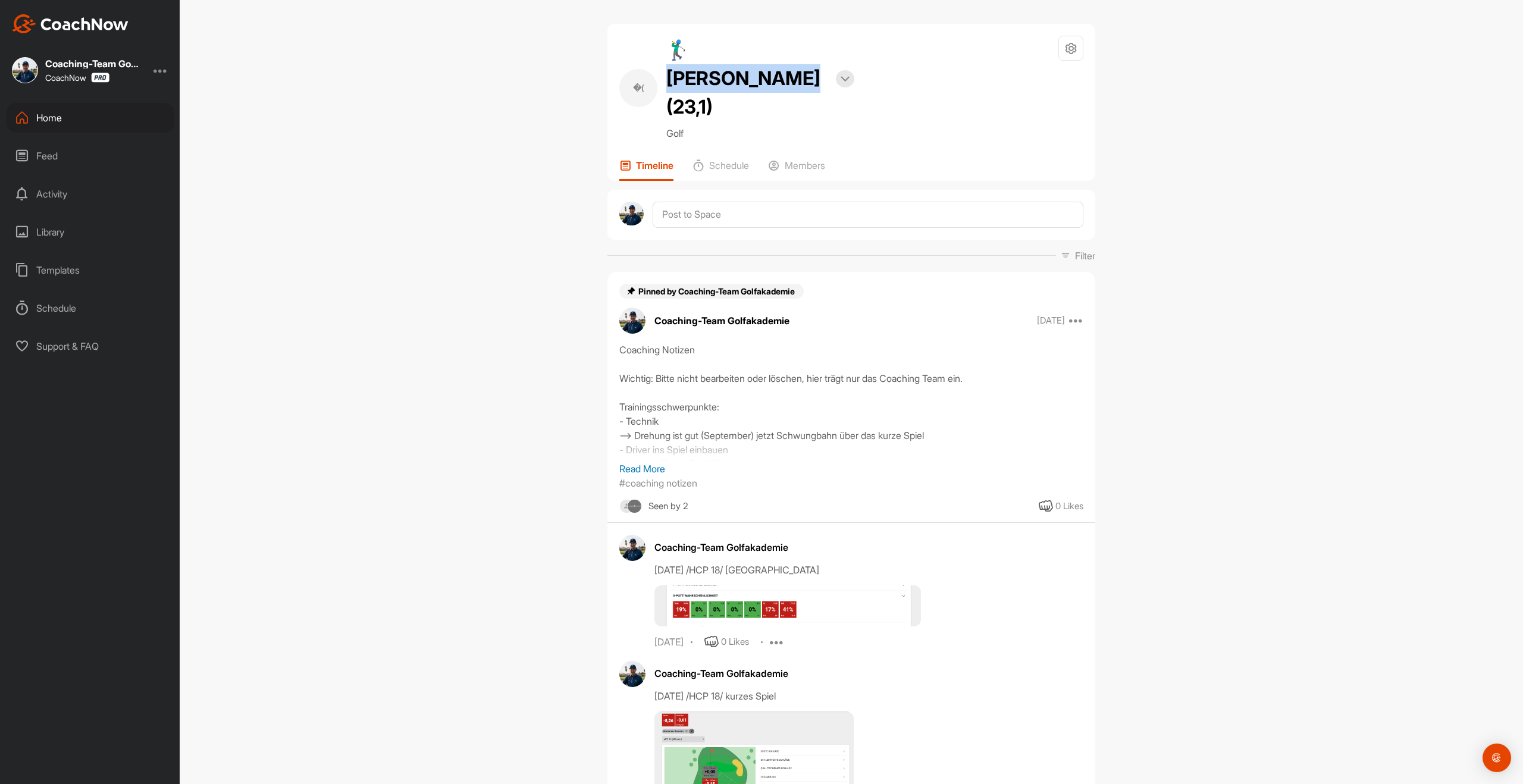
drag, startPoint x: 684, startPoint y: 49, endPoint x: 827, endPoint y: 47, distance: 143.0
click at [827, 47] on div "🏌‍♂ [PERSON_NAME] (23,1) Bookings" at bounding box center [761, 78] width 188 height 85
click at [53, 270] on div "Templates" at bounding box center [90, 270] width 167 height 30
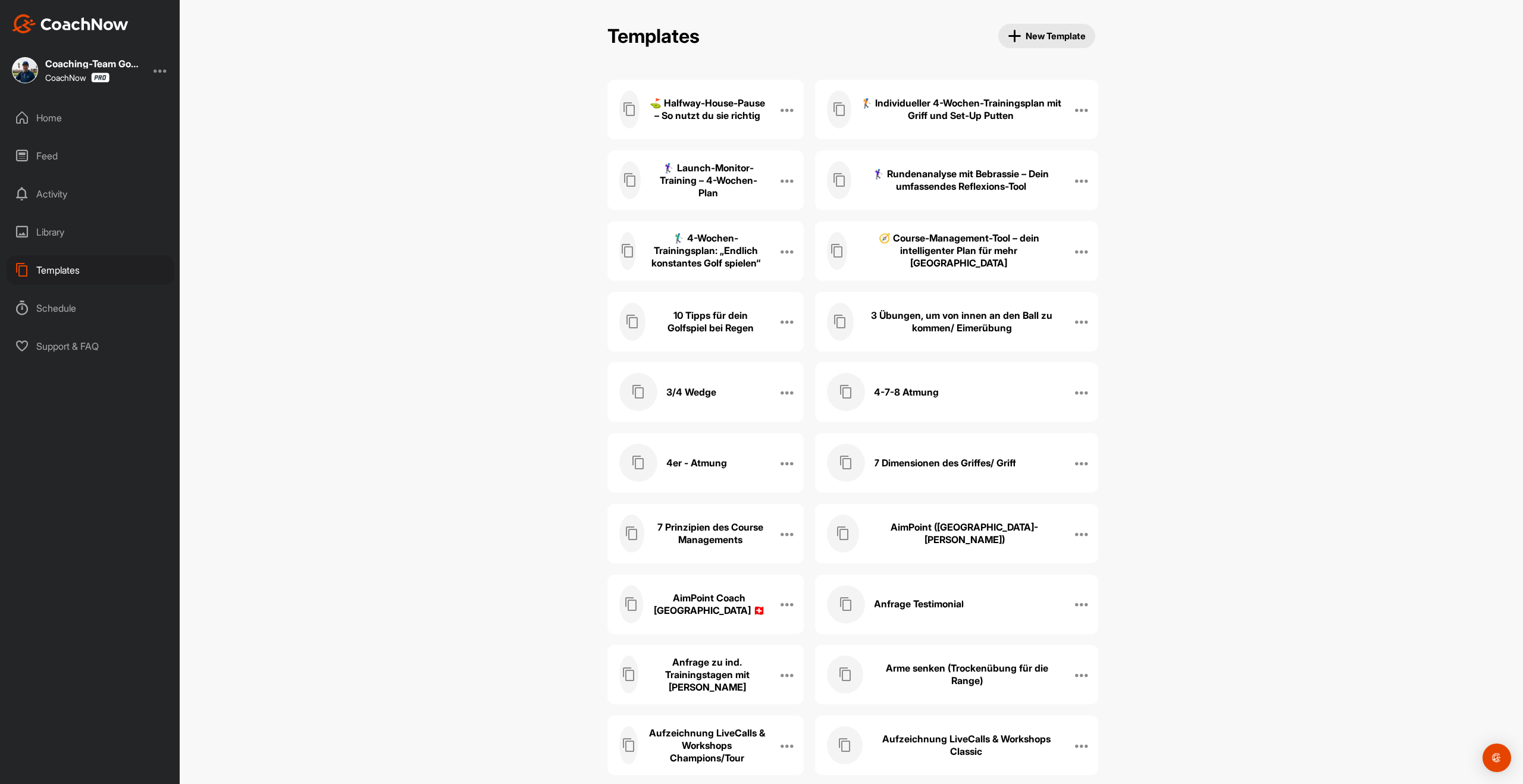
scroll to position [1830, 0]
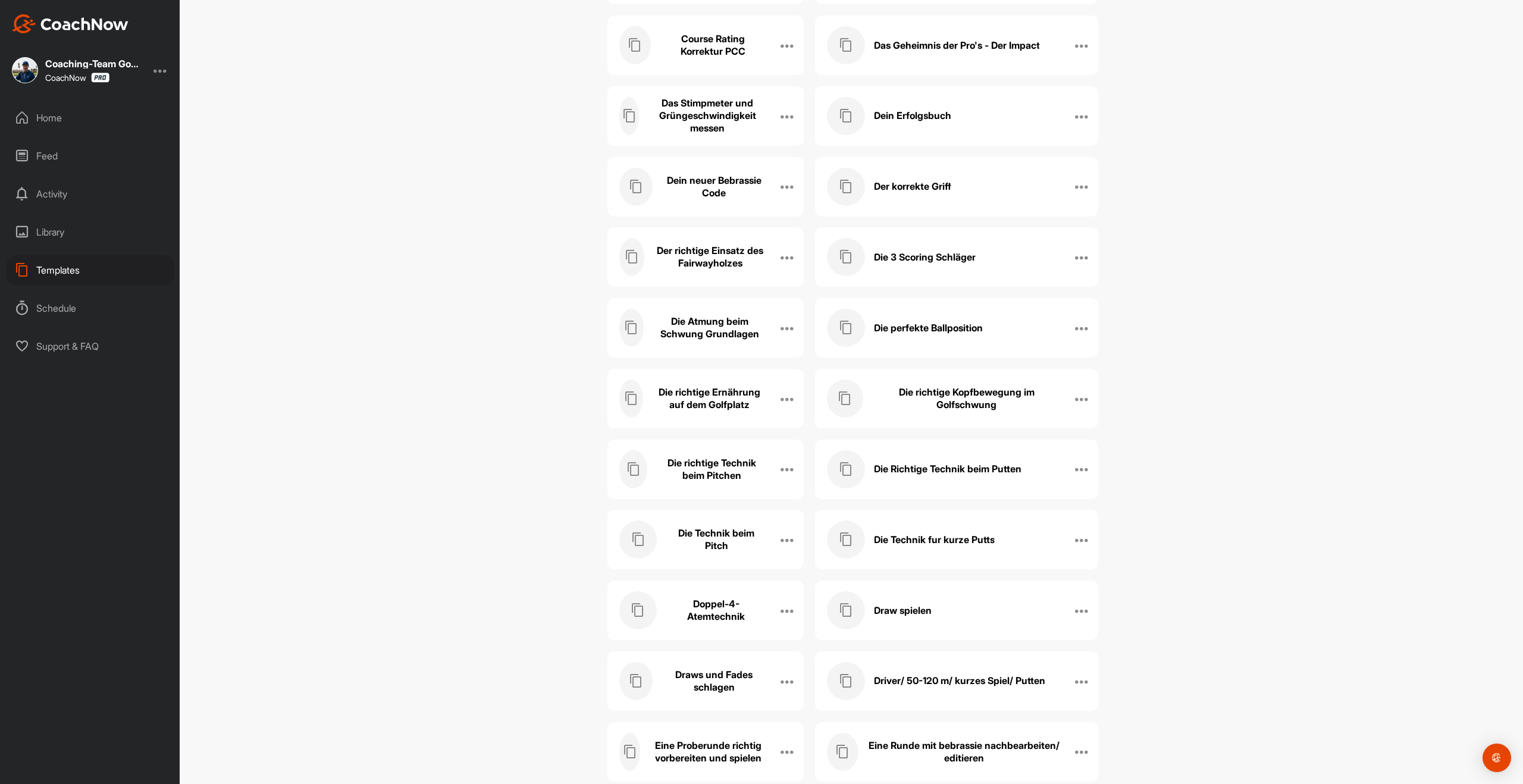
click at [986, 411] on div "Die richtige Kopfbewegung im Golfschwung" at bounding box center [943, 398] width 234 height 38
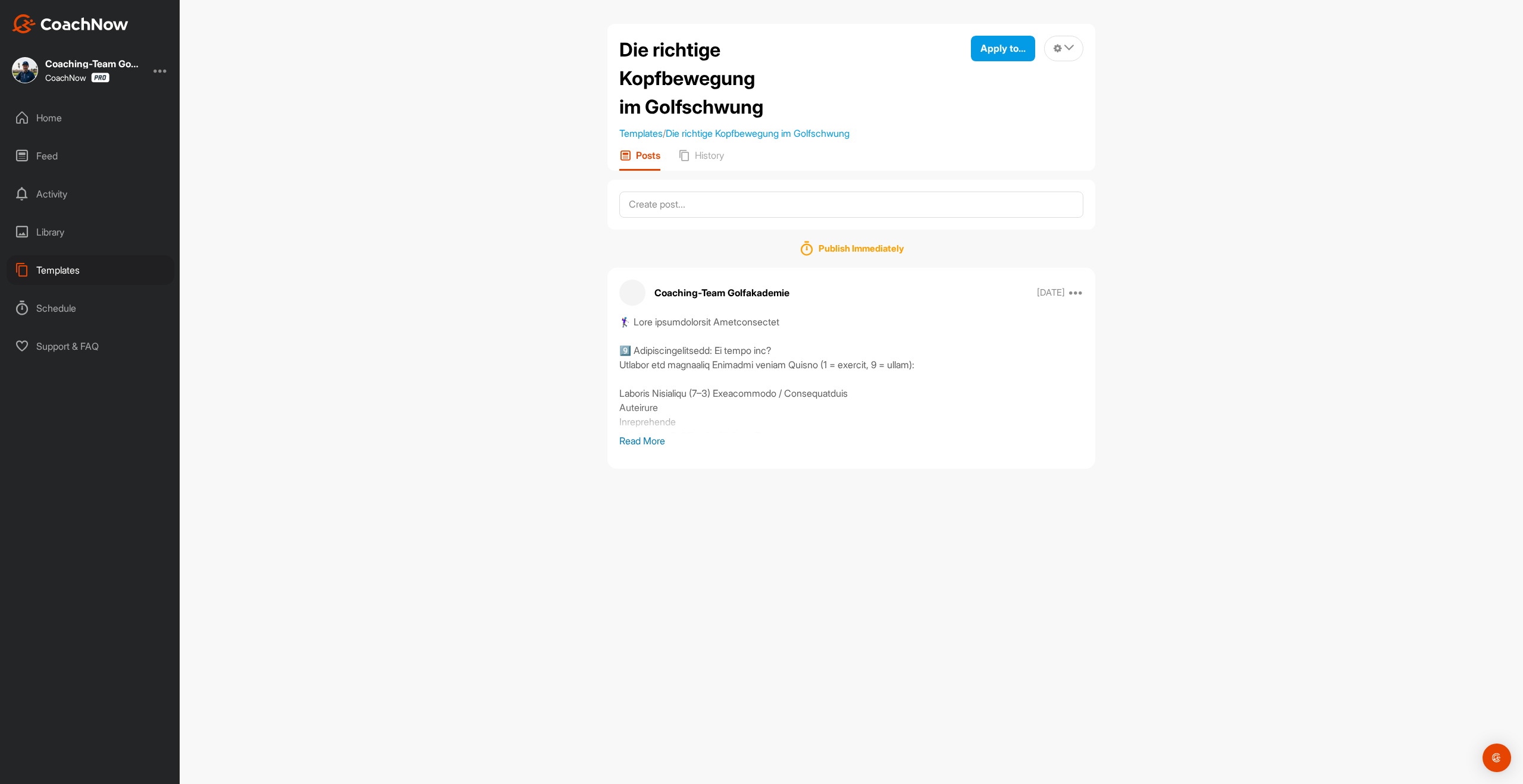
click at [661, 439] on p "Read More" at bounding box center [851, 441] width 464 height 14
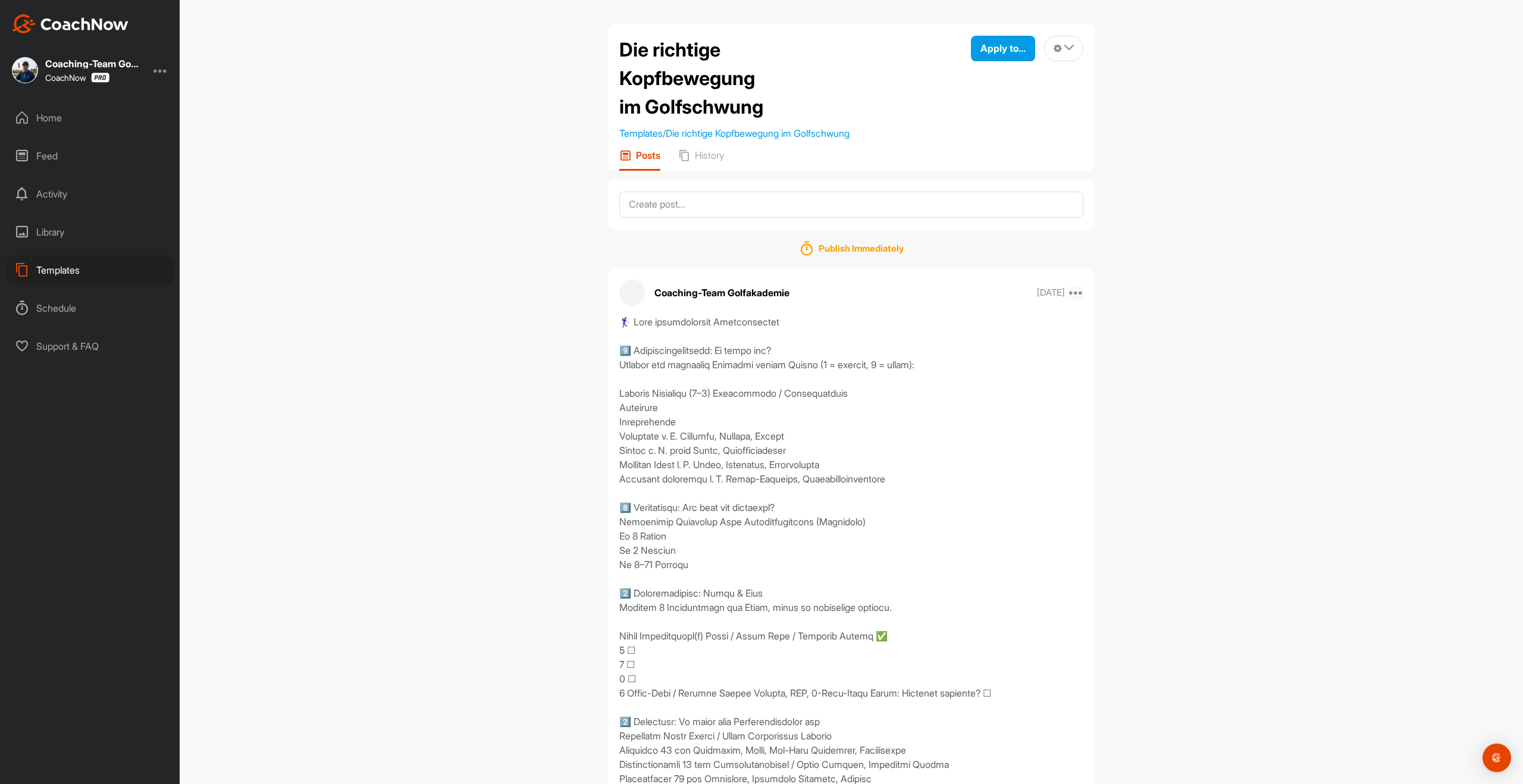
click at [1078, 295] on icon at bounding box center [1076, 293] width 14 height 14
click at [984, 380] on button "Edit" at bounding box center [1003, 371] width 161 height 39
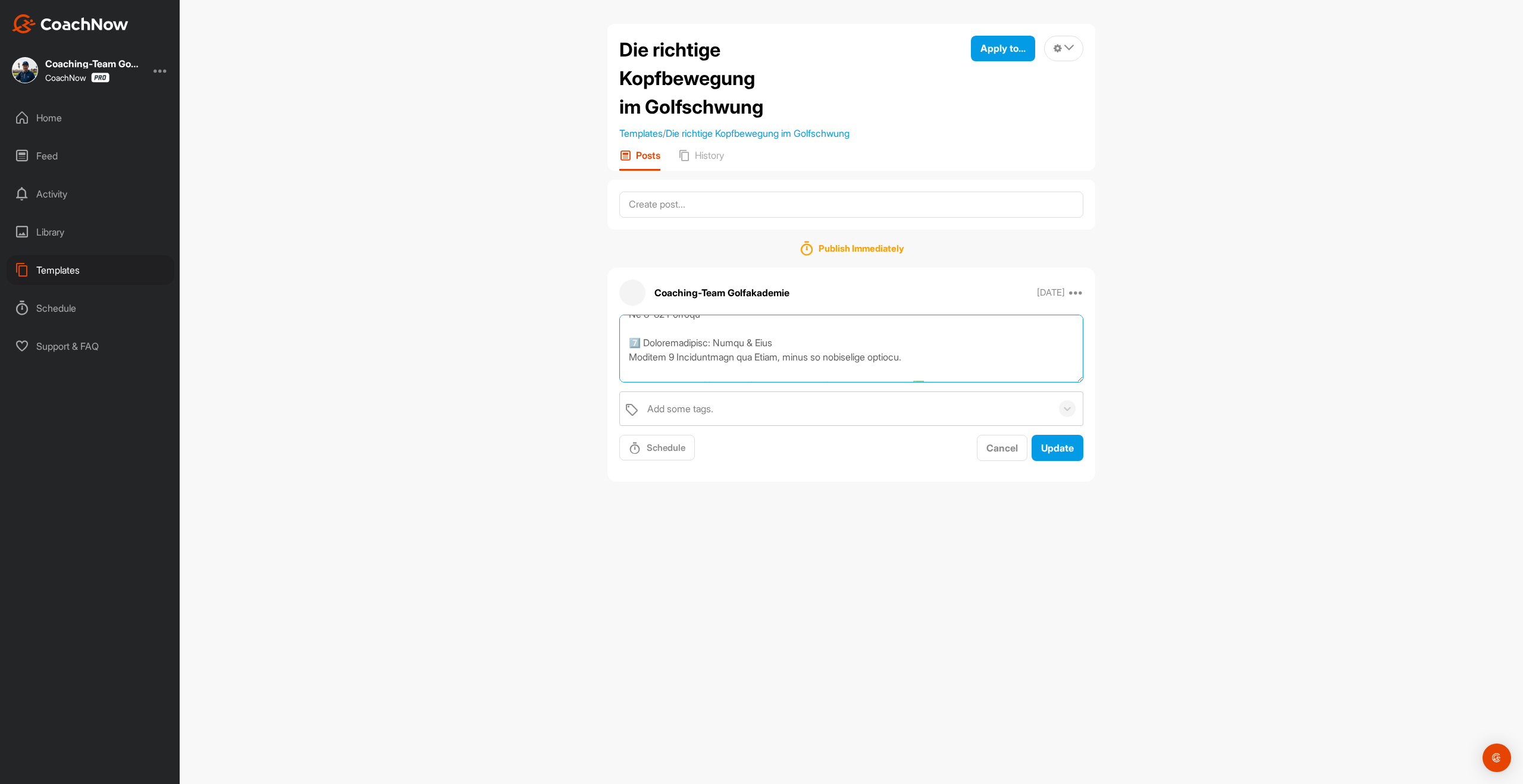
scroll to position [657, 0]
drag, startPoint x: 627, startPoint y: 326, endPoint x: 975, endPoint y: 501, distance: 389.5
click at [975, 501] on div "Die richtige Kopfbewegung im Golfschwung Templates / Die richtige Kopfbewegung …" at bounding box center [851, 392] width 1343 height 784
paste textarea "Grundlagen In diesem Video erfährst du wieso es nicht sinnvoll ist, den Kopf im…"
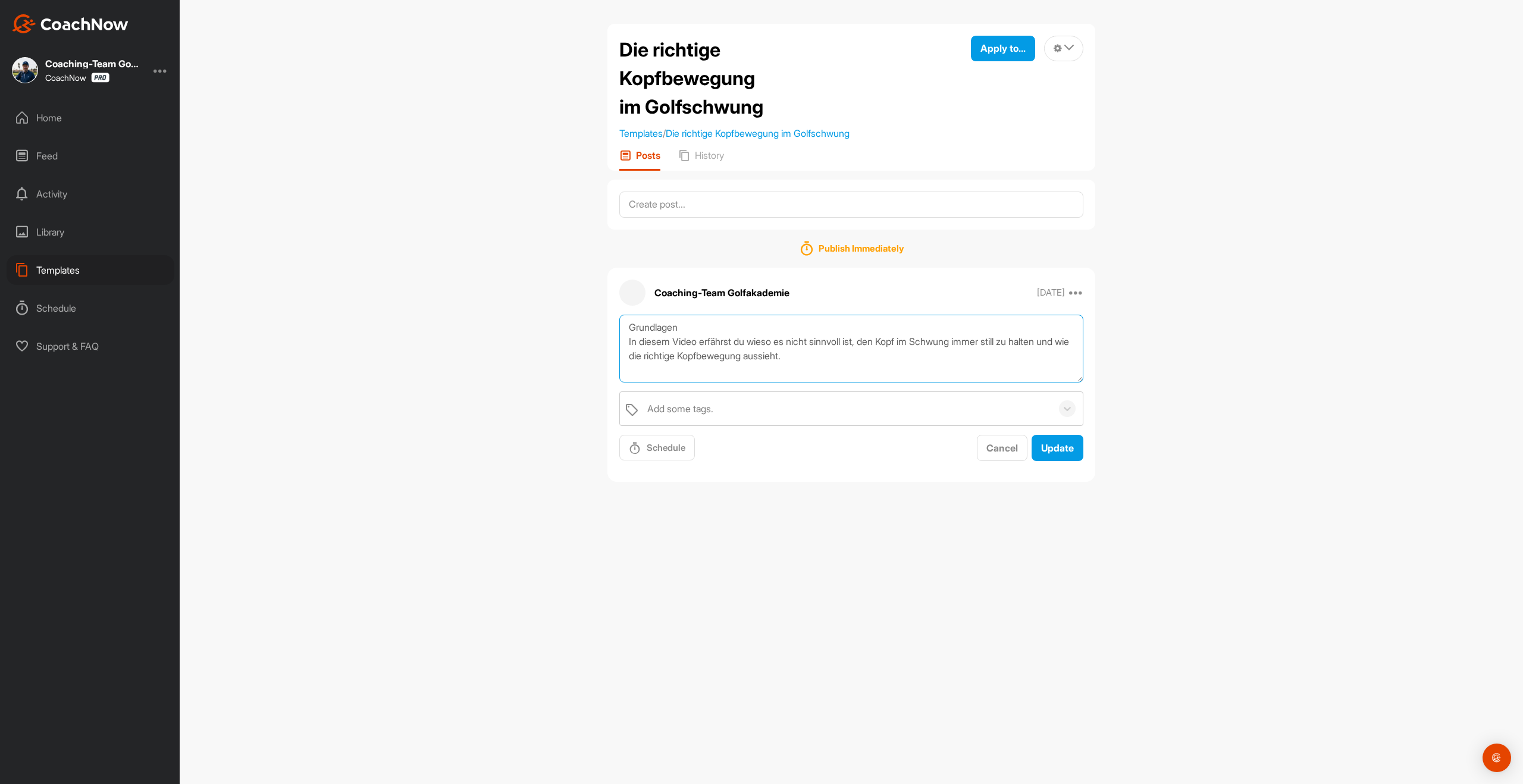
click at [762, 328] on textarea "Grundlagen In diesem Video erfährst du wieso es nicht sinnvoll ist, den Kopf im…" at bounding box center [851, 349] width 464 height 68
click at [854, 377] on textarea "Grundlagen In diesem Video erfährst du wieso es nicht sinnvoll ist, den Kopf im…" at bounding box center [851, 349] width 464 height 68
paste textarea "[URL][DOMAIN_NAME]"
type textarea "Grundlagen In diesem Video erfährst du wieso es nicht sinnvoll ist, den Kopf im…"
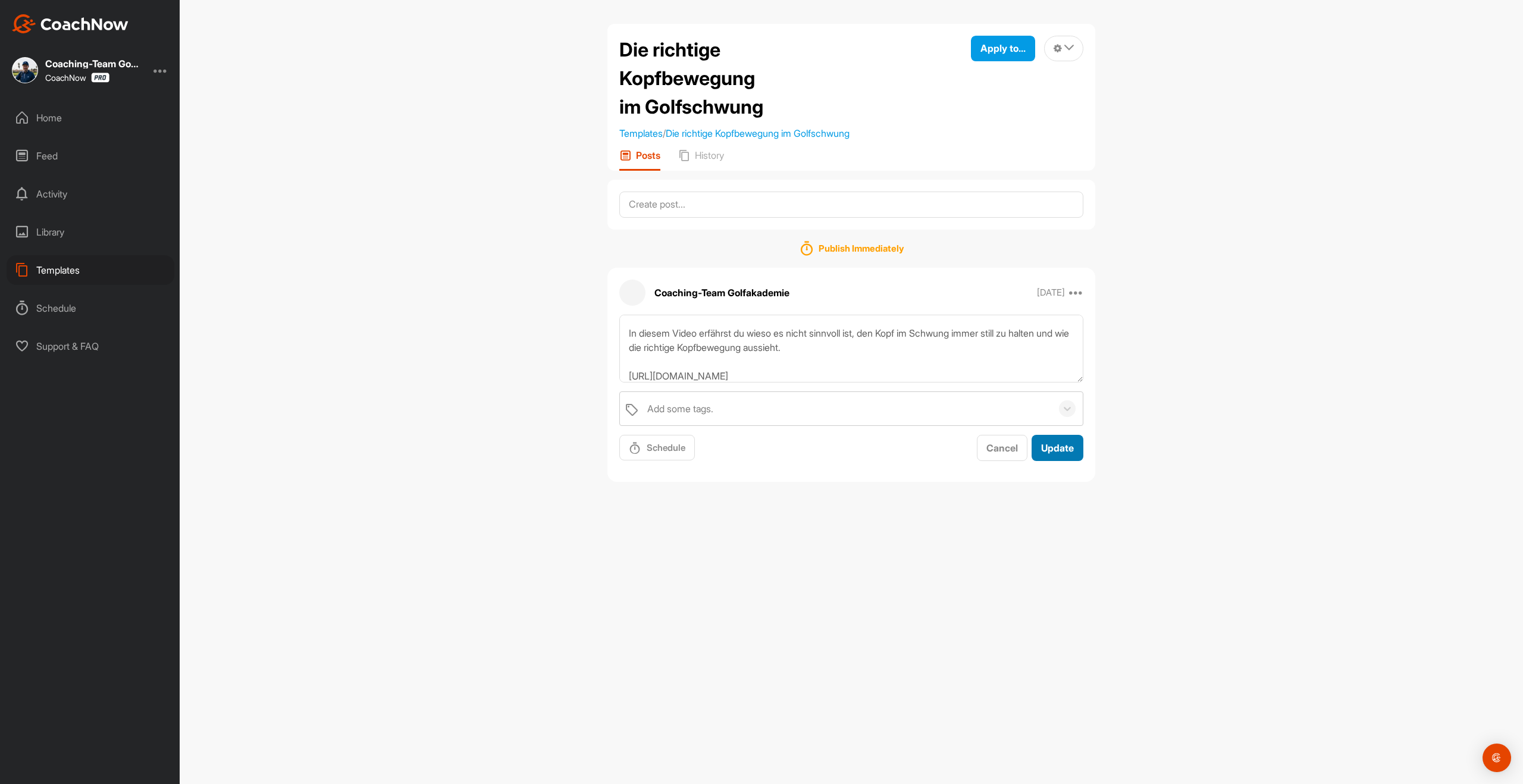
click at [1068, 451] on span "Update" at bounding box center [1057, 448] width 33 height 12
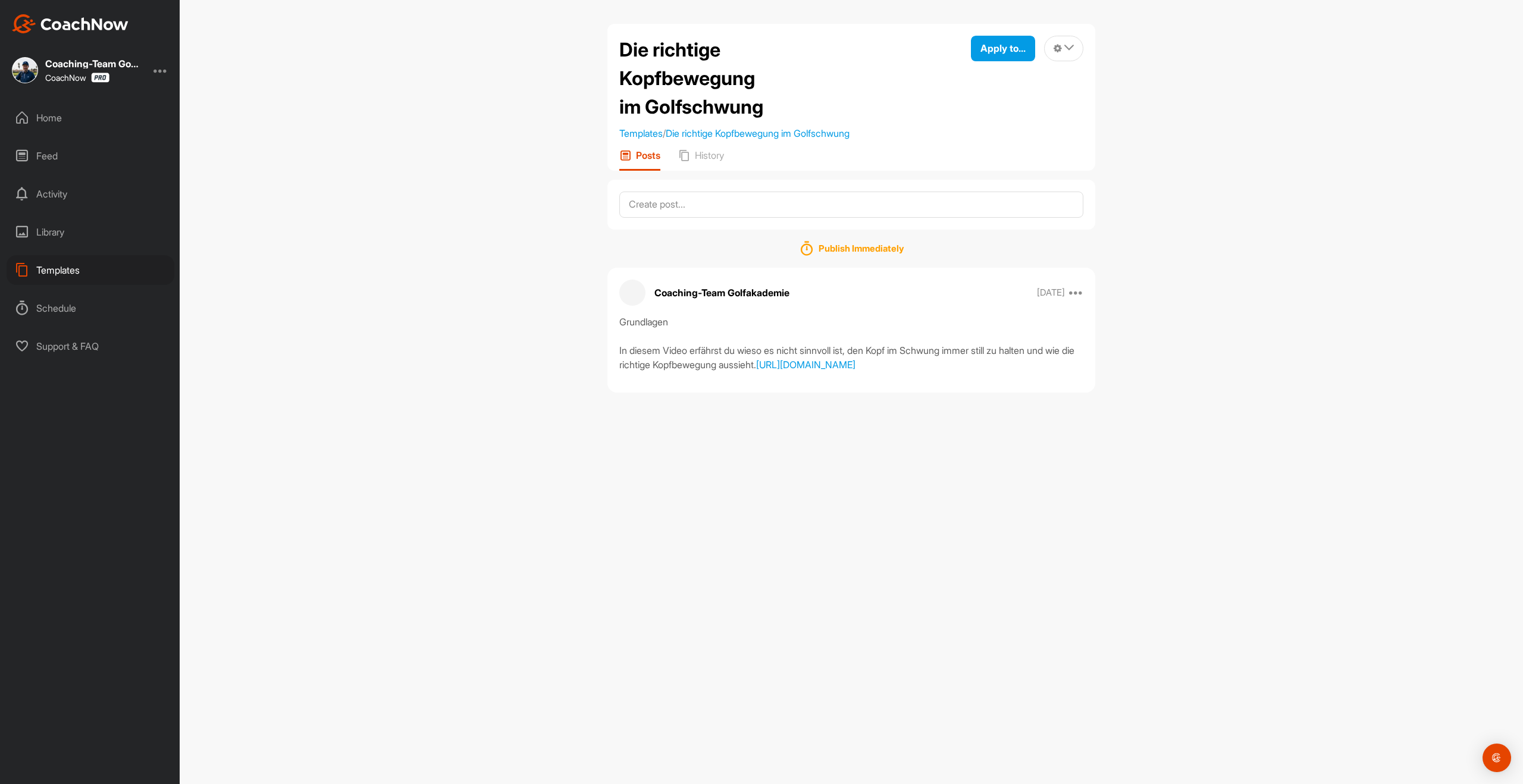
click at [69, 271] on div "Templates" at bounding box center [90, 270] width 167 height 30
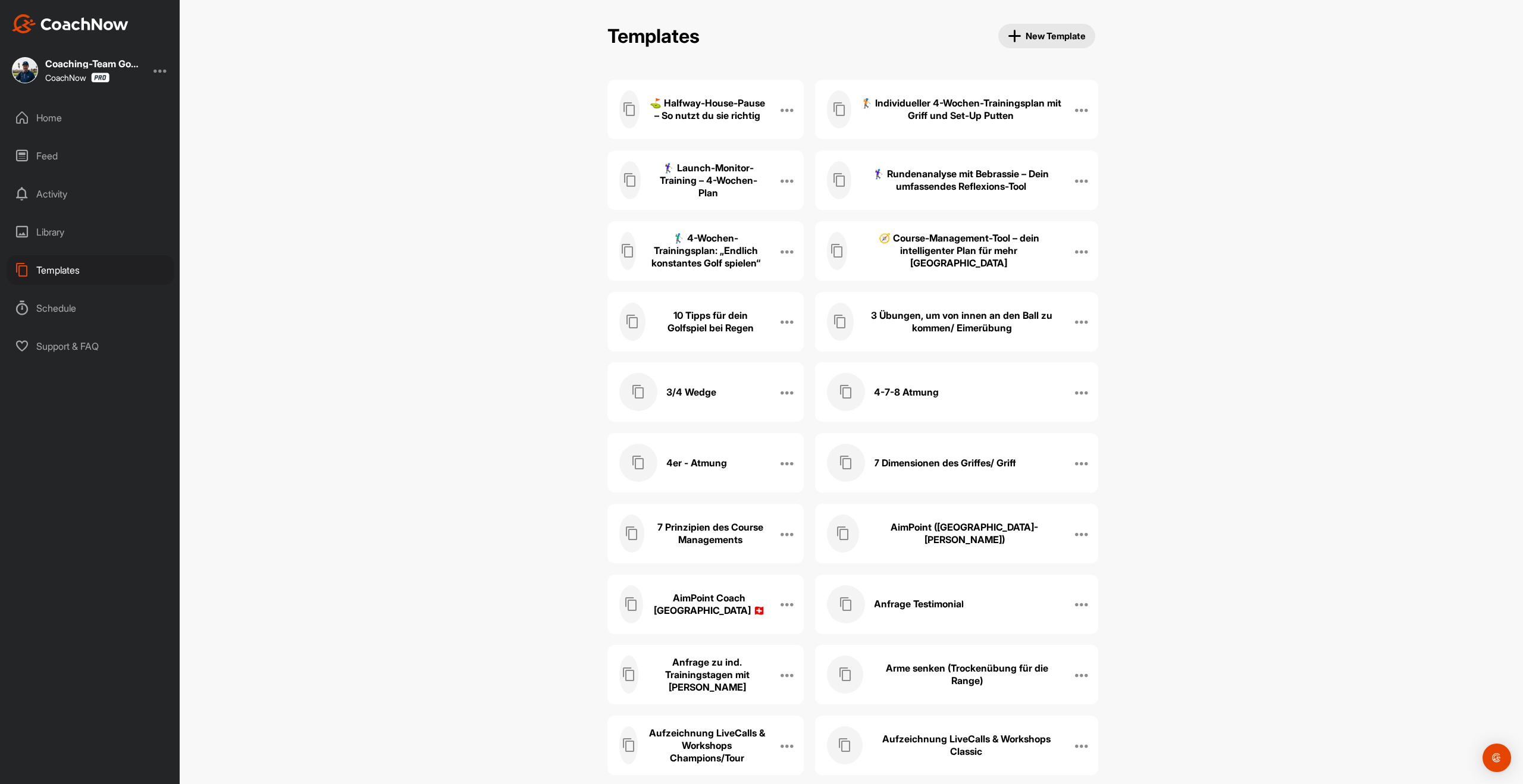
click at [1066, 38] on span "New Template" at bounding box center [1047, 35] width 79 height 14
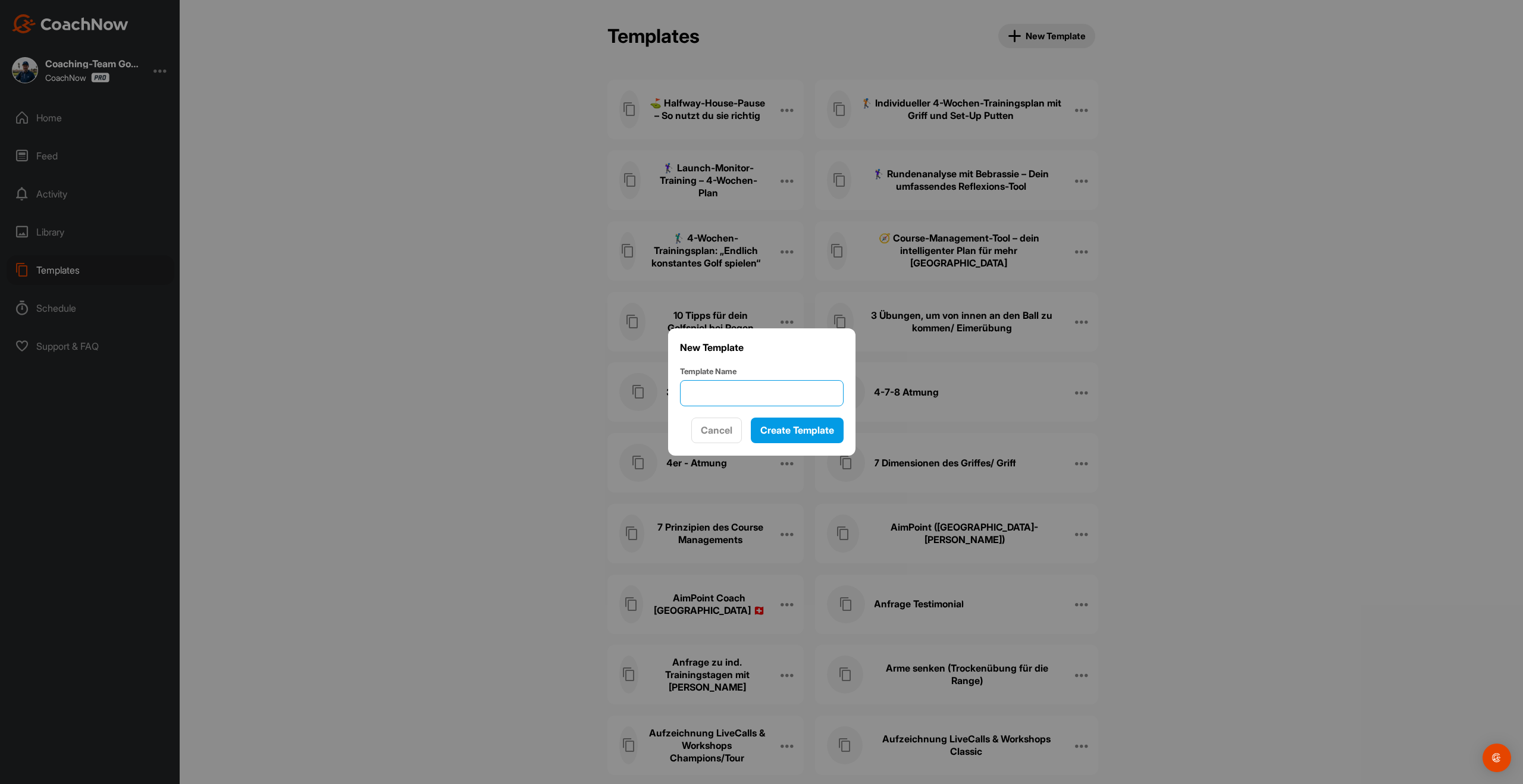
click at [710, 400] on input "Template Name" at bounding box center [762, 393] width 163 height 27
paste input "🏌️‍♂️ Einspielen vor der Runde – Deine ideale Routine zum einschlagen"
drag, startPoint x: 753, startPoint y: 394, endPoint x: 747, endPoint y: 395, distance: 6.1
click at [747, 395] on input "🏌️‍♂️ Einspielen vor der Runde – Deine ideale Routine zum einschlagen" at bounding box center [762, 393] width 163 height 27
type input "🏌️‍♂️ Einschlagen vor der Runde – Deine ideale Routine zum einschlagen"
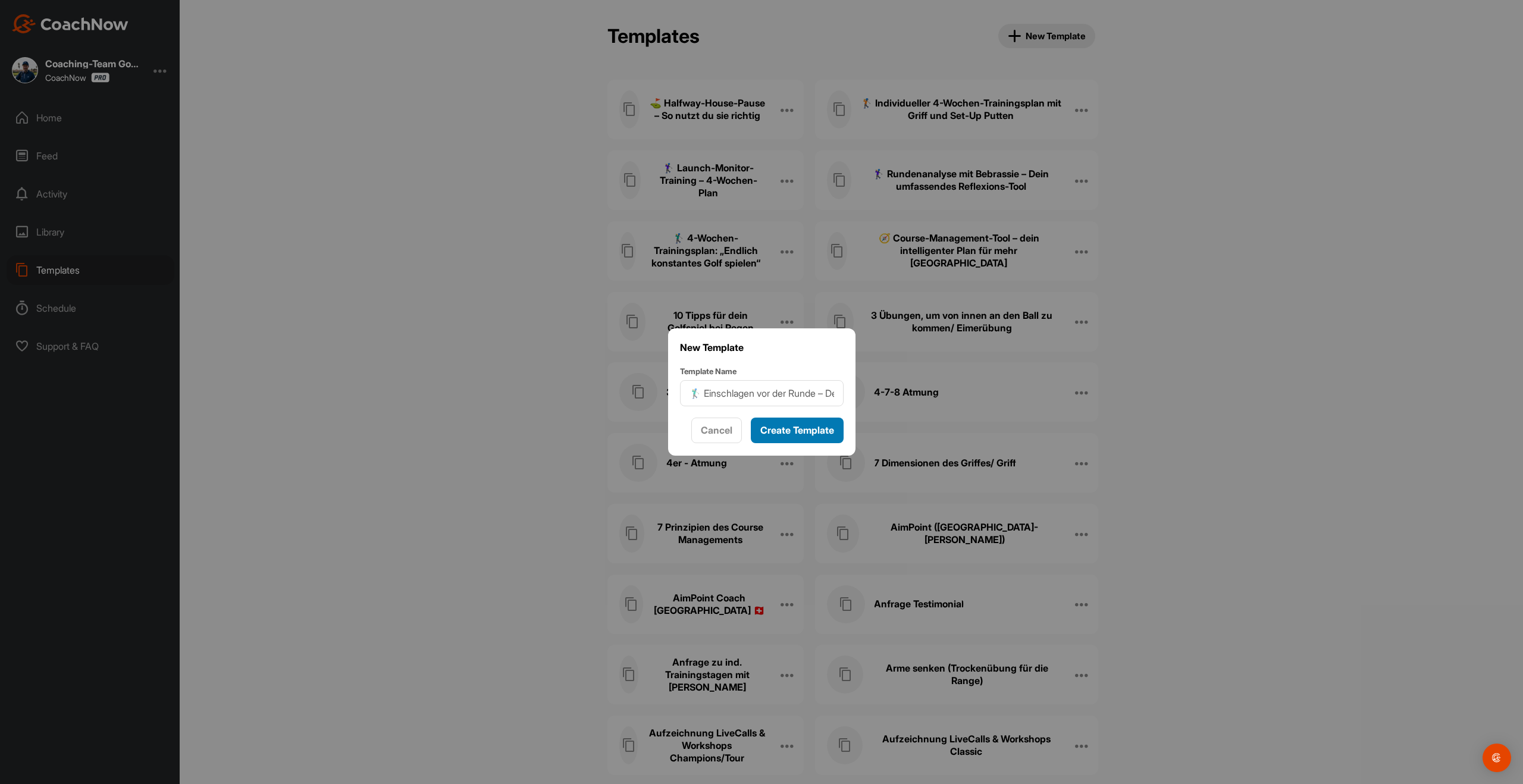
click at [806, 425] on span "Create Template" at bounding box center [798, 430] width 74 height 12
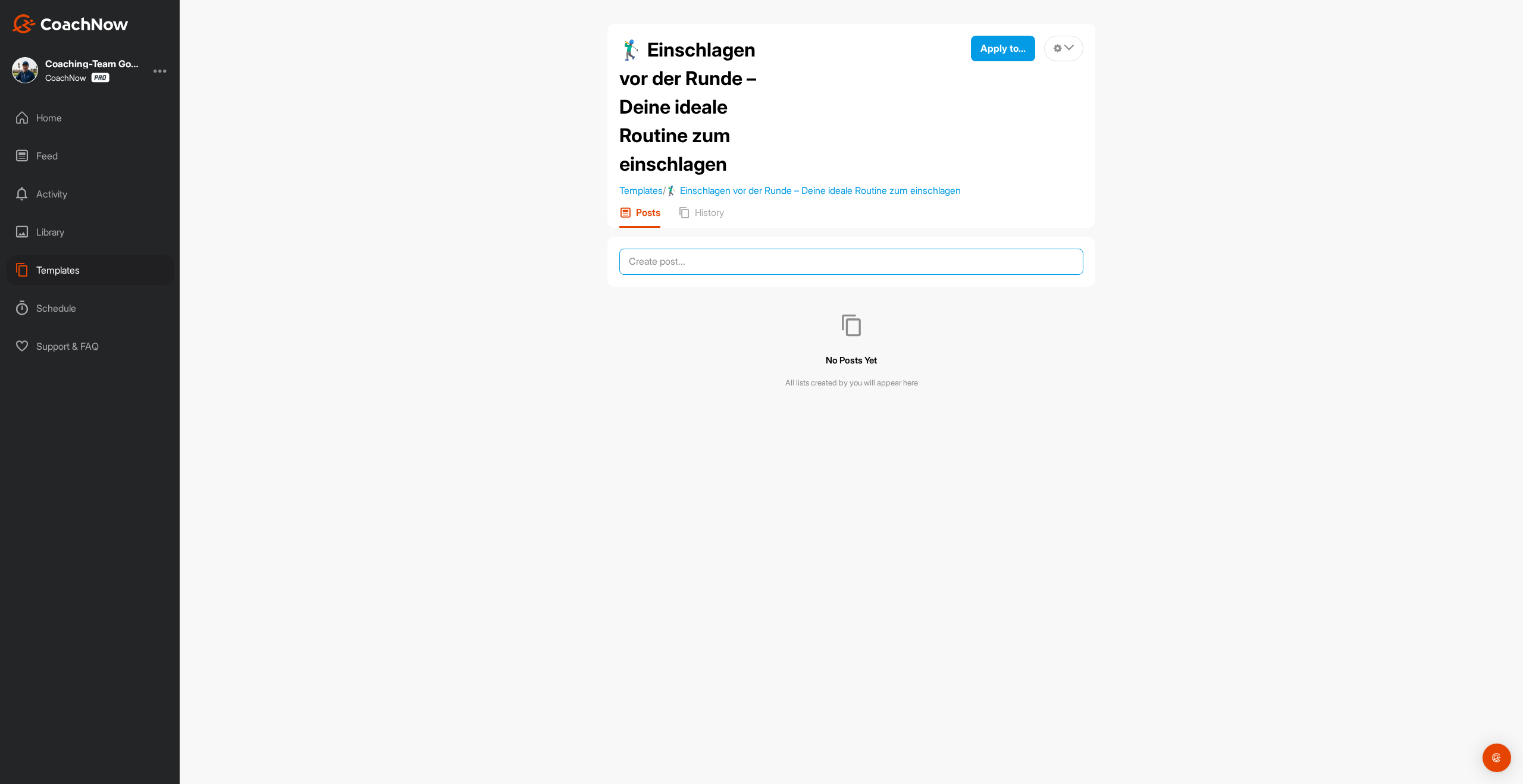
click at [672, 274] on textarea at bounding box center [851, 262] width 464 height 27
paste textarea "🏌️‍♂️ Loremips: Dolorsitam con adi Elits – Doeiu tempor Incidid 2. Utlabore & E…"
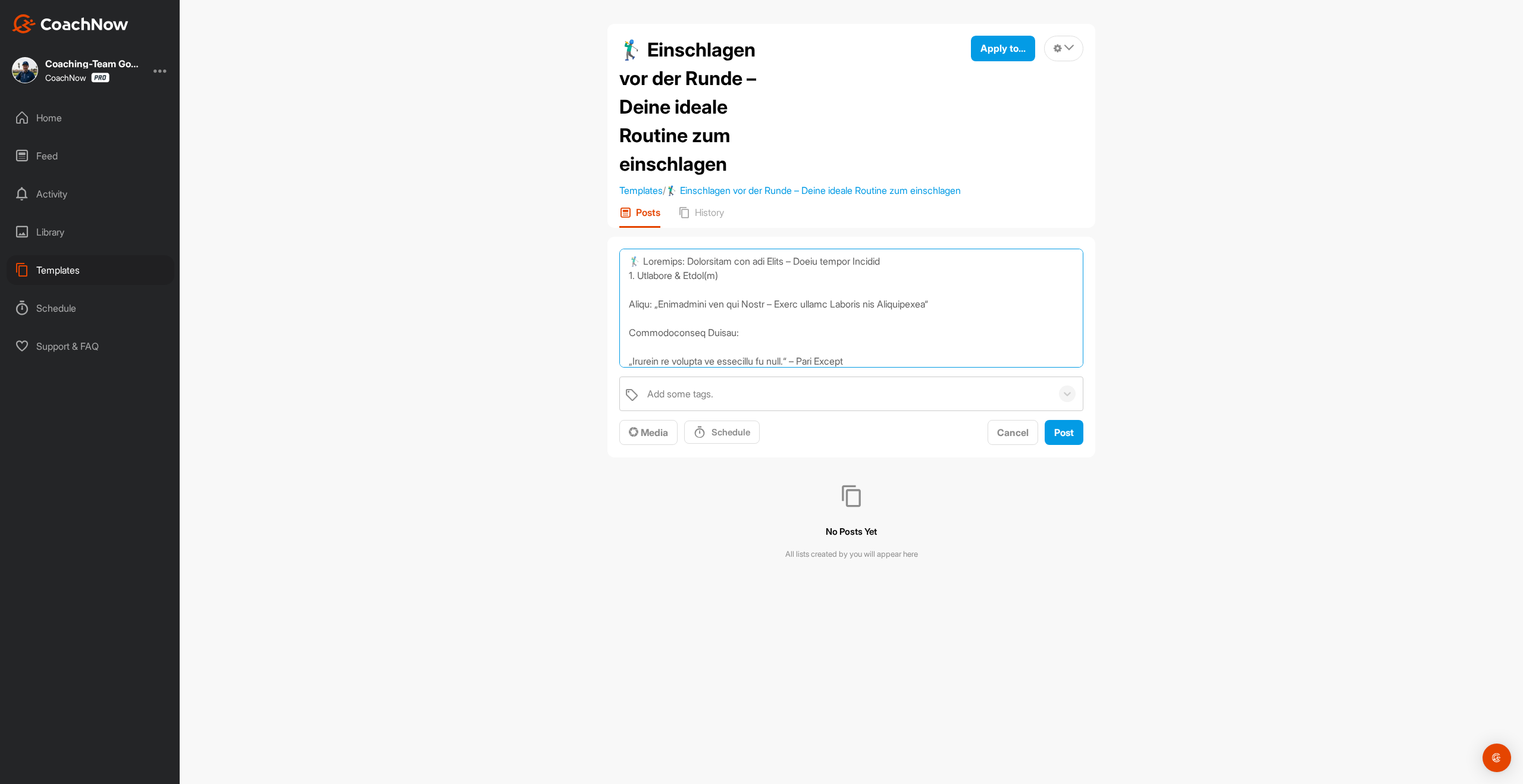
drag, startPoint x: 742, startPoint y: 291, endPoint x: 640, endPoint y: 273, distance: 103.6
click at [640, 273] on textarea at bounding box center [851, 308] width 464 height 119
drag, startPoint x: 639, startPoint y: 274, endPoint x: 615, endPoint y: 272, distance: 24.1
click at [615, 272] on div "Add some tags. Media Schedule Cancel Post" at bounding box center [852, 347] width 488 height 221
drag, startPoint x: 968, startPoint y: 300, endPoint x: 610, endPoint y: 295, distance: 358.0
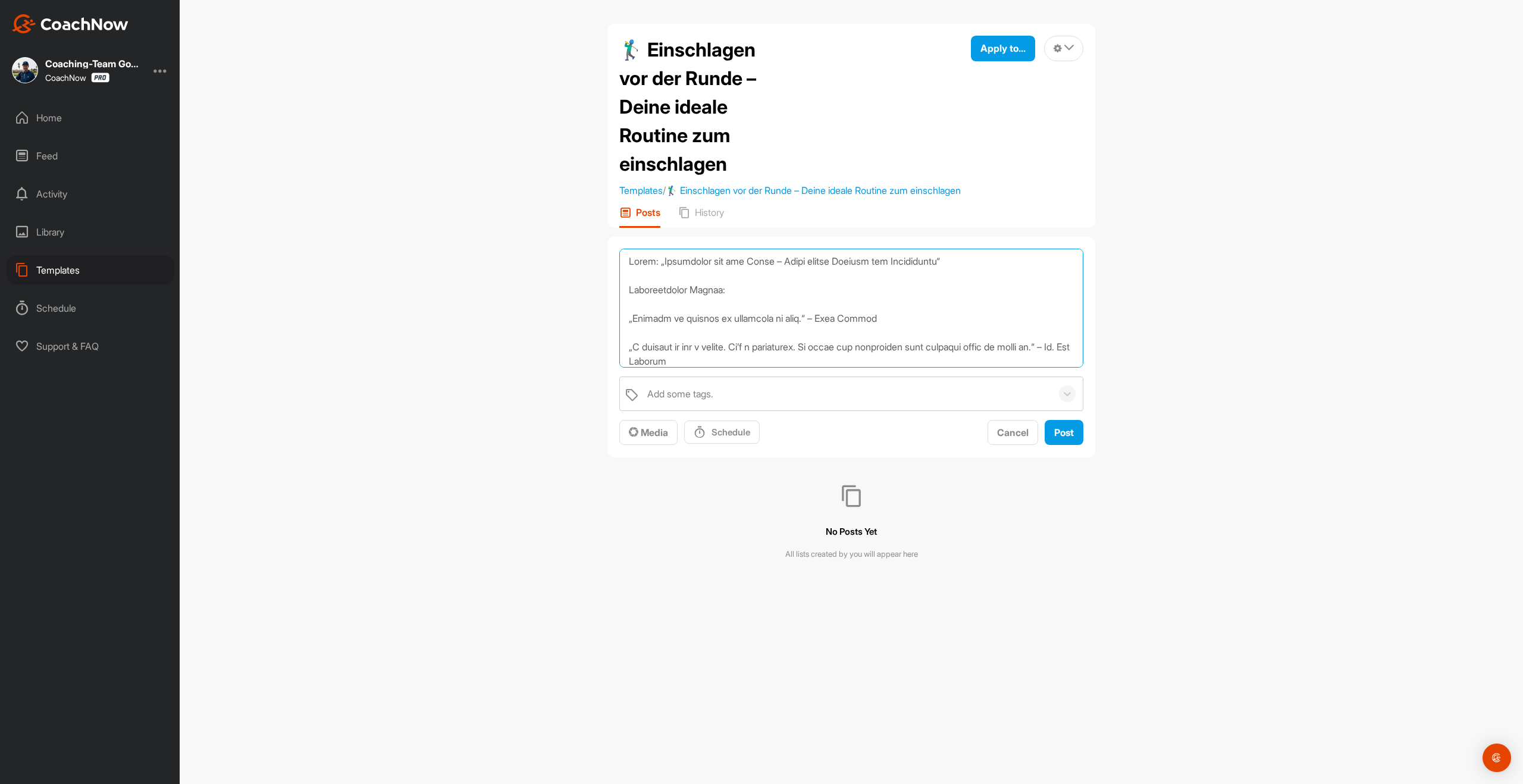
click at [610, 295] on div "Add some tags. Media Schedule Cancel Post" at bounding box center [852, 347] width 488 height 221
click at [626, 317] on textarea at bounding box center [851, 308] width 464 height 119
click at [628, 307] on textarea at bounding box center [851, 308] width 464 height 119
click at [628, 320] on textarea at bounding box center [851, 308] width 464 height 119
click at [722, 278] on textarea at bounding box center [851, 308] width 464 height 119
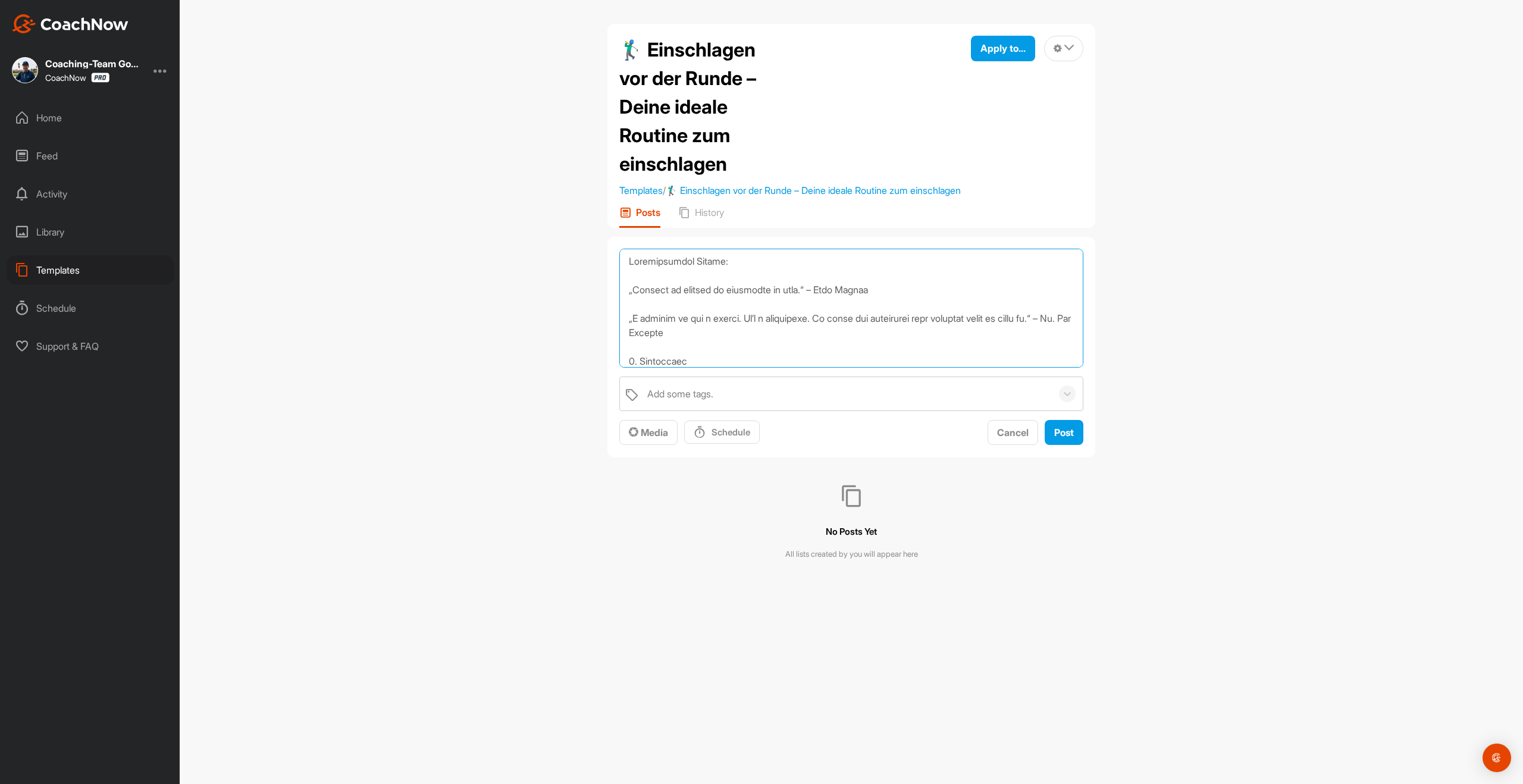
click at [627, 273] on textarea at bounding box center [851, 308] width 464 height 119
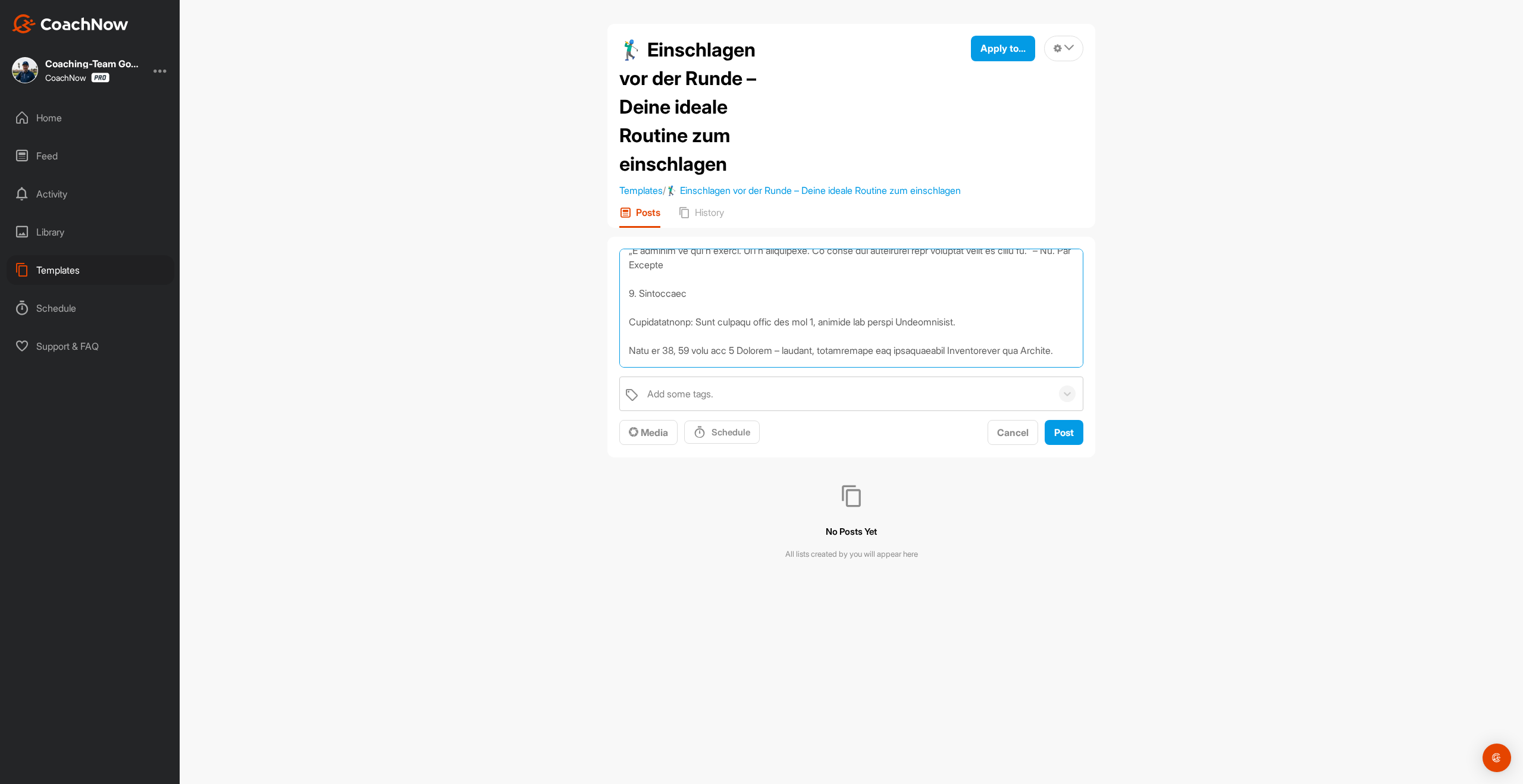
scroll to position [69, 0]
click at [705, 306] on textarea at bounding box center [851, 308] width 464 height 119
click at [629, 336] on textarea at bounding box center [851, 308] width 464 height 119
click at [628, 349] on textarea at bounding box center [851, 308] width 464 height 119
type textarea "9. Loremipsumdol Sitame: „Consect ad elitsed do eiusmodte in utla.“ – Etdo Magn…"
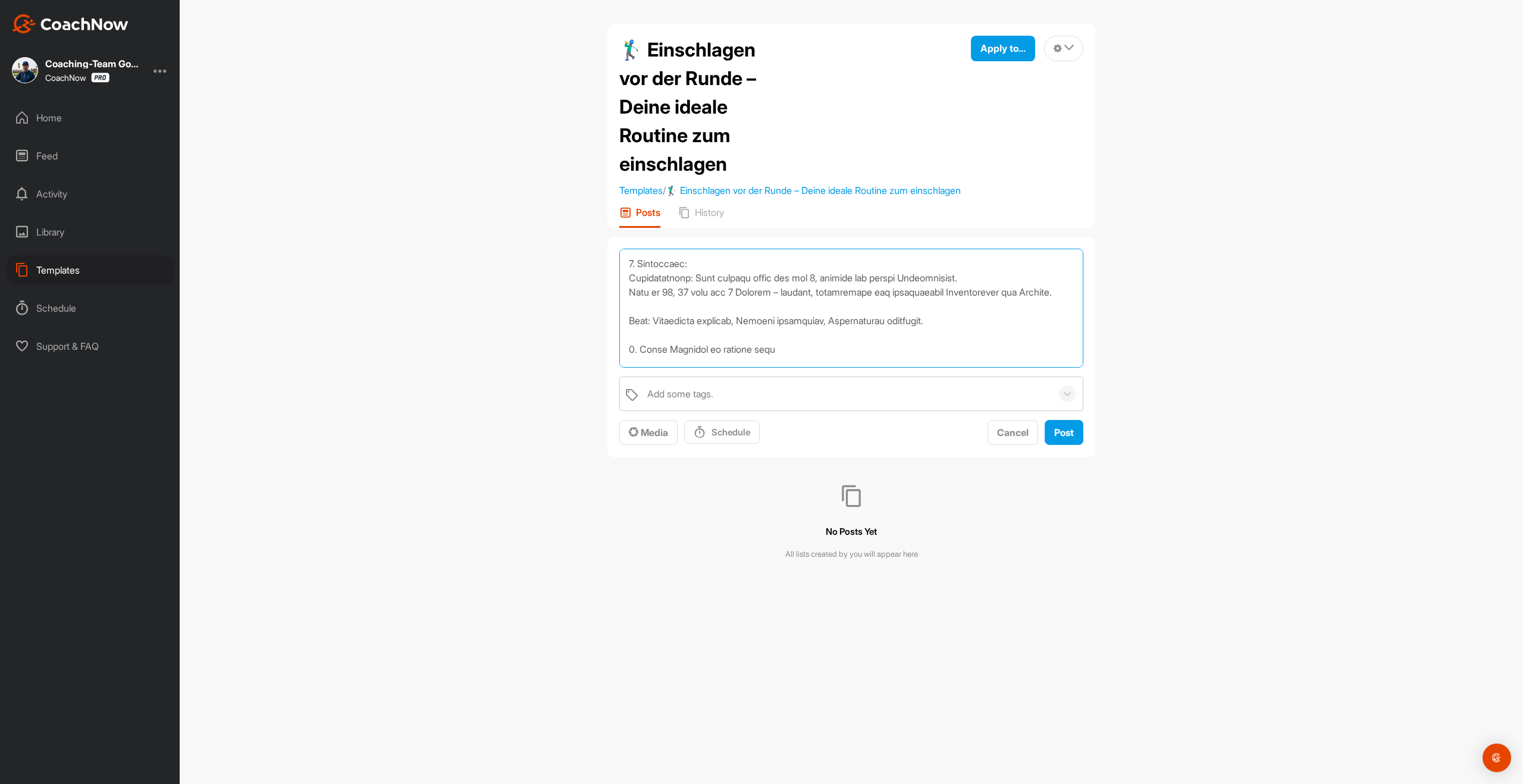
scroll to position [142, 0]
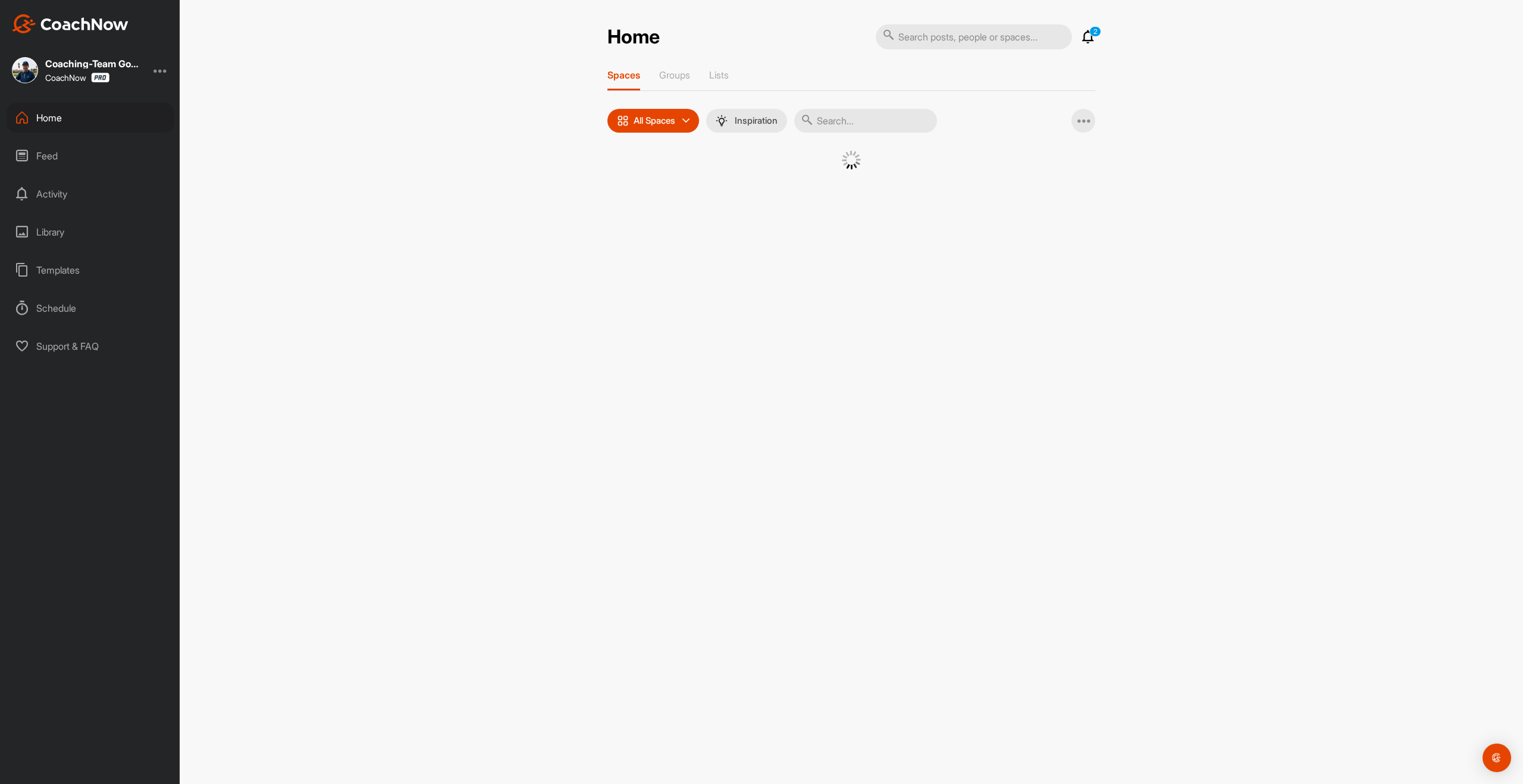
click at [71, 272] on div "Templates" at bounding box center [90, 270] width 167 height 30
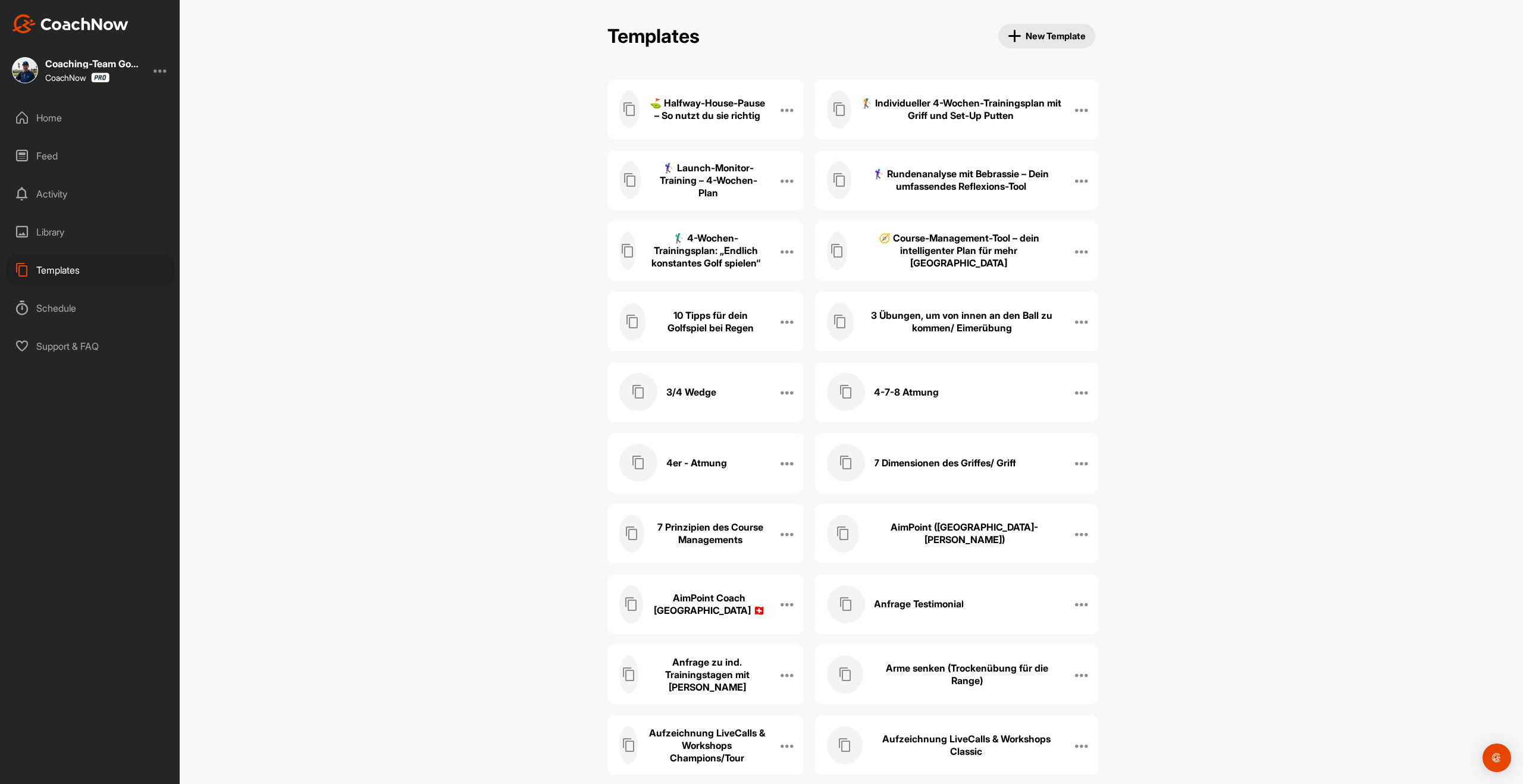
scroll to position [565, 0]
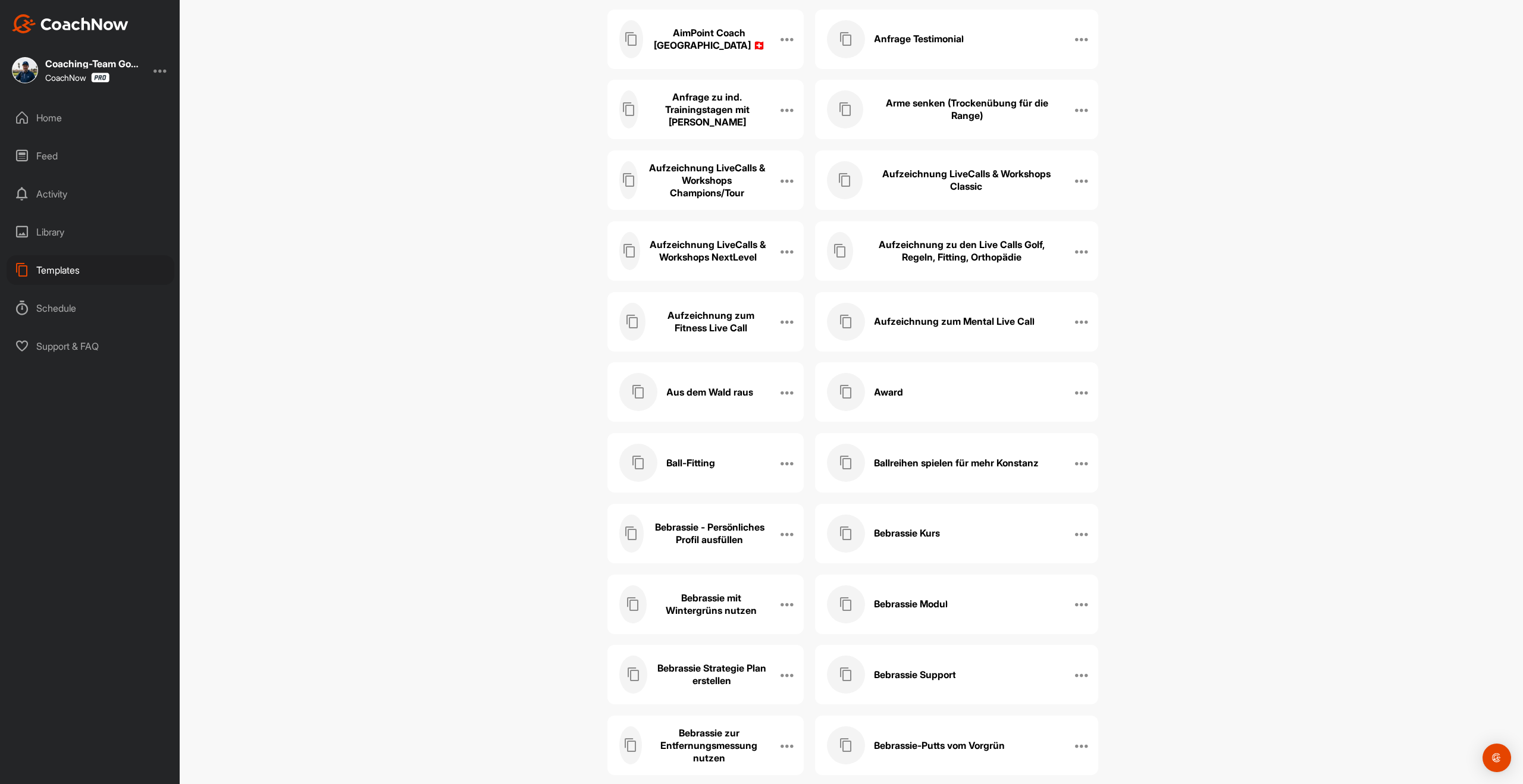
click at [885, 394] on h3 "Award" at bounding box center [889, 393] width 29 height 13
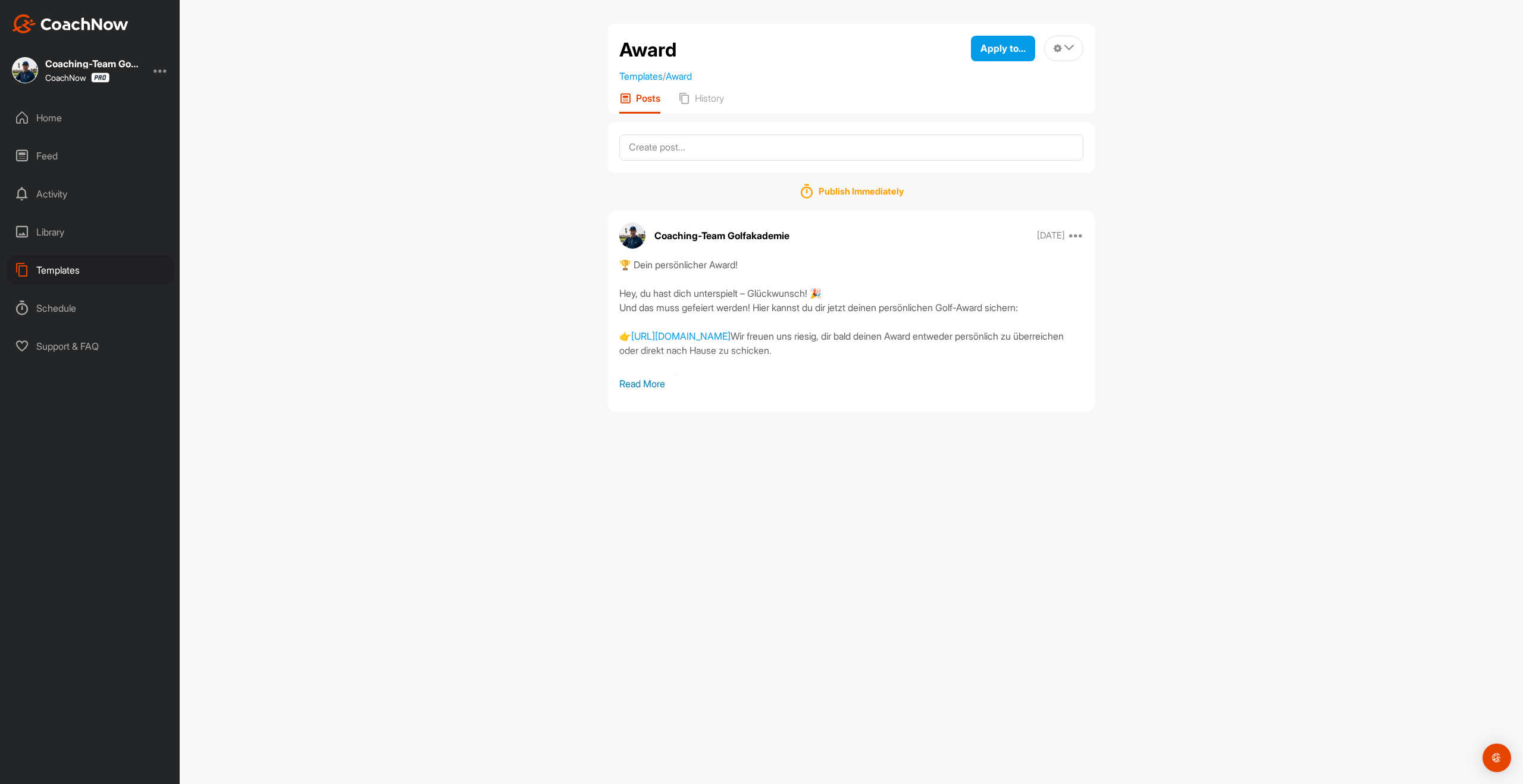
drag, startPoint x: 646, startPoint y: 393, endPoint x: 655, endPoint y: 382, distance: 14.2
click at [646, 393] on div "Coaching-Team Golfakademie Sep 05 2023 Copy to ... Edit Edit Tags Pin to top De…" at bounding box center [852, 312] width 488 height 201
click at [706, 330] on link "[URL][DOMAIN_NAME]" at bounding box center [680, 336] width 99 height 12
click at [650, 388] on p "Read More" at bounding box center [851, 384] width 464 height 14
drag, startPoint x: 720, startPoint y: 431, endPoint x: 619, endPoint y: 263, distance: 196.0
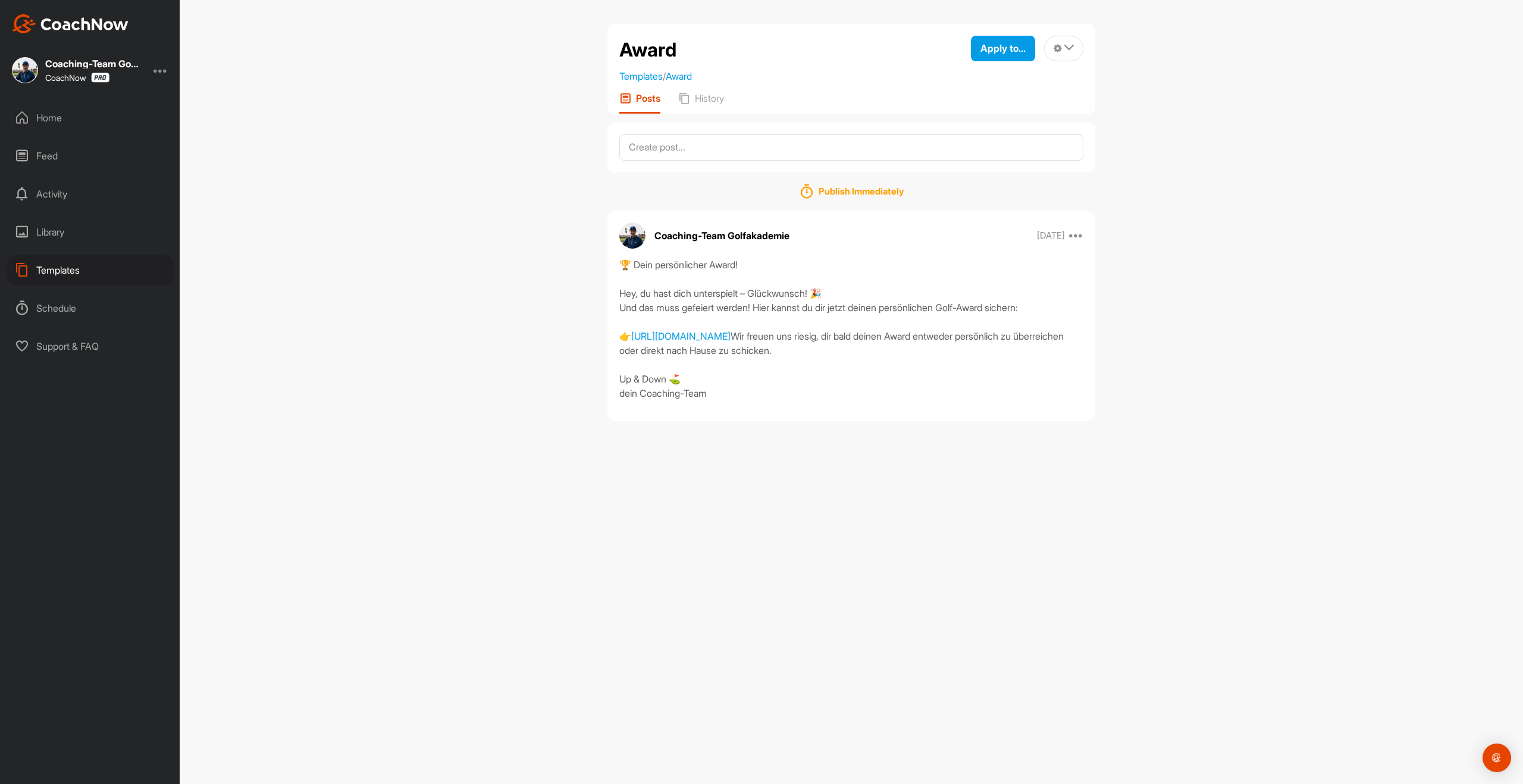
click at [619, 263] on div "Coaching-Team Golfakademie Sep 05 2023 Copy to ... Edit Edit Tags Pin to top De…" at bounding box center [852, 316] width 488 height 211
copy div "🏆 Dein persönlicher Award! Hey, du hast dich unterspielt – Glückwunsch! 🎉 Und d…"
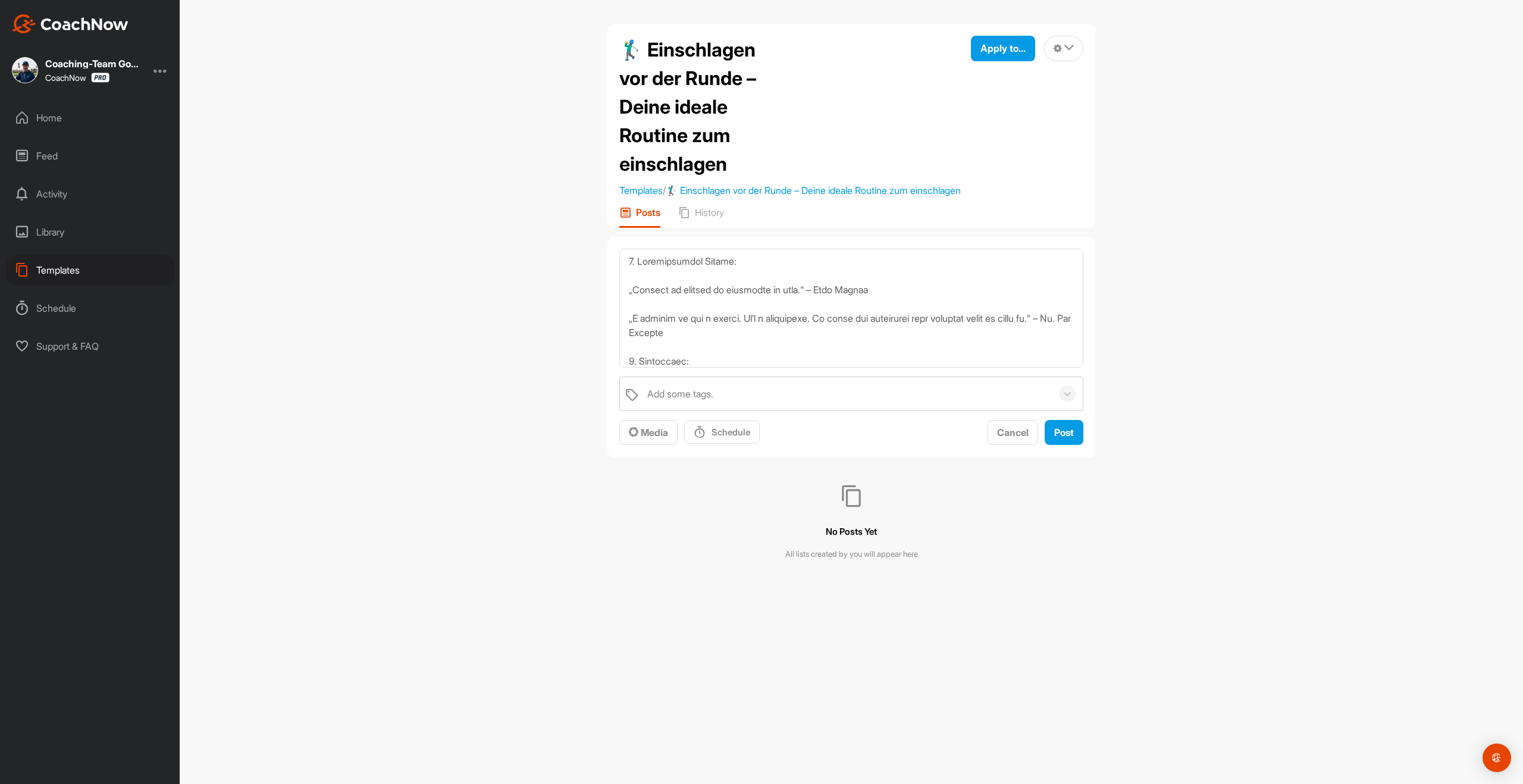
scroll to position [142, 0]
click at [629, 347] on textarea at bounding box center [851, 308] width 464 height 119
click at [627, 340] on textarea at bounding box center [851, 308] width 464 height 119
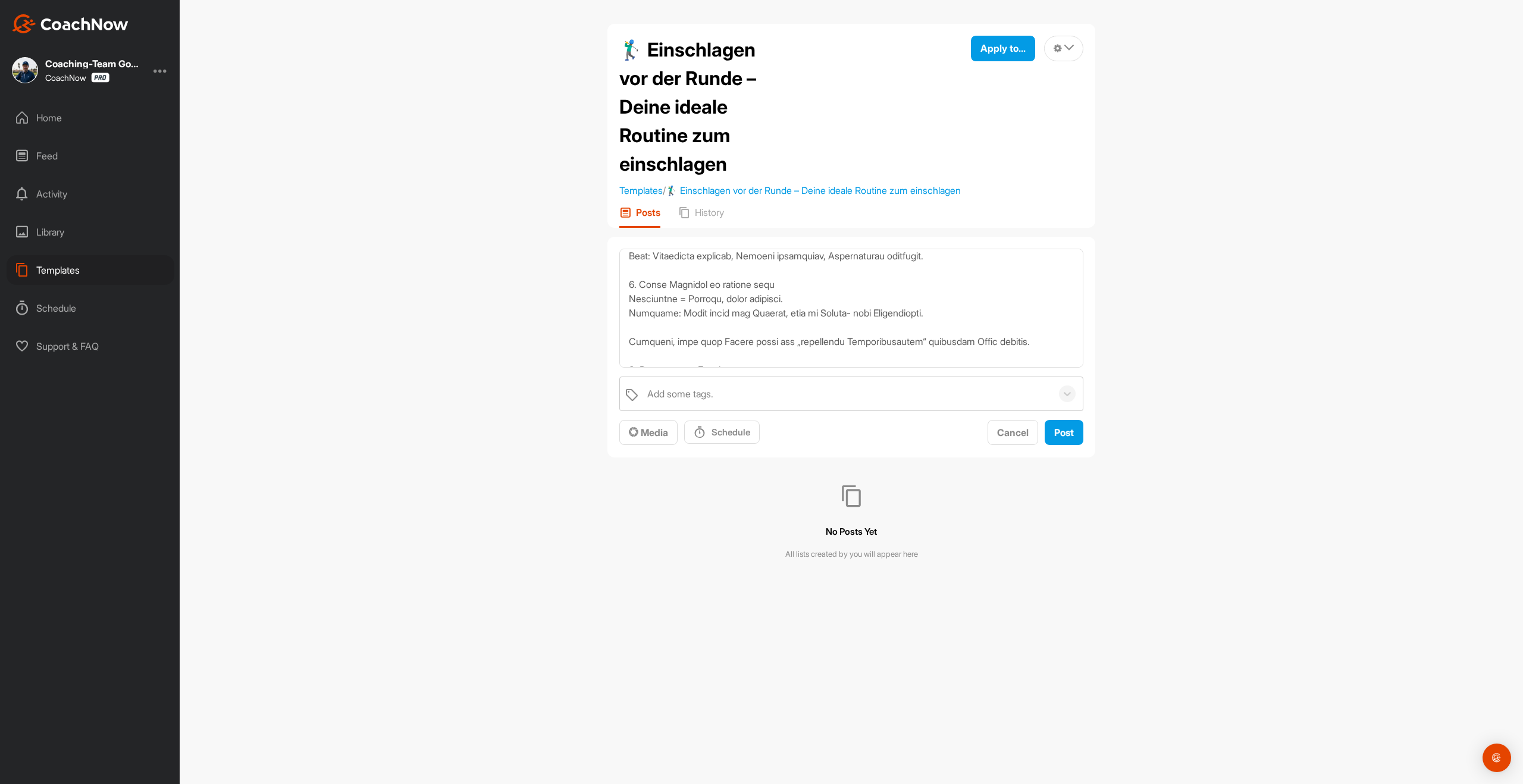
click at [629, 349] on textarea at bounding box center [851, 308] width 464 height 119
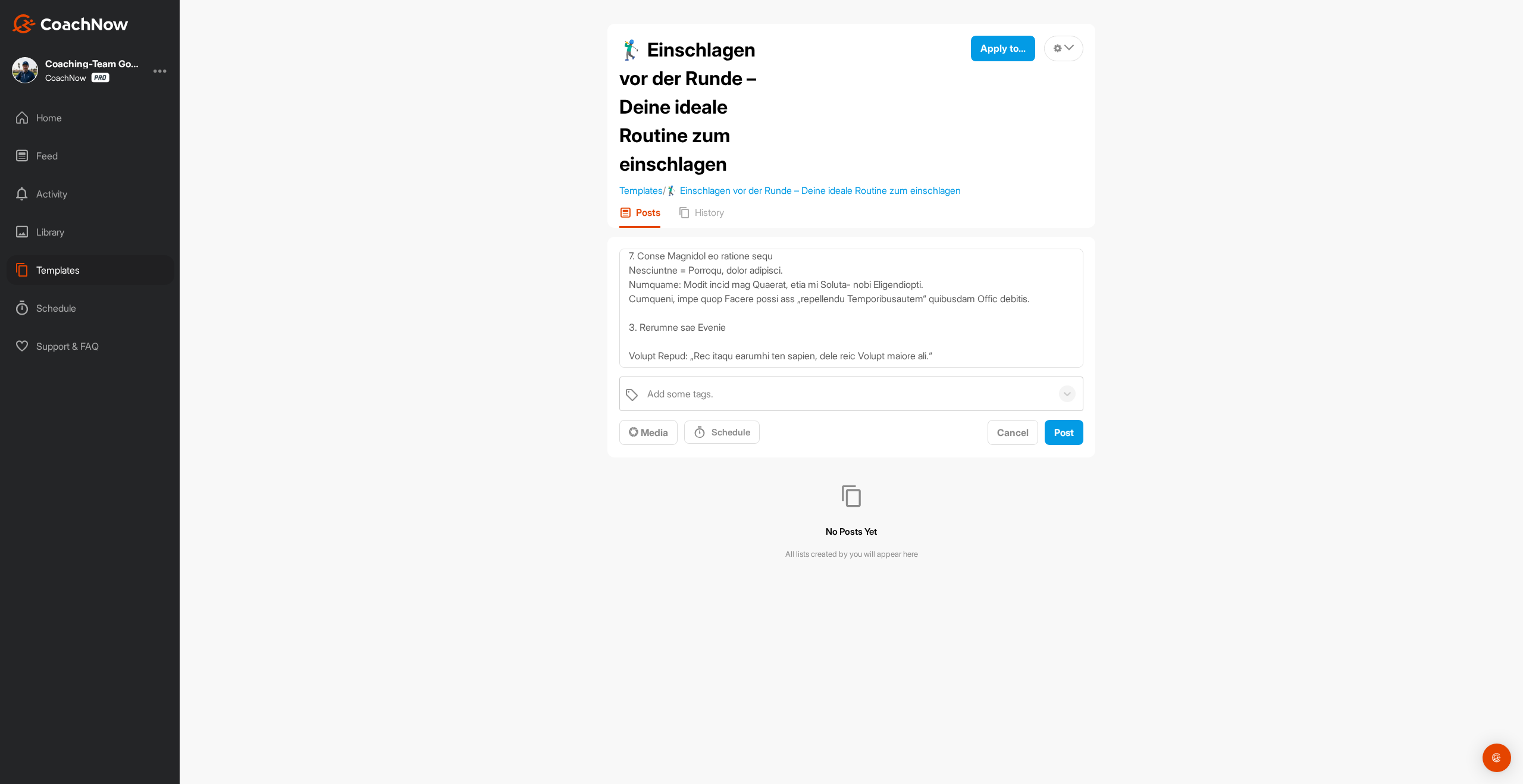
scroll to position [195, 0]
click at [632, 368] on textarea at bounding box center [851, 308] width 464 height 119
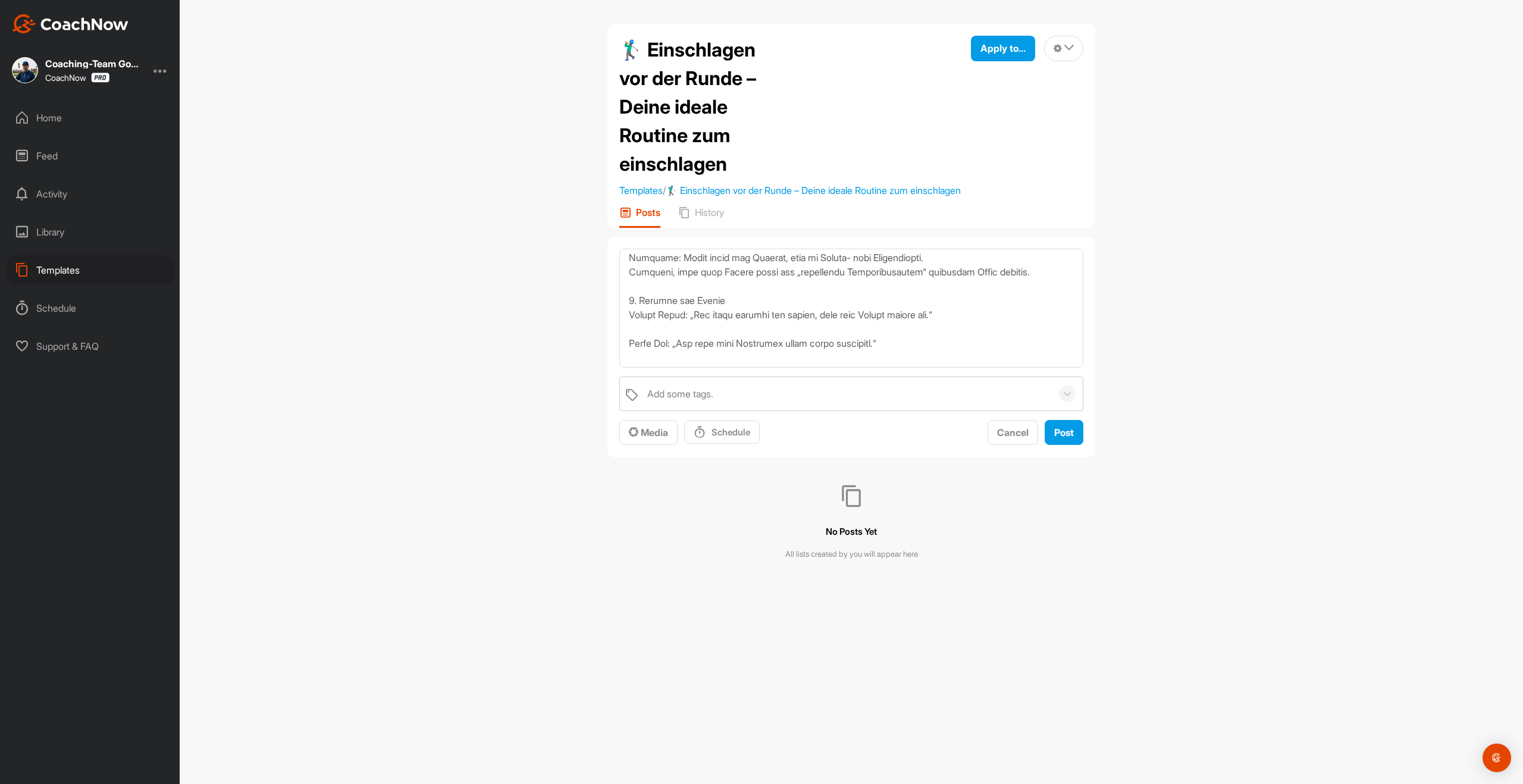
scroll to position [224, 0]
click at [629, 353] on textarea at bounding box center [851, 308] width 464 height 119
click at [628, 368] on textarea at bounding box center [851, 308] width 464 height 119
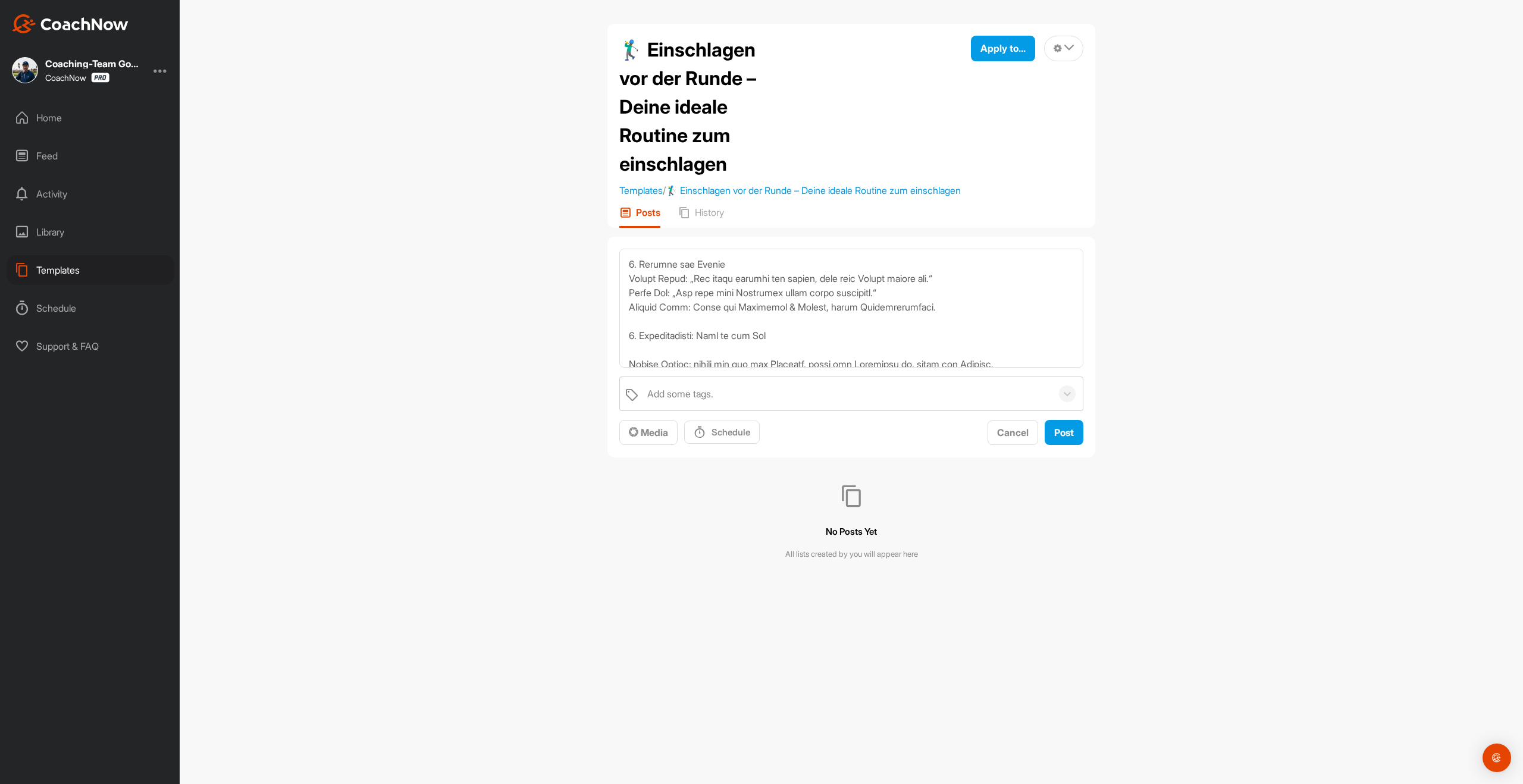
scroll to position [255, 0]
click at [626, 368] on textarea at bounding box center [851, 308] width 464 height 119
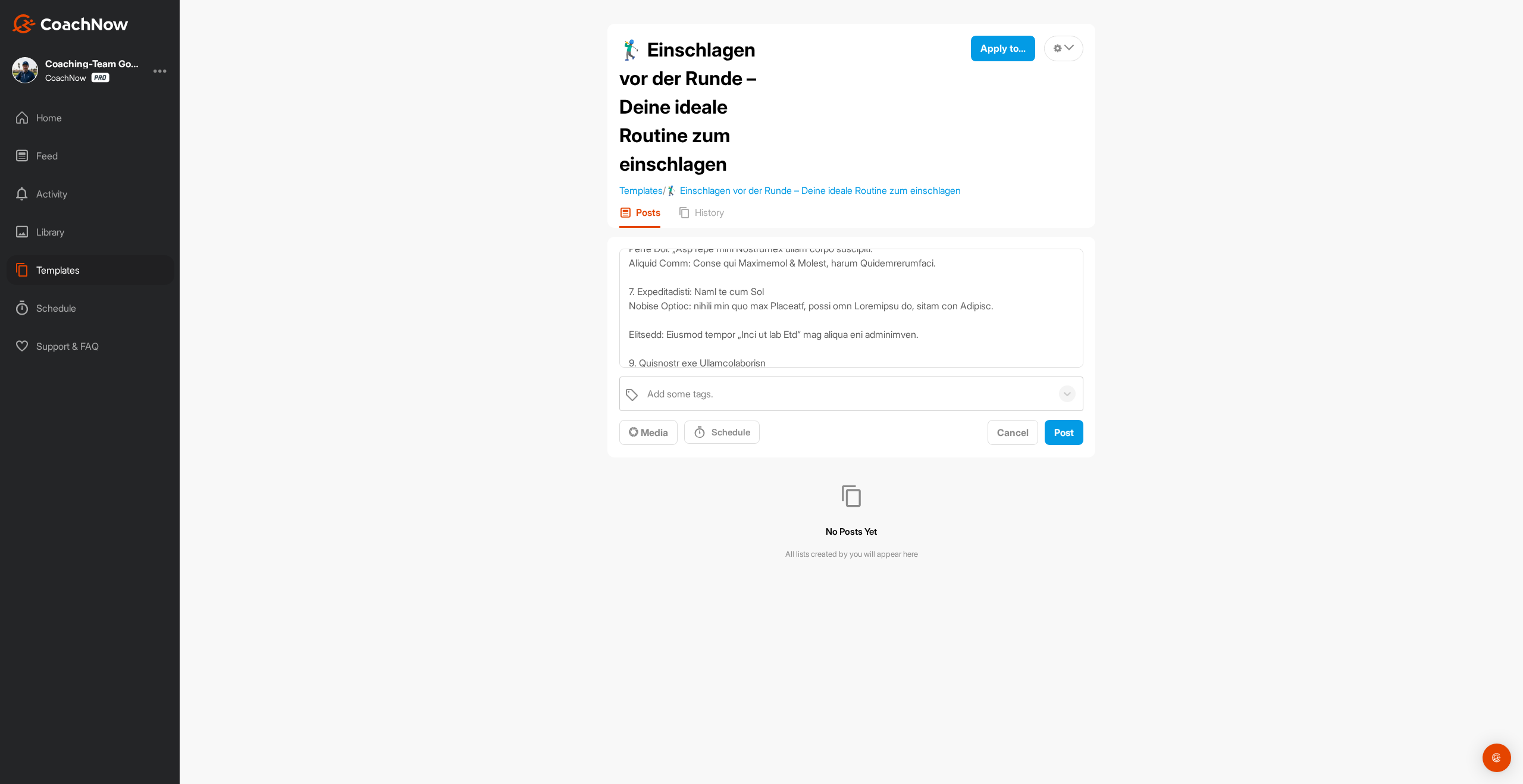
click at [624, 345] on textarea at bounding box center [851, 308] width 464 height 119
click at [626, 343] on textarea at bounding box center [851, 308] width 464 height 119
click at [629, 359] on textarea at bounding box center [851, 308] width 464 height 119
click at [629, 368] on textarea at bounding box center [851, 308] width 464 height 119
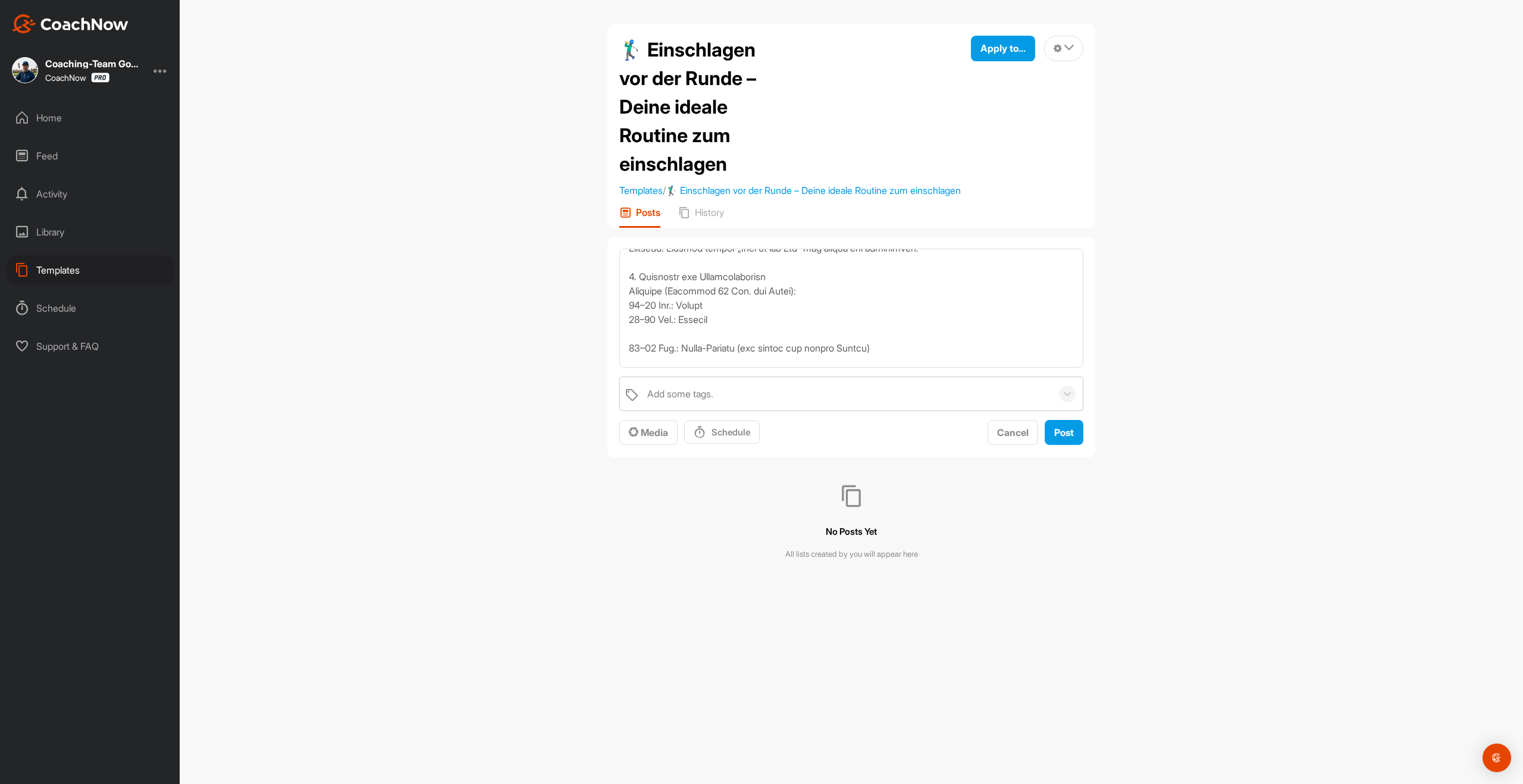
click at [629, 364] on textarea at bounding box center [851, 308] width 464 height 119
click at [626, 329] on textarea at bounding box center [851, 308] width 464 height 119
click at [629, 343] on textarea at bounding box center [851, 308] width 464 height 119
click at [629, 359] on textarea at bounding box center [851, 308] width 464 height 119
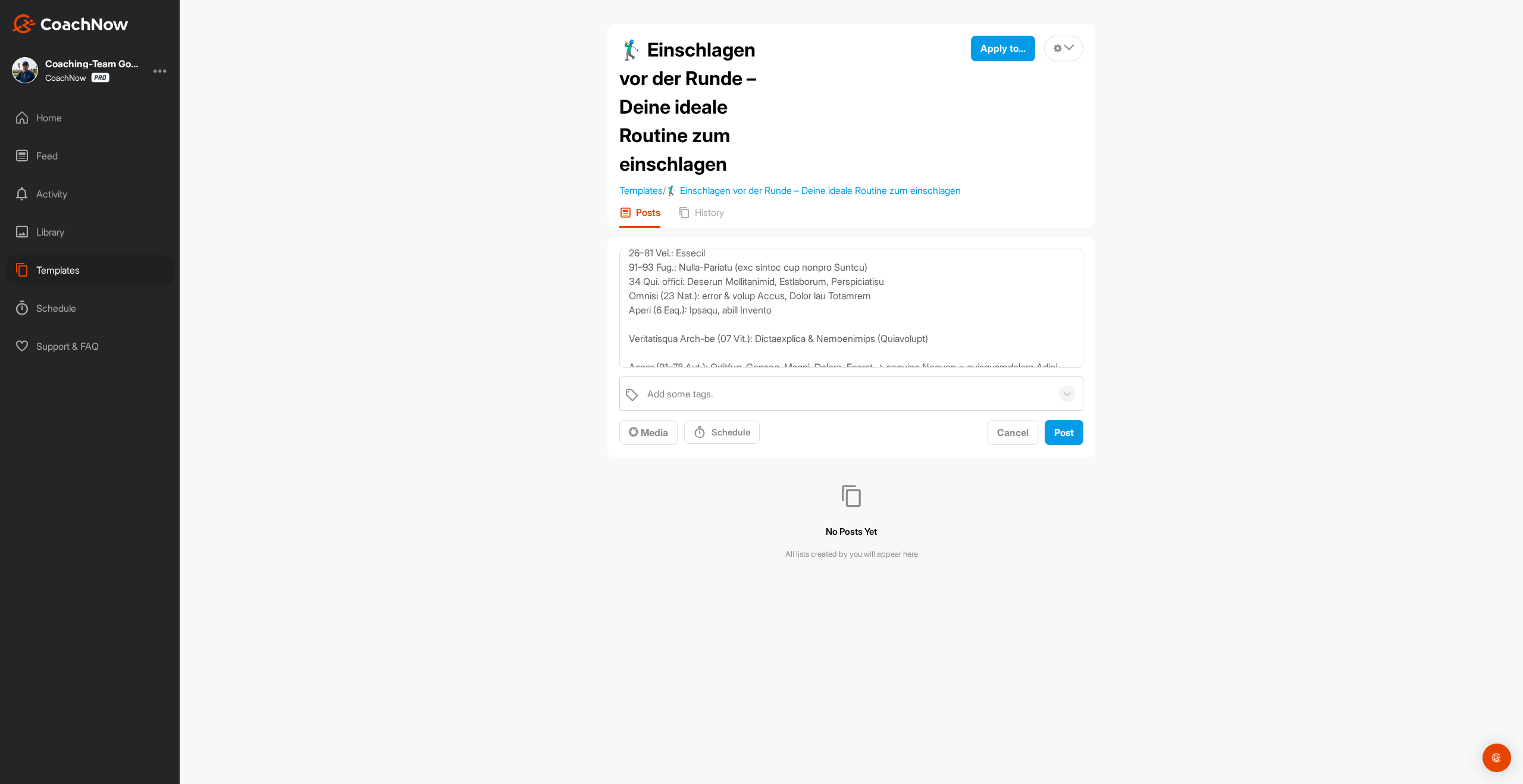
scroll to position [438, 0]
click at [629, 350] on textarea at bounding box center [851, 308] width 464 height 119
click at [627, 368] on textarea at bounding box center [851, 308] width 464 height 119
click at [626, 362] on textarea at bounding box center [851, 308] width 464 height 119
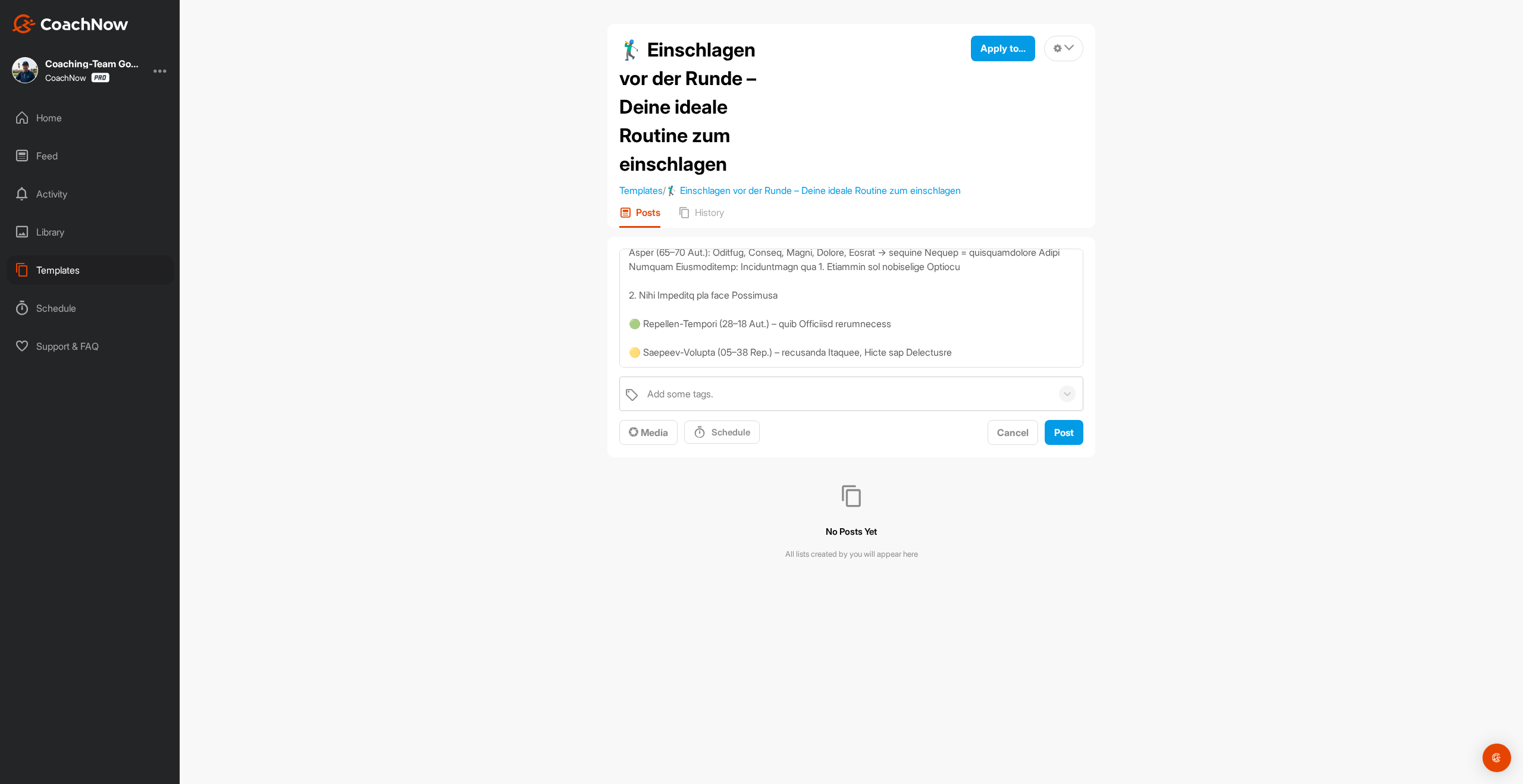
scroll to position [535, 0]
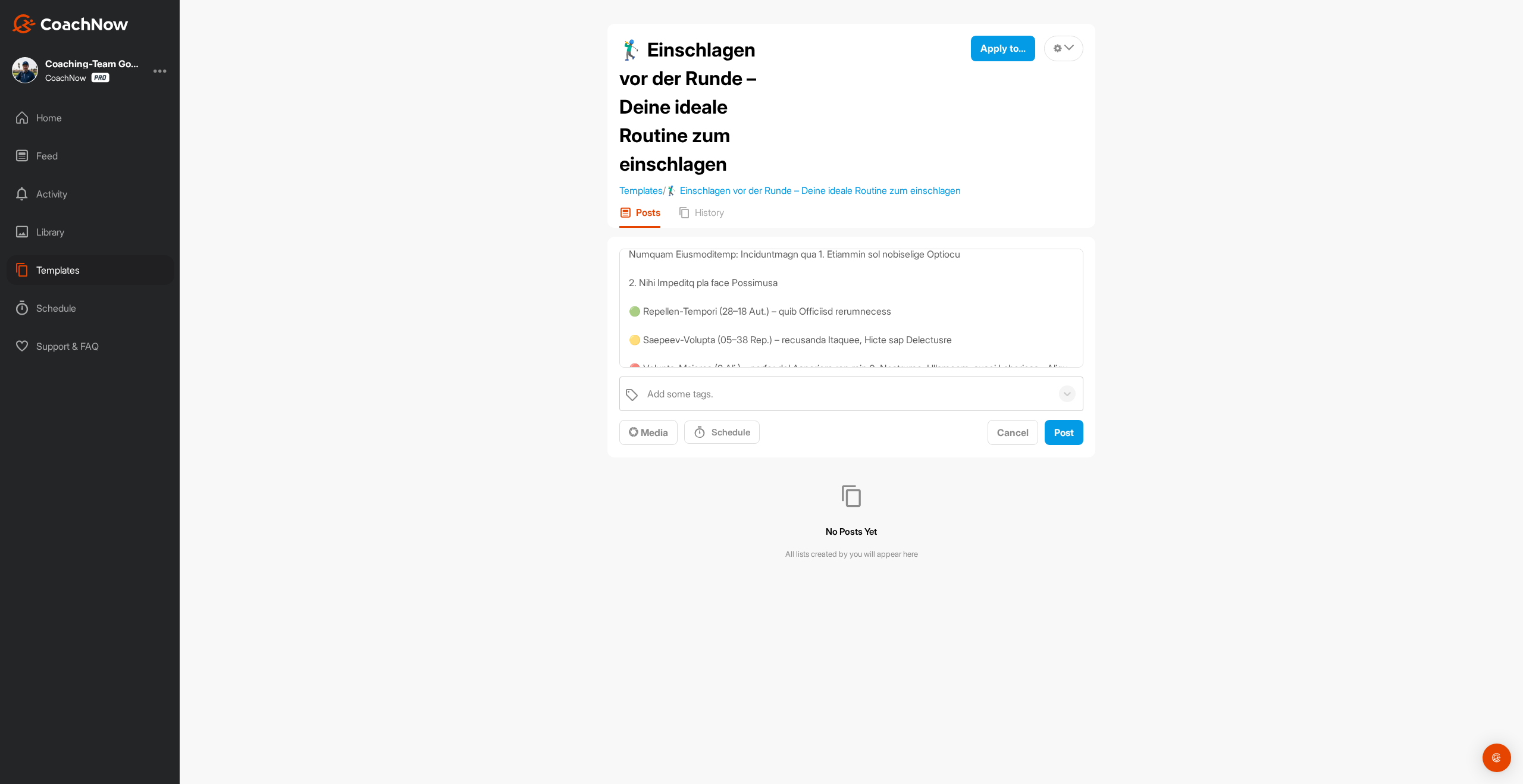
click at [624, 328] on textarea at bounding box center [851, 308] width 464 height 119
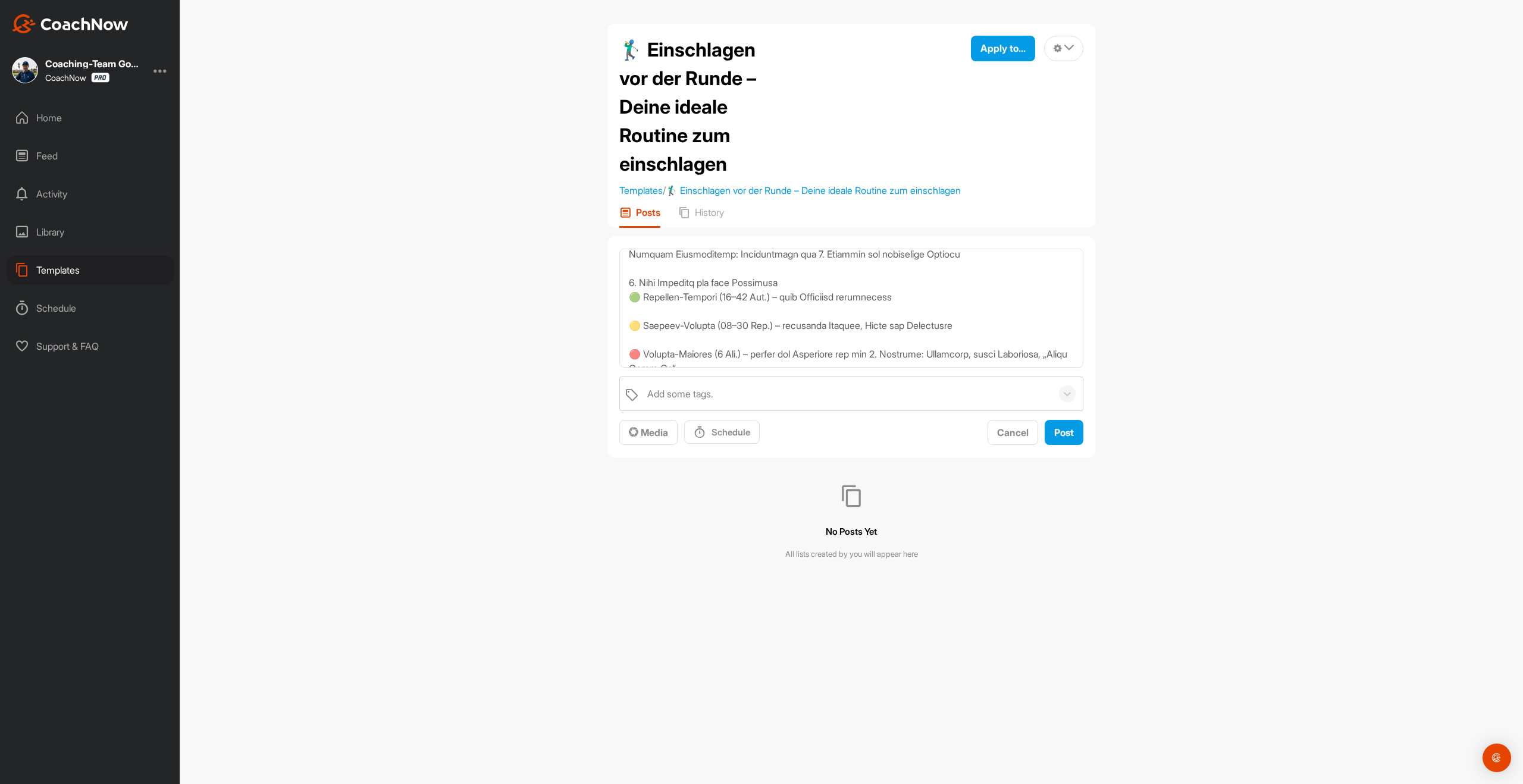
click at [626, 337] on textarea at bounding box center [851, 308] width 464 height 119
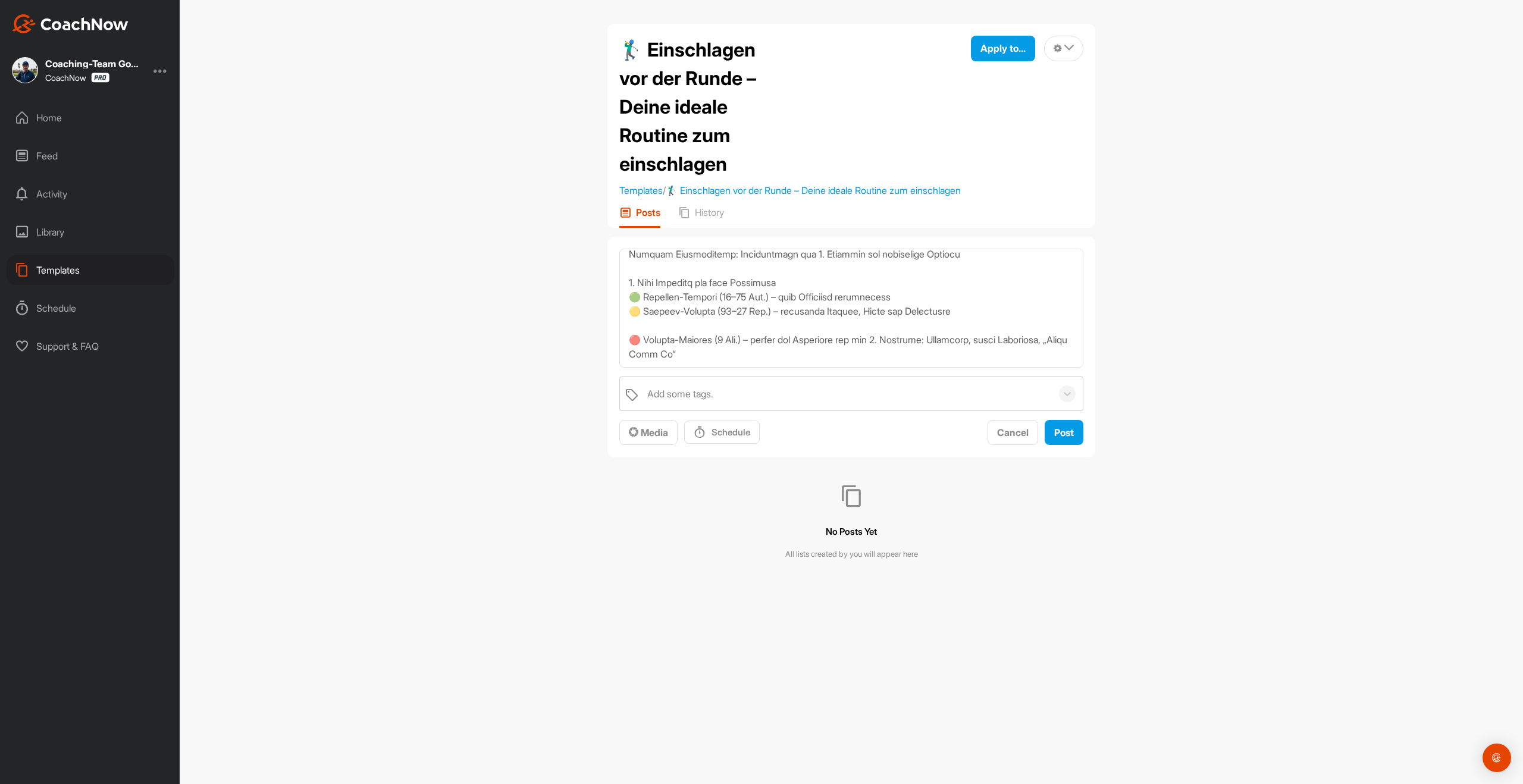
click at [626, 351] on textarea at bounding box center [851, 308] width 464 height 119
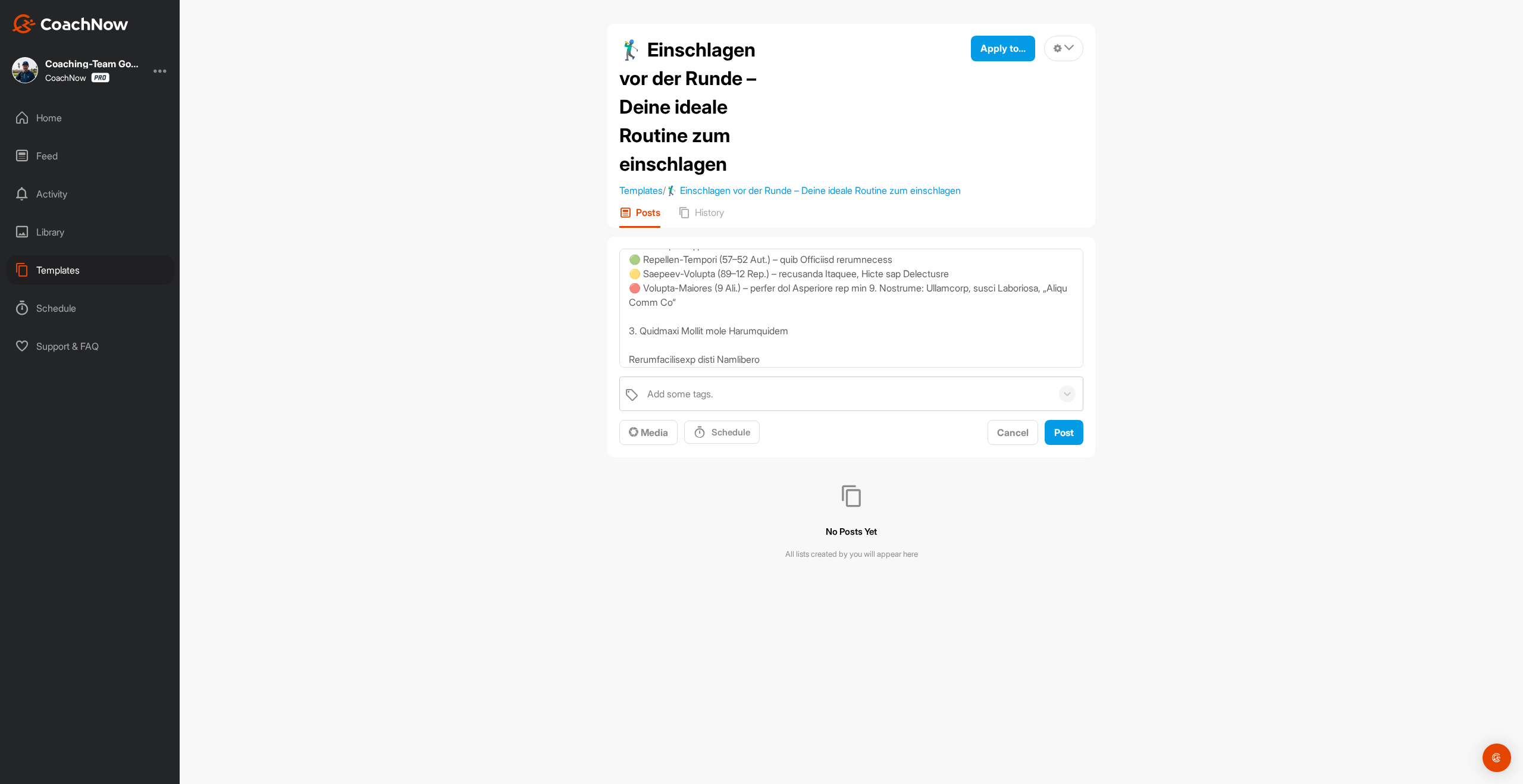
scroll to position [596, 0]
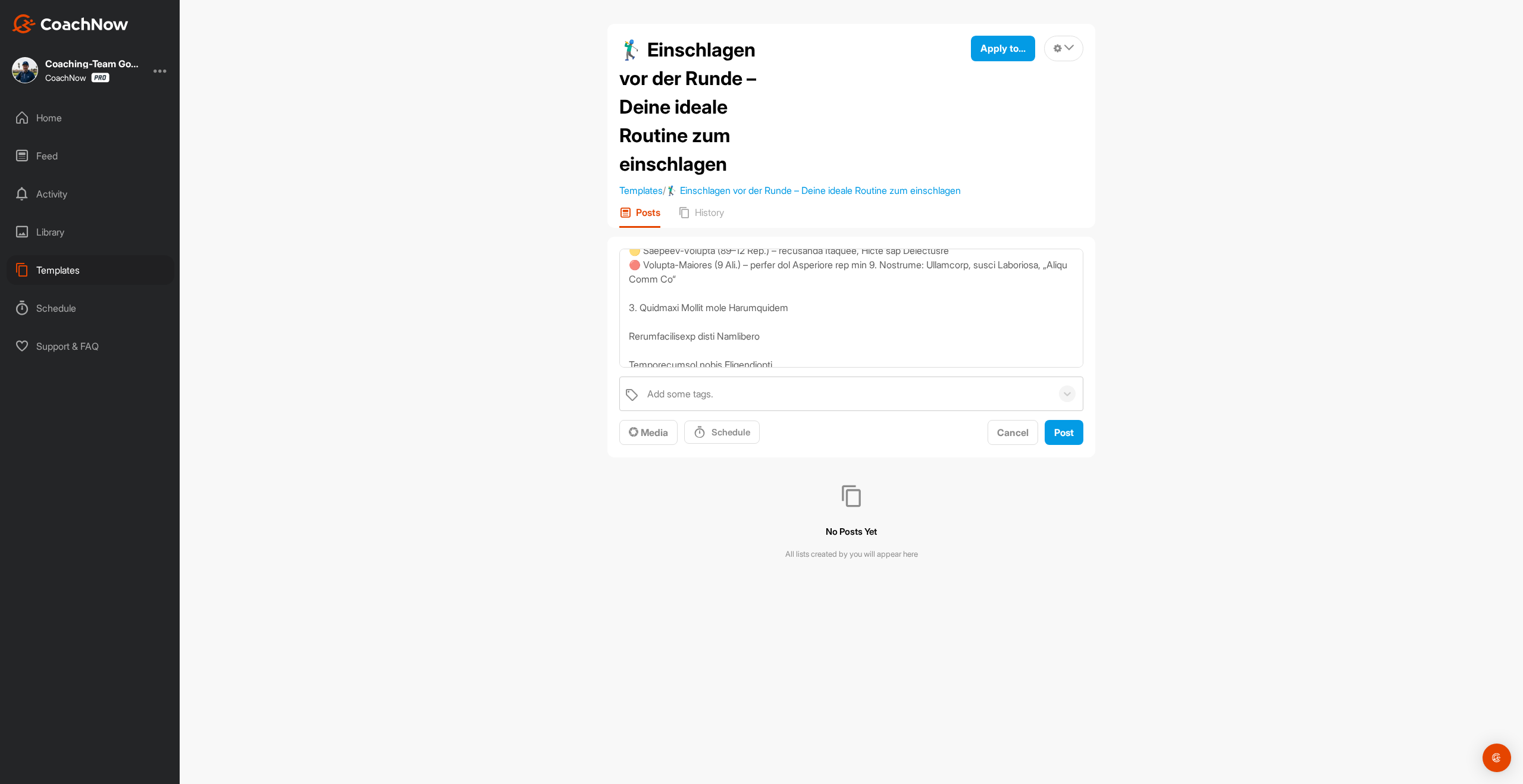
click at [628, 353] on textarea at bounding box center [851, 308] width 464 height 119
click at [629, 364] on textarea at bounding box center [851, 308] width 464 height 119
click at [626, 343] on textarea at bounding box center [851, 308] width 464 height 119
click at [626, 353] on textarea at bounding box center [851, 308] width 464 height 119
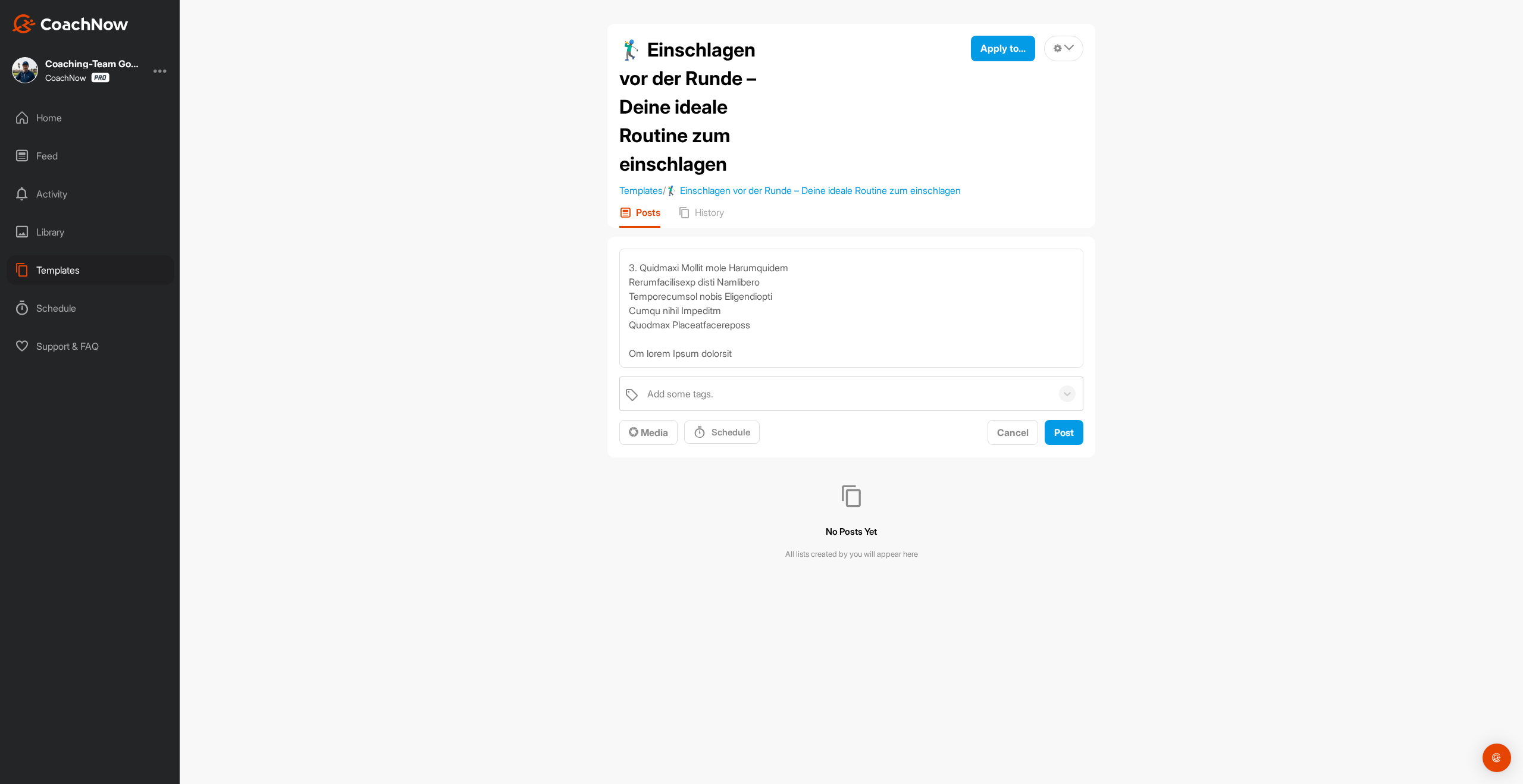
click at [627, 364] on textarea at bounding box center [851, 308] width 464 height 119
click at [625, 368] on textarea at bounding box center [851, 308] width 464 height 119
click at [626, 295] on textarea at bounding box center [851, 308] width 464 height 119
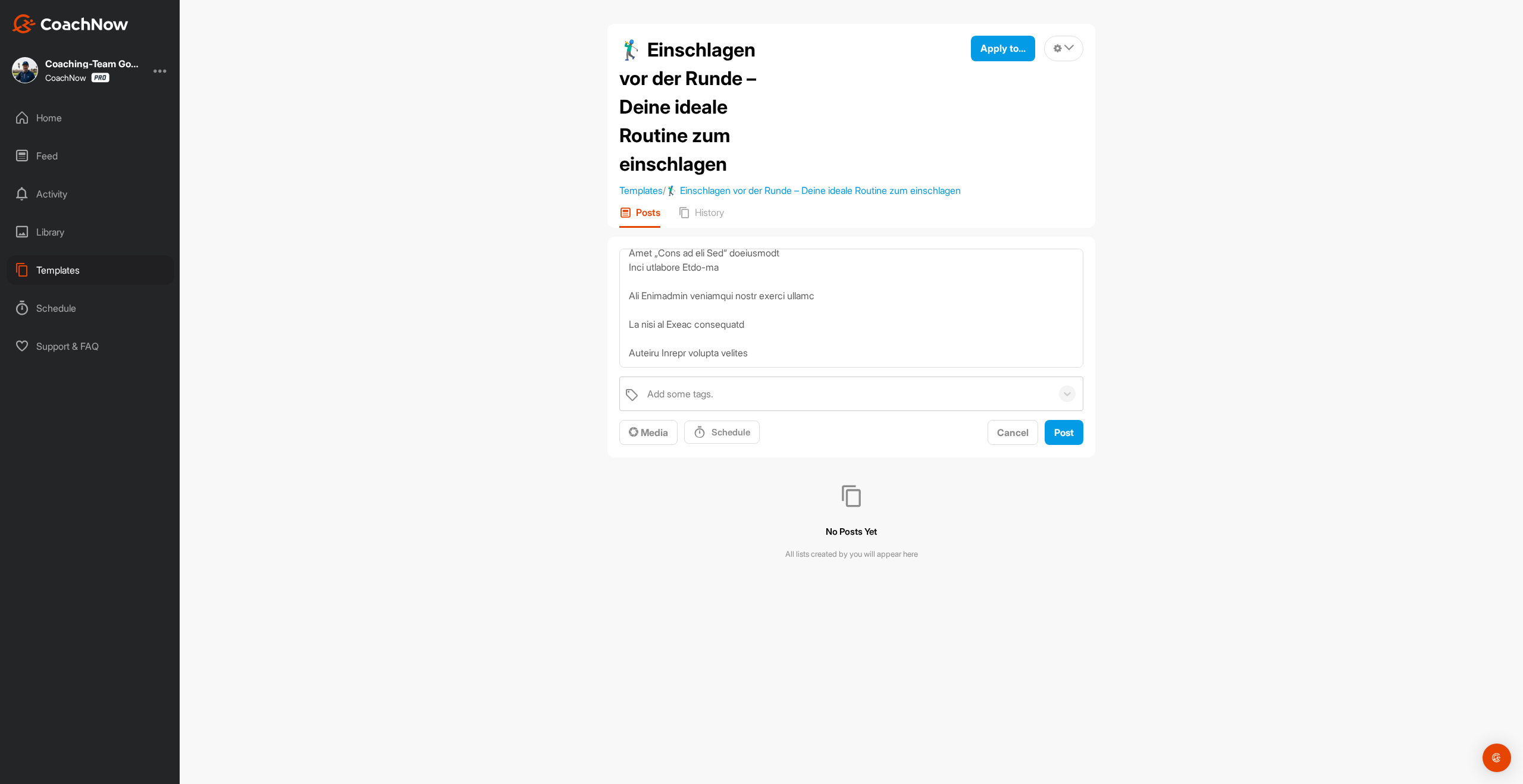
click at [628, 310] on textarea at bounding box center [851, 308] width 464 height 119
click at [629, 318] on textarea at bounding box center [851, 308] width 464 height 119
click at [629, 336] on textarea at bounding box center [851, 308] width 464 height 119
click at [629, 347] on textarea at bounding box center [851, 308] width 464 height 119
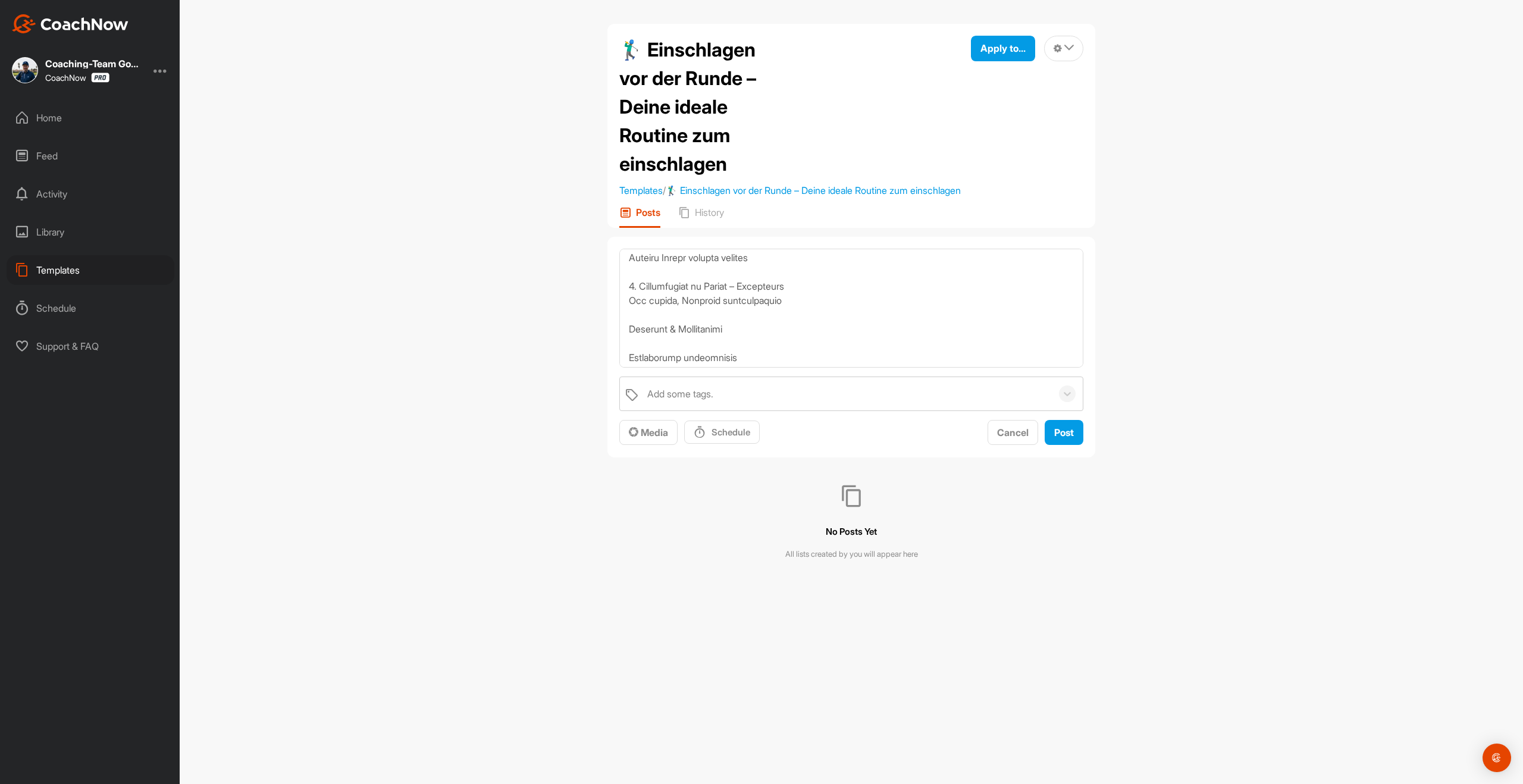
click at [630, 344] on textarea at bounding box center [851, 308] width 464 height 119
click at [629, 361] on textarea at bounding box center [851, 308] width 464 height 119
click at [629, 368] on textarea at bounding box center [851, 308] width 464 height 119
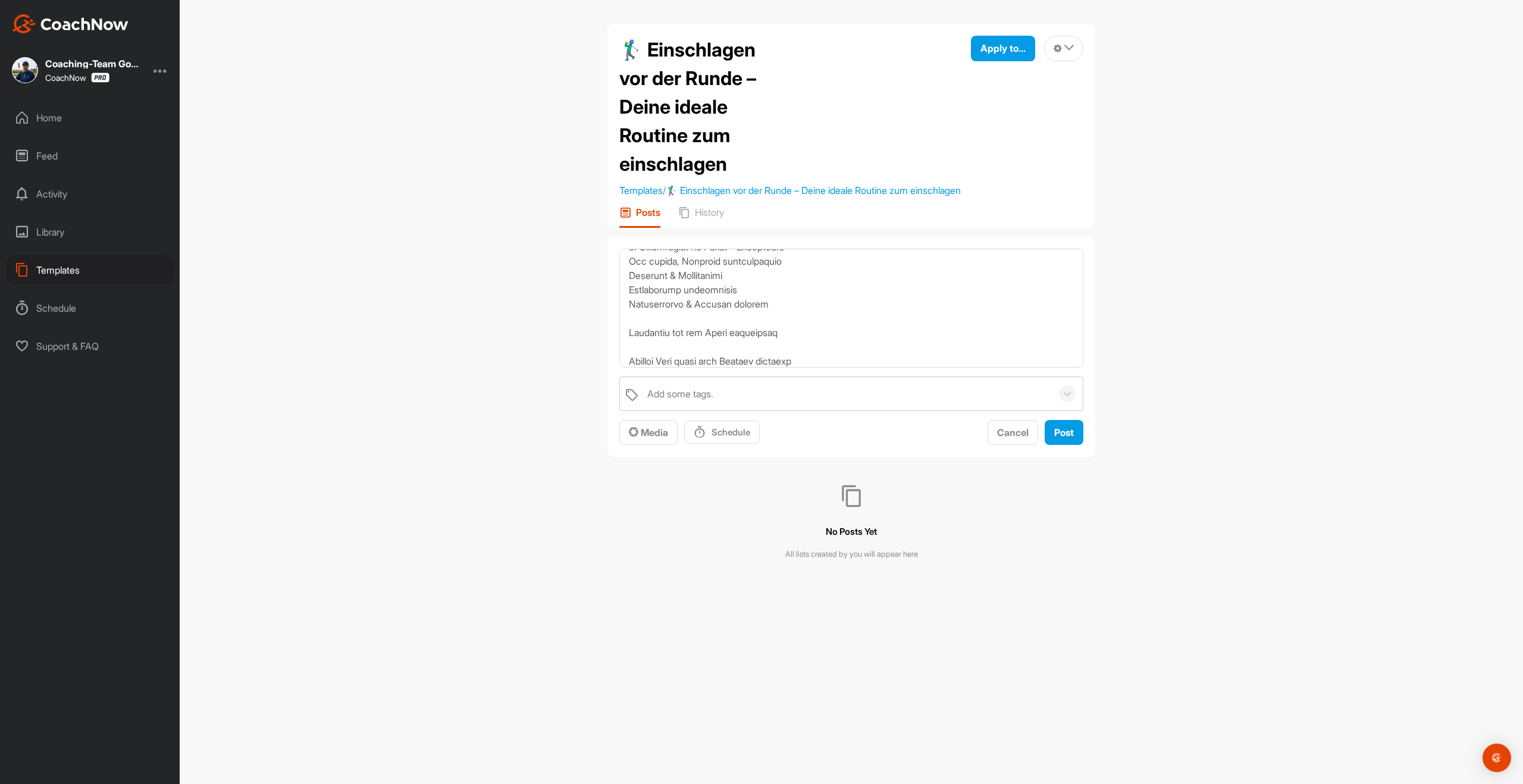
click at [628, 345] on textarea at bounding box center [851, 308] width 464 height 119
click at [626, 363] on textarea at bounding box center [851, 308] width 464 height 119
click at [618, 325] on div "Add some tags. Media Schedule Cancel Post" at bounding box center [852, 347] width 488 height 221
click at [626, 328] on textarea at bounding box center [851, 308] width 464 height 119
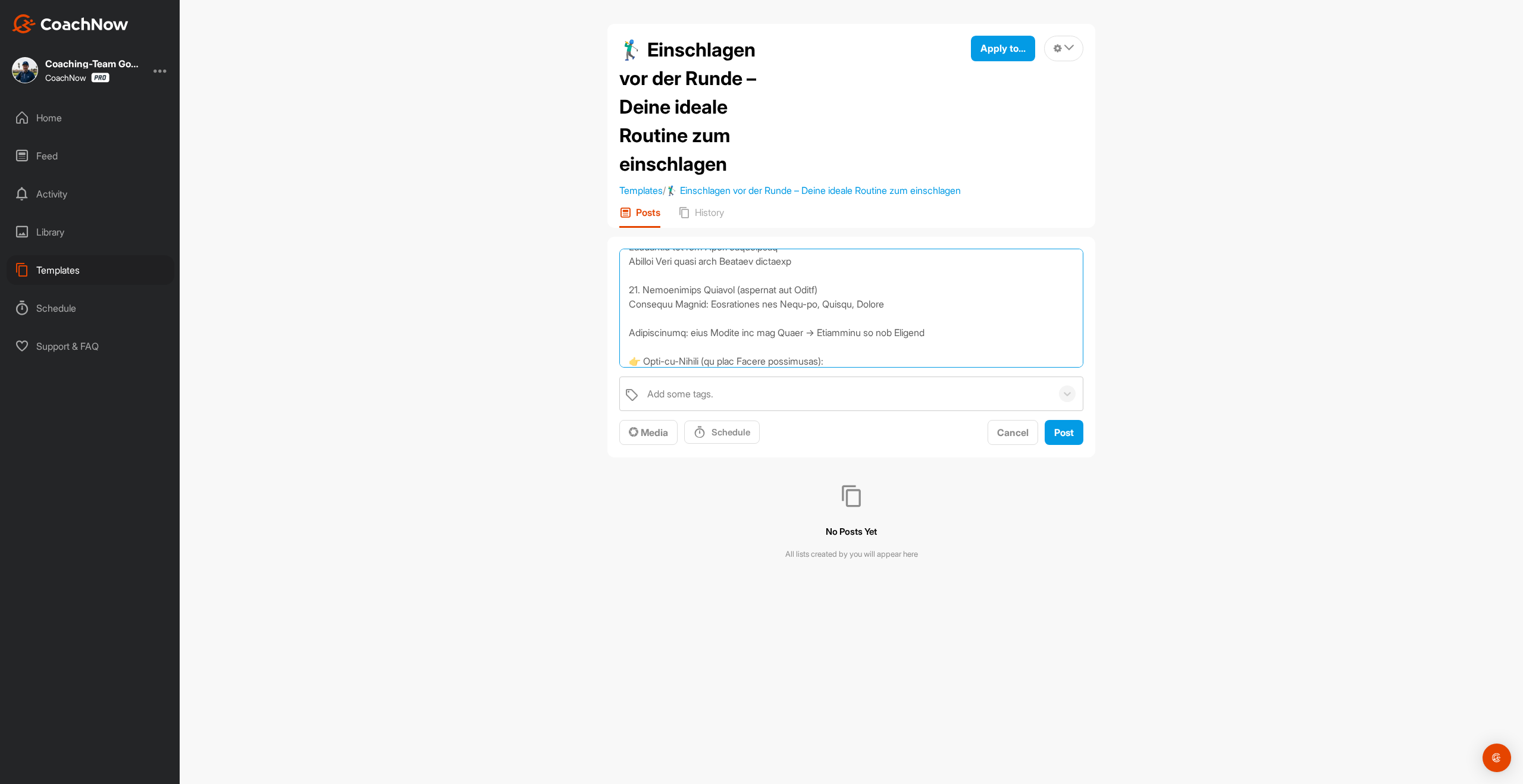
click at [629, 342] on textarea at bounding box center [851, 308] width 464 height 119
click at [629, 357] on textarea at bounding box center [851, 308] width 464 height 119
click at [628, 365] on textarea at bounding box center [851, 308] width 464 height 119
click at [626, 362] on textarea at bounding box center [851, 308] width 464 height 119
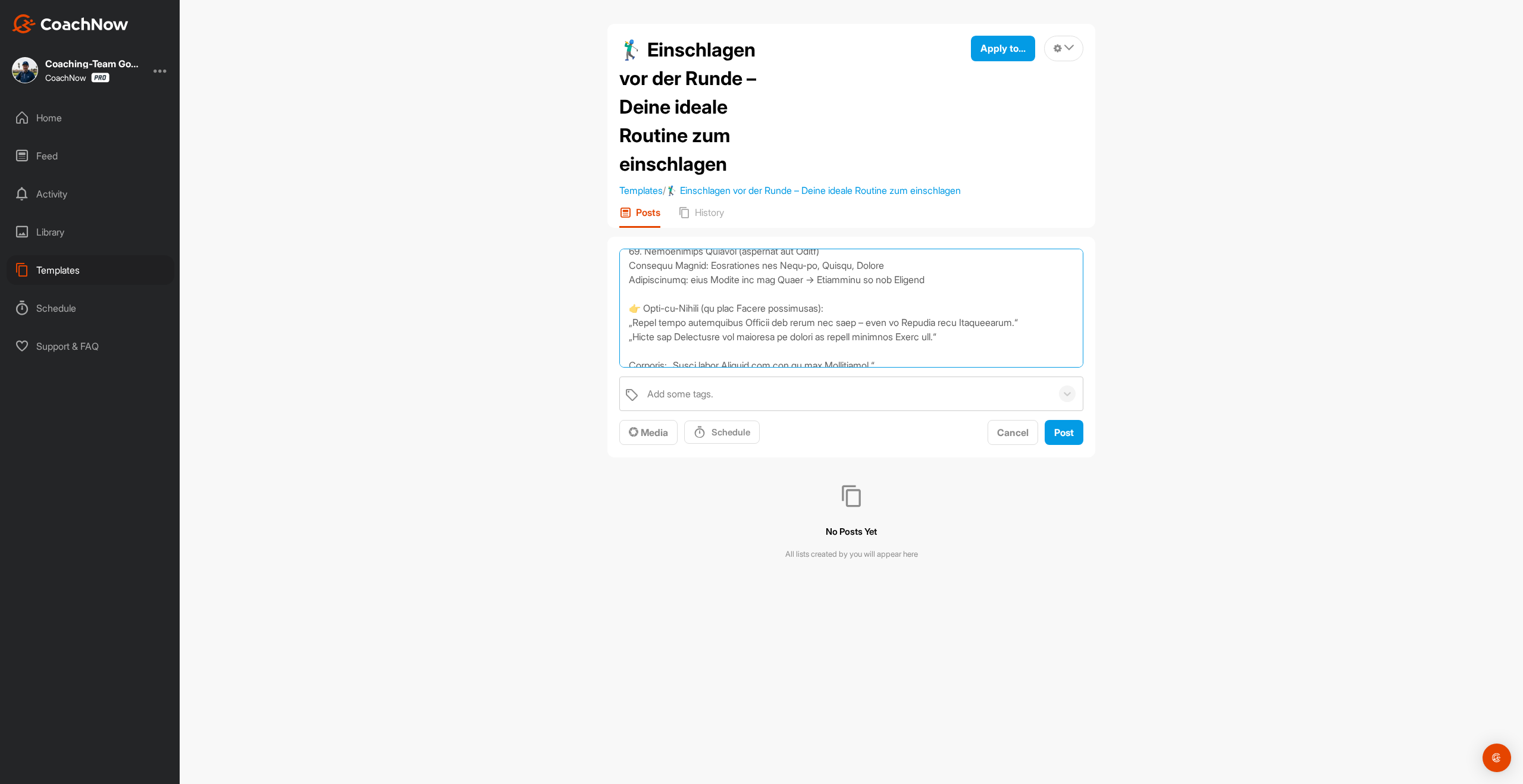
click at [626, 368] on textarea at bounding box center [851, 308] width 464 height 119
click at [627, 368] on textarea at bounding box center [851, 308] width 464 height 119
type textarea "1. Inspirierende Zitate: „Failure to prepare is preparing to fail.“ – John Wood…"
click at [1050, 446] on button "Post" at bounding box center [1064, 433] width 39 height 26
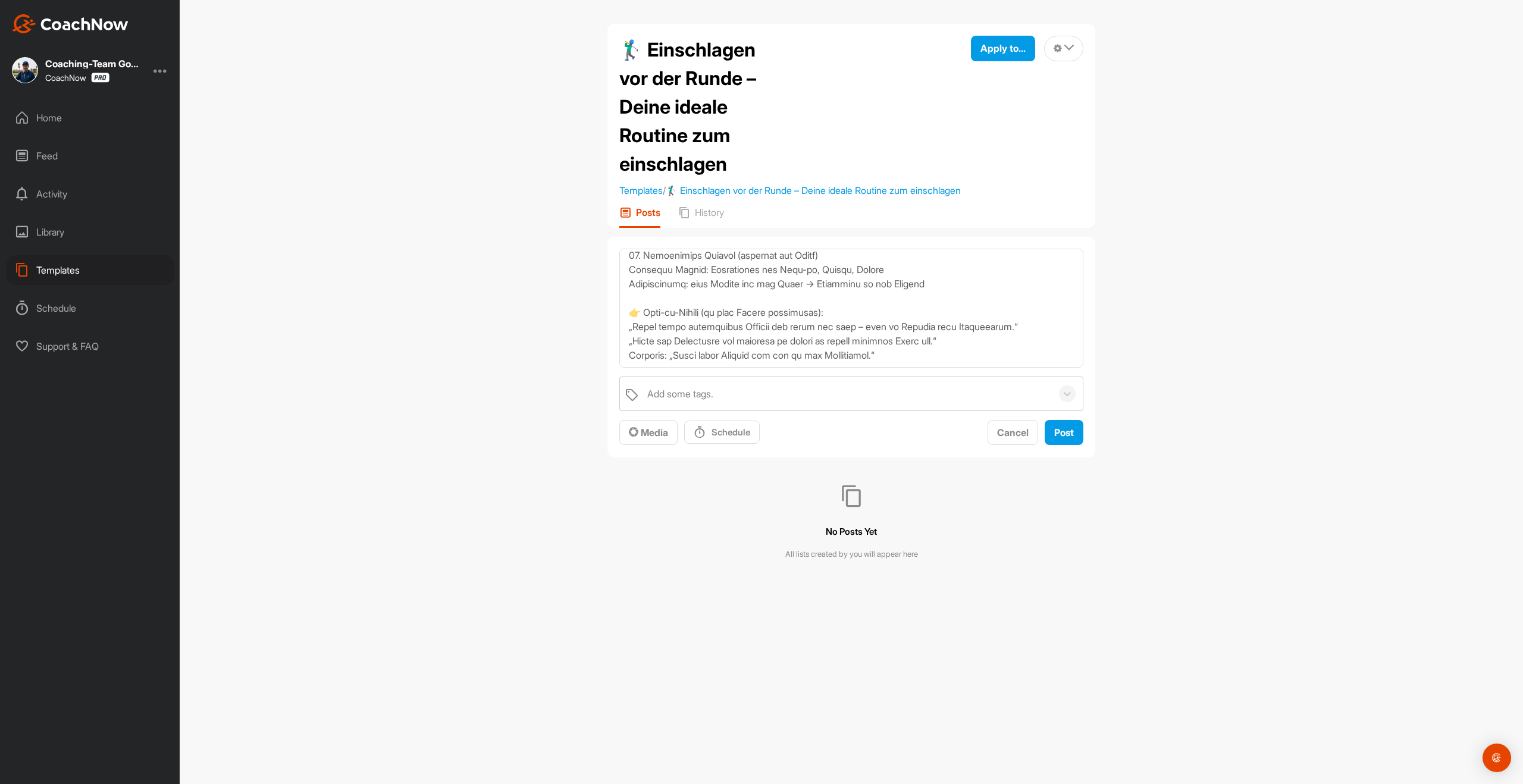
scroll to position [0, 0]
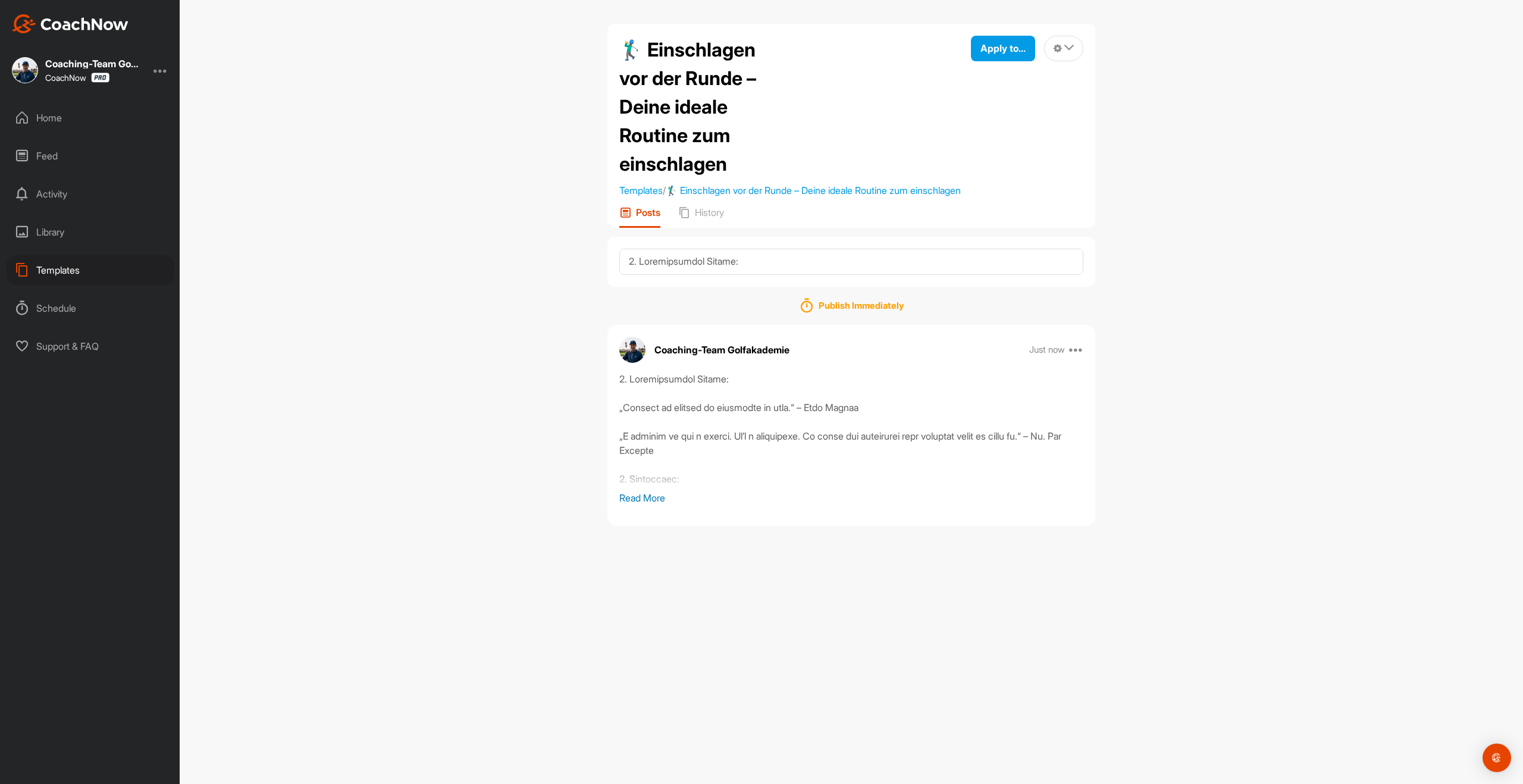
click at [640, 505] on p "Read More" at bounding box center [851, 498] width 464 height 14
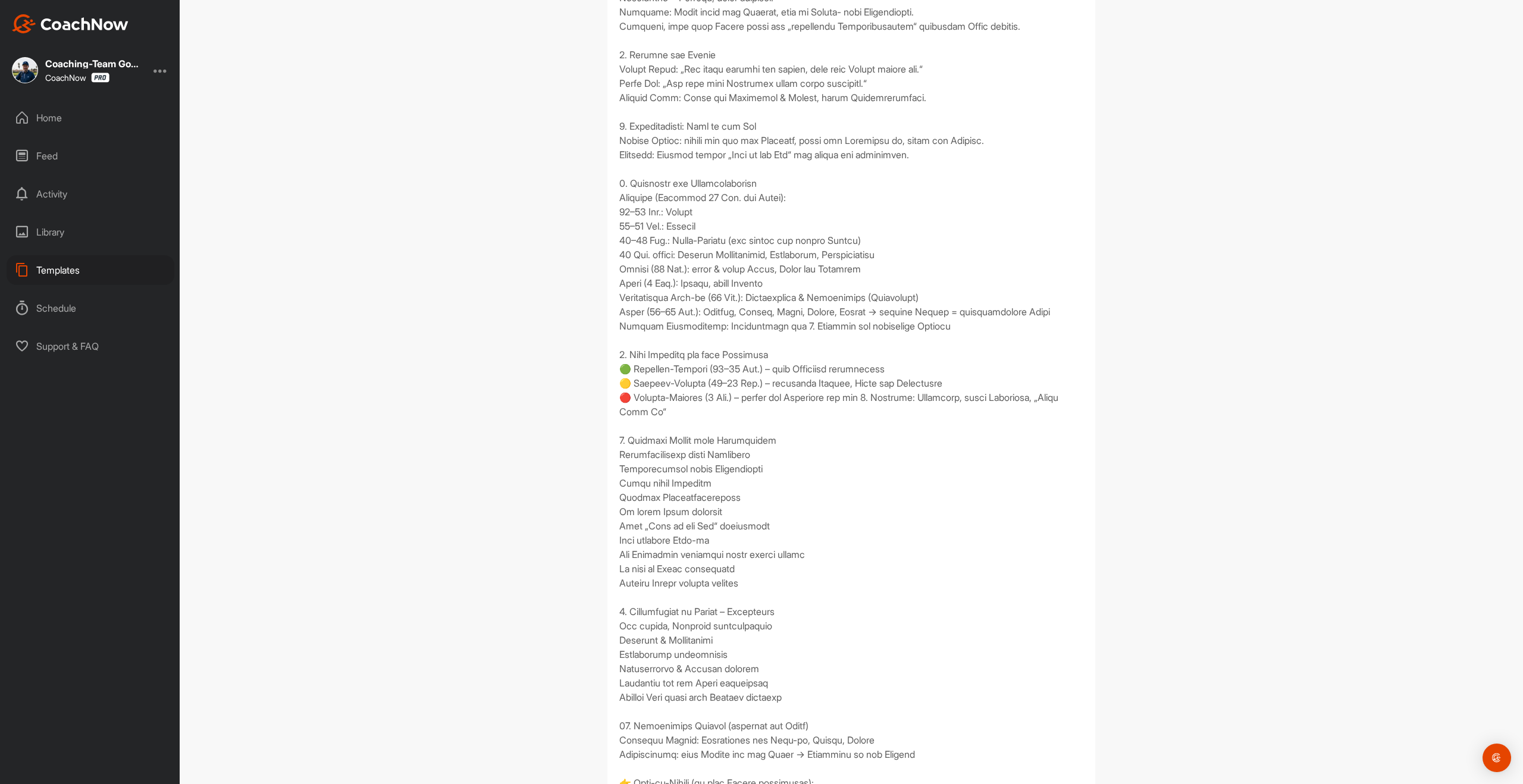
scroll to position [603, 0]
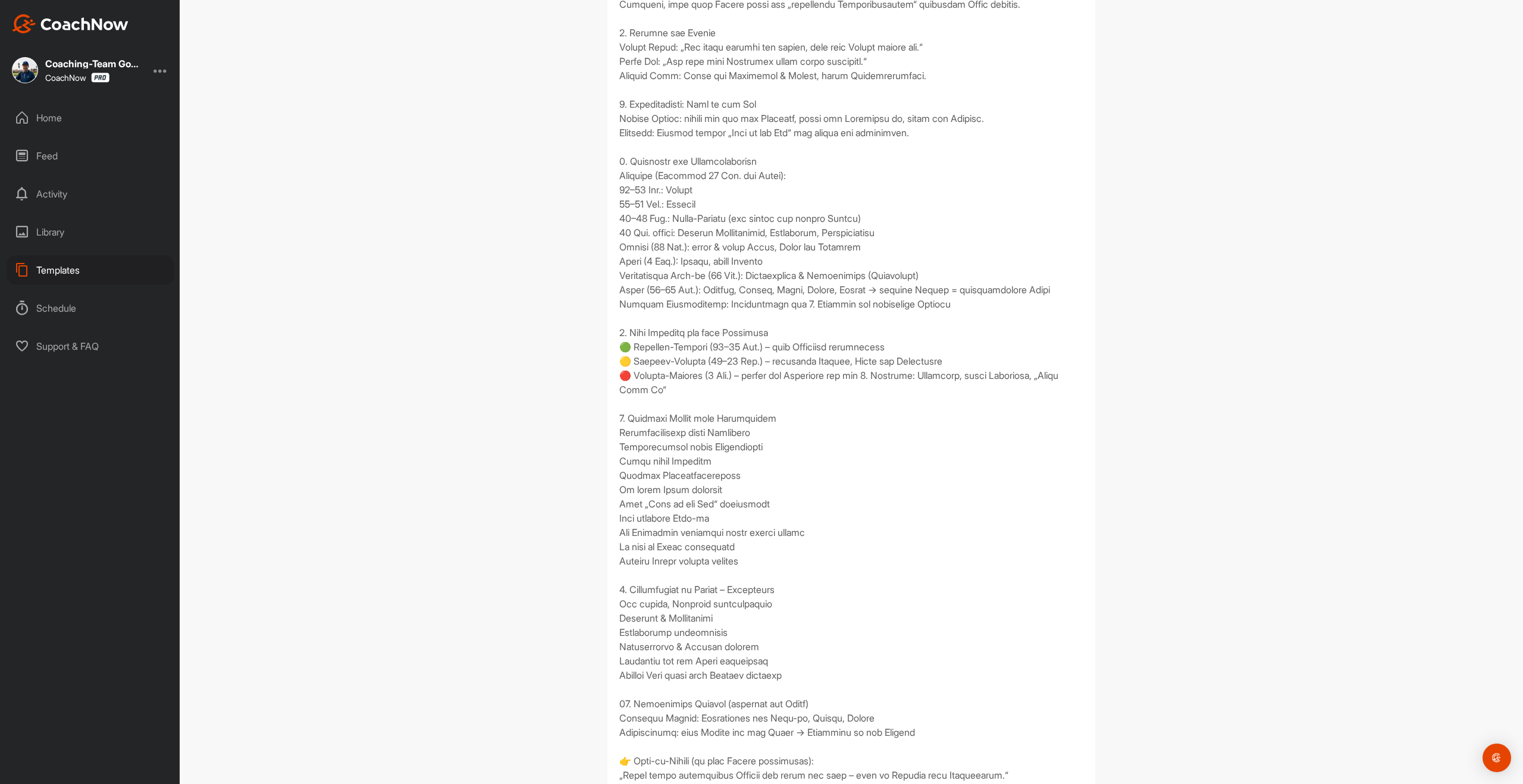
click at [47, 118] on div "Home" at bounding box center [90, 118] width 167 height 30
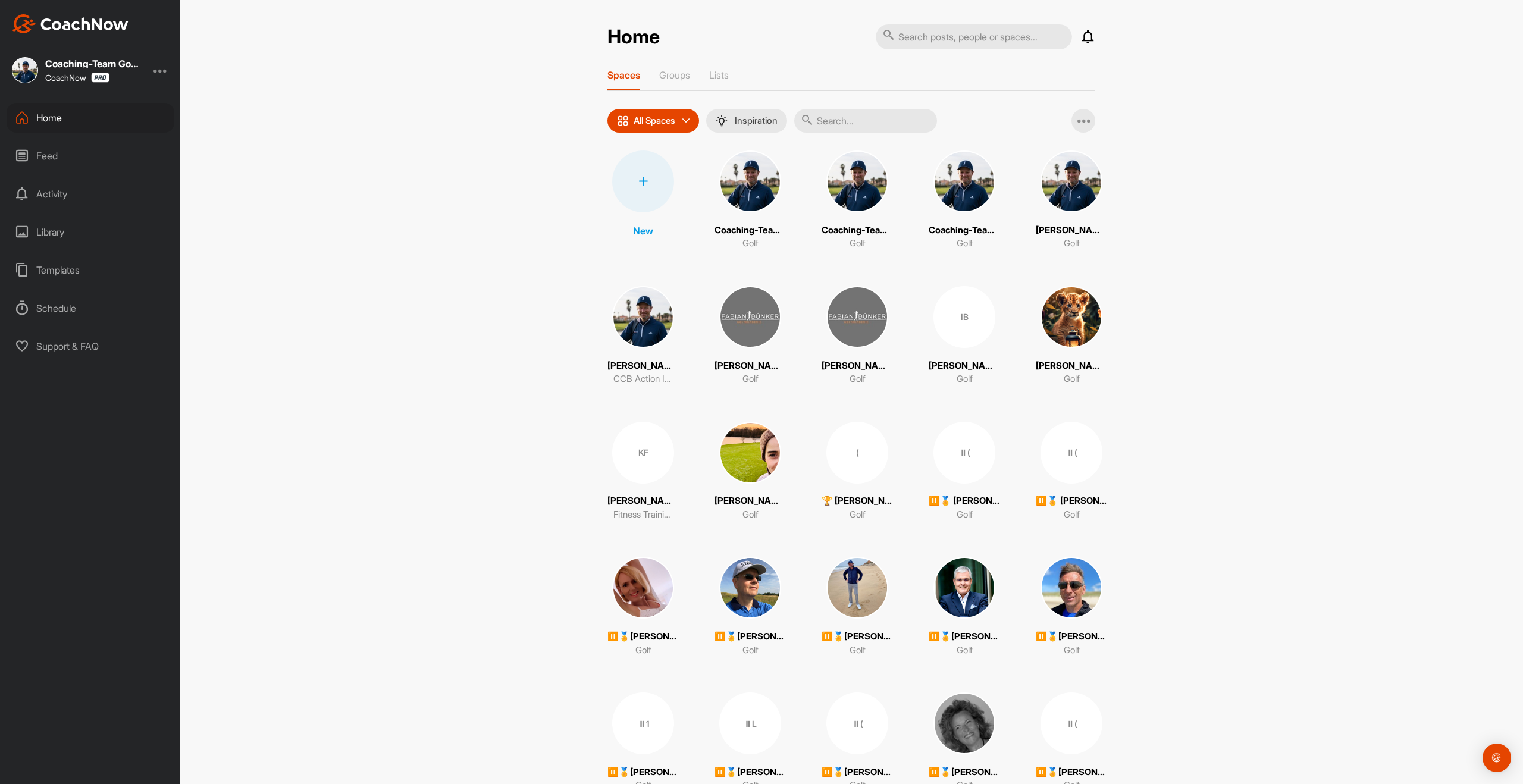
click at [864, 124] on input "text" at bounding box center [865, 121] width 142 height 24
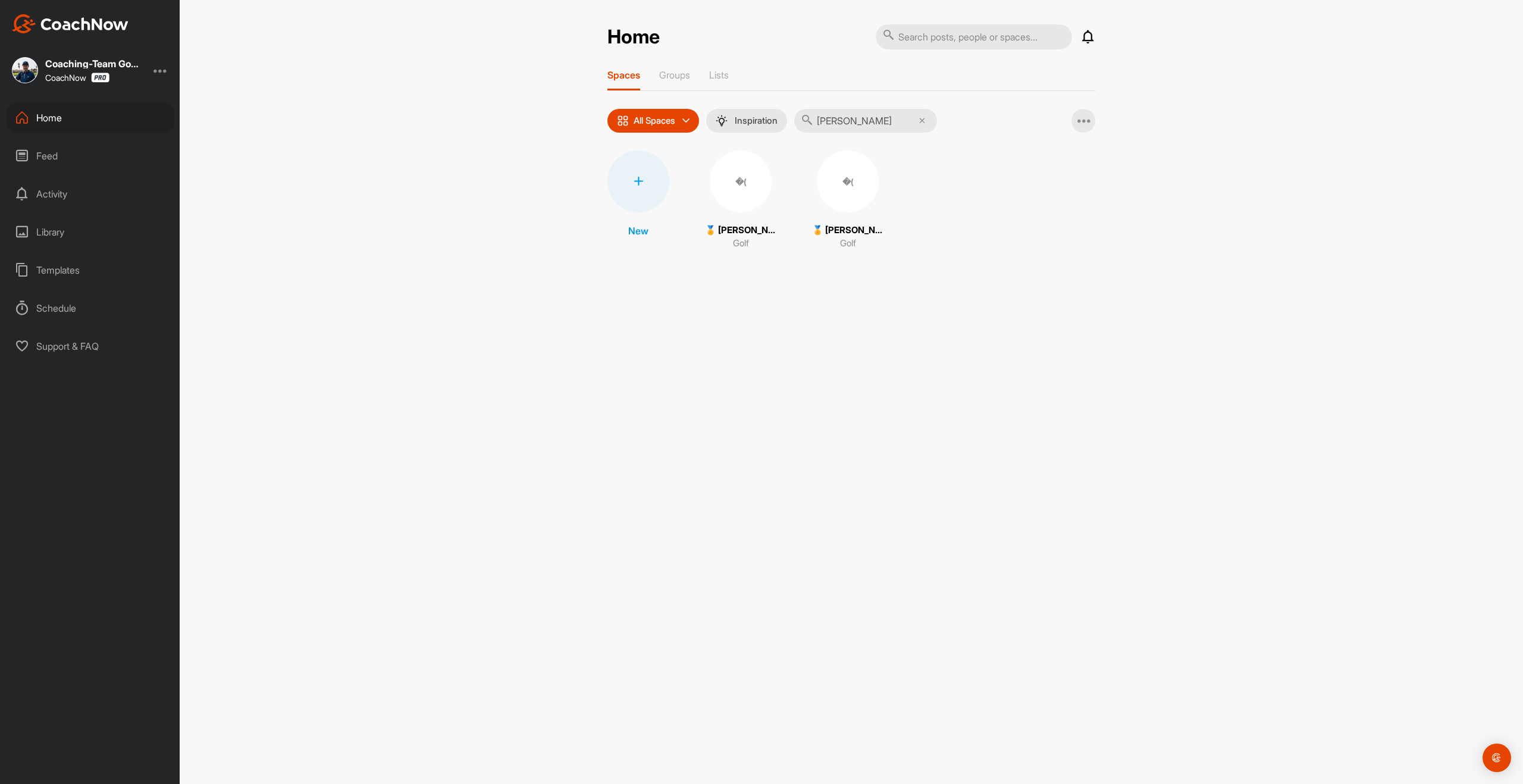
type input "jessica"
click at [829, 184] on div "�(" at bounding box center [848, 181] width 62 height 62
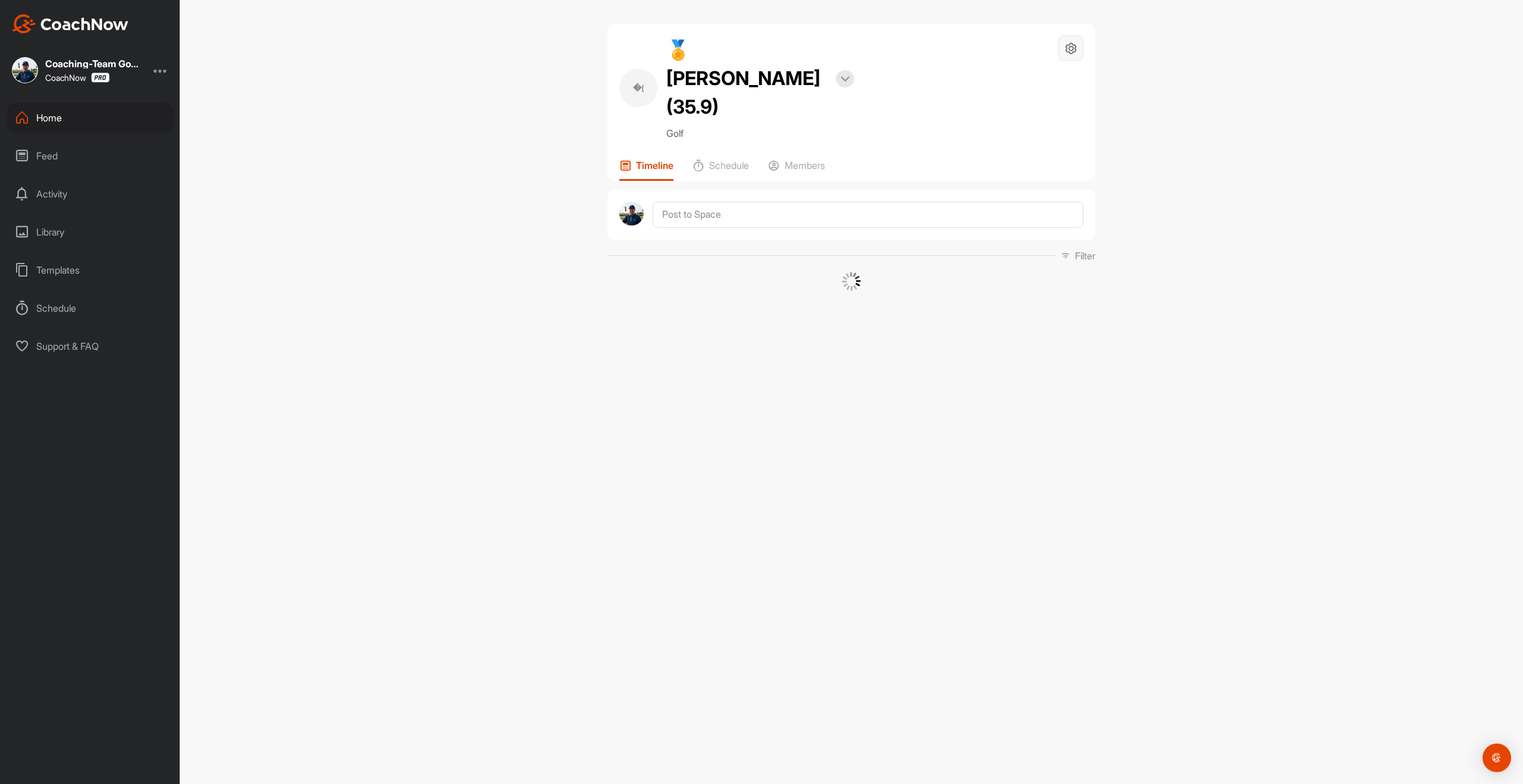
drag, startPoint x: 1071, startPoint y: 47, endPoint x: 1066, endPoint y: 51, distance: 6.4
click at [1071, 47] on icon at bounding box center [1071, 48] width 14 height 14
click at [1037, 85] on li "Space Settings" at bounding box center [1035, 81] width 97 height 38
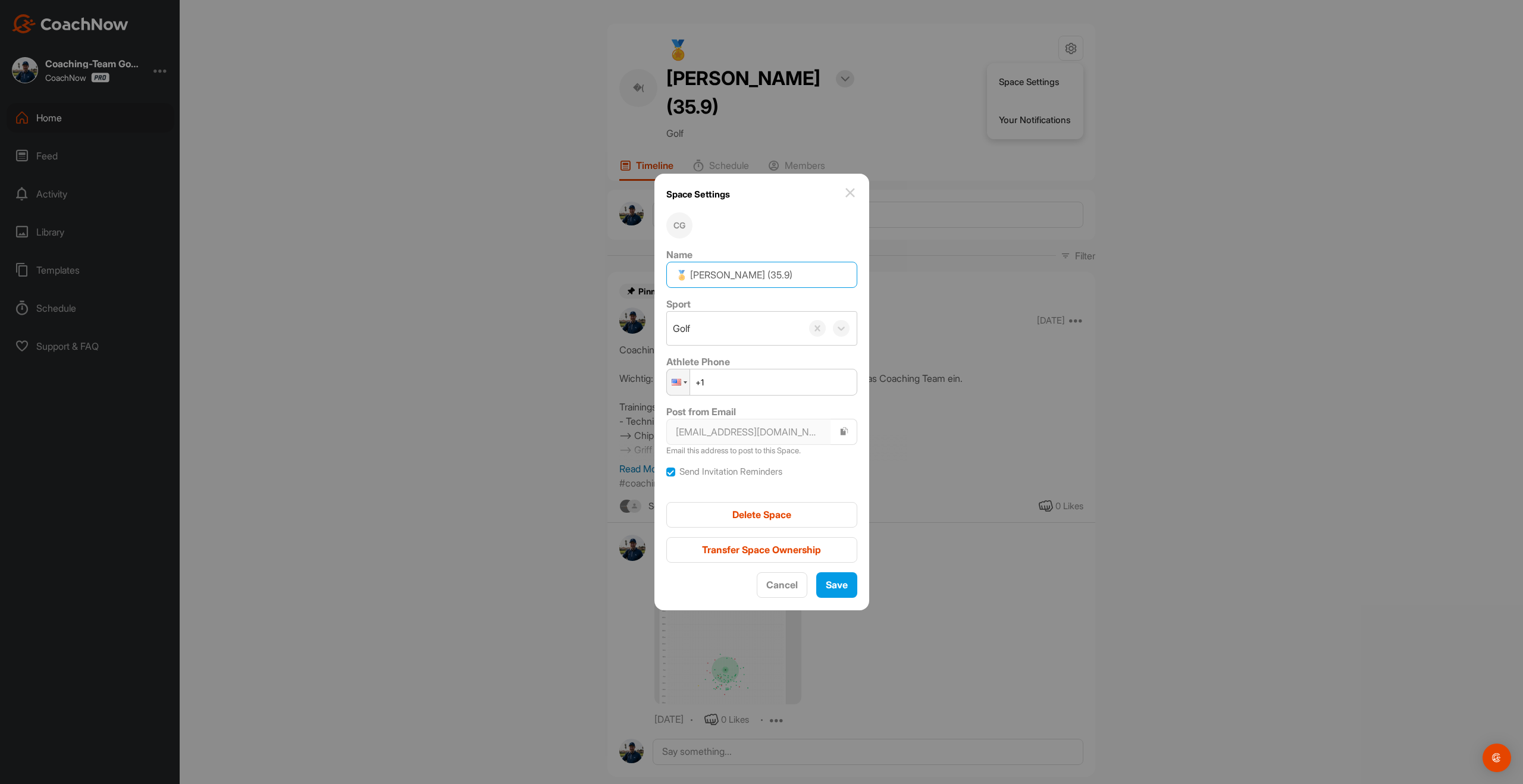
click at [799, 274] on input "🏅 [PERSON_NAME] (35.9)" at bounding box center [762, 274] width 191 height 27
type input "🏅 Jessica Klütmeier (35.7)"
click at [836, 588] on span "Save" at bounding box center [836, 584] width 22 height 12
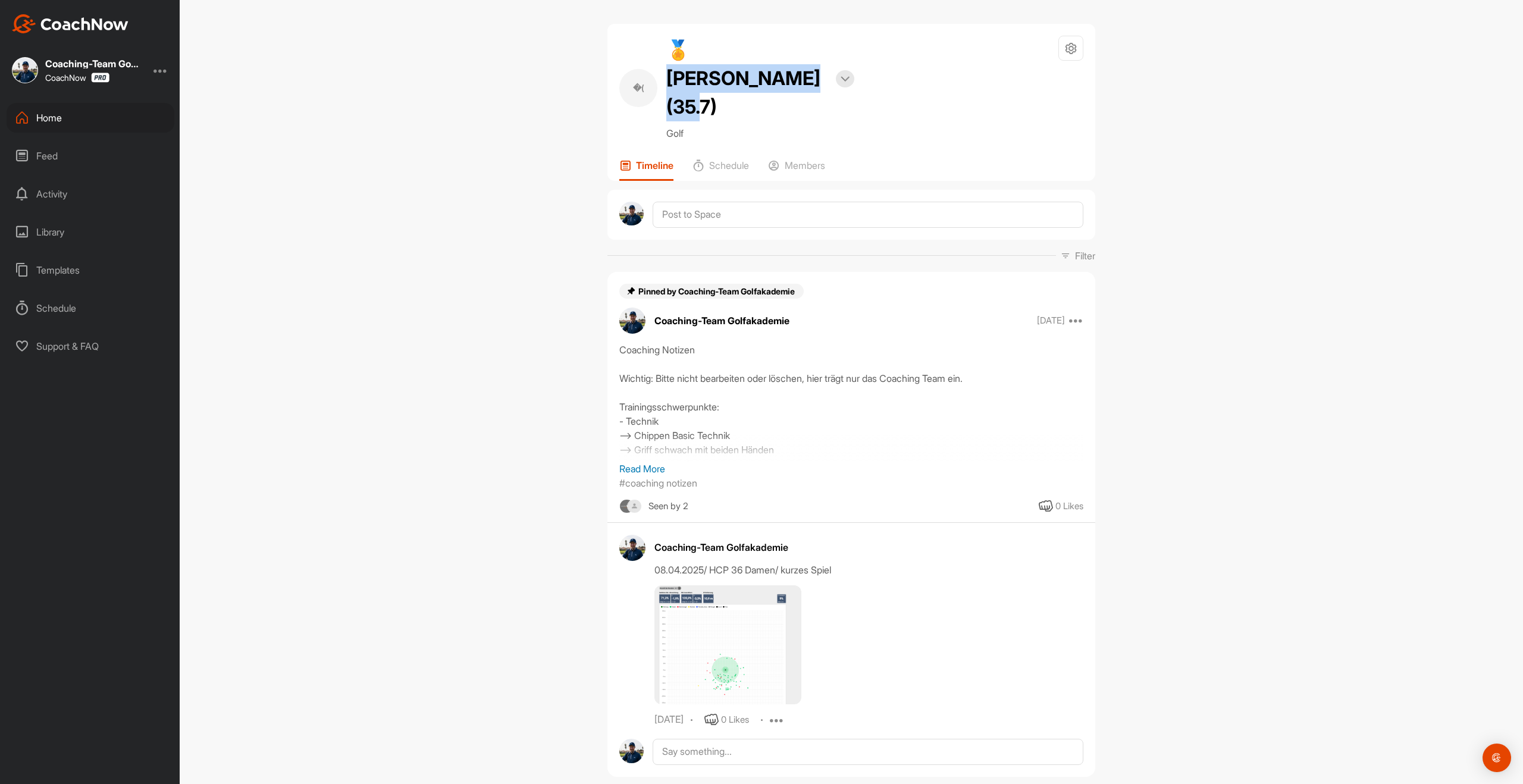
drag, startPoint x: 757, startPoint y: 82, endPoint x: 694, endPoint y: 52, distance: 69.8
click at [694, 52] on h2 "🏅 Jessica Klütmeier (35.7)" at bounding box center [747, 78] width 161 height 85
copy h2 "essica Klütmeier ("
